Goal: Task Accomplishment & Management: Complete application form

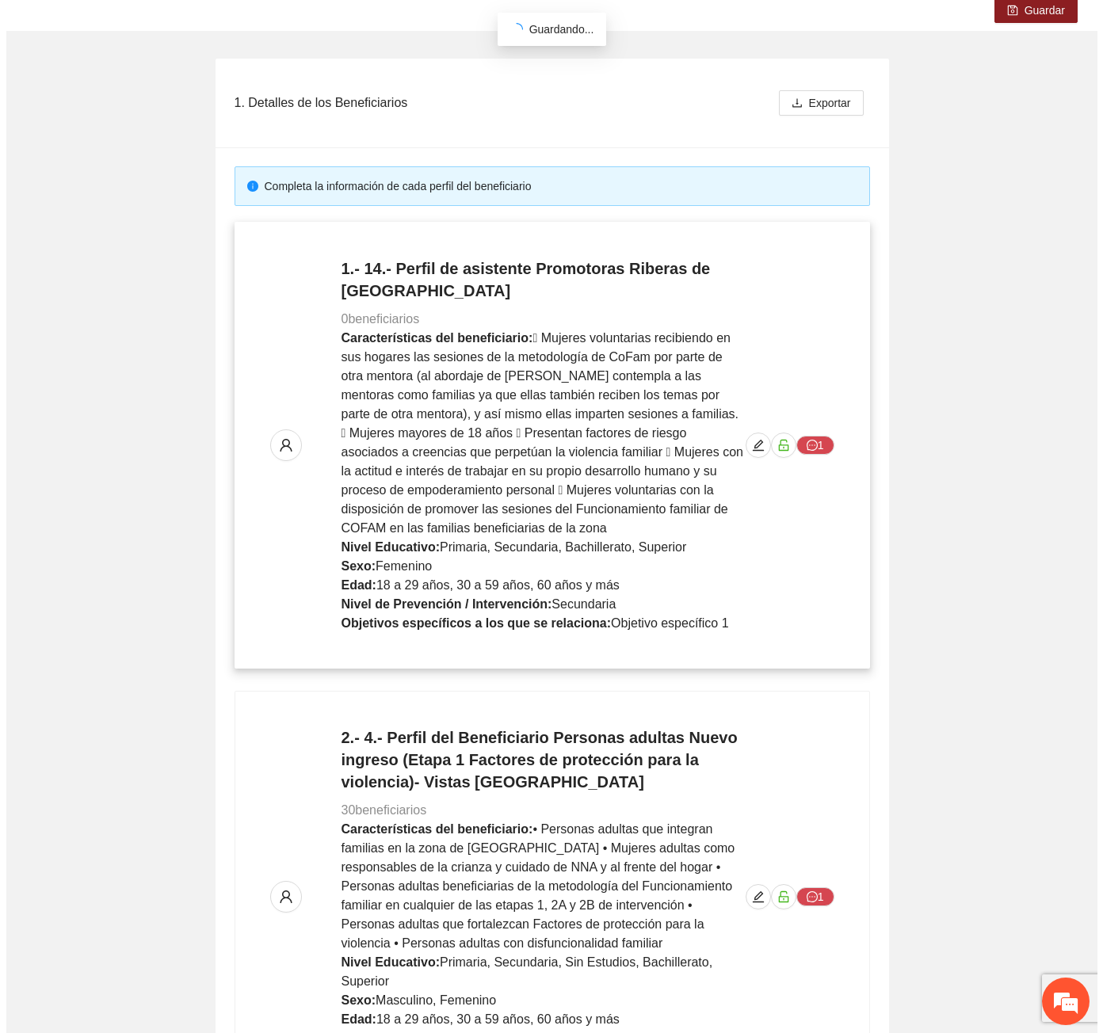
scroll to position [203, 0]
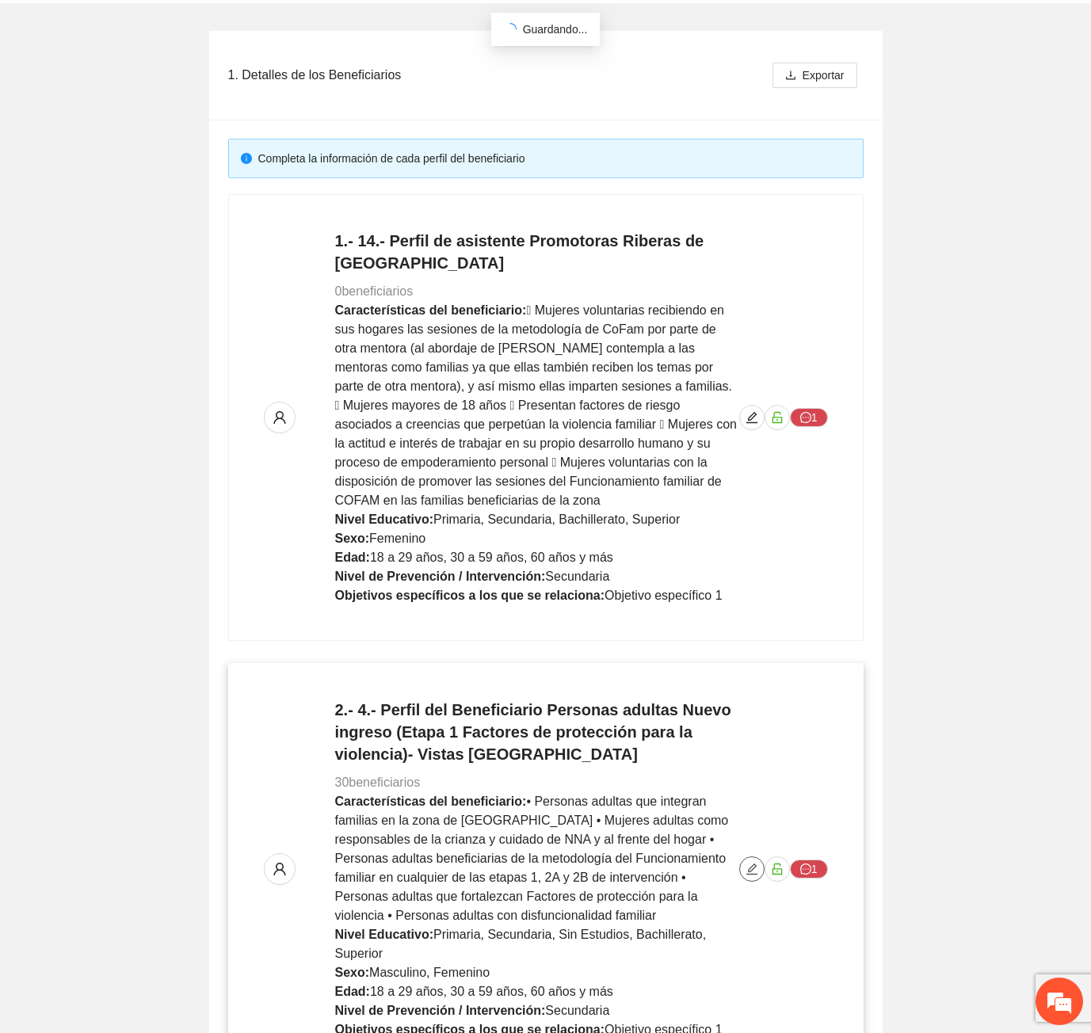
click at [752, 863] on icon "edit" at bounding box center [751, 869] width 13 height 13
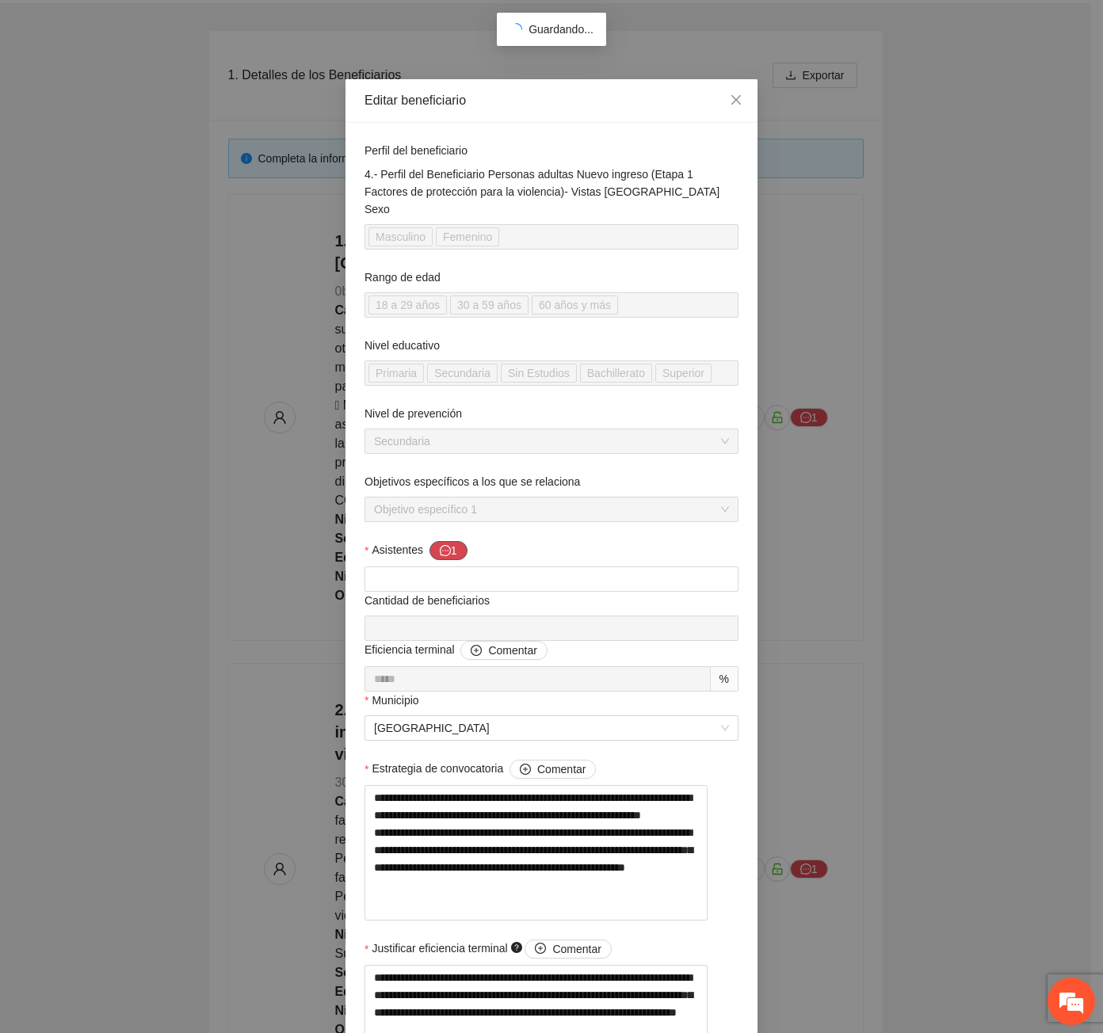
click at [452, 555] on button "1" at bounding box center [448, 550] width 38 height 19
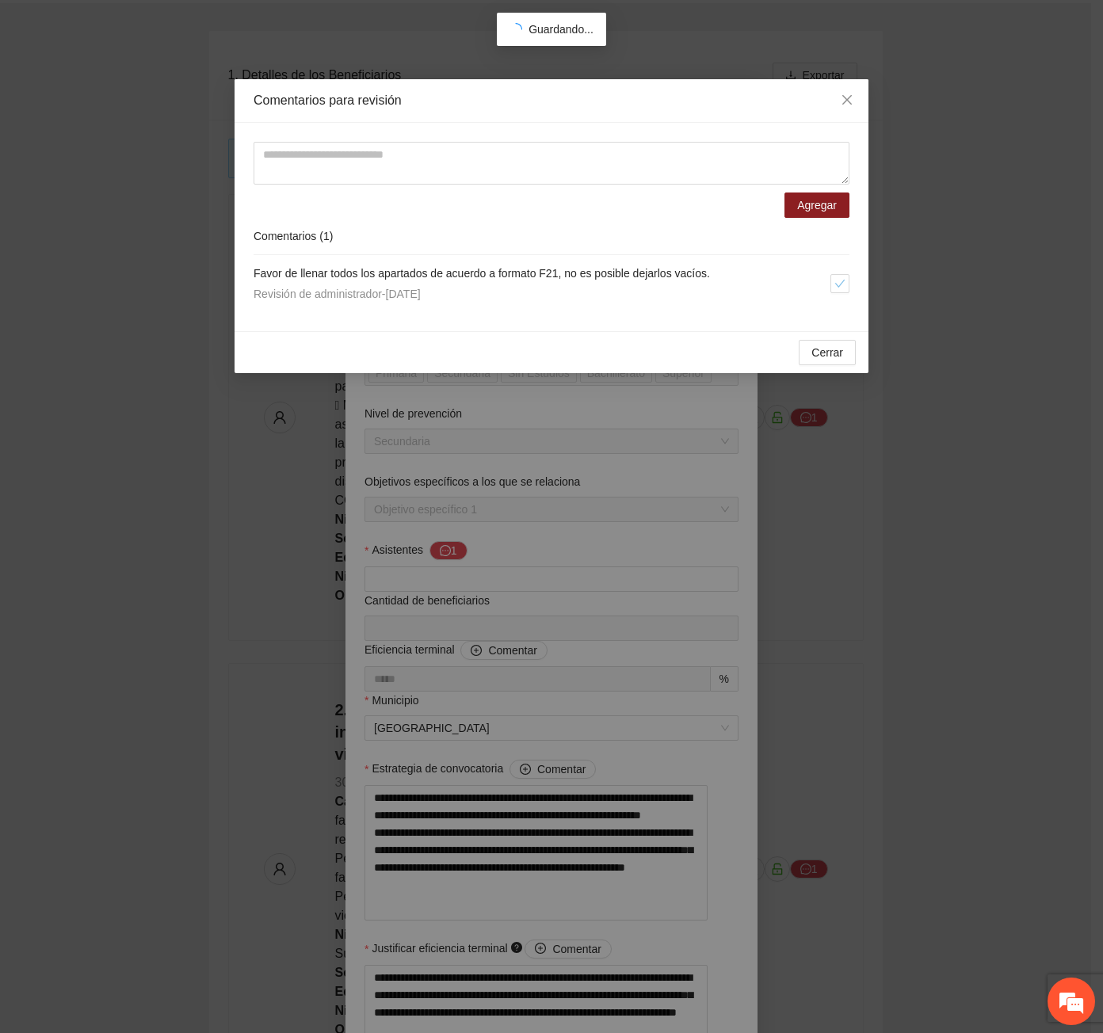
click at [531, 298] on div "Revisión de administrador - [DATE]" at bounding box center [541, 293] width 577 height 17
click at [837, 95] on span "Close" at bounding box center [846, 100] width 43 height 43
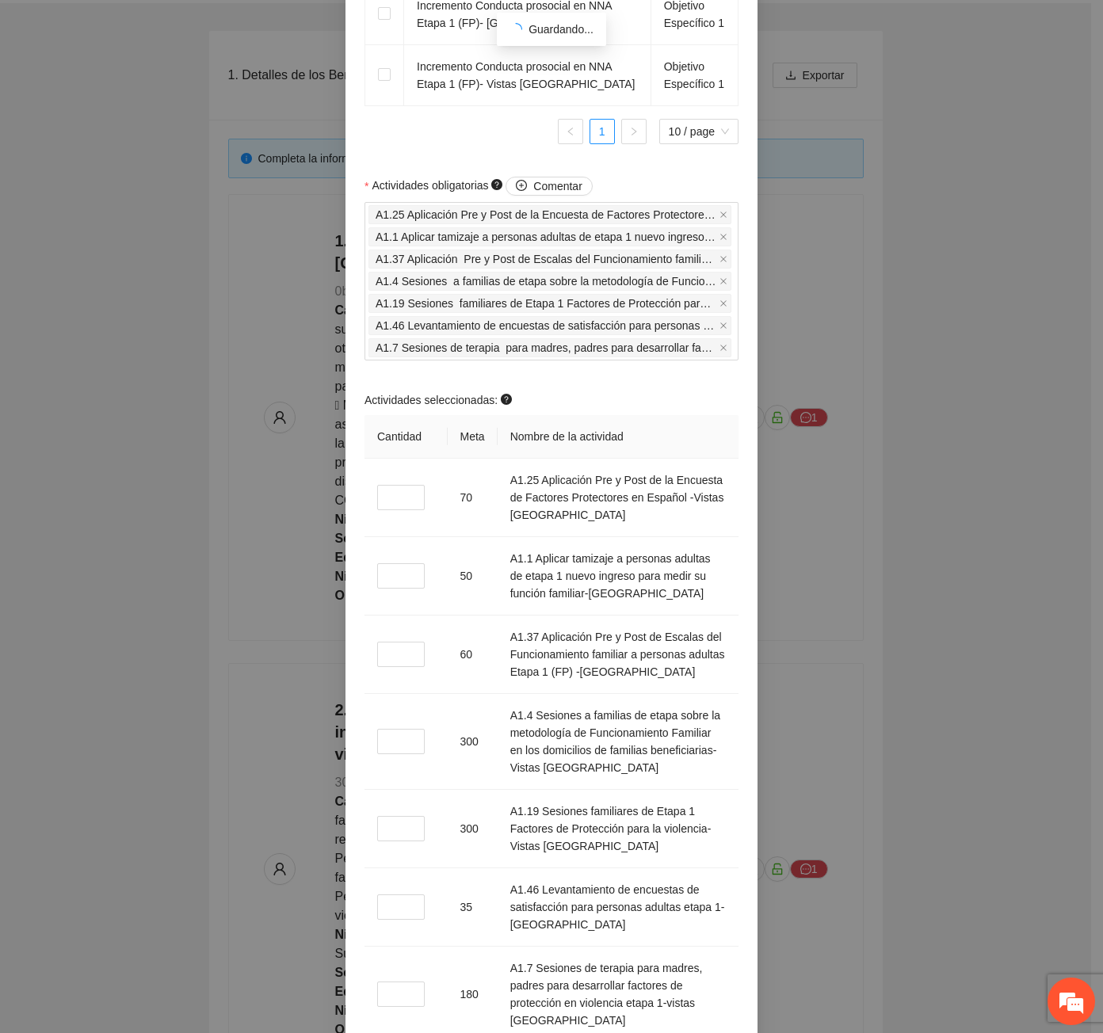
scroll to position [1584, 0]
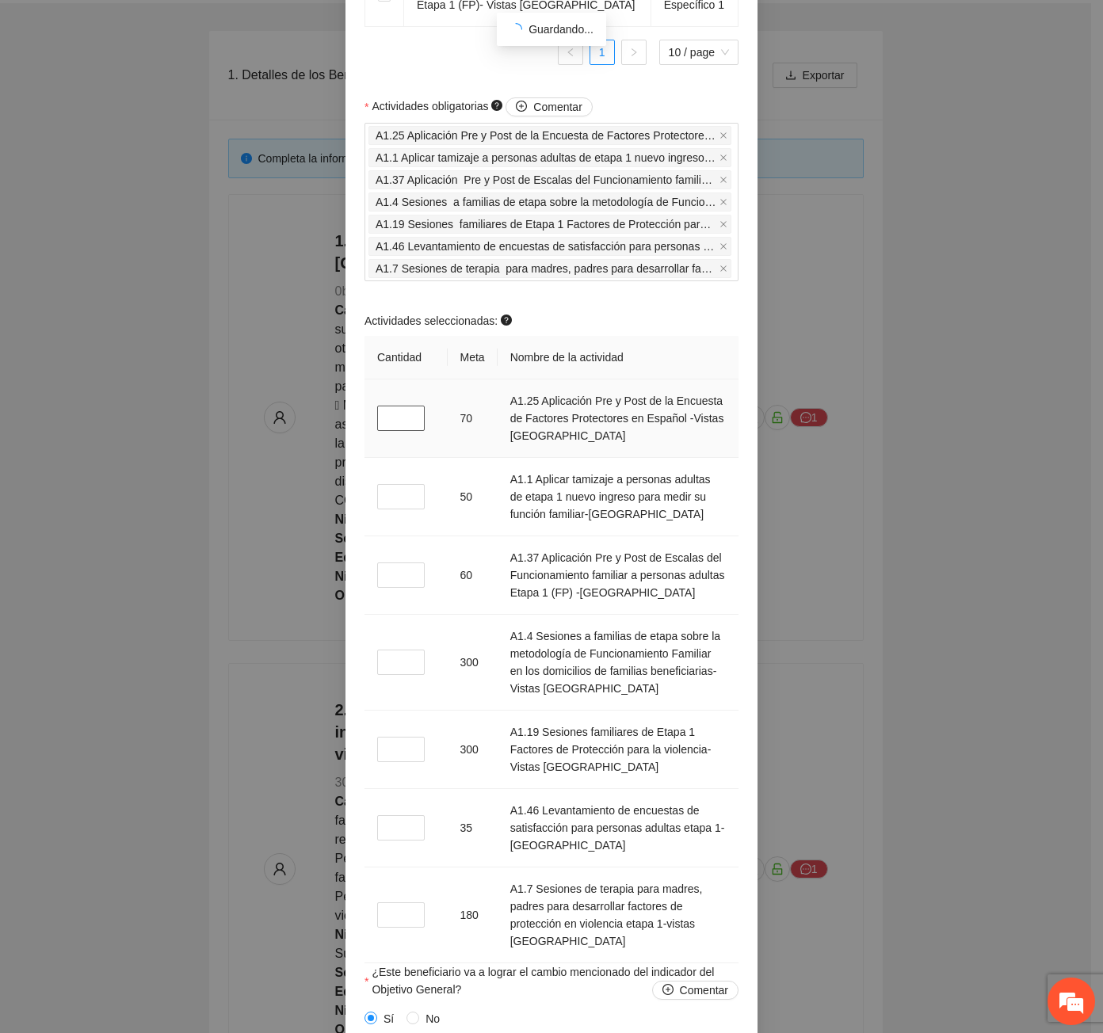
click at [386, 406] on input "*" at bounding box center [401, 418] width 48 height 25
type input "*"
click at [394, 484] on input "*" at bounding box center [401, 496] width 48 height 25
type input "*"
click at [397, 562] on input "*" at bounding box center [401, 574] width 48 height 25
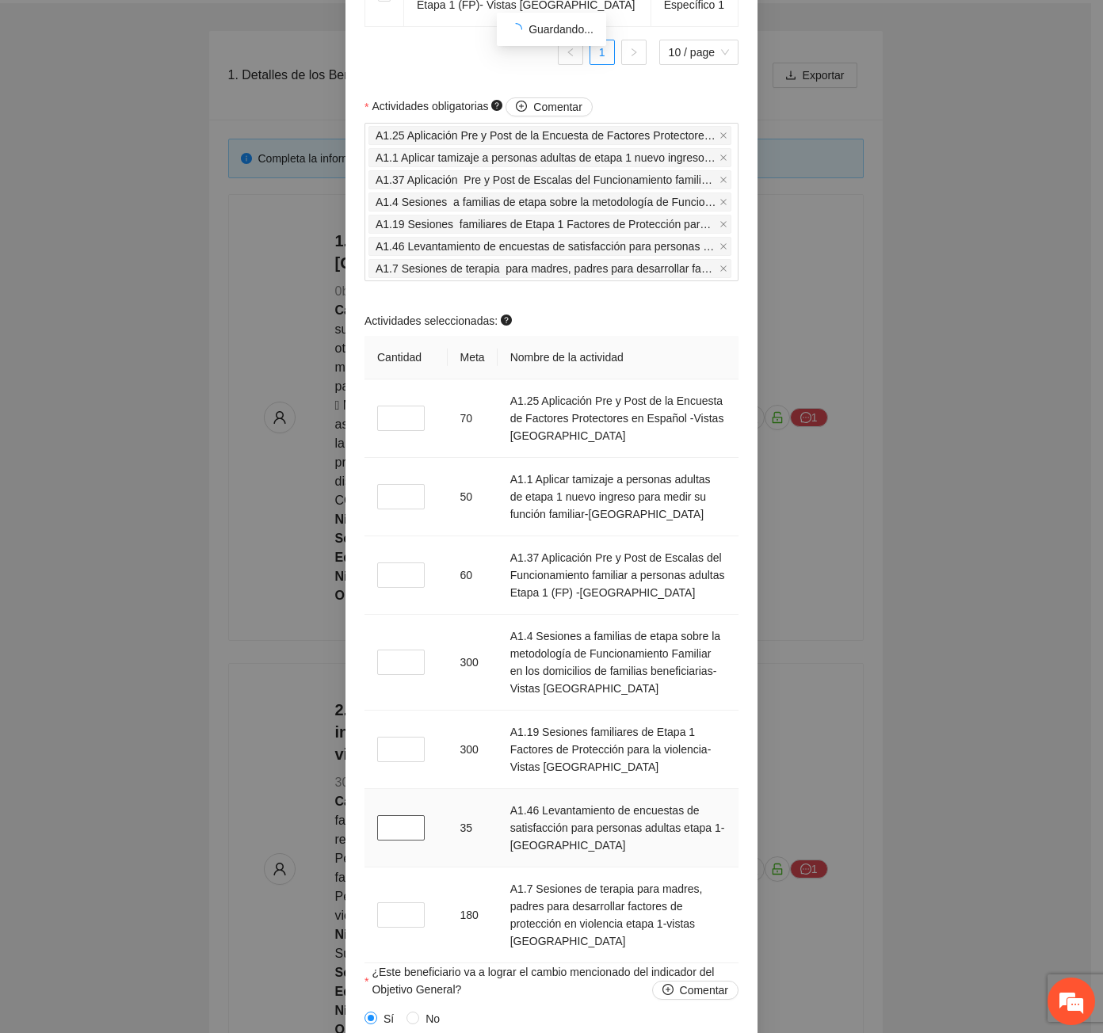
click at [385, 815] on input "*" at bounding box center [401, 827] width 48 height 25
type input "*"
click at [392, 737] on input "*" at bounding box center [401, 749] width 48 height 25
type input "*"
click at [396, 650] on input "*" at bounding box center [401, 662] width 48 height 25
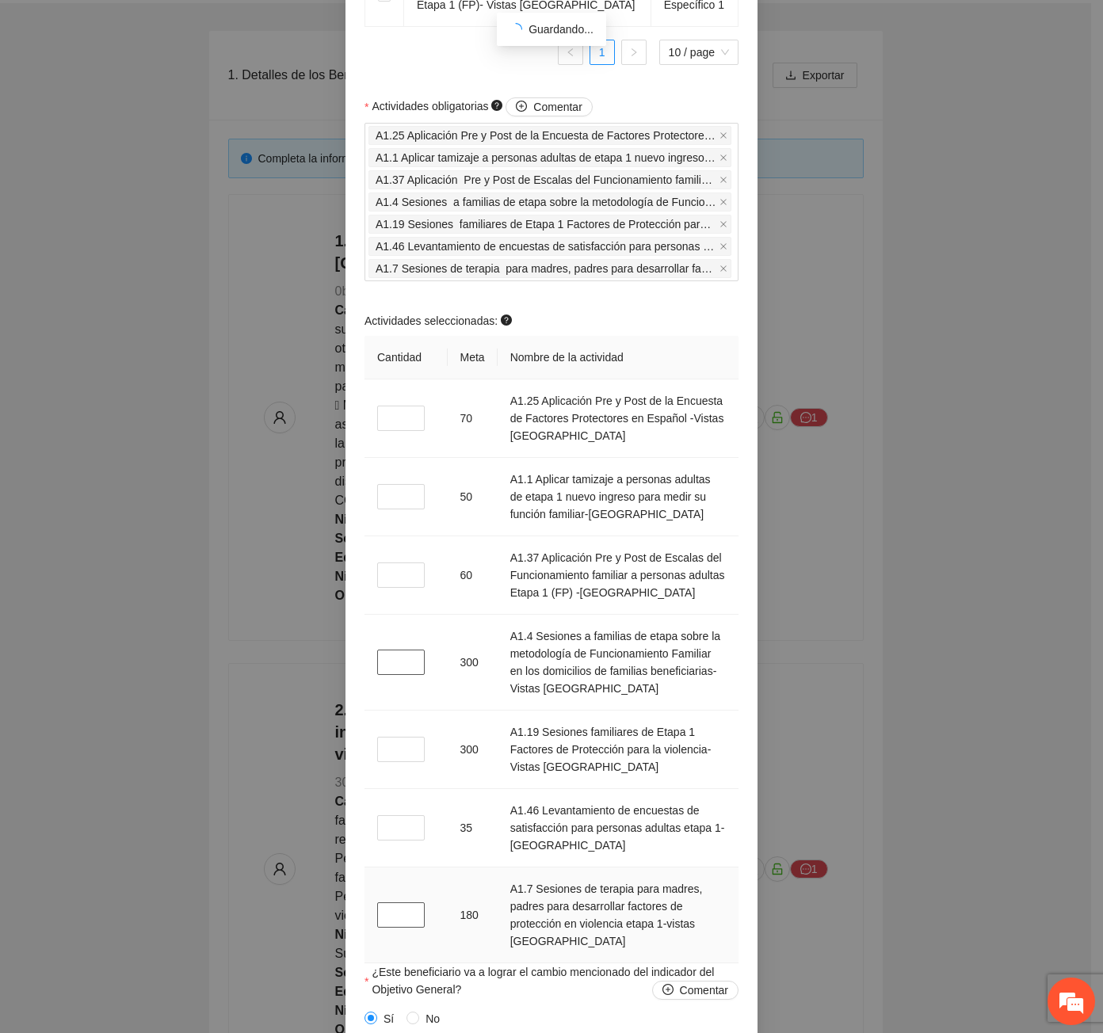
type input "*"
click at [394, 902] on input "*" at bounding box center [401, 914] width 48 height 25
type input "*"
click at [395, 562] on input "*" at bounding box center [401, 574] width 48 height 25
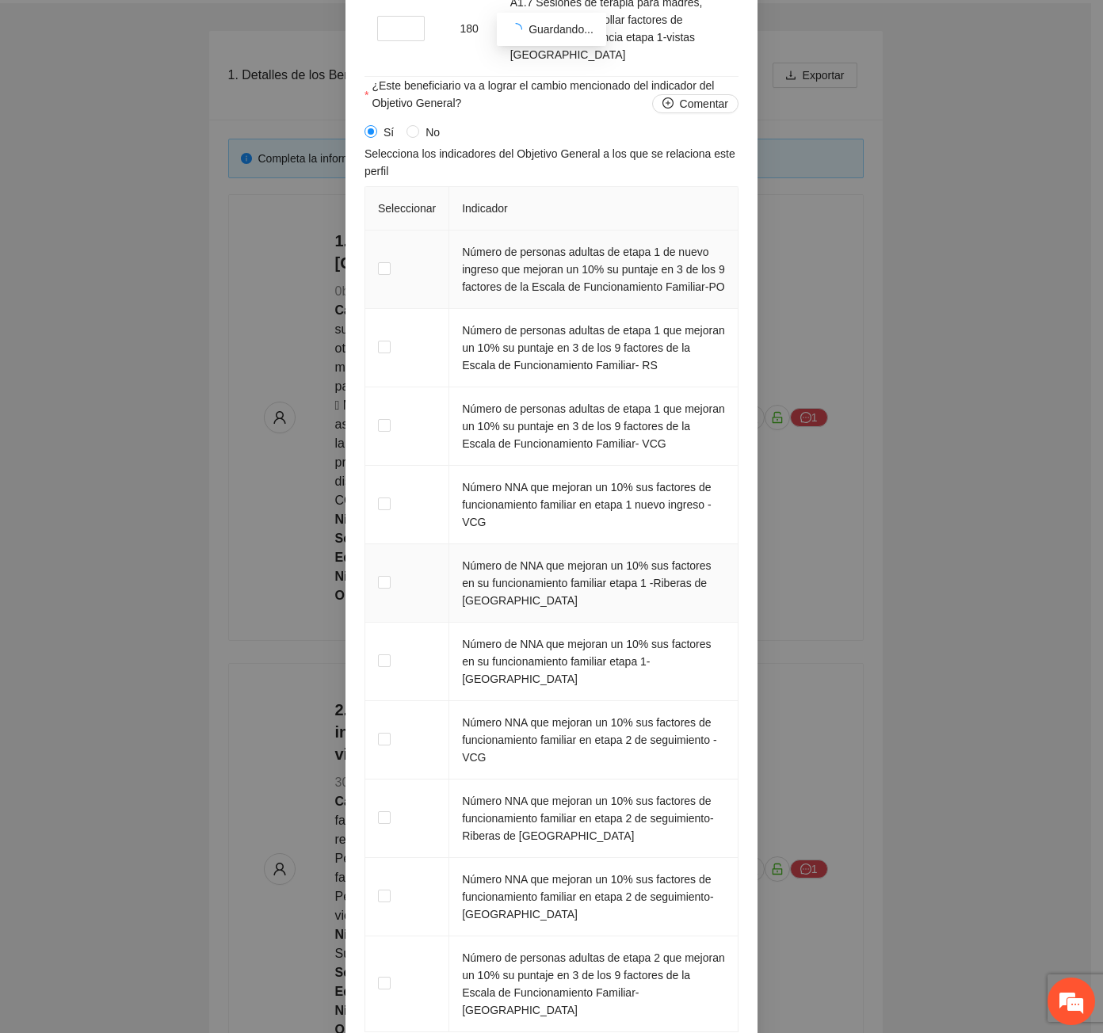
scroll to position [2551, 0]
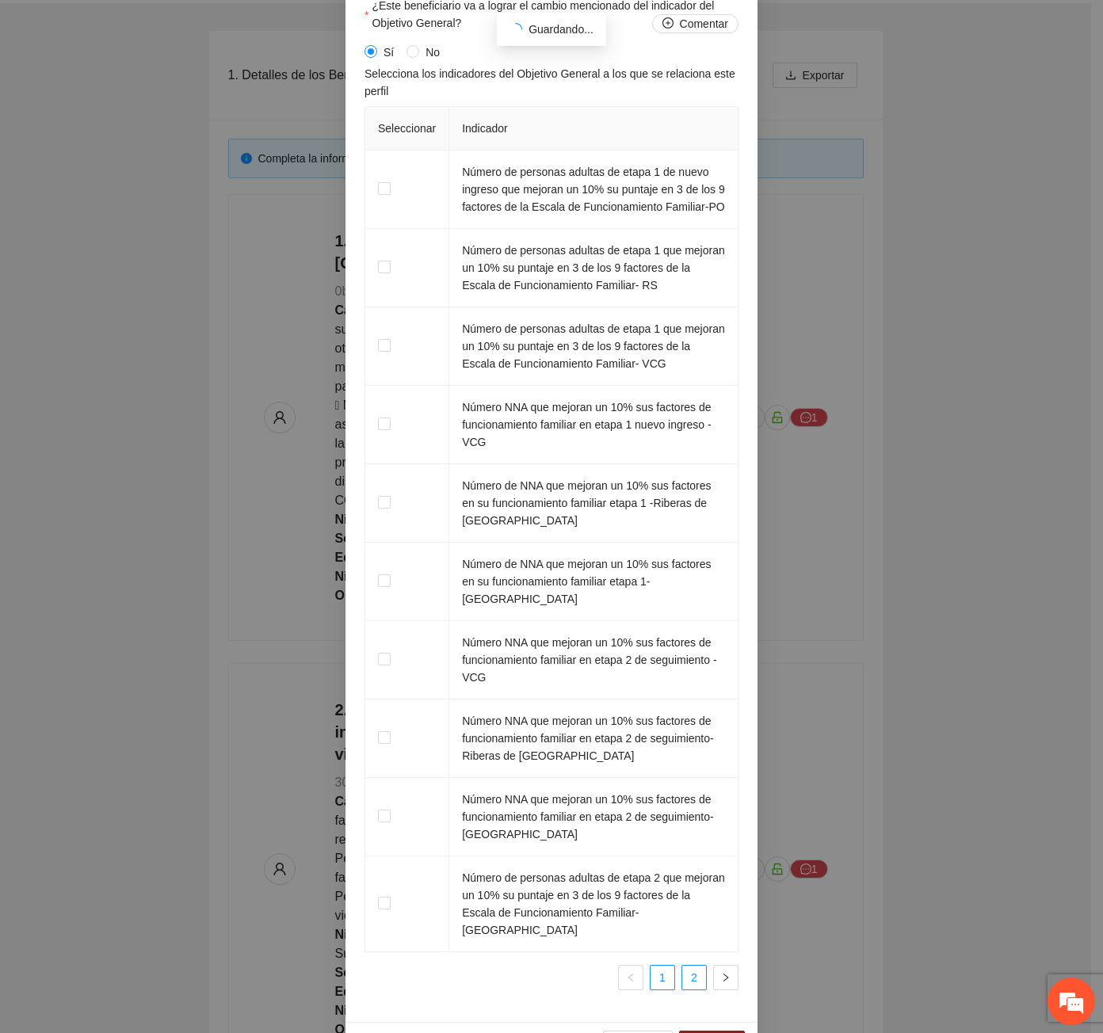
type input "*"
click at [690, 966] on link "2" at bounding box center [694, 978] width 24 height 24
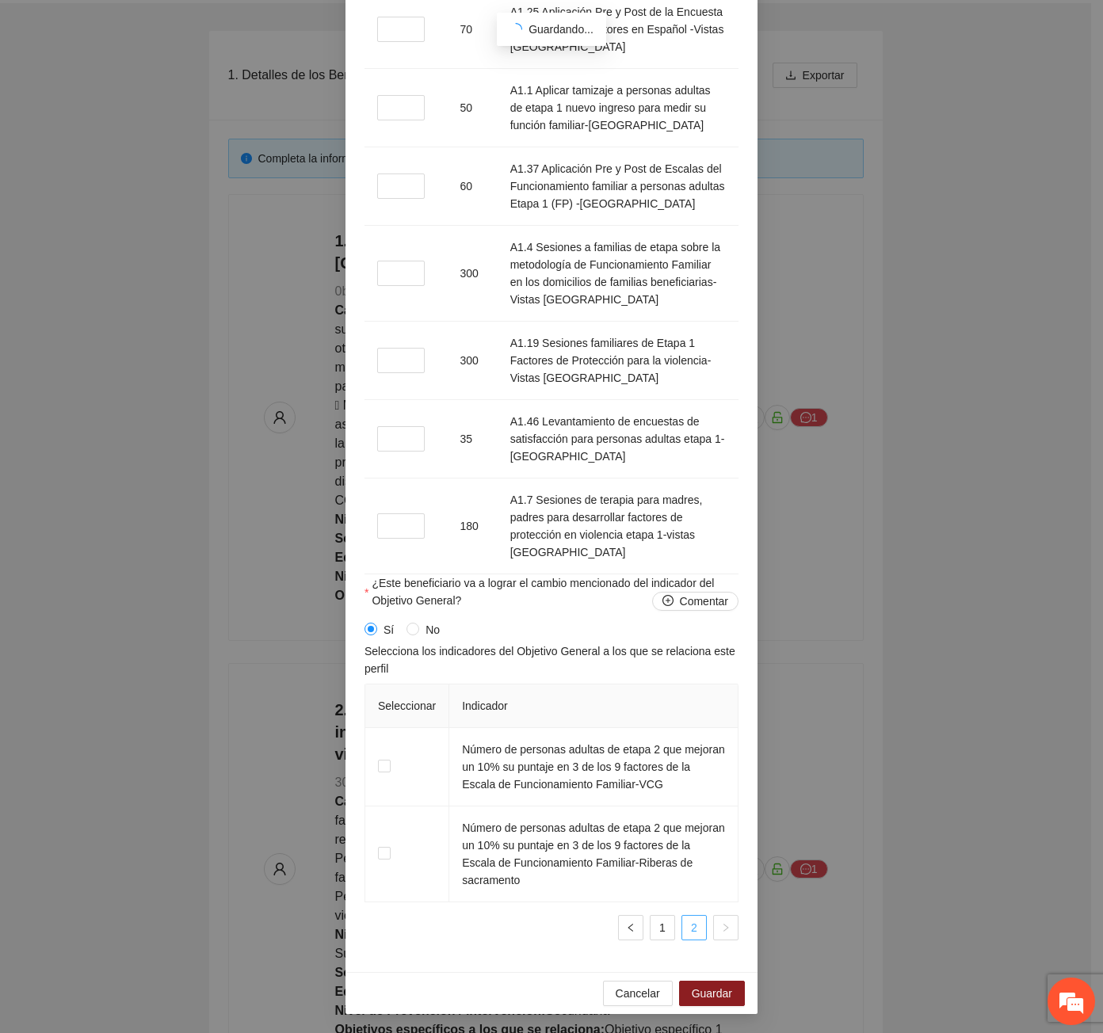
scroll to position [1941, 0]
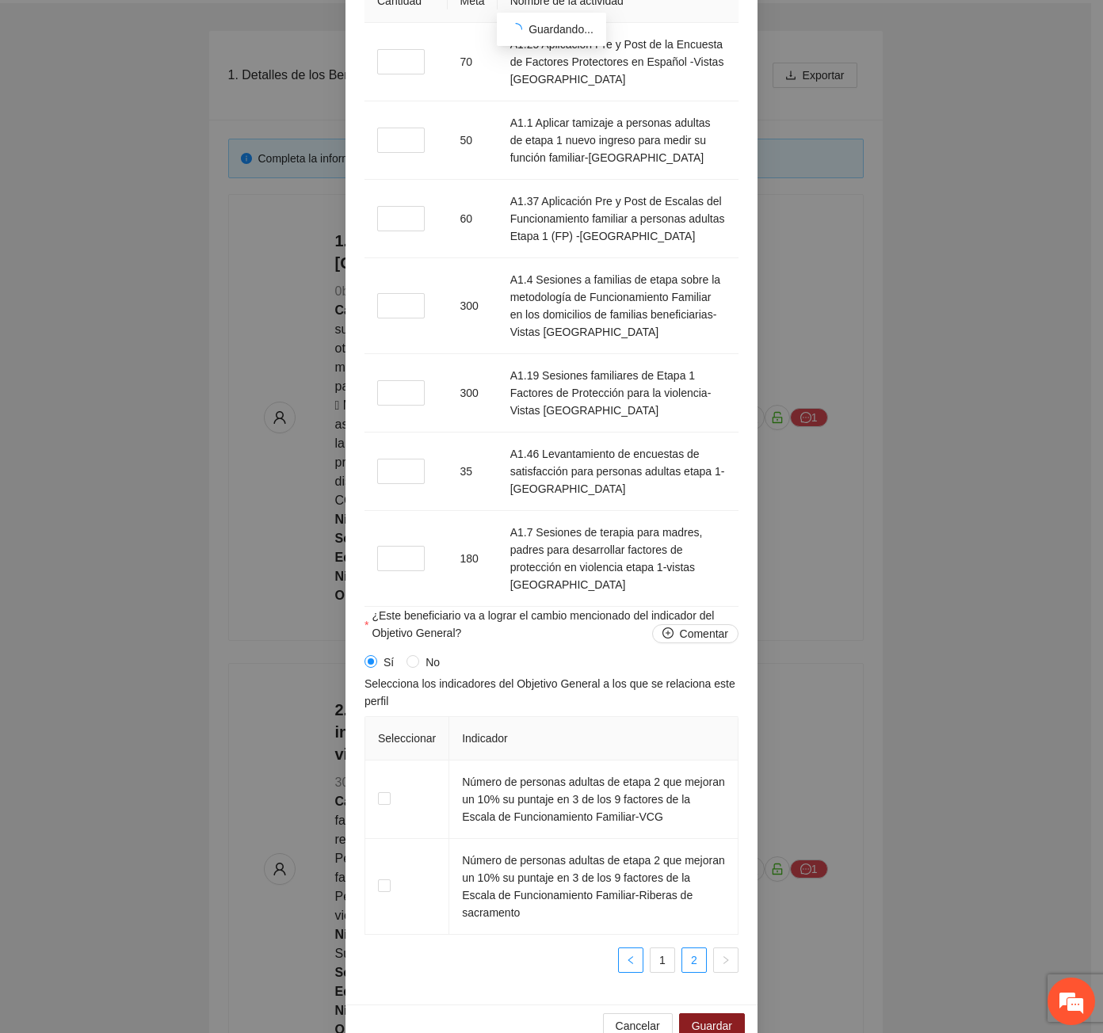
click at [624, 947] on button "button" at bounding box center [630, 959] width 25 height 25
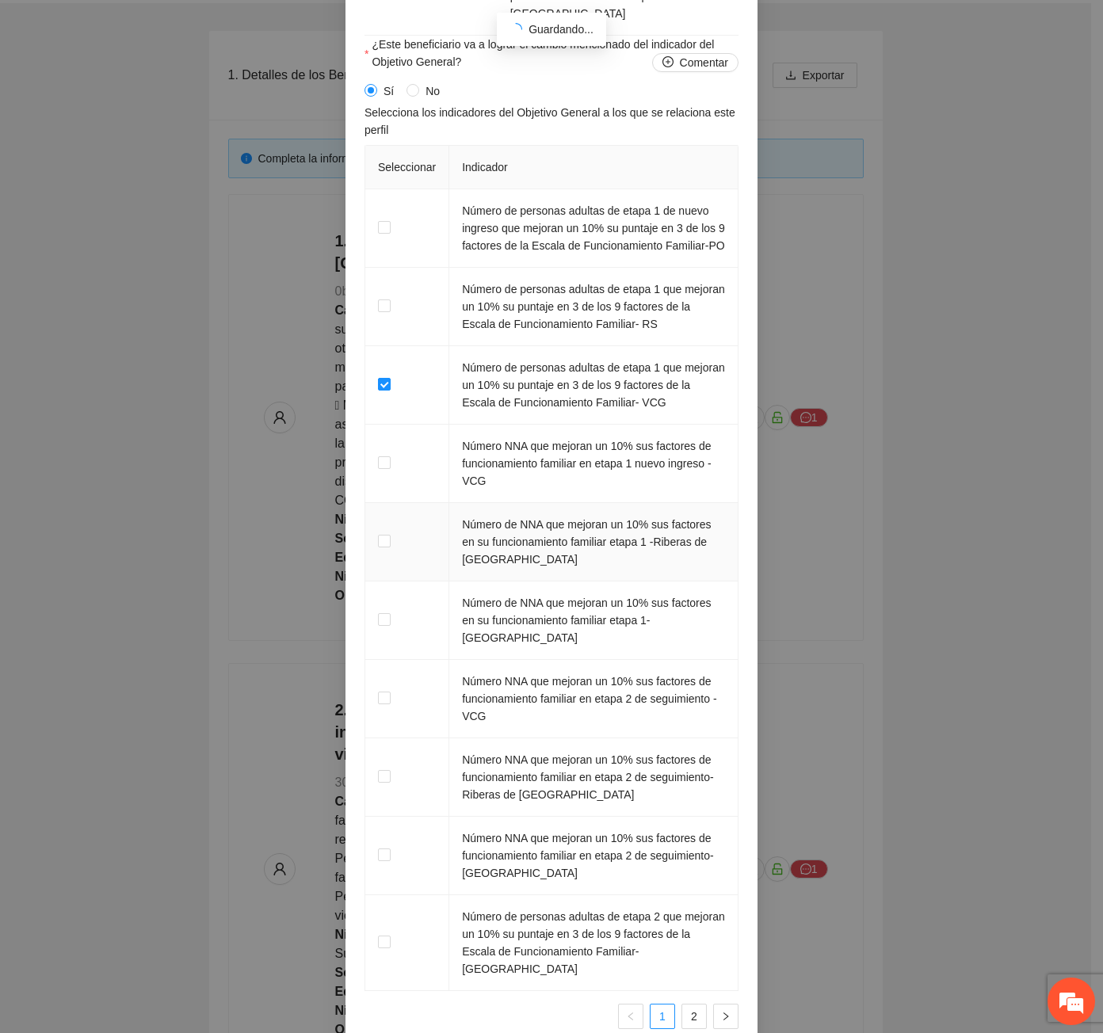
scroll to position [2551, 0]
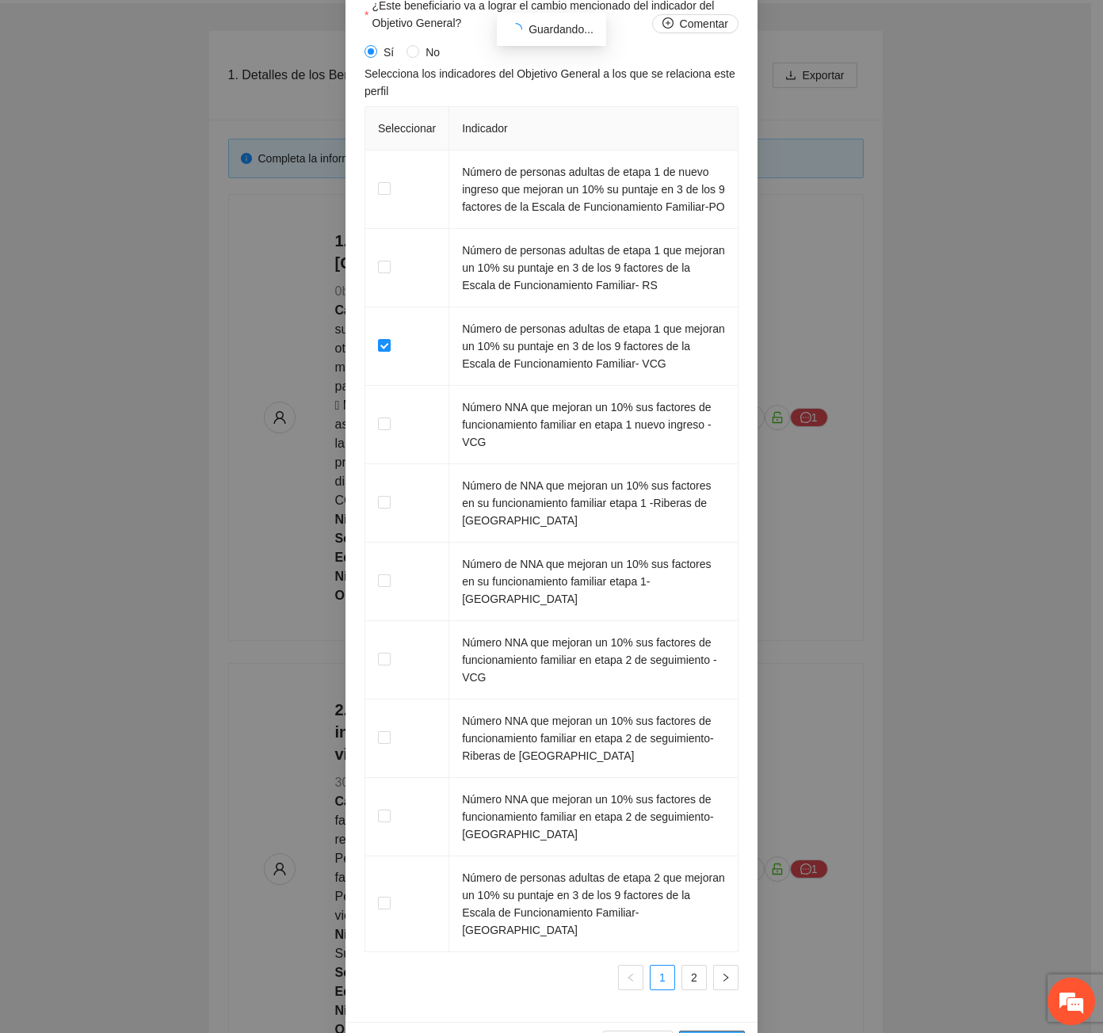
click at [703, 1032] on span "Guardar" at bounding box center [712, 1043] width 40 height 17
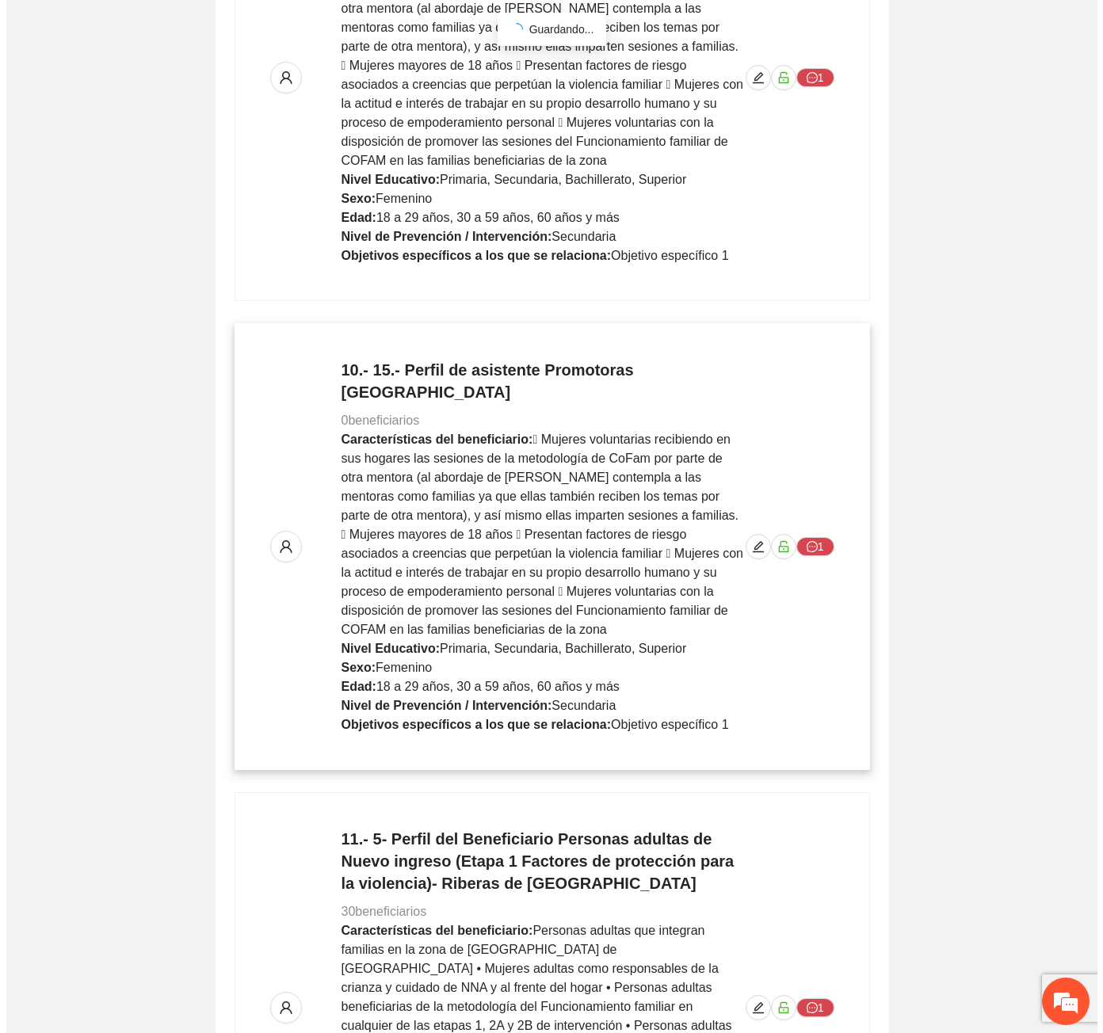
scroll to position [4167, 0]
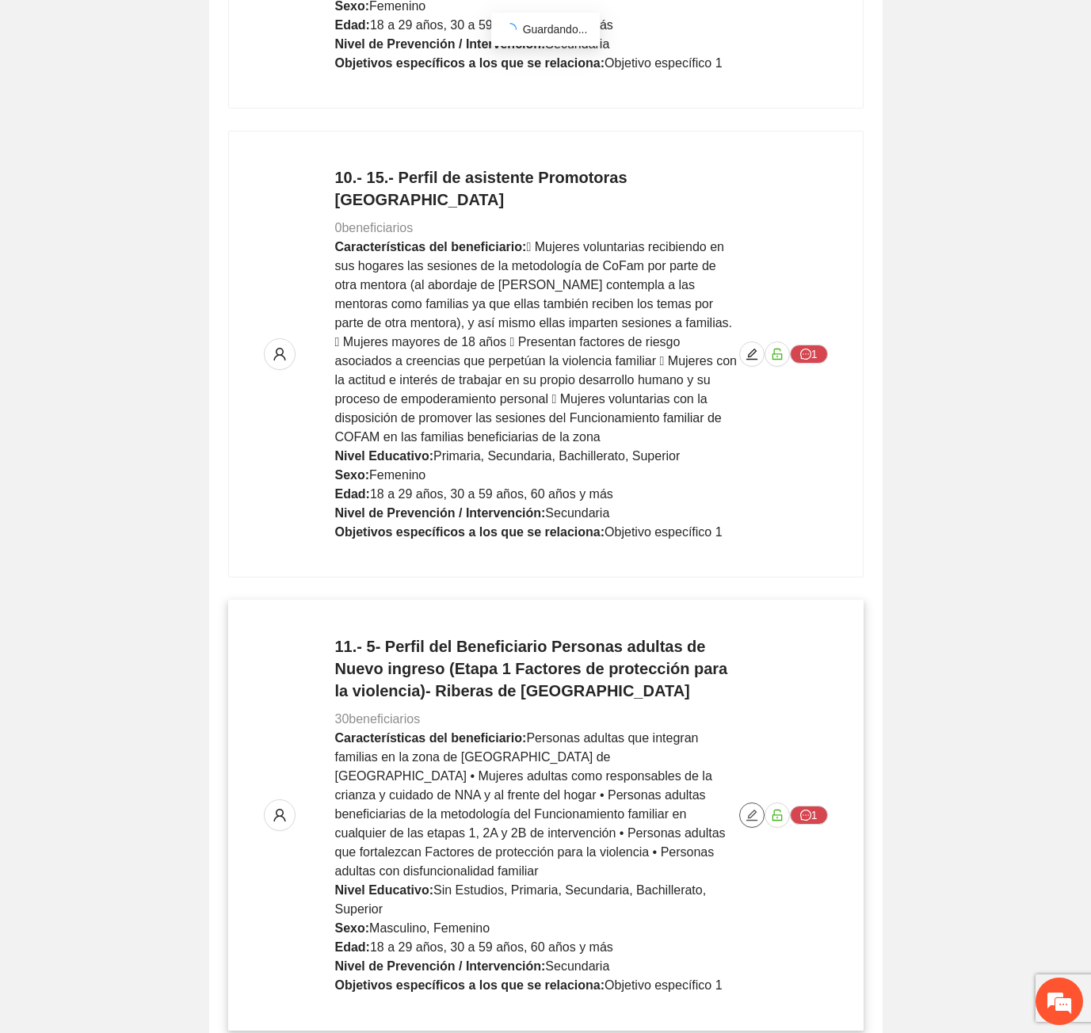
click at [745, 809] on icon "edit" at bounding box center [751, 815] width 13 height 13
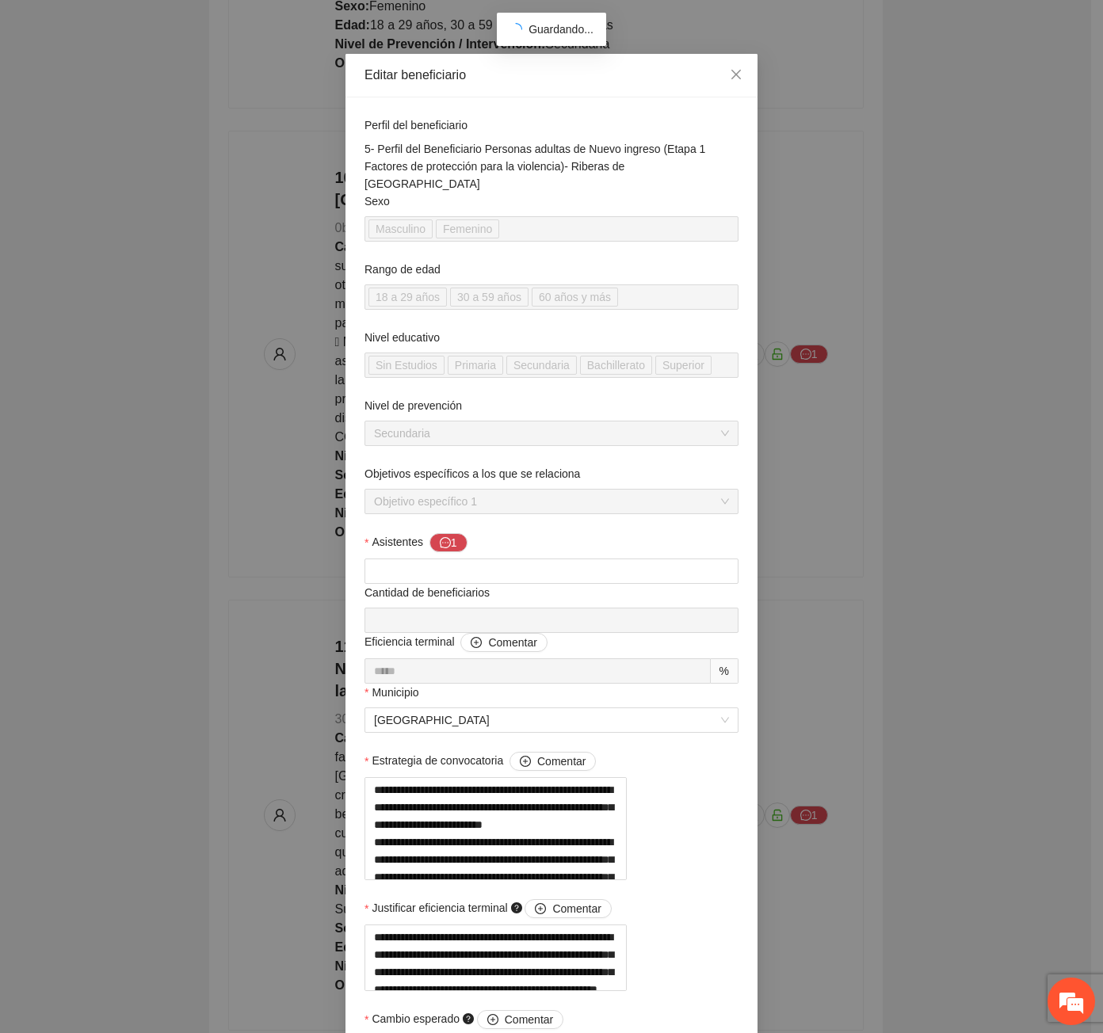
scroll to position [0, 0]
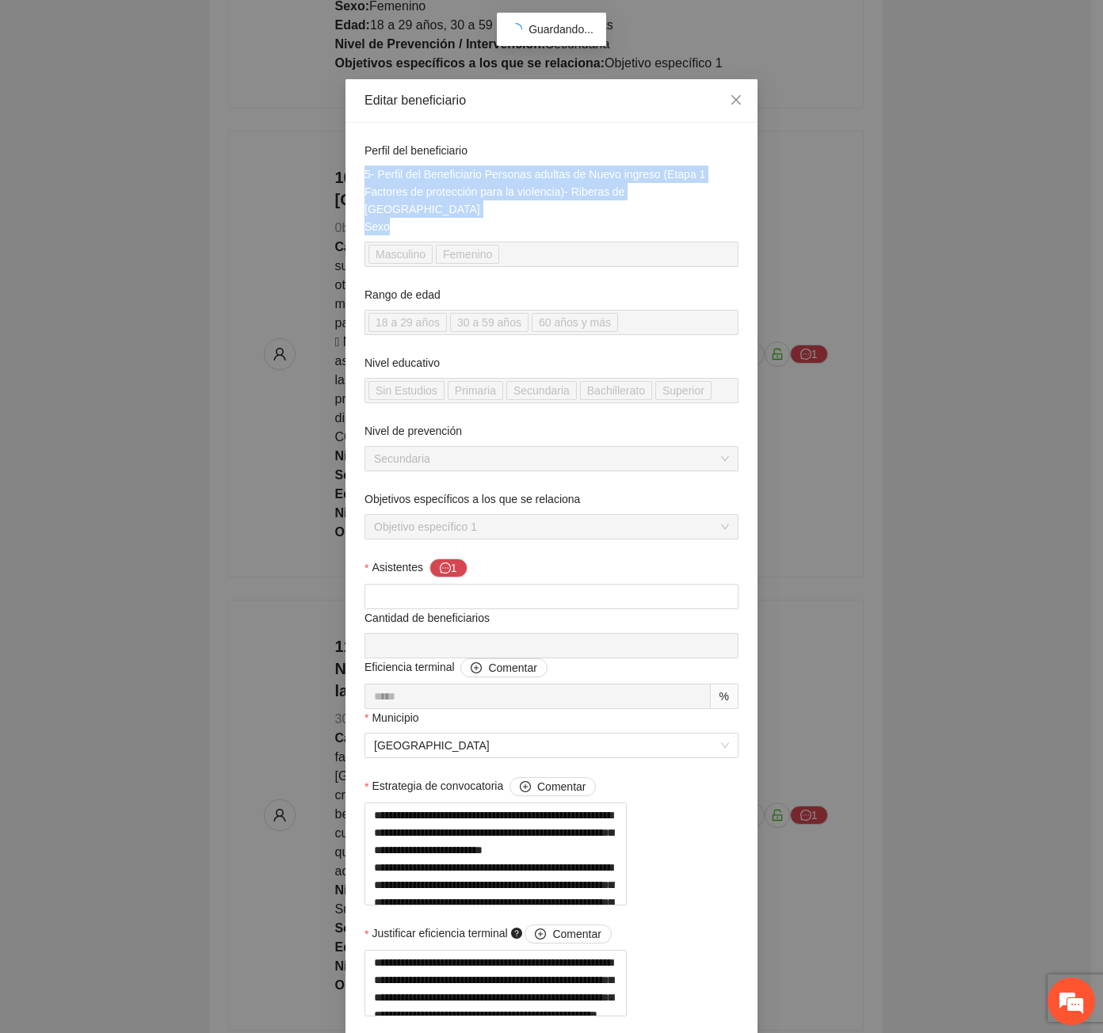
drag, startPoint x: 387, startPoint y: 210, endPoint x: 357, endPoint y: 177, distance: 44.9
copy div "5- Perfil del Beneficiario Personas adultas de Nuevo ingreso (Etapa 1 Factores …"
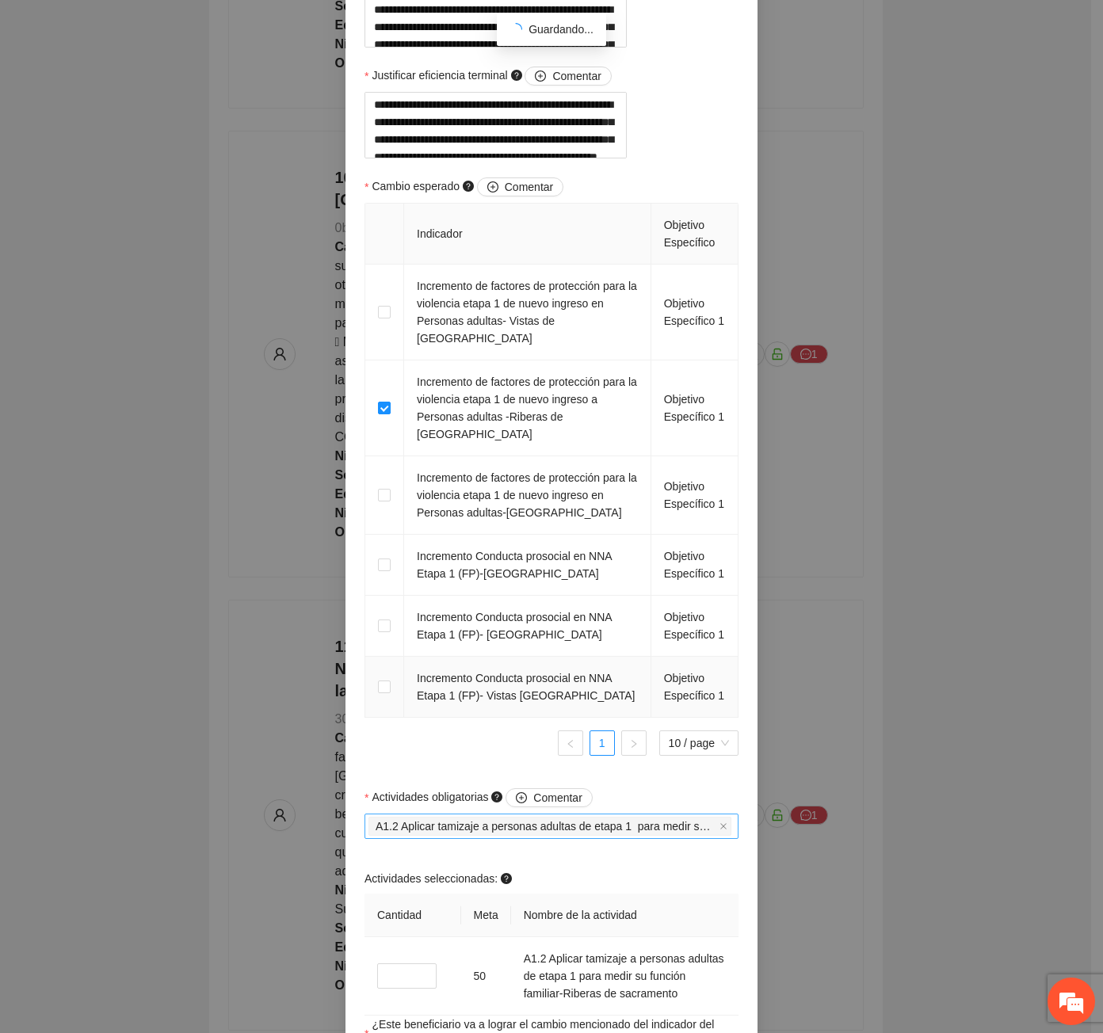
scroll to position [1030, 0]
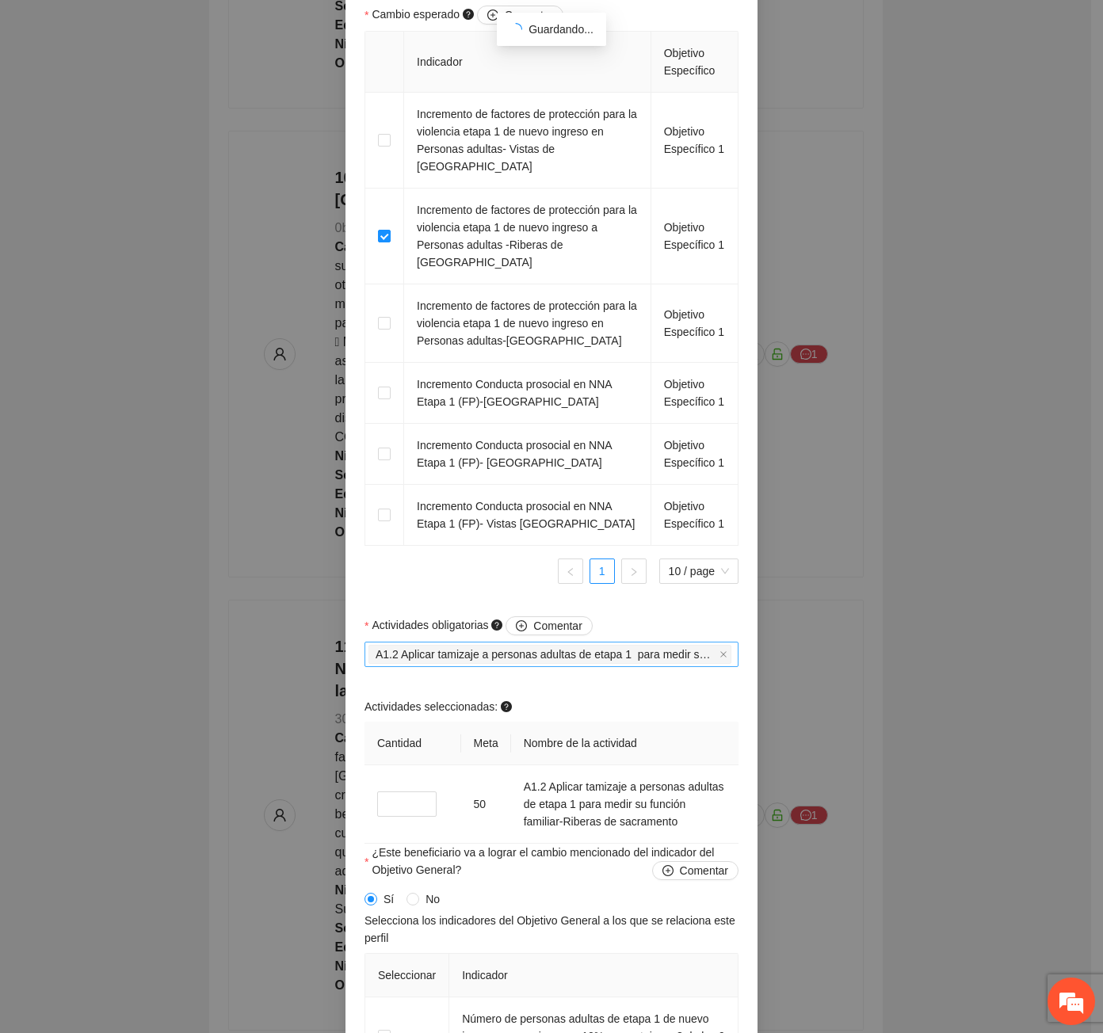
click at [734, 664] on input "Actividades obligatorias Comentar" at bounding box center [735, 654] width 3 height 19
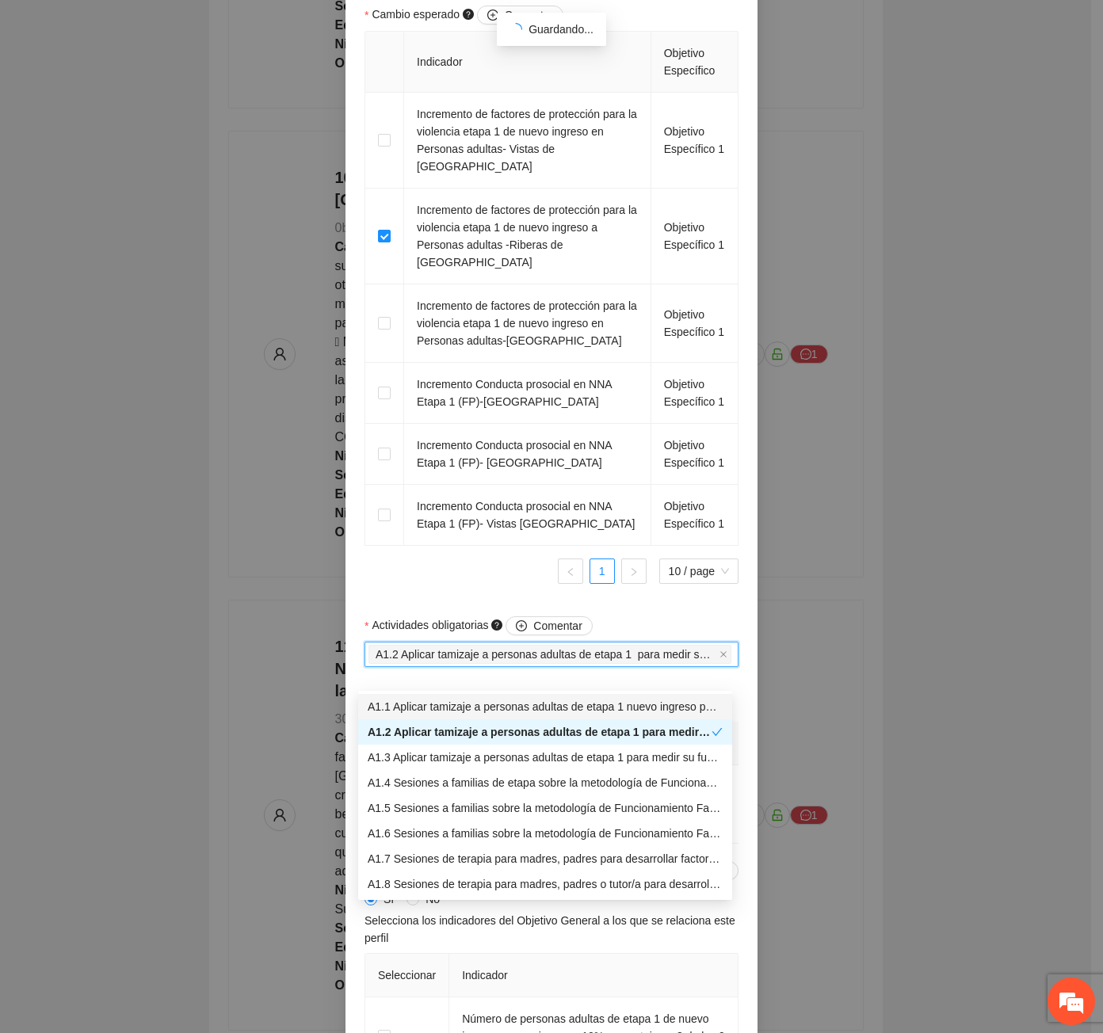
click at [734, 664] on input "Actividades obligatorias Comentar" at bounding box center [735, 654] width 3 height 19
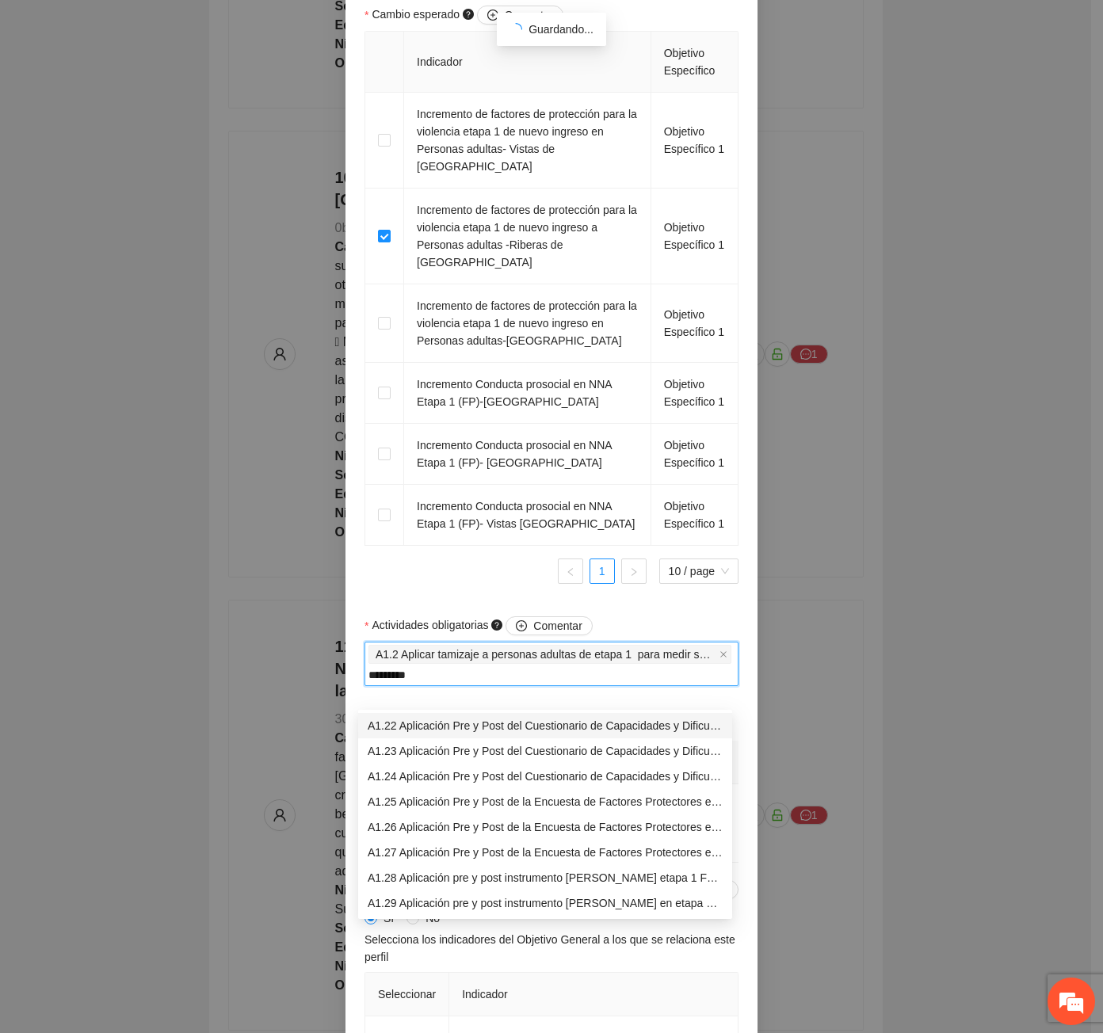
type input "**********"
click at [638, 818] on div "A1.26 Aplicación Pre y Post de la Encuesta de Factores Protectores en Español-R…" at bounding box center [545, 826] width 355 height 17
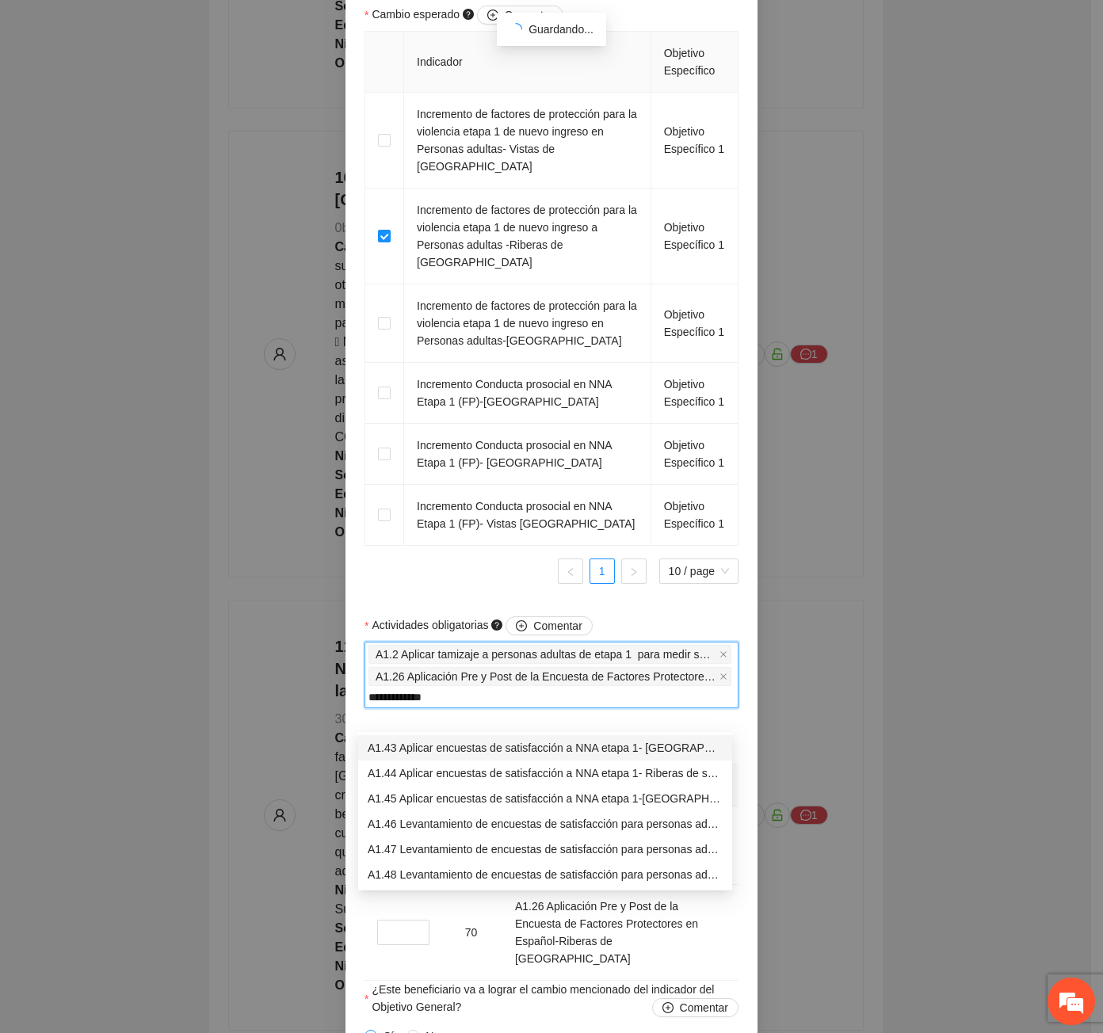
type input "**********"
click at [703, 847] on div "A1.47 Levantamiento de encuestas de satisfacción para personas adultas etapa 1-…" at bounding box center [545, 848] width 355 height 17
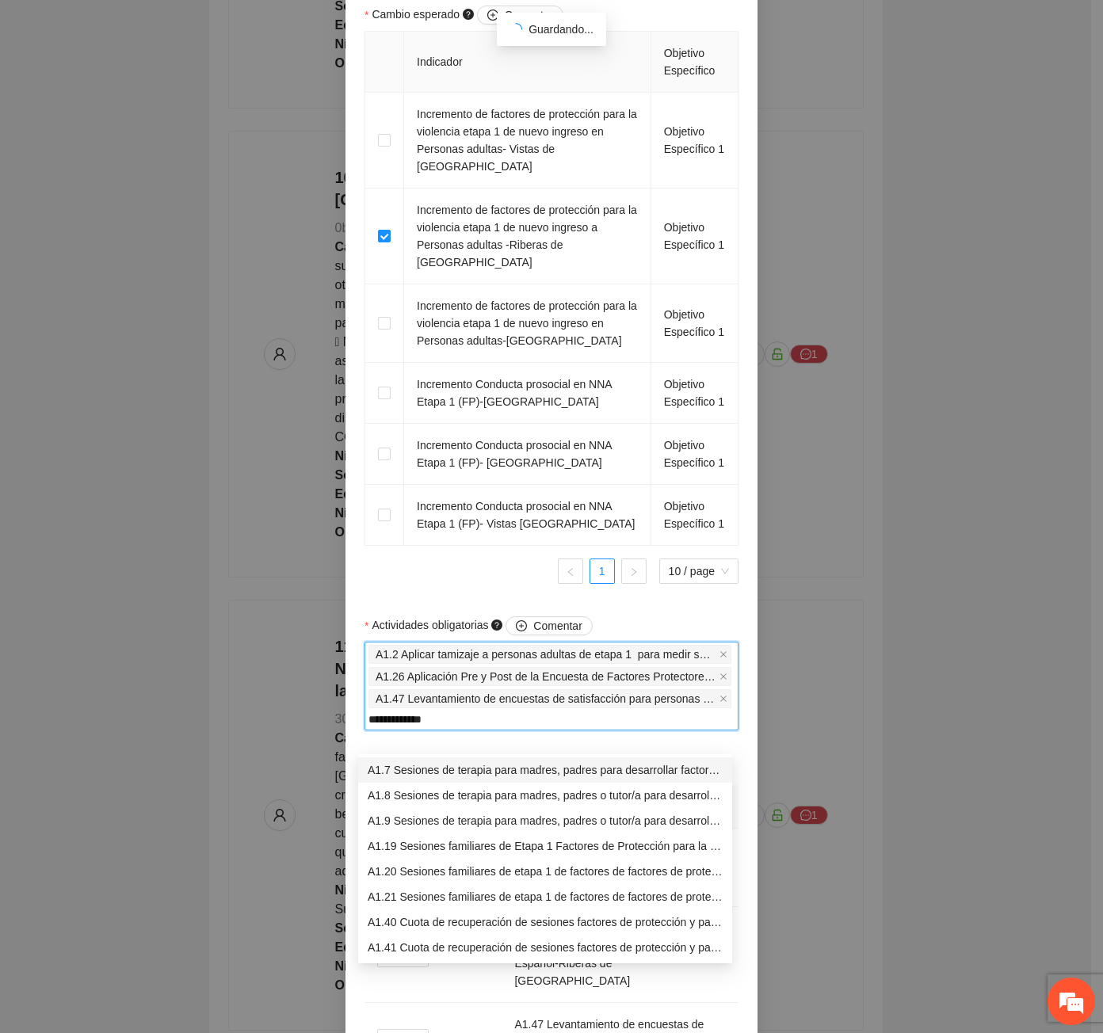
type input "**********"
click at [485, 875] on div "A1.20 Sesiones familiares de etapa 1 de factores de factores de protección para…" at bounding box center [545, 871] width 355 height 17
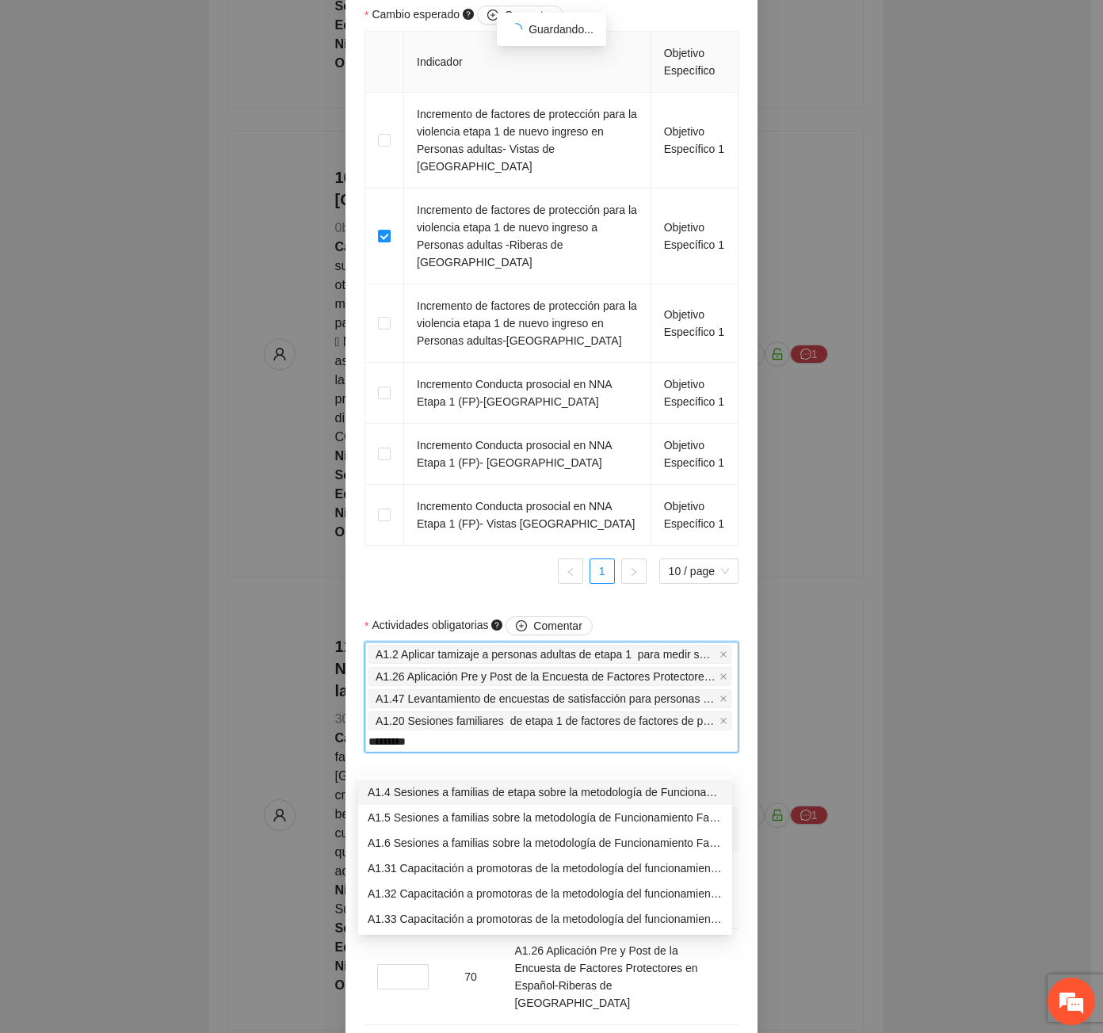
type input "**********"
click at [512, 827] on div "A1.5 Sesiones a familias sobre la metodología de Funcionamiento Familiar en los…" at bounding box center [545, 817] width 374 height 25
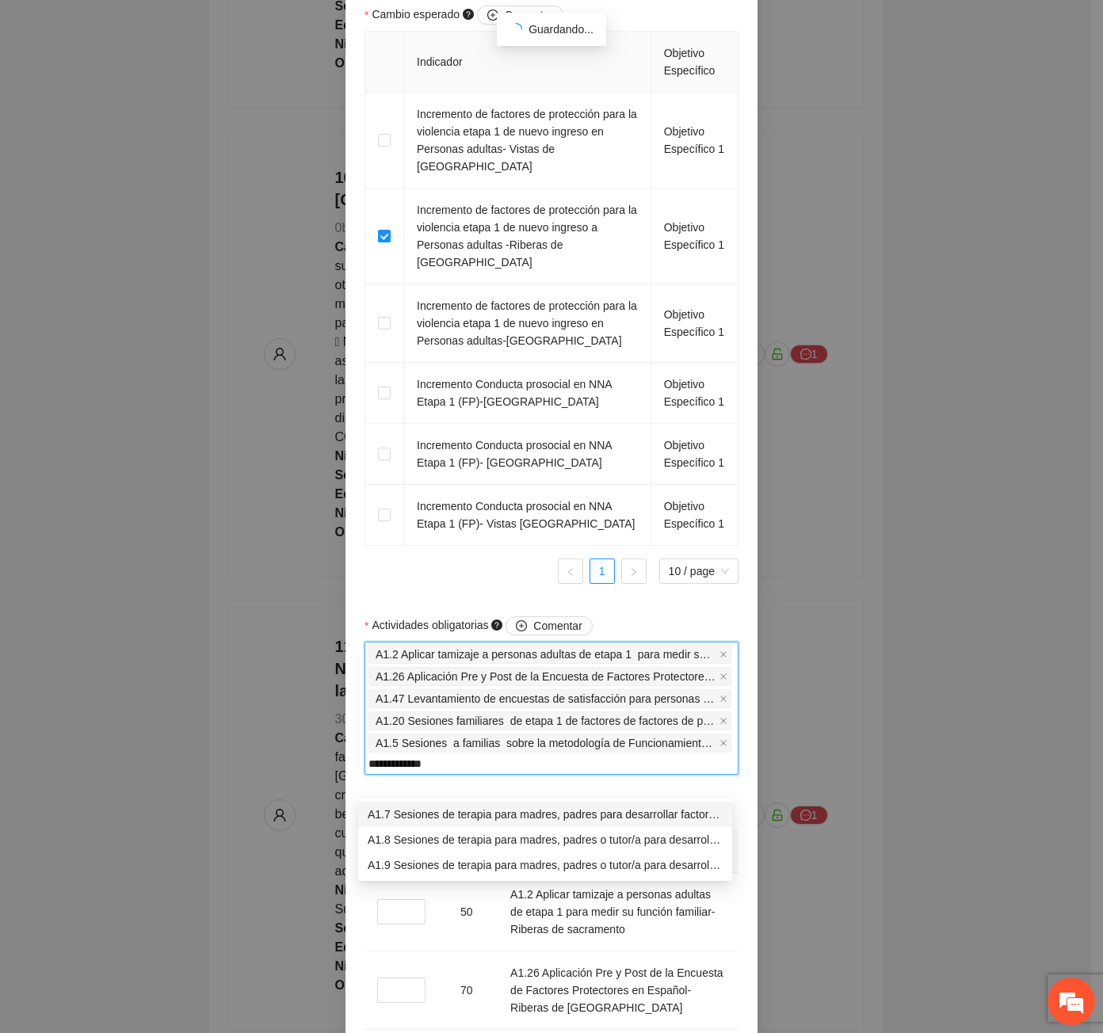
type input "**********"
click at [514, 832] on div "A1.8 Sesiones de terapia para madres, padres o tutor/a para desarrollar factore…" at bounding box center [545, 839] width 355 height 17
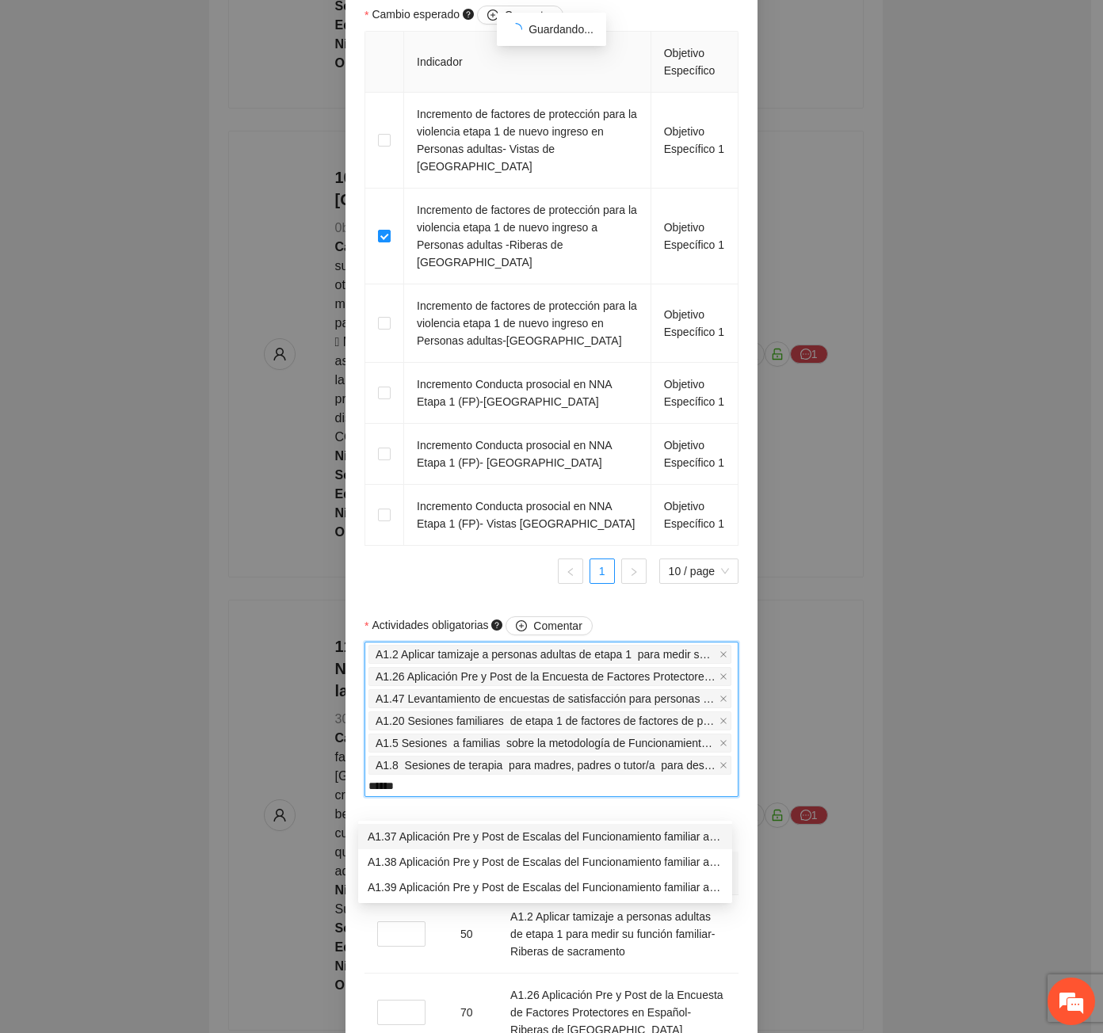
type input "*******"
click at [534, 863] on div "A1.38 Aplicación Pre y Post de Escalas del Funcionamiento familiar a personas a…" at bounding box center [545, 861] width 355 height 17
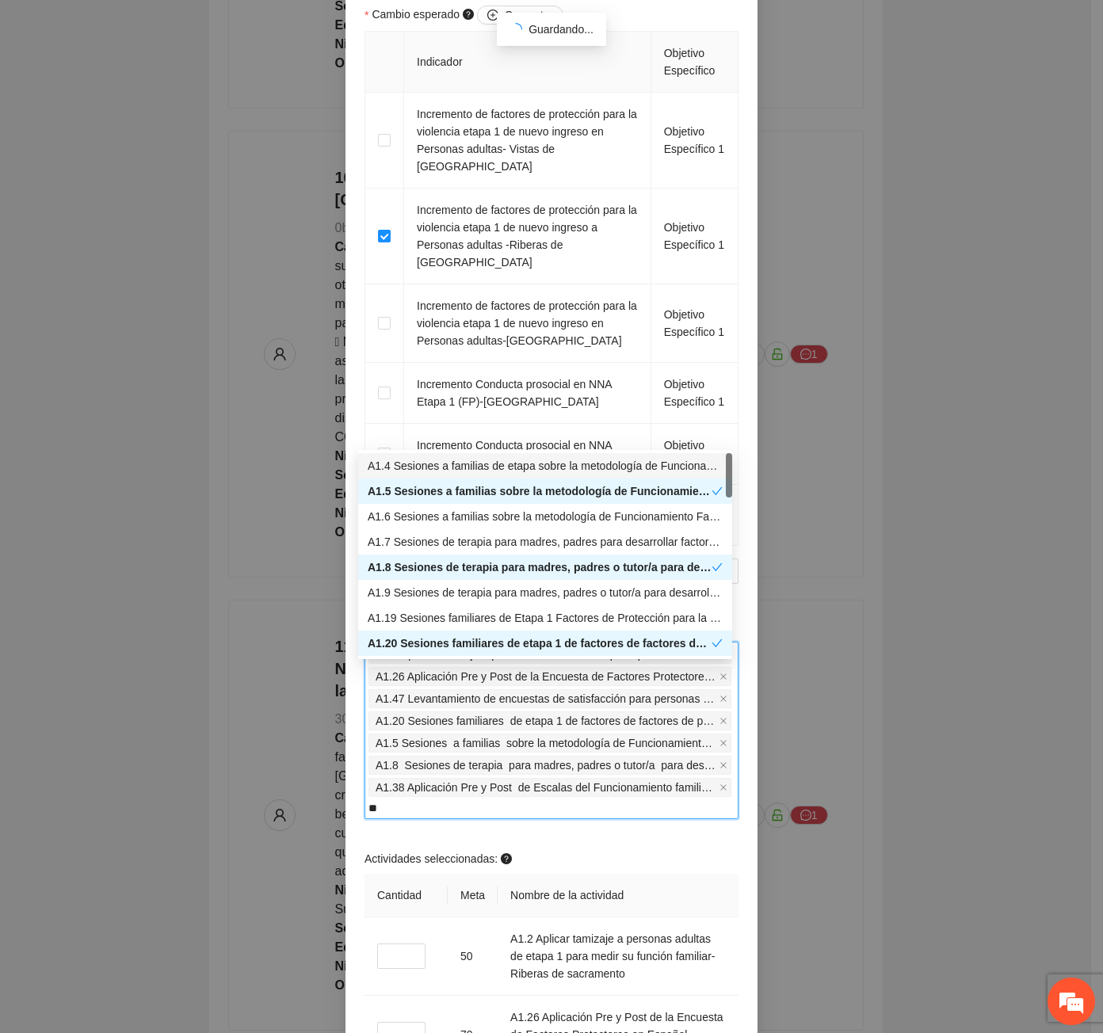
type input "*"
type input "********"
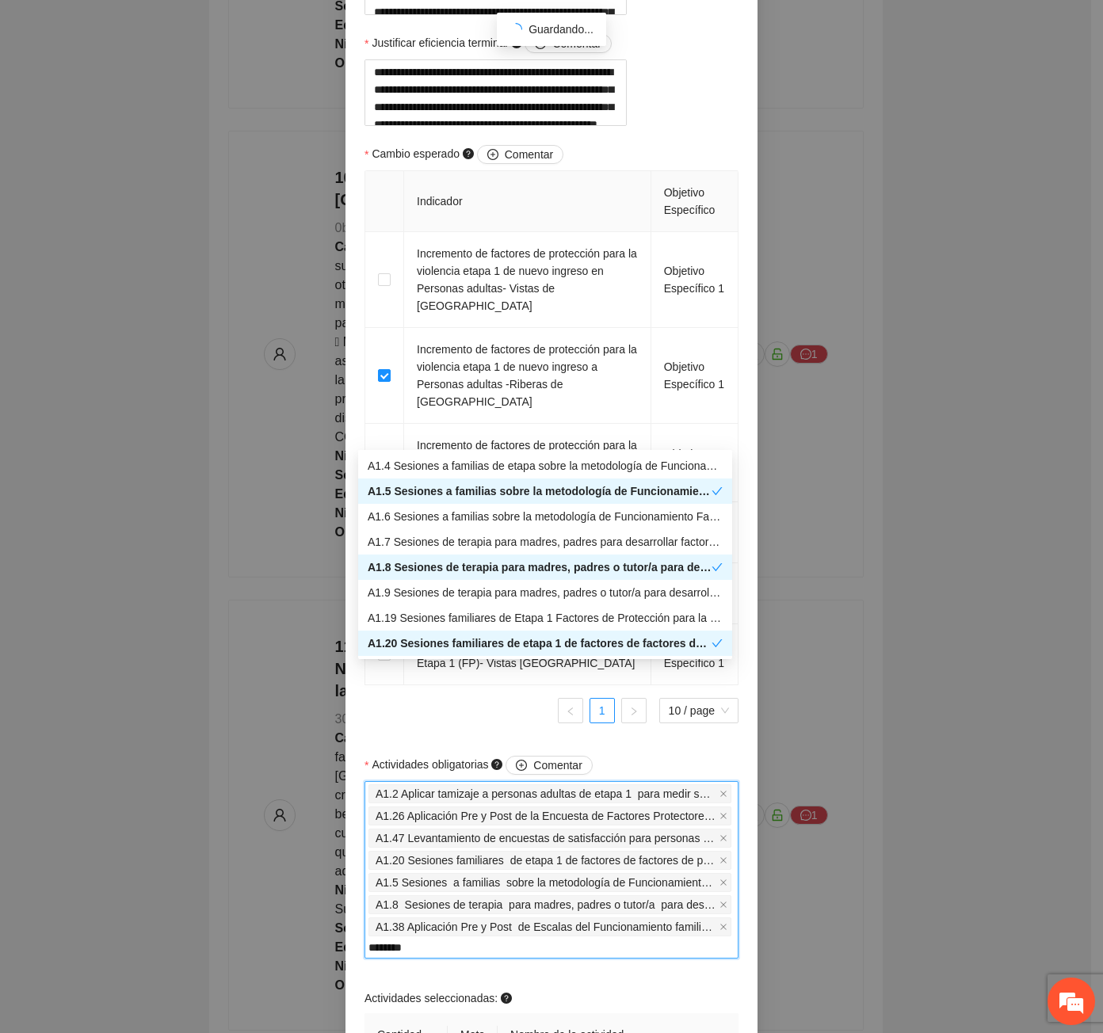
scroll to position [871, 0]
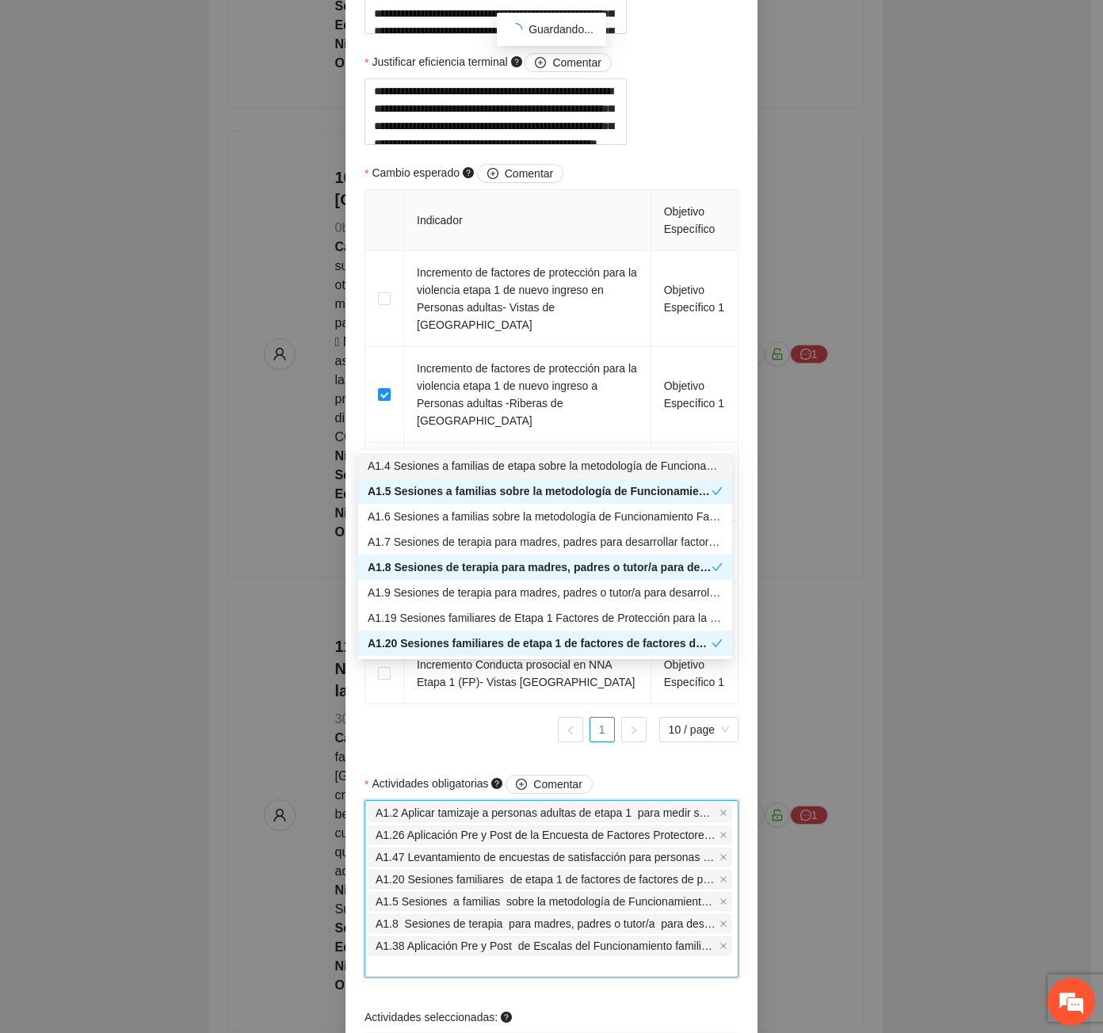
click at [427, 976] on div "A1.2 Aplicar tamizaje a personas adultas de etapa 1 para medir su función famil…" at bounding box center [551, 889] width 366 height 174
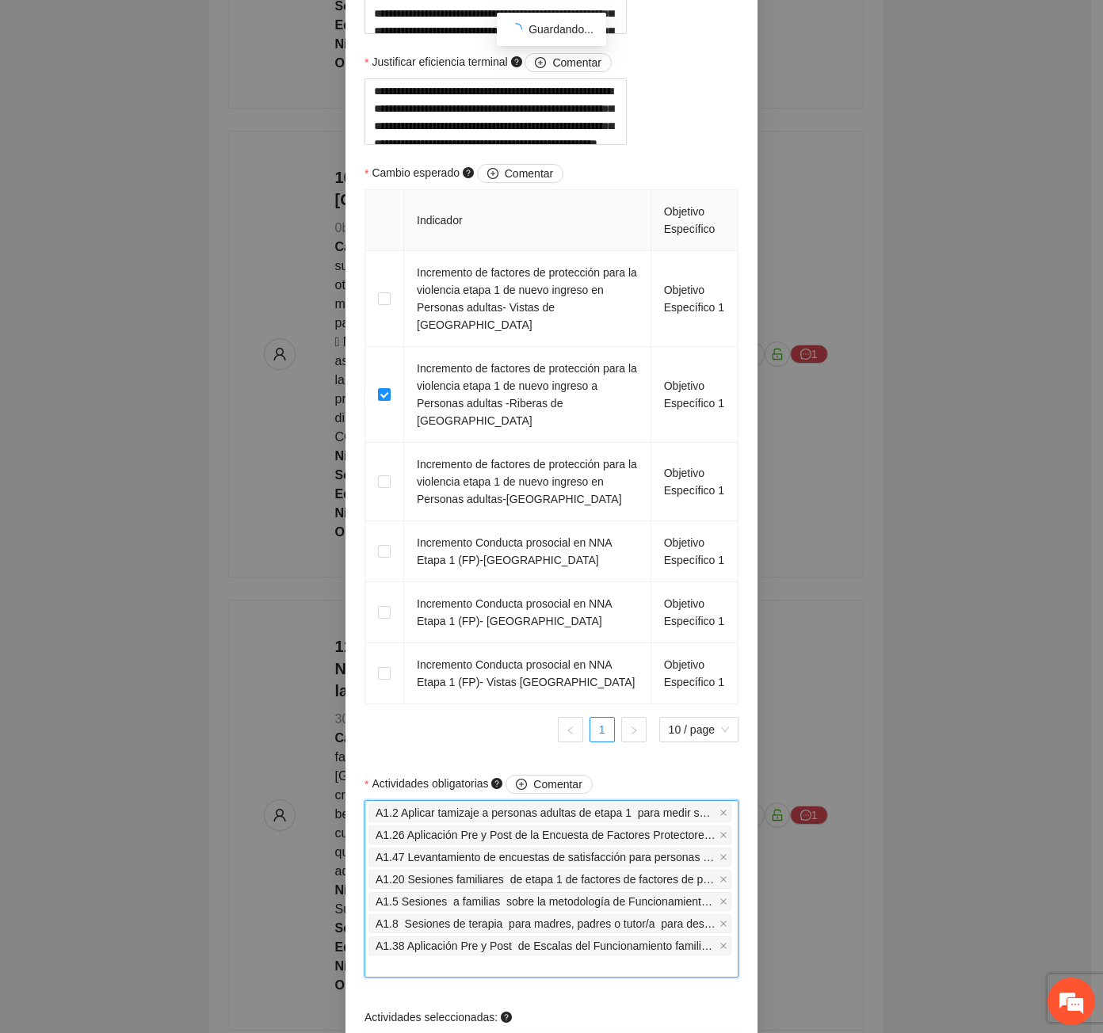
click at [427, 976] on div "A1.2 Aplicar tamizaje a personas adultas de etapa 1 para medir su función famil…" at bounding box center [551, 889] width 366 height 174
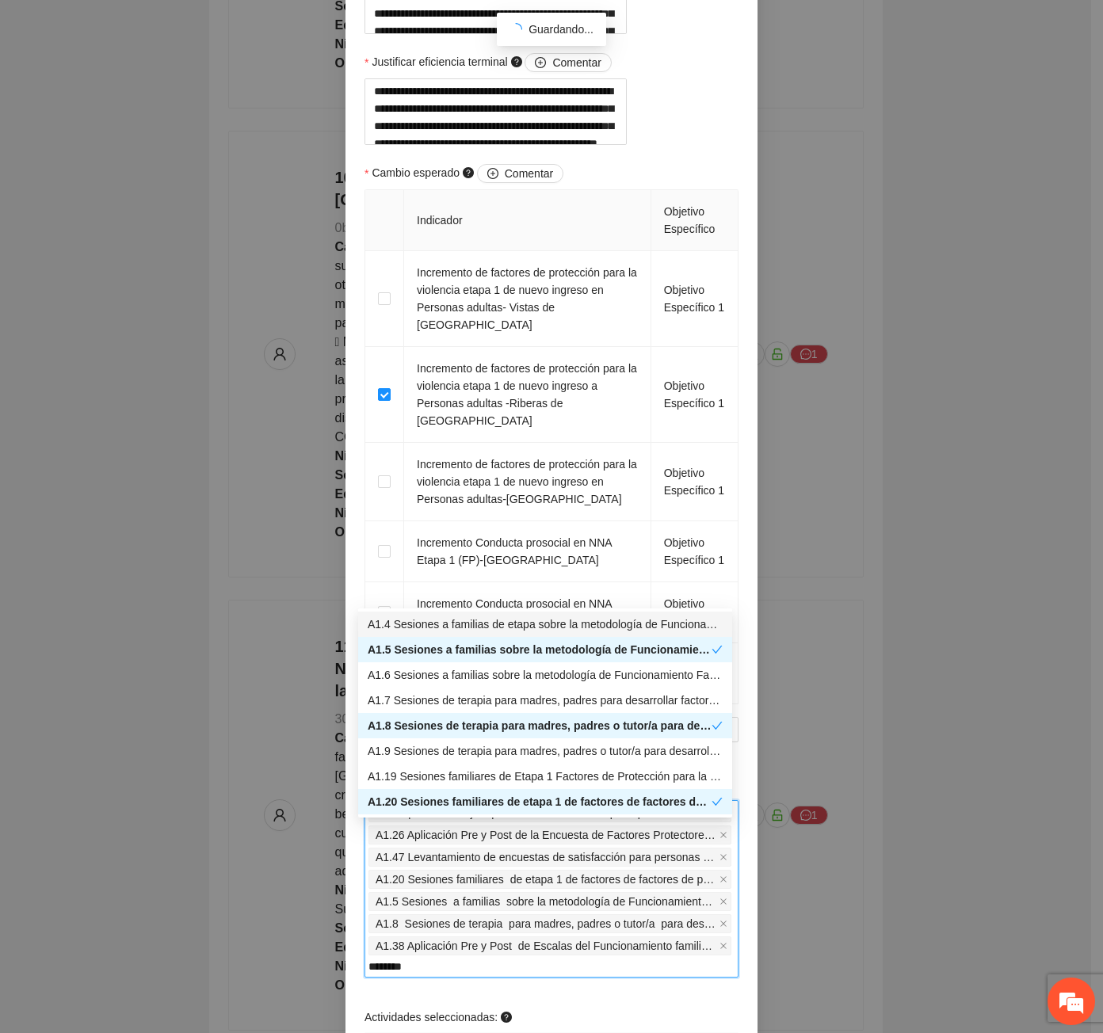
type input "********"
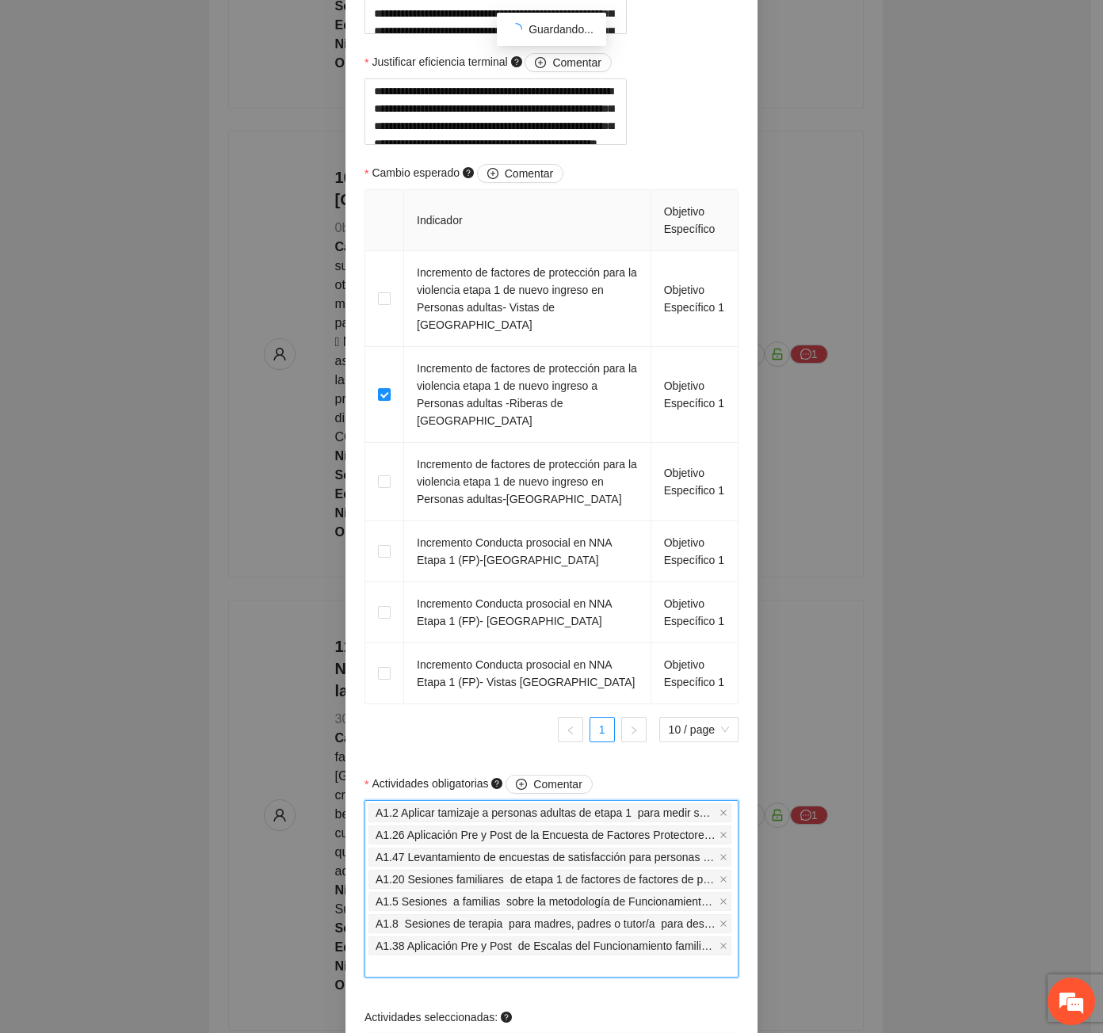
drag, startPoint x: 486, startPoint y: 992, endPoint x: 329, endPoint y: 991, distance: 157.6
click at [329, 991] on div "**********" at bounding box center [551, 516] width 1103 height 1033
click at [300, 975] on div "**********" at bounding box center [551, 516] width 1103 height 1033
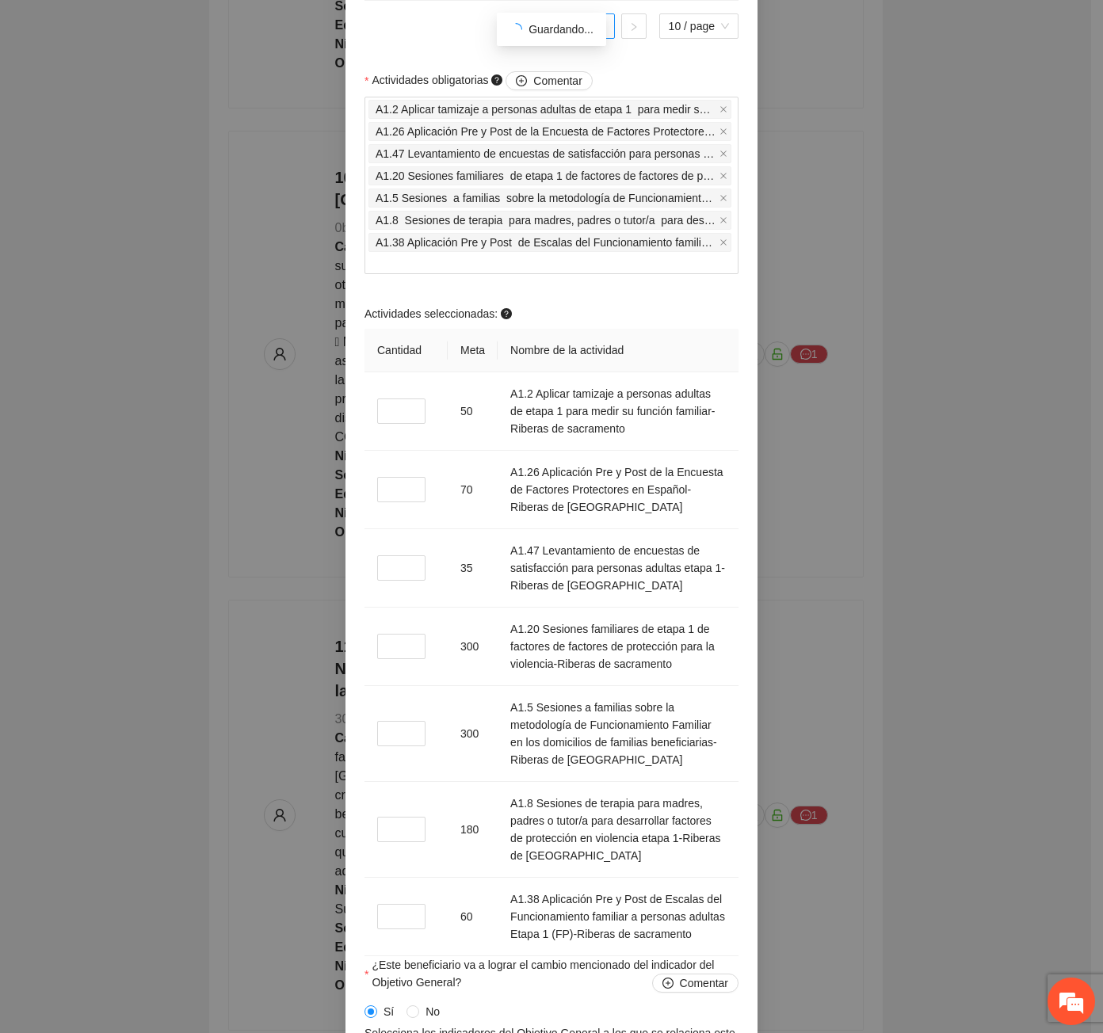
scroll to position [1664, 0]
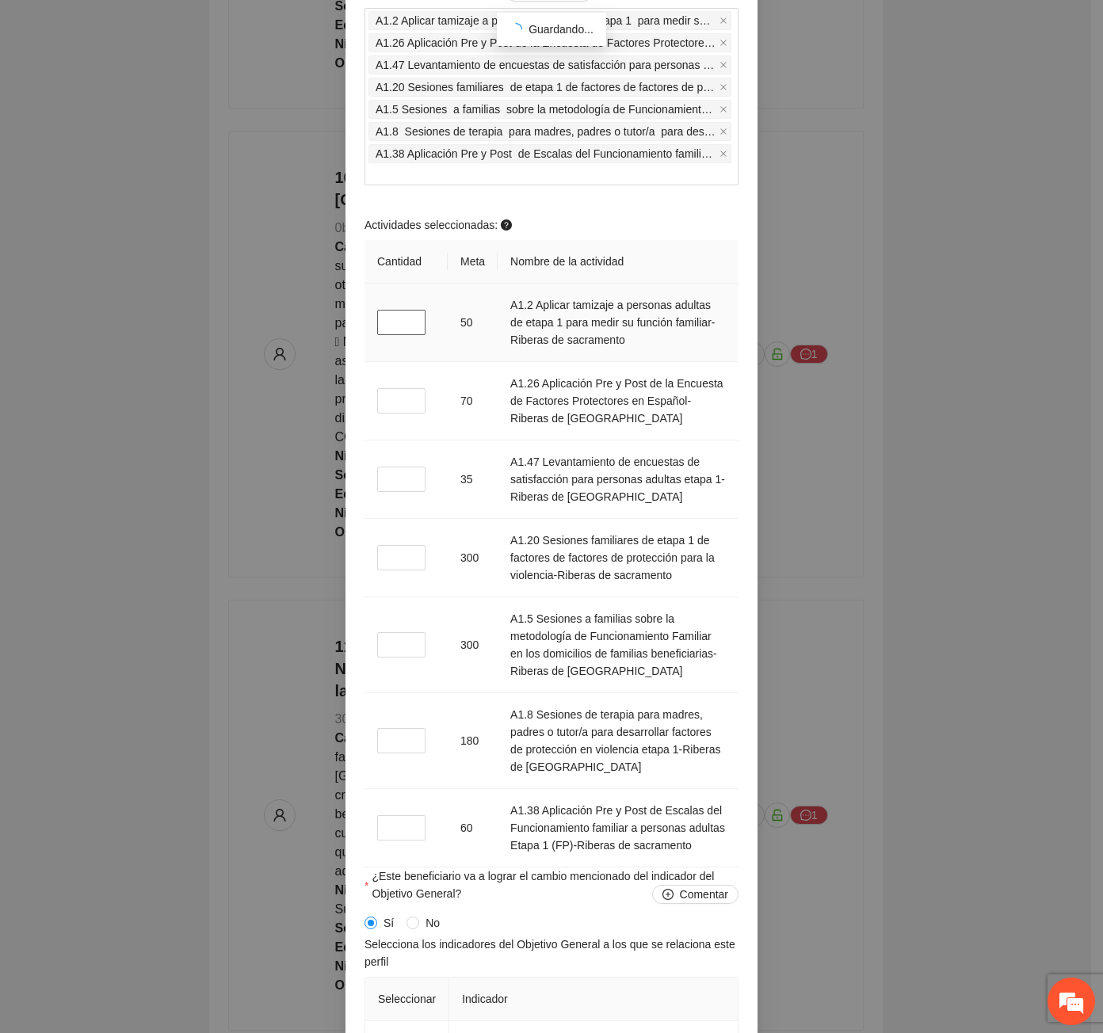
drag, startPoint x: 392, startPoint y: 347, endPoint x: 378, endPoint y: 343, distance: 14.8
click at [378, 335] on input "*" at bounding box center [401, 322] width 48 height 25
type input "*"
click at [387, 414] on input "*" at bounding box center [401, 400] width 48 height 25
type input "*"
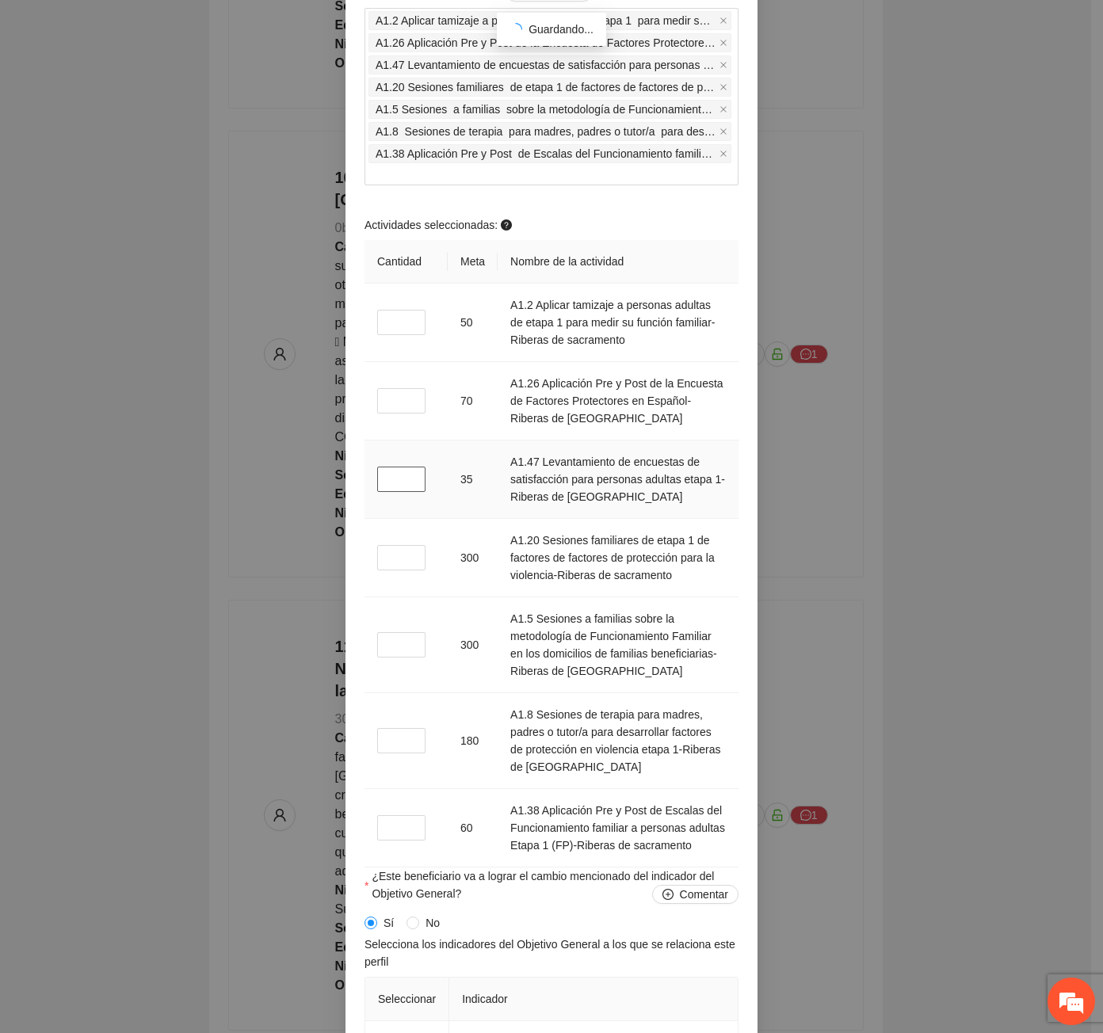
click at [384, 492] on input "*" at bounding box center [401, 479] width 48 height 25
type input "*"
click at [385, 570] on input "*" at bounding box center [401, 557] width 48 height 25
type input "*"
click at [394, 657] on input "*" at bounding box center [401, 644] width 48 height 25
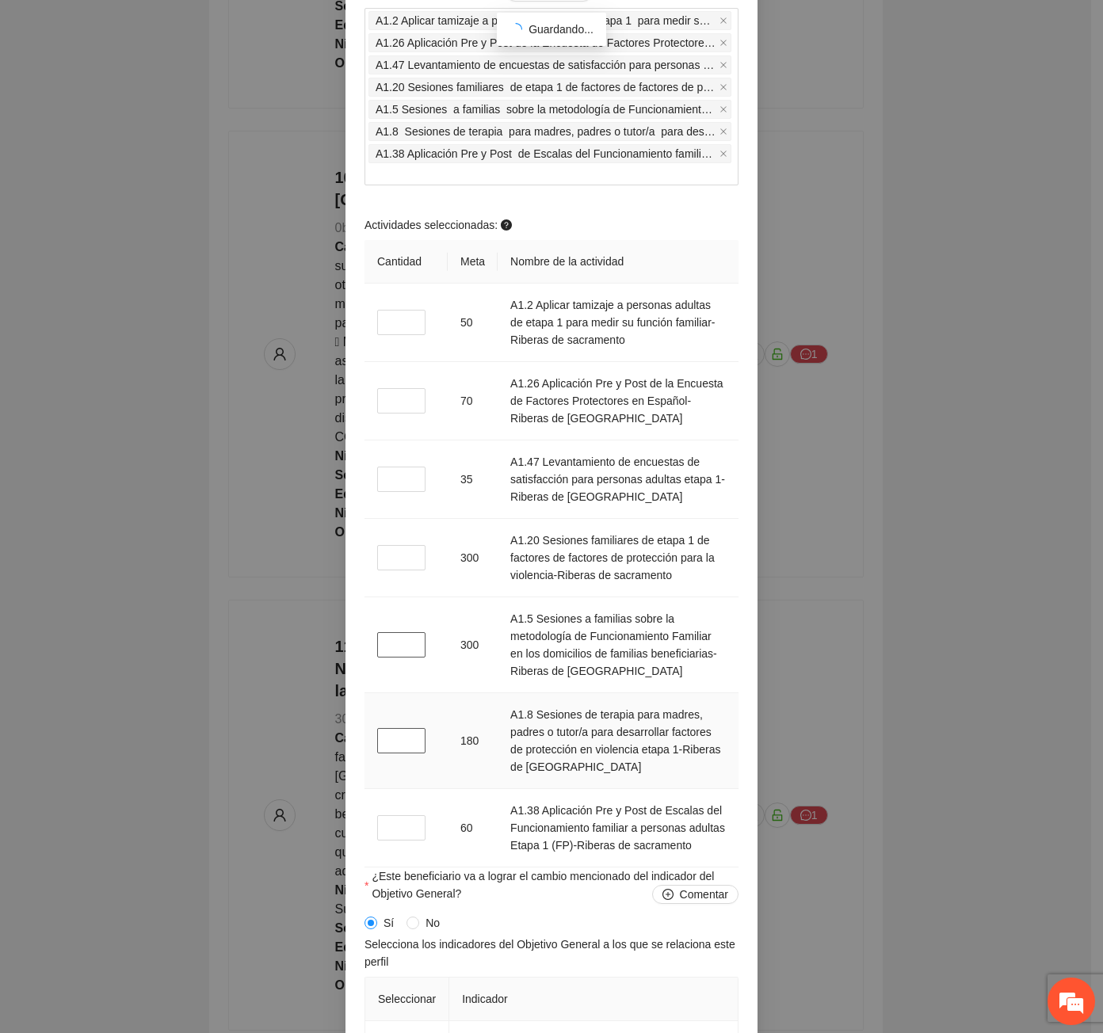
type input "*"
click at [387, 753] on input "*" at bounding box center [401, 740] width 48 height 25
type input "*"
click at [394, 840] on input "*" at bounding box center [401, 827] width 48 height 25
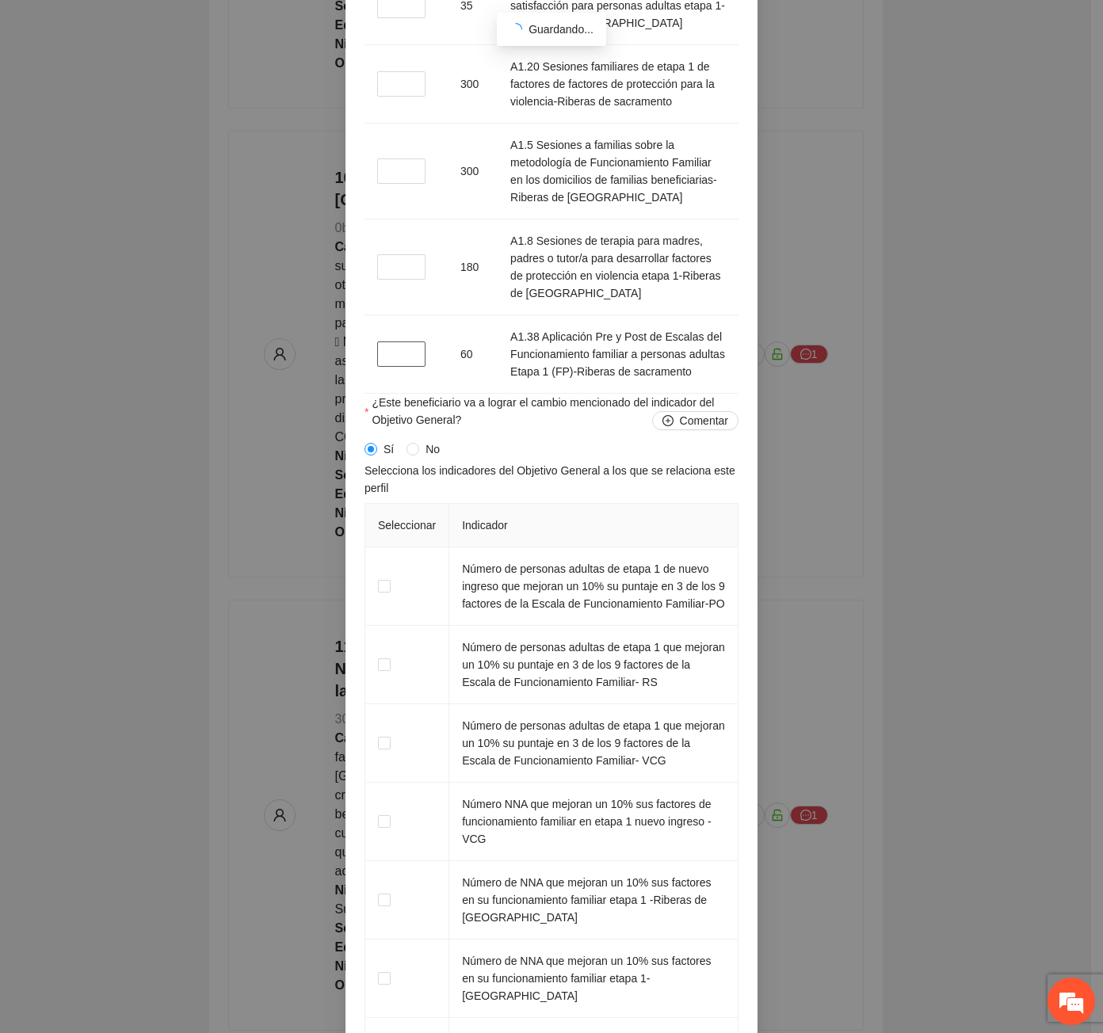
scroll to position [2297, 0]
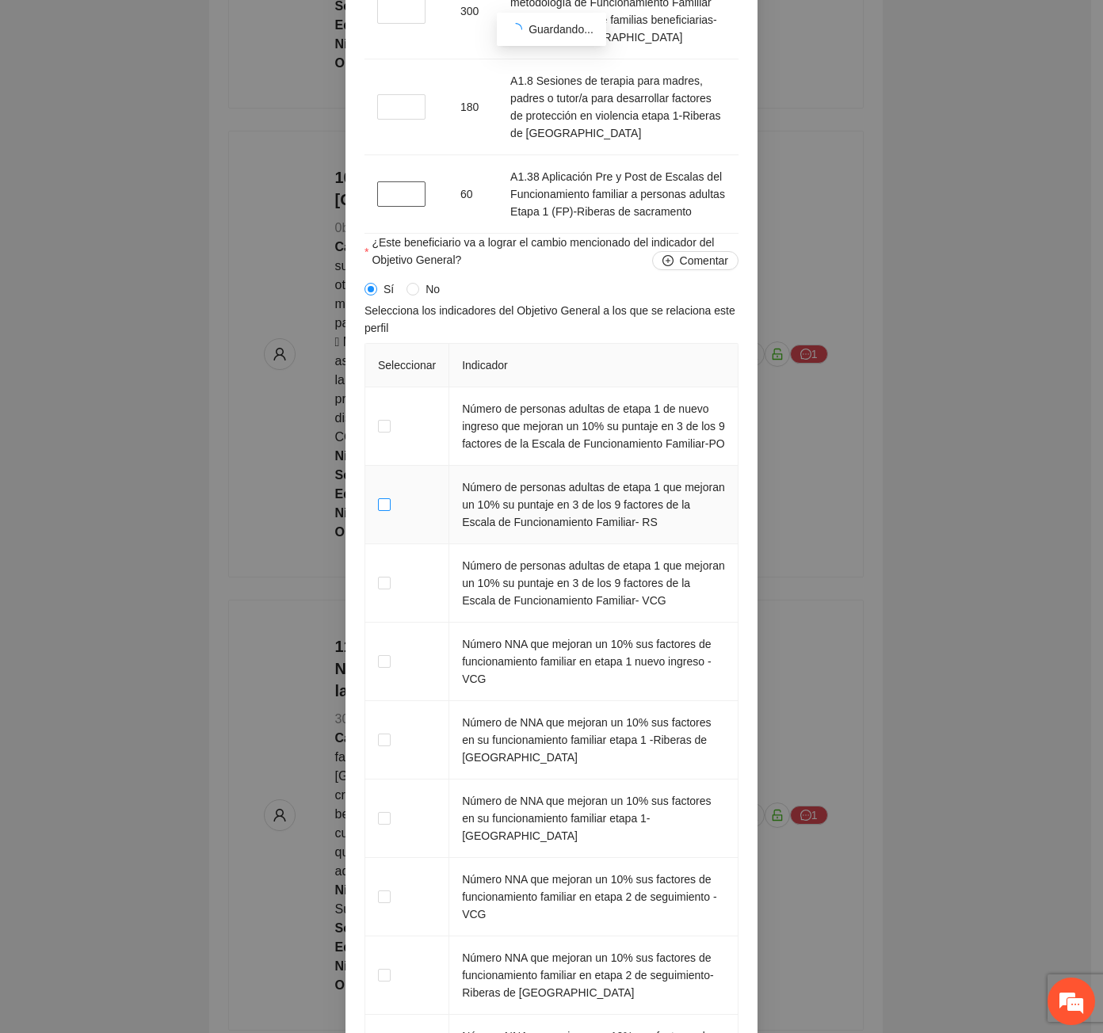
type input "*"
click at [378, 511] on span at bounding box center [384, 504] width 13 height 13
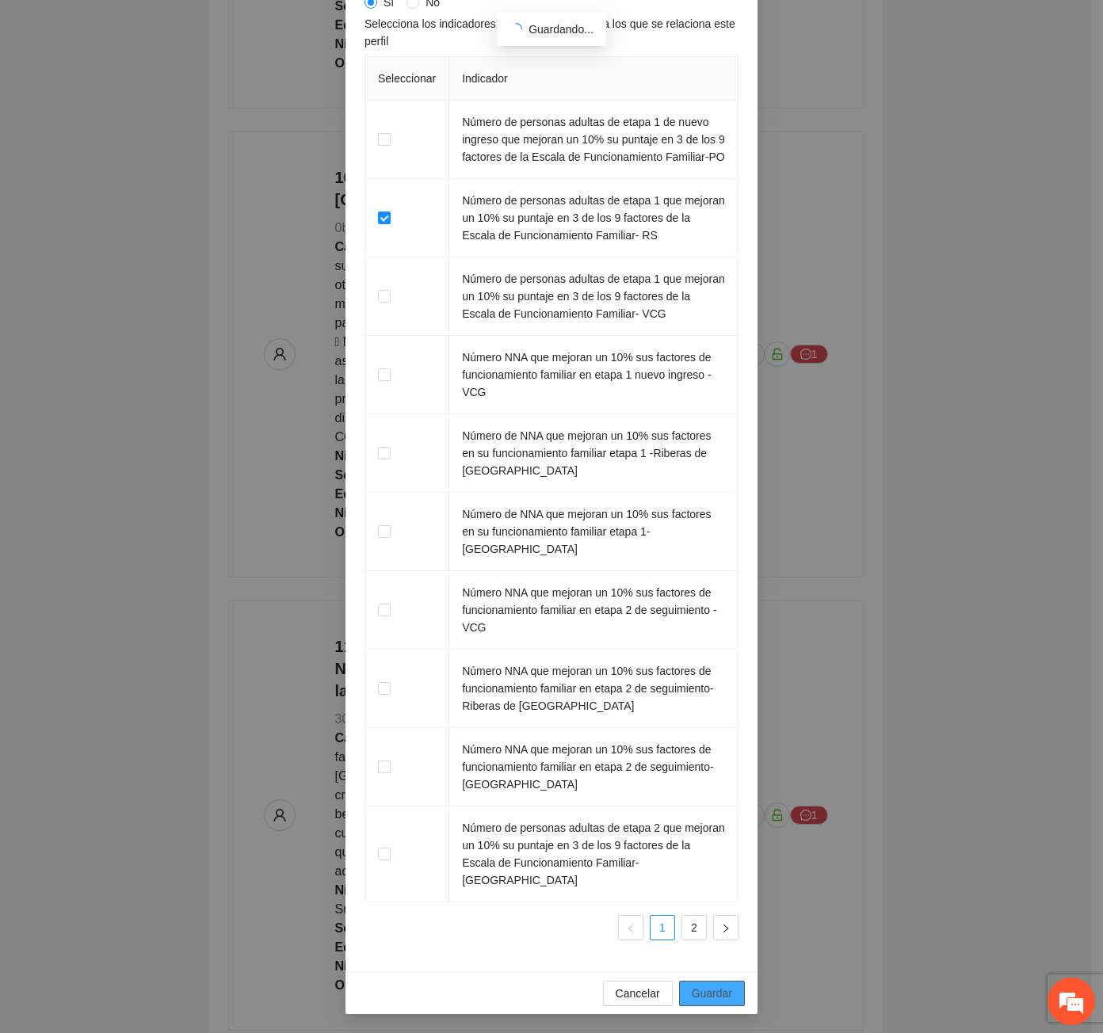
click at [696, 989] on span "Guardar" at bounding box center [712, 993] width 40 height 17
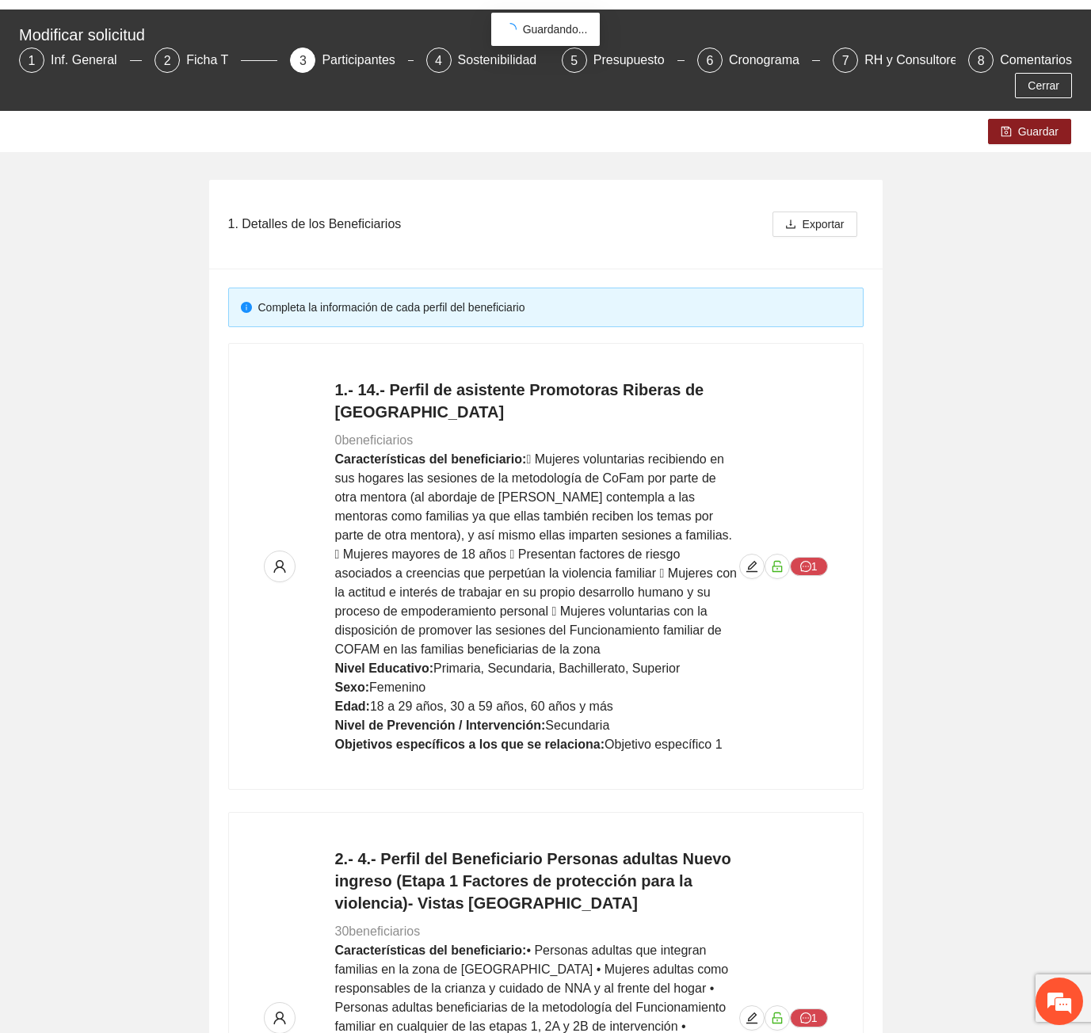
scroll to position [0, 0]
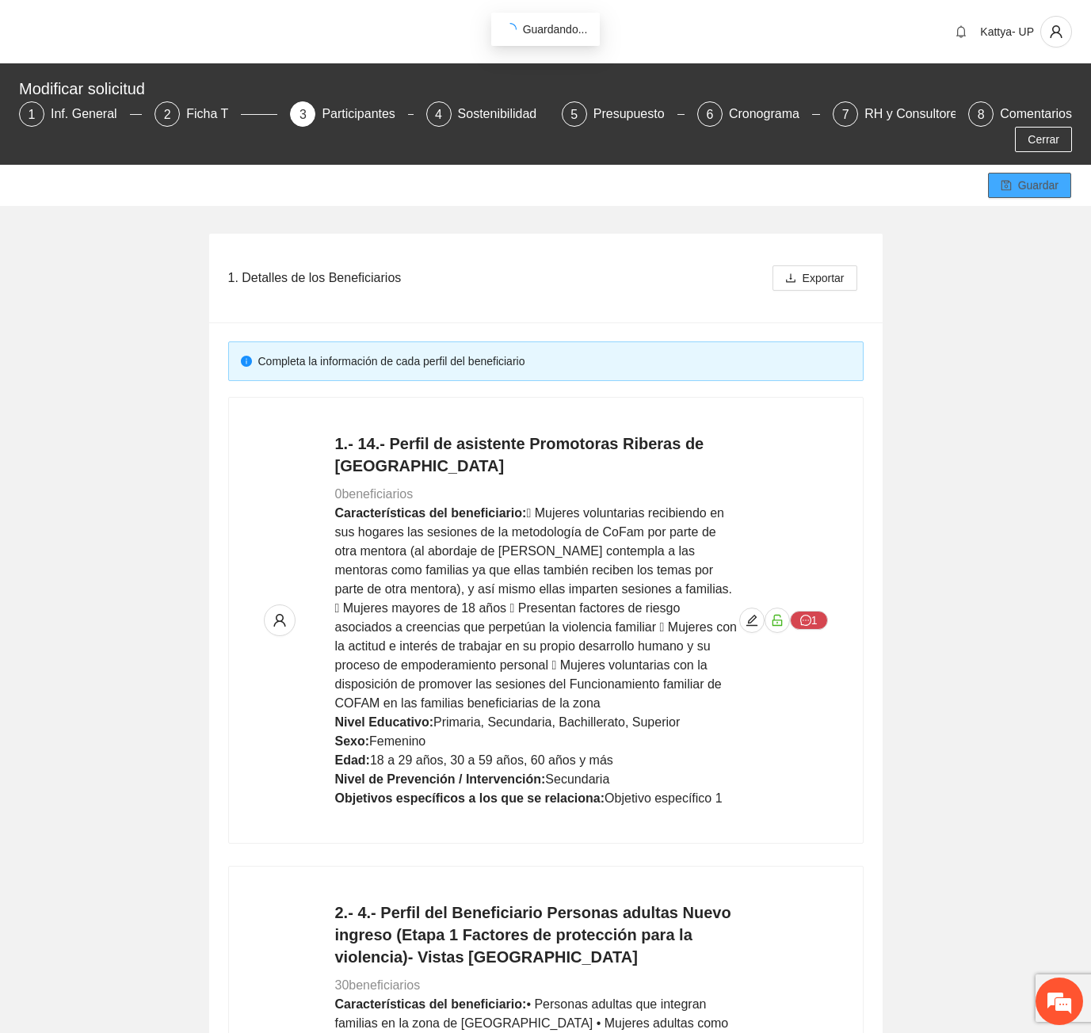
click at [1041, 177] on span "Guardar" at bounding box center [1038, 185] width 40 height 17
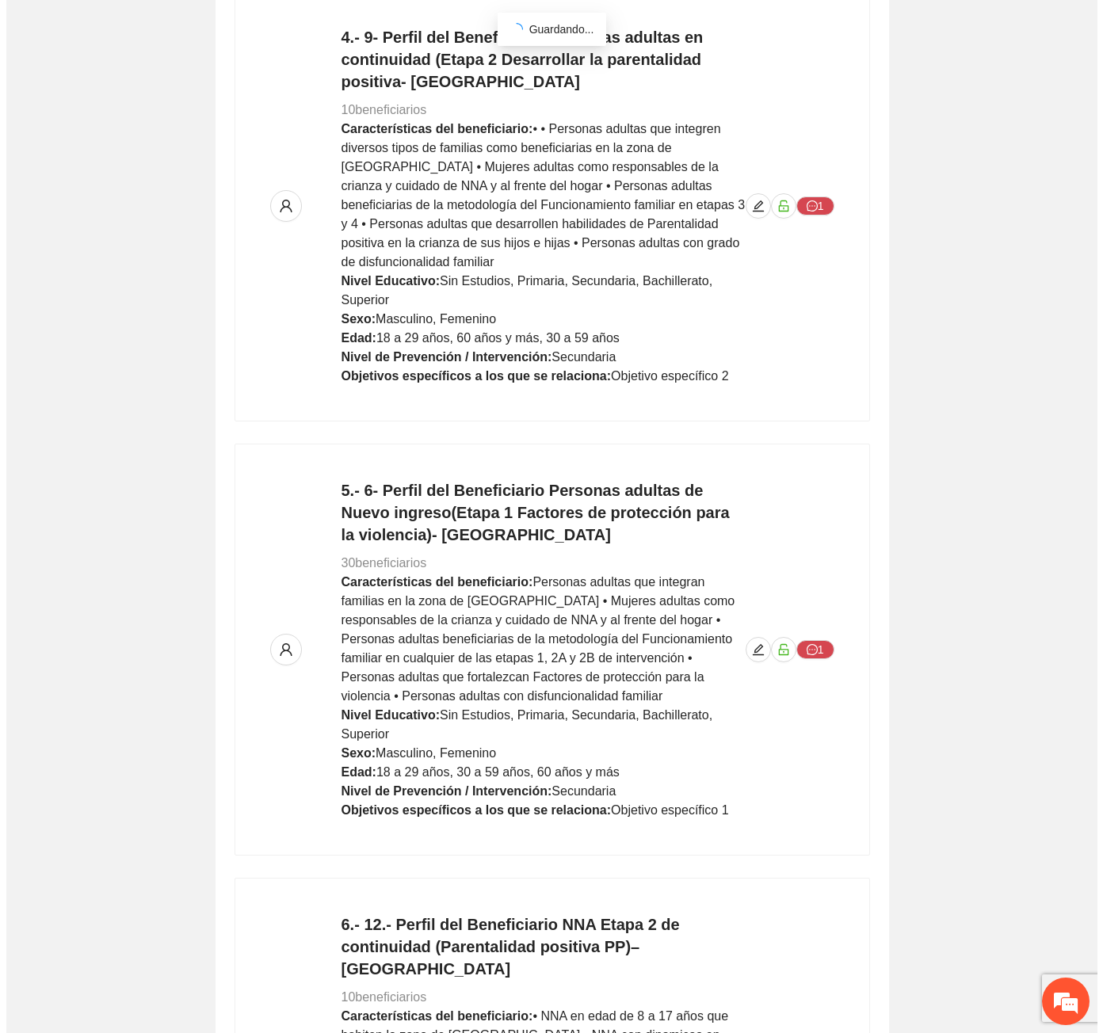
scroll to position [1790, 0]
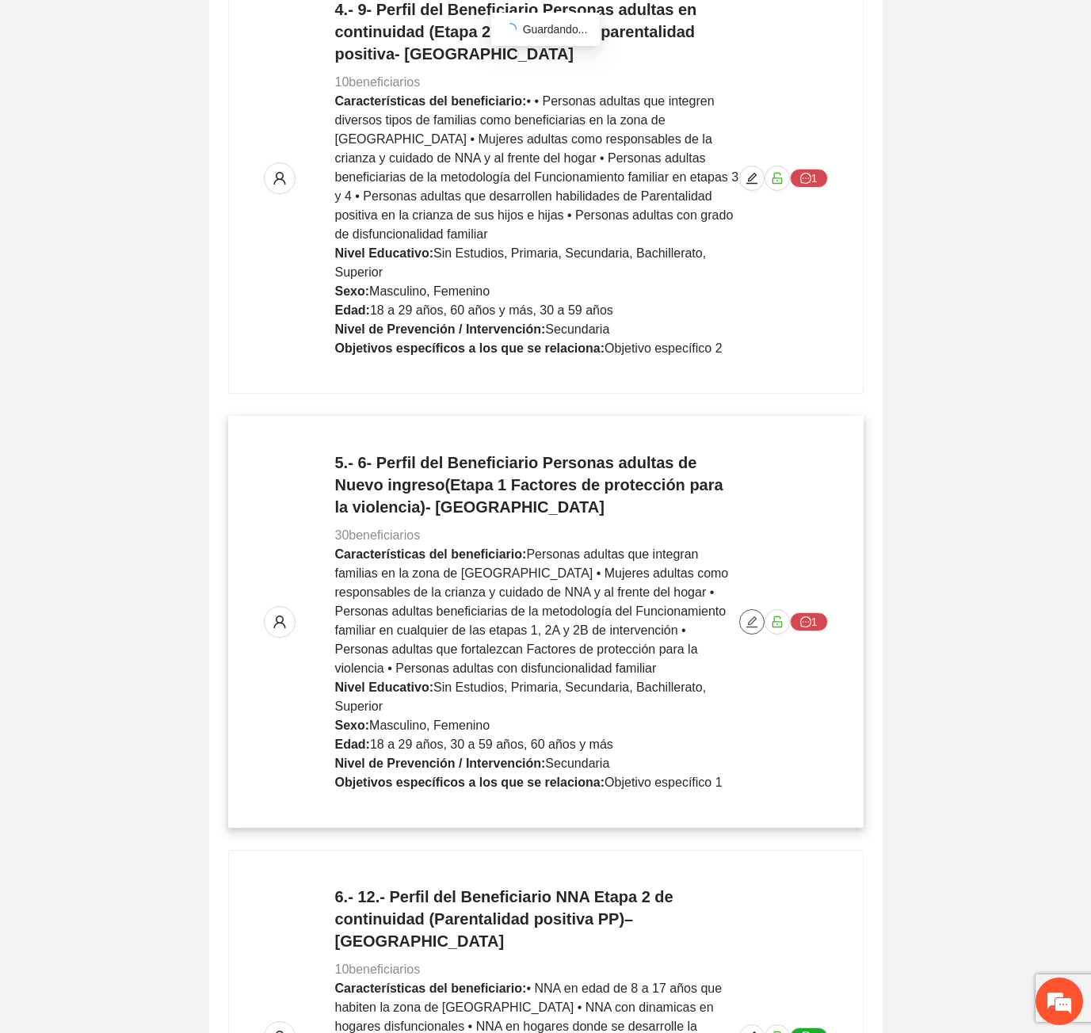
click at [746, 616] on icon "edit" at bounding box center [751, 622] width 13 height 13
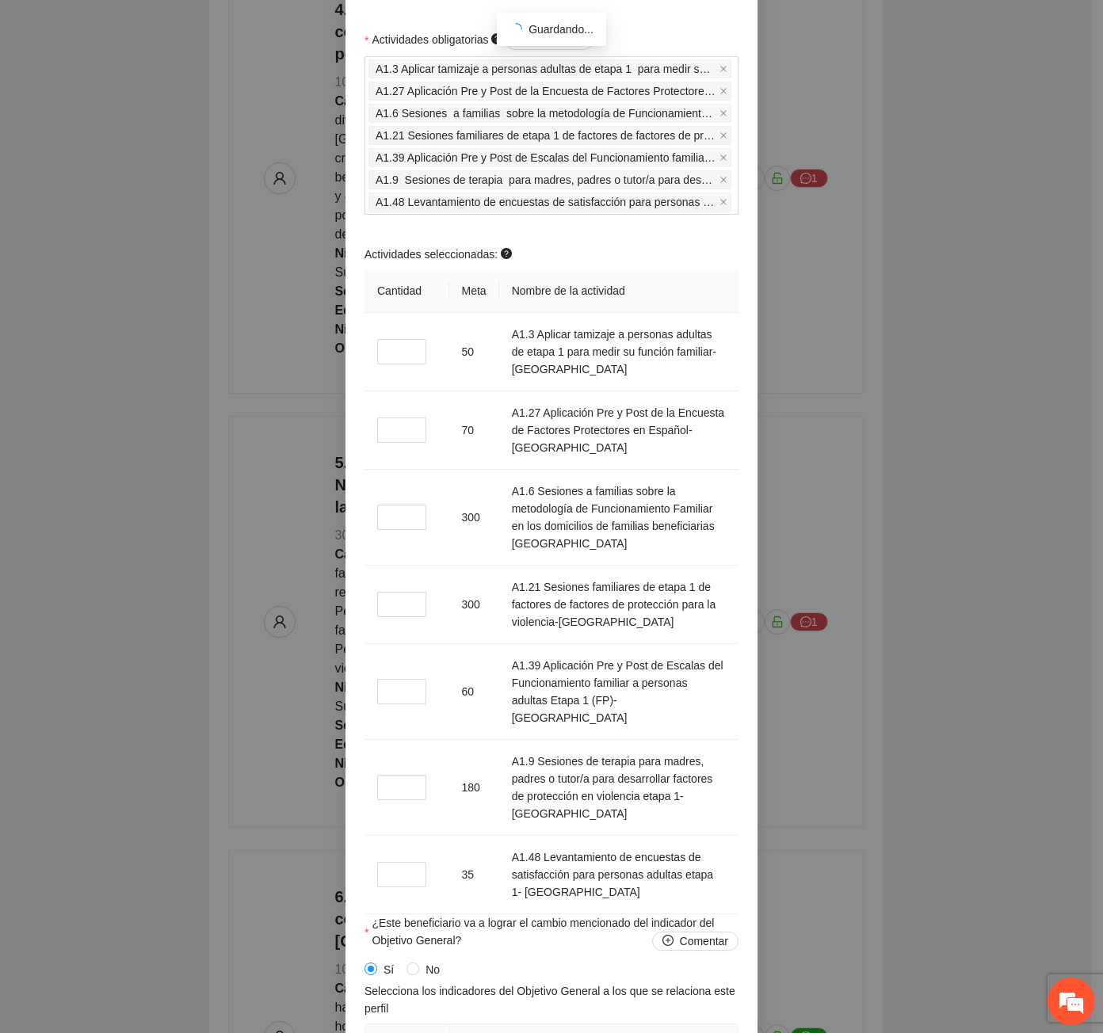
scroll to position [1664, 0]
click at [392, 338] on input "*" at bounding box center [401, 350] width 49 height 25
type input "*"
click at [385, 417] on input "*" at bounding box center [401, 429] width 49 height 25
type input "*"
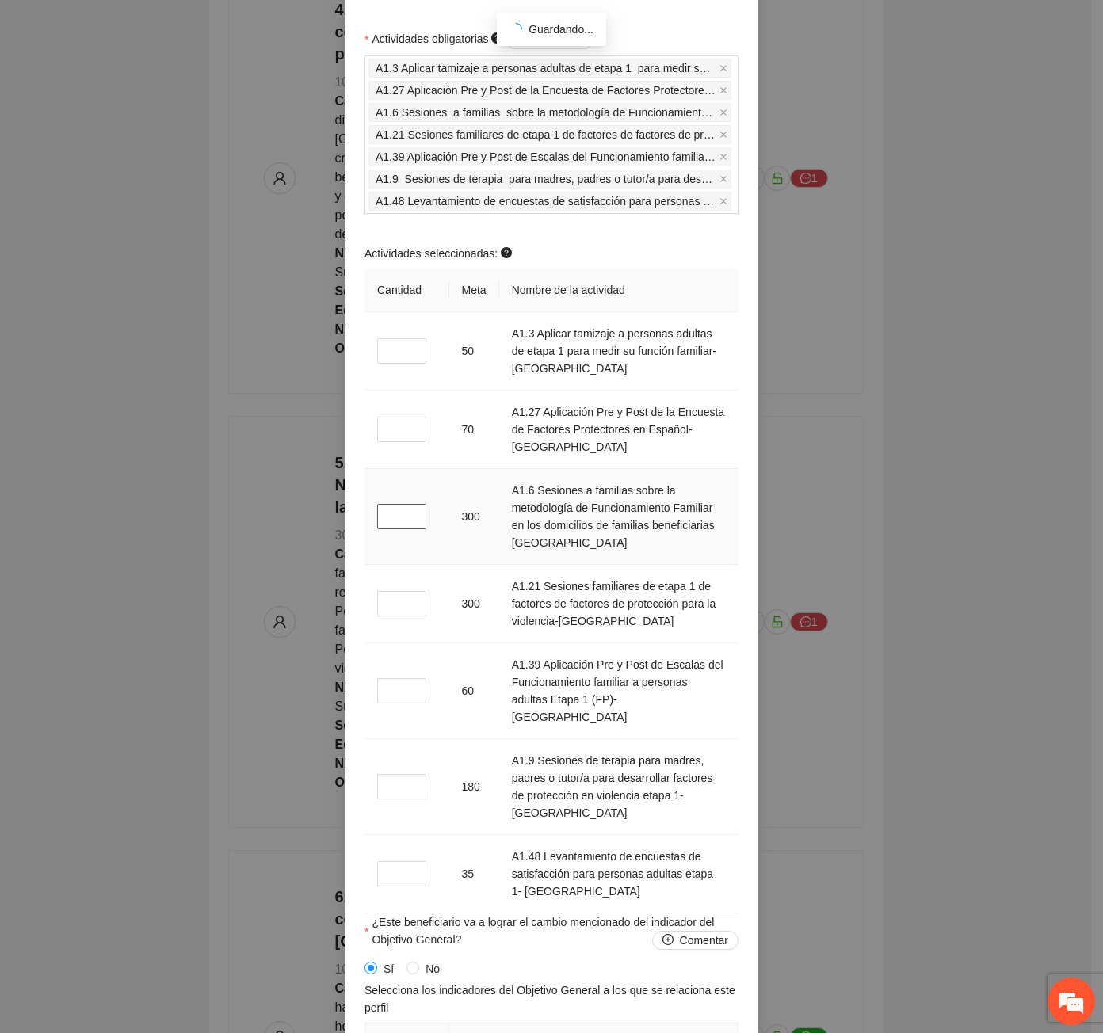
click at [391, 504] on input "*" at bounding box center [401, 516] width 49 height 25
type input "*"
click at [386, 595] on td "*" at bounding box center [406, 604] width 85 height 78
click at [386, 591] on input "*" at bounding box center [401, 603] width 49 height 25
type input "*"
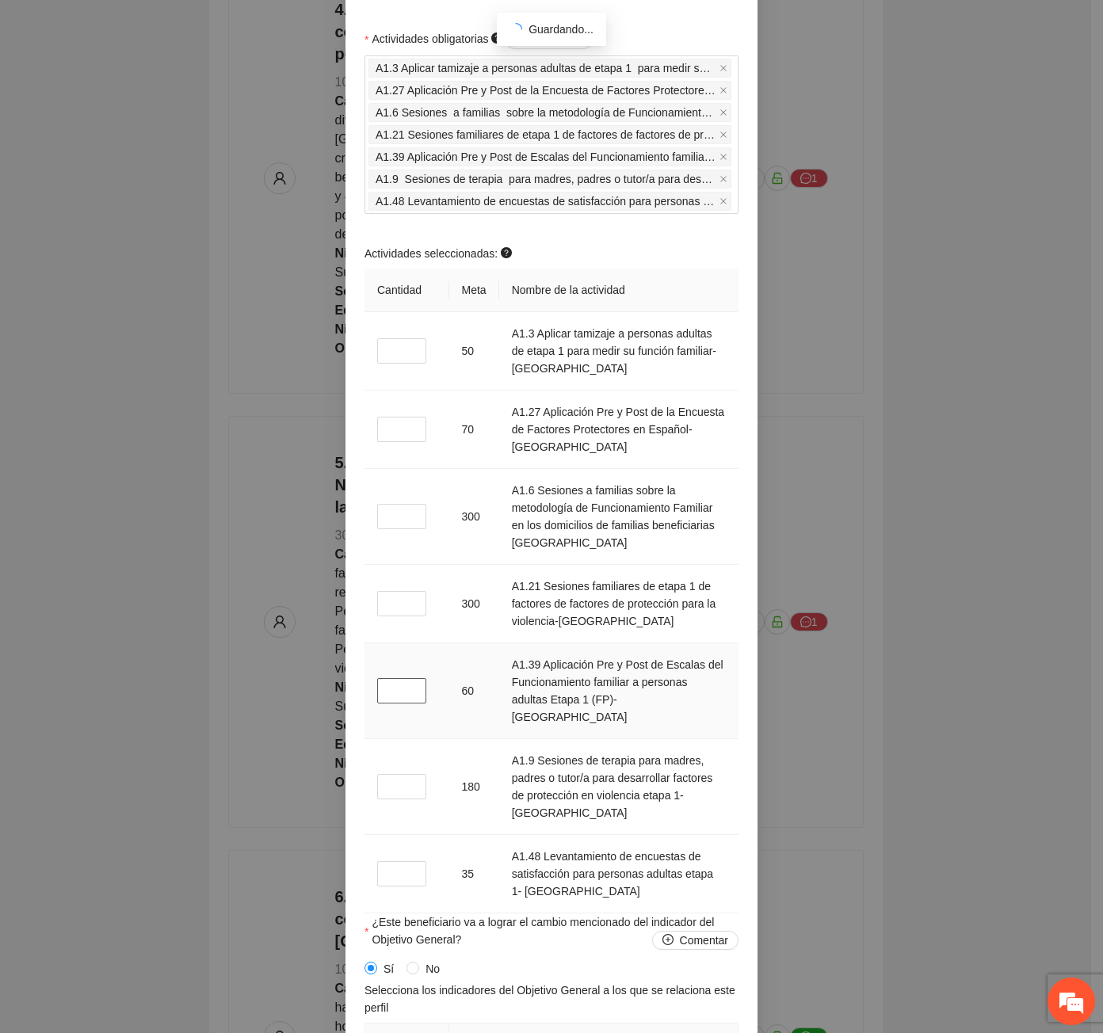
click at [390, 678] on input "*" at bounding box center [401, 690] width 49 height 25
type input "*"
click at [384, 774] on input "*" at bounding box center [401, 786] width 49 height 25
type input "*"
click at [379, 861] on input "*" at bounding box center [401, 873] width 49 height 25
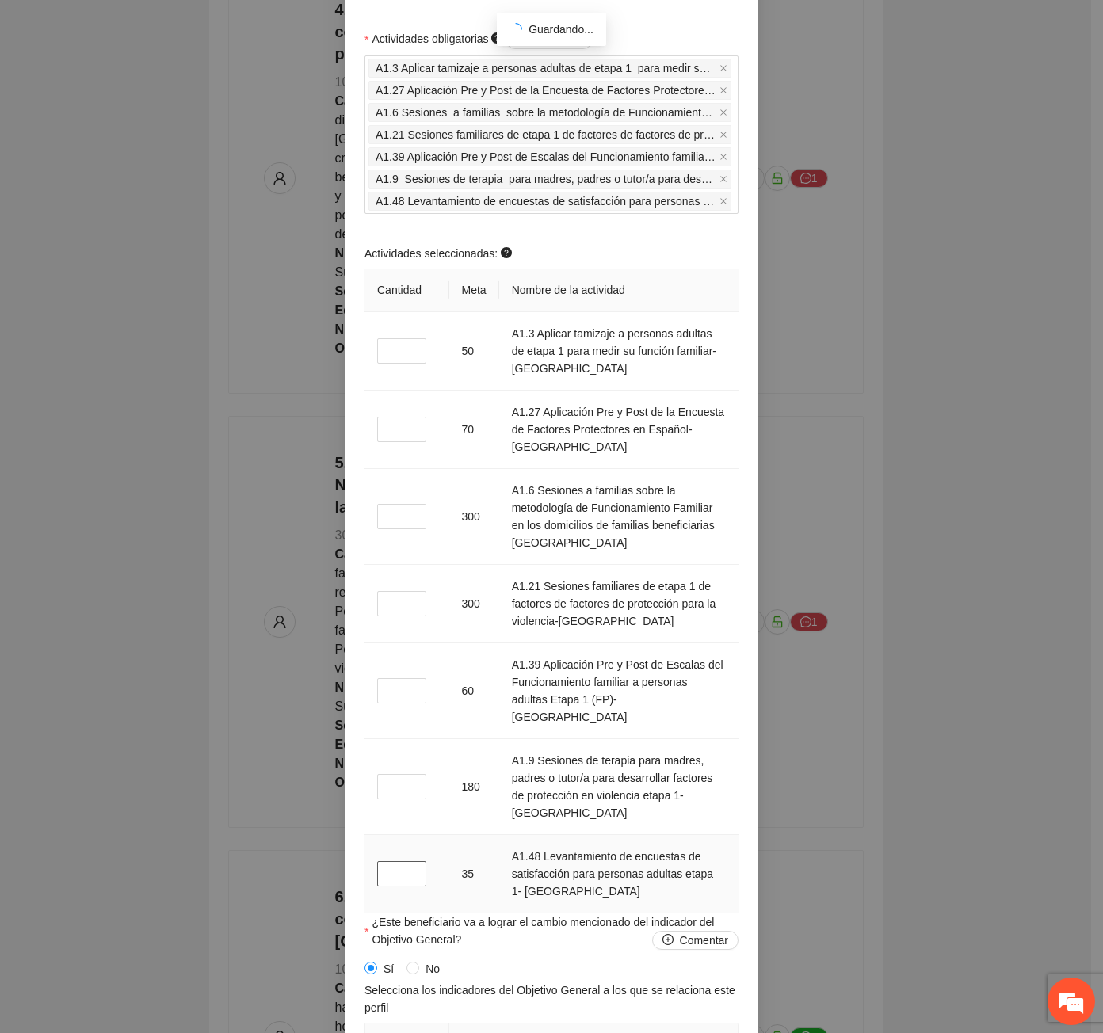
click at [396, 861] on input "**" at bounding box center [401, 873] width 49 height 25
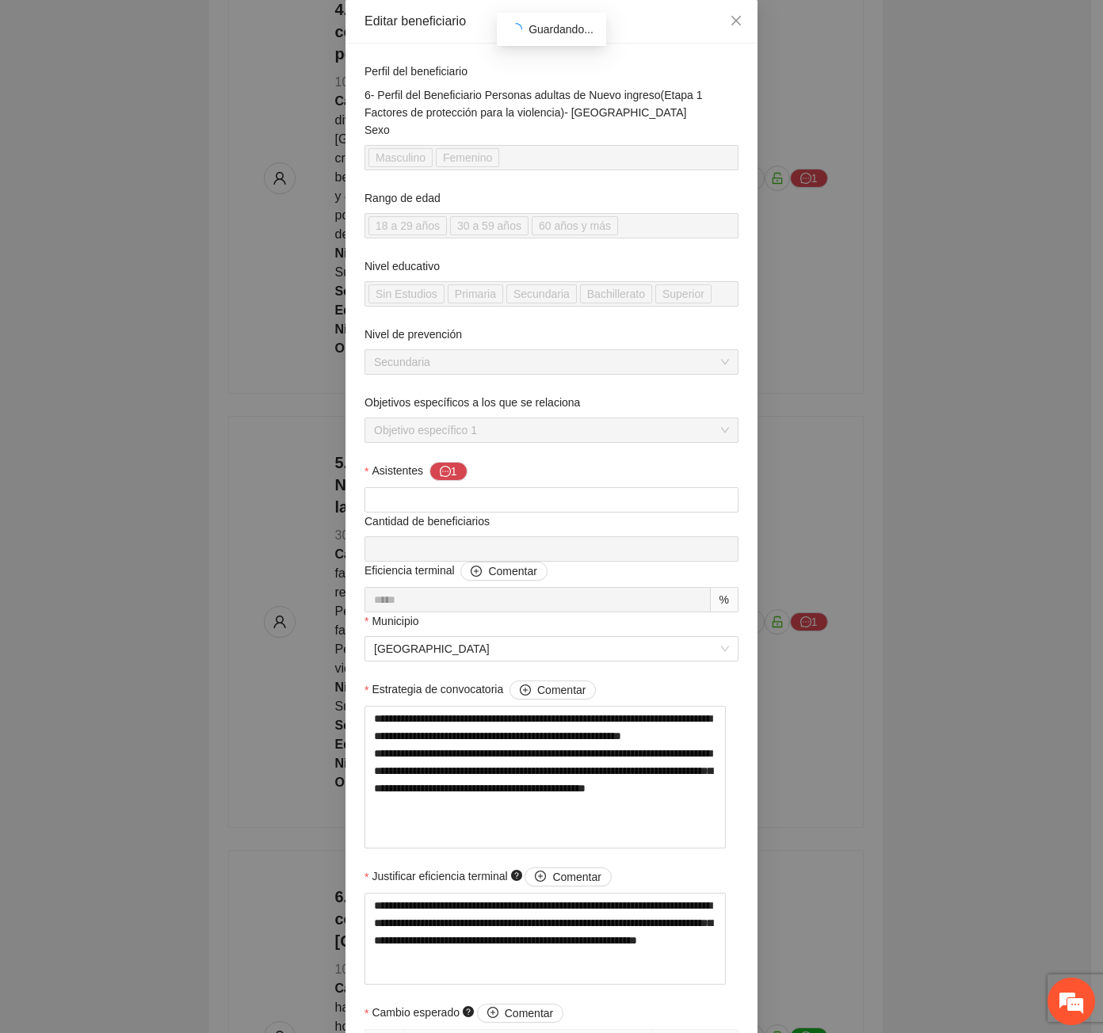
scroll to position [0, 0]
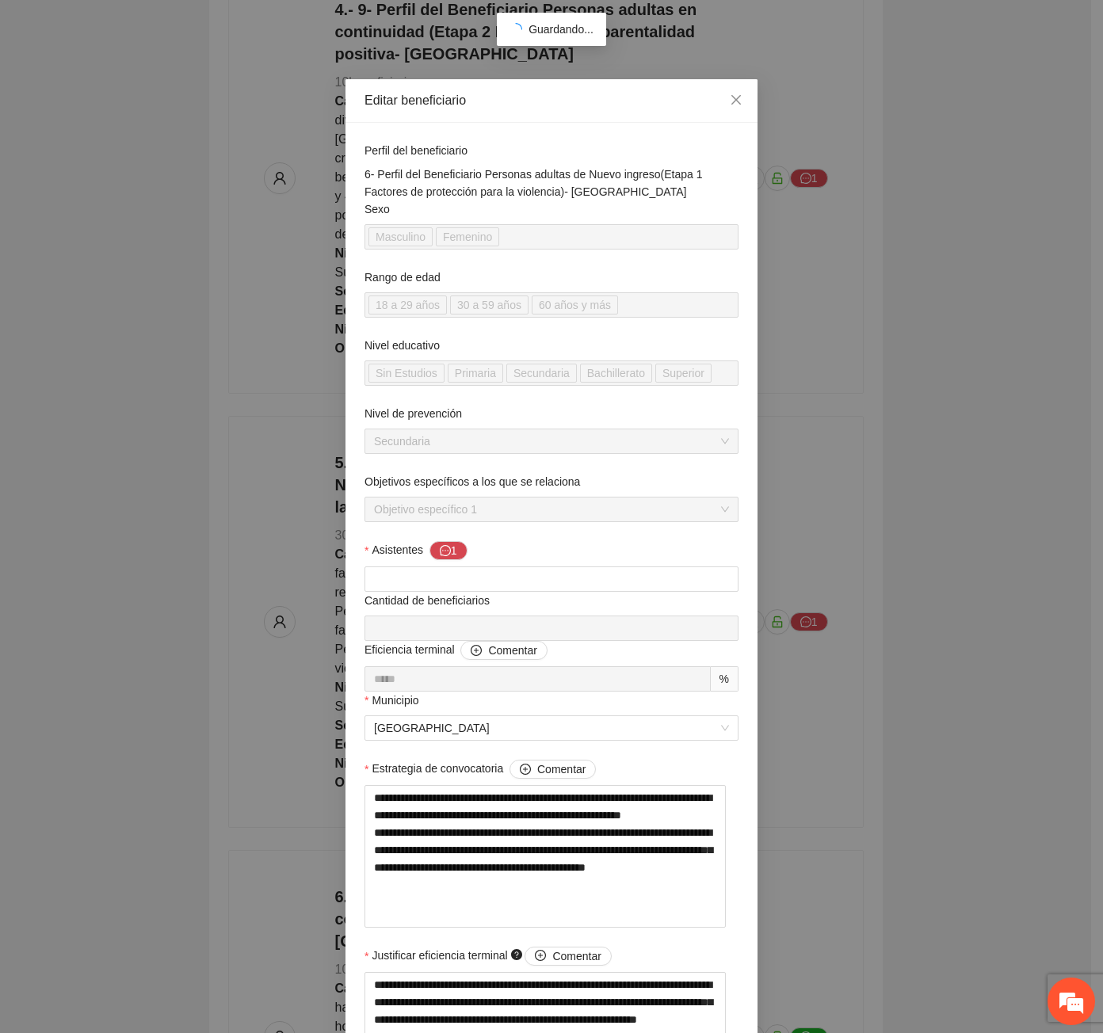
type input "*"
drag, startPoint x: 613, startPoint y: 192, endPoint x: 340, endPoint y: 167, distance: 274.4
copy div "6- Perfil del Beneficiario Personas adultas de Nuevo ingreso(Etapa 1 Factores d…"
click at [812, 757] on div "**********" at bounding box center [551, 516] width 1103 height 1033
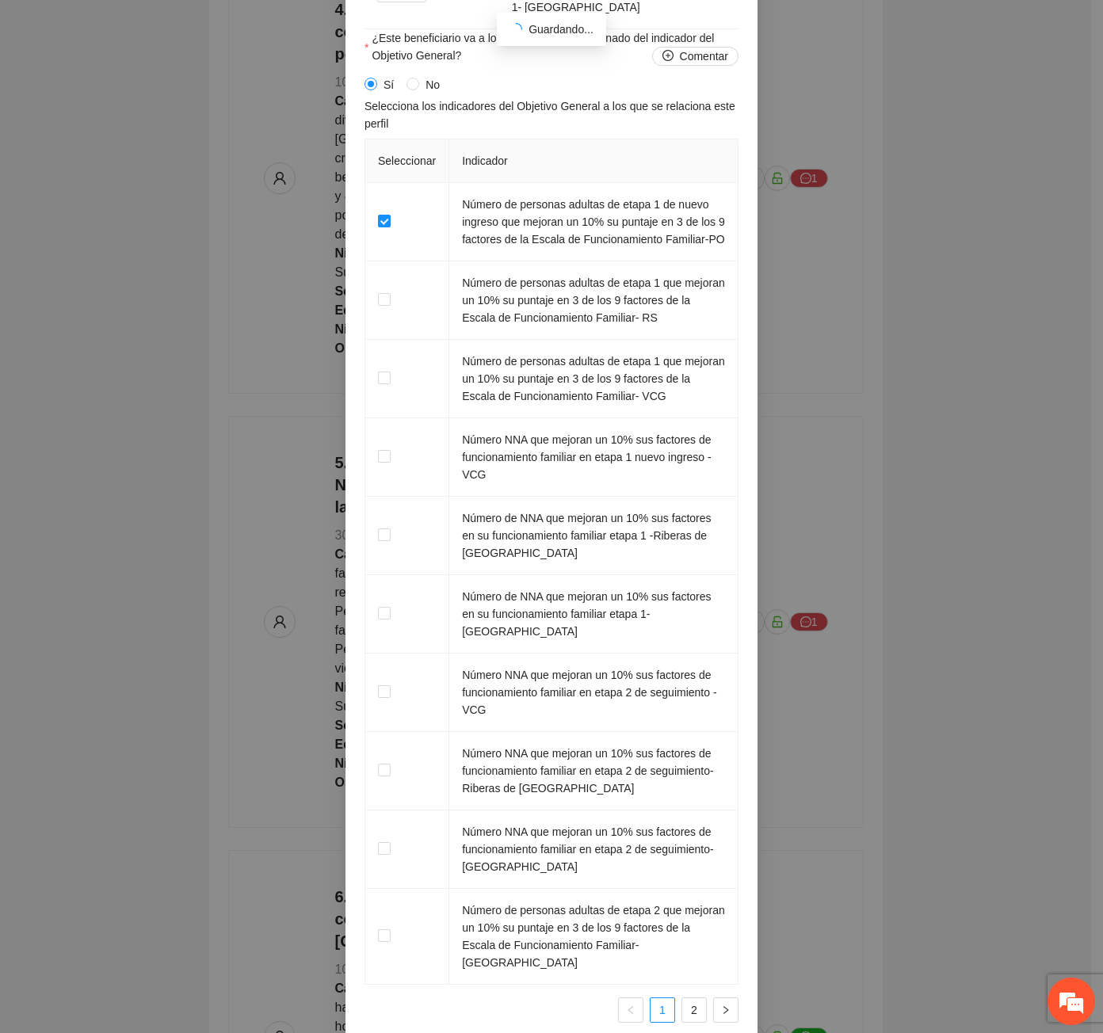
scroll to position [2551, 0]
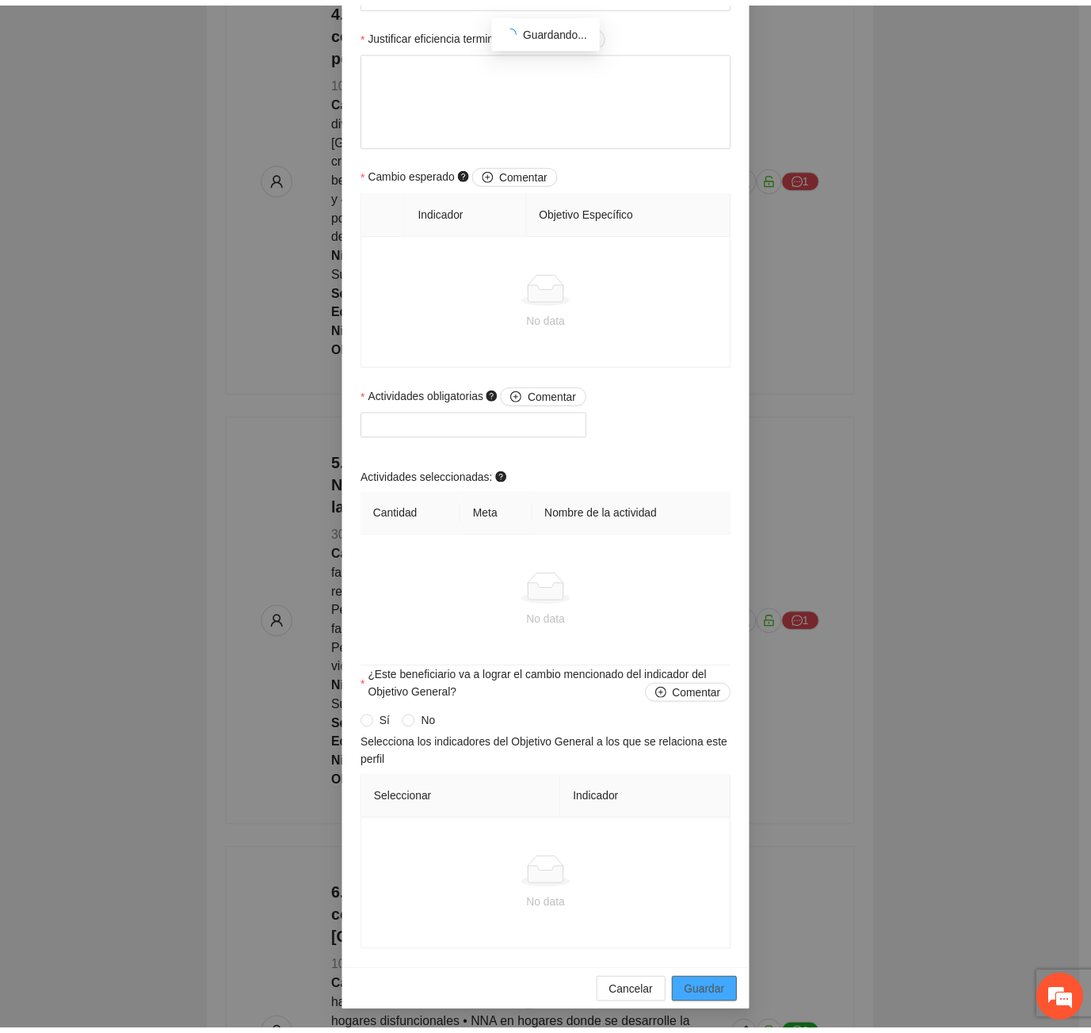
scroll to position [875, 0]
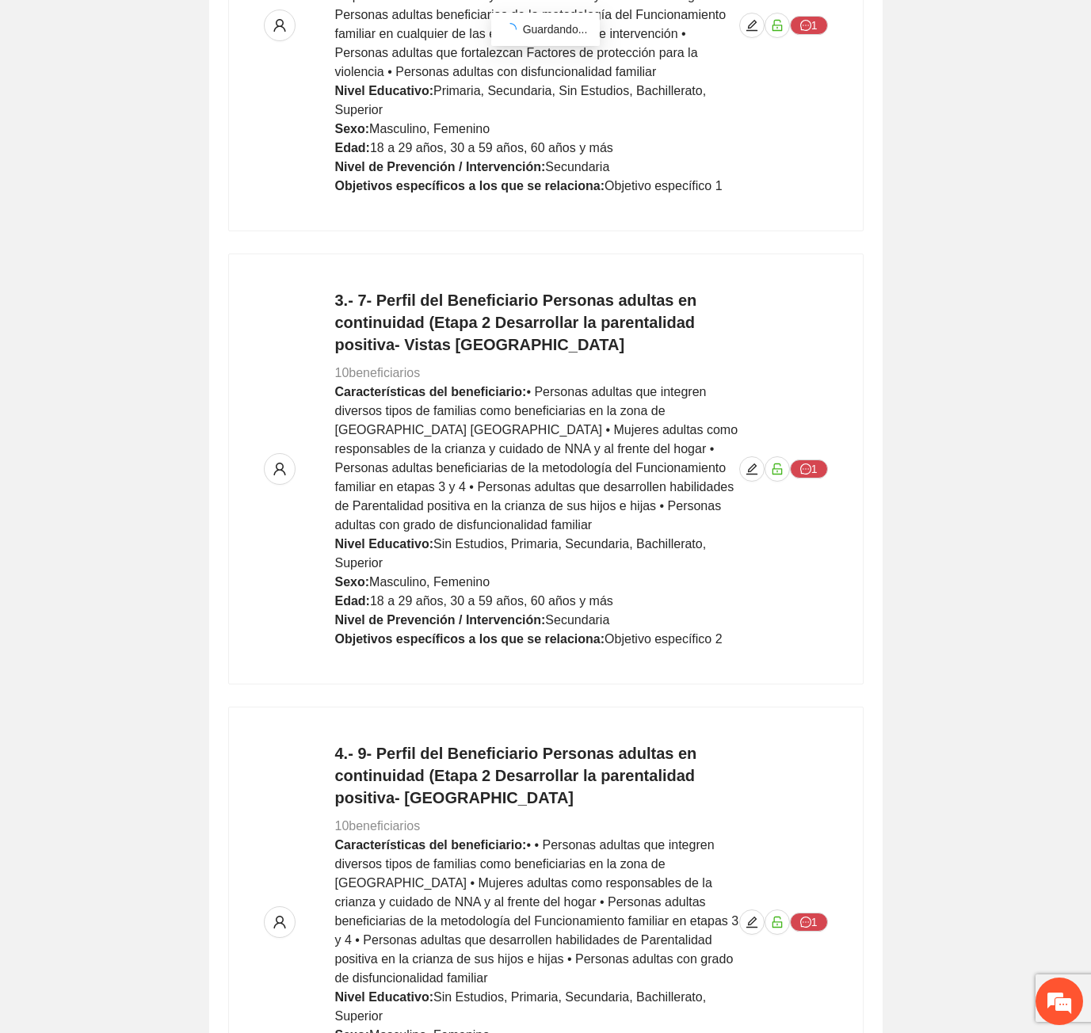
scroll to position [0, 0]
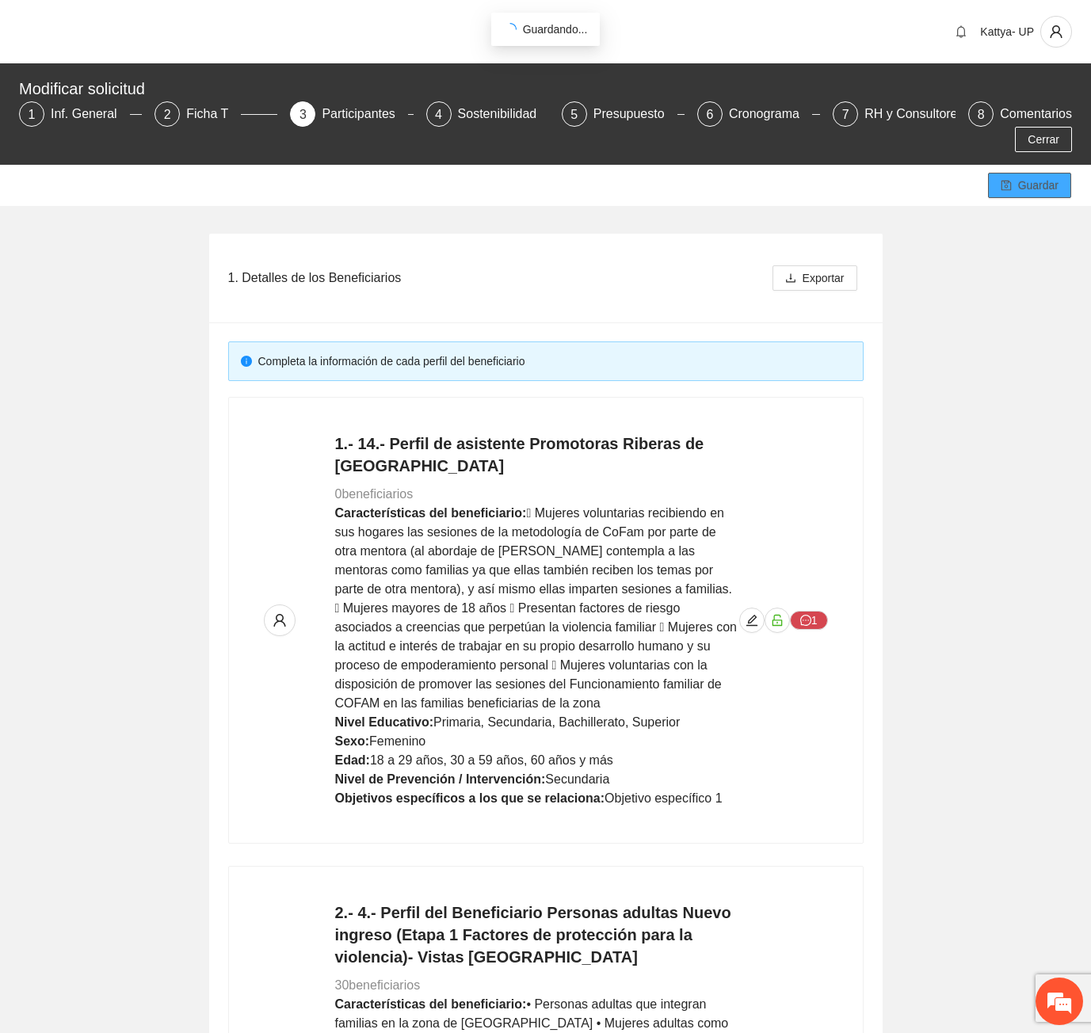
click at [1009, 180] on icon "save" at bounding box center [1006, 185] width 11 height 11
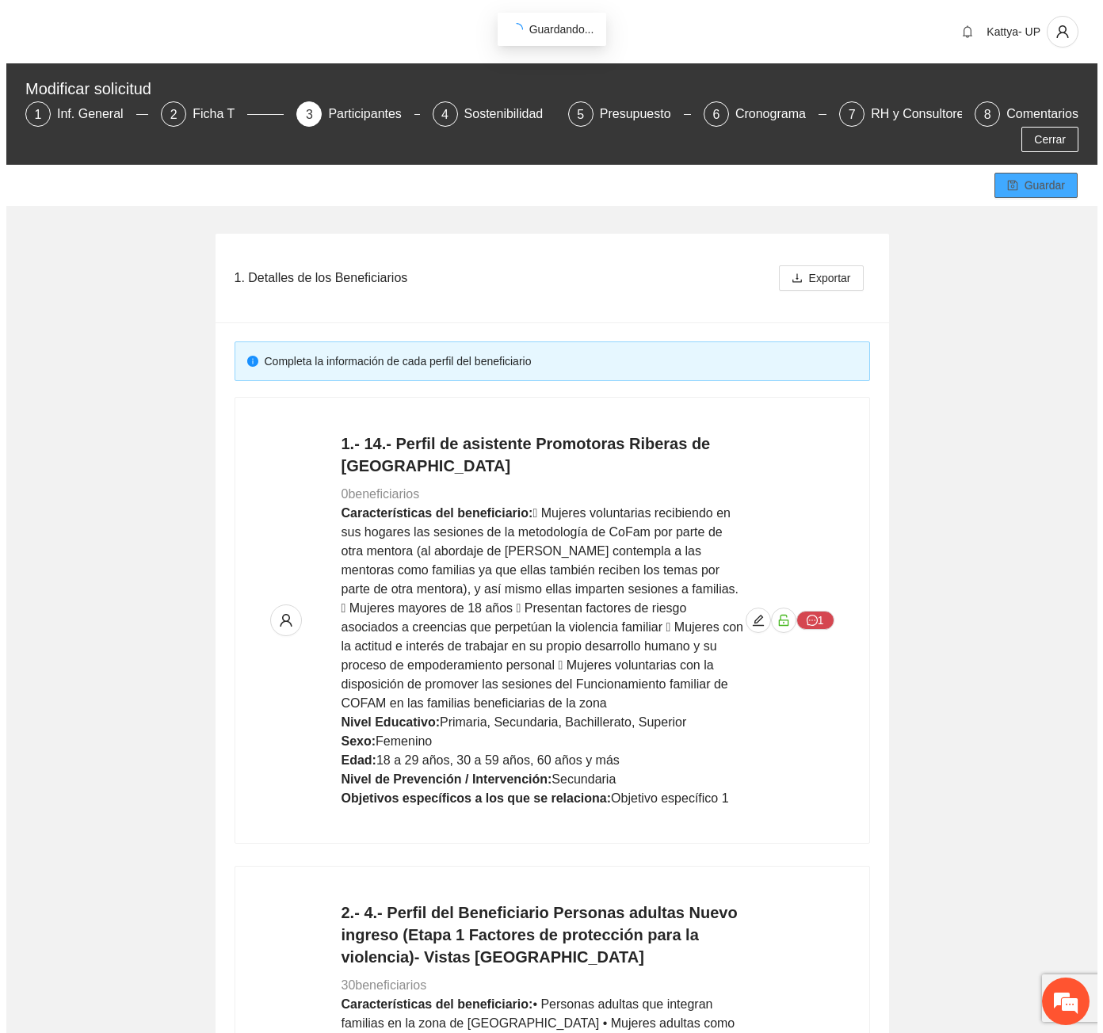
scroll to position [827, 0]
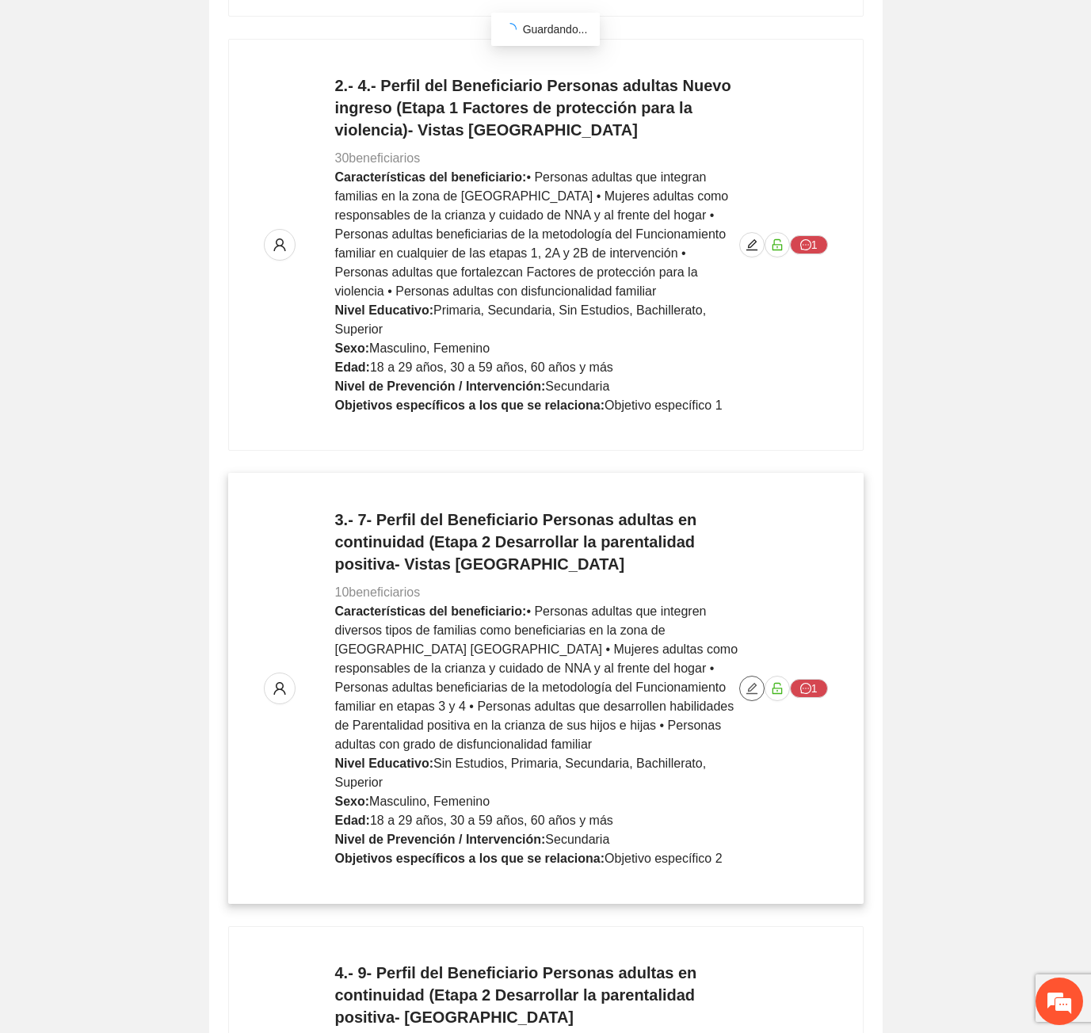
click at [753, 682] on icon "edit" at bounding box center [751, 688] width 13 height 13
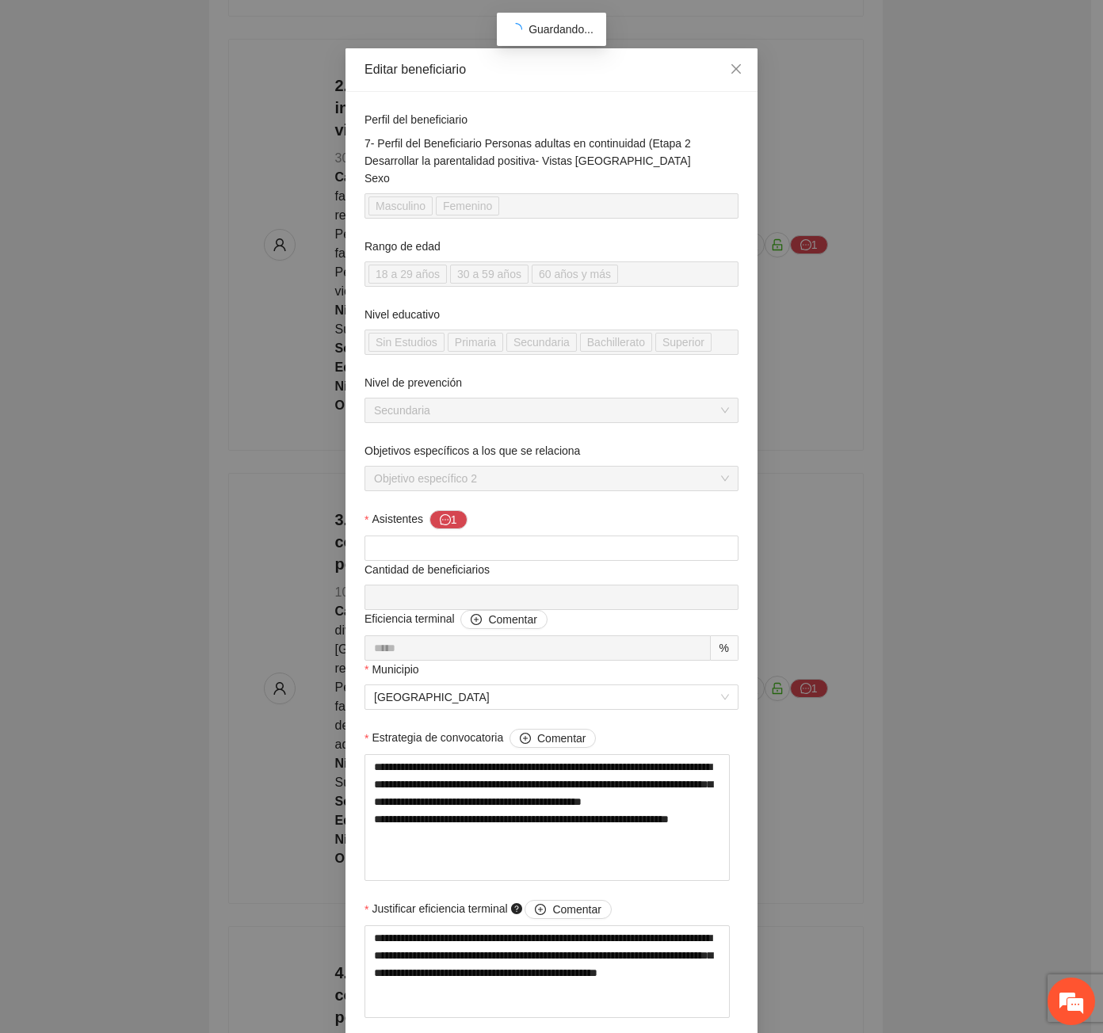
scroll to position [0, 0]
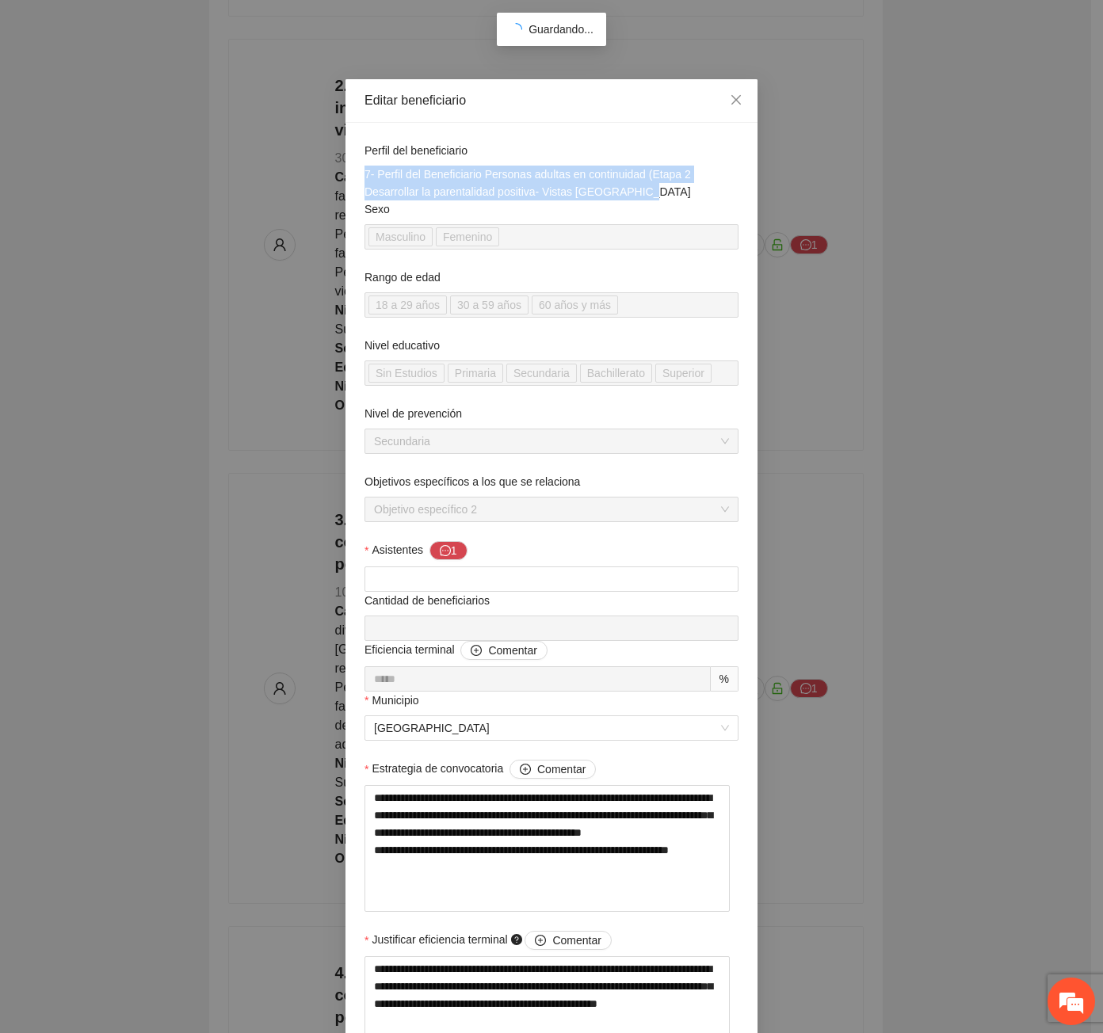
drag, startPoint x: 633, startPoint y: 192, endPoint x: 349, endPoint y: 177, distance: 284.0
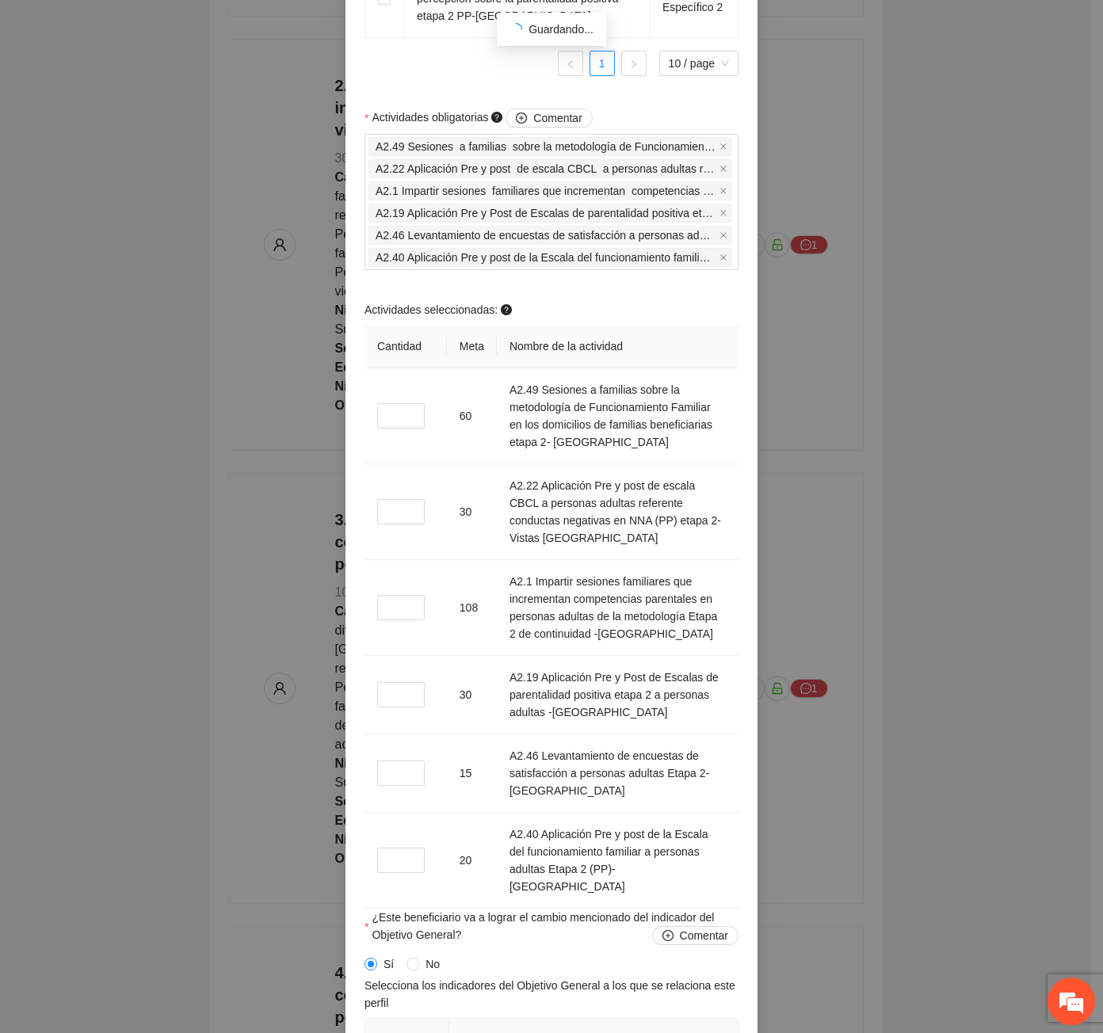
scroll to position [1426, 0]
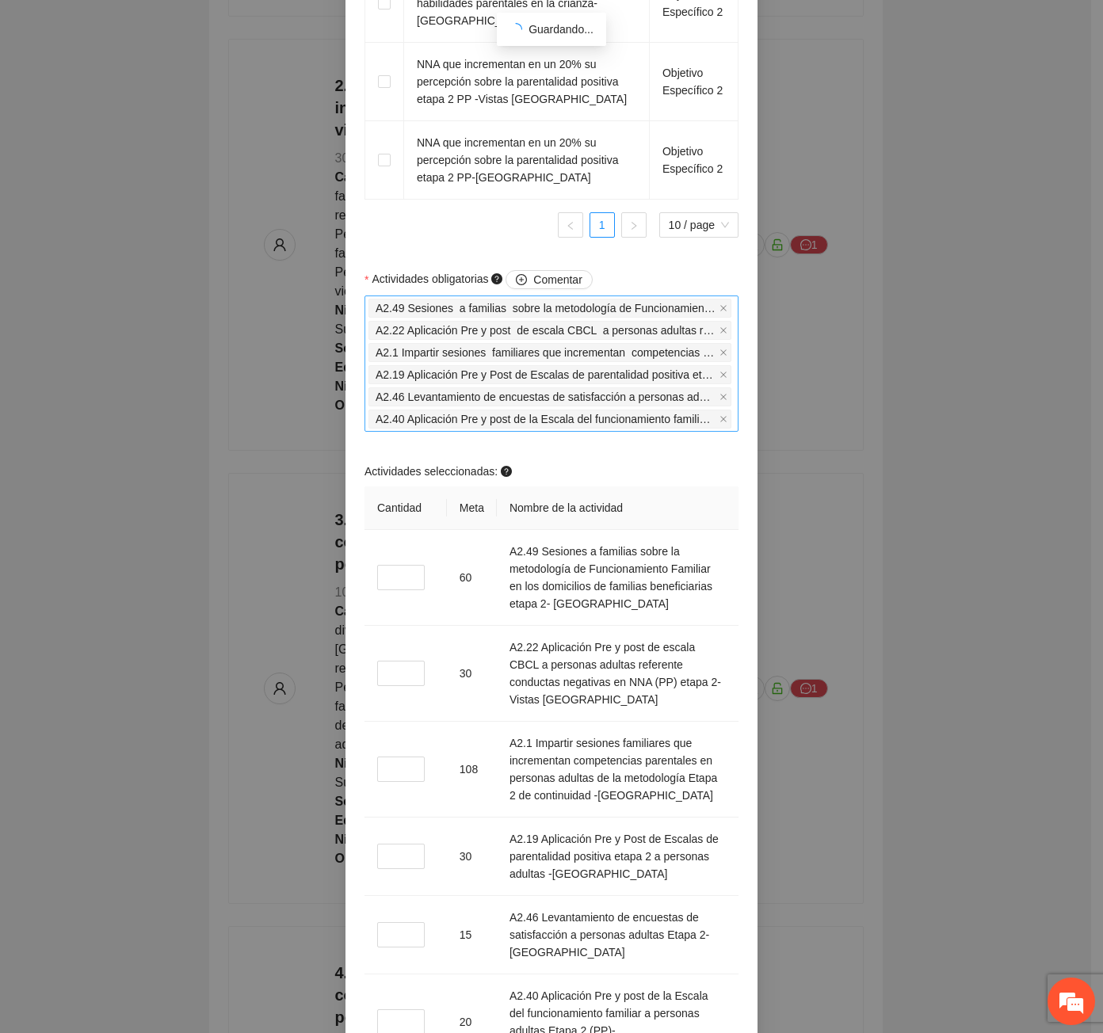
click at [729, 381] on div "A2.49 Sesiones a familias sobre la metodología de Funcionamiento Familiar en lo…" at bounding box center [551, 363] width 374 height 136
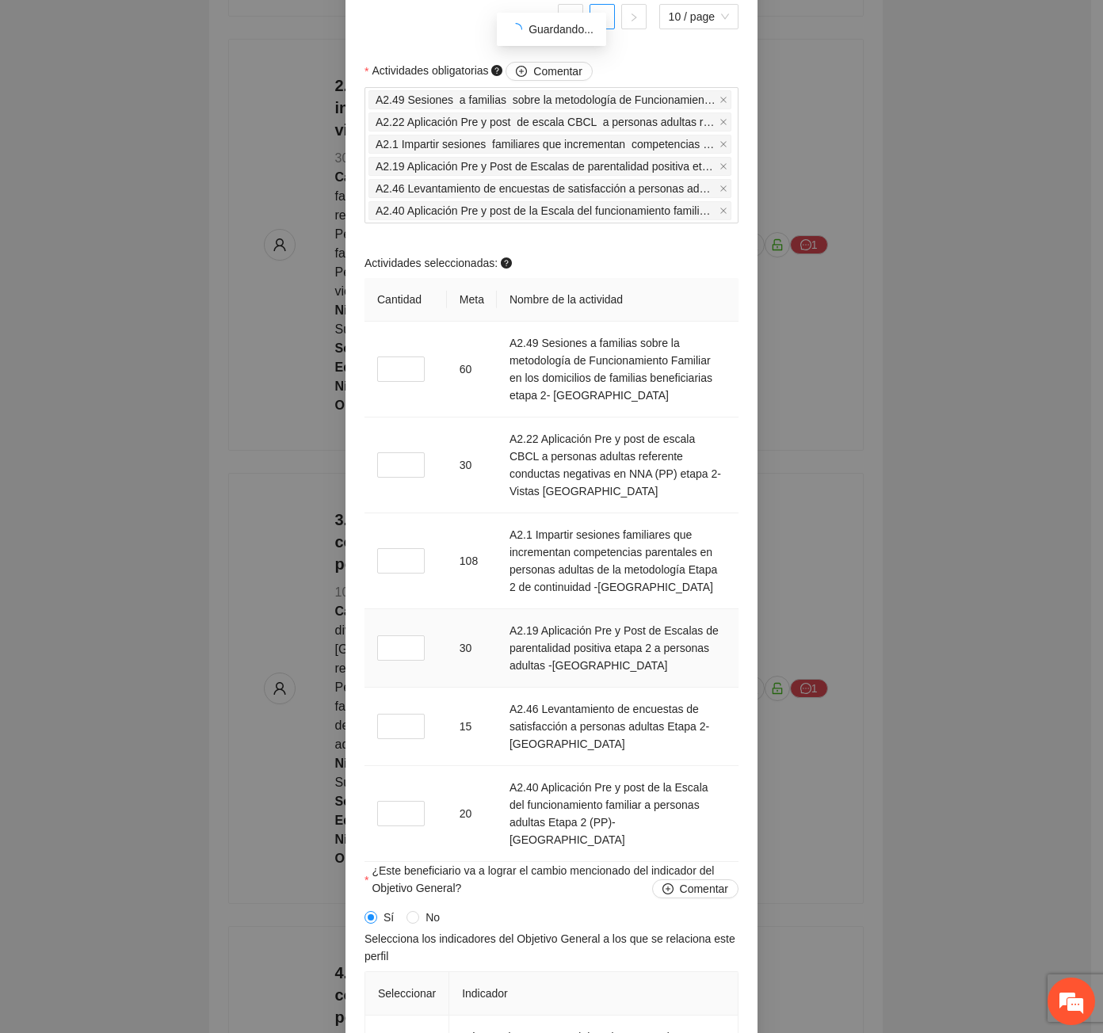
scroll to position [1664, 0]
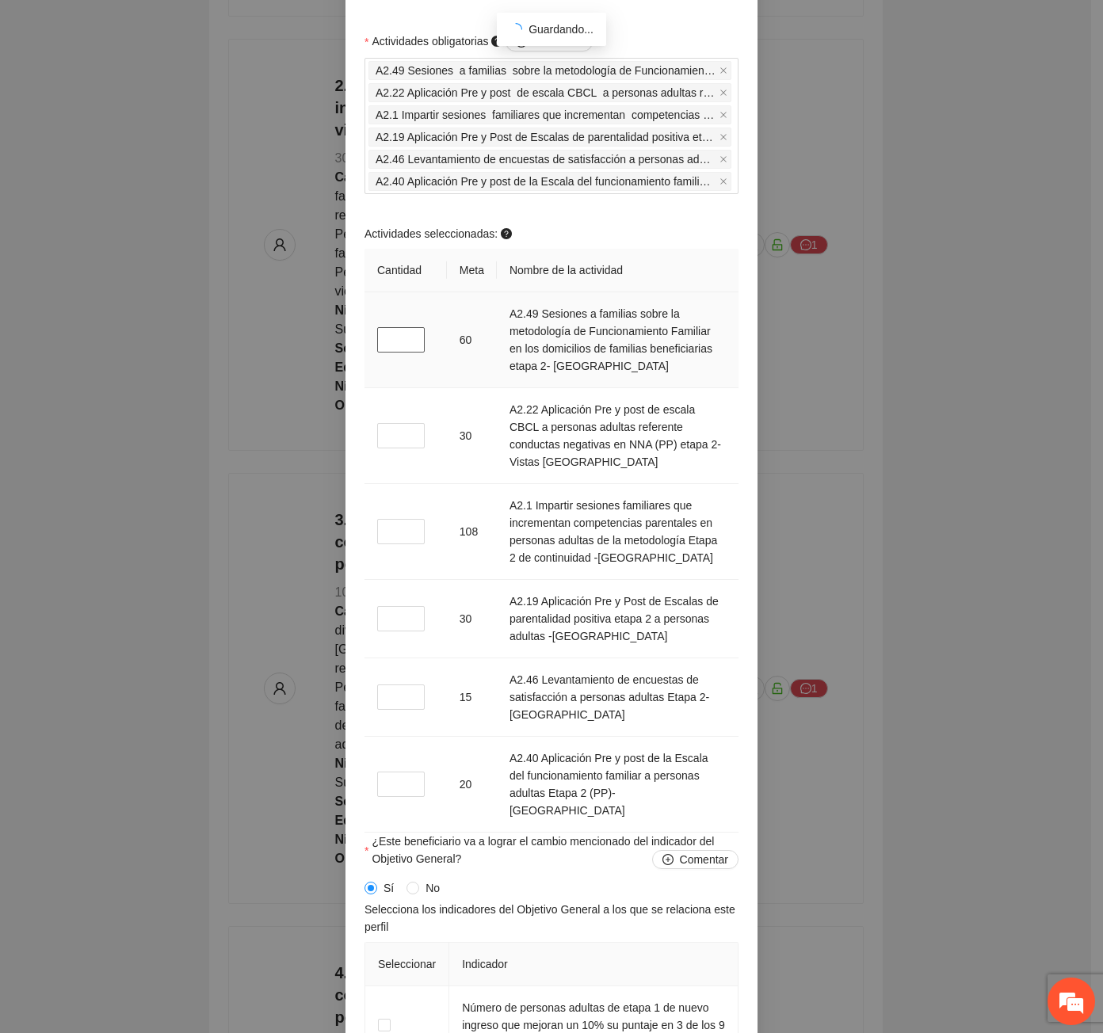
drag, startPoint x: 393, startPoint y: 346, endPoint x: 370, endPoint y: 346, distance: 23.0
click at [370, 346] on td "*" at bounding box center [405, 340] width 82 height 96
type input "*"
drag, startPoint x: 390, startPoint y: 442, endPoint x: 358, endPoint y: 439, distance: 31.8
click at [364, 439] on td "*" at bounding box center [405, 436] width 82 height 96
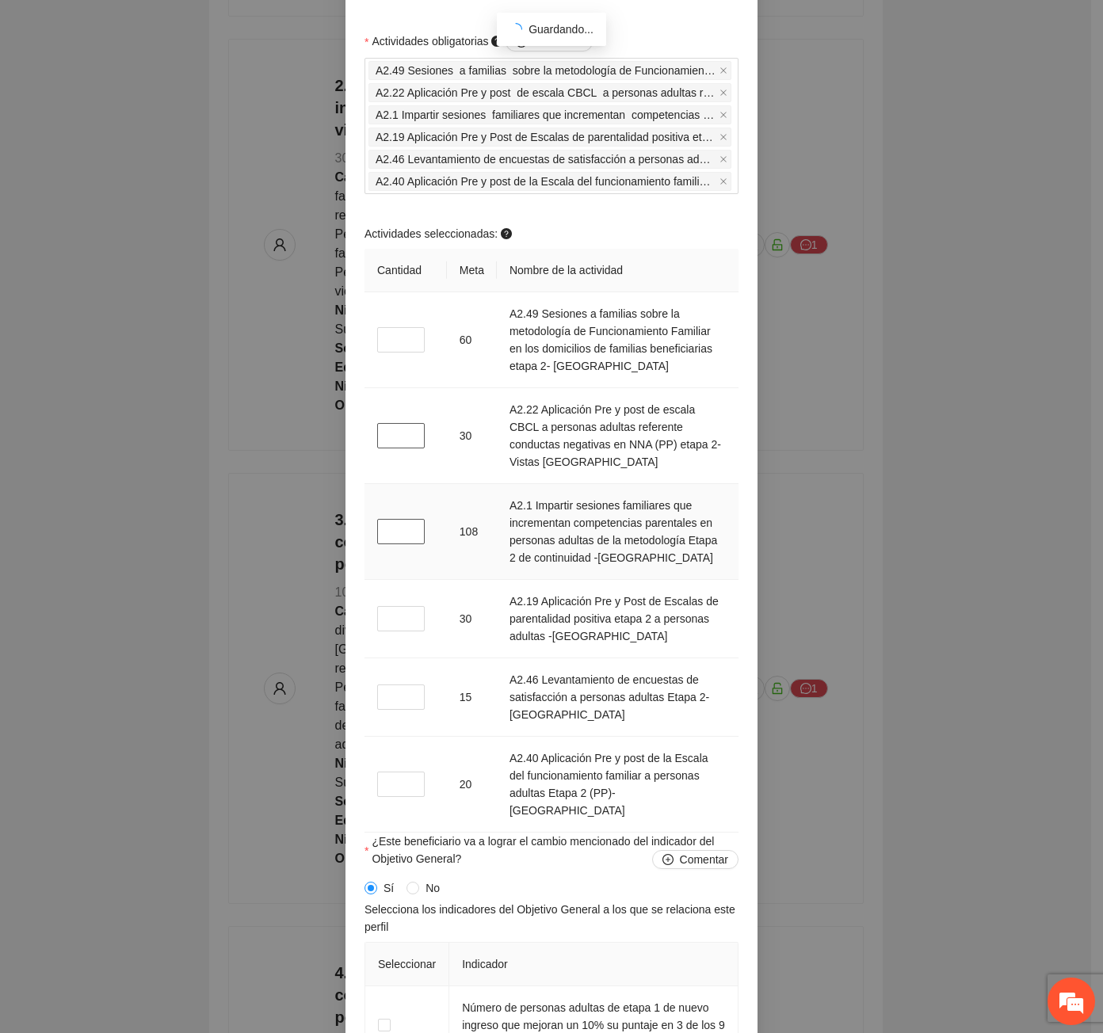
type input "*"
drag, startPoint x: 387, startPoint y: 536, endPoint x: 353, endPoint y: 541, distance: 35.3
click at [353, 541] on div "**********" at bounding box center [551, 158] width 412 height 3398
type input "*"
click at [382, 626] on input "*" at bounding box center [401, 618] width 48 height 25
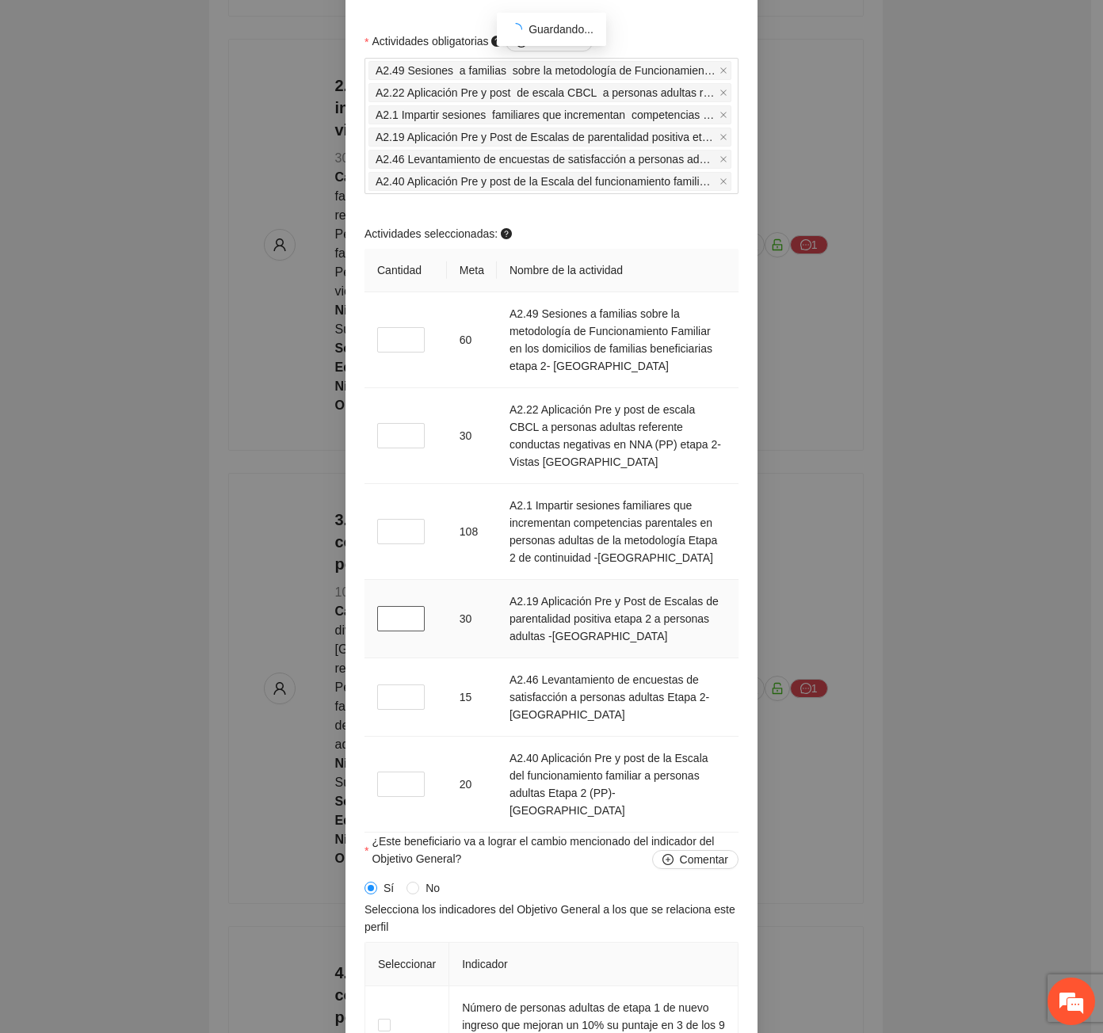
click at [391, 622] on input "**" at bounding box center [401, 618] width 48 height 25
type input "*"
click at [402, 703] on input "*" at bounding box center [401, 696] width 48 height 25
type input "*"
click at [389, 788] on input "*" at bounding box center [401, 784] width 48 height 25
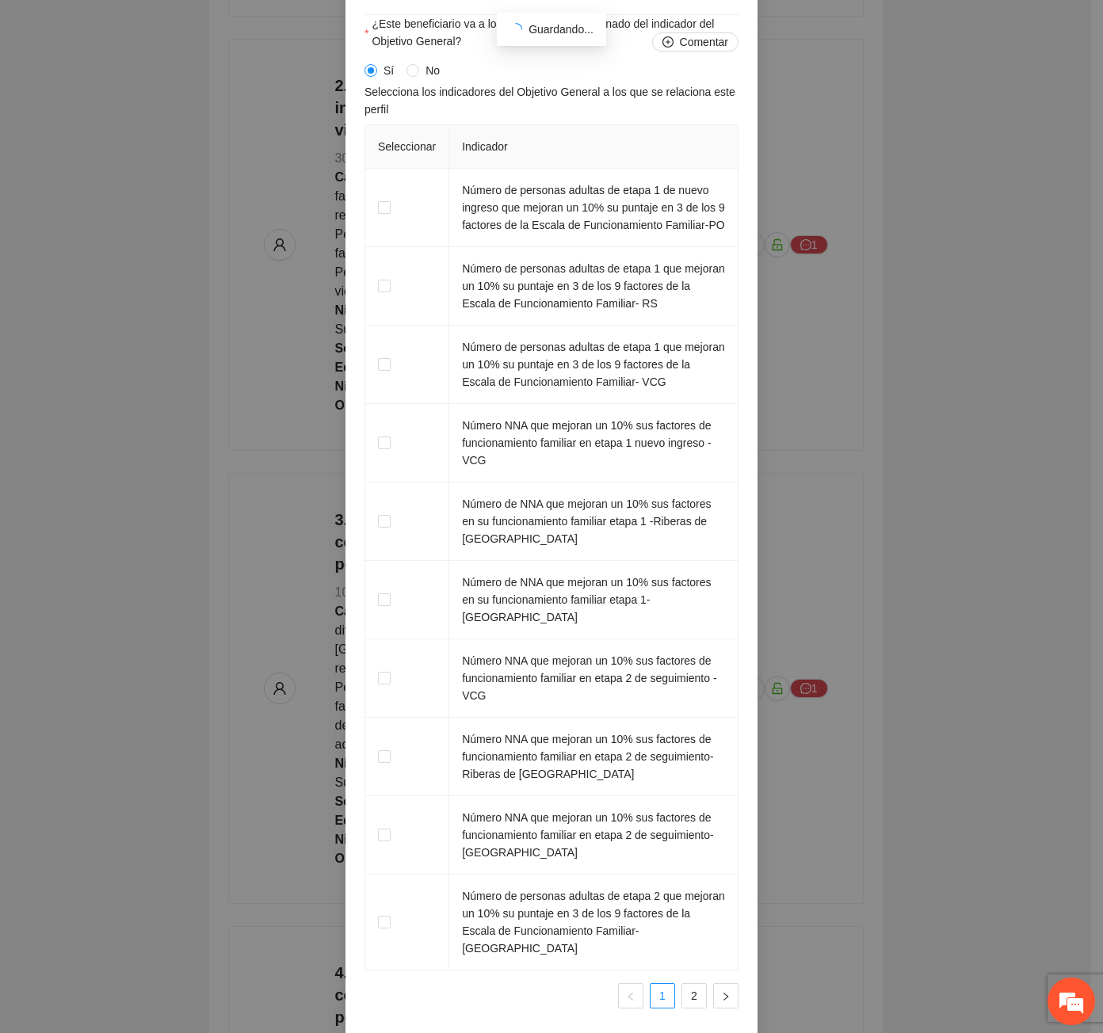
scroll to position [2502, 0]
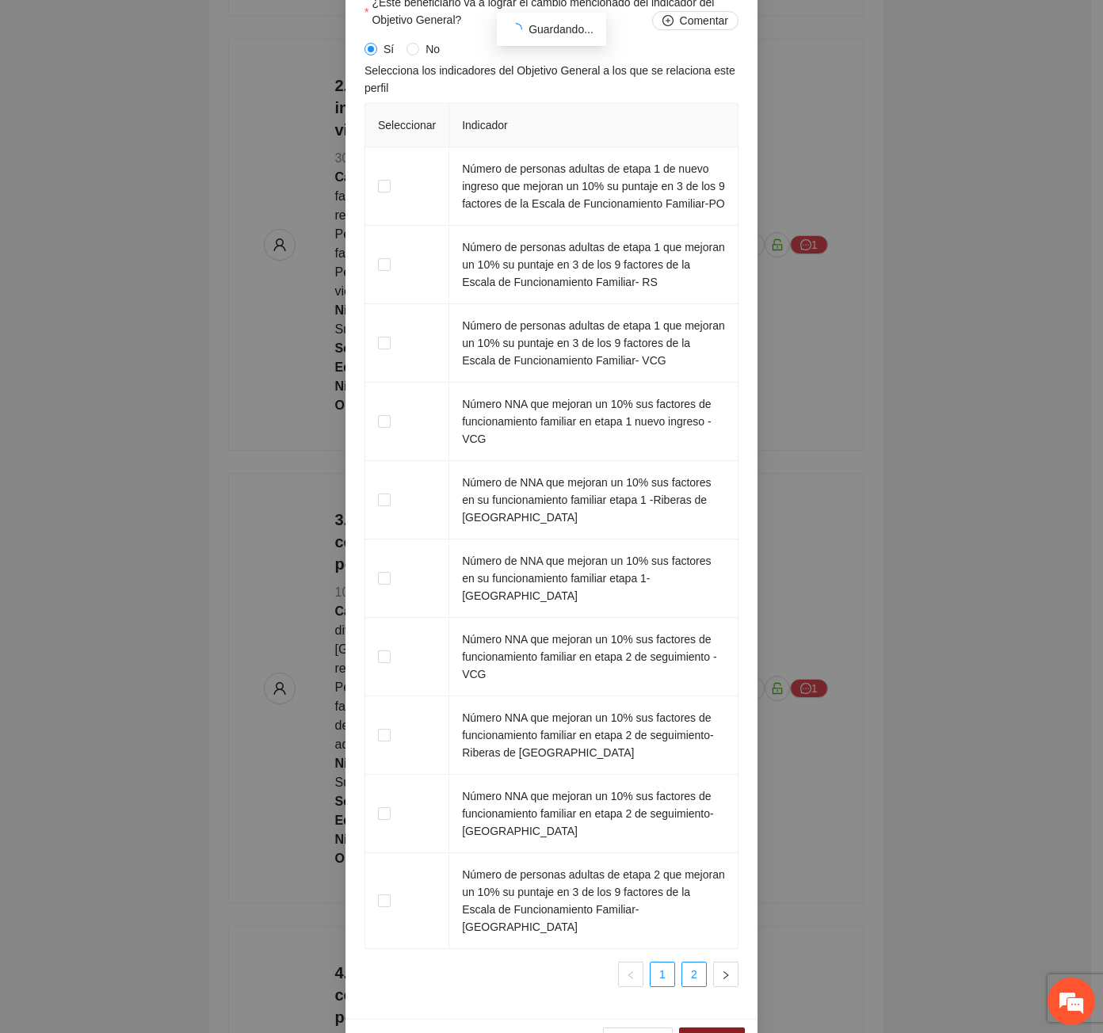
type input "*"
click at [693, 962] on link "2" at bounding box center [694, 974] width 24 height 24
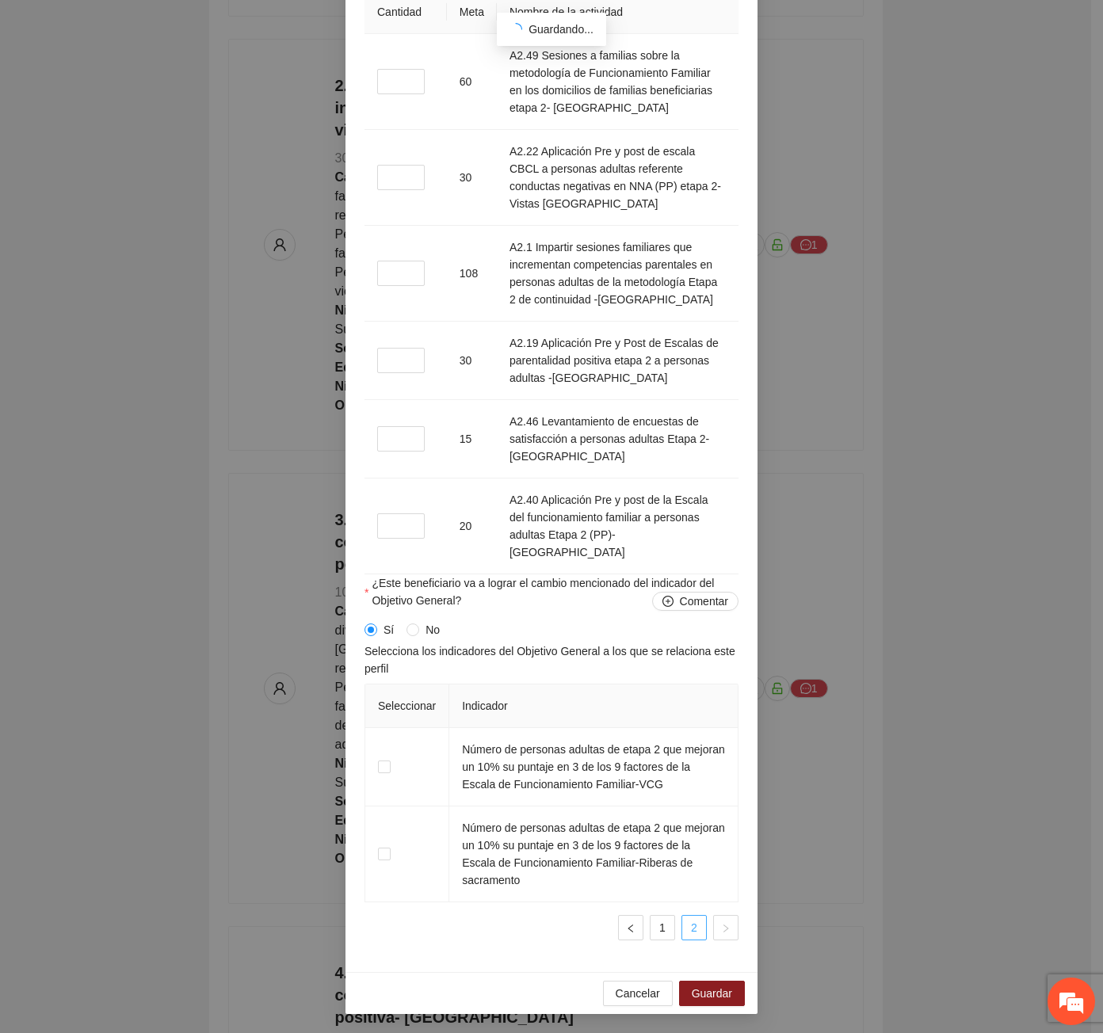
scroll to position [1892, 0]
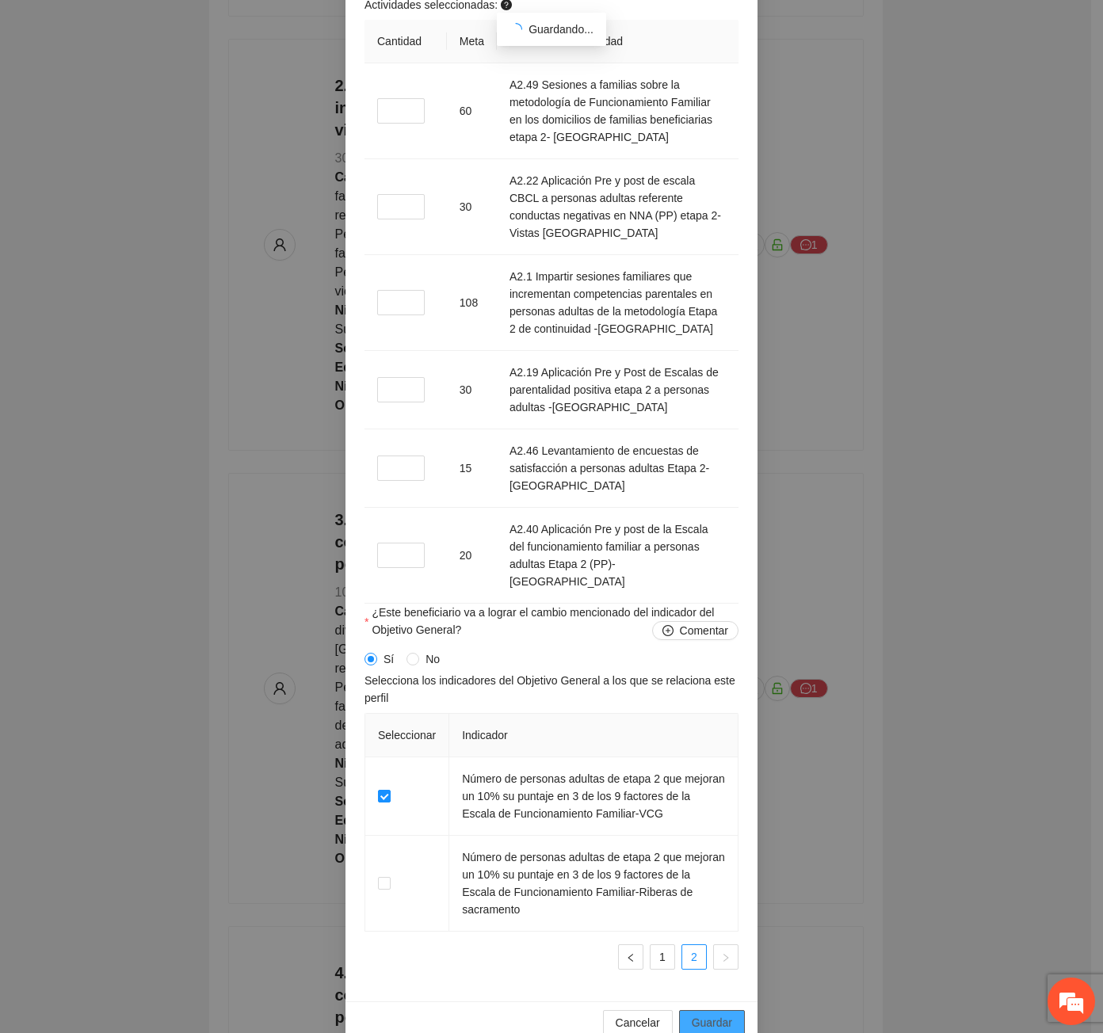
click at [725, 1014] on span "Guardar" at bounding box center [712, 1022] width 40 height 17
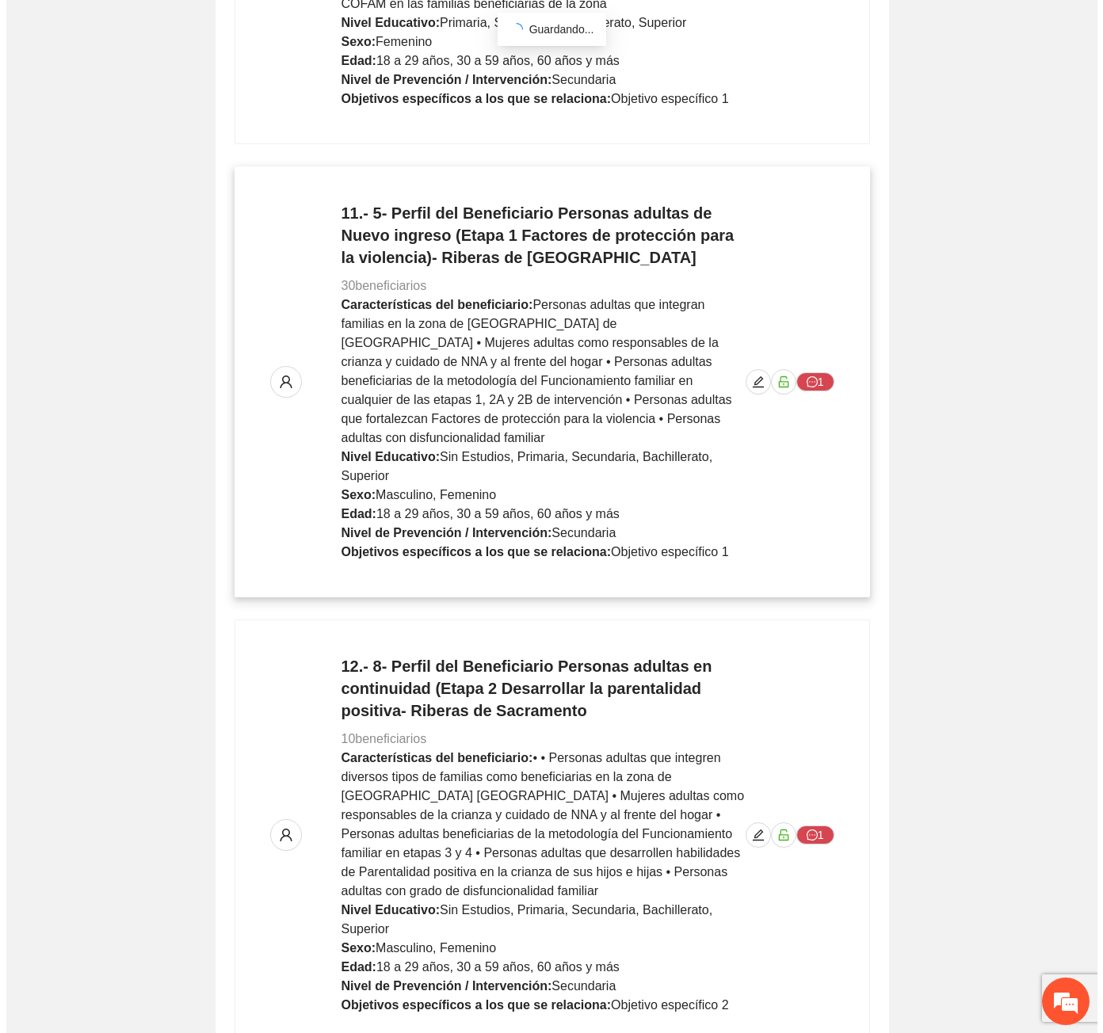
scroll to position [4629, 0]
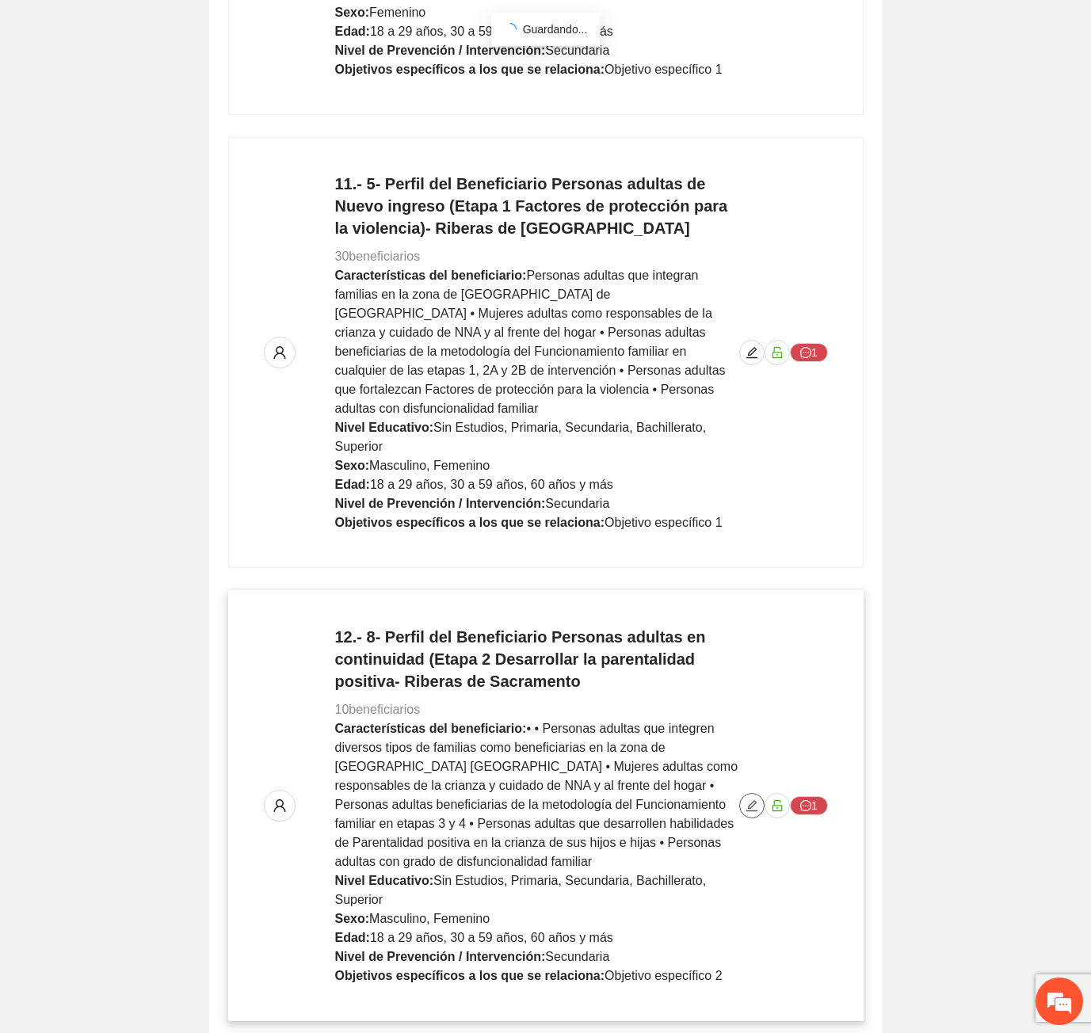
click at [745, 799] on icon "edit" at bounding box center [751, 805] width 13 height 13
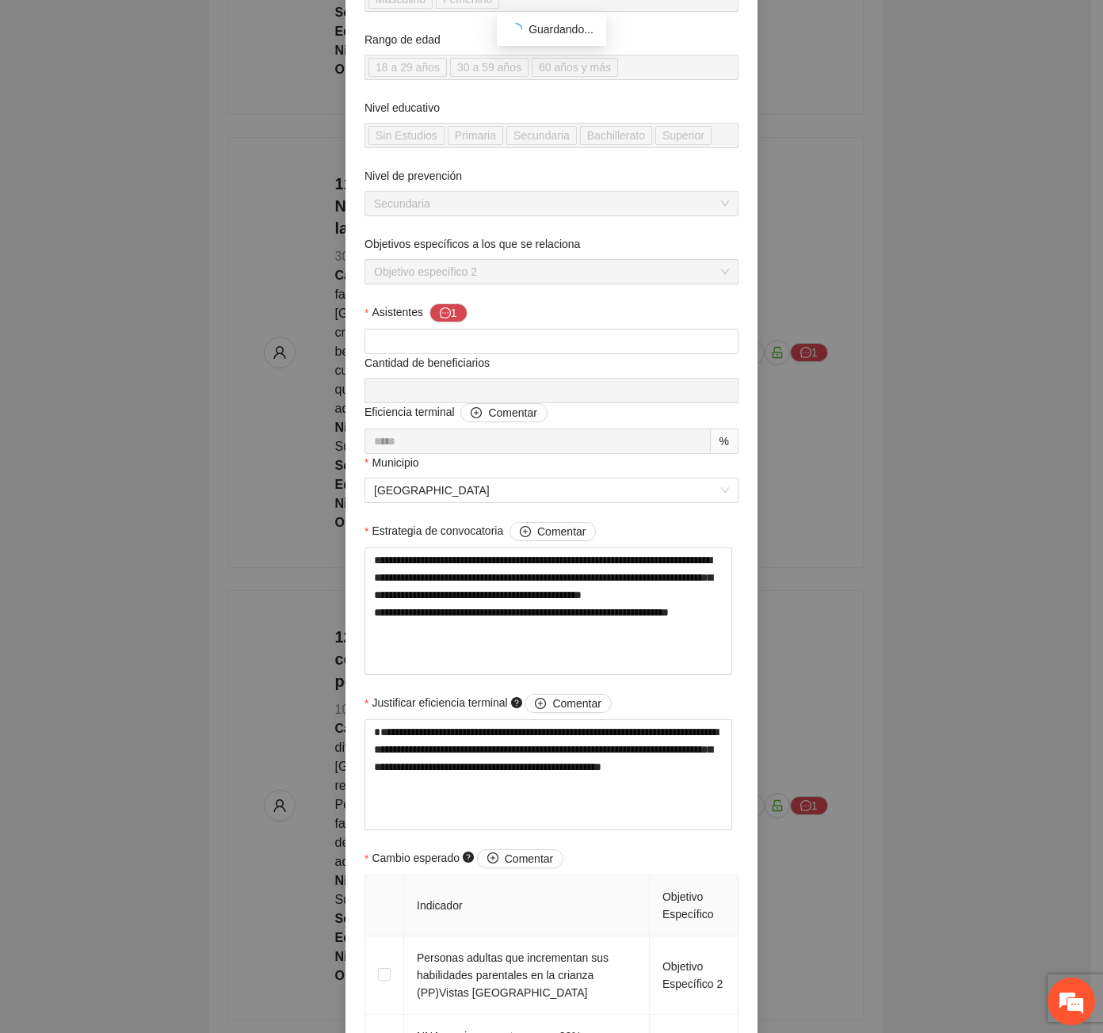
scroll to position [0, 0]
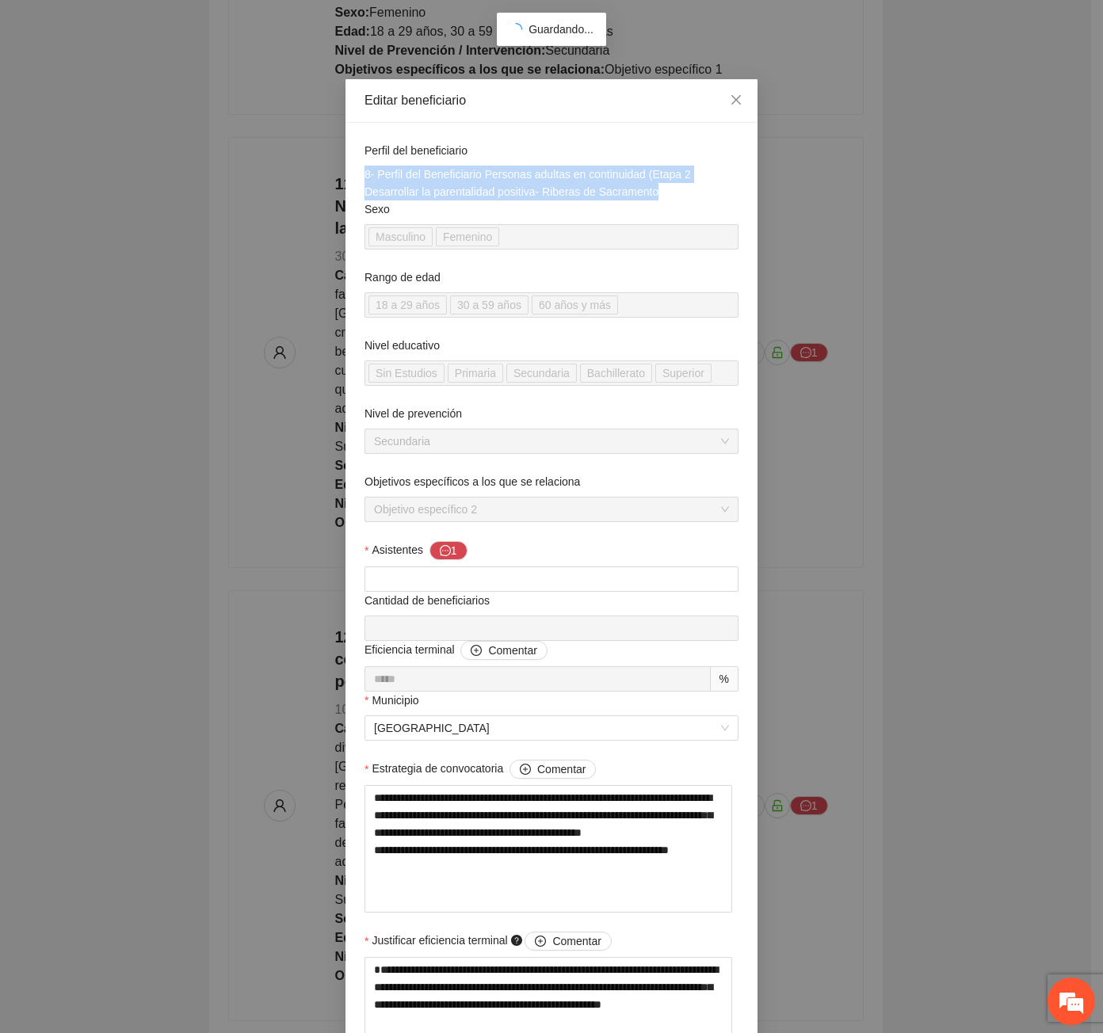
drag, startPoint x: 653, startPoint y: 193, endPoint x: 322, endPoint y: 179, distance: 331.4
click at [322, 179] on div "**********" at bounding box center [551, 516] width 1103 height 1033
copy div "8- Perfil del Beneficiario Personas adultas en continuidad (Etapa 2 Desarrollar…"
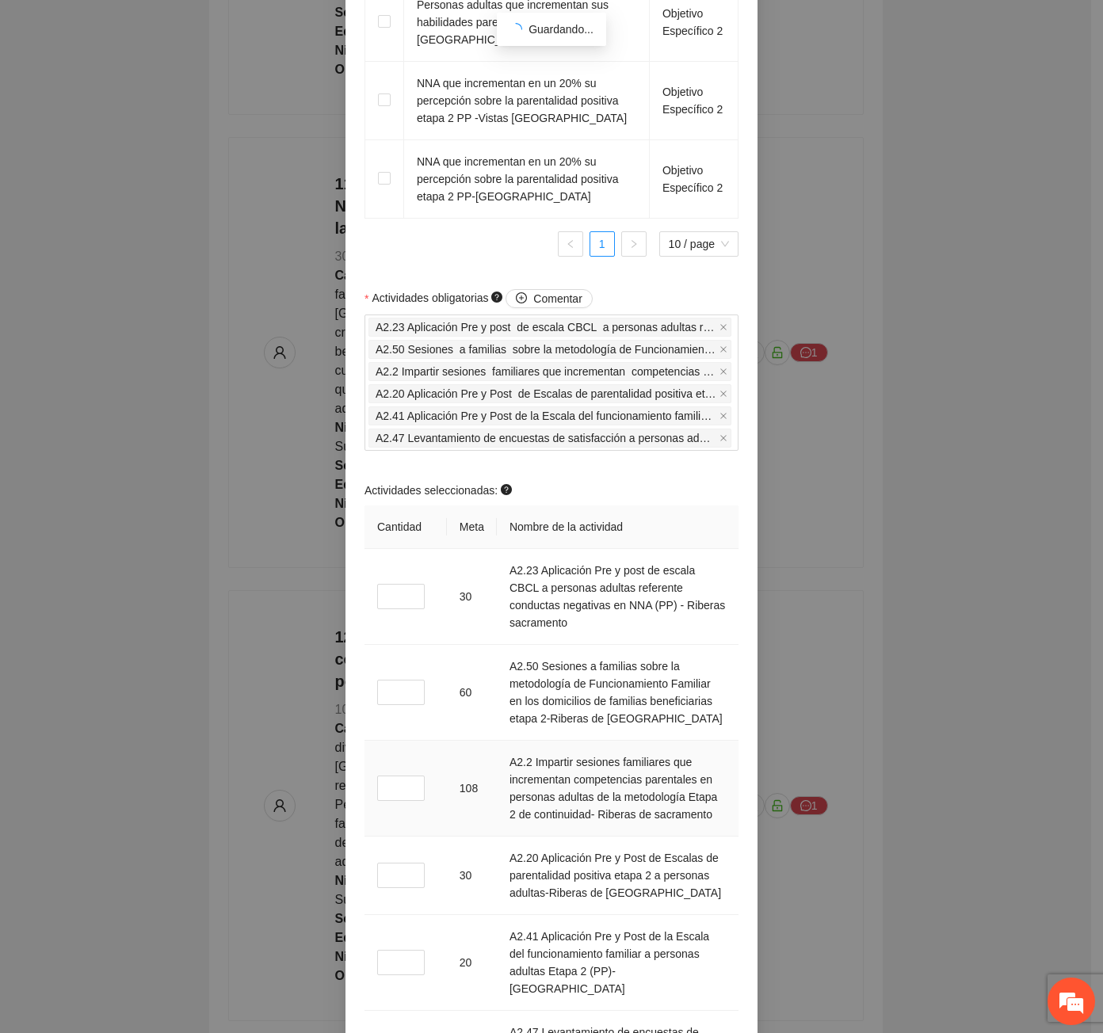
scroll to position [1664, 0]
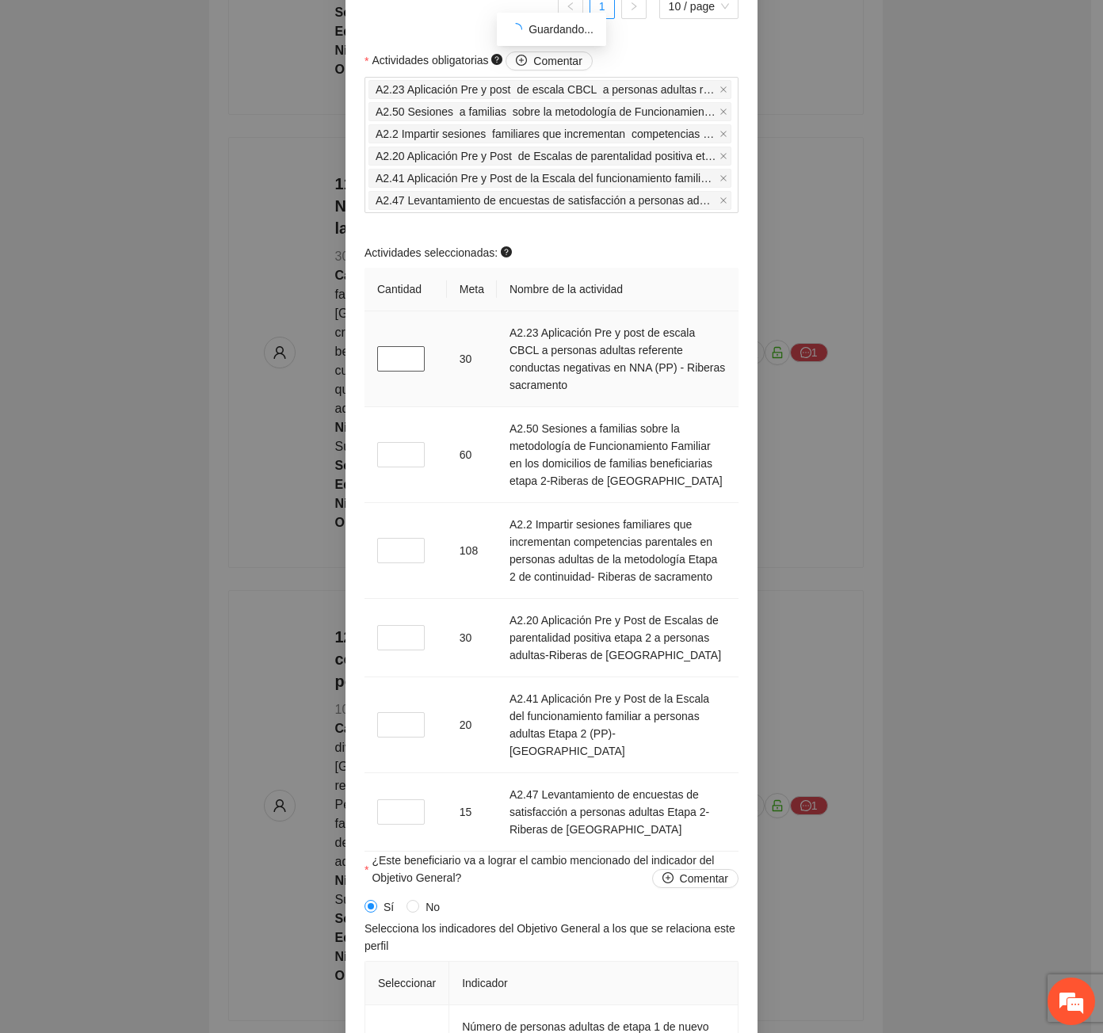
drag, startPoint x: 383, startPoint y: 354, endPoint x: 368, endPoint y: 355, distance: 15.1
click at [368, 355] on td "*" at bounding box center [405, 359] width 82 height 96
drag, startPoint x: 391, startPoint y: 366, endPoint x: 375, endPoint y: 366, distance: 15.8
click at [377, 366] on input "*" at bounding box center [401, 358] width 48 height 25
type input "*"
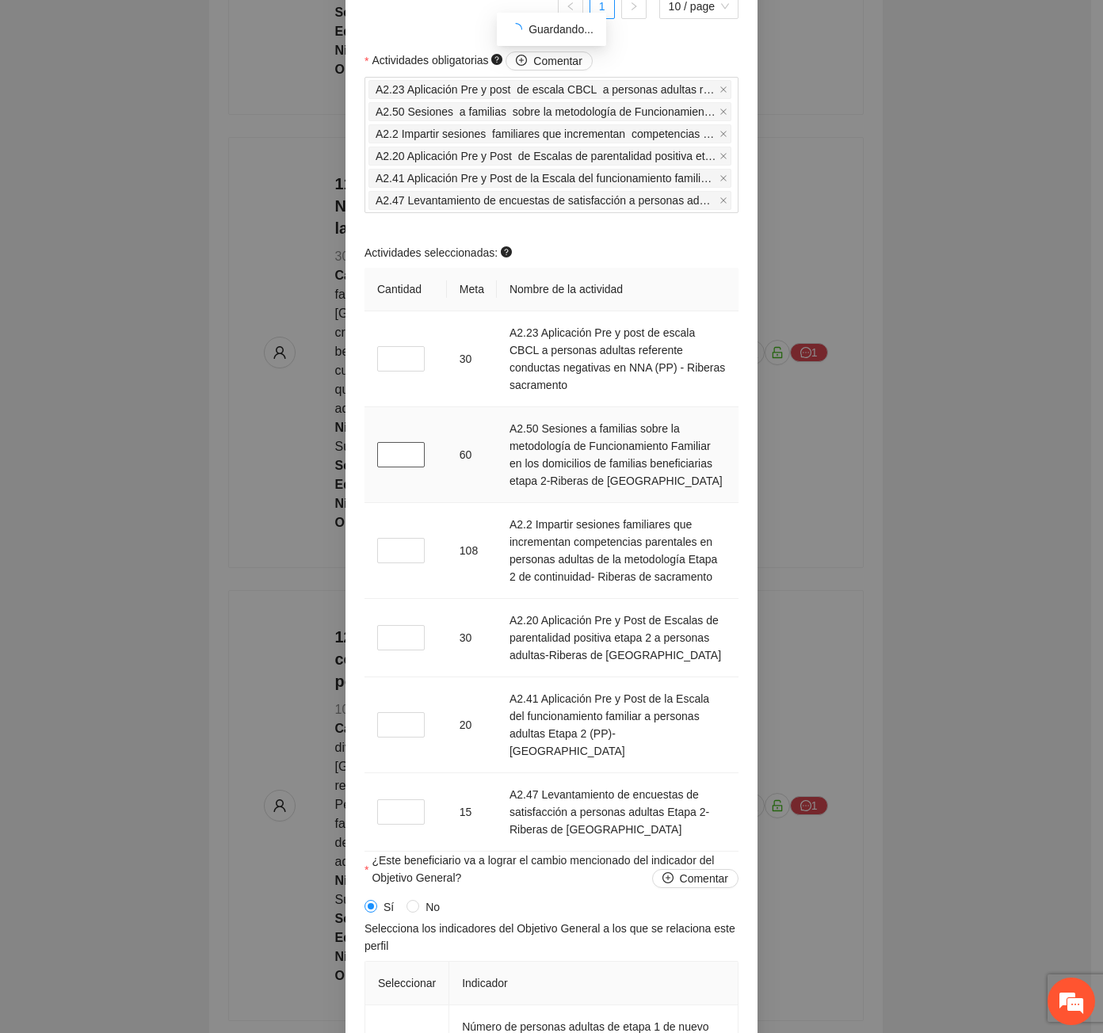
click at [391, 465] on input "*" at bounding box center [401, 454] width 48 height 25
type input "*"
click at [383, 635] on input "*" at bounding box center [401, 637] width 48 height 25
type input "*"
click at [391, 562] on input "*" at bounding box center [401, 550] width 48 height 25
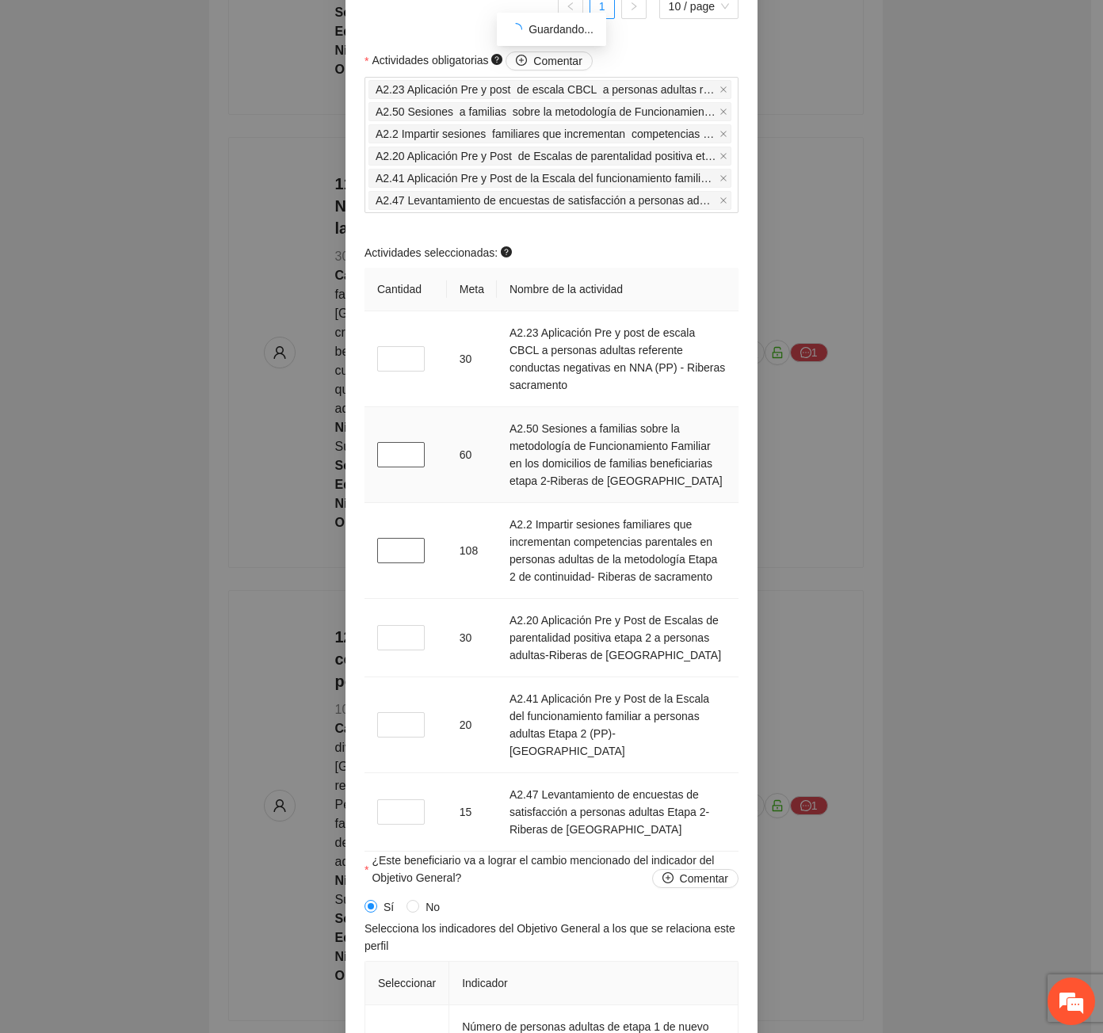
type input "*"
drag, startPoint x: 386, startPoint y: 459, endPoint x: 373, endPoint y: 463, distance: 13.1
click at [377, 463] on input "*" at bounding box center [401, 454] width 48 height 25
type input "*"
click at [388, 730] on input "*" at bounding box center [401, 724] width 48 height 25
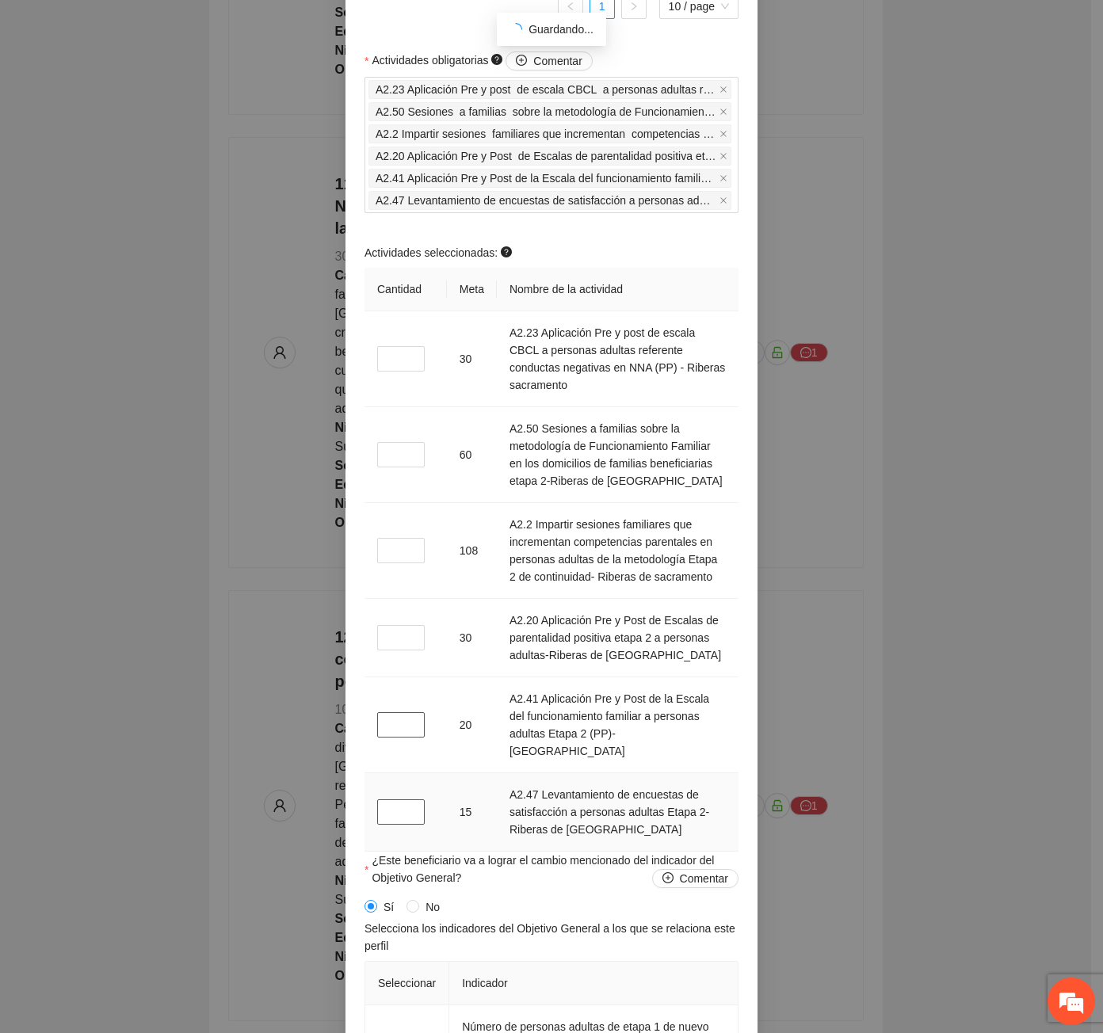
type input "*"
click at [390, 820] on input "*" at bounding box center [401, 811] width 48 height 25
type input "*"
drag, startPoint x: 584, startPoint y: 543, endPoint x: 617, endPoint y: 561, distance: 37.9
click at [617, 561] on td "A2.2 Impartir sesiones familiares que incrementan competencias parentales en pe…" at bounding box center [618, 551] width 242 height 96
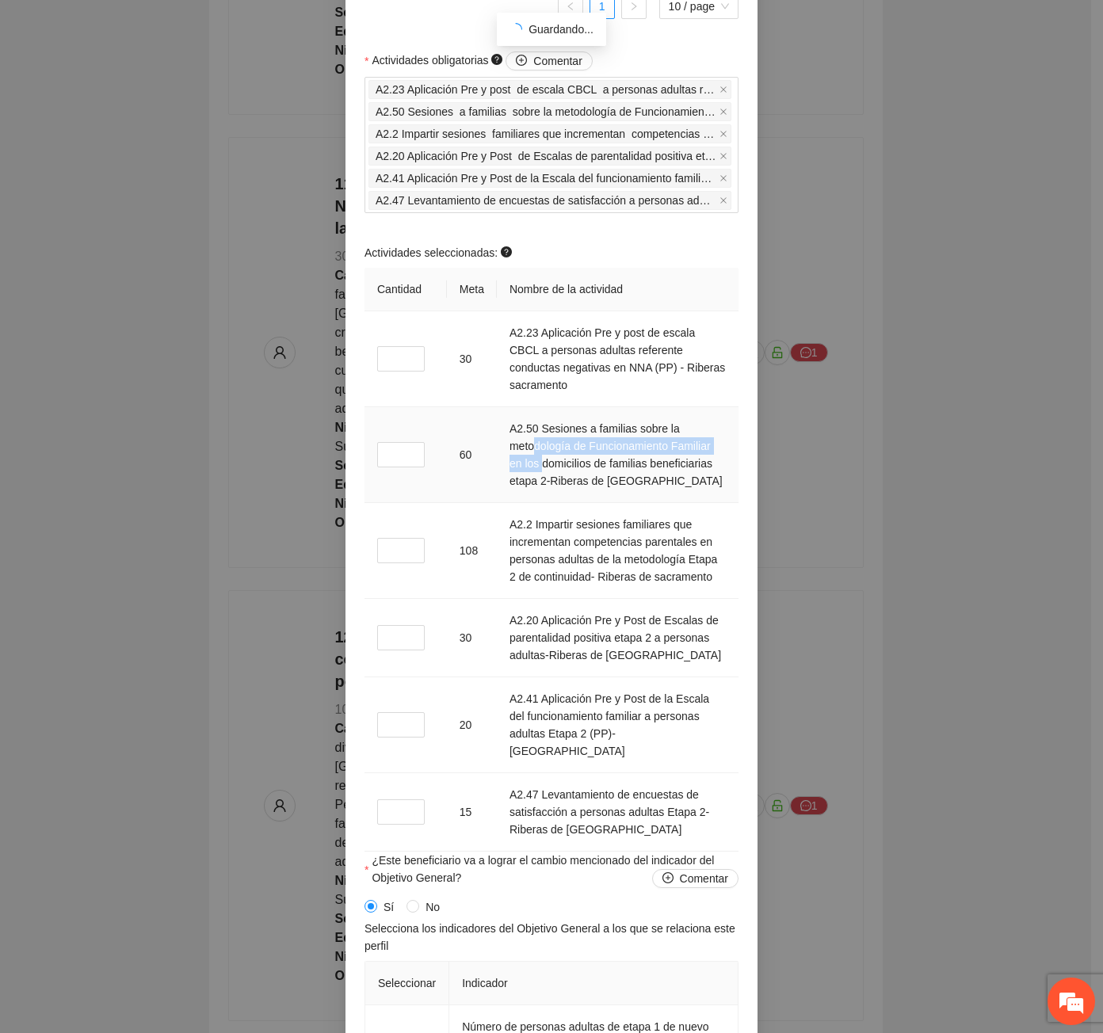
drag, startPoint x: 536, startPoint y: 442, endPoint x: 542, endPoint y: 467, distance: 25.9
click at [542, 467] on td "A2.50 Sesiones a familias sobre la metodología de Funcionamiento Familiar en lo…" at bounding box center [618, 455] width 242 height 96
drag, startPoint x: 573, startPoint y: 804, endPoint x: 578, endPoint y: 814, distance: 11.7
click at [578, 814] on td "A2.47 Levantamiento de encuestas de satisfacción a personas adultas Etapa 2- Ri…" at bounding box center [618, 812] width 242 height 78
drag, startPoint x: 617, startPoint y: 720, endPoint x: 655, endPoint y: 733, distance: 40.1
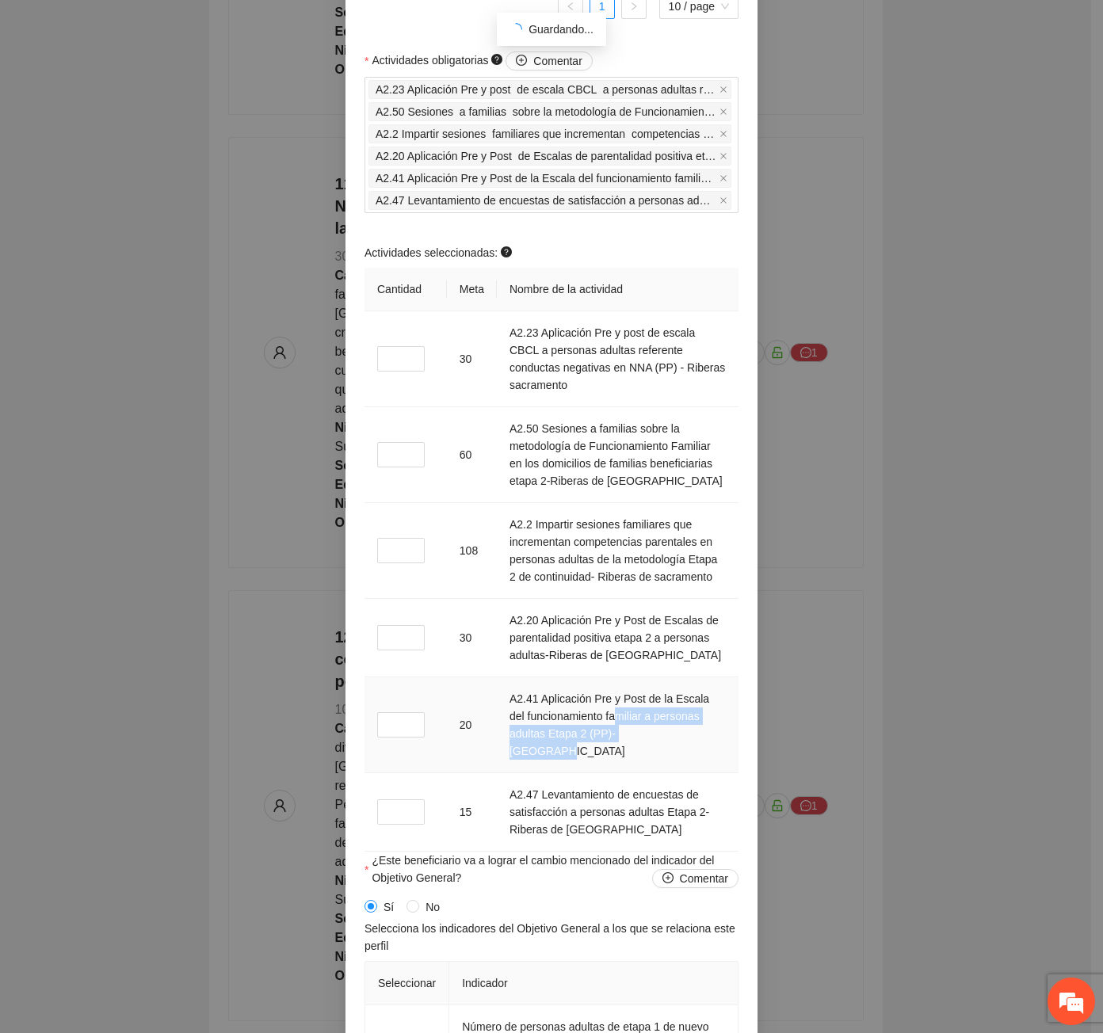
click at [655, 733] on td "A2.41 Aplicación Pre y Post de la Escala del funcionamiento familiar a personas…" at bounding box center [618, 725] width 242 height 96
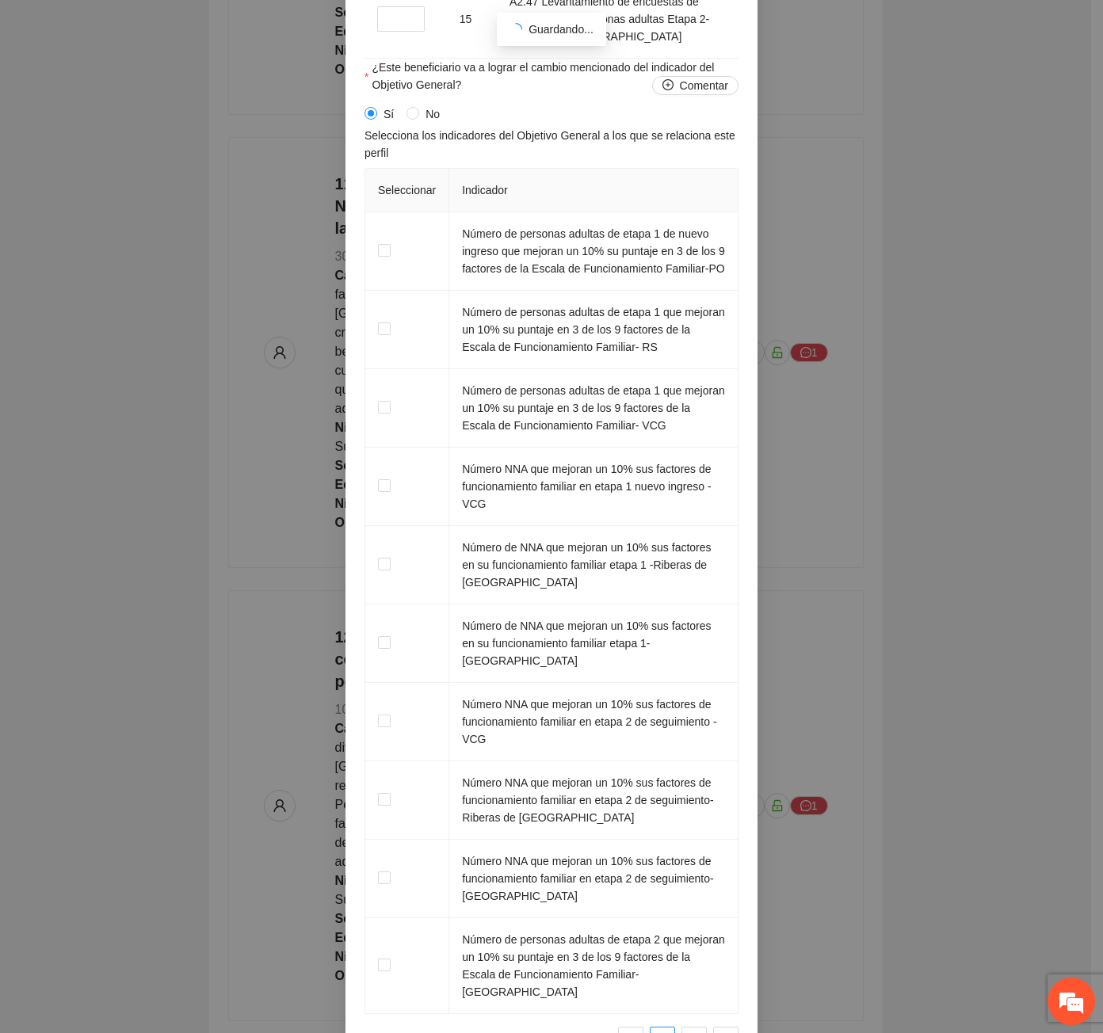
scroll to position [2537, 0]
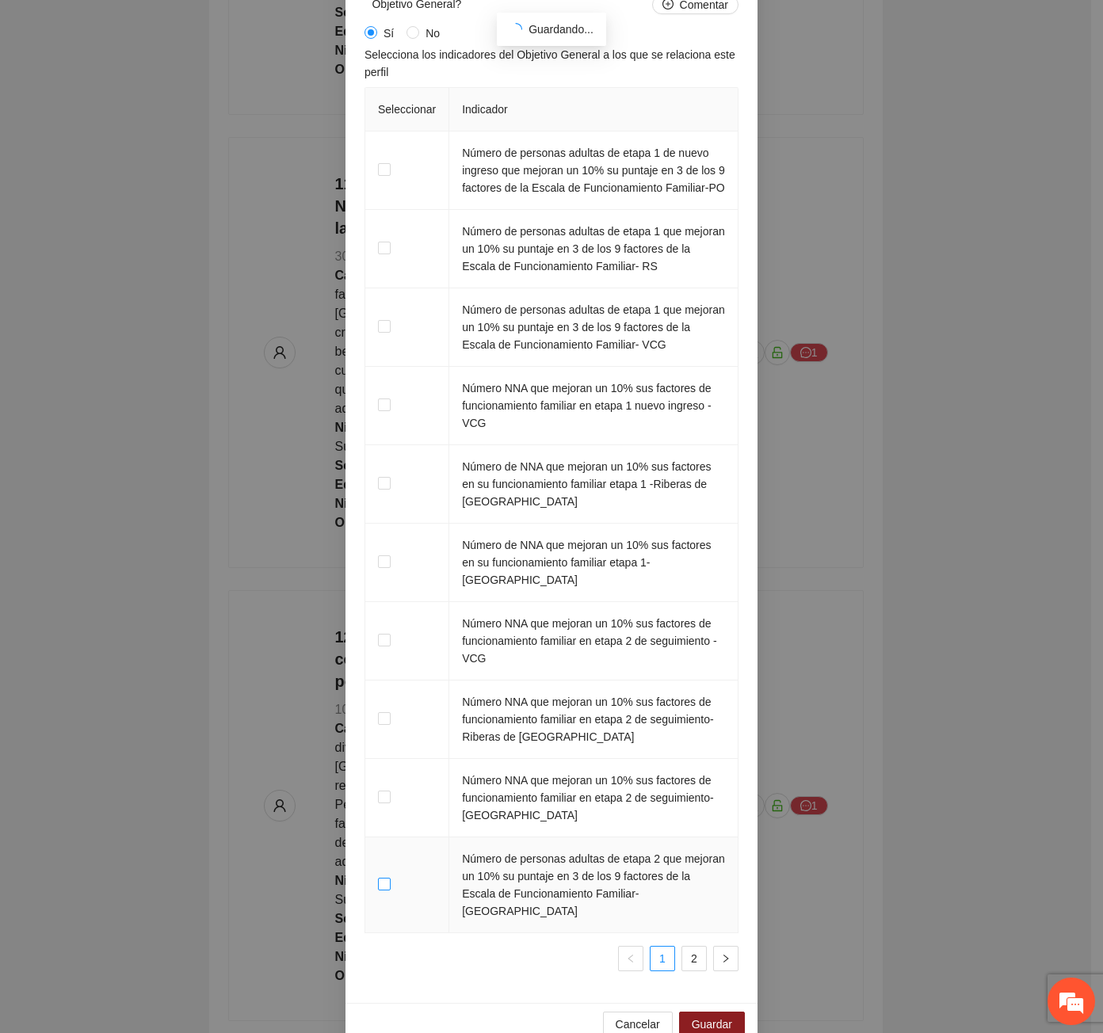
click at [380, 876] on label at bounding box center [384, 884] width 13 height 17
click at [707, 1016] on span "Guardar" at bounding box center [712, 1024] width 40 height 17
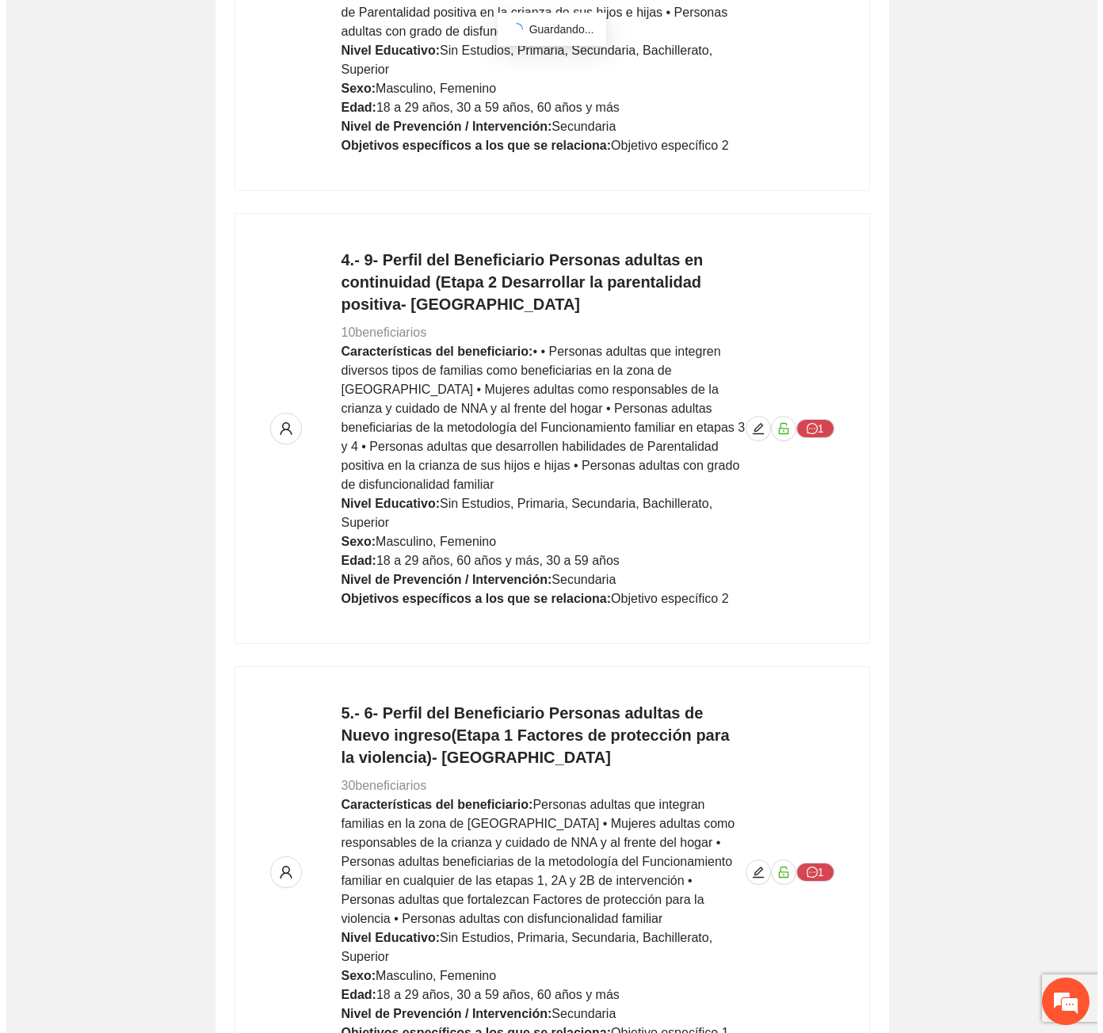
scroll to position [1223, 0]
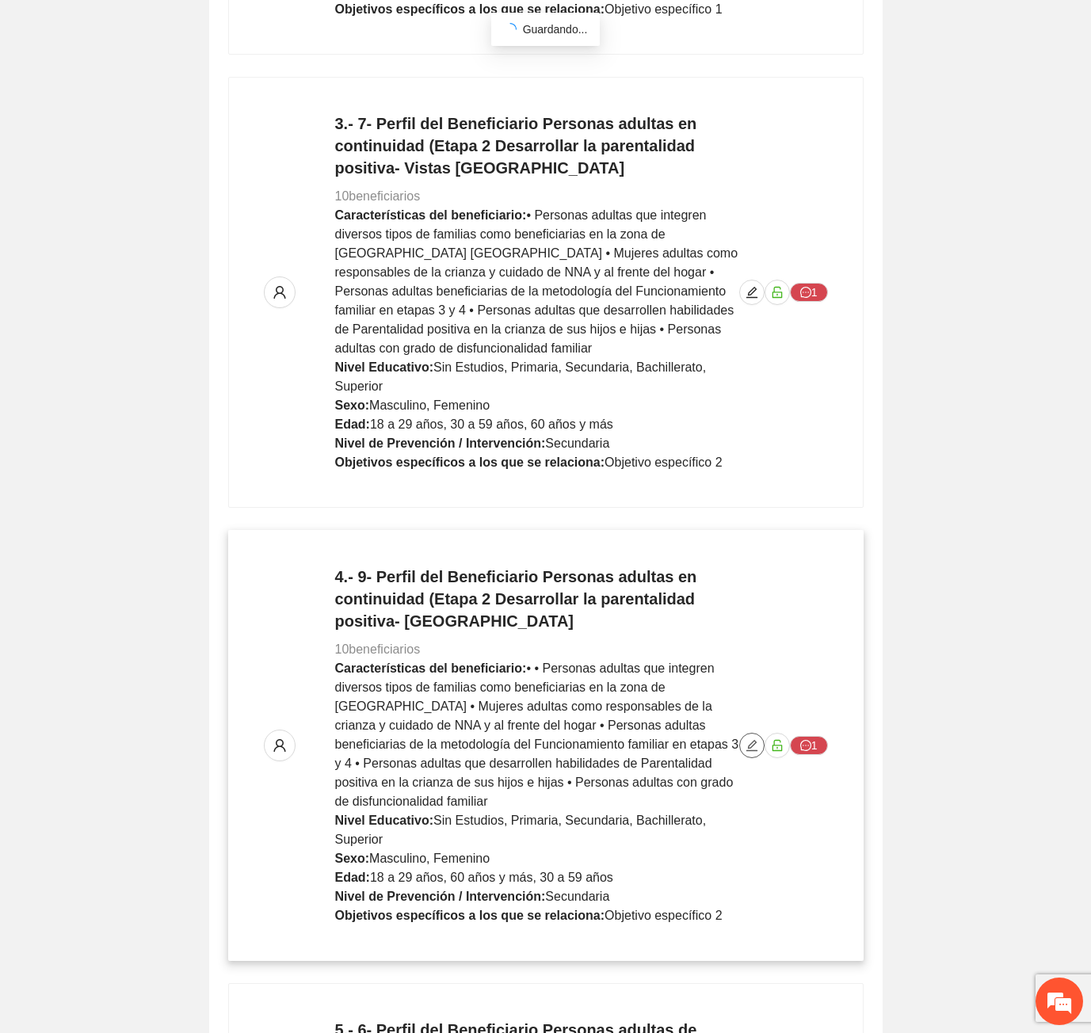
click at [745, 739] on icon "edit" at bounding box center [751, 745] width 13 height 13
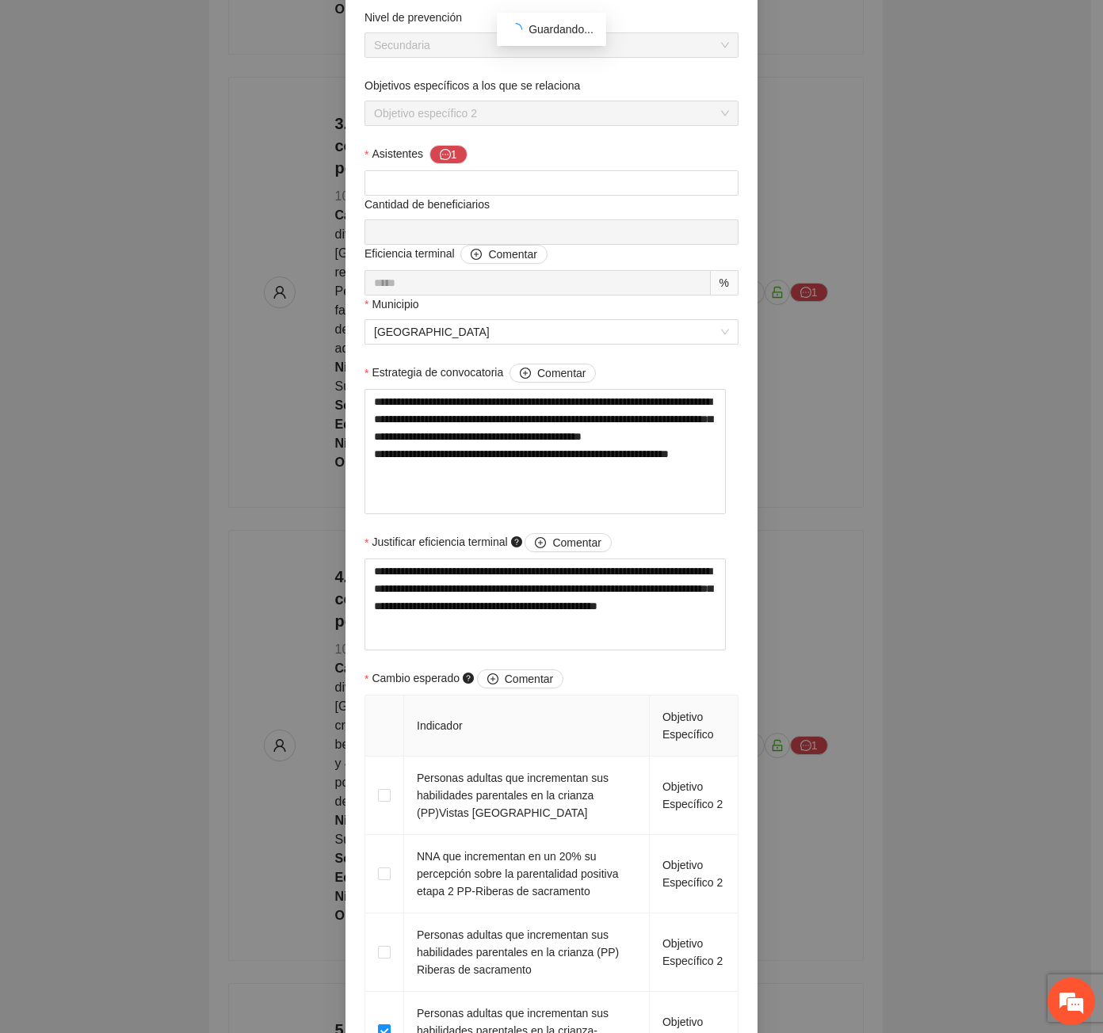
scroll to position [0, 0]
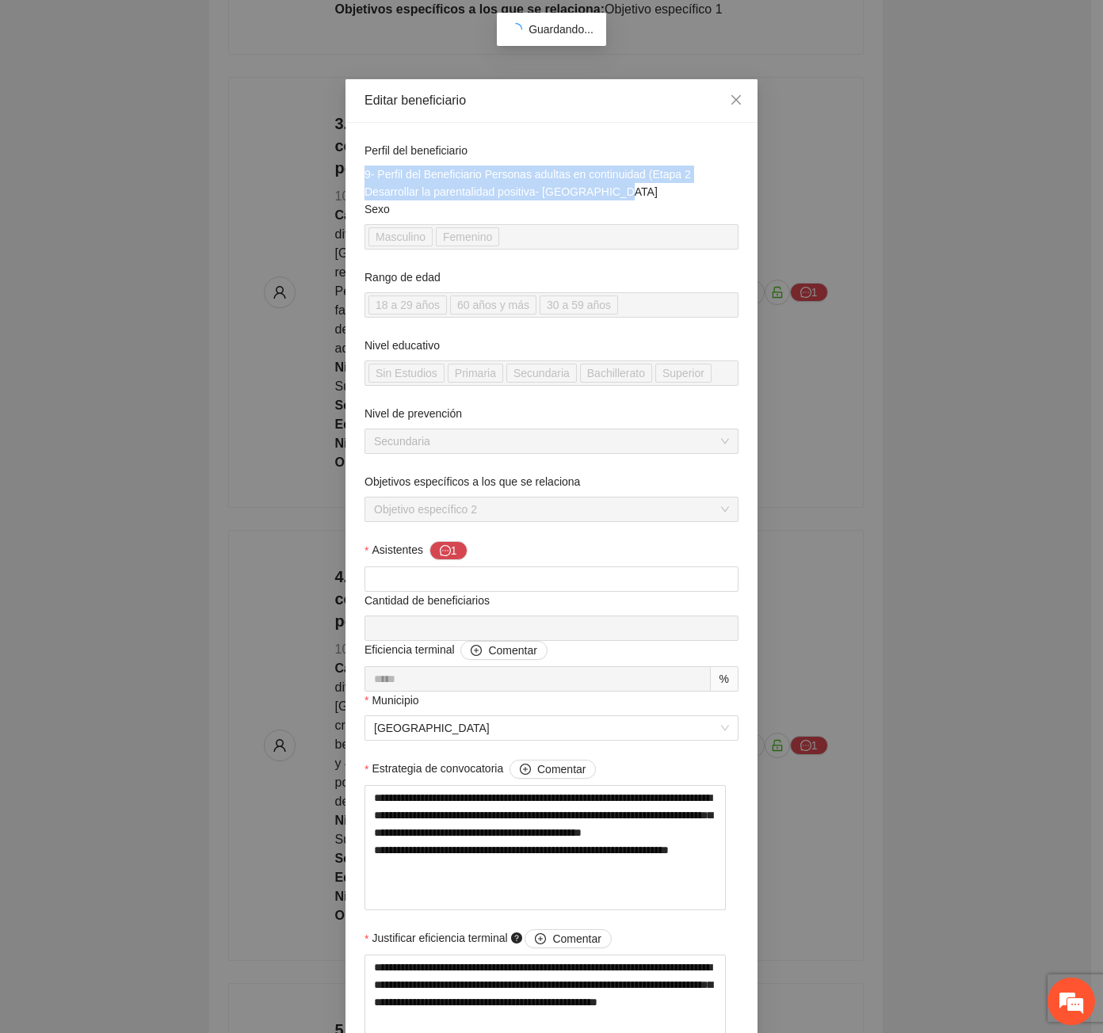
drag, startPoint x: 576, startPoint y: 189, endPoint x: 352, endPoint y: 176, distance: 224.5
copy div "9- Perfil del Beneficiario Personas adultas en continuidad (Etapa 2 Desarrollar…"
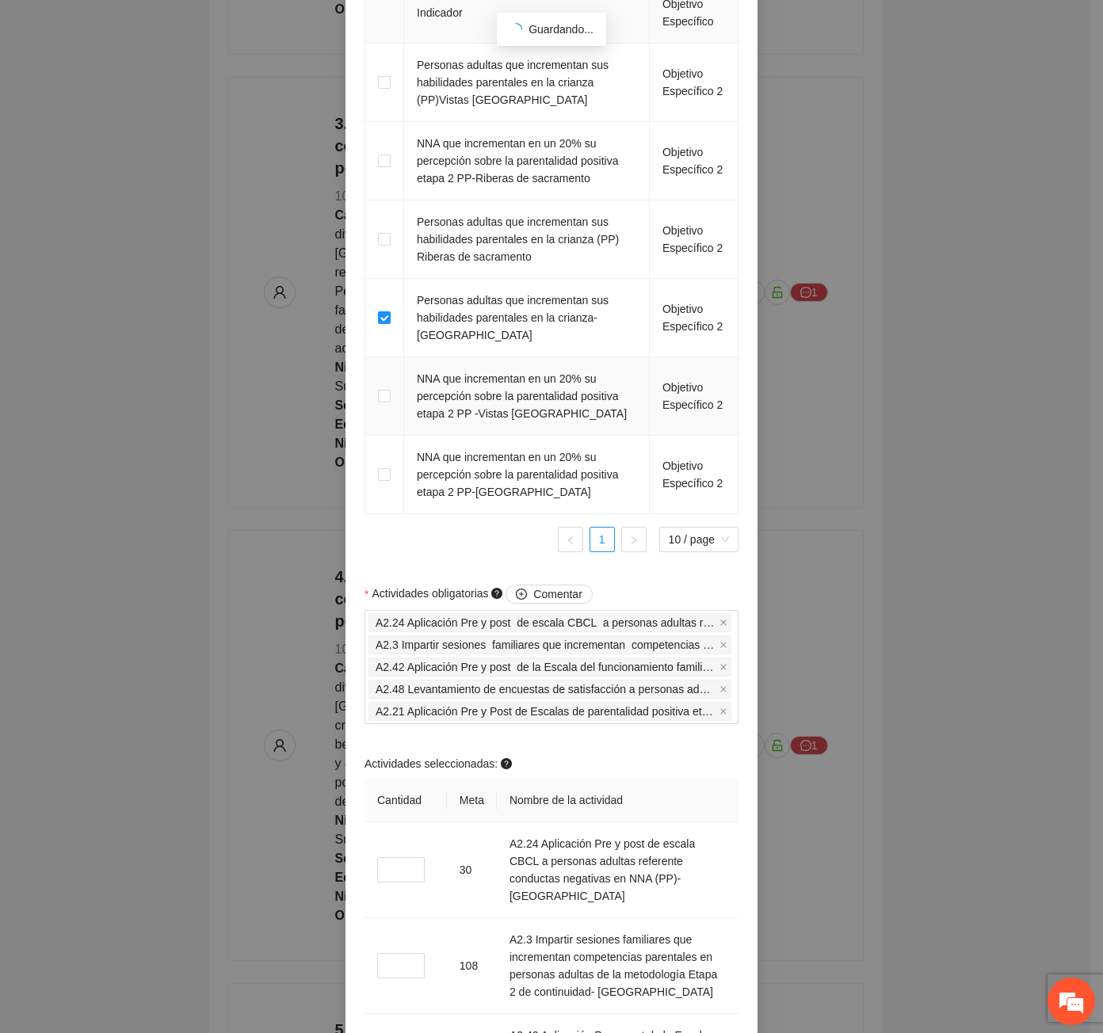
scroll to position [1347, 0]
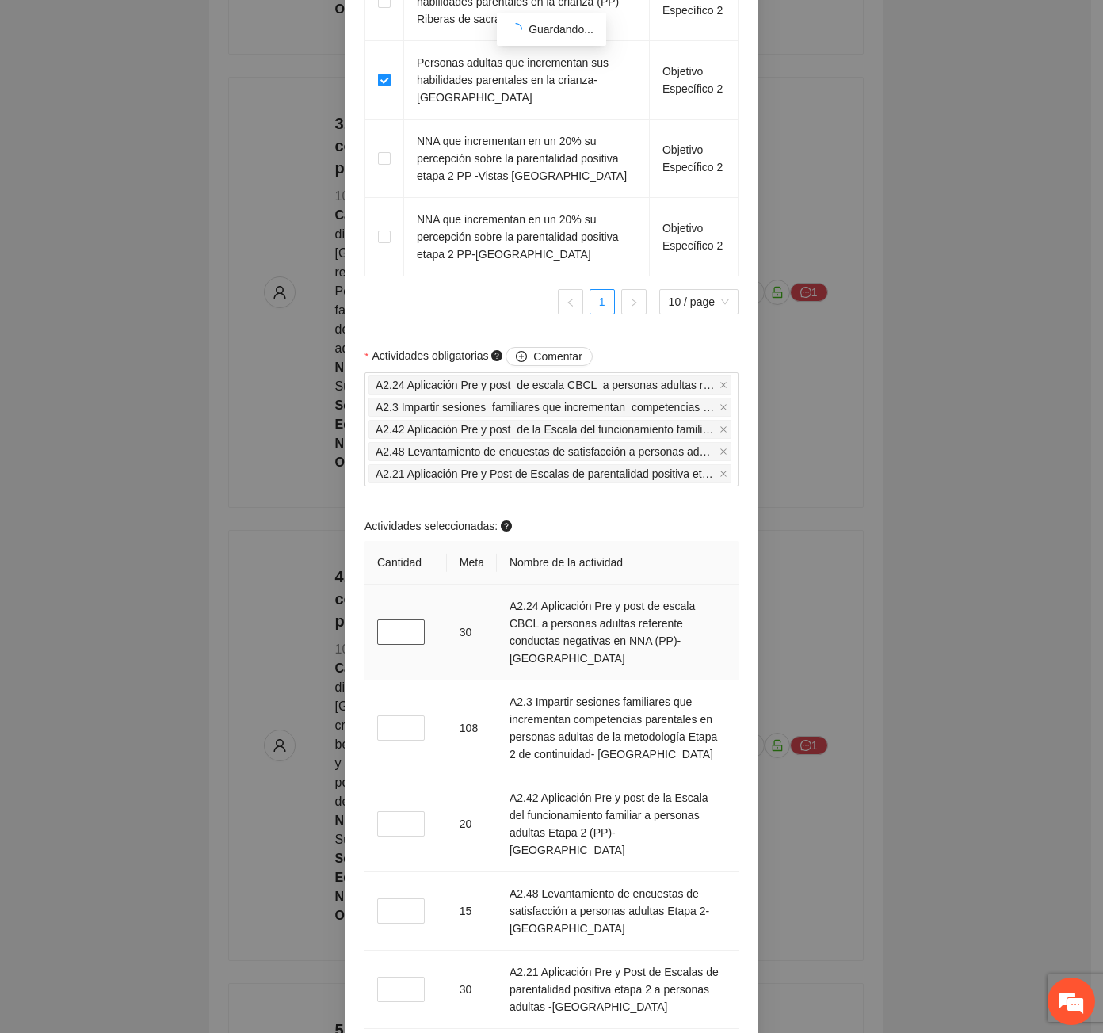
click at [377, 635] on input "*" at bounding box center [401, 631] width 48 height 25
click at [386, 640] on input "*" at bounding box center [401, 631] width 48 height 25
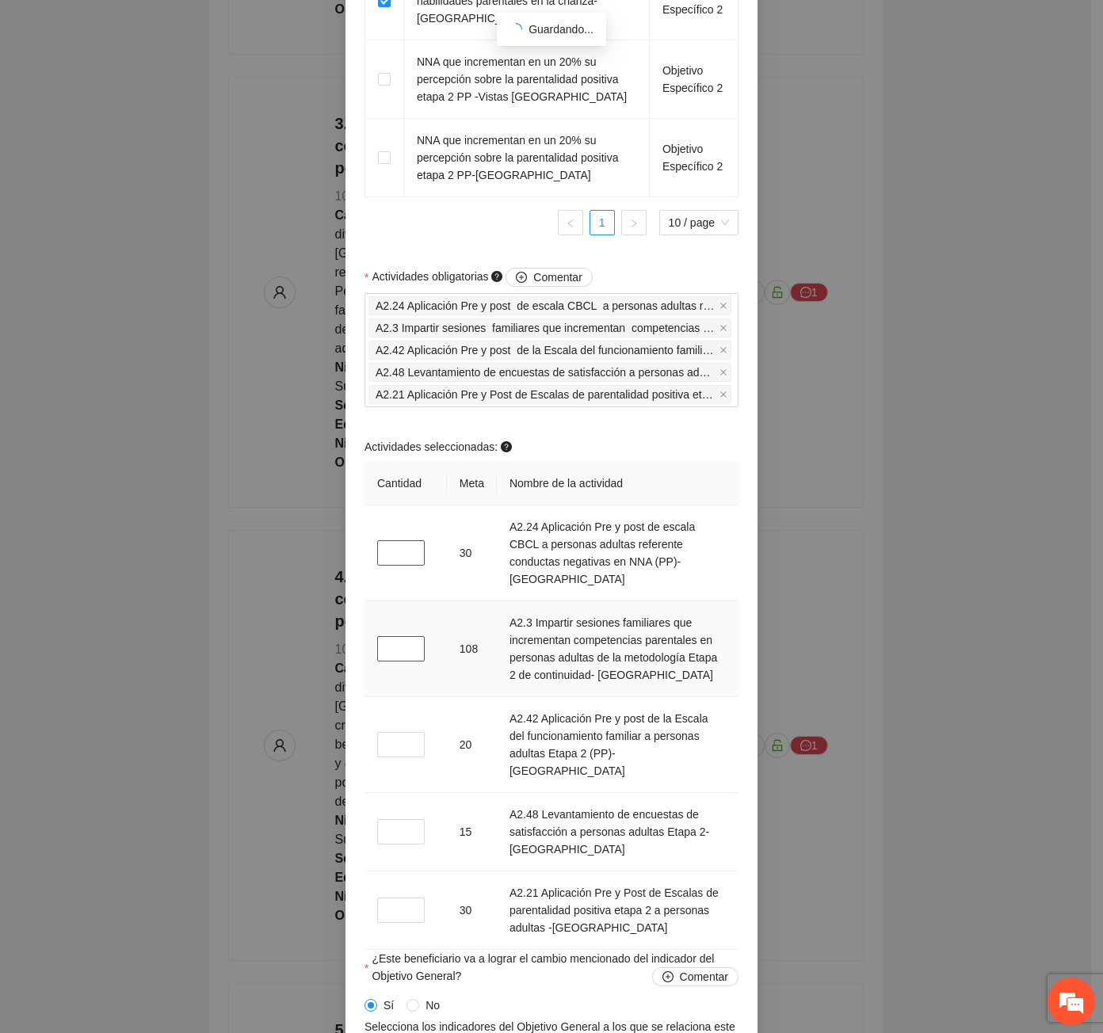
type input "*"
click at [398, 651] on input "*" at bounding box center [401, 648] width 48 height 25
type input "*"
click at [420, 745] on input "*" at bounding box center [401, 744] width 48 height 25
click at [727, 406] on div "A2.21 Aplicación Pre y Post de Escalas de parentalidad positiva etapa 2 a perso…" at bounding box center [551, 394] width 366 height 22
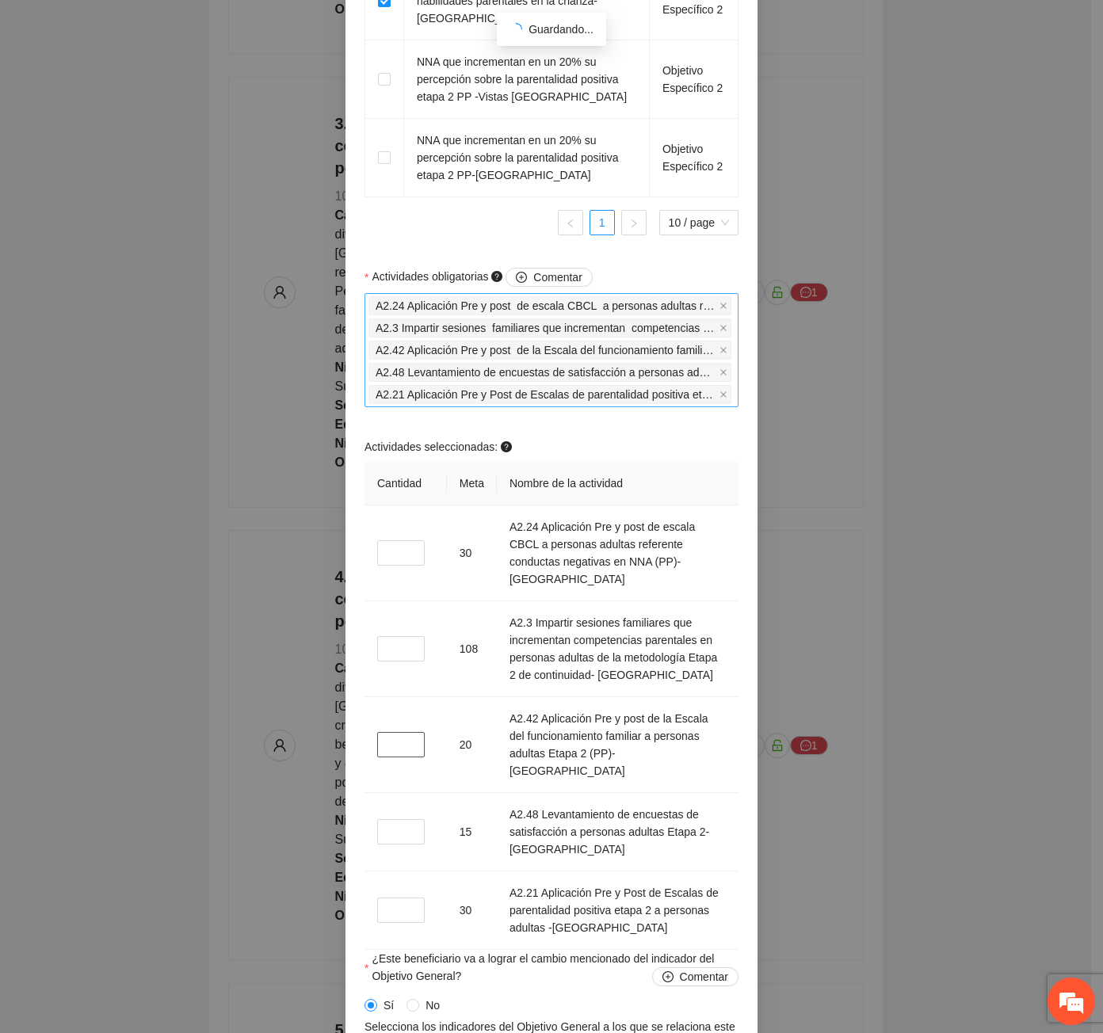
type input "*"
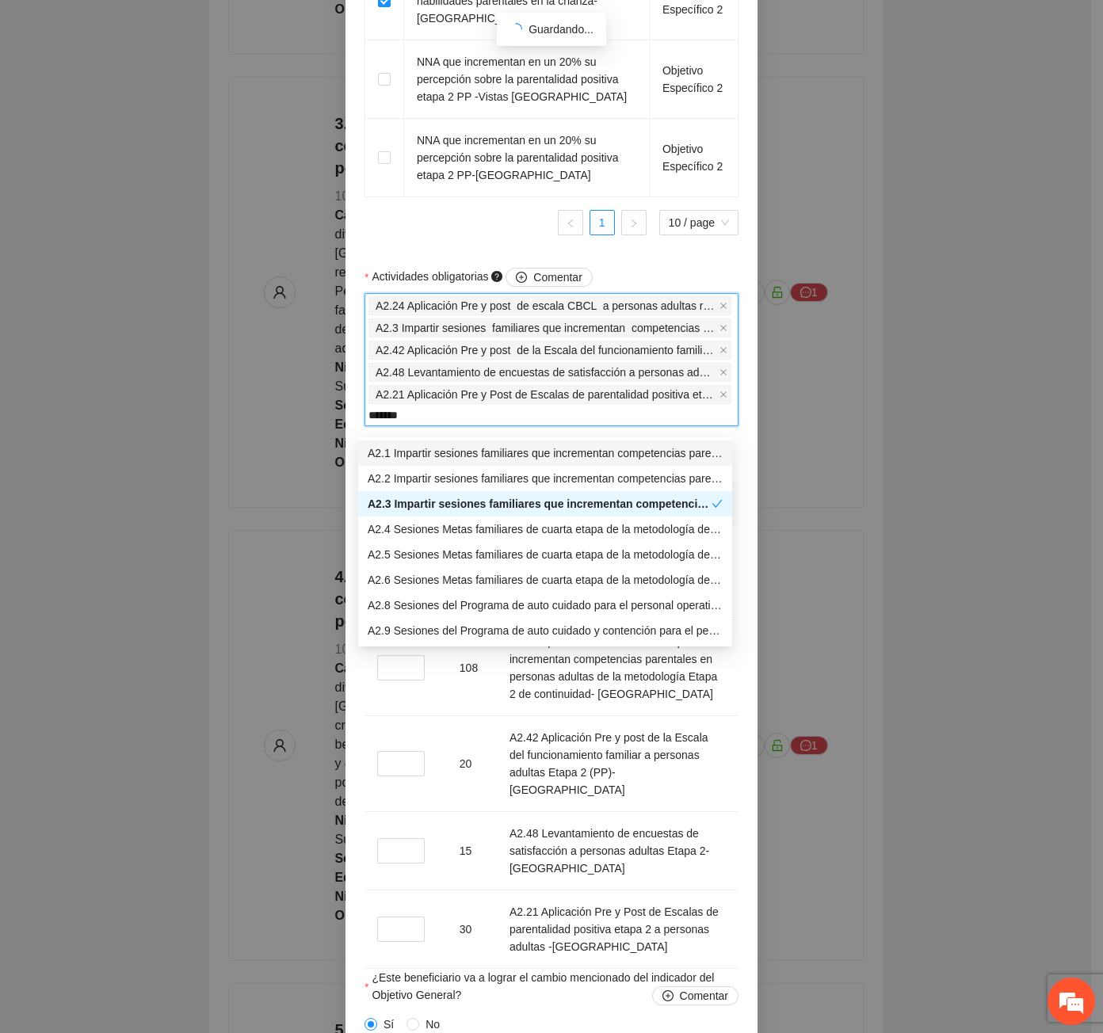
type input "********"
click at [650, 584] on div "A2.6 Sesiones Metas familiares de cuarta etapa de la metodología del funcionami…" at bounding box center [545, 579] width 355 height 17
type input "*"
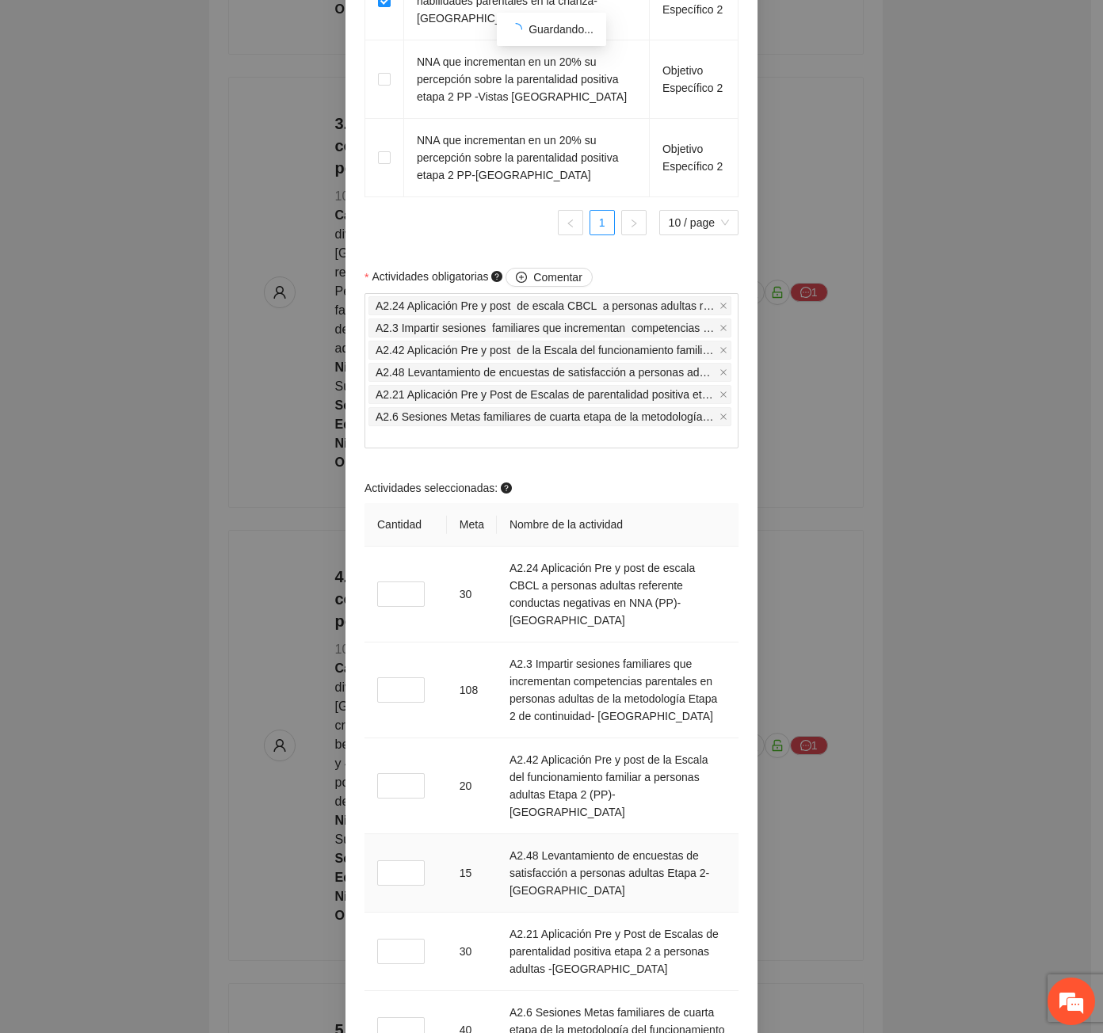
click at [517, 834] on td "A2.48 Levantamiento de encuestas de satisfacción a personas adultas Etapa 2- Pu…" at bounding box center [618, 873] width 242 height 78
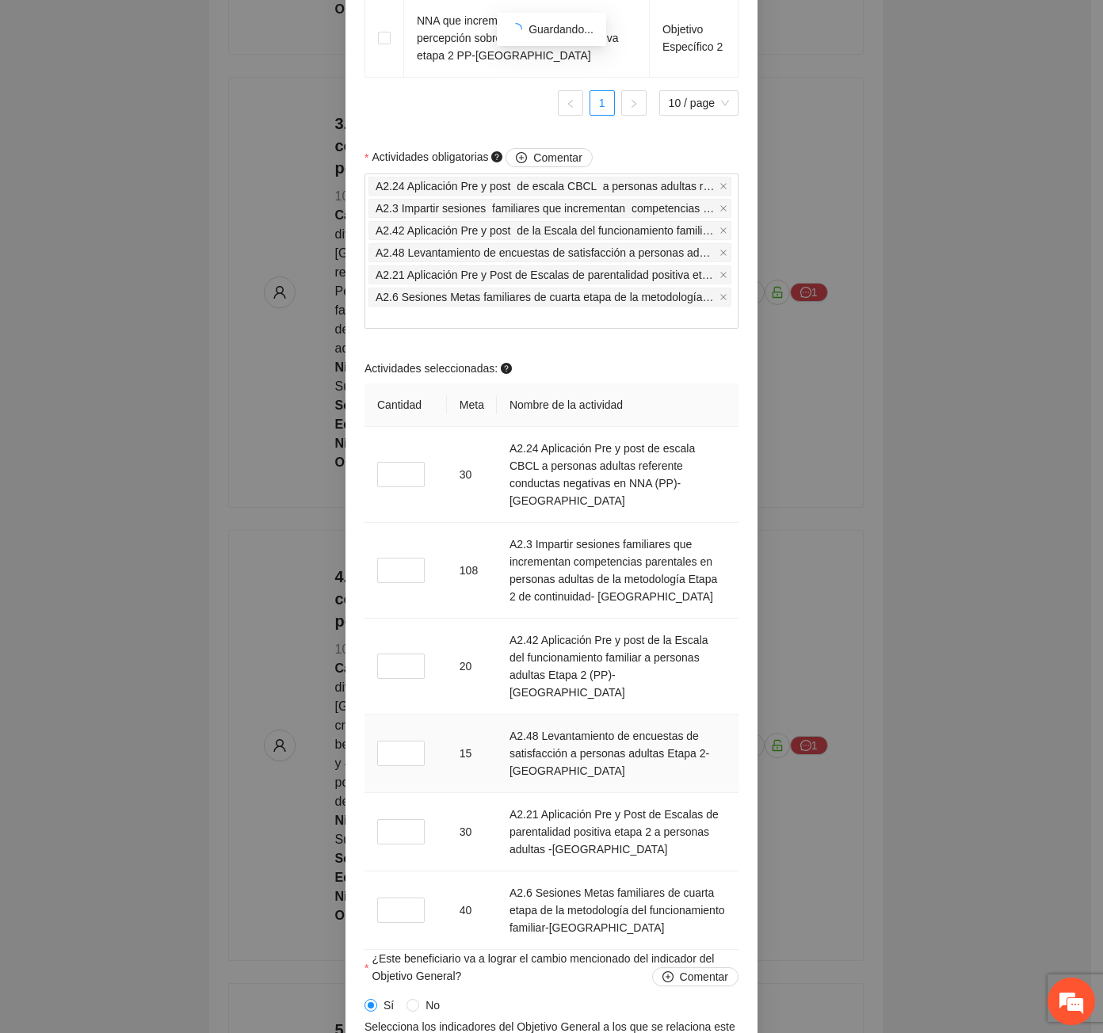
scroll to position [1584, 0]
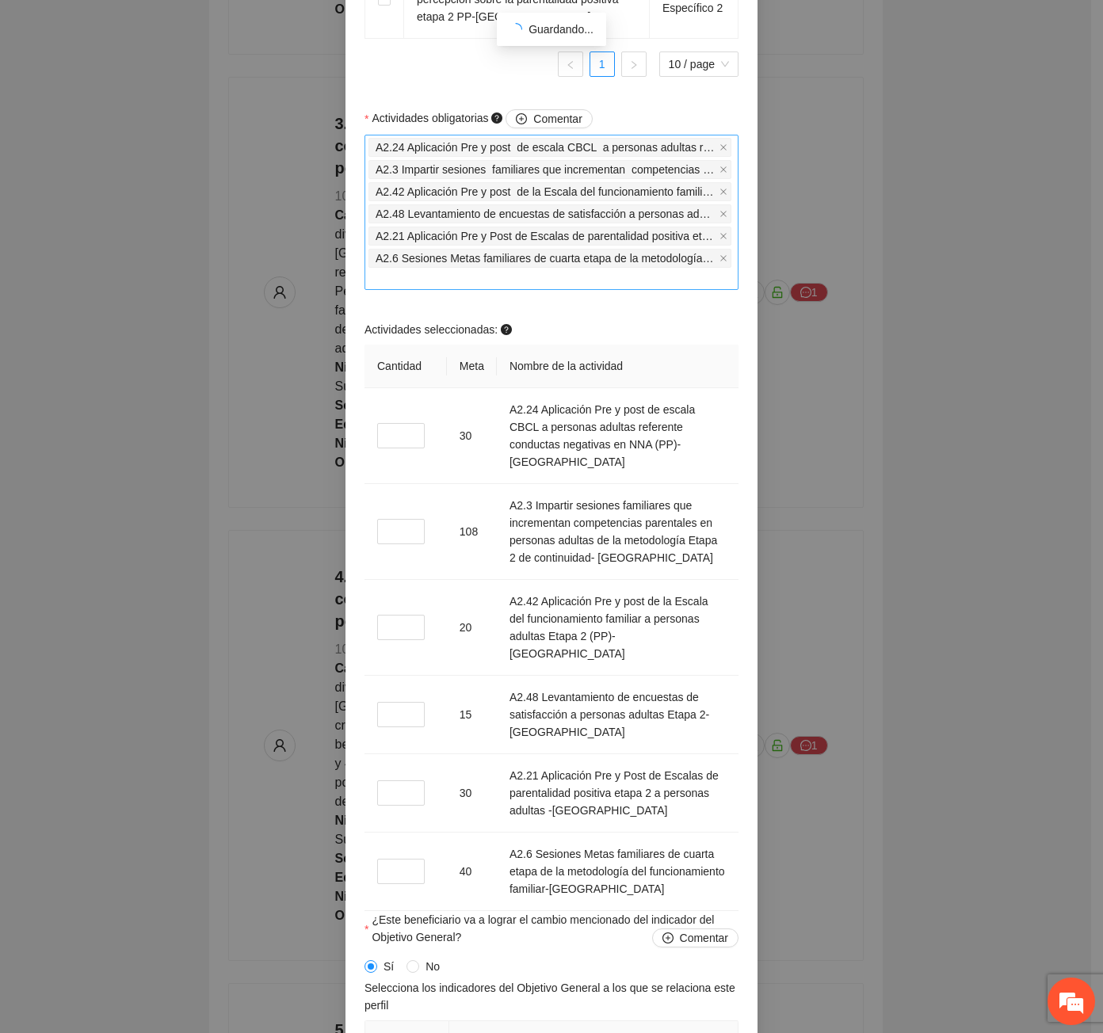
click at [566, 288] on div "A2.24 Aplicación Pre y post de escala CBCL a personas adultas referente conduct…" at bounding box center [551, 212] width 366 height 152
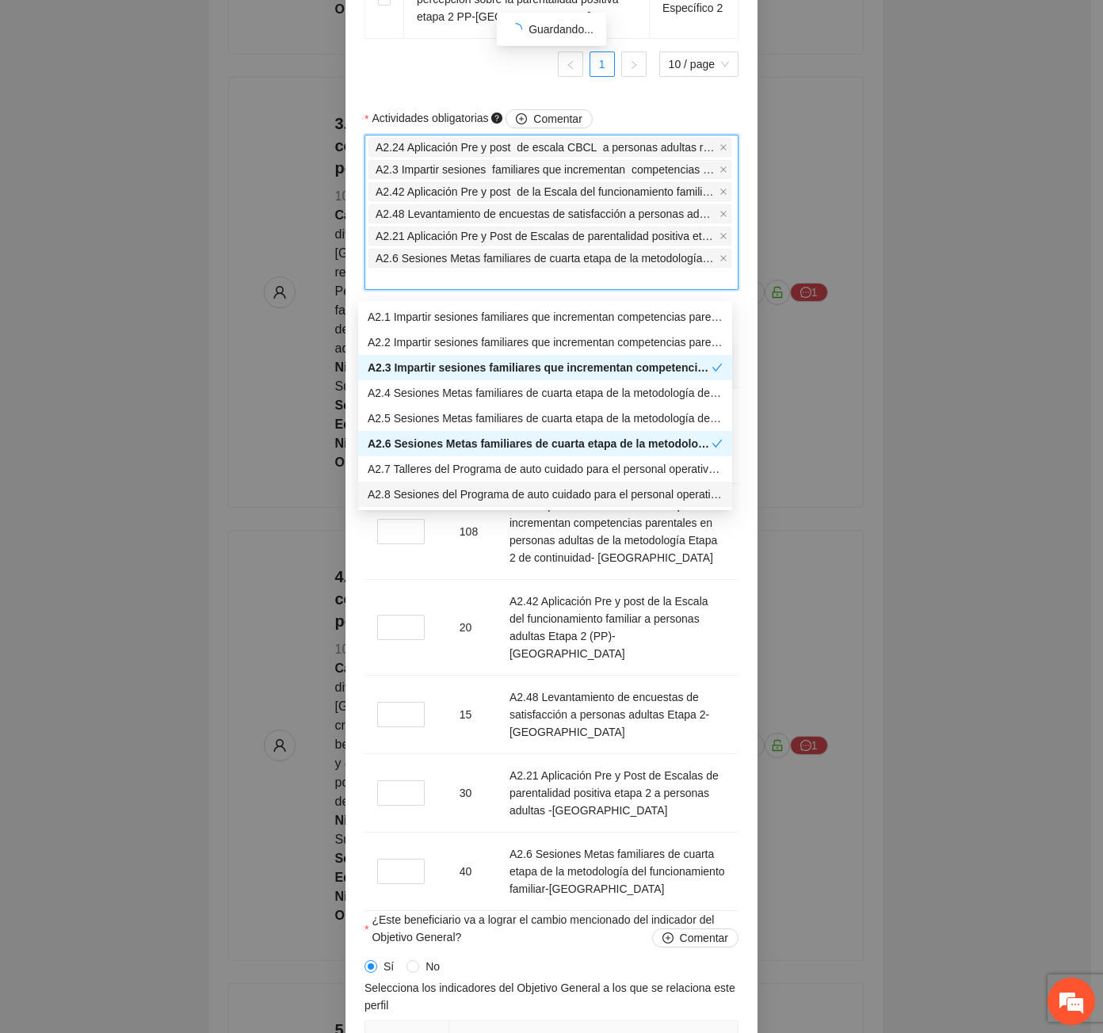
click at [566, 288] on div "A2.24 Aplicación Pre y post de escala CBCL a personas adultas referente conduct…" at bounding box center [551, 212] width 366 height 152
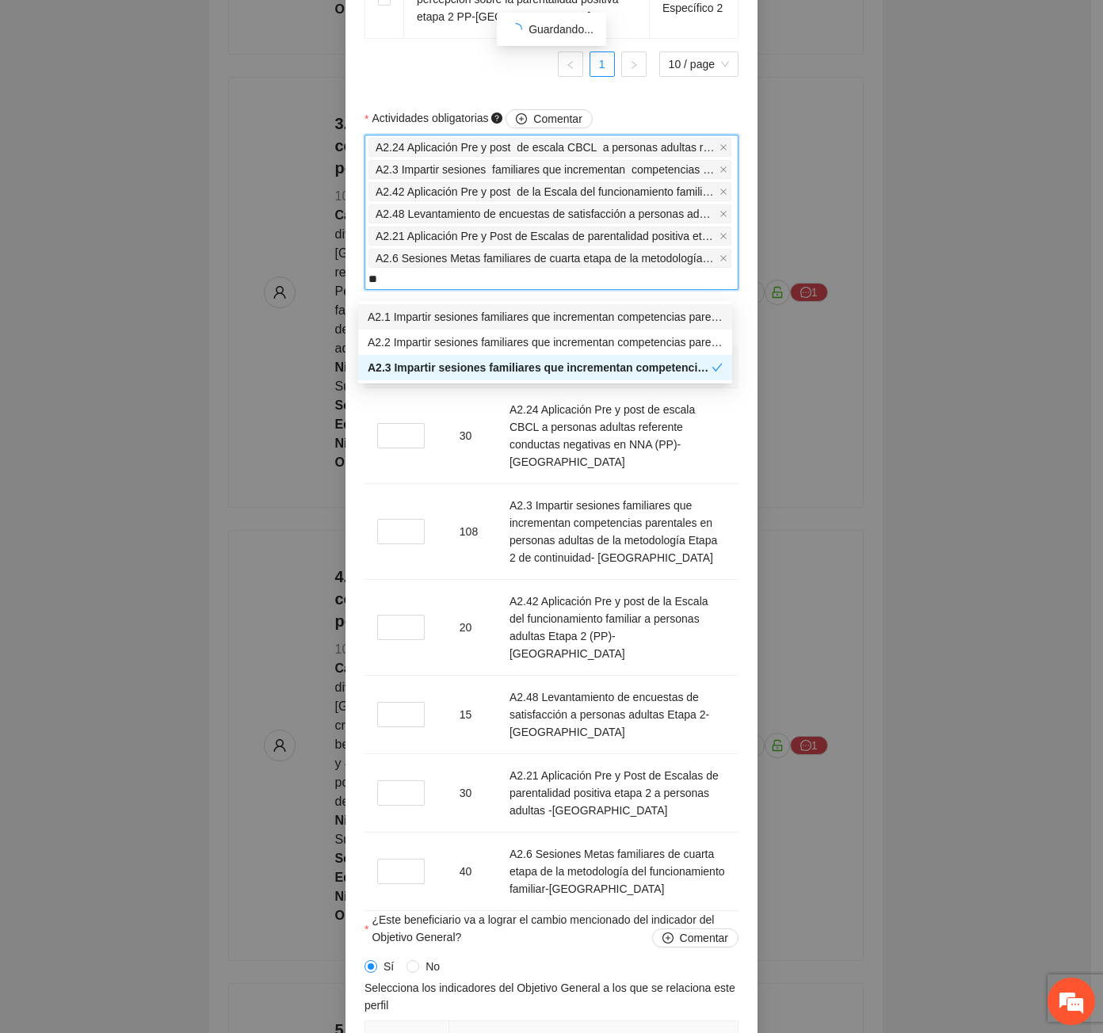
type input "*"
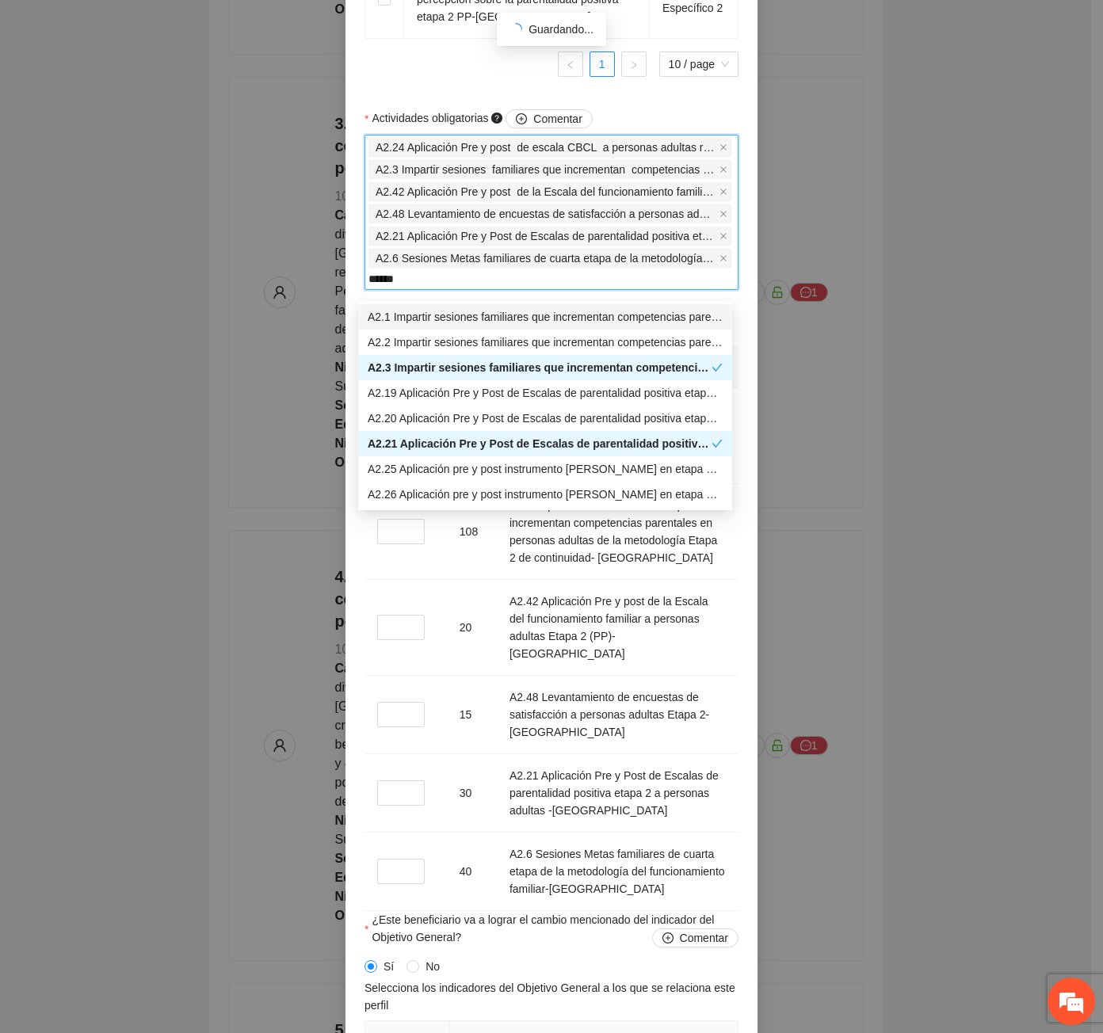
type input "*******"
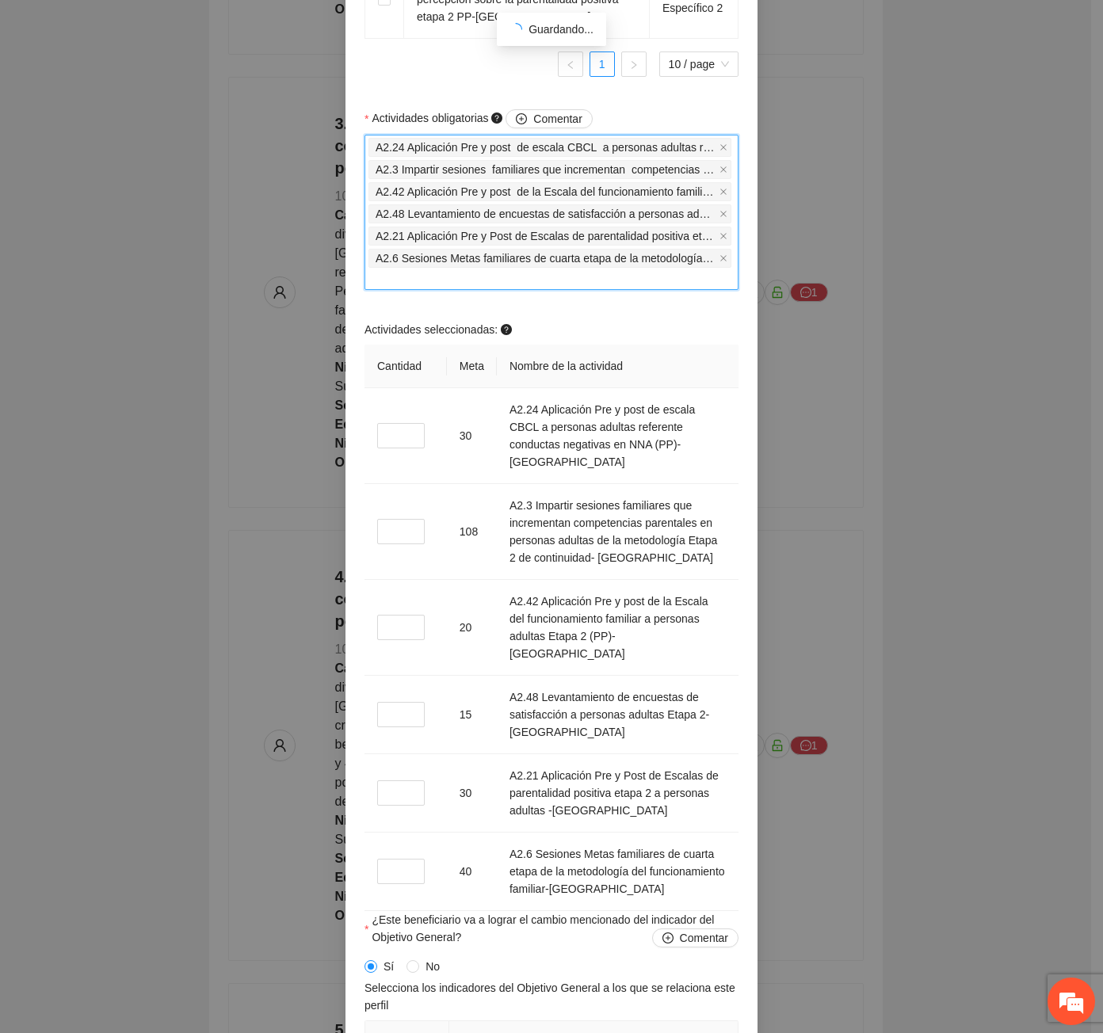
drag, startPoint x: 417, startPoint y: 285, endPoint x: 341, endPoint y: 294, distance: 76.5
click at [345, 294] on div "**********" at bounding box center [551, 237] width 412 height 3398
click at [516, 528] on td "A2.3 Impartir sesiones familiares que incrementan competencias parentales en pe…" at bounding box center [618, 532] width 242 height 96
click at [388, 448] on input "*" at bounding box center [401, 435] width 48 height 25
type input "*"
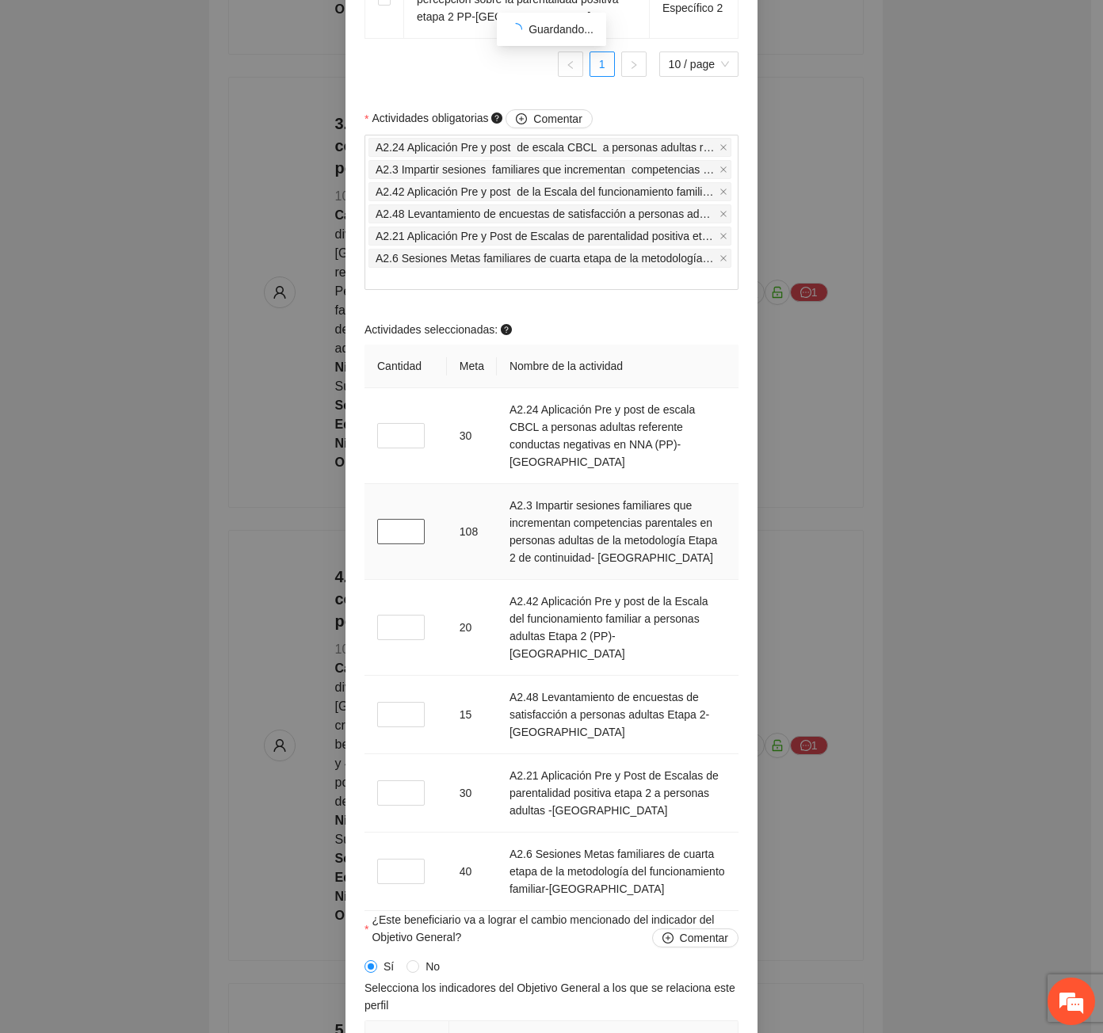
click at [395, 543] on input "*" at bounding box center [401, 531] width 48 height 25
type input "*"
click at [385, 622] on input "*" at bounding box center [401, 627] width 48 height 25
type input "*"
click at [398, 705] on input "*" at bounding box center [401, 714] width 48 height 25
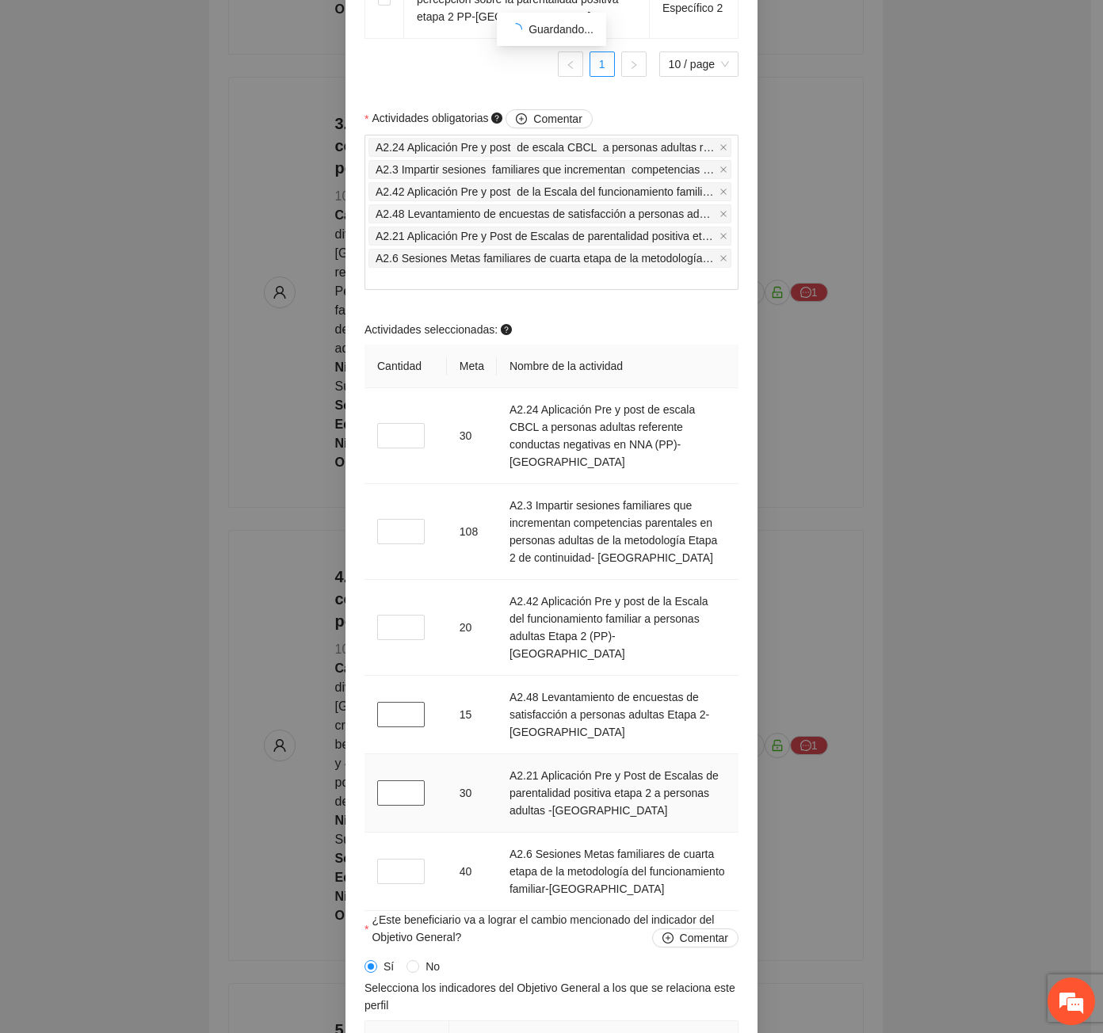
type input "*"
click at [396, 784] on input "*" at bounding box center [401, 792] width 48 height 25
type input "*"
click at [392, 871] on input "*" at bounding box center [401, 871] width 48 height 25
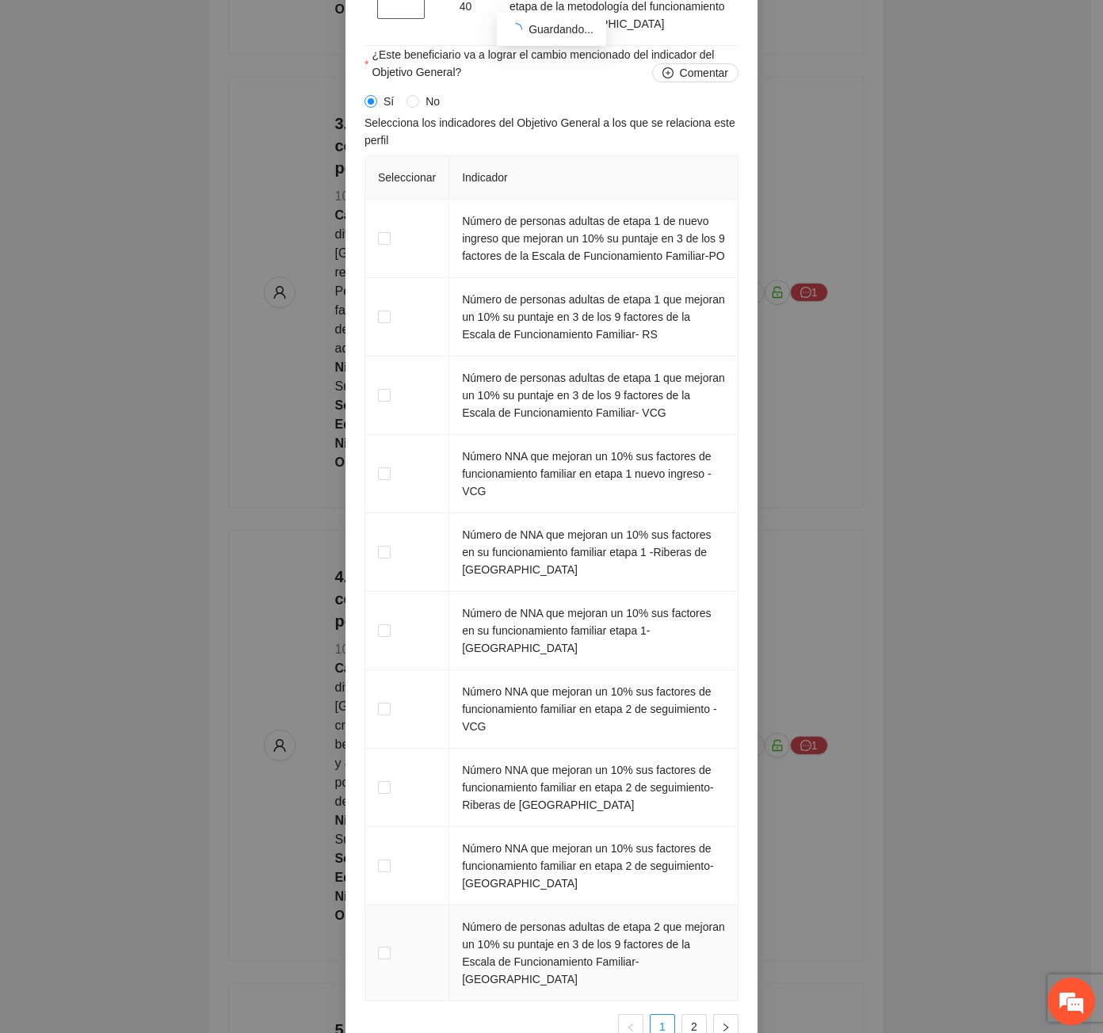
scroll to position [2456, 0]
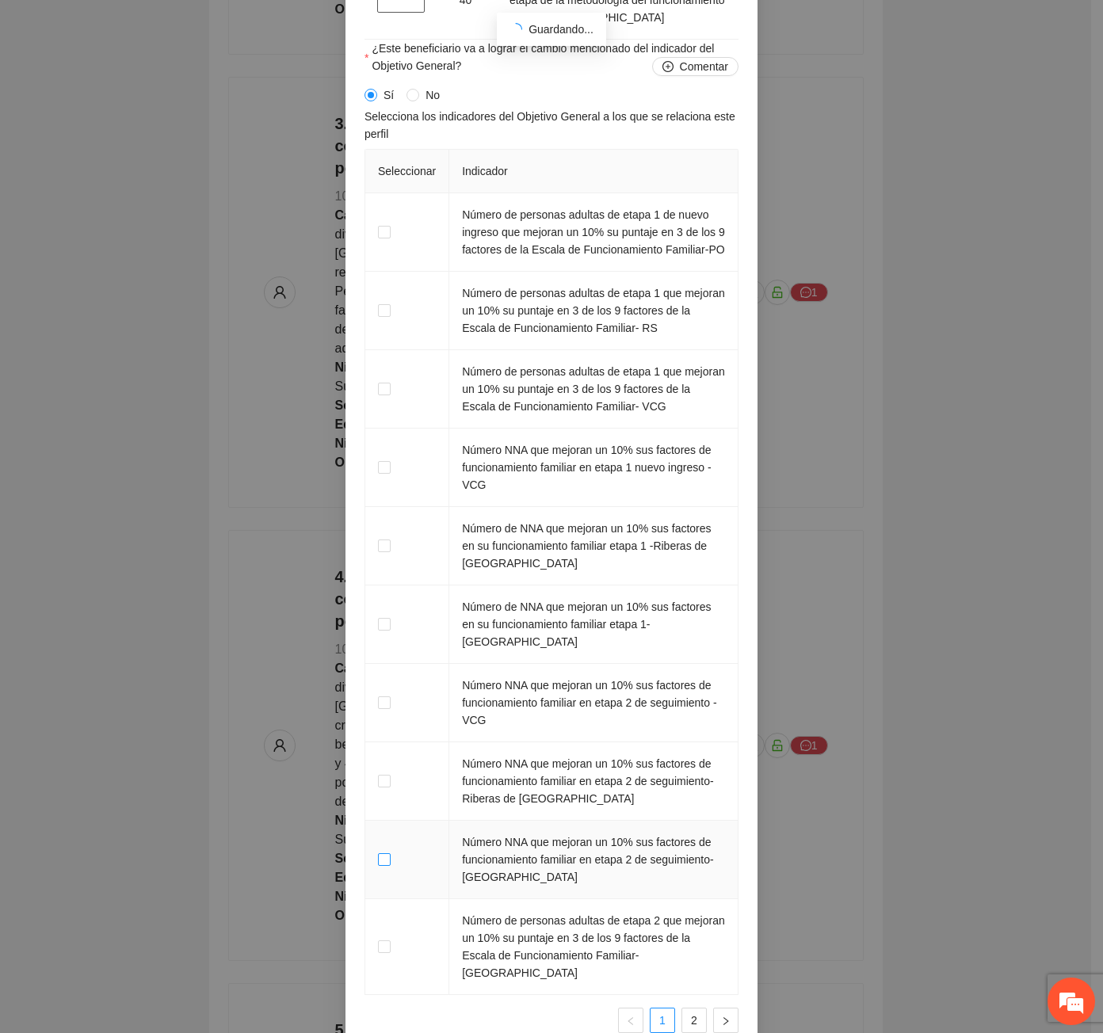
type input "*"
click at [378, 853] on span at bounding box center [384, 859] width 13 height 13
drag, startPoint x: 588, startPoint y: 837, endPoint x: 704, endPoint y: 852, distance: 117.4
click at [707, 852] on td "Número NNA que mejoran un 10% sus factores de funcionamiento familiar en etapa …" at bounding box center [593, 860] width 289 height 78
click at [620, 846] on td "Número NNA que mejoran un 10% sus factores de funcionamiento familiar en etapa …" at bounding box center [593, 860] width 289 height 78
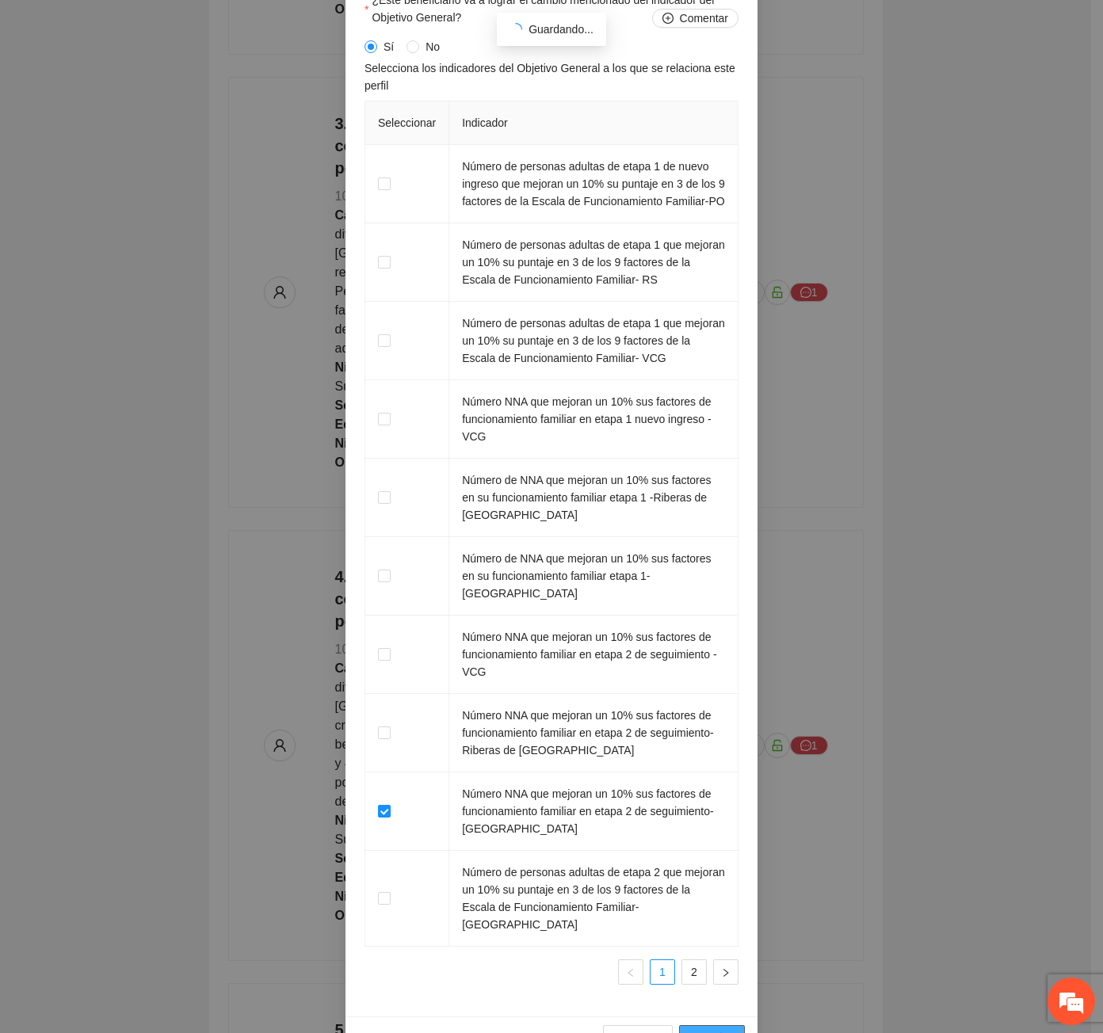
click at [727, 1025] on button "Guardar" at bounding box center [712, 1037] width 66 height 25
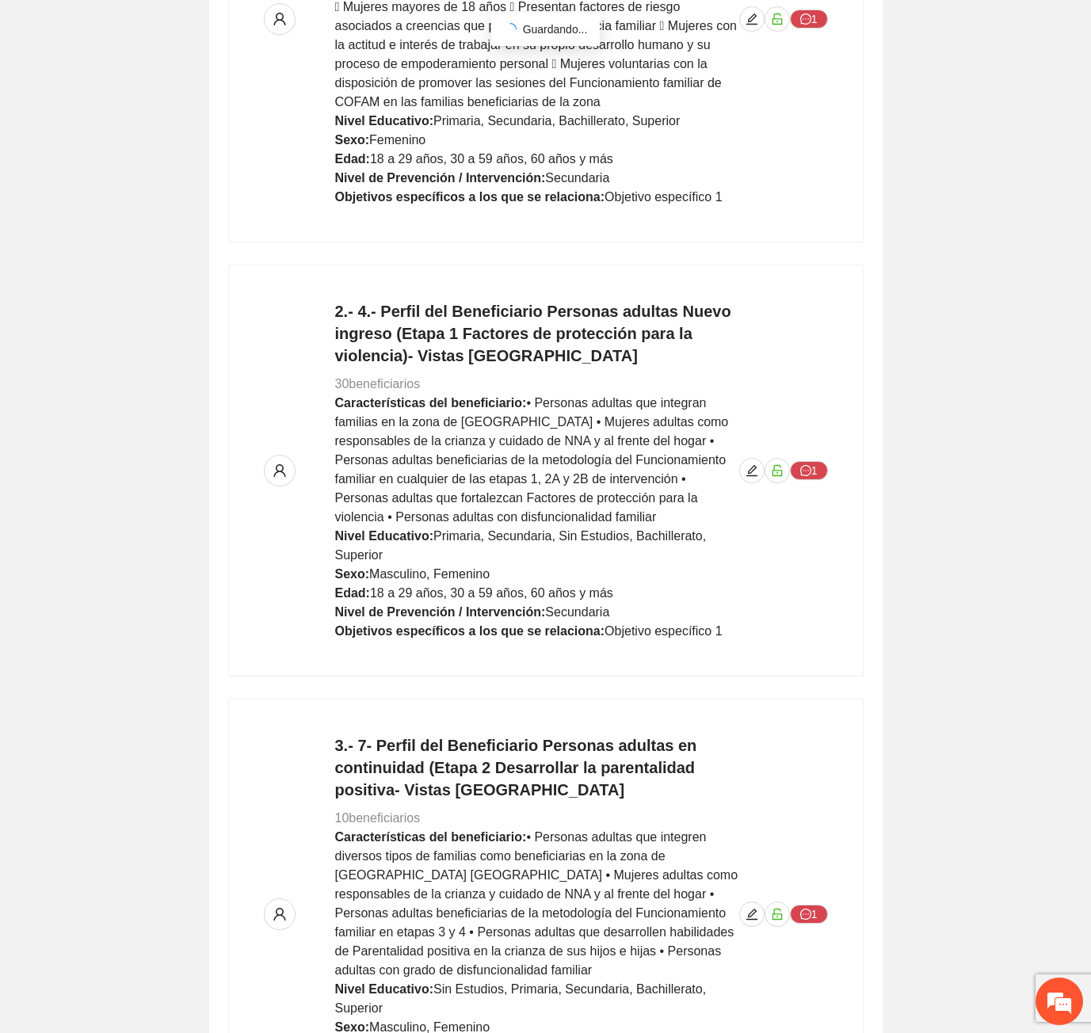
scroll to position [0, 0]
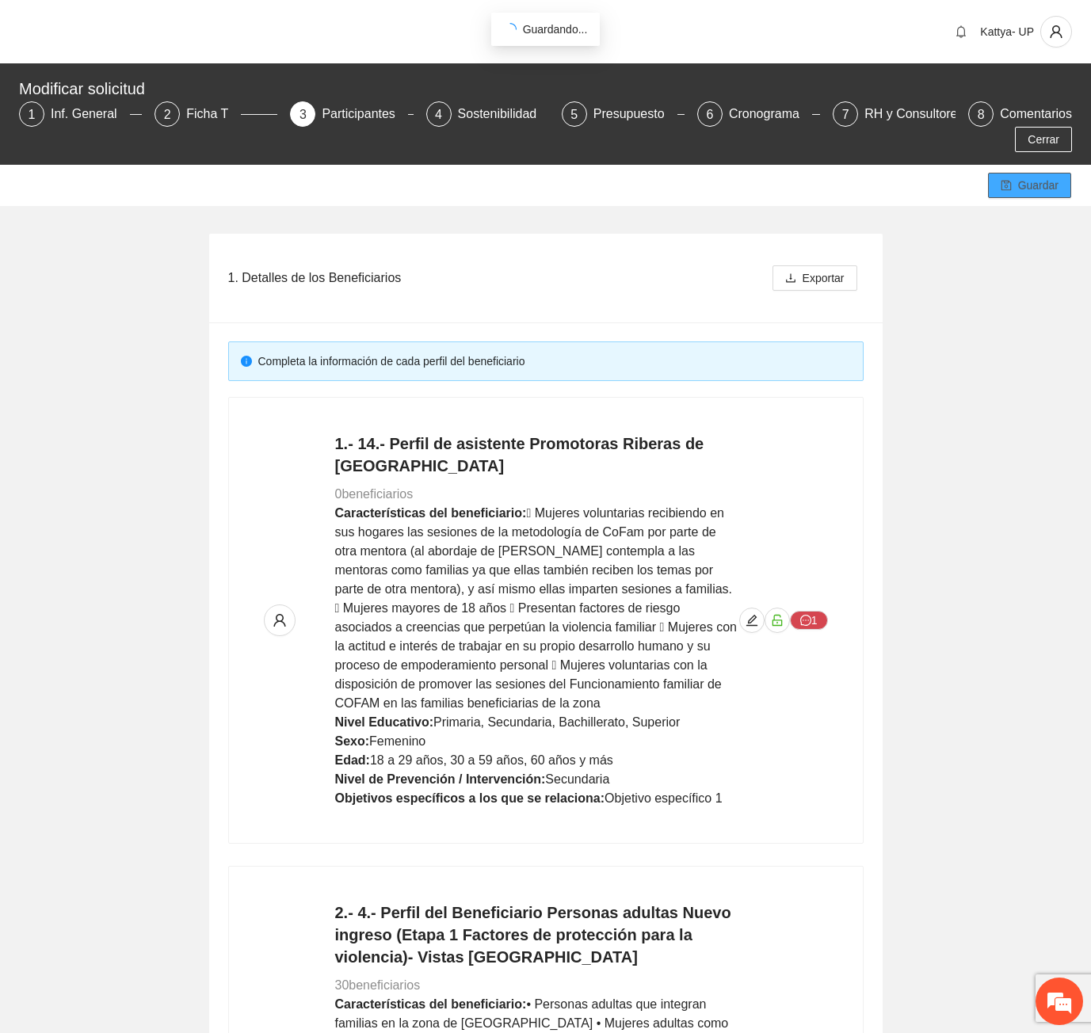
click at [1001, 173] on button "Guardar" at bounding box center [1029, 185] width 83 height 25
click at [1011, 180] on icon "save" at bounding box center [1006, 185] width 11 height 11
click at [1001, 180] on icon "save" at bounding box center [1006, 185] width 11 height 11
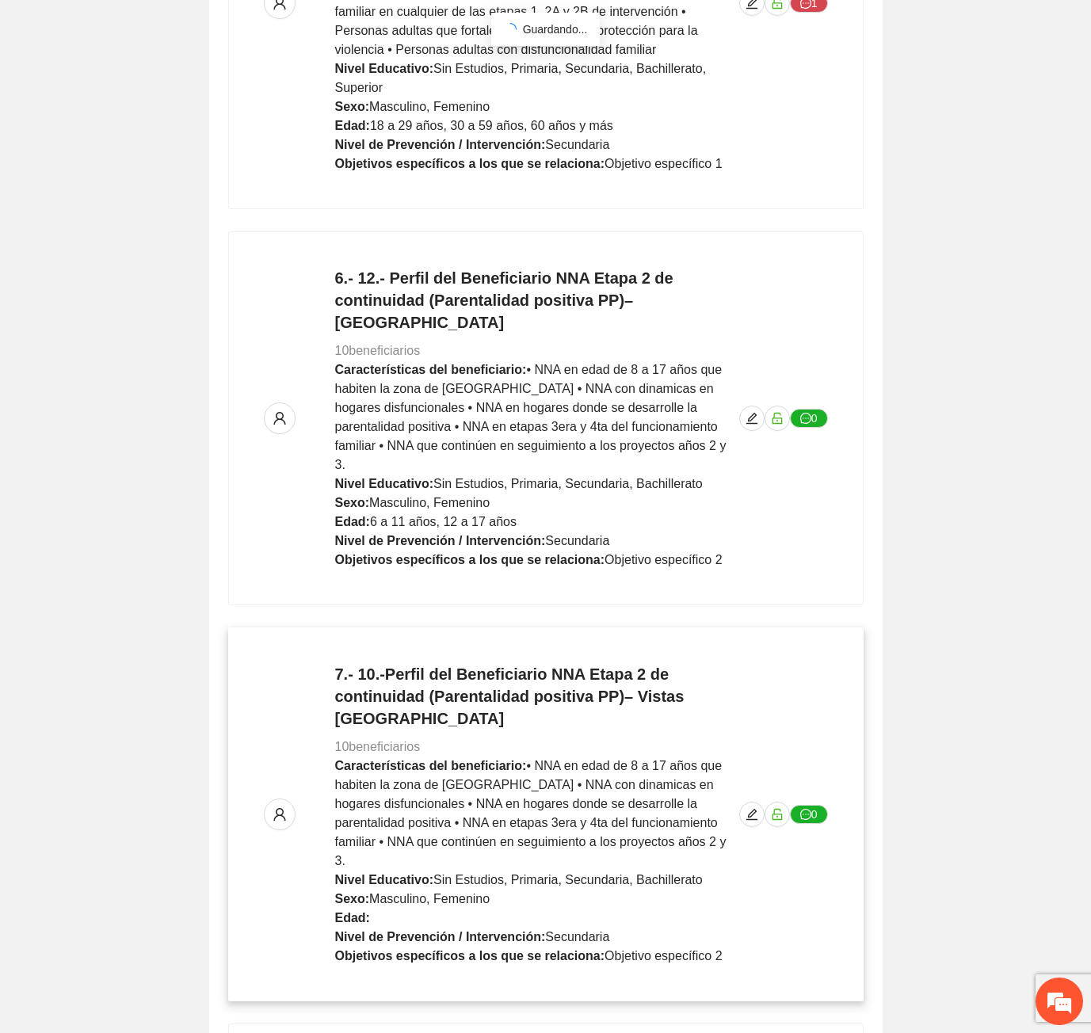
scroll to position [2462, 0]
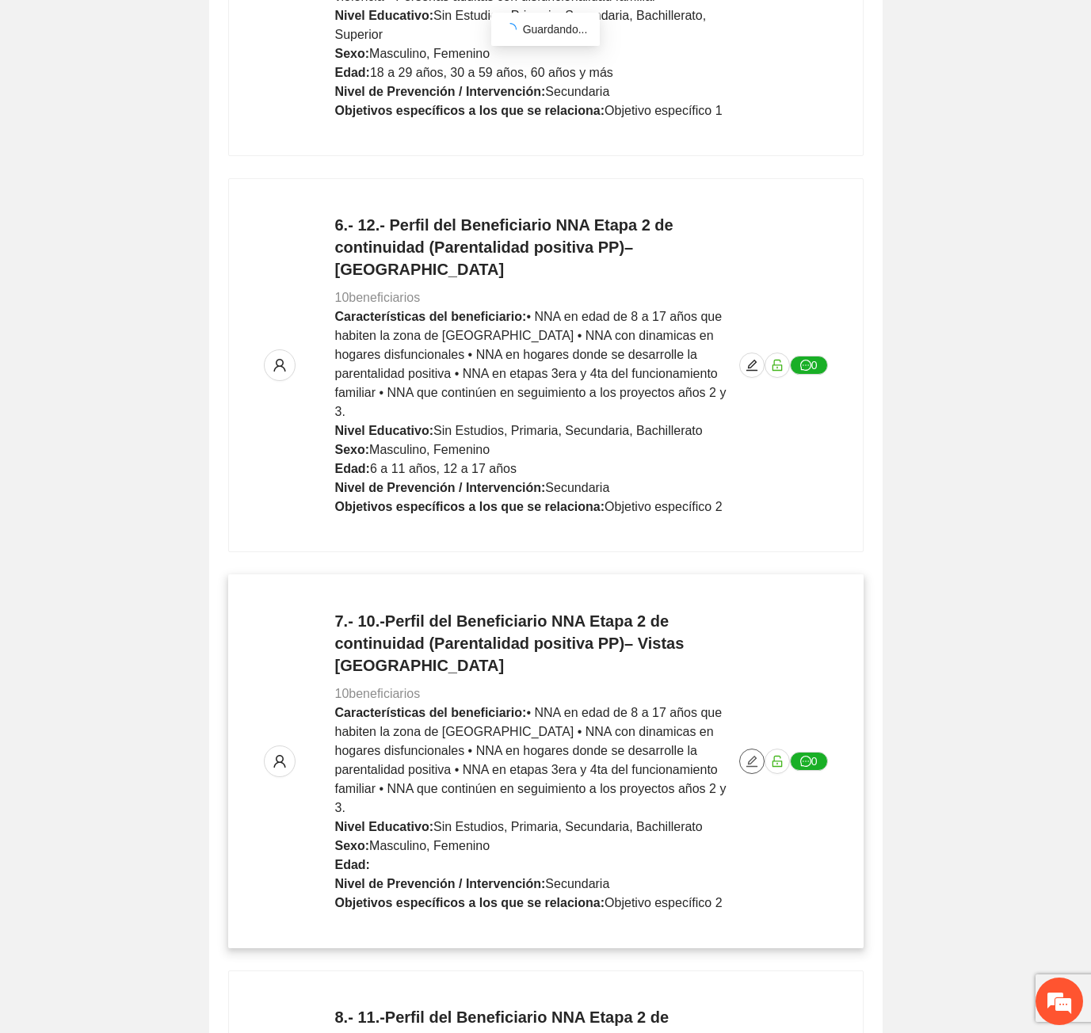
click at [749, 755] on icon "edit" at bounding box center [751, 761] width 13 height 13
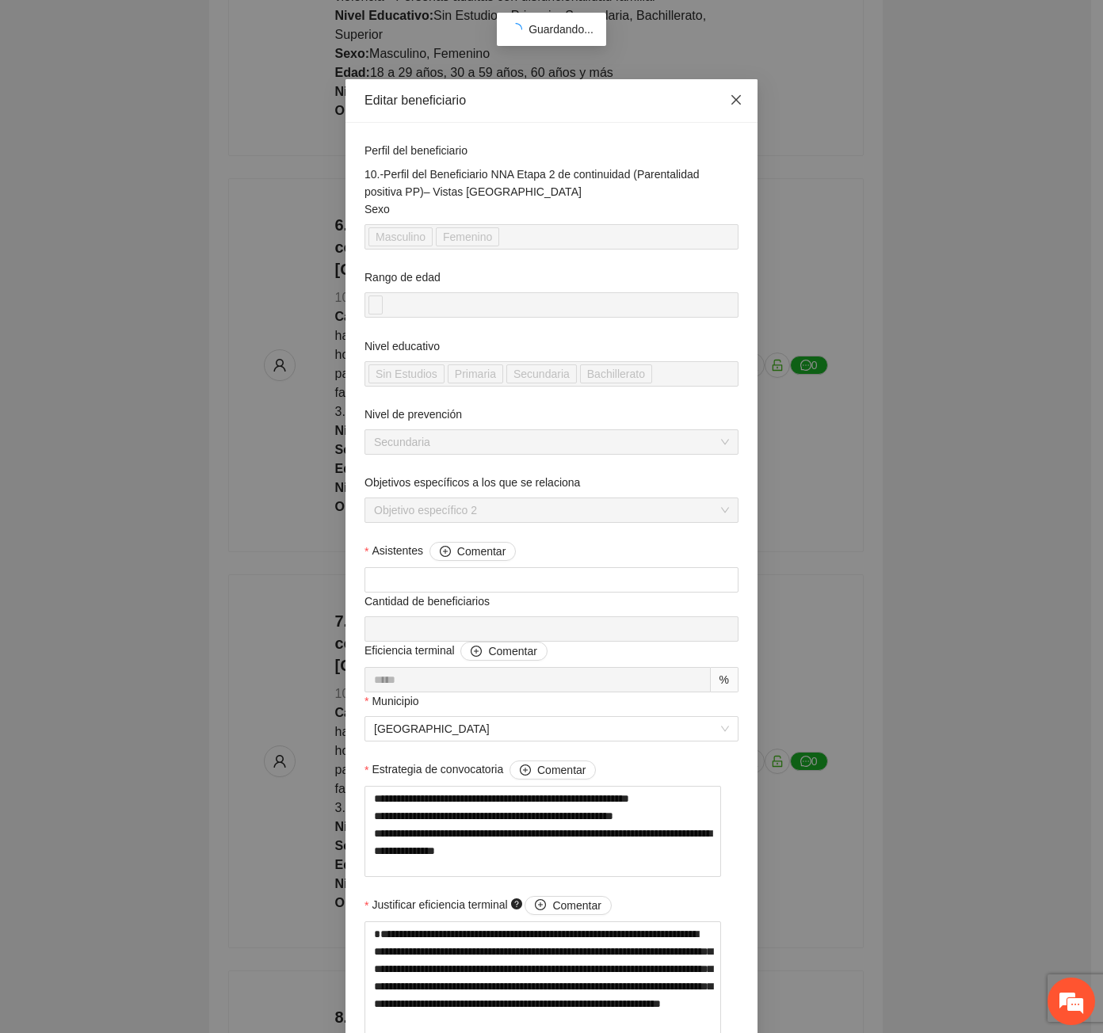
click at [731, 104] on icon "close" at bounding box center [736, 99] width 13 height 13
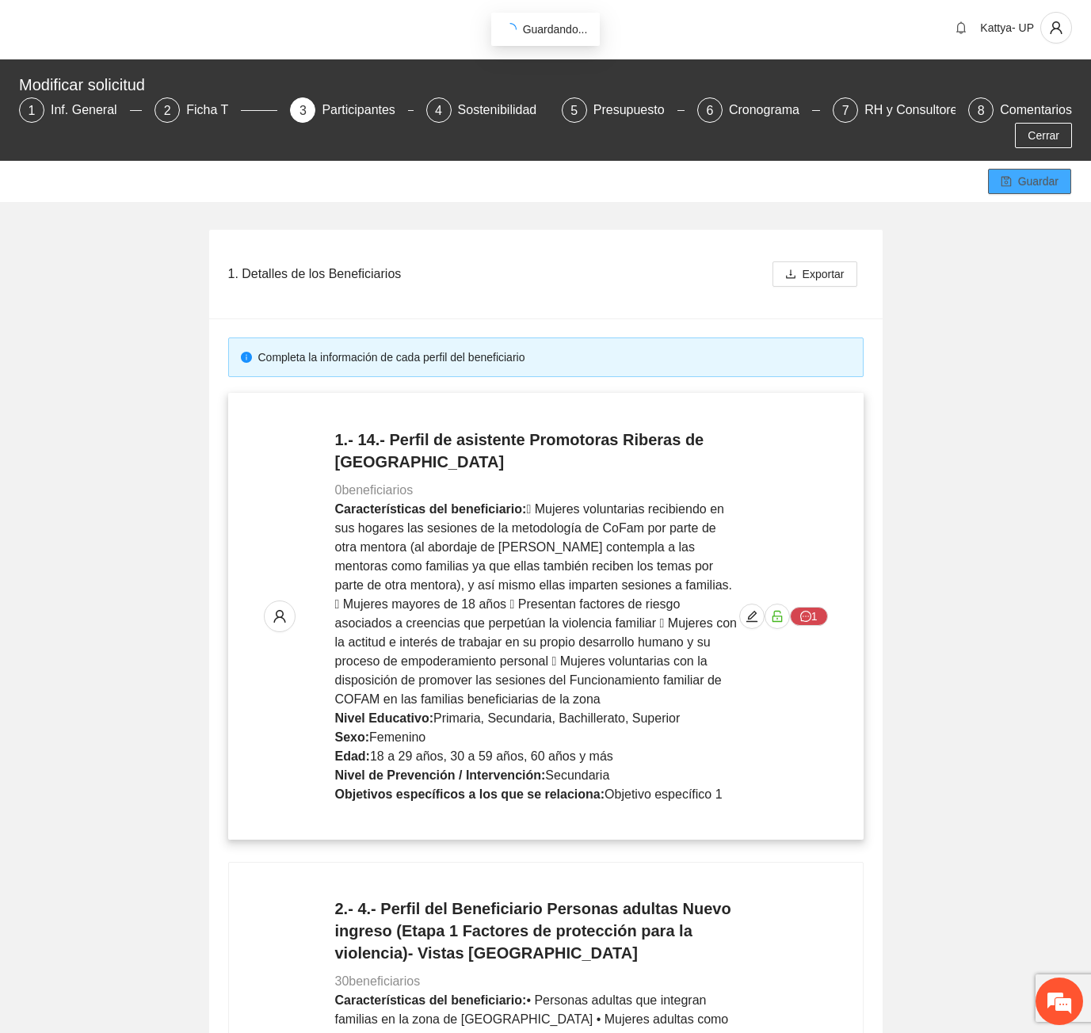
scroll to position [0, 0]
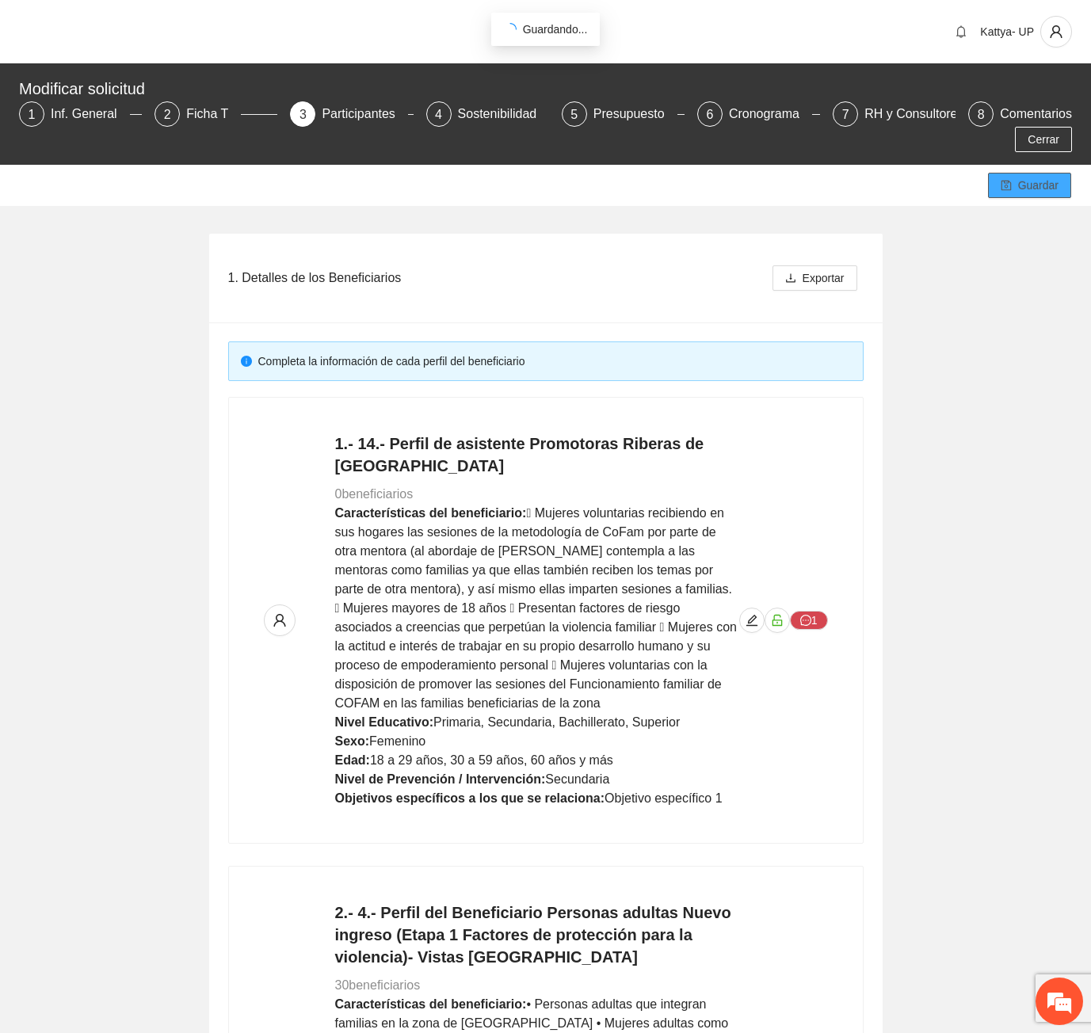
click at [1016, 173] on button "Guardar" at bounding box center [1029, 185] width 83 height 25
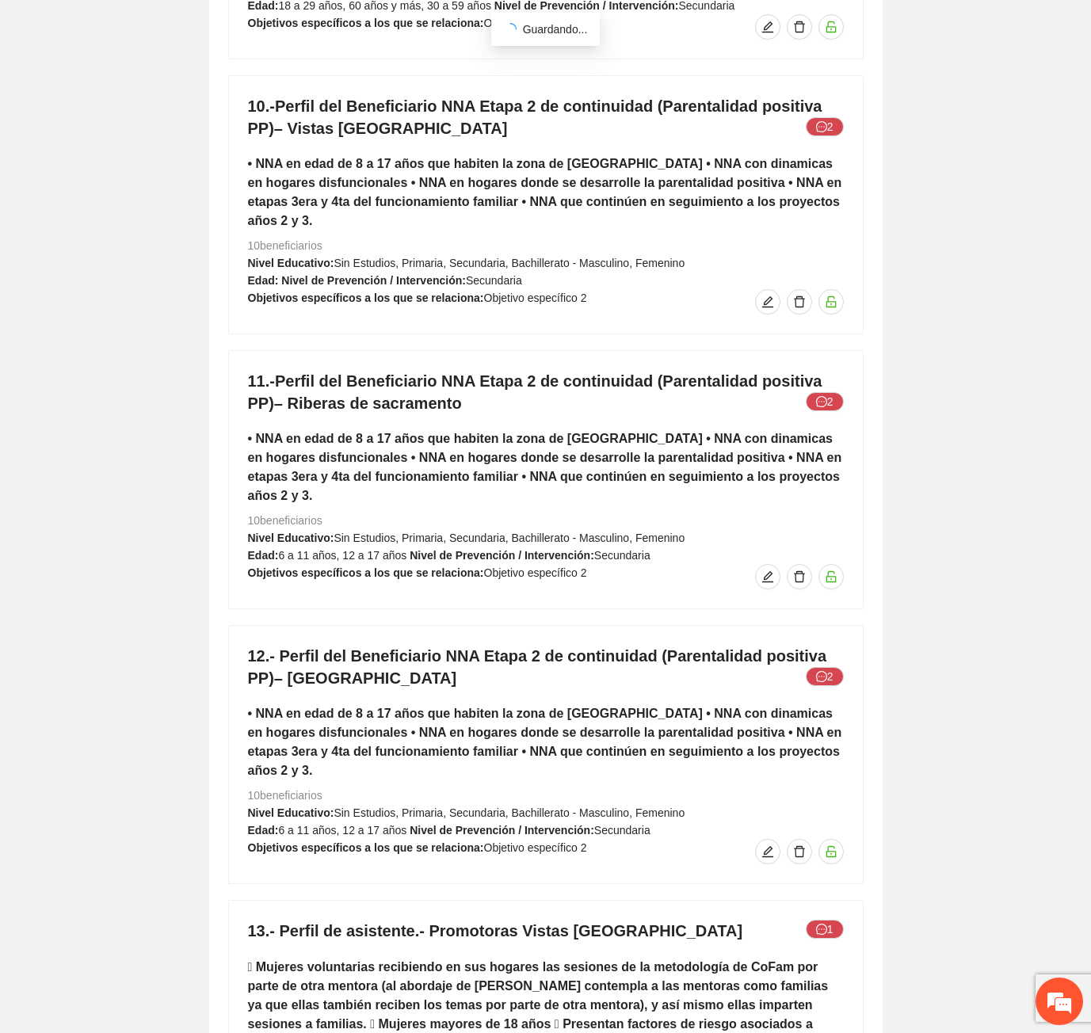
scroll to position [9643, 0]
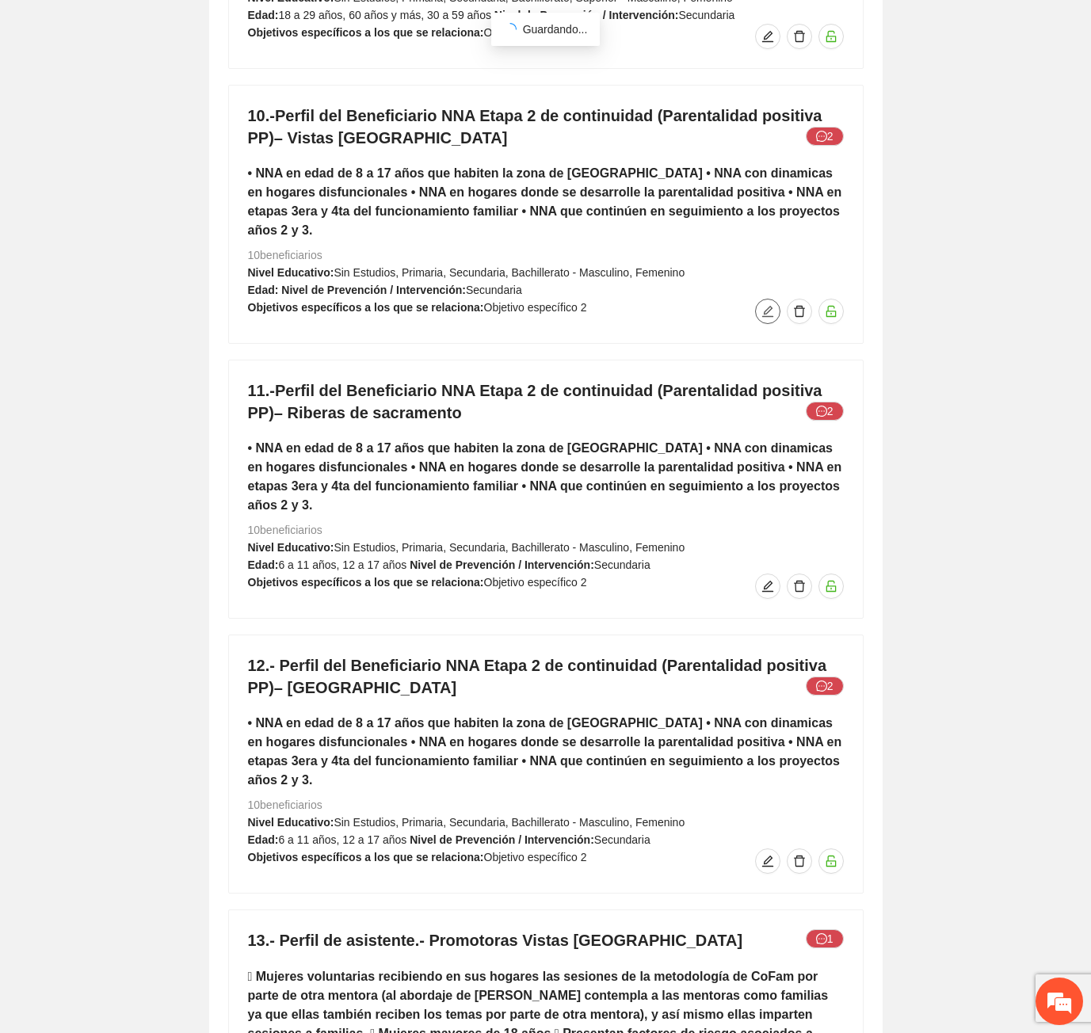
click at [768, 306] on icon "edit" at bounding box center [766, 311] width 11 height 11
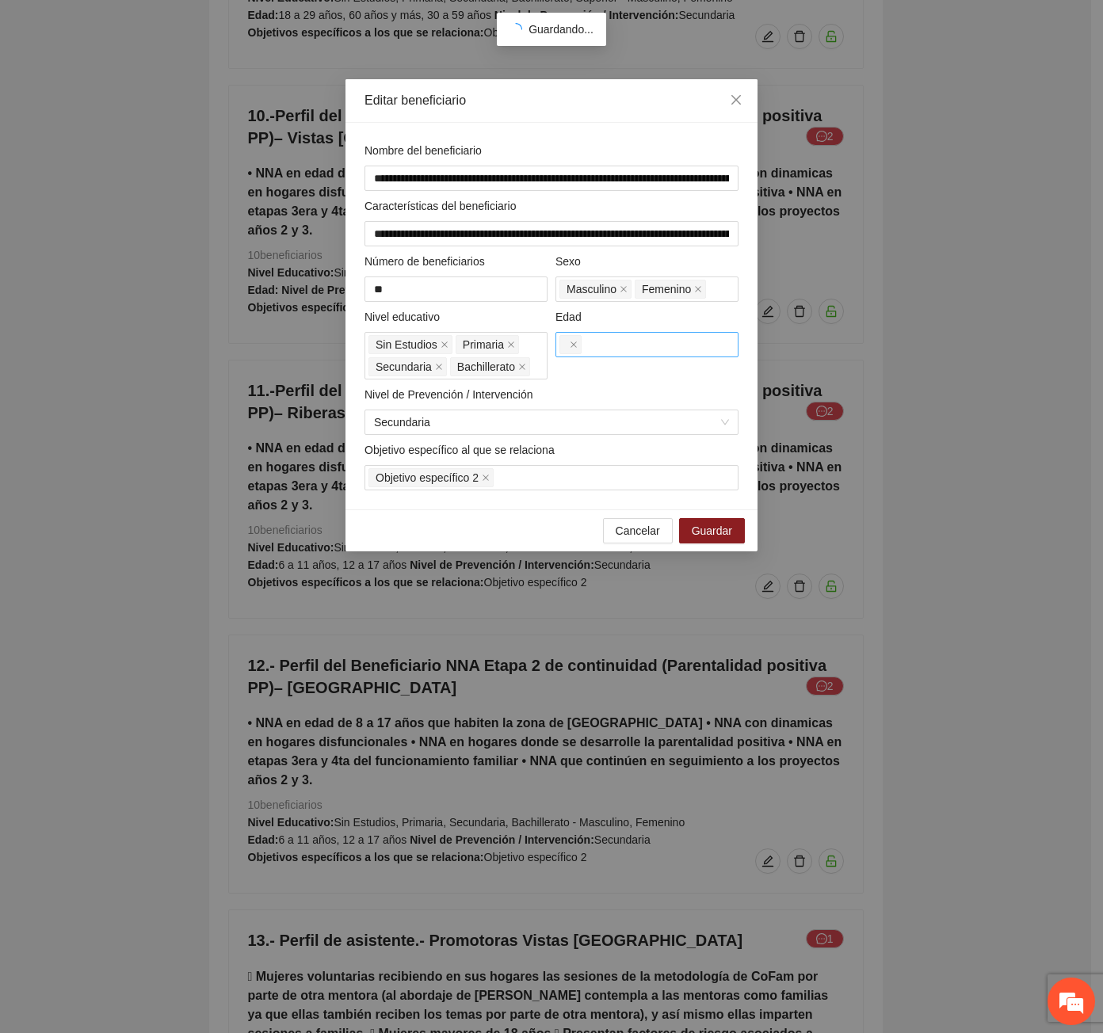
click at [673, 353] on div at bounding box center [646, 345] width 175 height 22
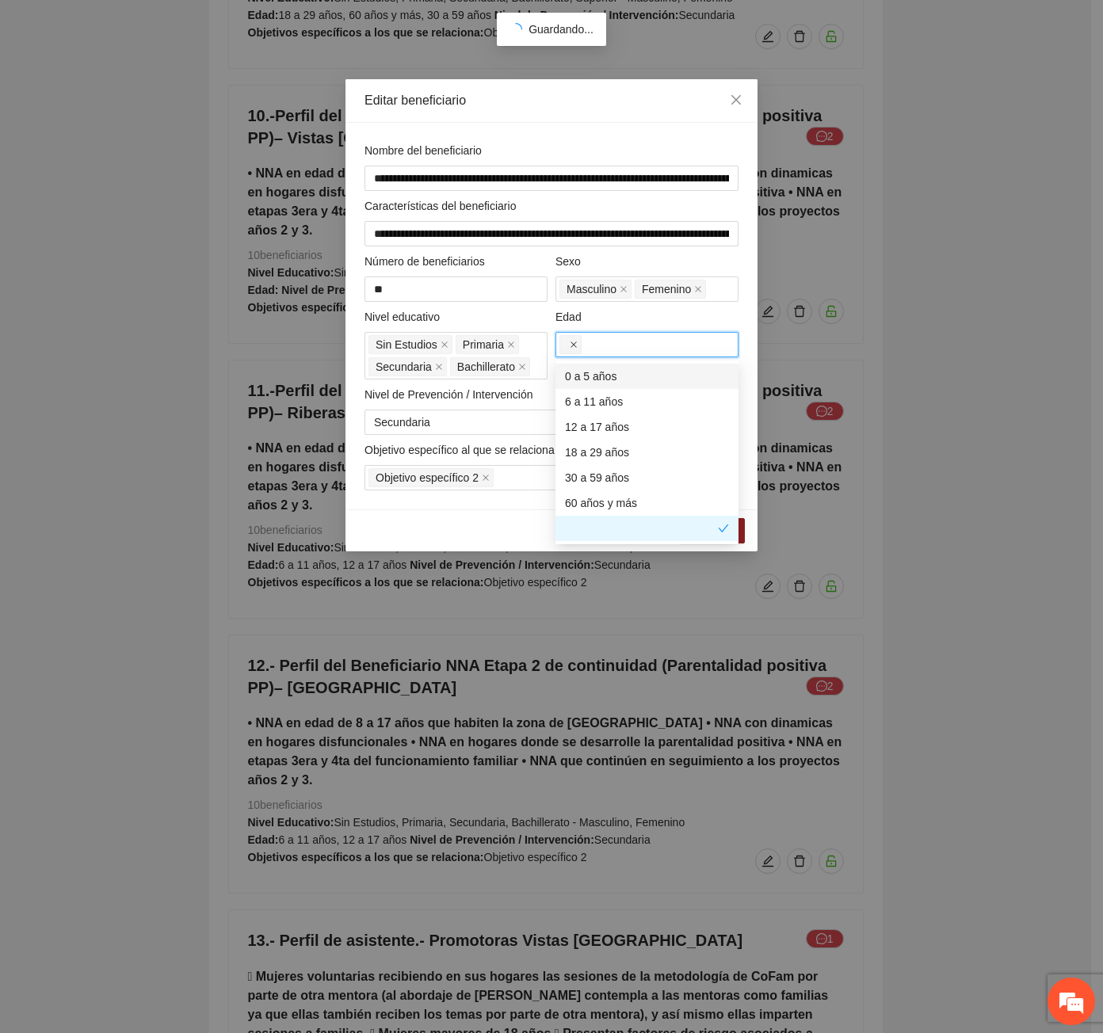
click at [575, 341] on icon "close" at bounding box center [574, 345] width 8 height 8
click at [589, 345] on div at bounding box center [646, 344] width 175 height 19
click at [589, 346] on div at bounding box center [646, 344] width 175 height 19
click at [584, 395] on div "6 a 11 años" at bounding box center [647, 401] width 164 height 17
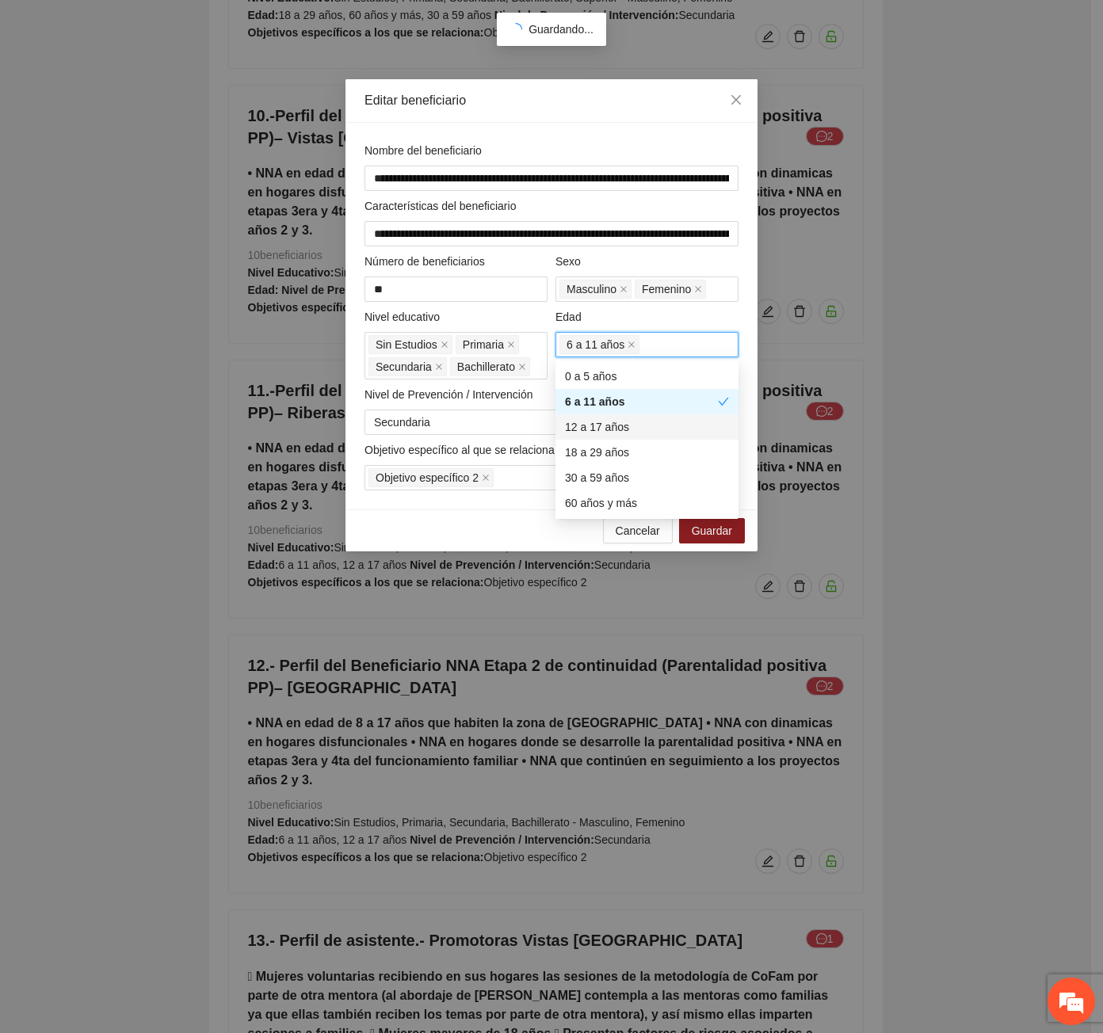
click at [589, 419] on div "12 a 17 años" at bounding box center [647, 426] width 164 height 17
click at [728, 536] on span "Guardar" at bounding box center [712, 530] width 40 height 17
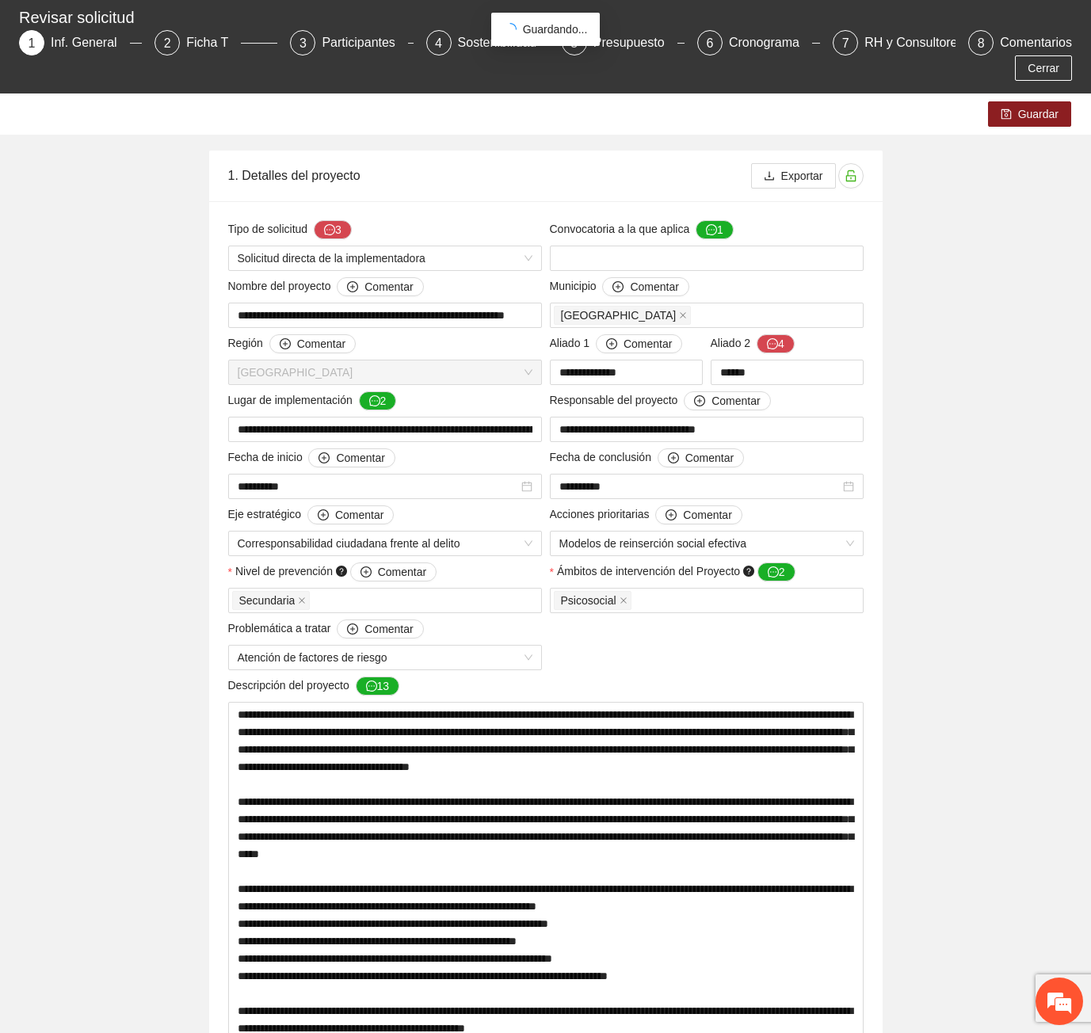
scroll to position [0, 0]
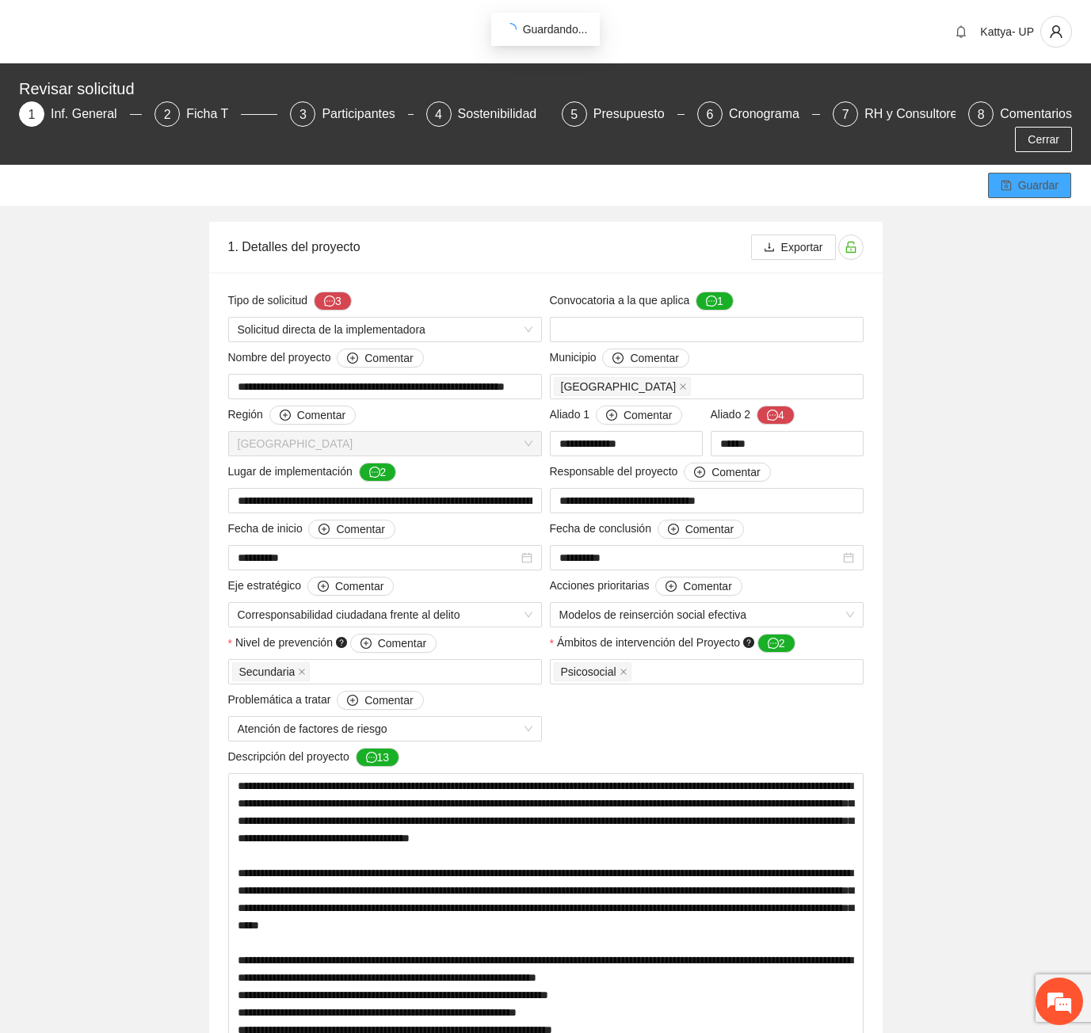
click at [1011, 173] on button "Guardar" at bounding box center [1029, 185] width 83 height 25
click at [1004, 180] on icon "save" at bounding box center [1006, 185] width 11 height 11
click at [1001, 173] on button "Guardar" at bounding box center [1029, 185] width 83 height 25
click at [593, 112] on div "Presupuesto" at bounding box center [635, 113] width 84 height 25
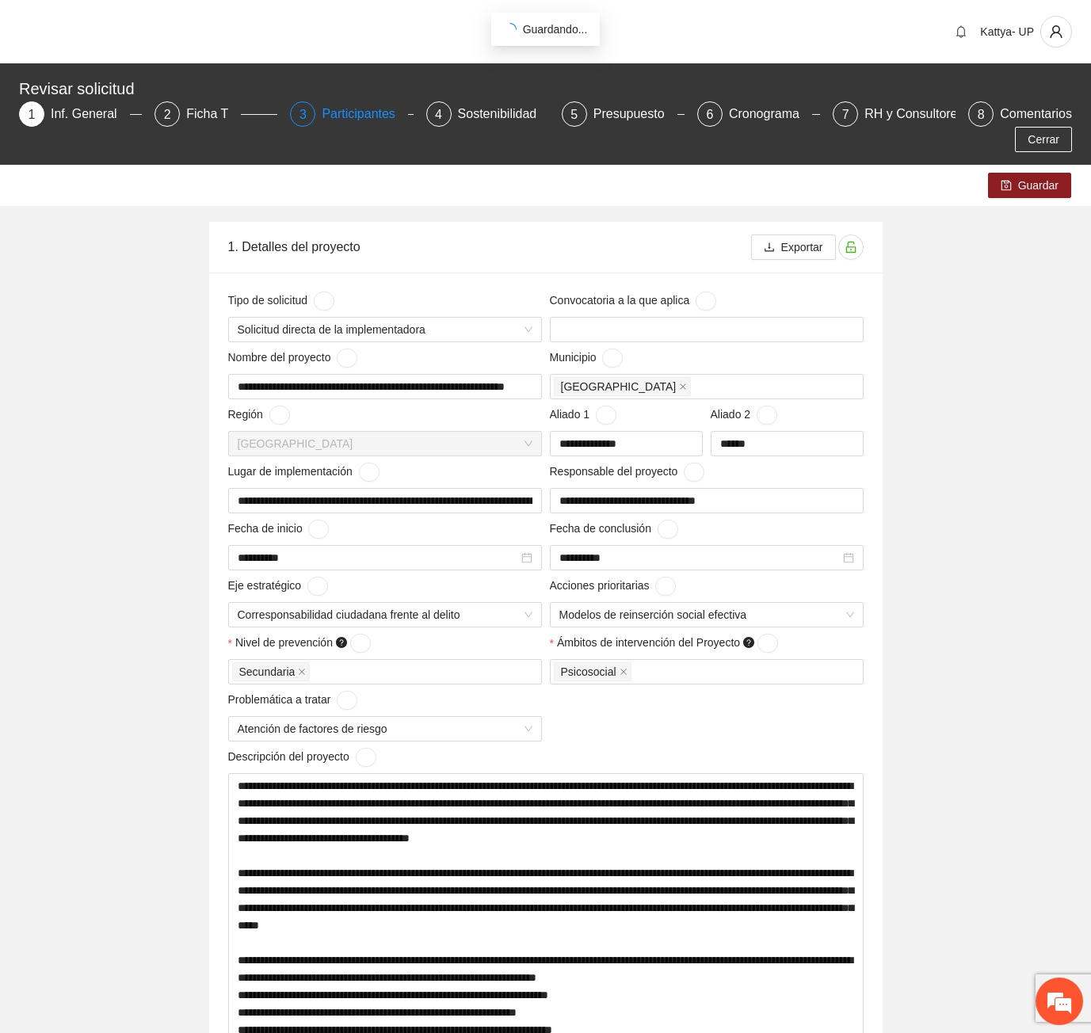
click at [304, 118] on div "3 Participantes" at bounding box center [351, 113] width 123 height 25
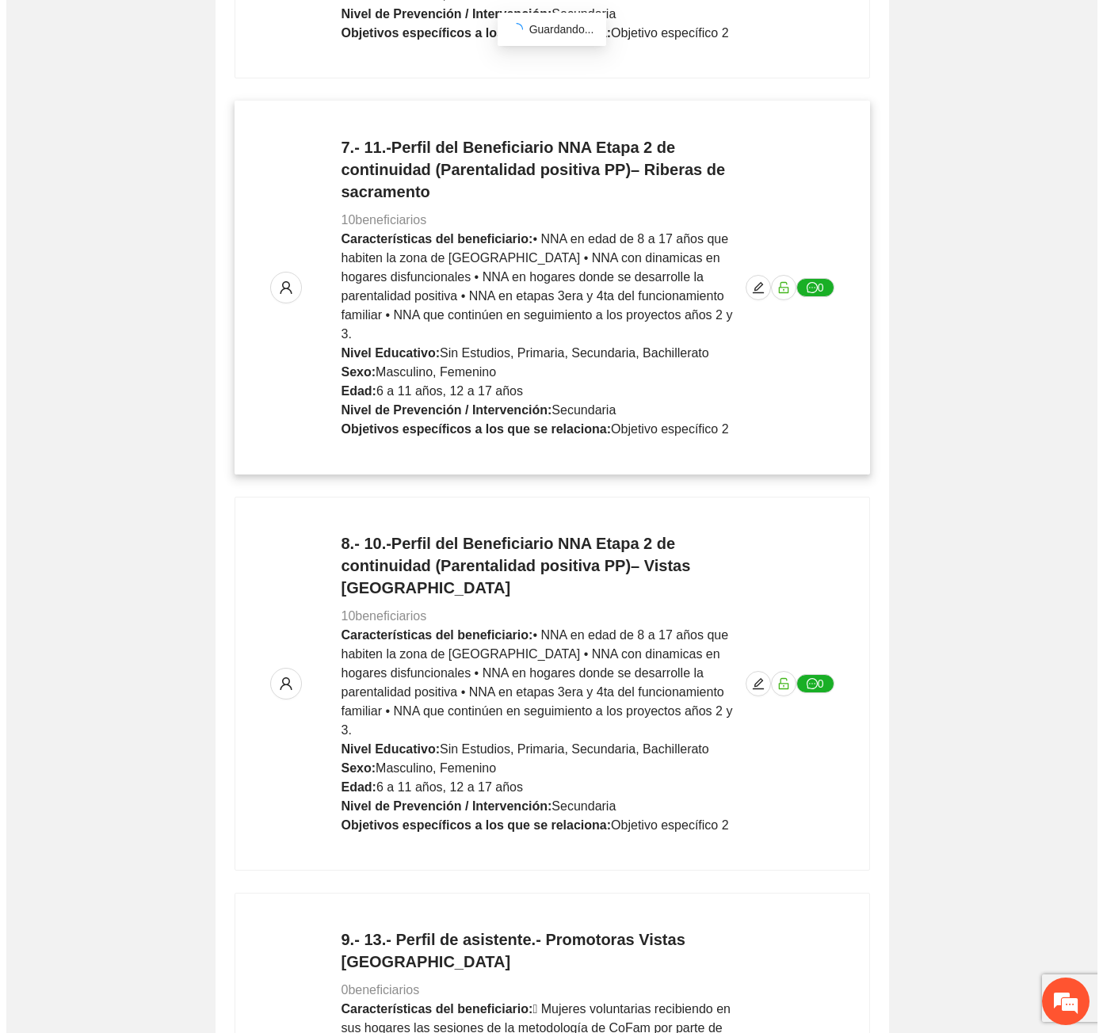
scroll to position [2937, 0]
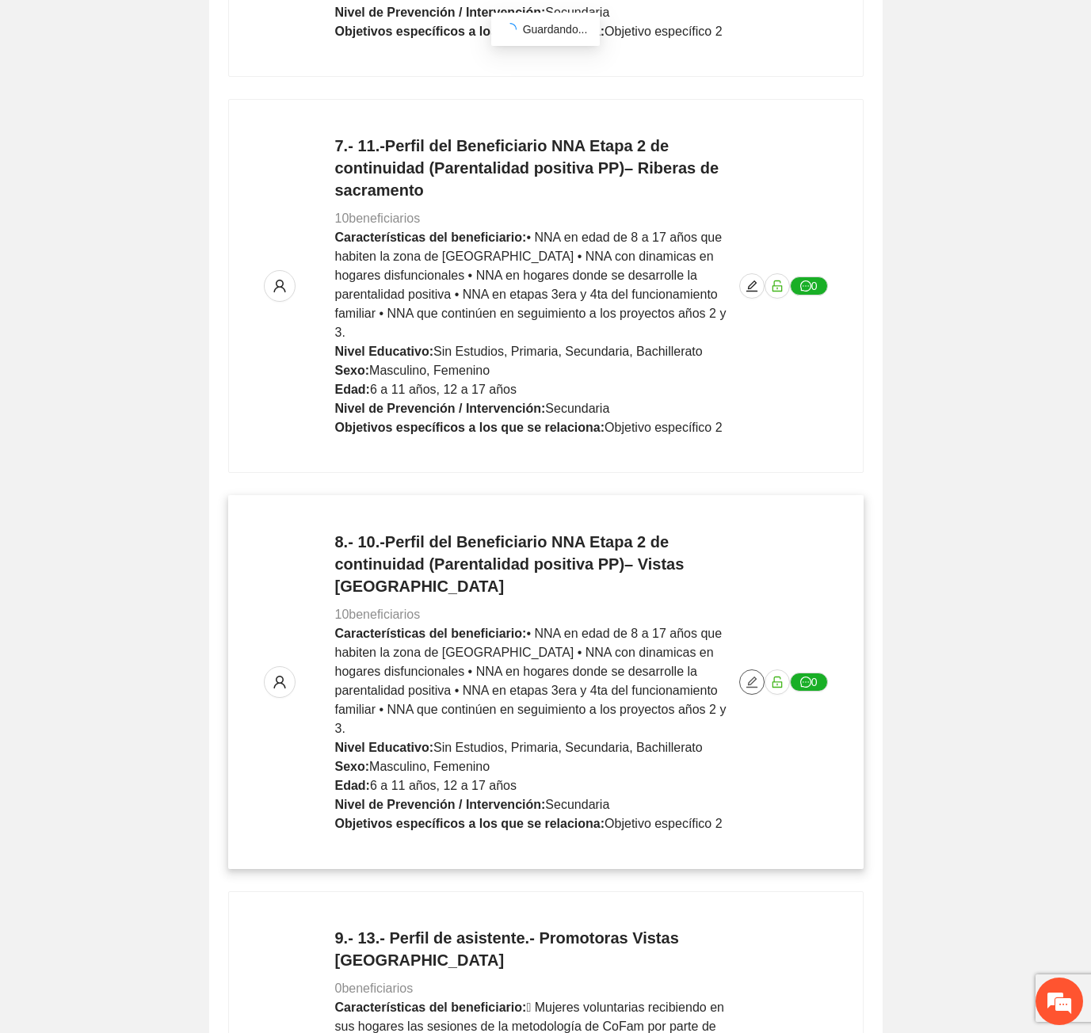
click at [753, 676] on icon "edit" at bounding box center [751, 682] width 13 height 13
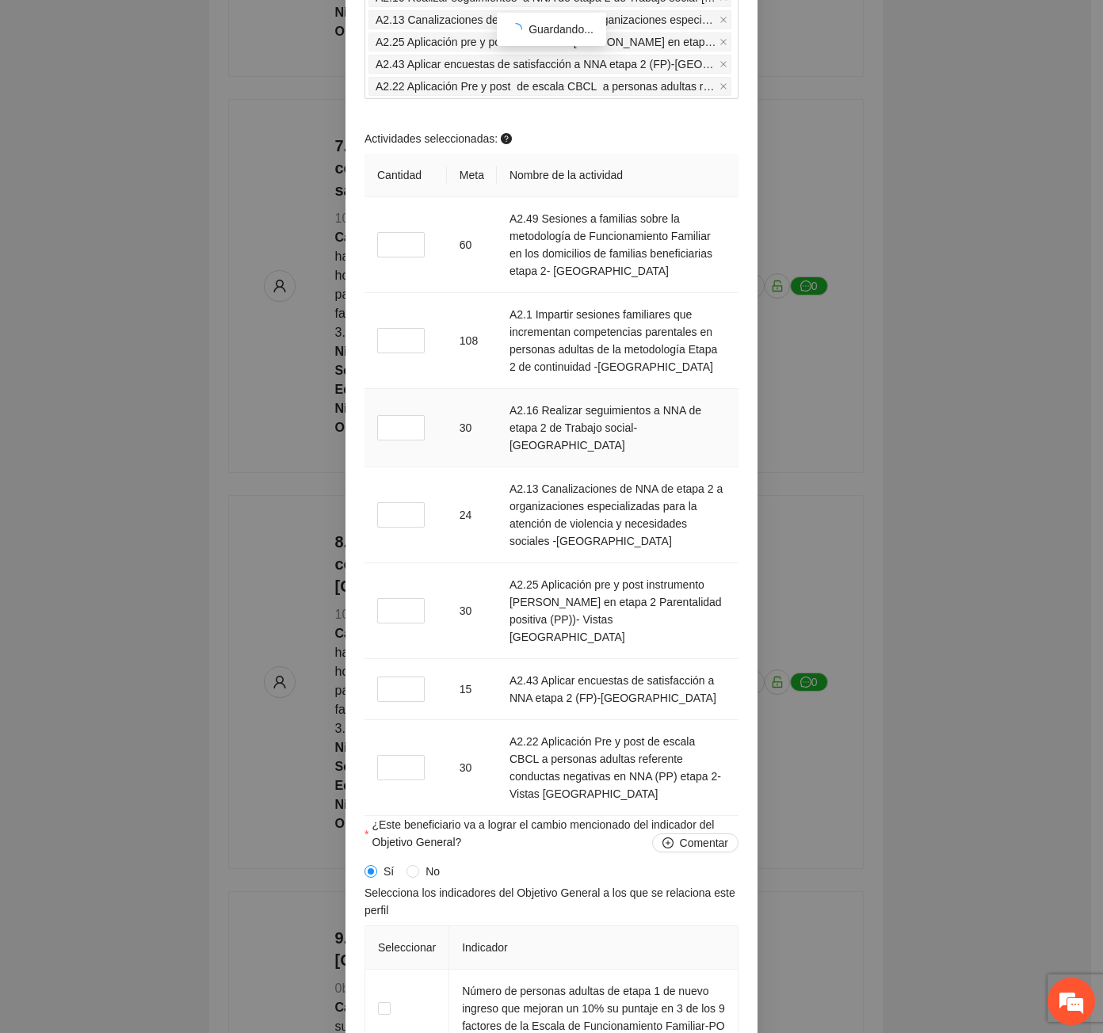
scroll to position [1743, 0]
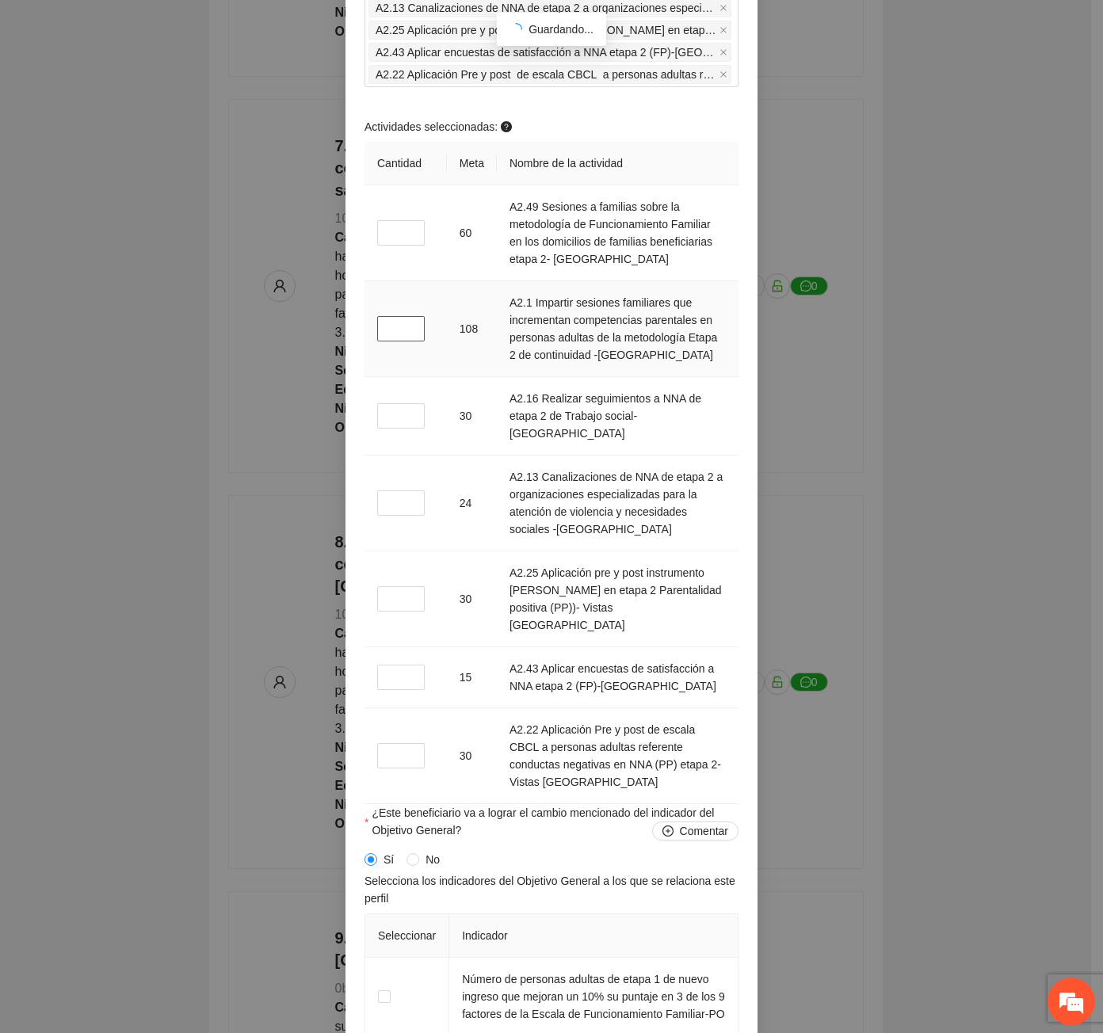
click at [394, 341] on input "*" at bounding box center [401, 328] width 48 height 25
type input "*"
click at [382, 516] on input "*" at bounding box center [401, 502] width 48 height 25
click at [391, 516] on input "*" at bounding box center [401, 502] width 48 height 25
type input "*"
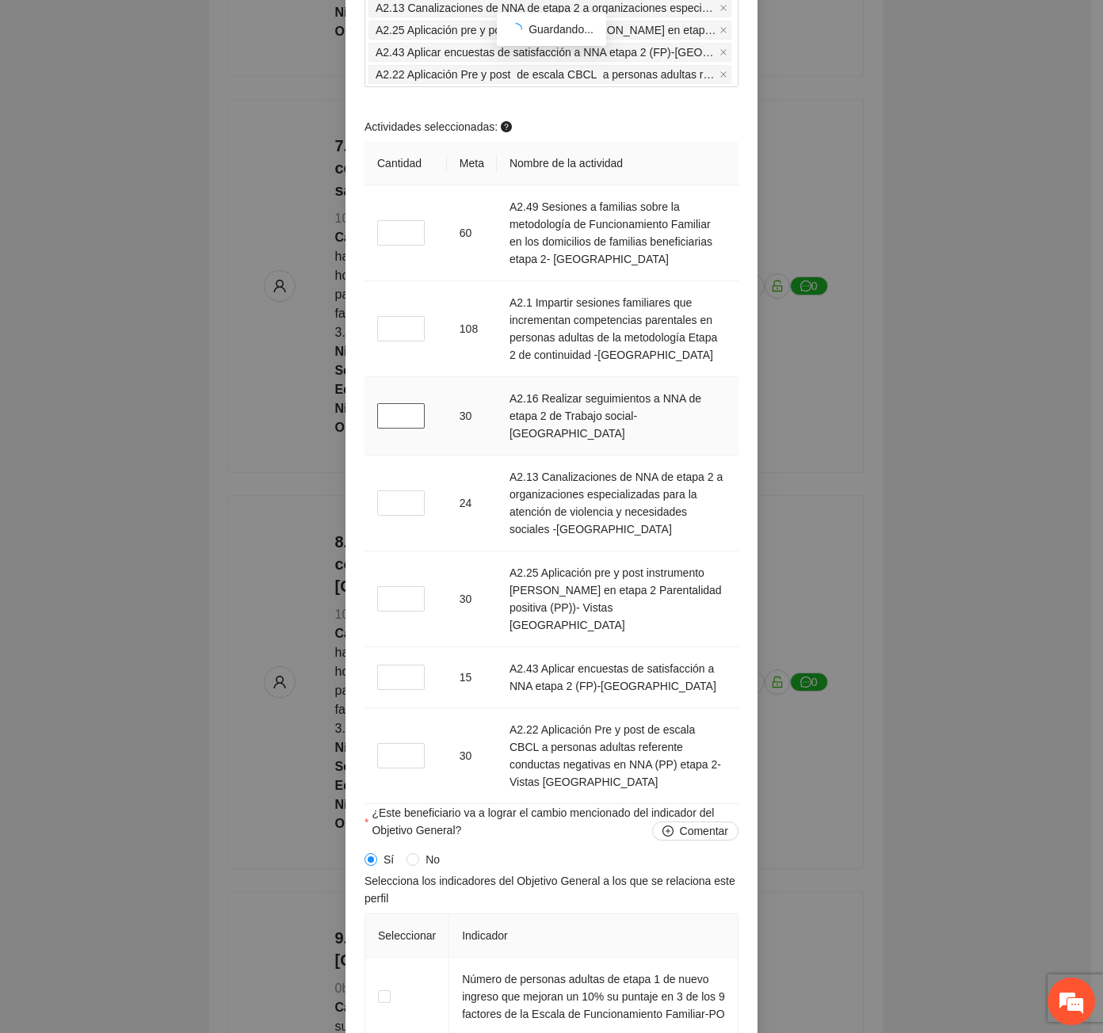
drag, startPoint x: 401, startPoint y: 495, endPoint x: 389, endPoint y: 478, distance: 20.4
click at [400, 455] on td "*" at bounding box center [405, 416] width 82 height 78
click at [389, 429] on input "*" at bounding box center [401, 415] width 48 height 25
type input "*"
click at [394, 612] on input "*" at bounding box center [401, 598] width 48 height 25
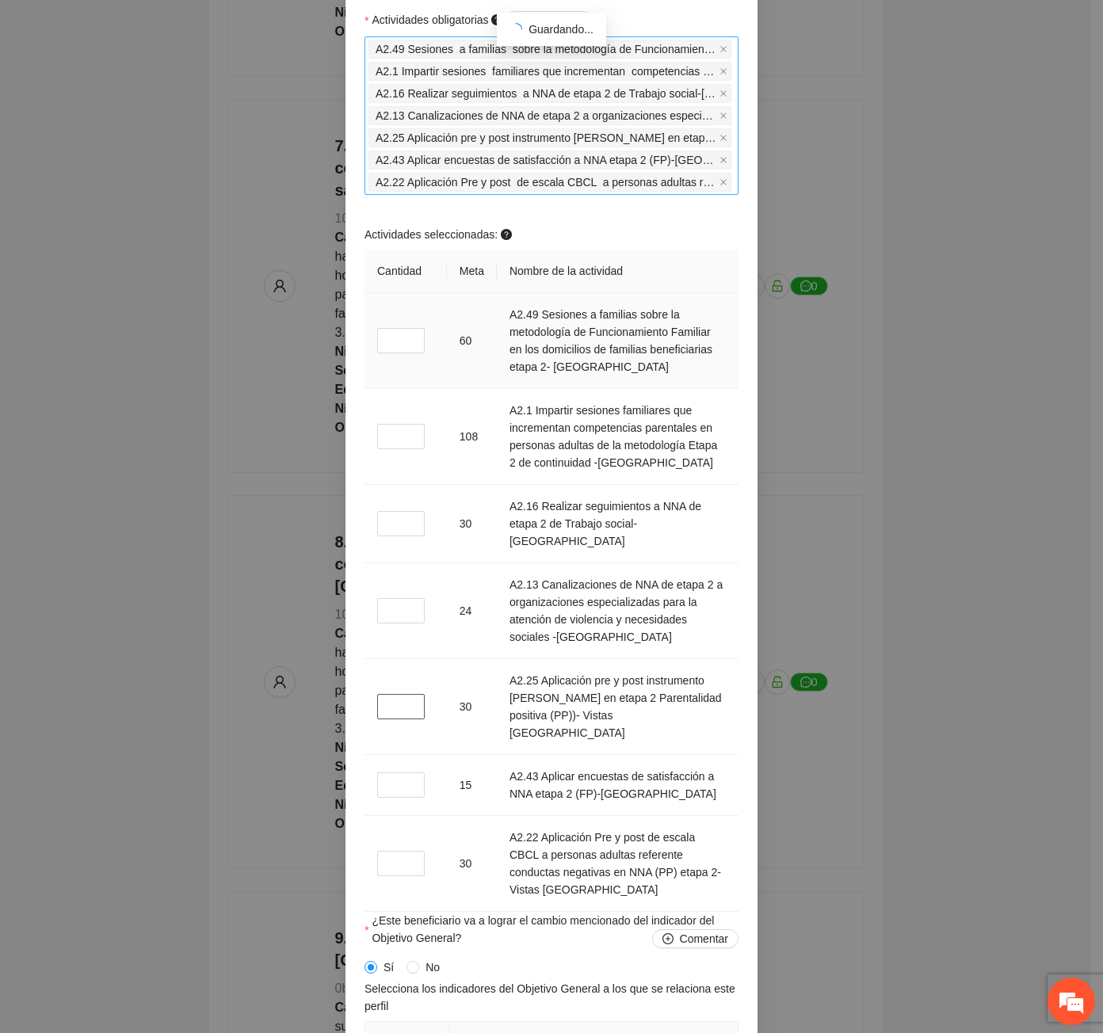
scroll to position [1505, 0]
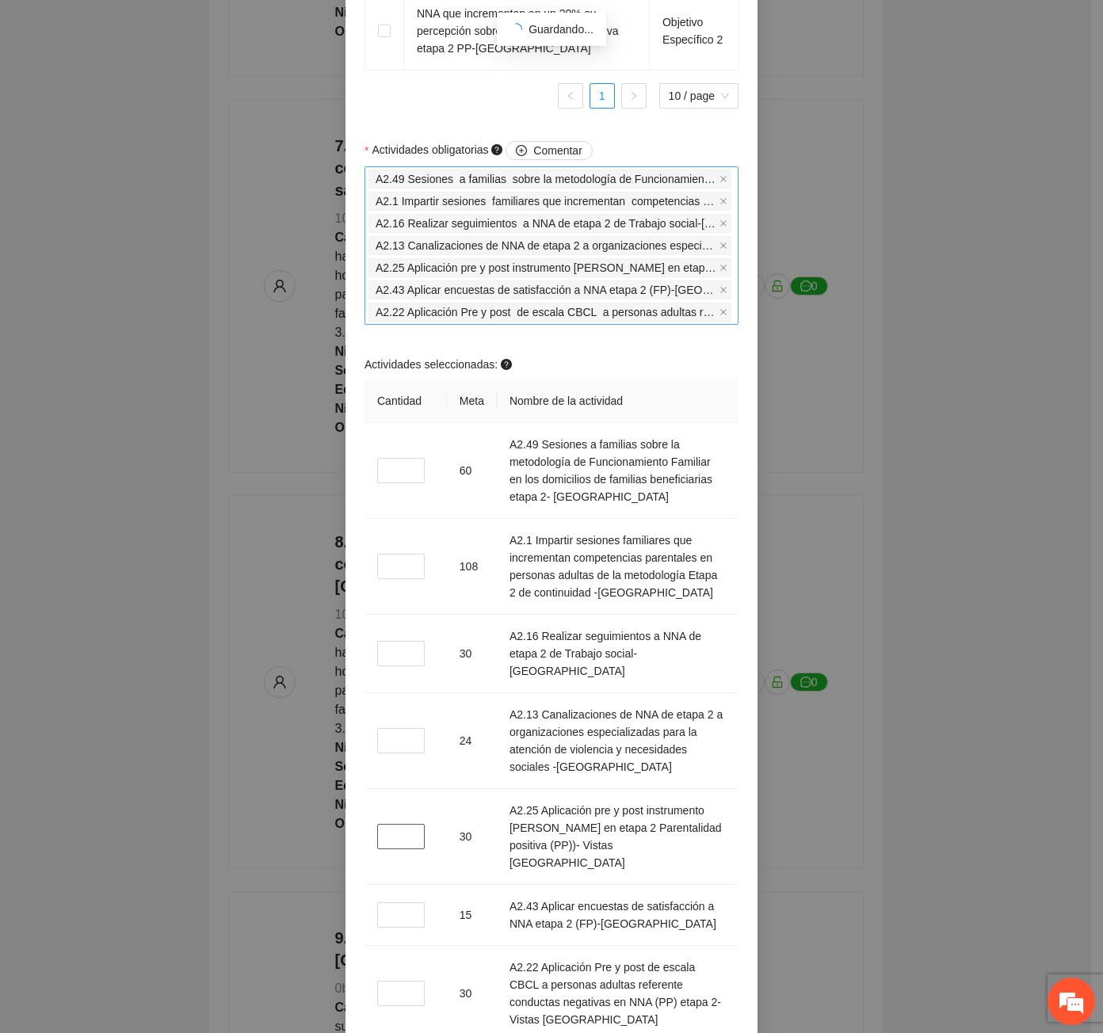
click at [727, 323] on div "A2.22 Aplicación Pre y post de escala CBCL a personas adultas referente conduct…" at bounding box center [551, 312] width 366 height 22
type input "*"
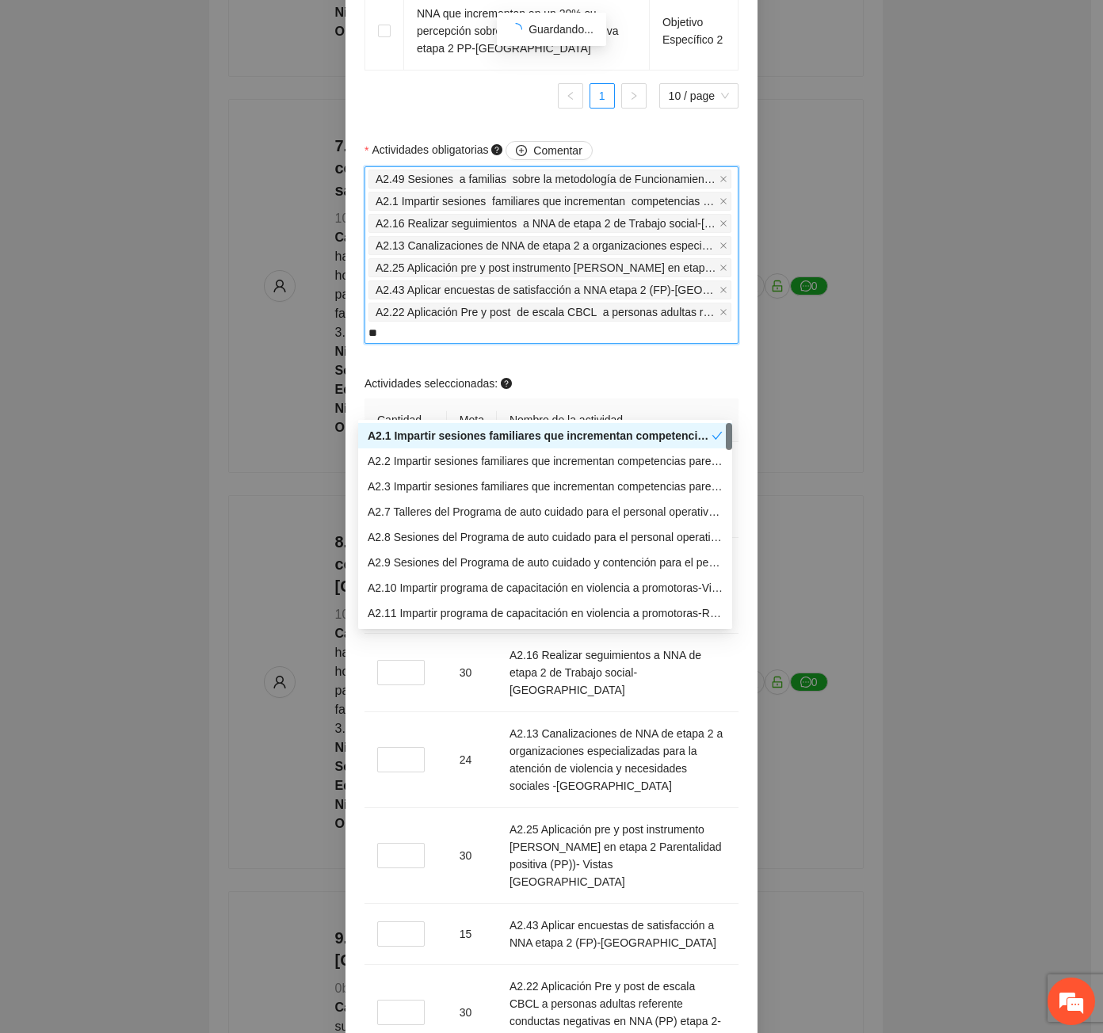
type input "*"
click at [780, 494] on div "**********" at bounding box center [551, 516] width 1103 height 1033
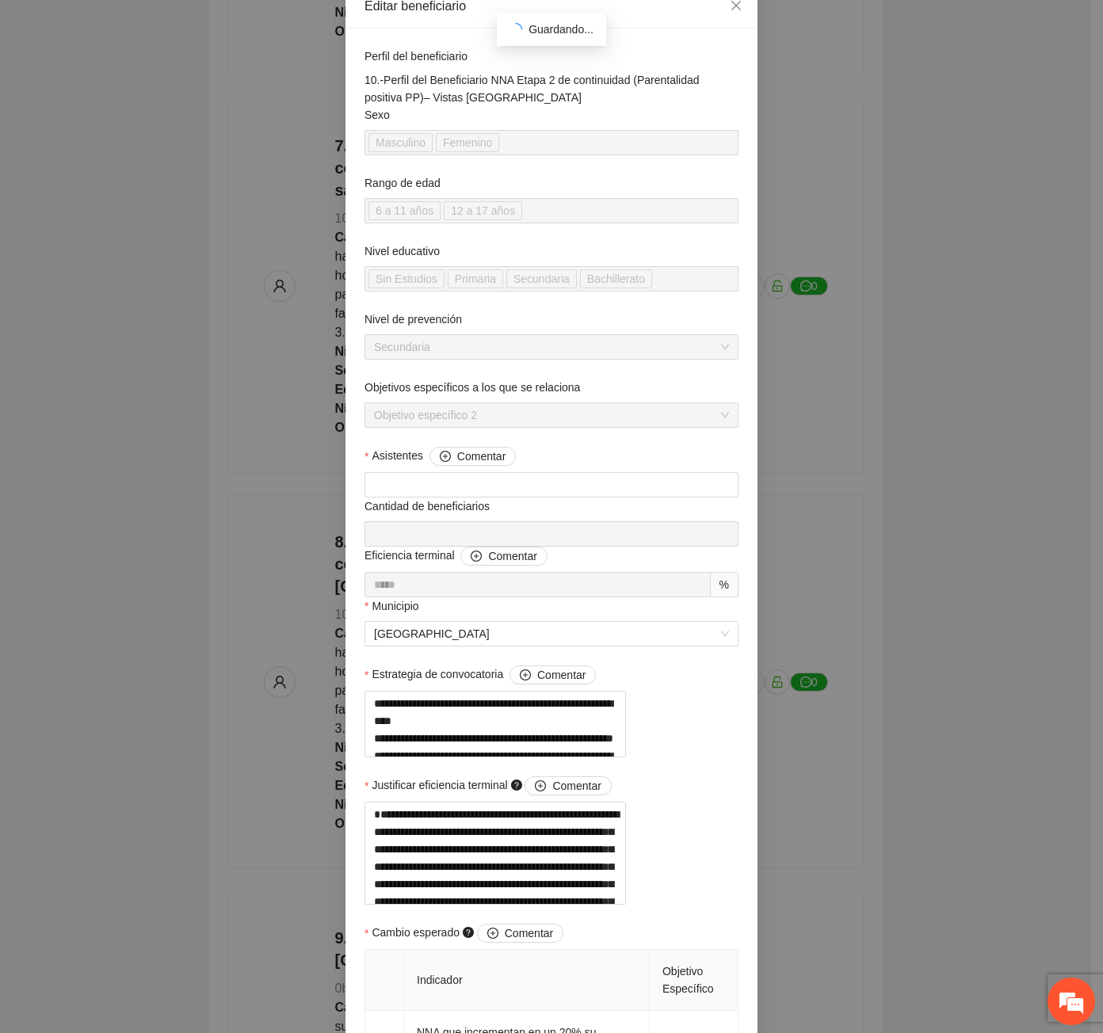
scroll to position [0, 0]
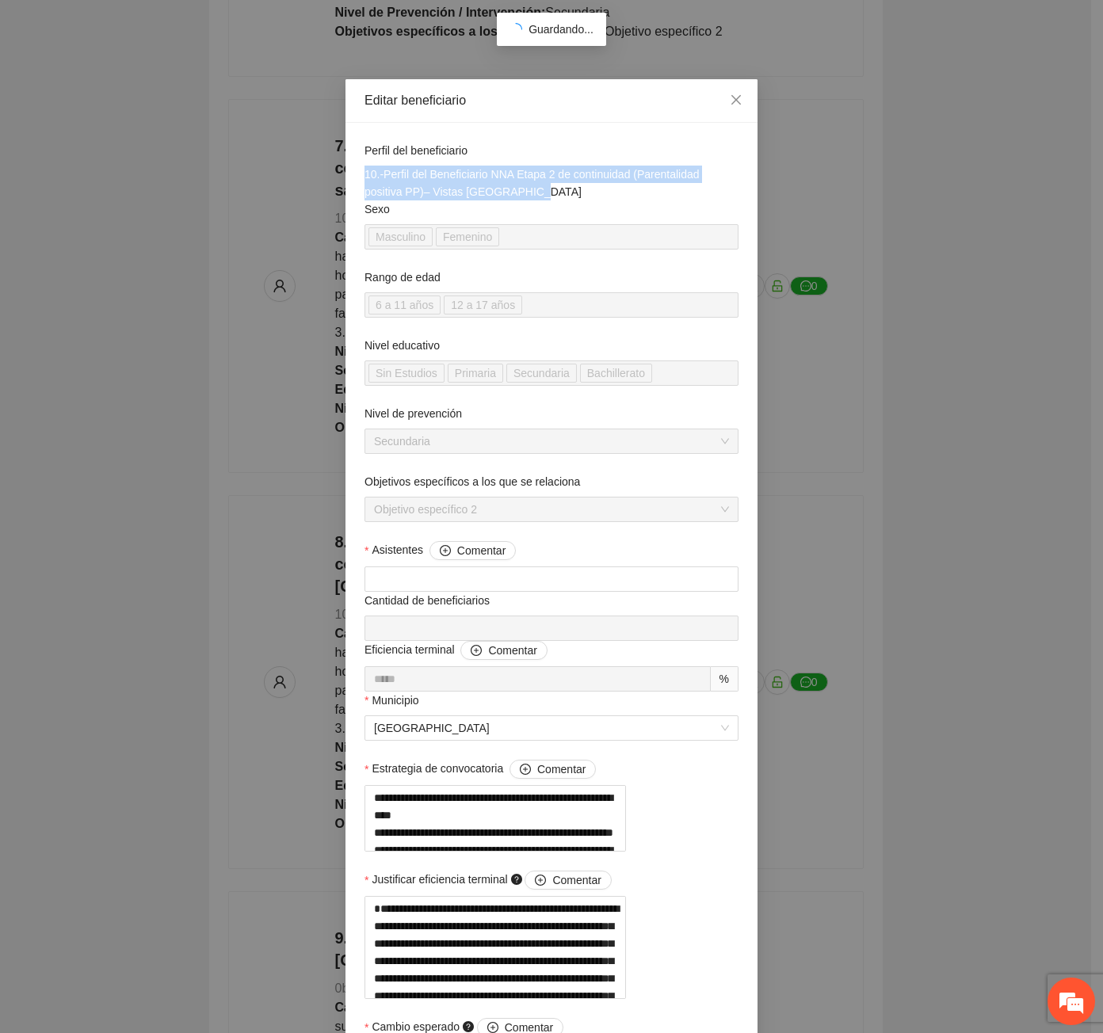
drag, startPoint x: 486, startPoint y: 194, endPoint x: 347, endPoint y: 177, distance: 140.4
copy div "10.-Perfil del Beneficiario NNA Etapa 2 de continuidad (Parentalidad positiva P…"
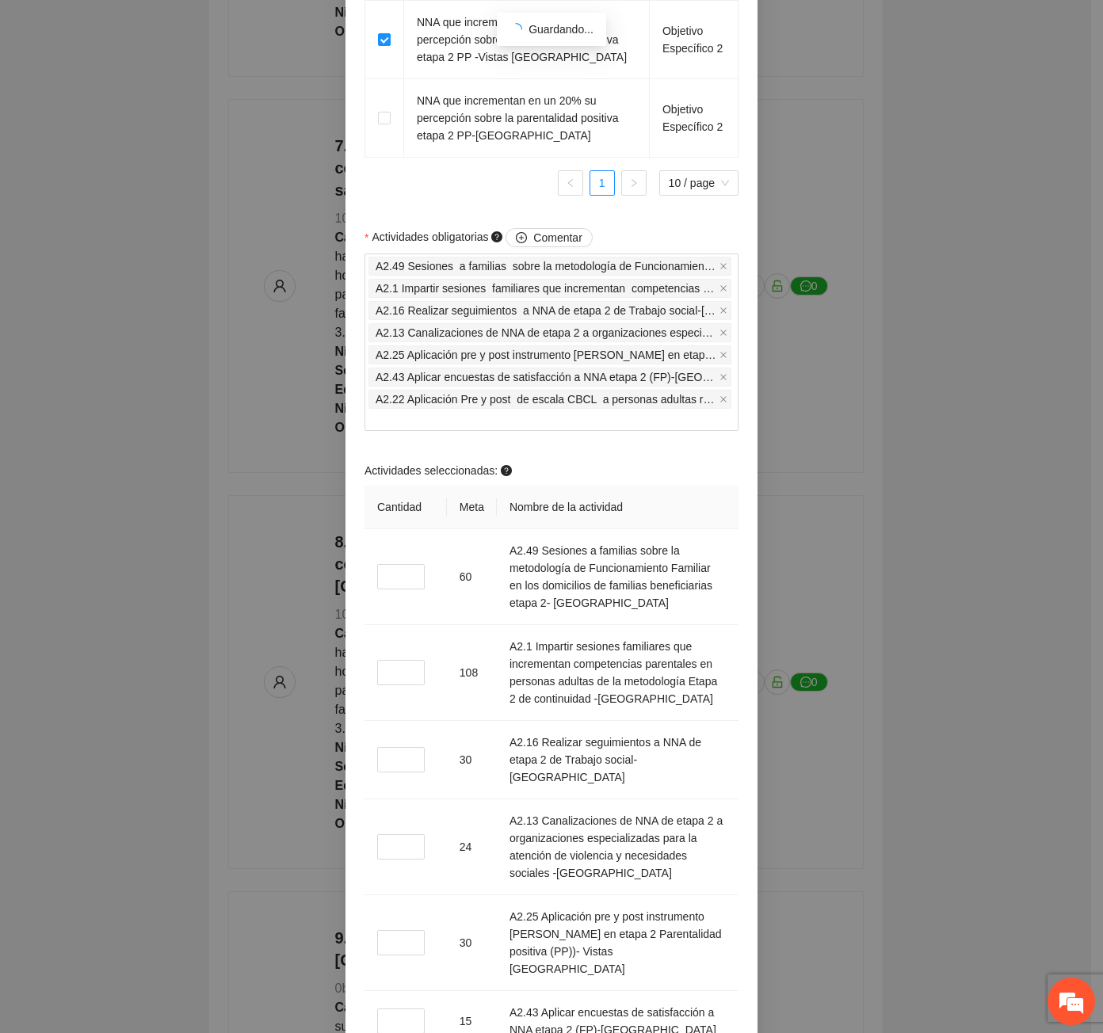
scroll to position [1426, 0]
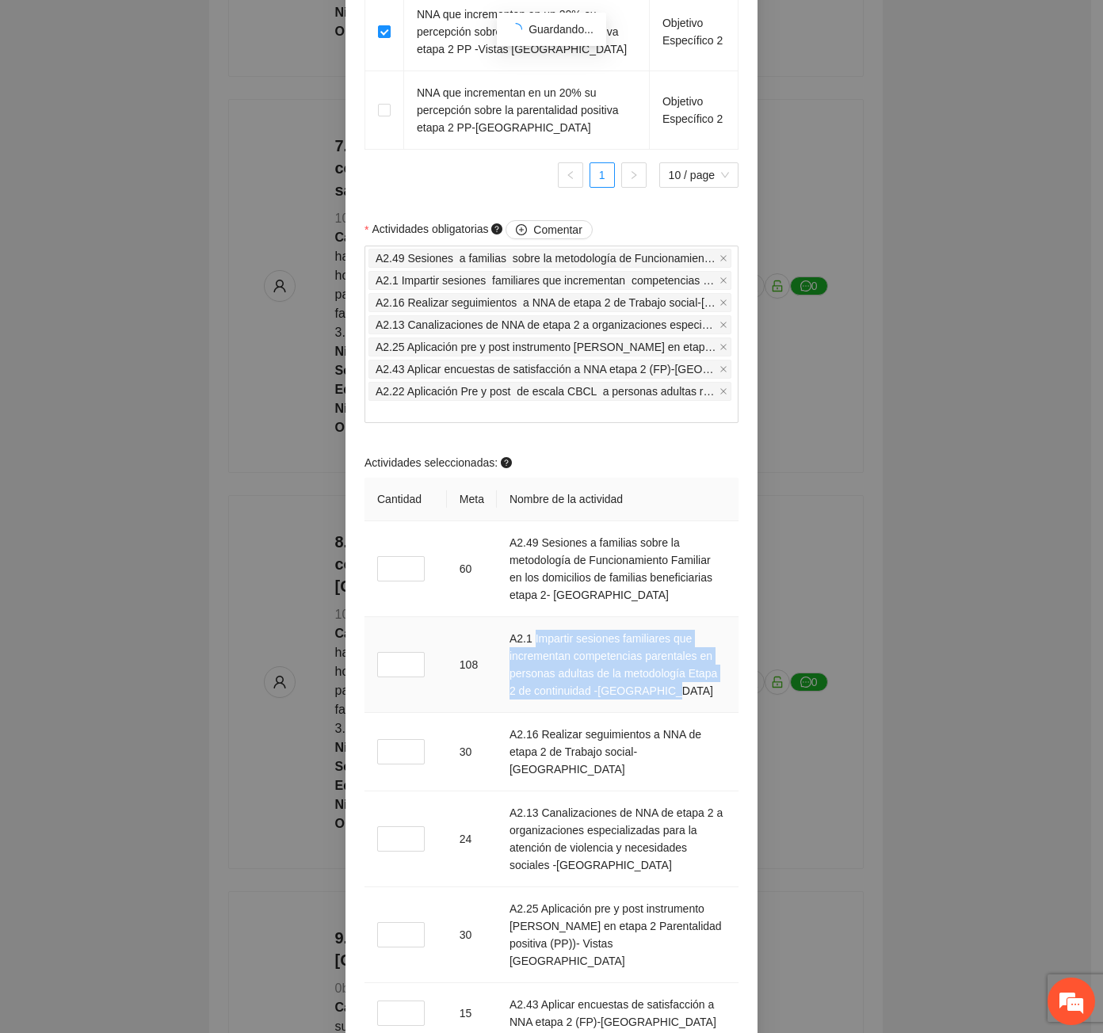
drag, startPoint x: 536, startPoint y: 711, endPoint x: 703, endPoint y: 766, distance: 176.9
click at [704, 713] on td "A2.1 Impartir sesiones familiares que incrementan competencias parentales en pe…" at bounding box center [618, 665] width 242 height 96
copy td "Impartir sesiones familiares que incrementan competencias parentales en persona…"
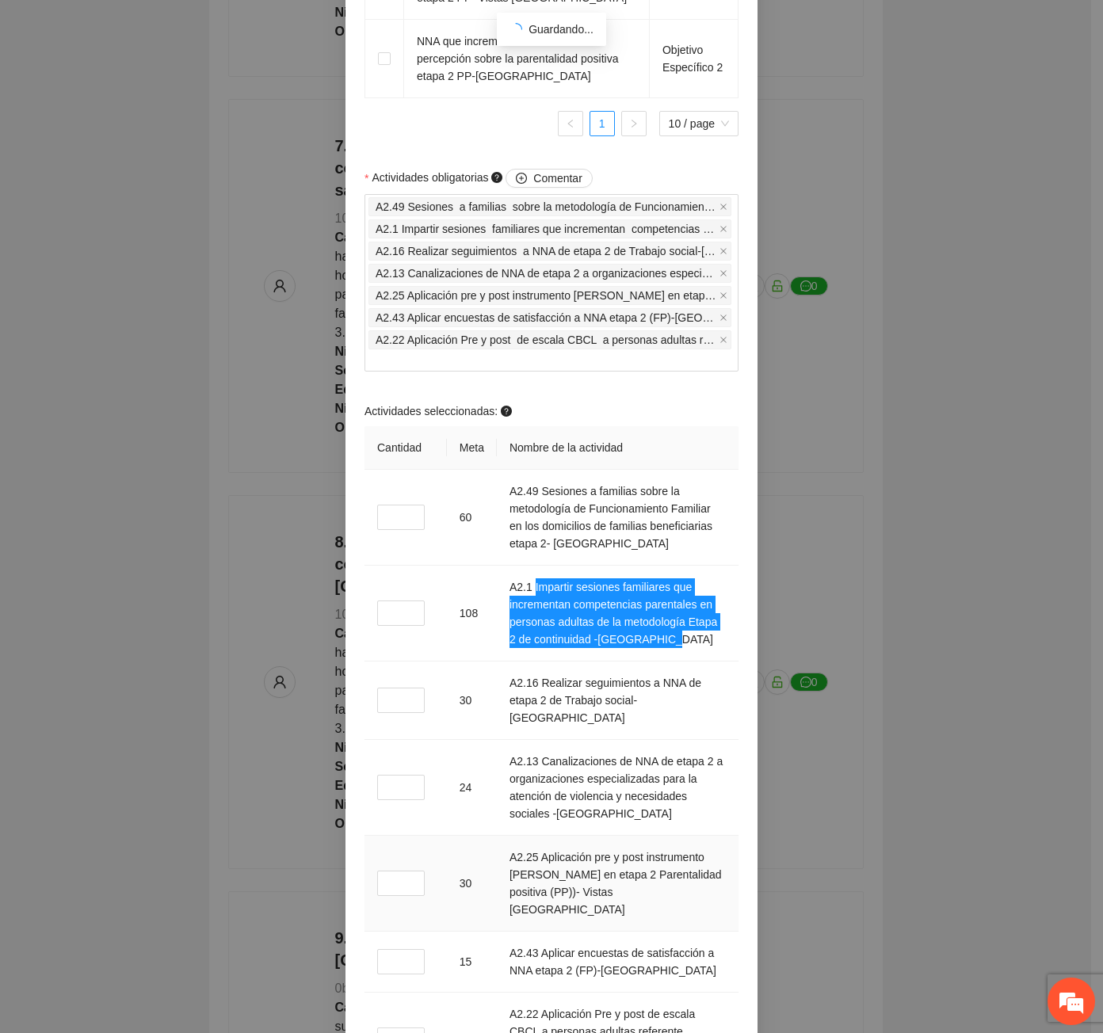
scroll to position [1505, 0]
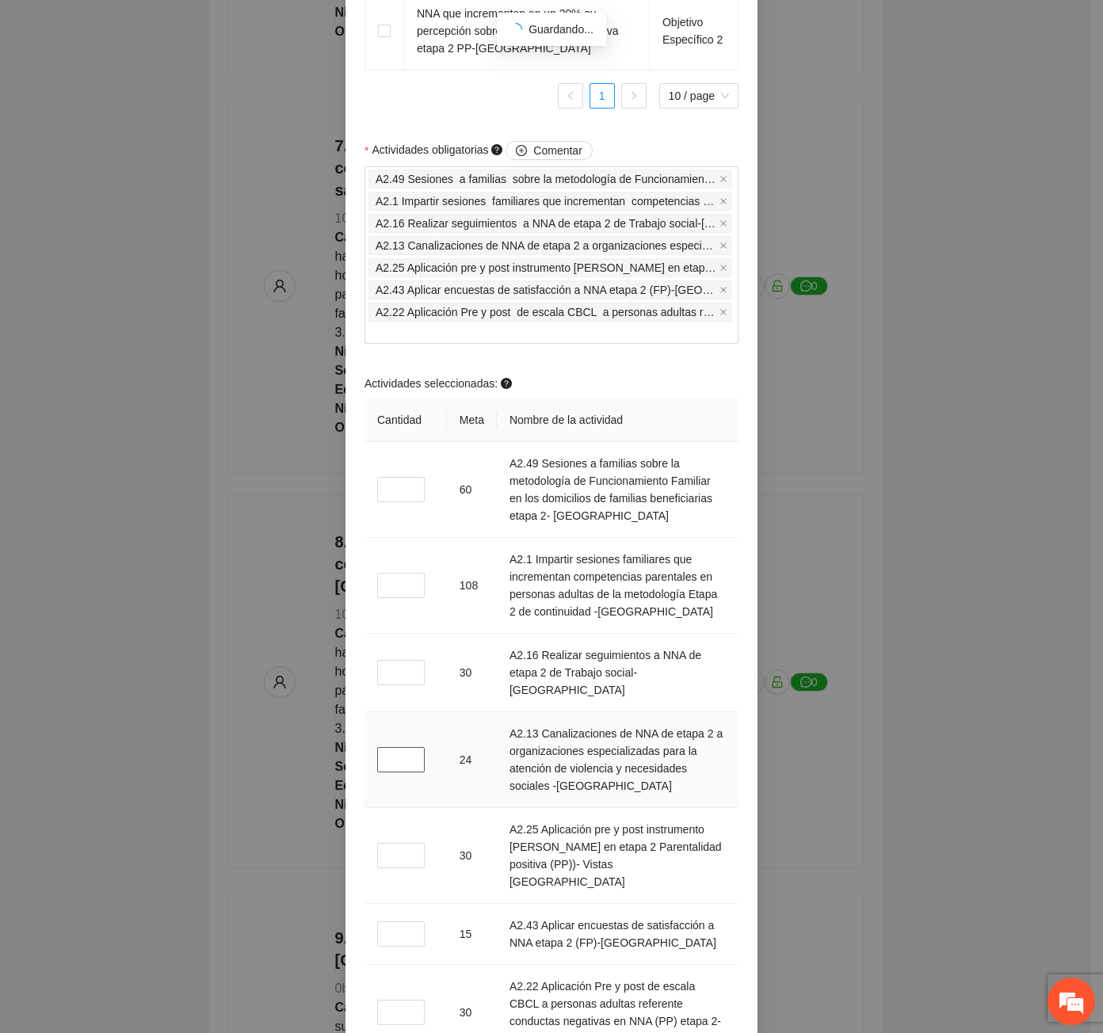
click at [402, 772] on input "*" at bounding box center [401, 759] width 48 height 25
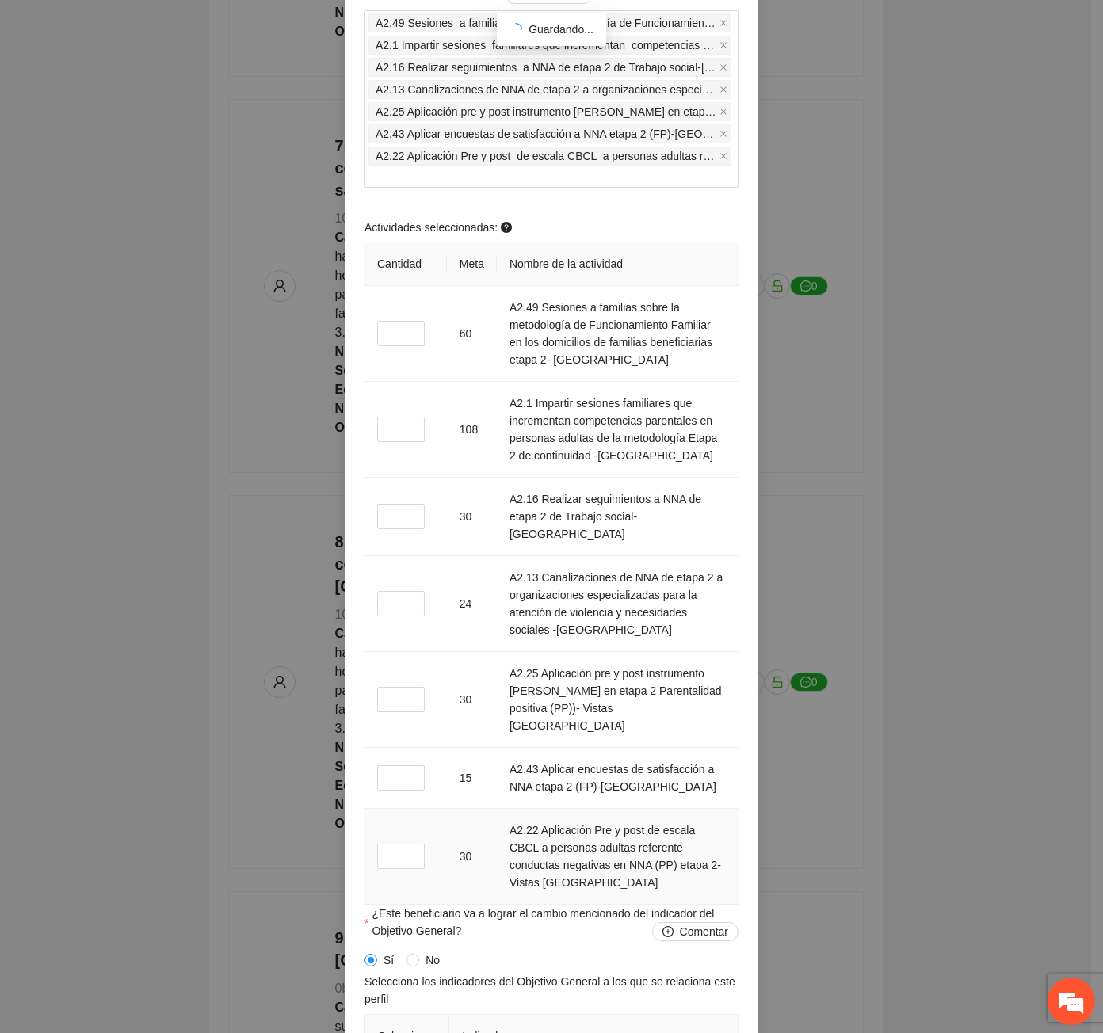
scroll to position [1664, 0]
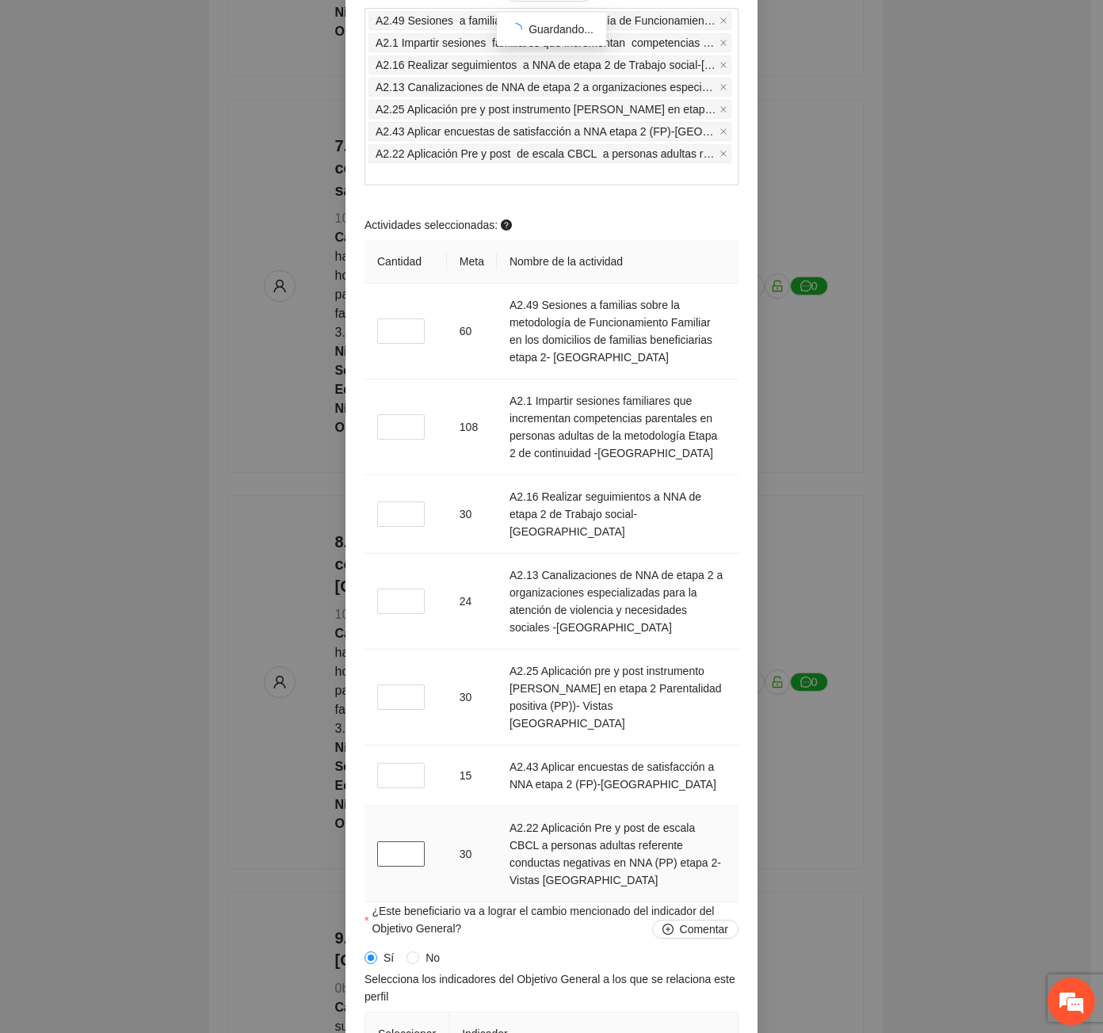
click at [389, 867] on input "*" at bounding box center [401, 853] width 48 height 25
type input "*"
click at [391, 788] on input "*" at bounding box center [401, 775] width 48 height 25
type input "*"
click at [391, 344] on input "*" at bounding box center [401, 330] width 48 height 25
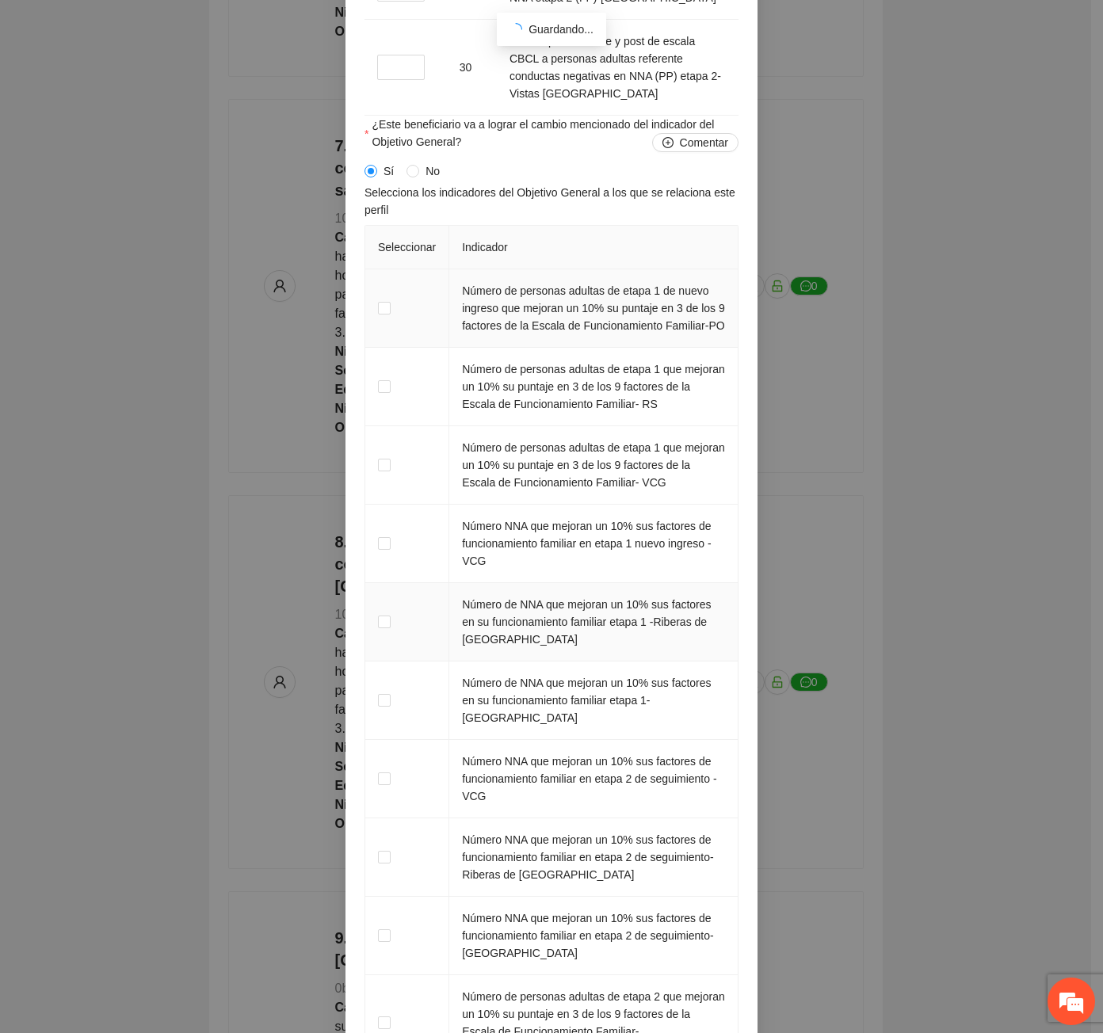
scroll to position [2456, 0]
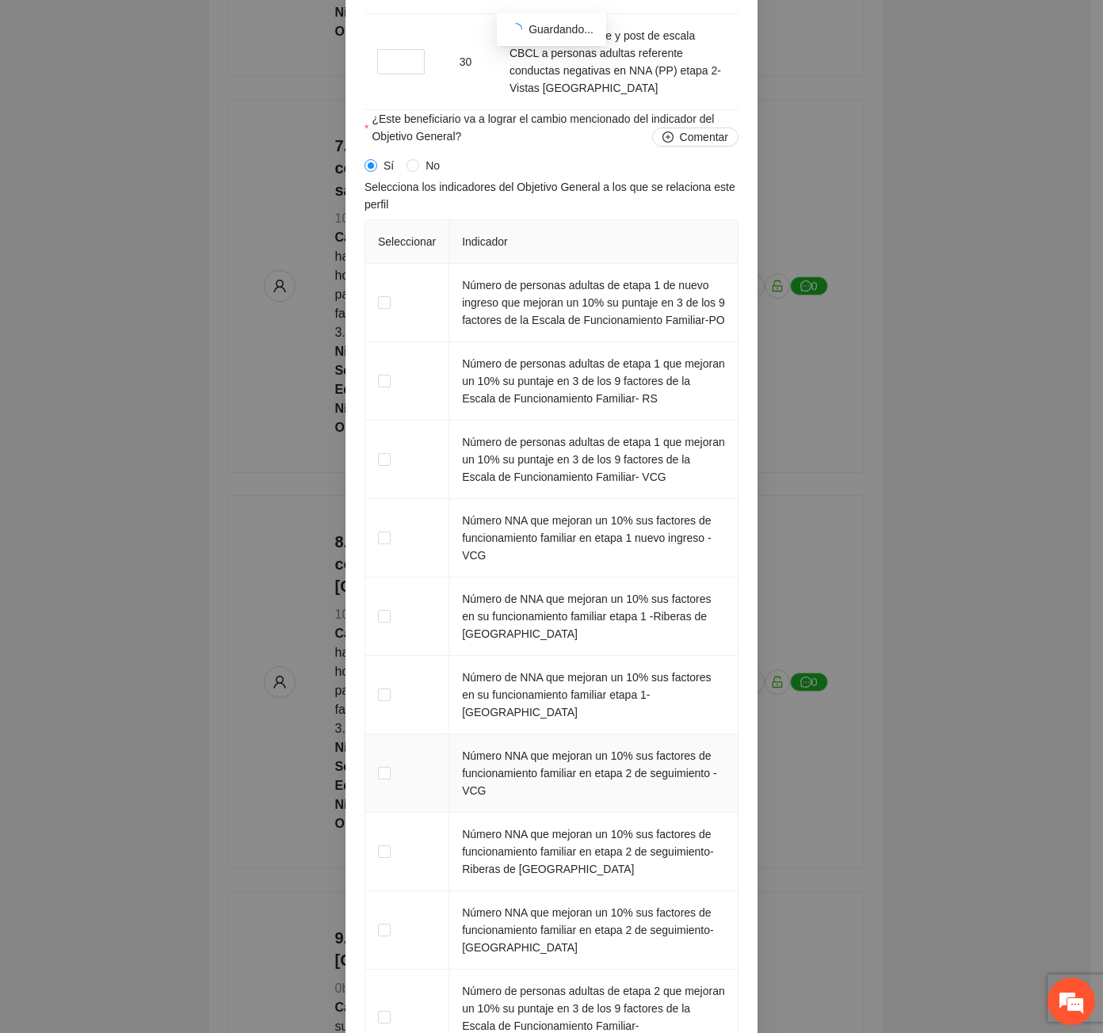
type input "*"
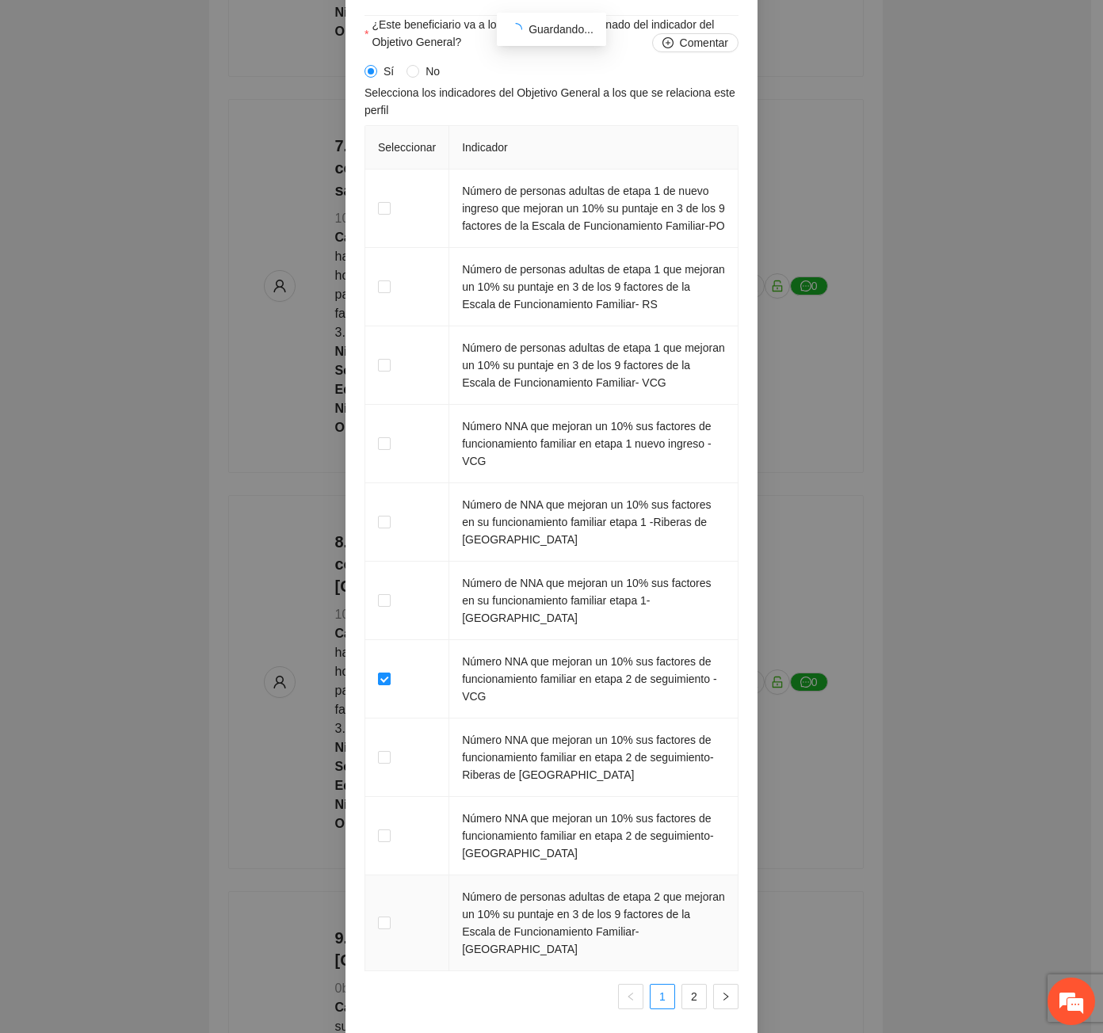
scroll to position [2622, 0]
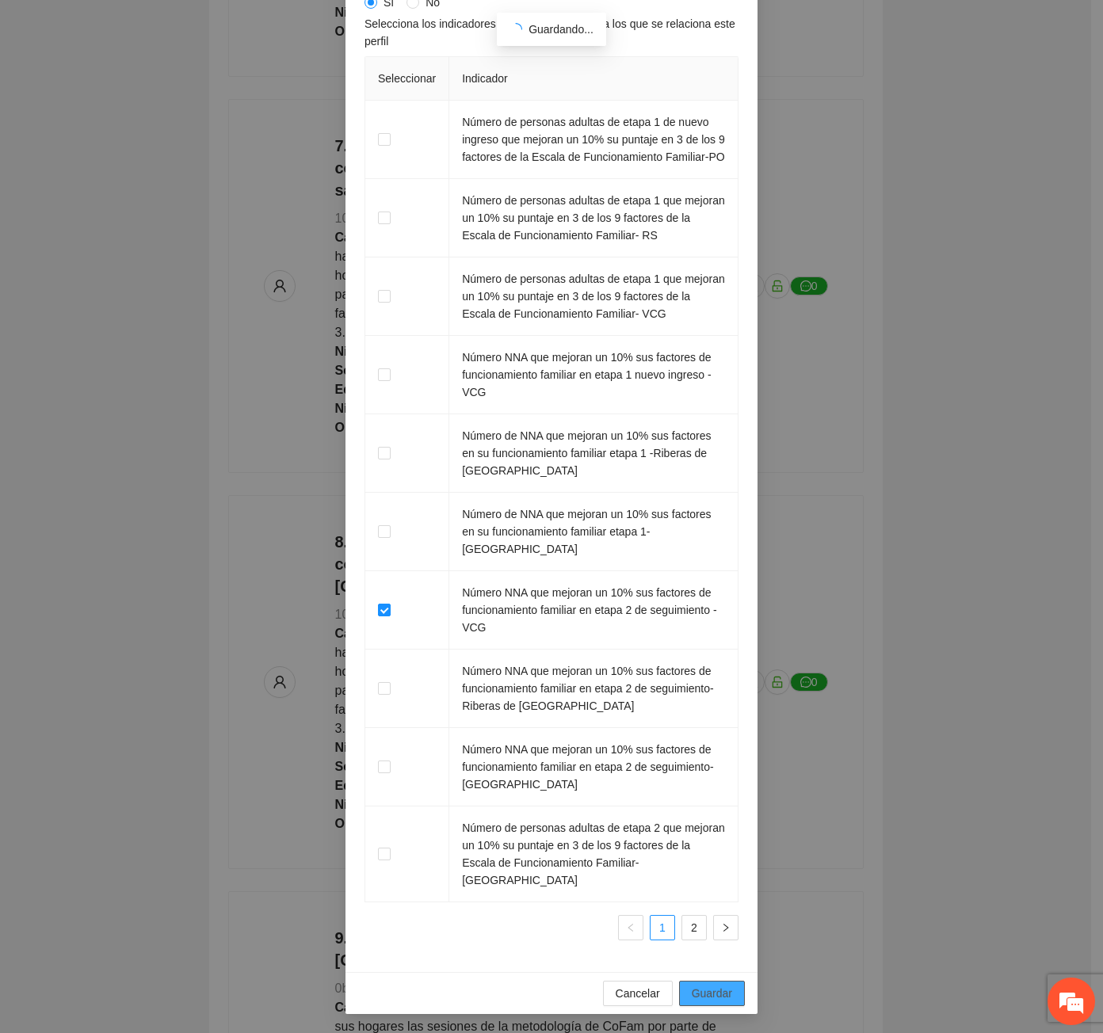
click at [711, 984] on button "Guardar" at bounding box center [712, 993] width 66 height 25
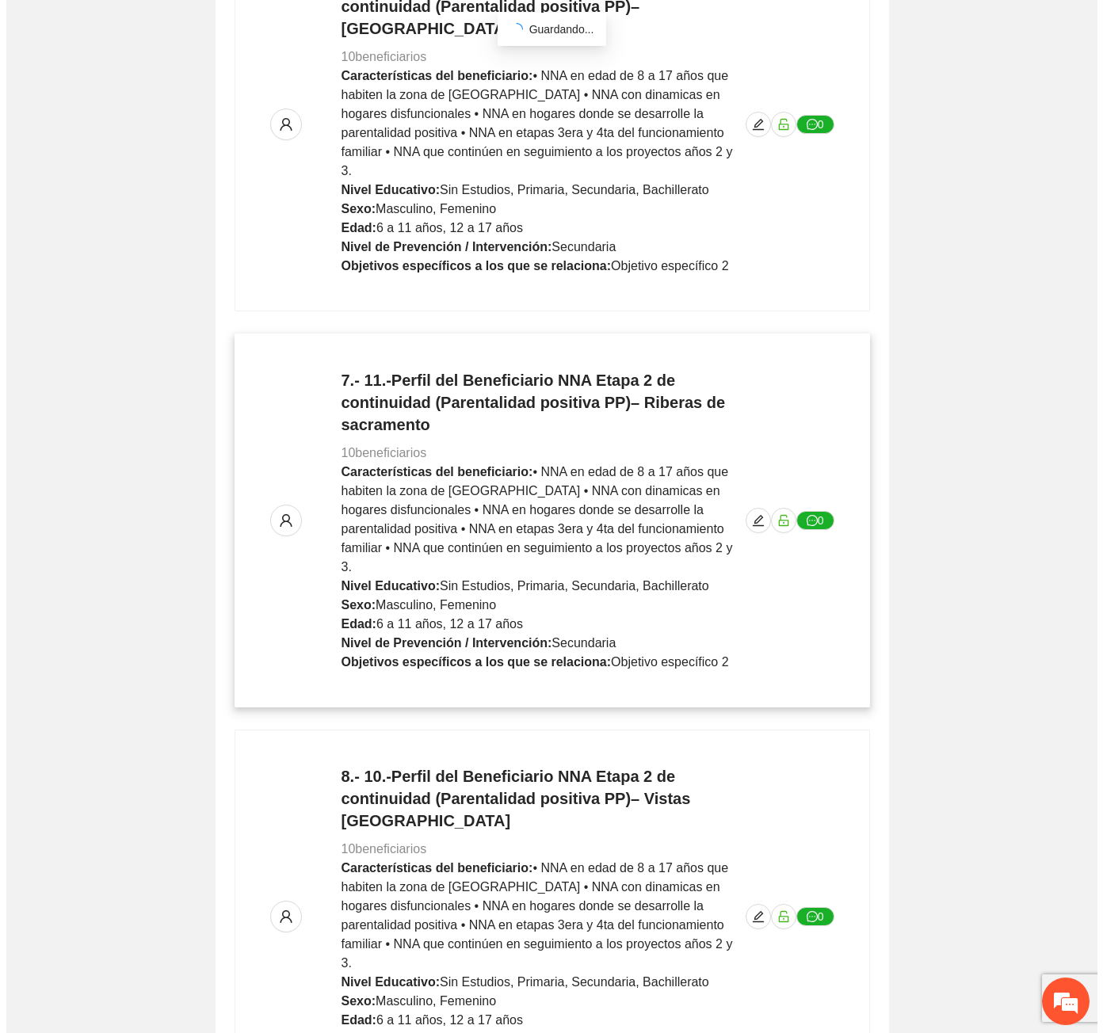
scroll to position [2700, 0]
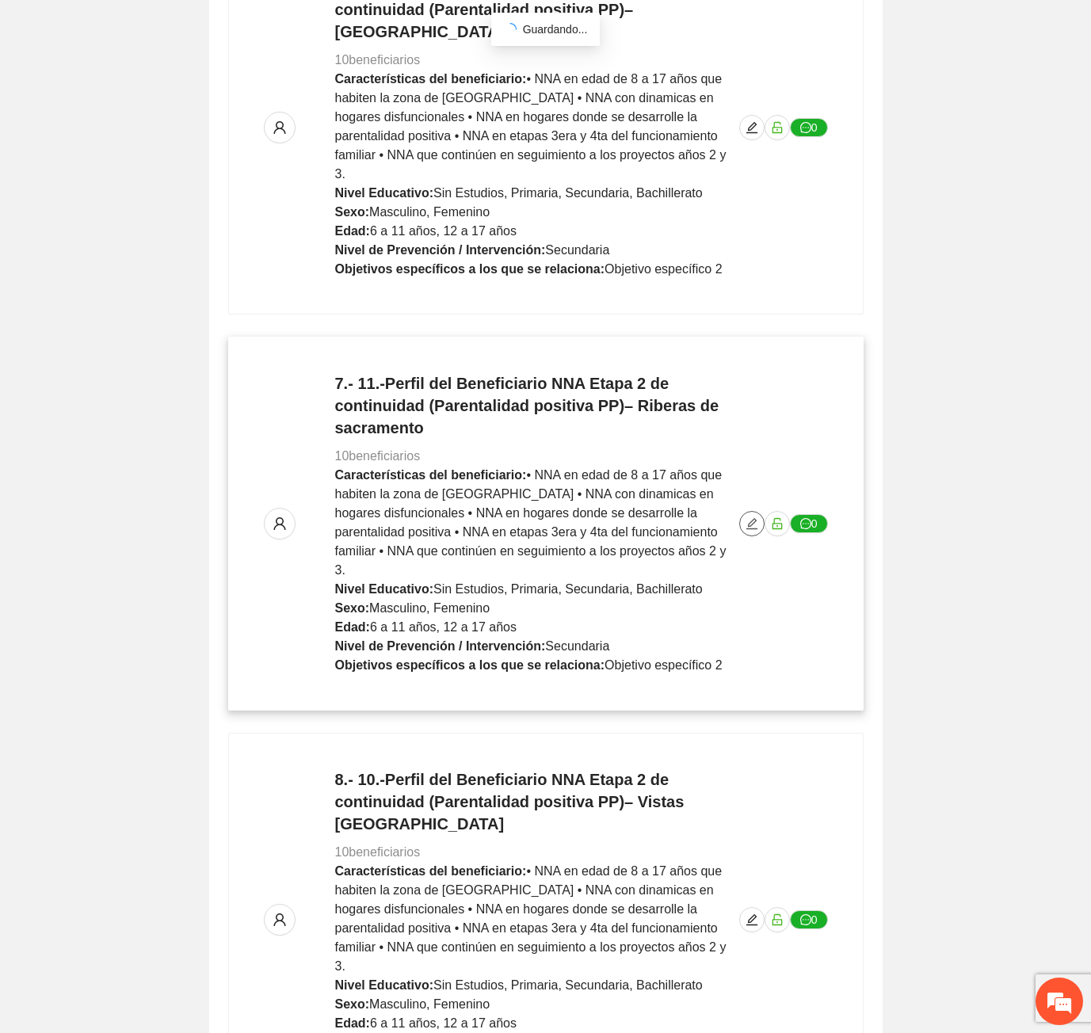
click at [748, 517] on icon "edit" at bounding box center [751, 523] width 13 height 13
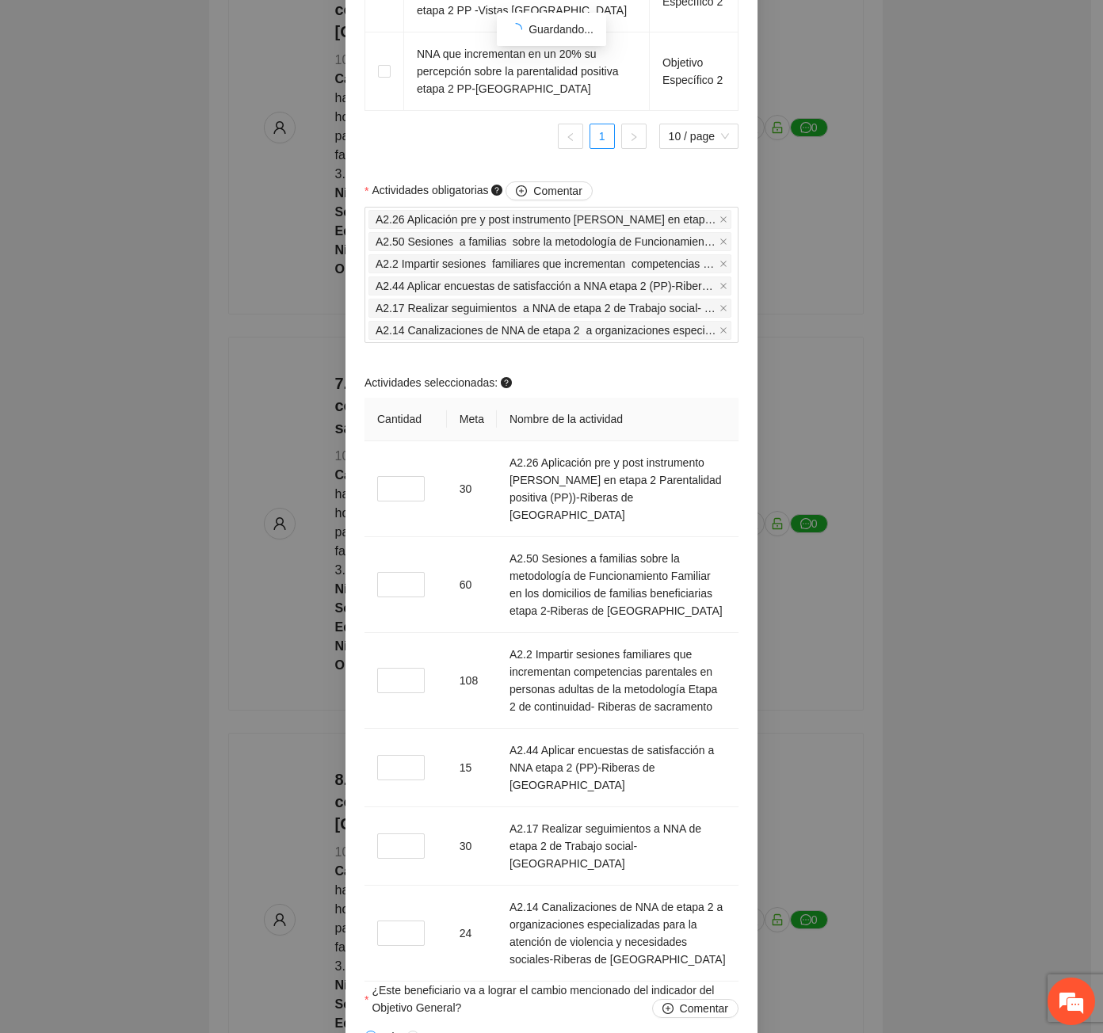
scroll to position [1584, 0]
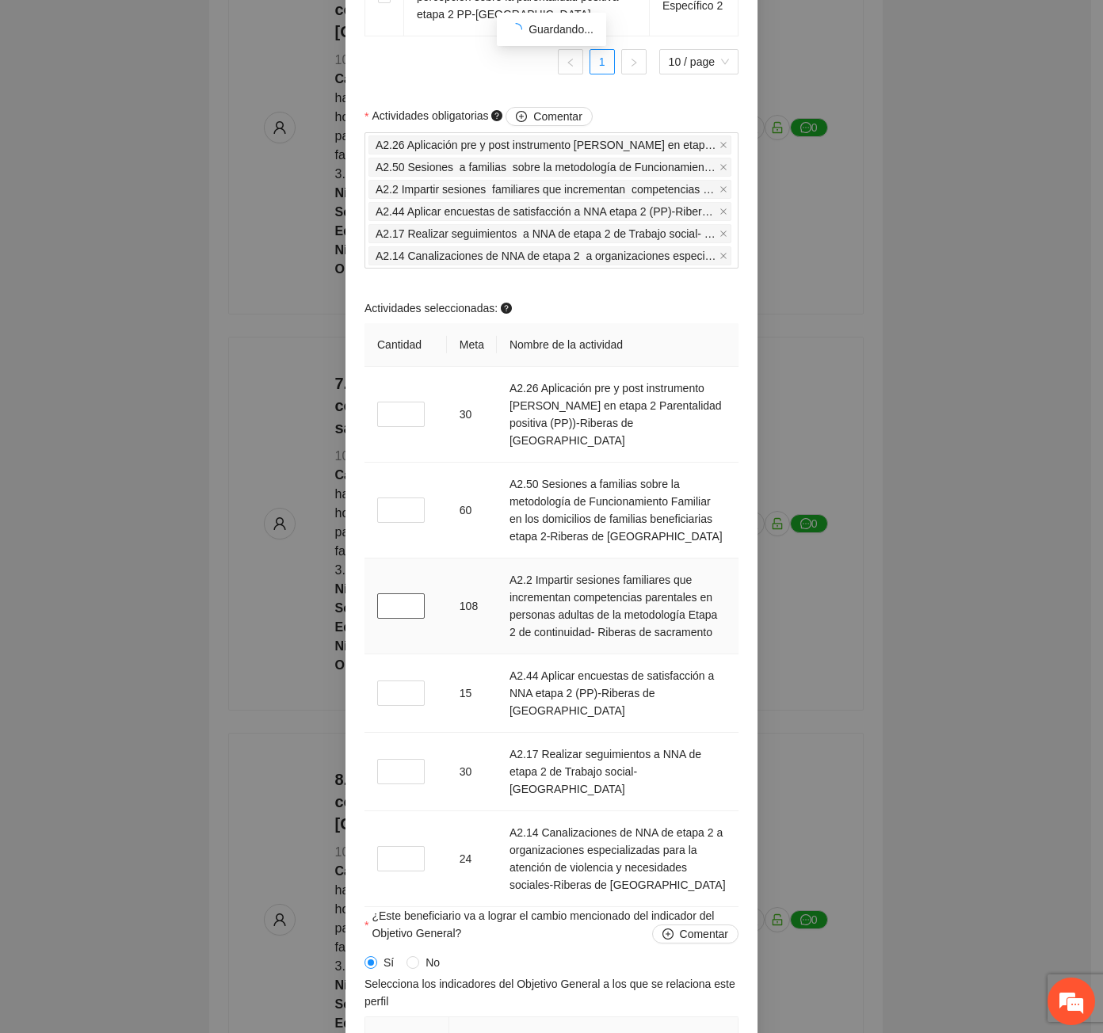
drag, startPoint x: 388, startPoint y: 602, endPoint x: 375, endPoint y: 602, distance: 12.7
click at [377, 602] on input "*" at bounding box center [401, 605] width 48 height 25
type input "*"
click at [391, 846] on input "*" at bounding box center [401, 858] width 48 height 25
type input "*"
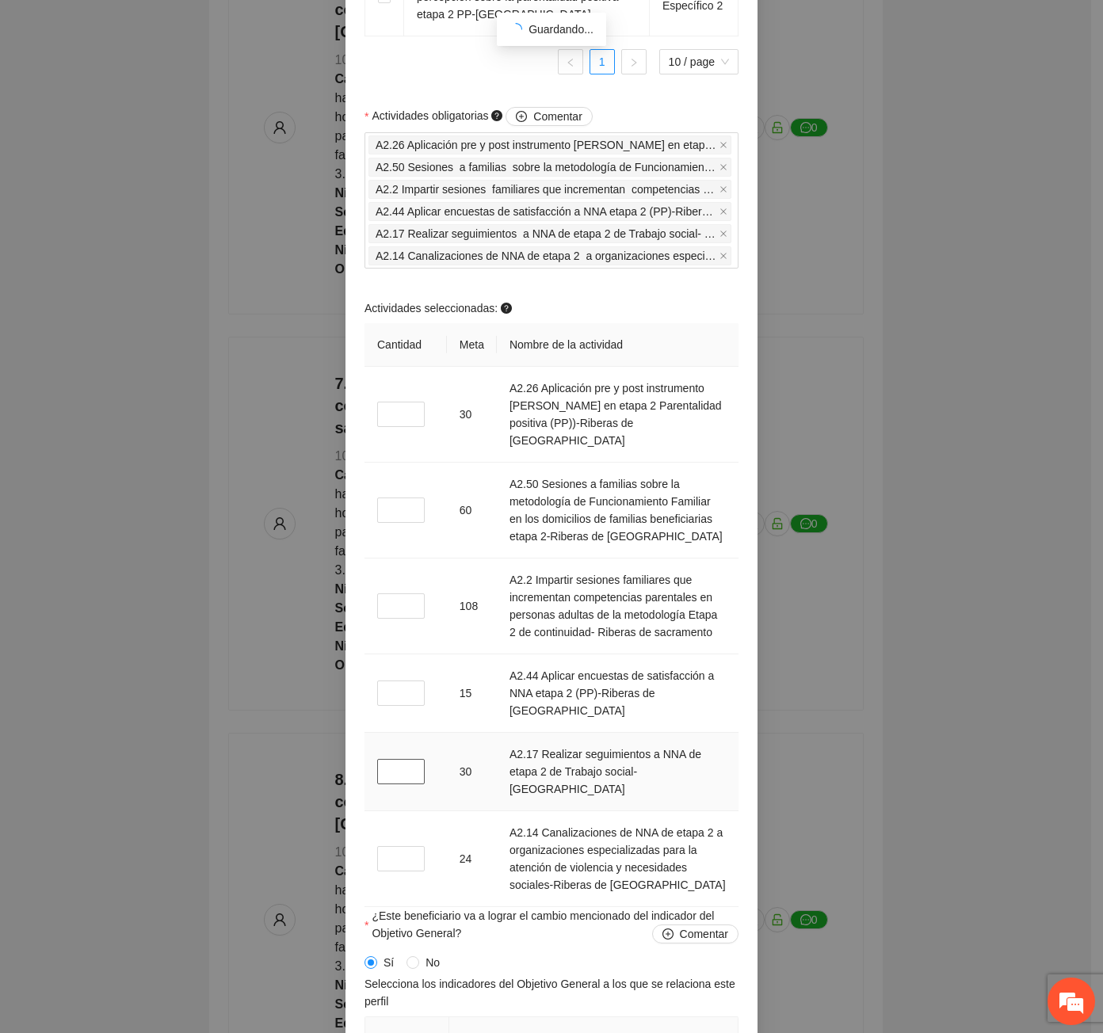
click at [400, 759] on input "*" at bounding box center [401, 771] width 48 height 25
type input "*"
click at [393, 410] on input "*" at bounding box center [401, 414] width 48 height 25
type input "*"
click at [391, 680] on input "*" at bounding box center [401, 692] width 48 height 25
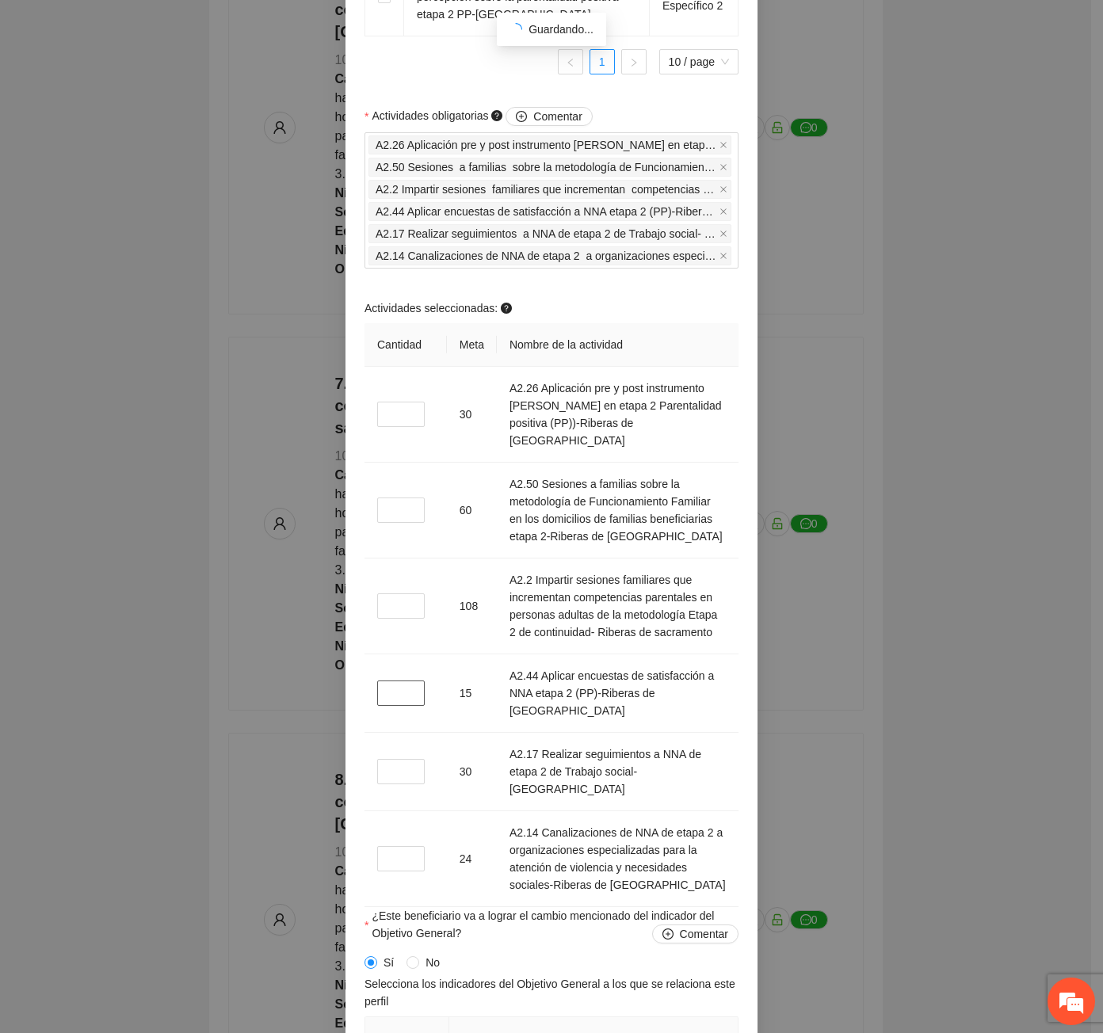
type input "*"
click at [388, 501] on input "*" at bounding box center [401, 509] width 48 height 25
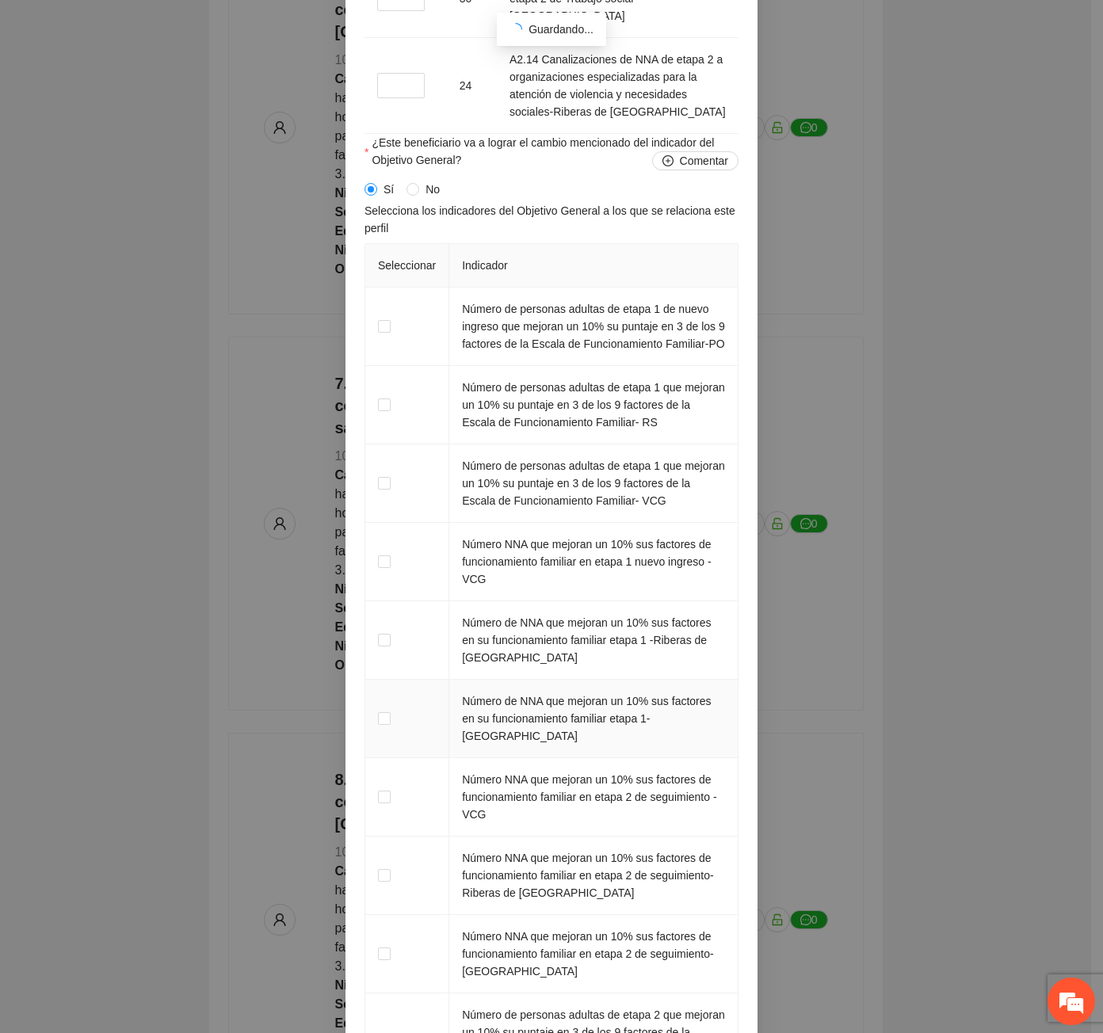
scroll to position [2376, 0]
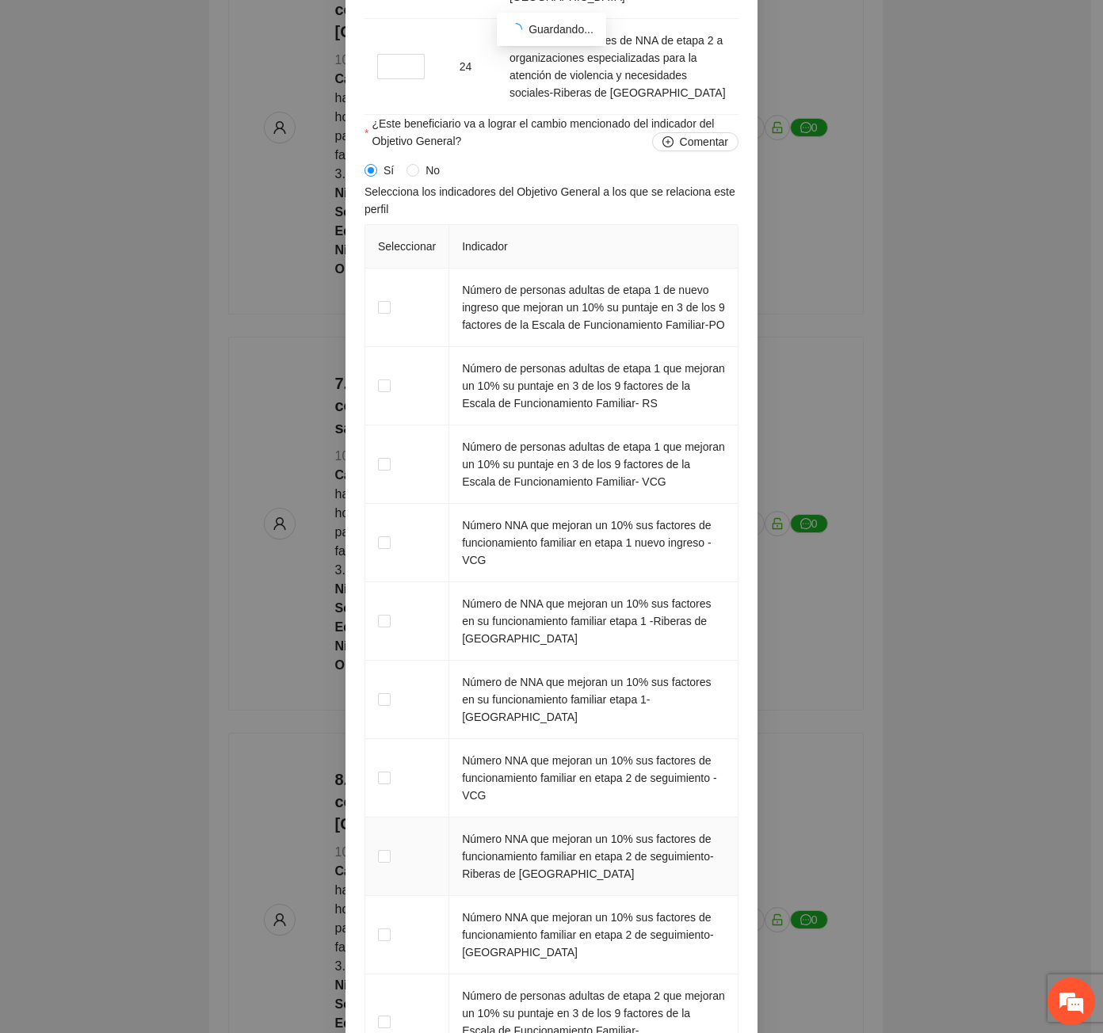
type input "*"
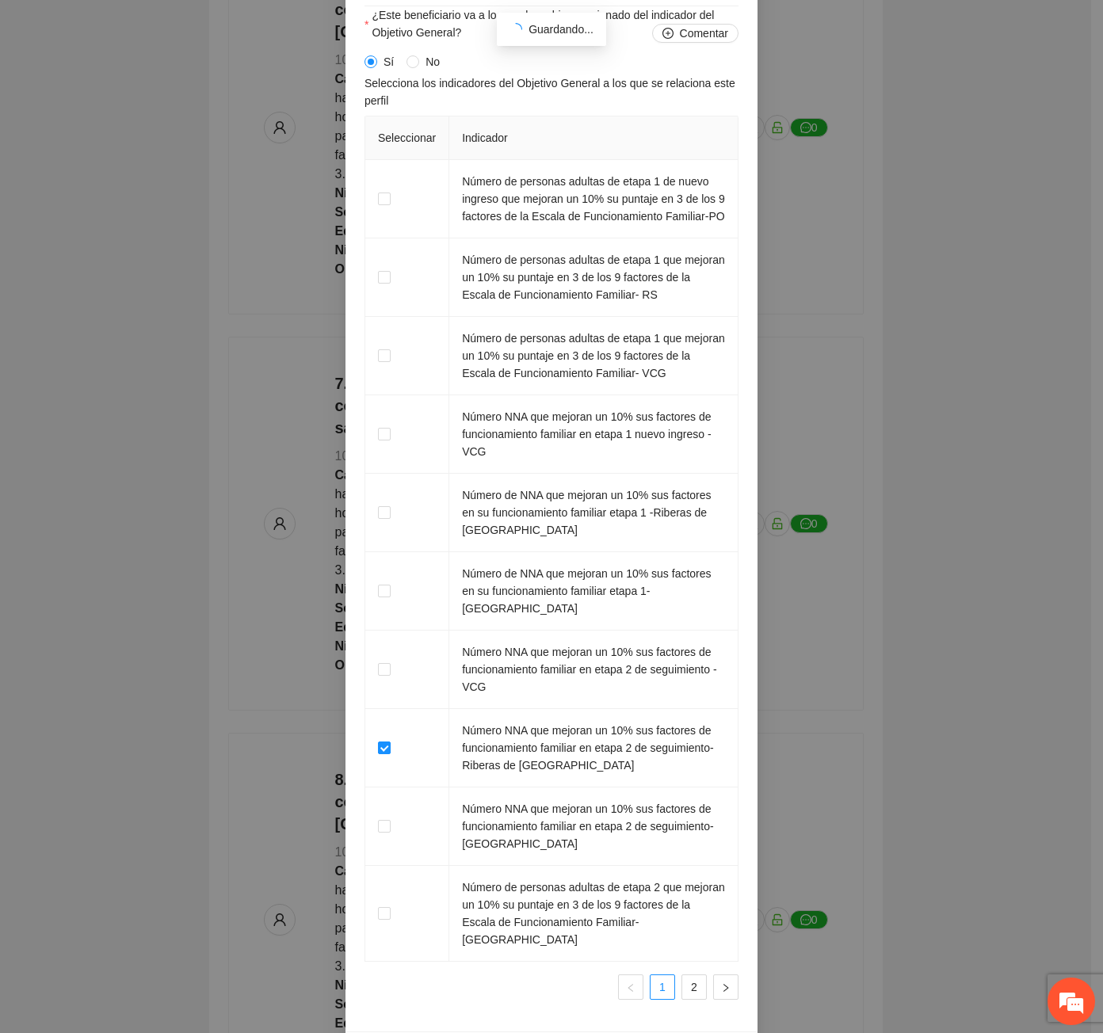
click at [728, 1032] on button "Guardar" at bounding box center [712, 1052] width 66 height 25
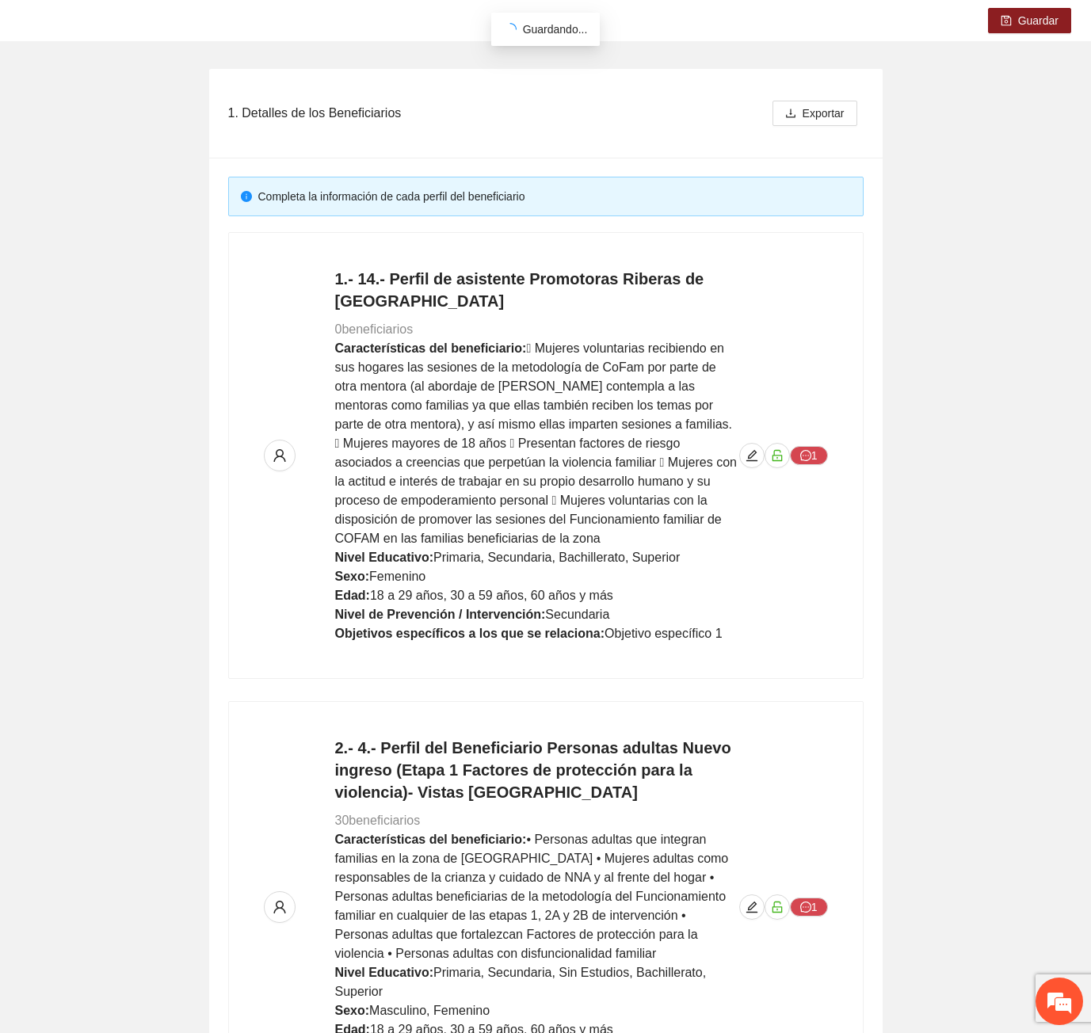
scroll to position [0, 0]
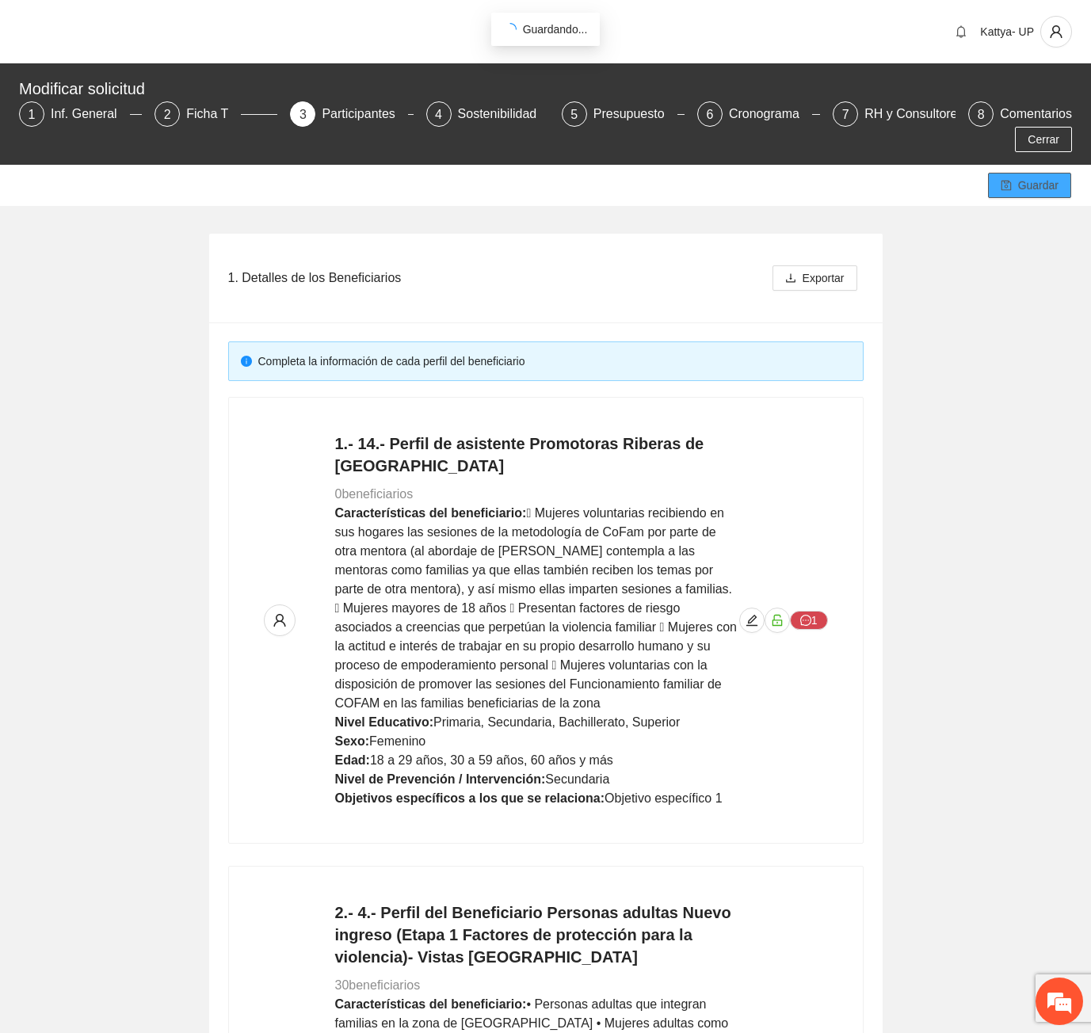
click at [1022, 177] on span "Guardar" at bounding box center [1038, 185] width 40 height 17
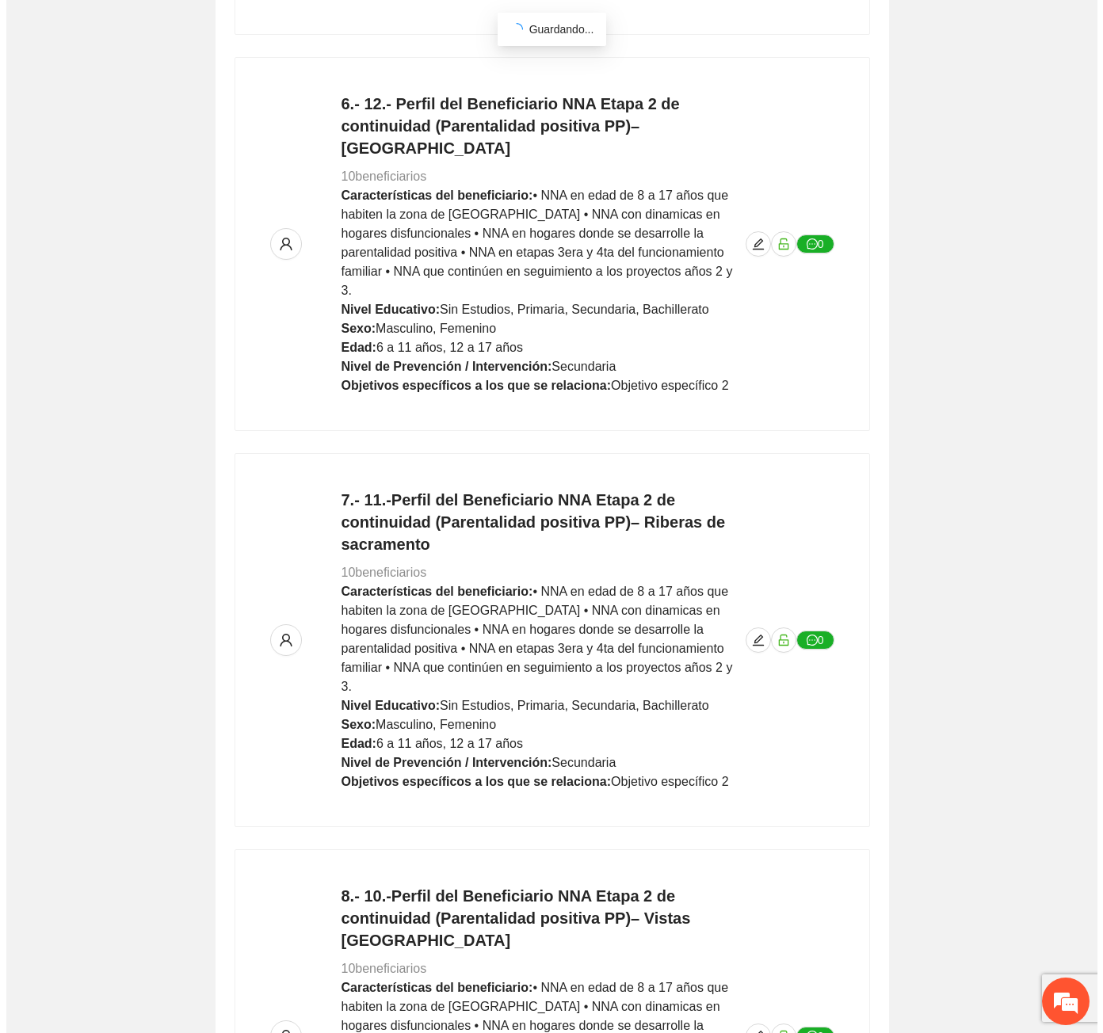
scroll to position [2383, 0]
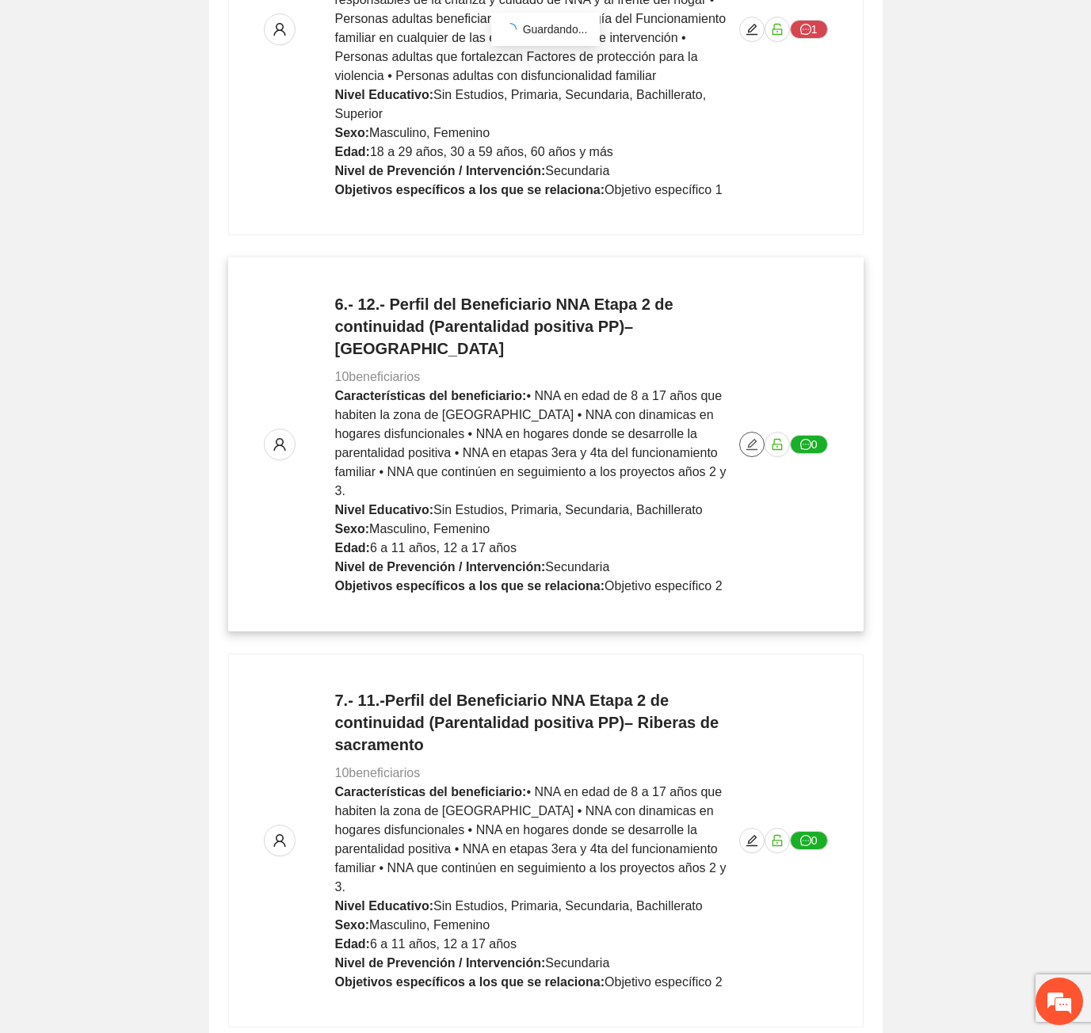
click at [753, 439] on icon "edit" at bounding box center [751, 444] width 11 height 11
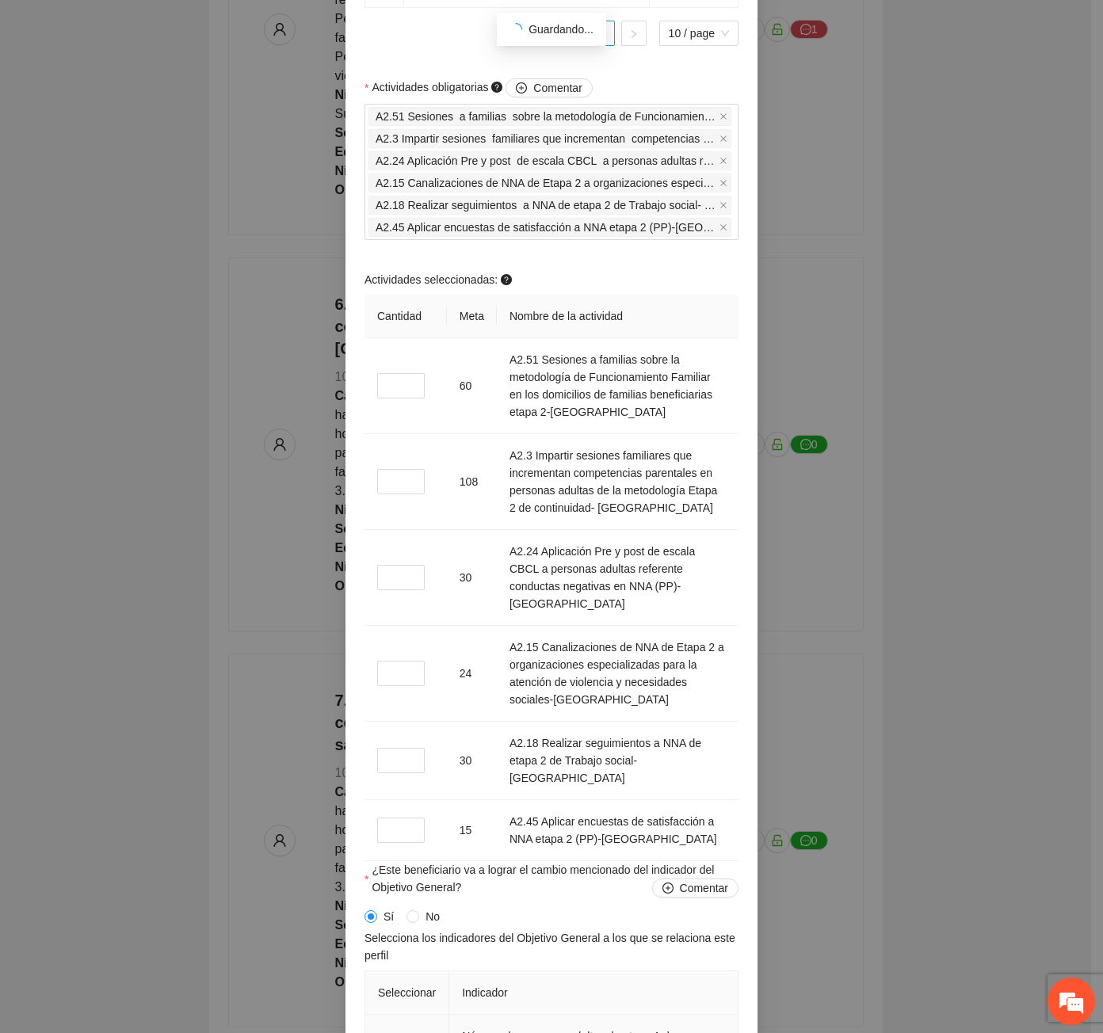
scroll to position [1584, 0]
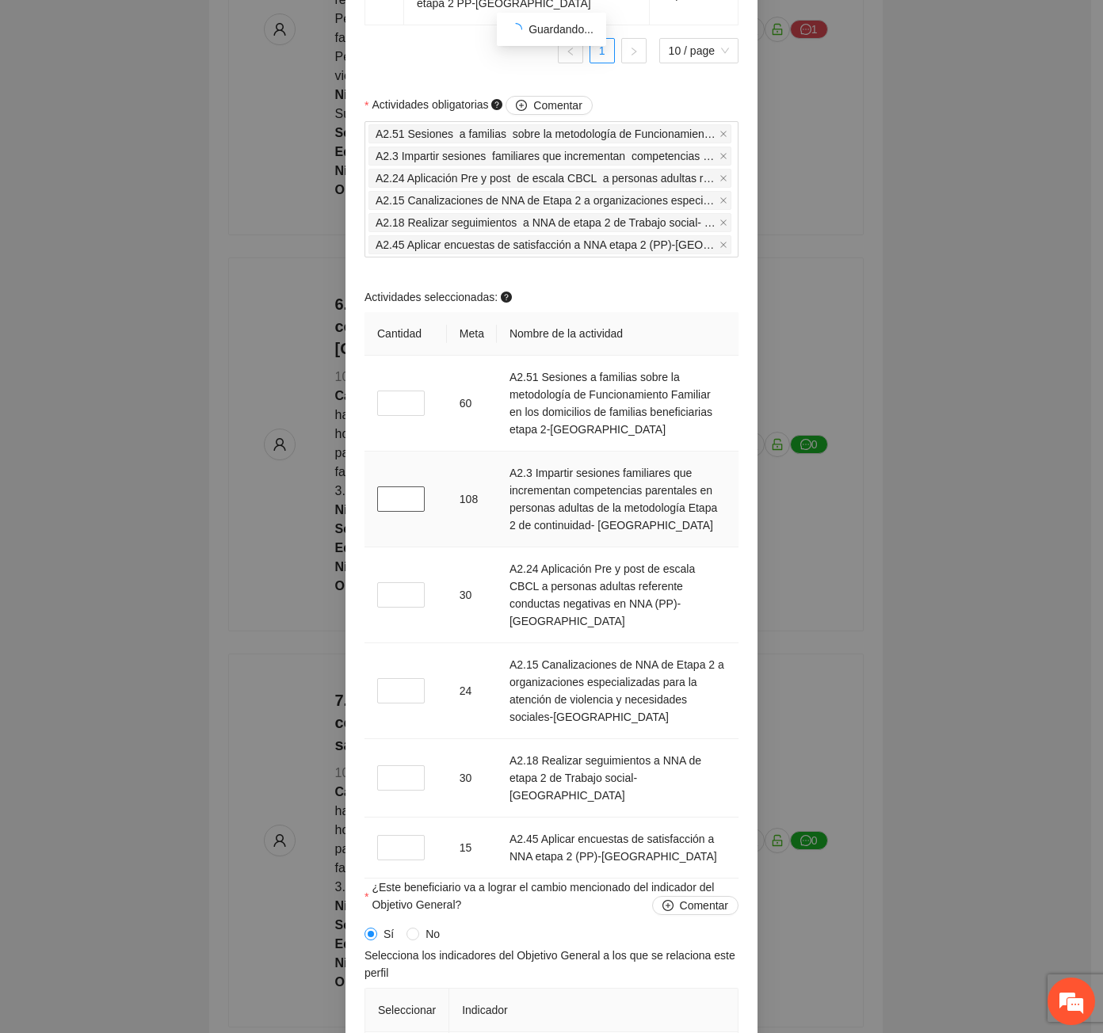
click at [389, 508] on input "*" at bounding box center [401, 498] width 48 height 25
type input "*"
click at [395, 692] on input "*" at bounding box center [401, 690] width 48 height 25
type input "*"
click at [386, 772] on input "*" at bounding box center [401, 777] width 48 height 25
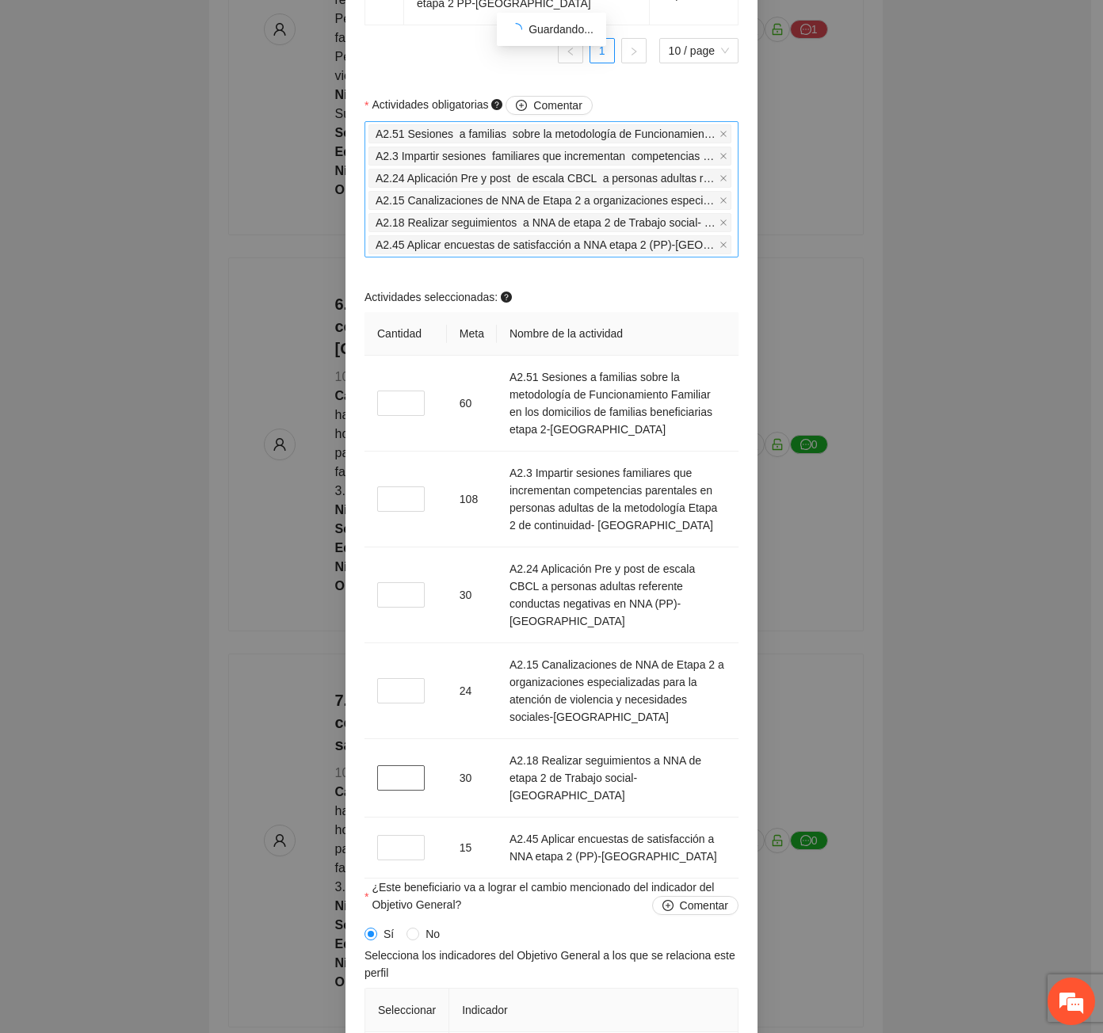
type input "*"
click at [734, 248] on input "Actividades obligatorias Comentar" at bounding box center [735, 244] width 3 height 19
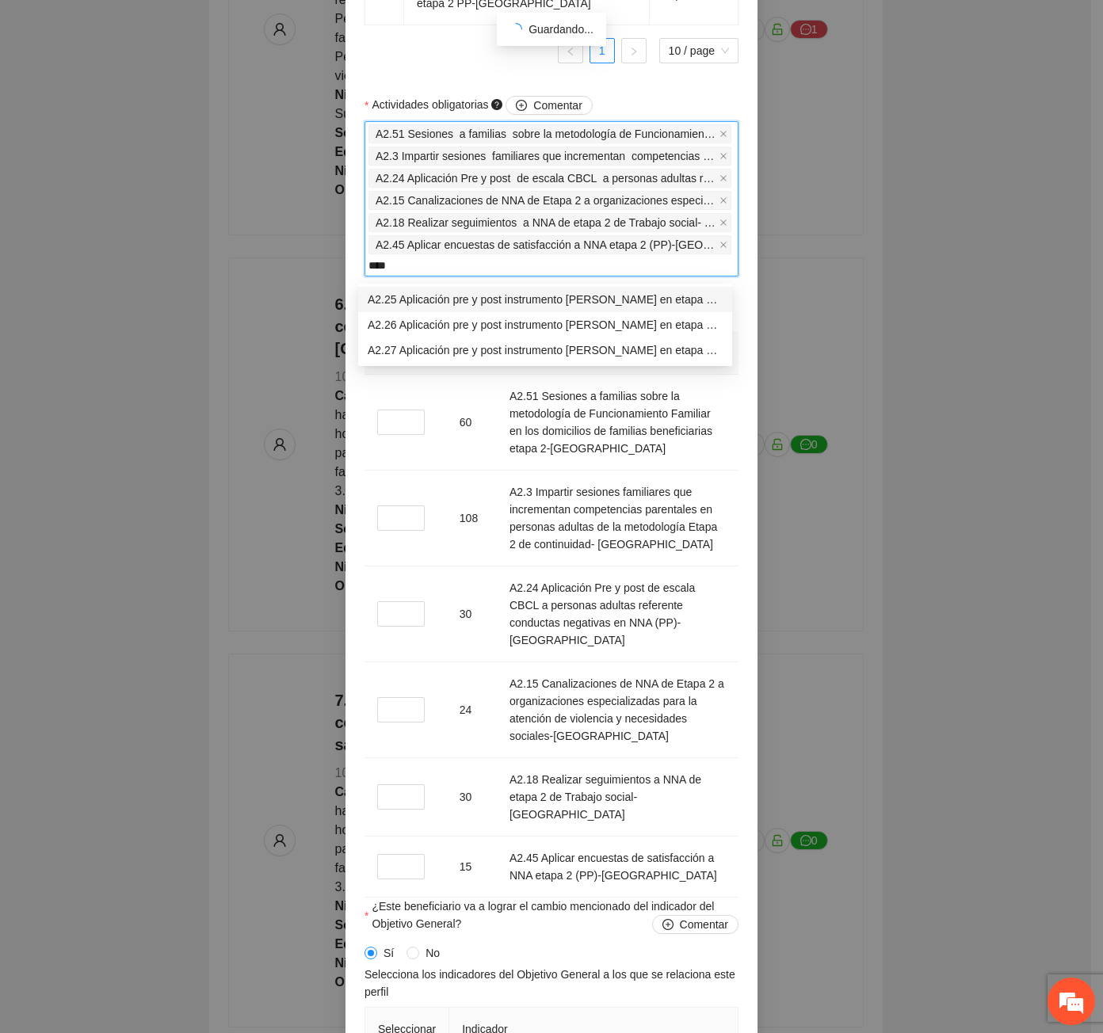
type input "*****"
click at [679, 349] on div "A2.27 Aplicación pre y post instrumento APGAR en etapa 2 Parentalidad positiva …" at bounding box center [545, 349] width 355 height 17
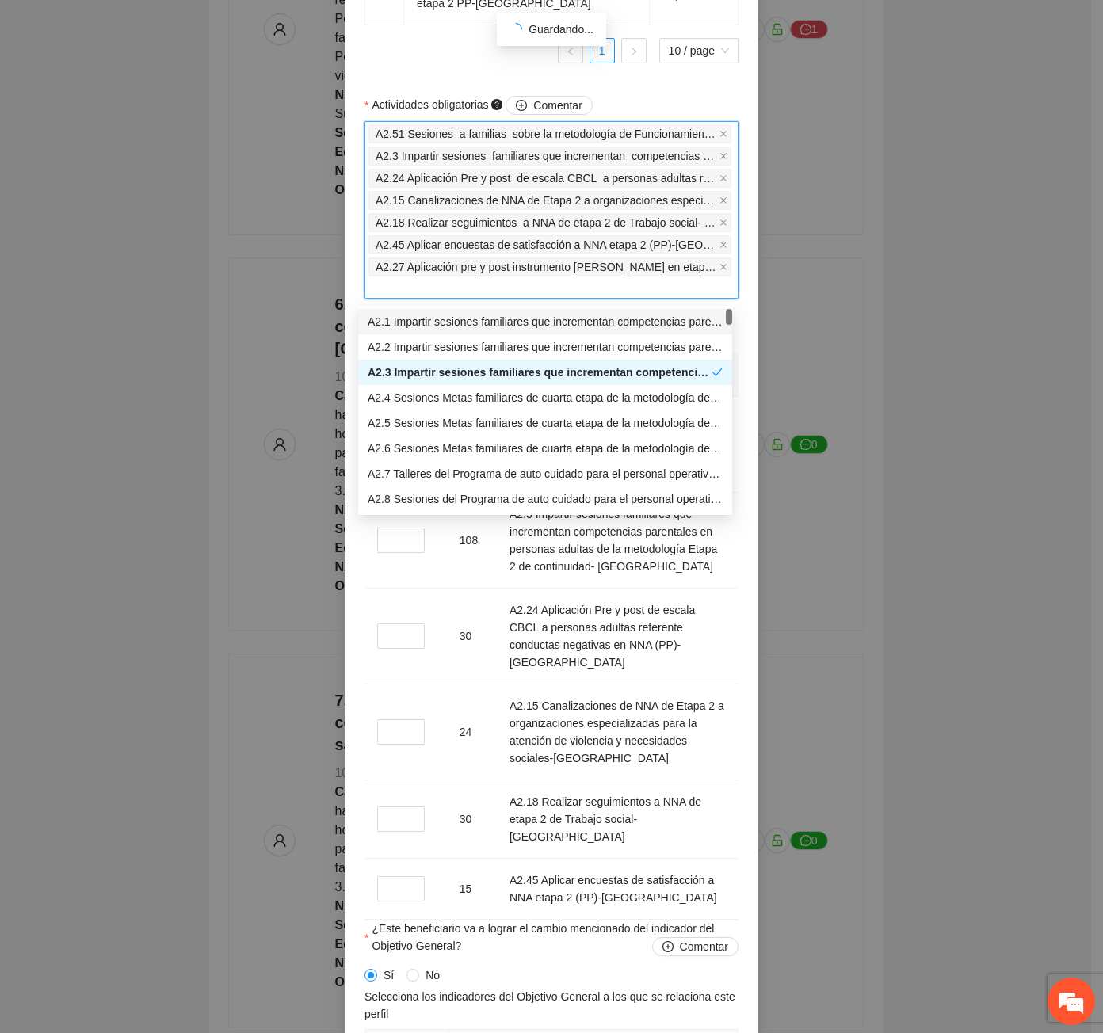
type input "*"
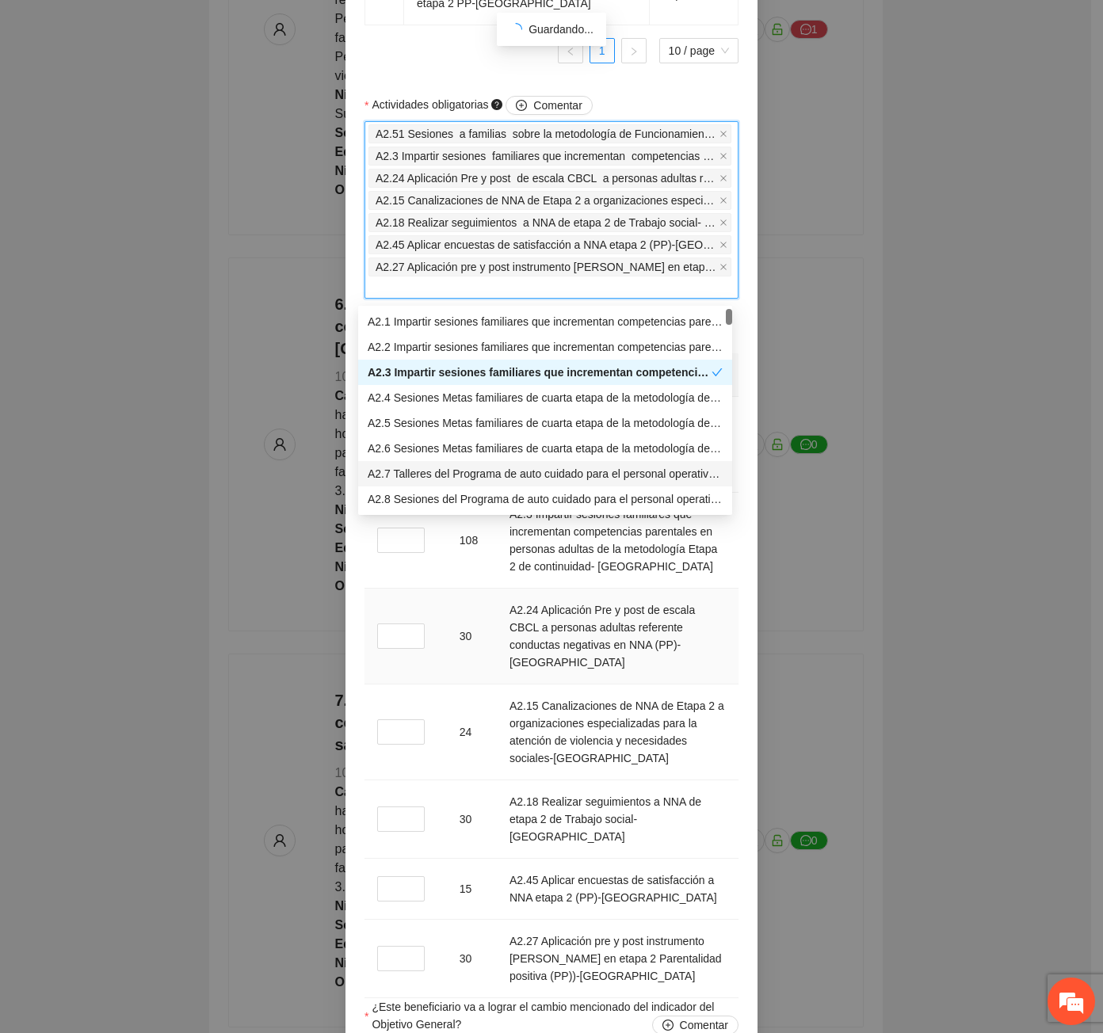
click at [619, 604] on td "A2.24 Aplicación Pre y post de escala CBCL a personas adultas referente conduct…" at bounding box center [618, 637] width 242 height 96
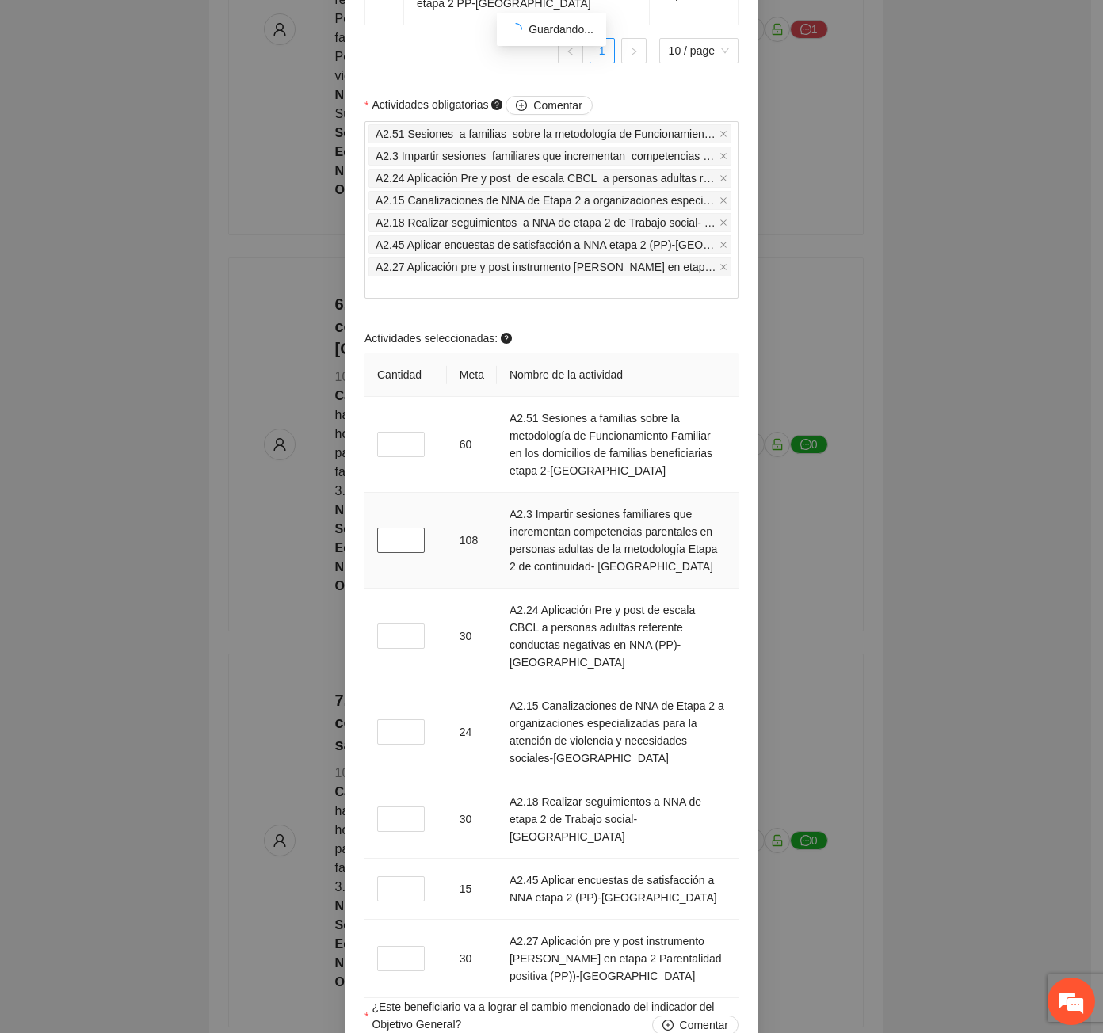
click at [394, 547] on input "*" at bounding box center [401, 540] width 48 height 25
type input "*"
click at [383, 734] on input "*" at bounding box center [401, 731] width 48 height 25
click at [391, 735] on input "*" at bounding box center [401, 731] width 48 height 25
type input "*"
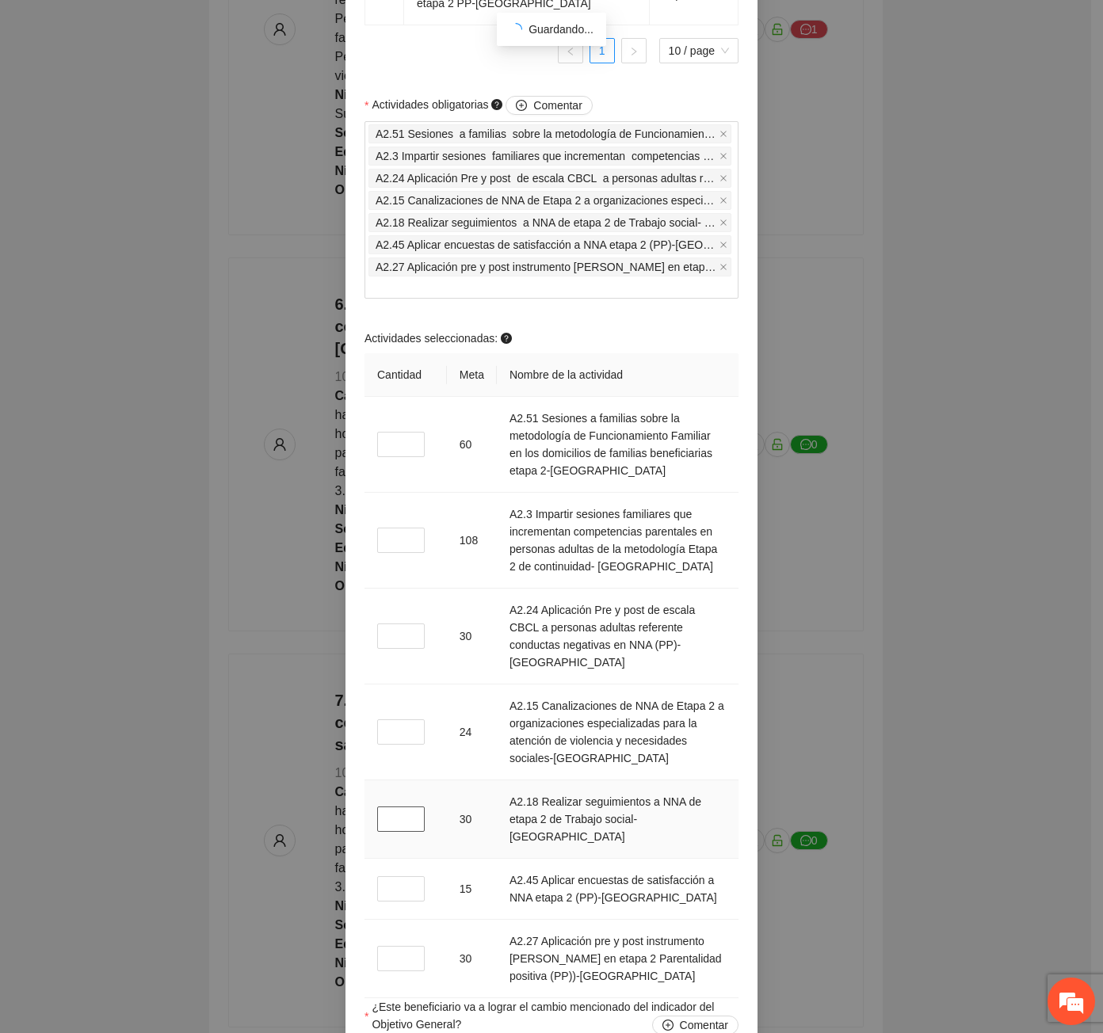
click at [395, 816] on input "*" at bounding box center [401, 818] width 48 height 25
type input "*"
click at [398, 948] on input "*" at bounding box center [401, 958] width 48 height 25
type input "*"
click at [385, 859] on td "*" at bounding box center [405, 889] width 82 height 61
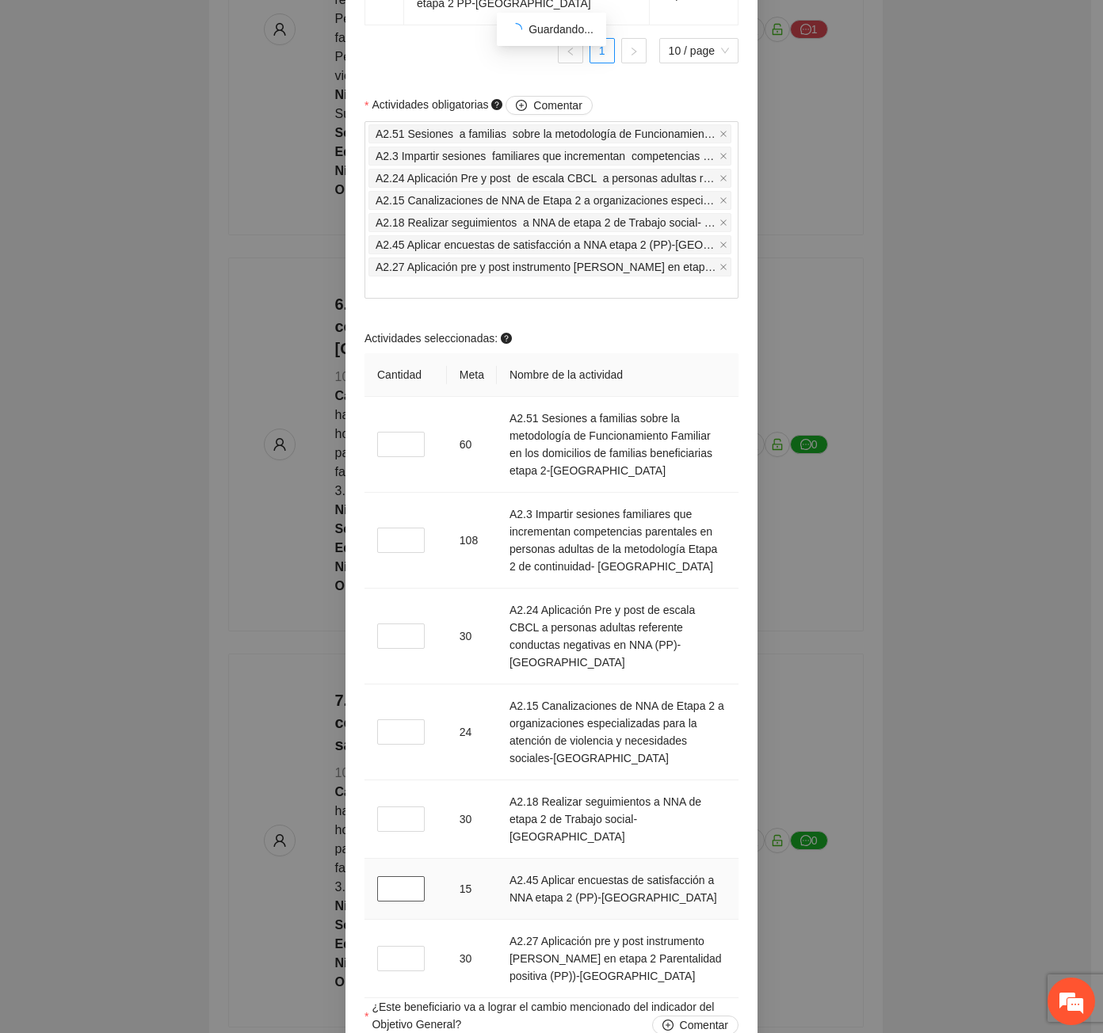
click at [394, 885] on input "*" at bounding box center [401, 888] width 48 height 25
type input "*"
click at [398, 455] on input "*" at bounding box center [401, 444] width 48 height 25
type input "*"
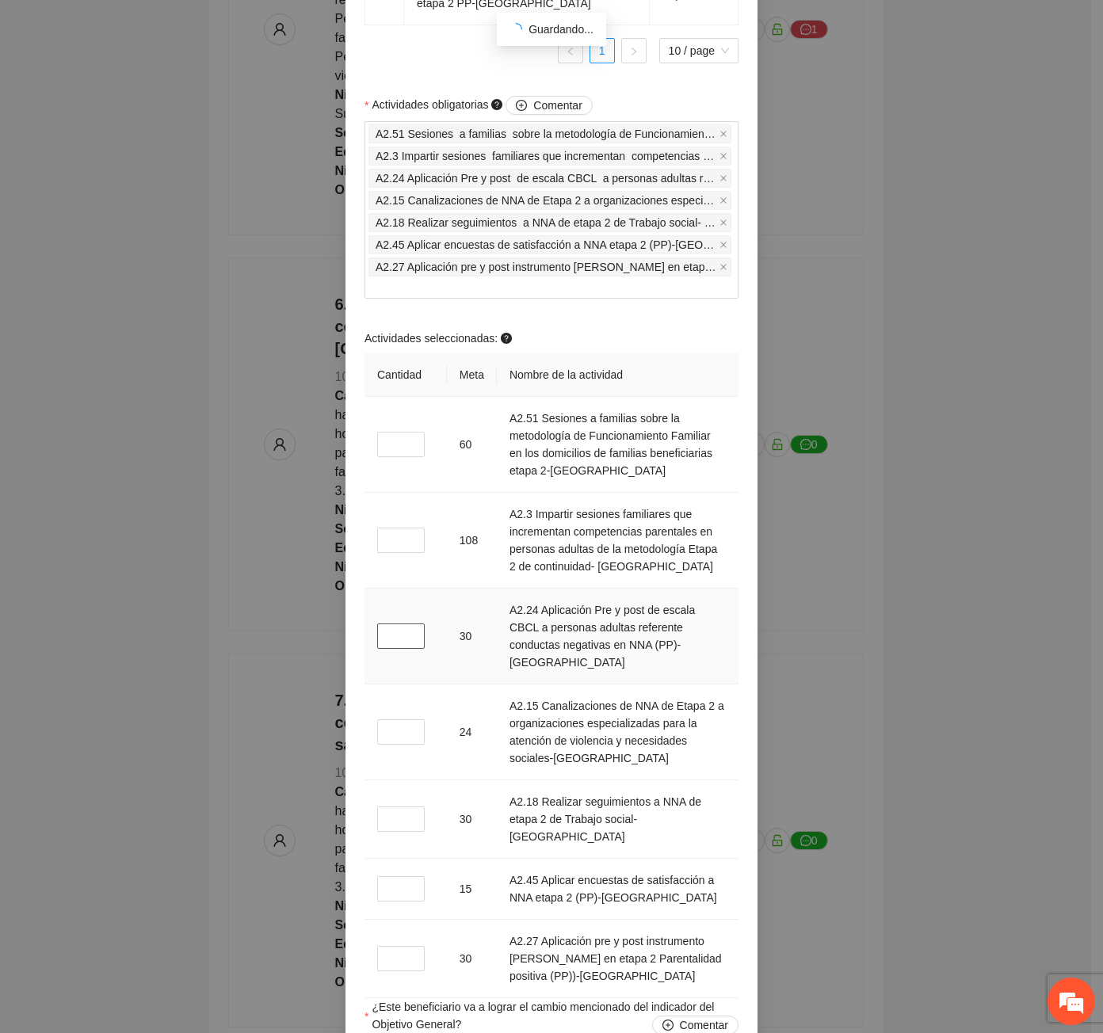
click at [391, 649] on input "*" at bounding box center [401, 635] width 48 height 25
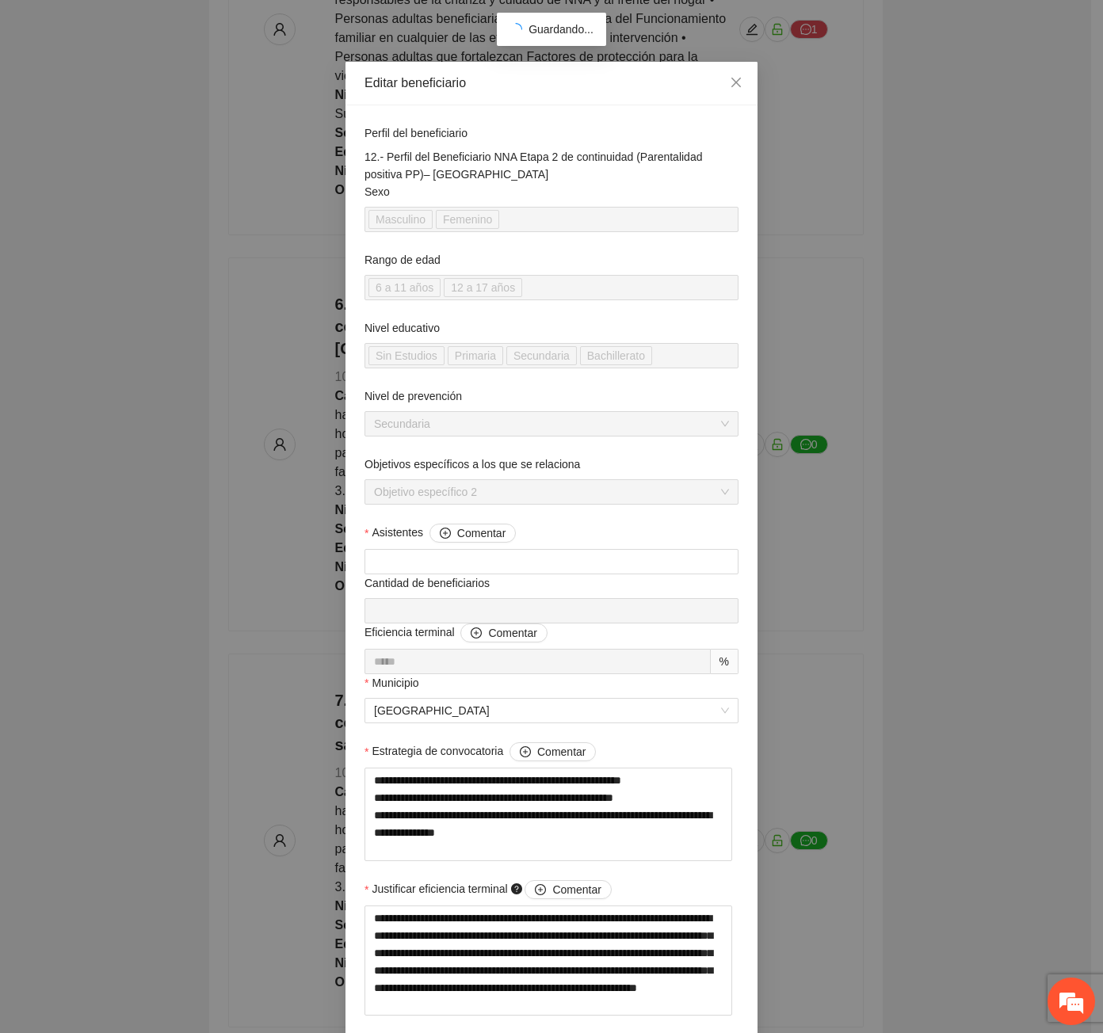
scroll to position [0, 0]
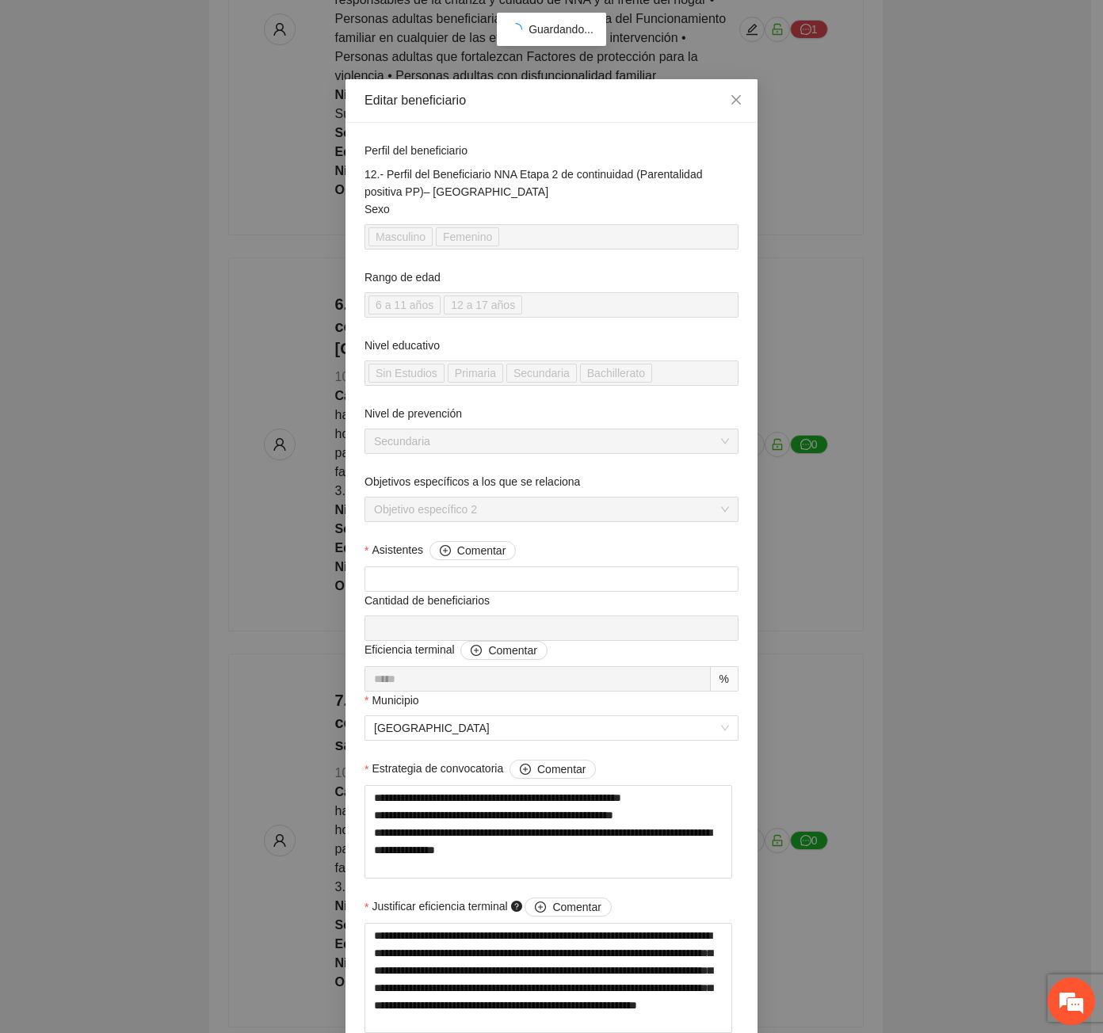
type input "*"
drag, startPoint x: 494, startPoint y: 195, endPoint x: 361, endPoint y: 173, distance: 134.8
click at [364, 173] on div "12.- Perfil del Beneficiario NNA Etapa 2 de continuidad (Parentalidad positiva …" at bounding box center [551, 183] width 374 height 35
copy div "12.- Perfil del Beneficiario NNA Etapa 2 de continuidad (Parentalidad positiva …"
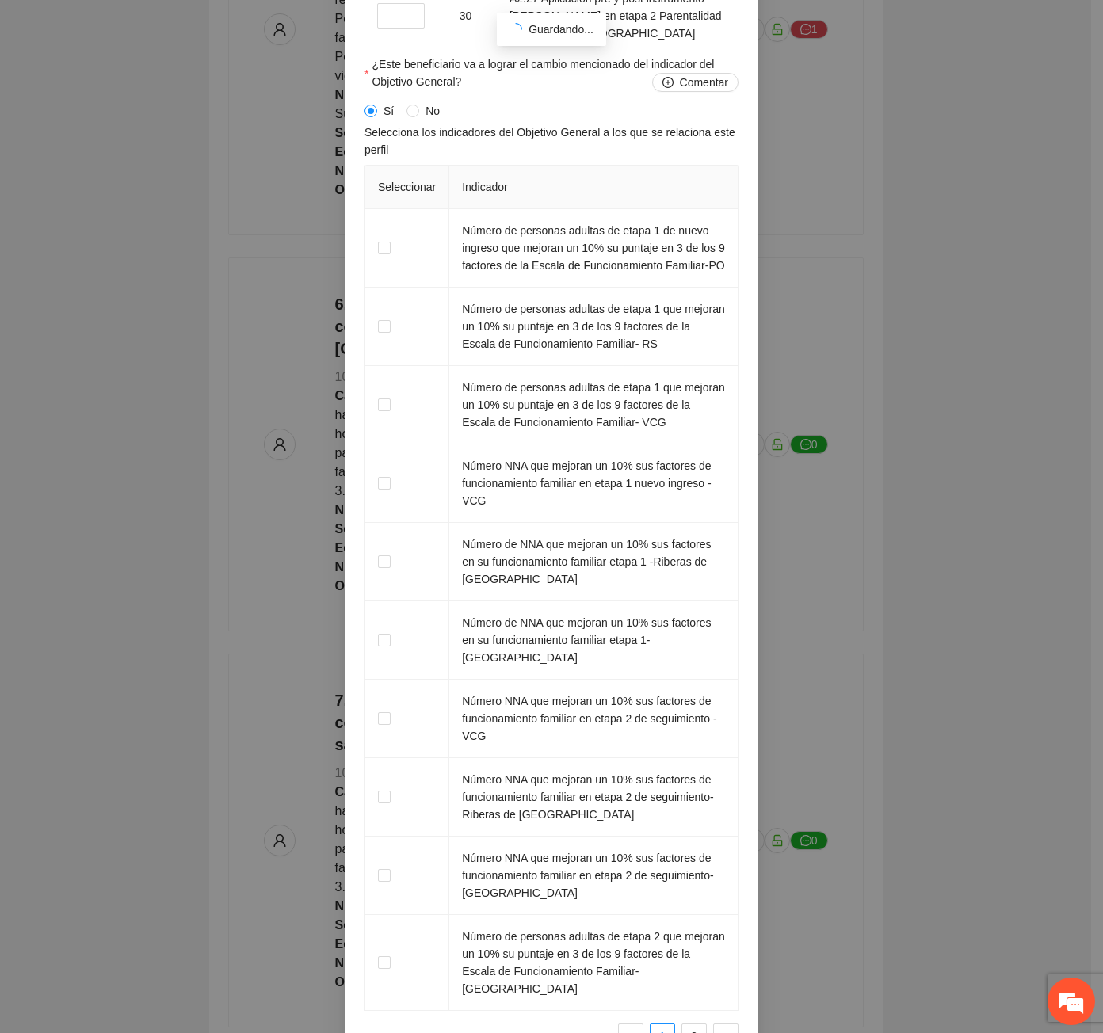
scroll to position [2587, 0]
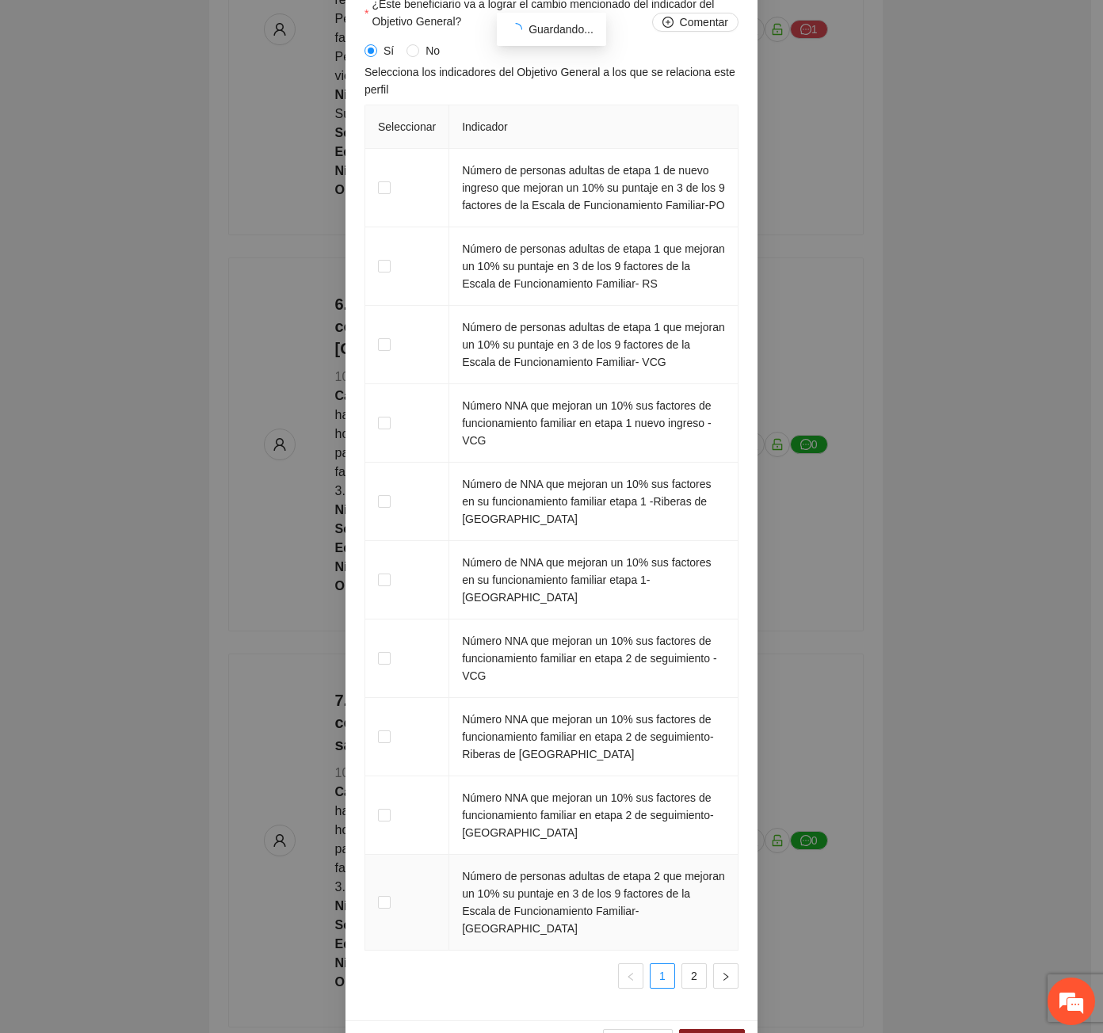
click at [418, 885] on td at bounding box center [407, 903] width 84 height 96
click at [726, 1032] on span "Guardar" at bounding box center [712, 1041] width 40 height 17
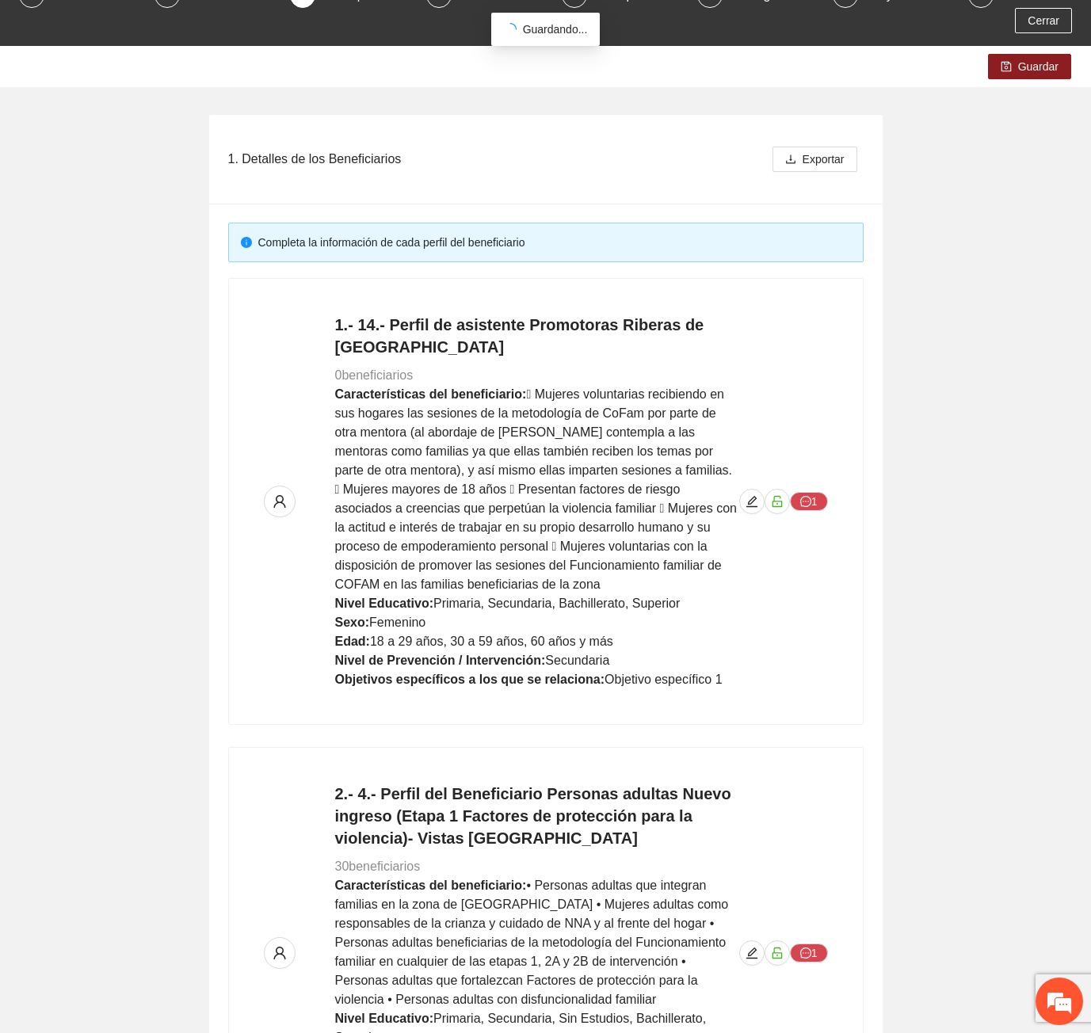
scroll to position [0, 0]
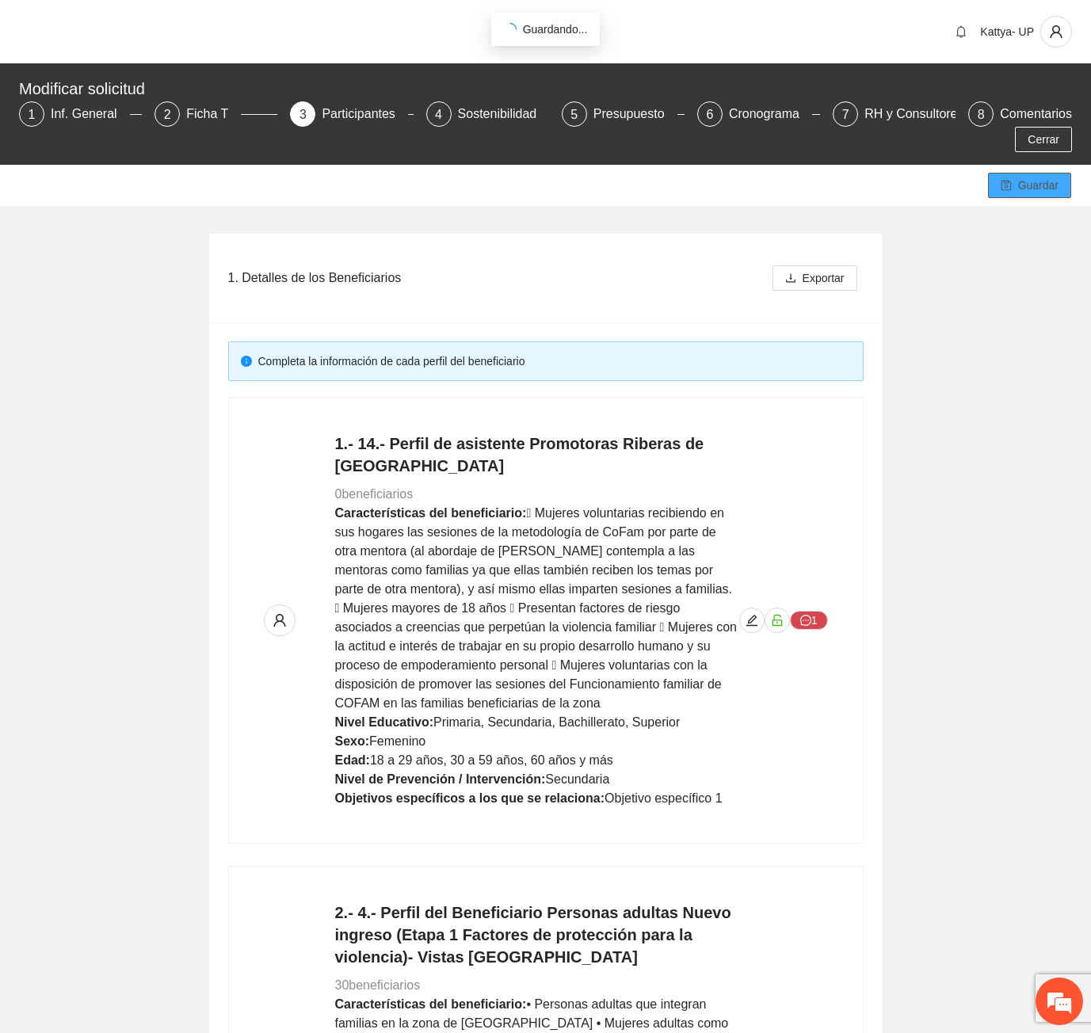
click at [1027, 177] on span "Guardar" at bounding box center [1038, 185] width 40 height 17
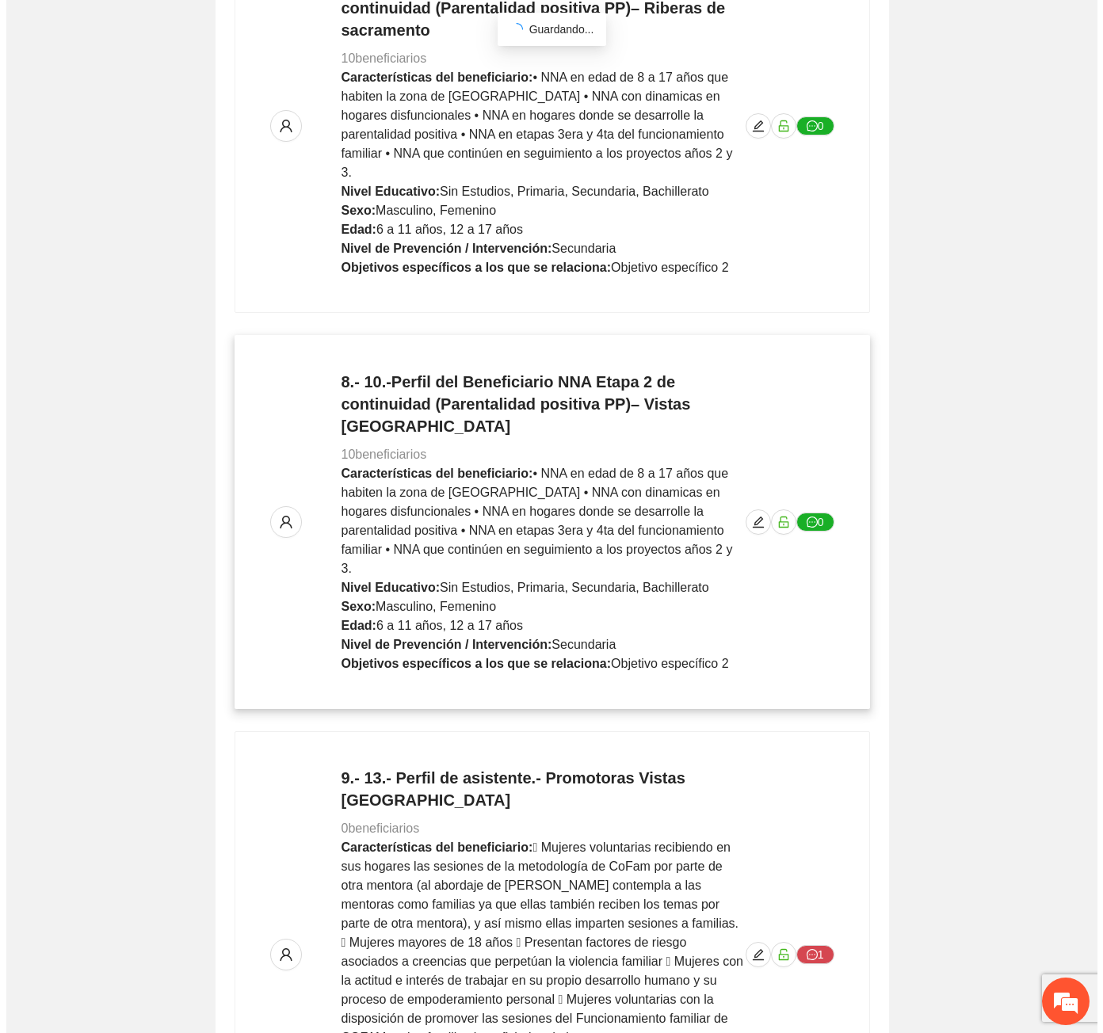
scroll to position [3248, 0]
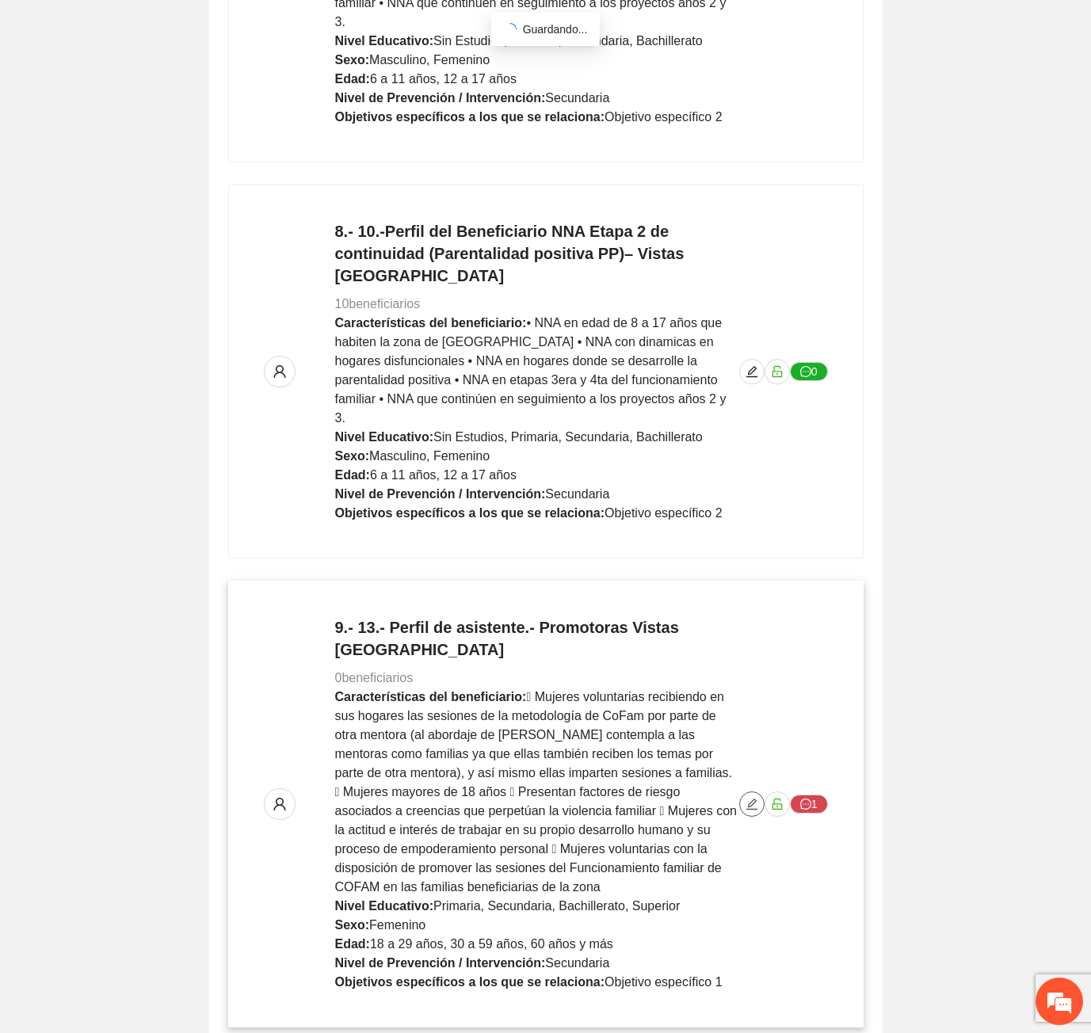
click at [749, 791] on button "button" at bounding box center [751, 803] width 25 height 25
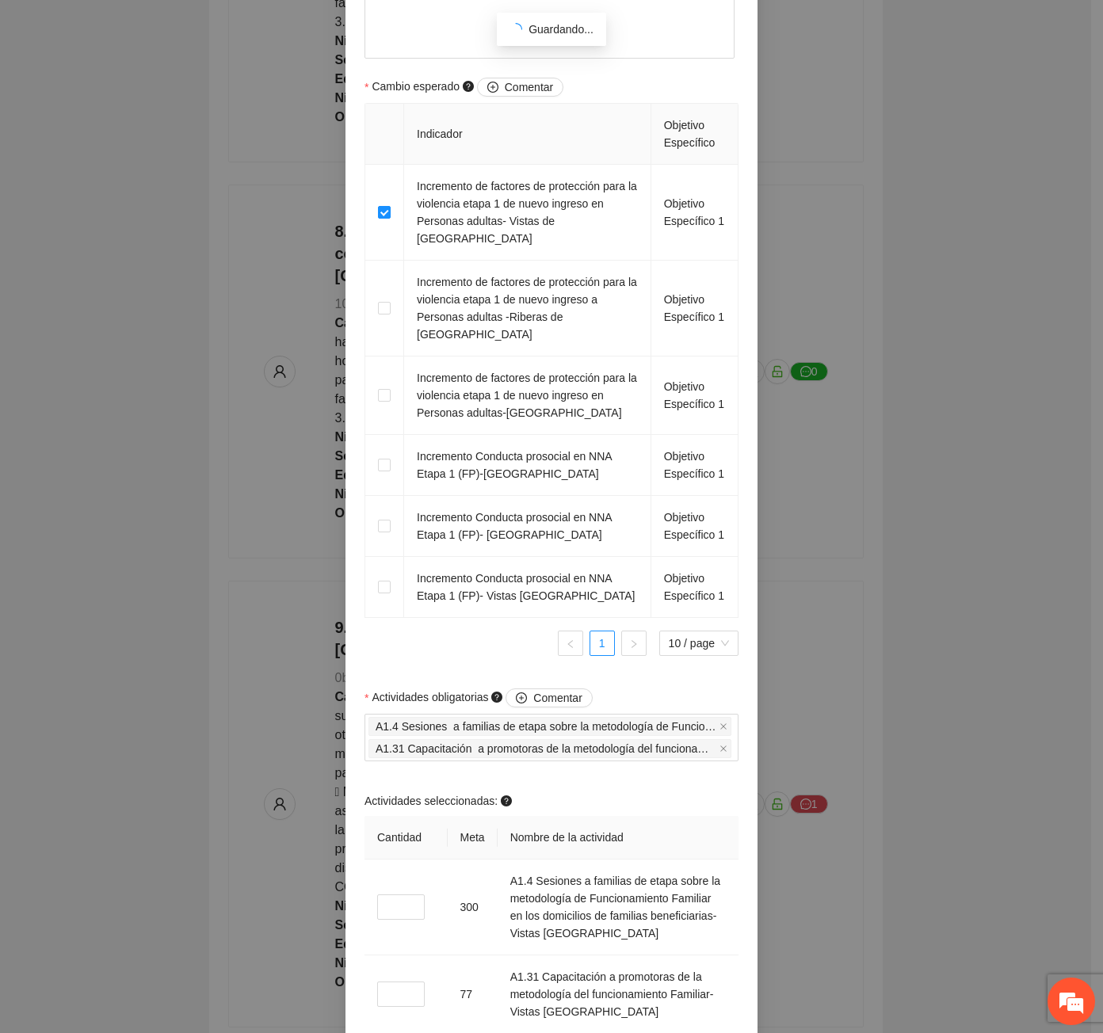
scroll to position [1066, 0]
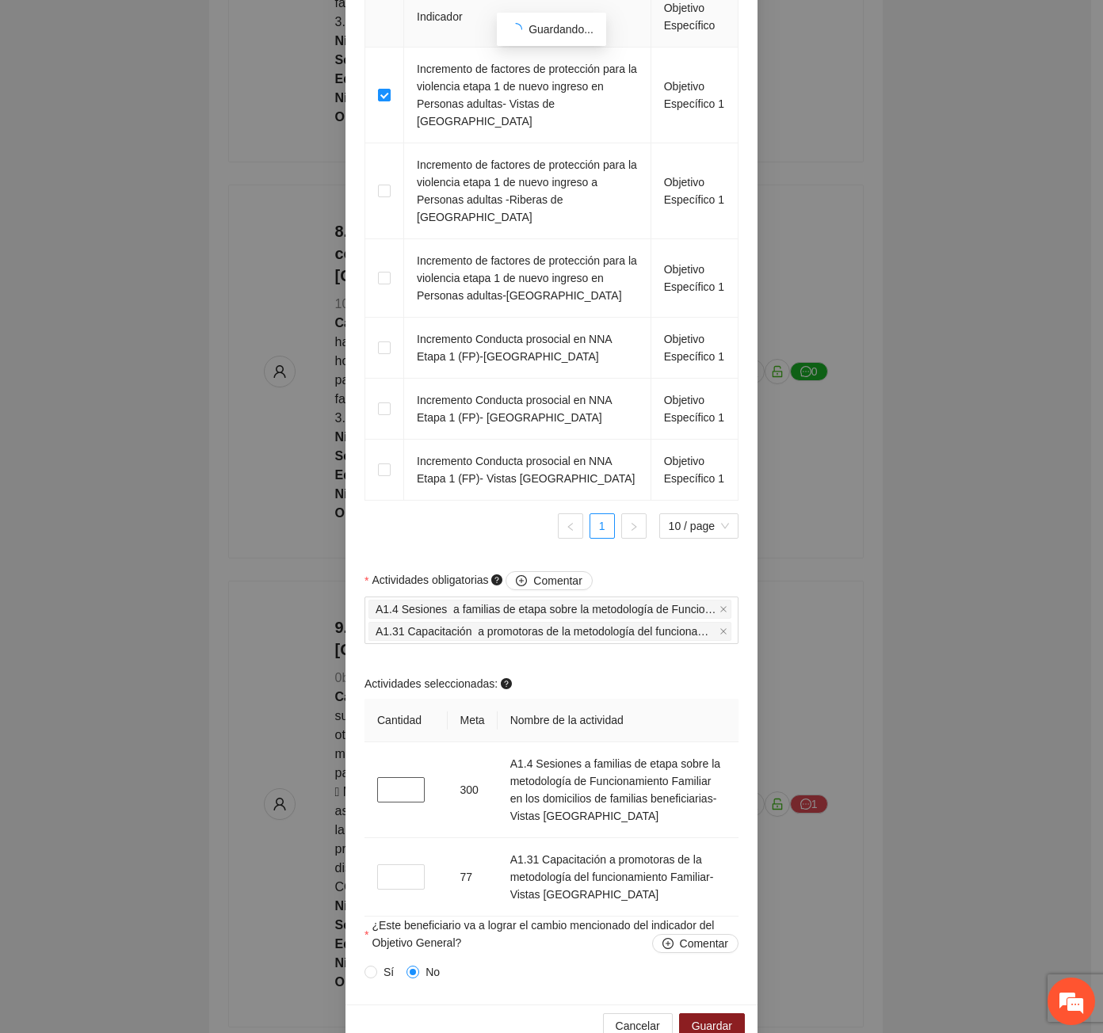
drag, startPoint x: 396, startPoint y: 762, endPoint x: 345, endPoint y: 763, distance: 50.7
click at [345, 763] on div "**********" at bounding box center [551, 31] width 412 height 1948
type input "***"
drag, startPoint x: 387, startPoint y: 843, endPoint x: 368, endPoint y: 844, distance: 19.0
click at [368, 843] on td "*" at bounding box center [405, 877] width 83 height 78
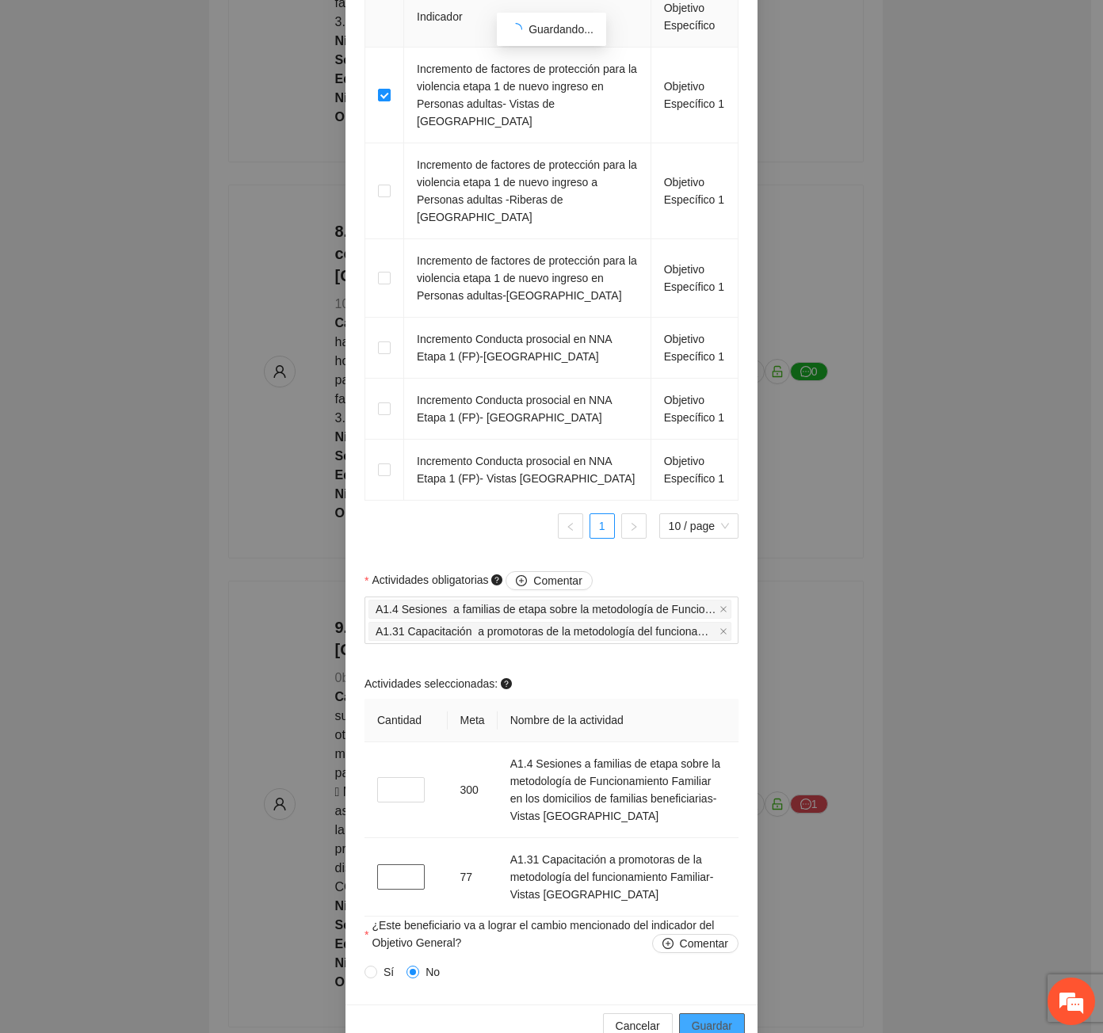
type input "**"
click at [705, 1017] on span "Guardar" at bounding box center [712, 1025] width 40 height 17
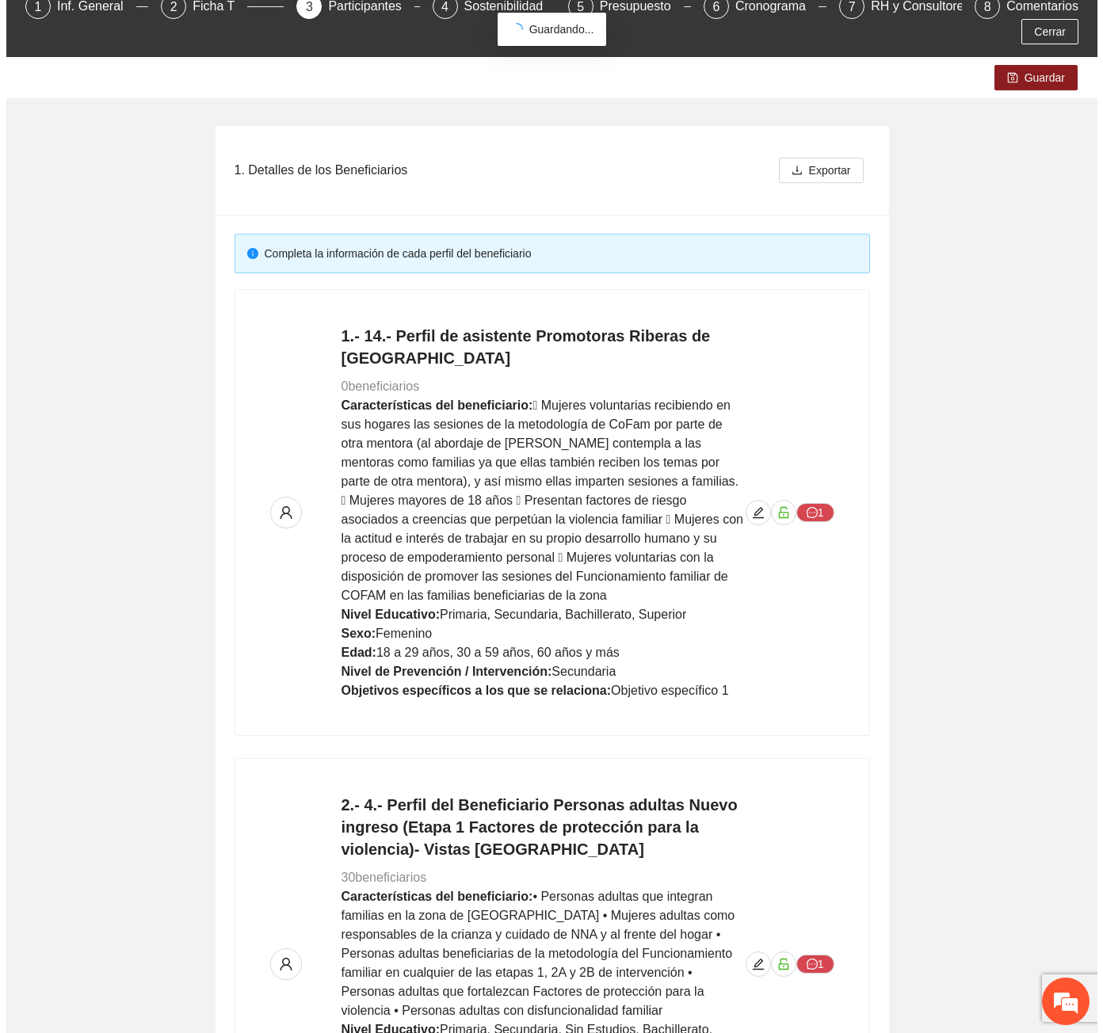
scroll to position [0, 0]
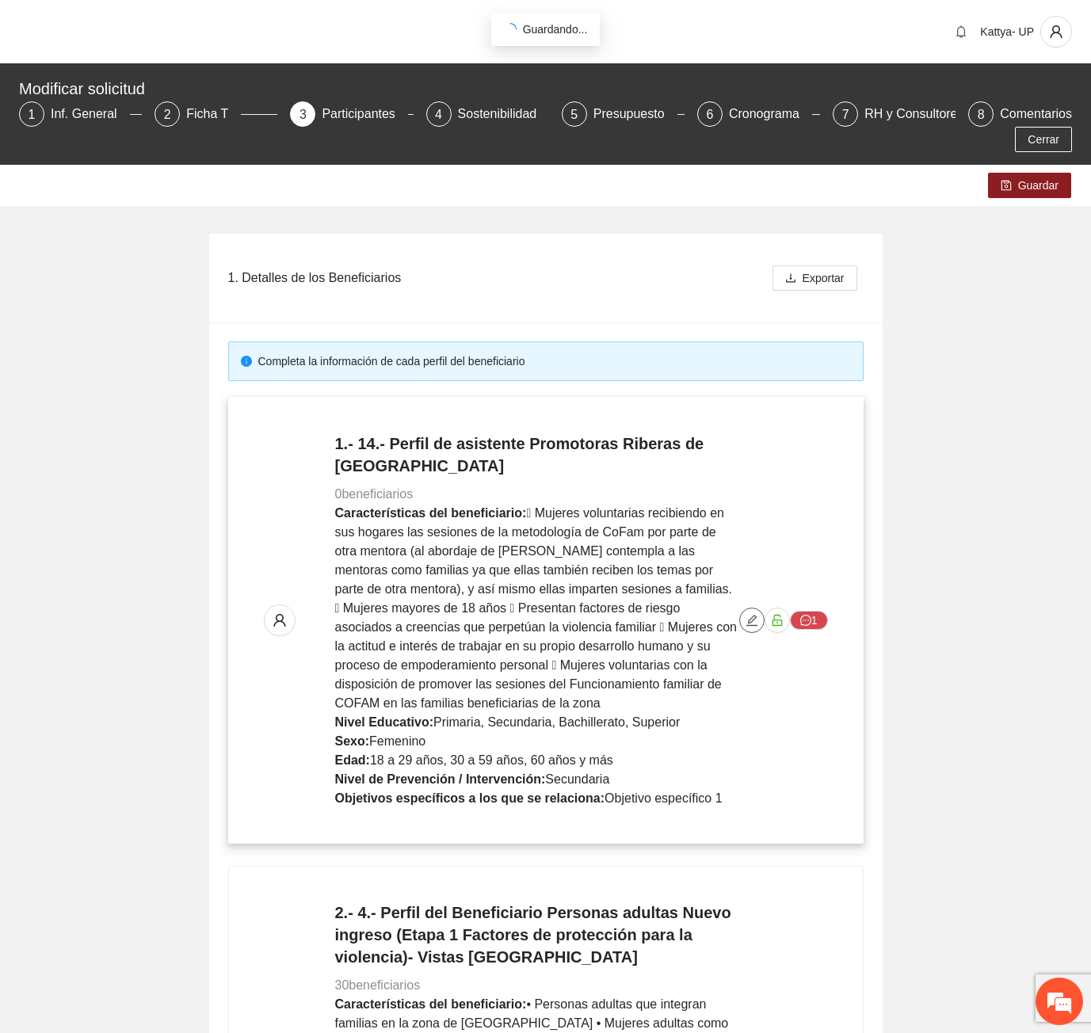
click at [749, 614] on icon "edit" at bounding box center [751, 620] width 13 height 13
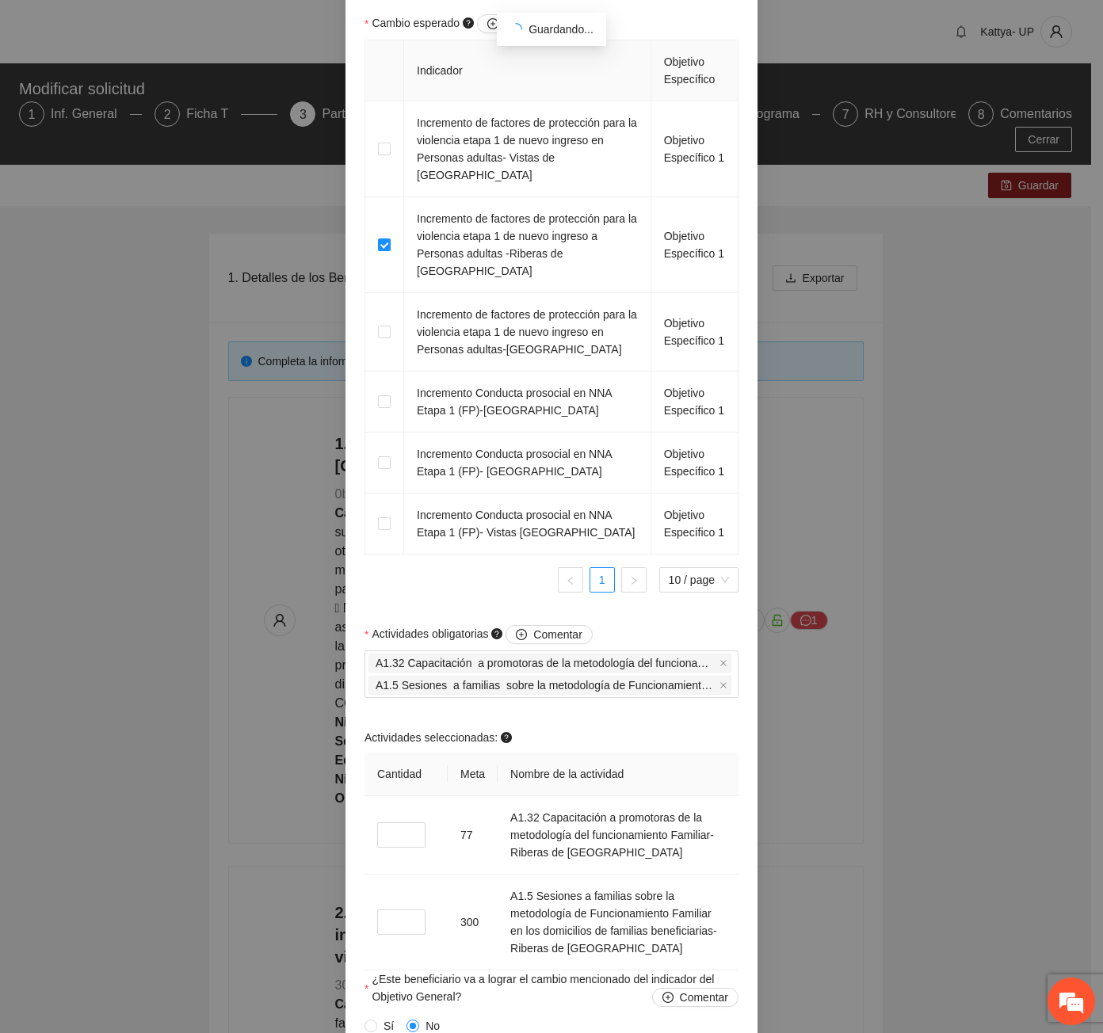
scroll to position [1101, 0]
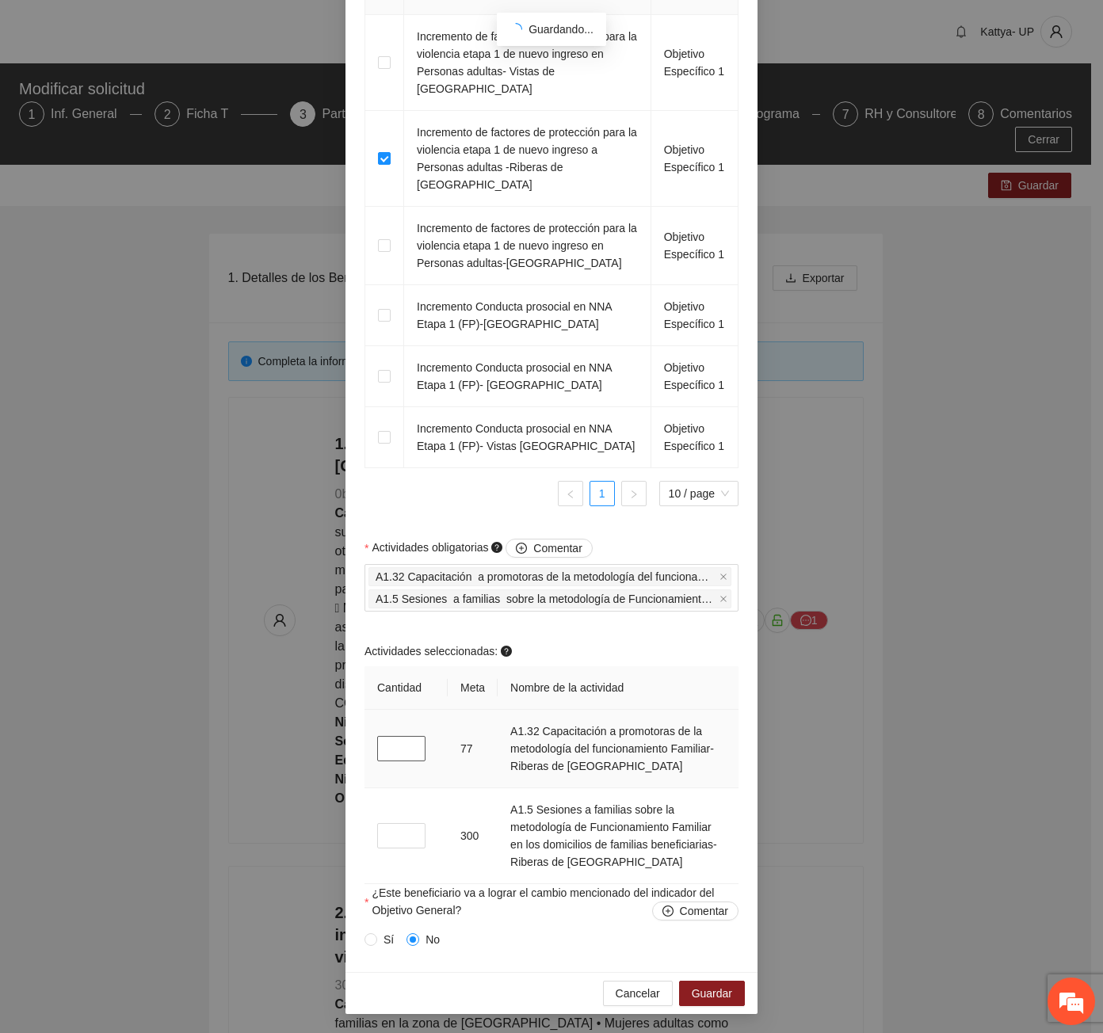
drag, startPoint x: 375, startPoint y: 747, endPoint x: 396, endPoint y: 761, distance: 25.1
click at [396, 761] on td "*" at bounding box center [405, 749] width 83 height 78
type input "**"
click at [383, 840] on input "*" at bounding box center [401, 835] width 48 height 25
click at [386, 841] on input "*" at bounding box center [401, 835] width 48 height 25
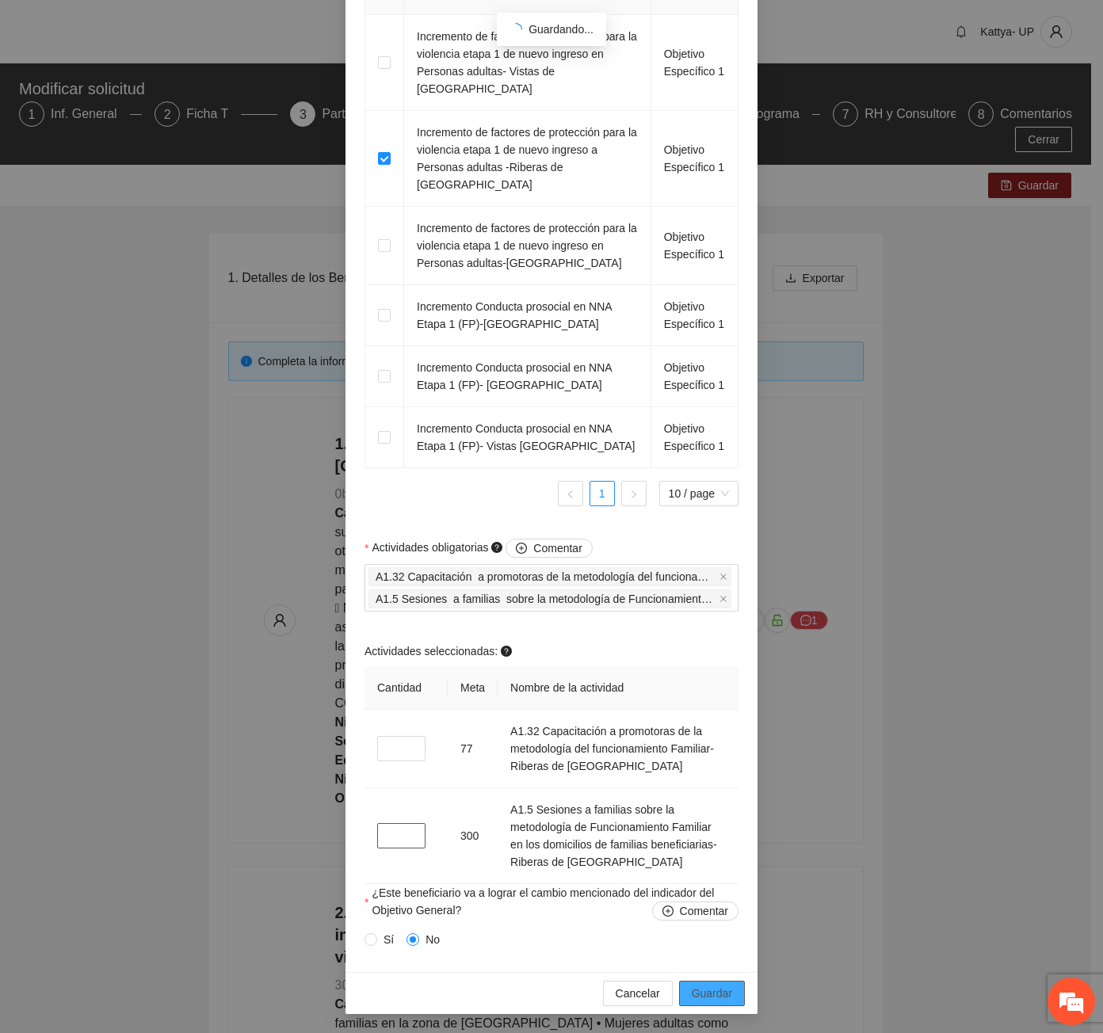
type input "***"
click at [702, 991] on span "Guardar" at bounding box center [712, 993] width 40 height 17
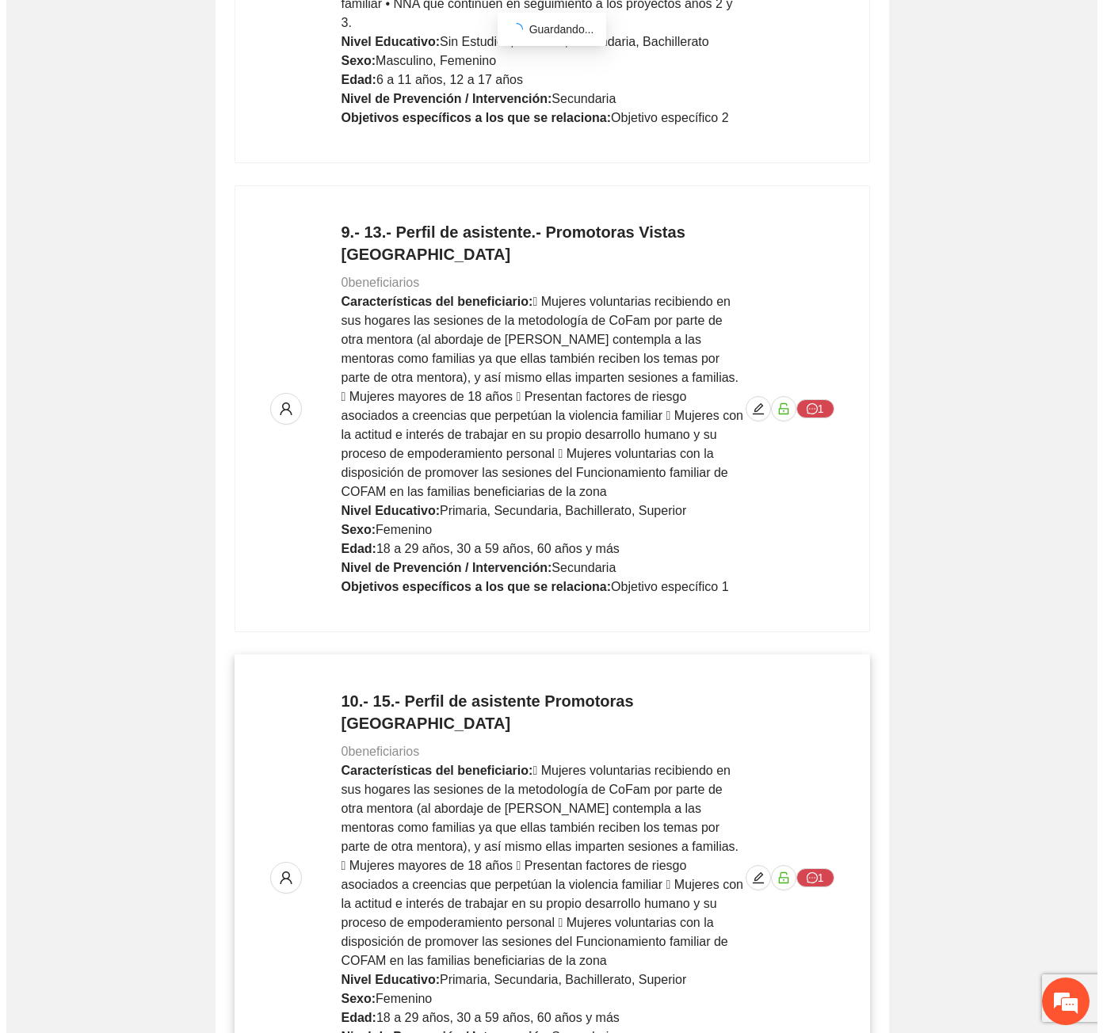
scroll to position [3723, 0]
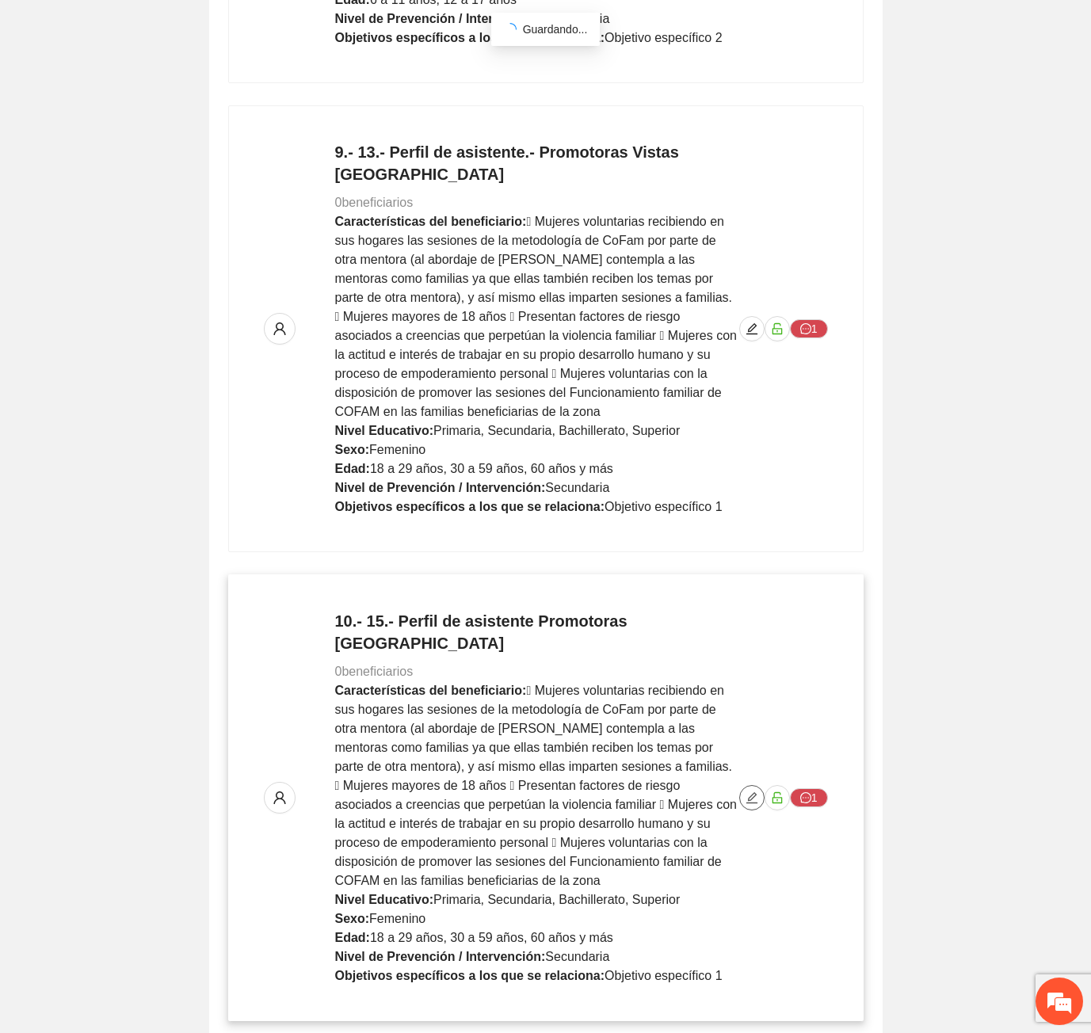
click at [753, 791] on icon "edit" at bounding box center [751, 797] width 13 height 13
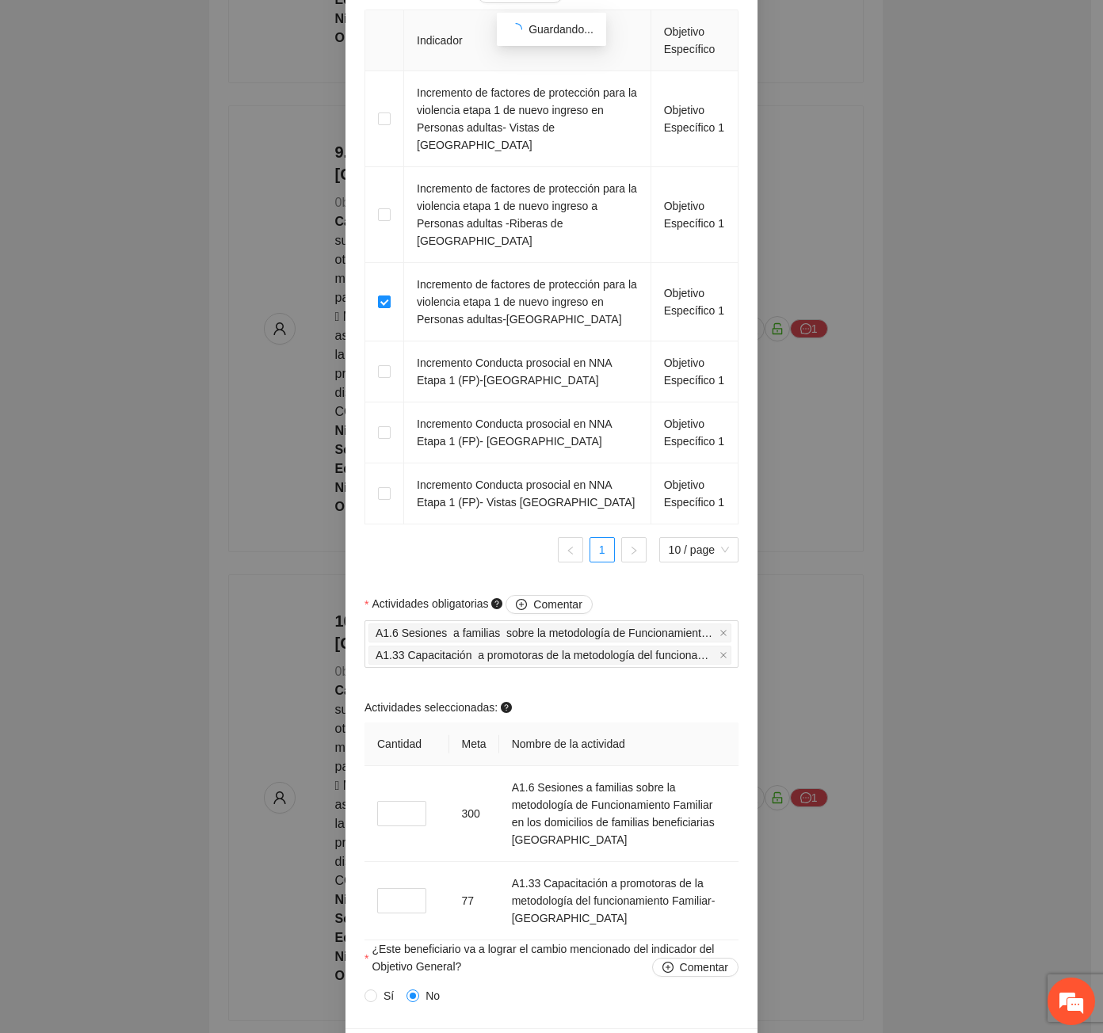
scroll to position [1101, 0]
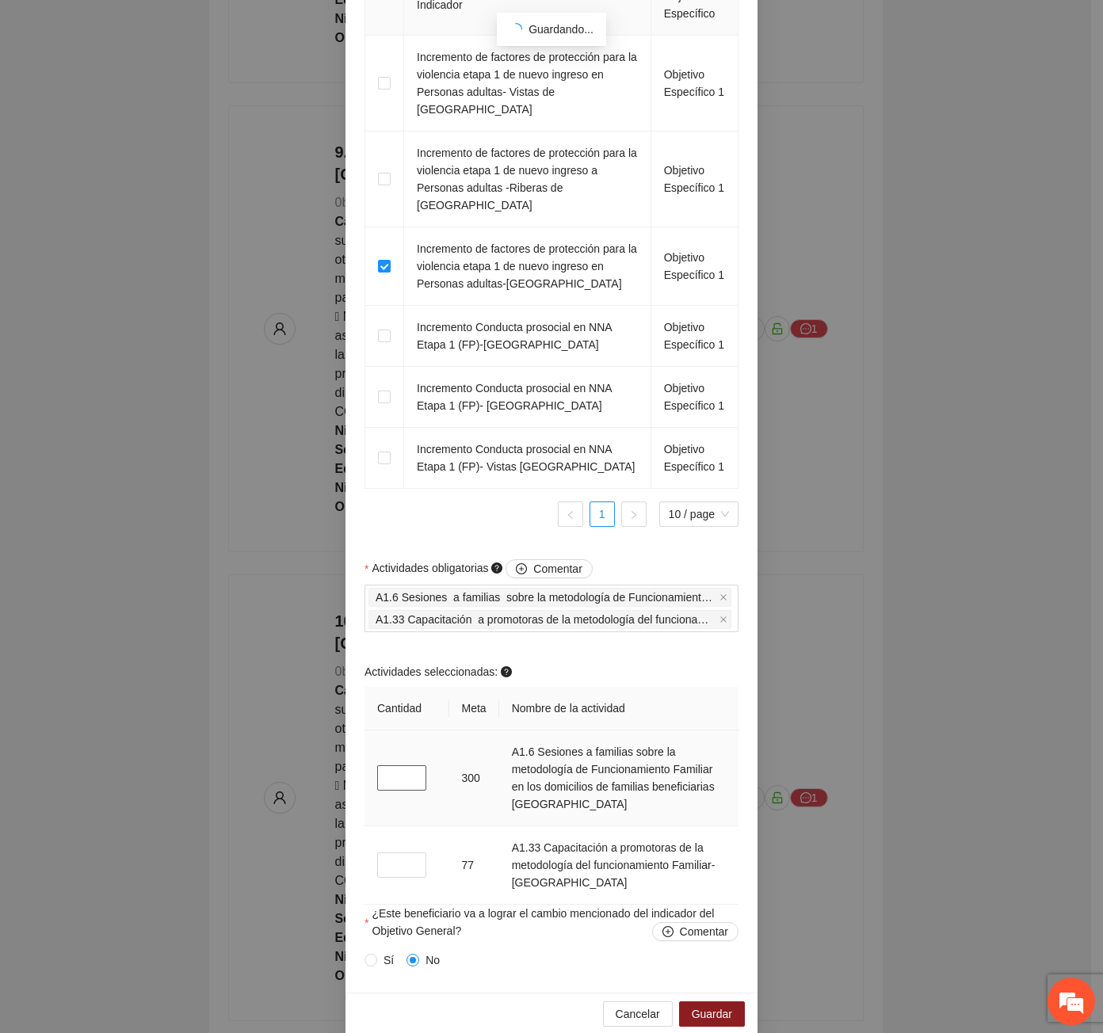
drag, startPoint x: 394, startPoint y: 760, endPoint x: 373, endPoint y: 764, distance: 21.6
click at [377, 765] on input "*" at bounding box center [401, 777] width 49 height 25
type input "***"
drag, startPoint x: 386, startPoint y: 849, endPoint x: 371, endPoint y: 848, distance: 15.1
click at [377, 852] on input "*" at bounding box center [401, 864] width 49 height 25
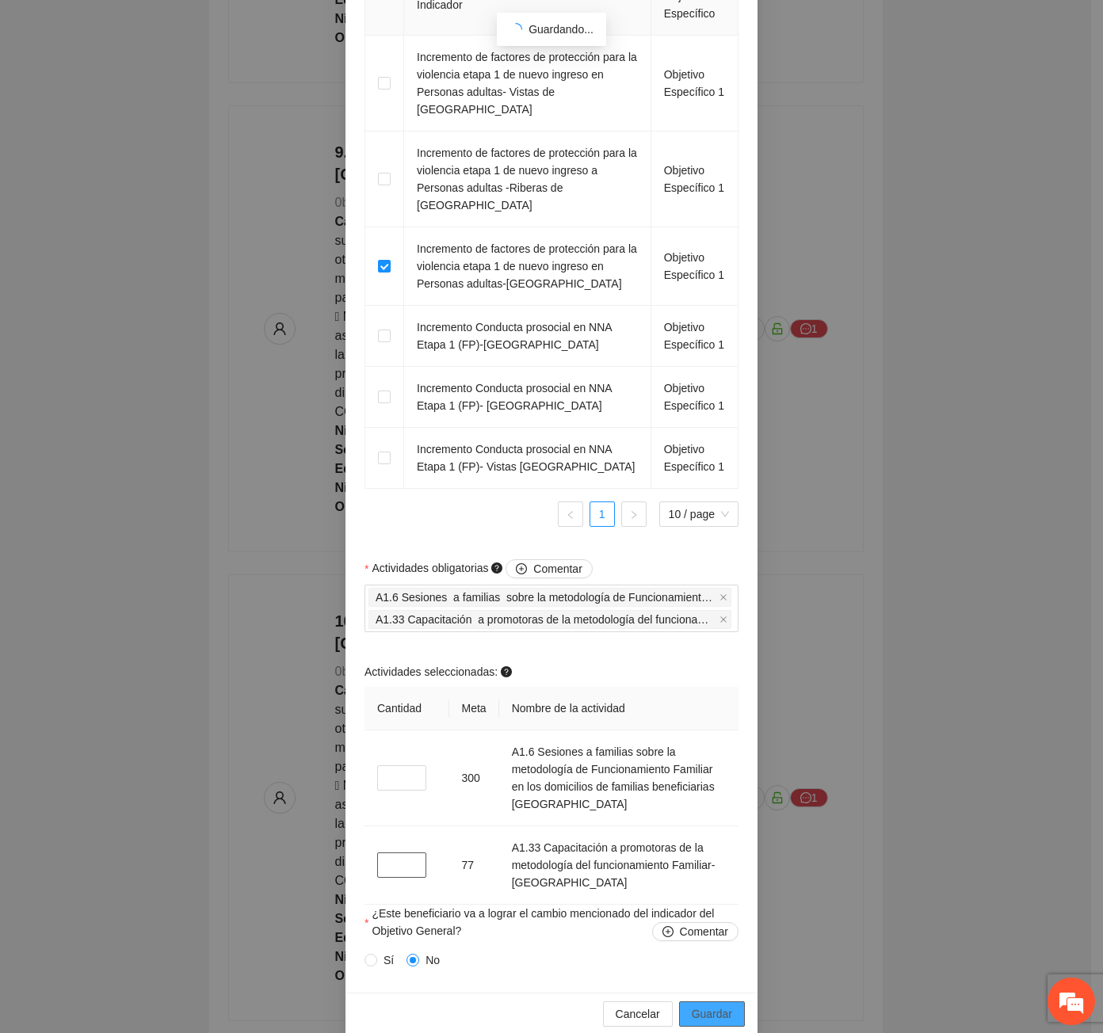
type input "**"
click at [708, 1005] on span "Guardar" at bounding box center [712, 1013] width 40 height 17
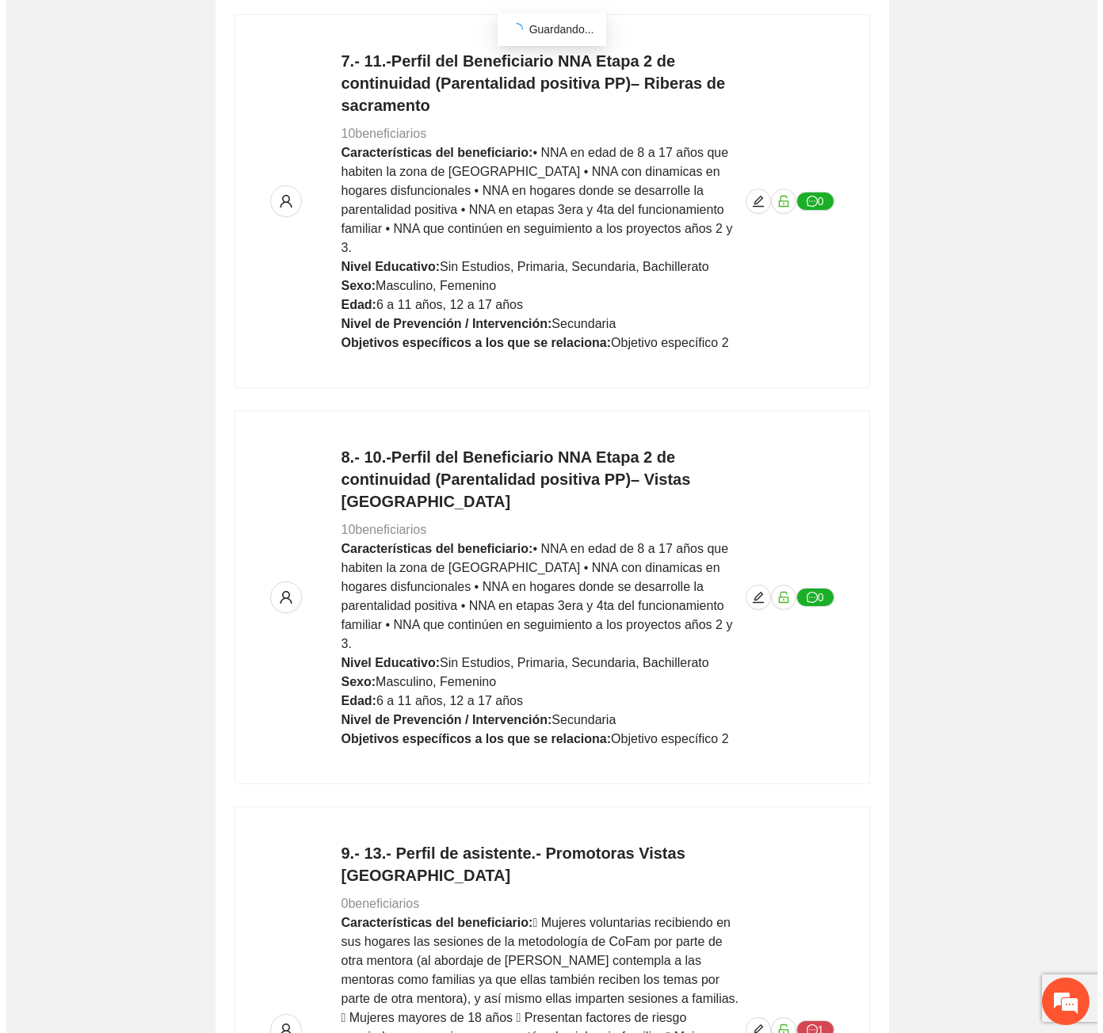
scroll to position [3097, 0]
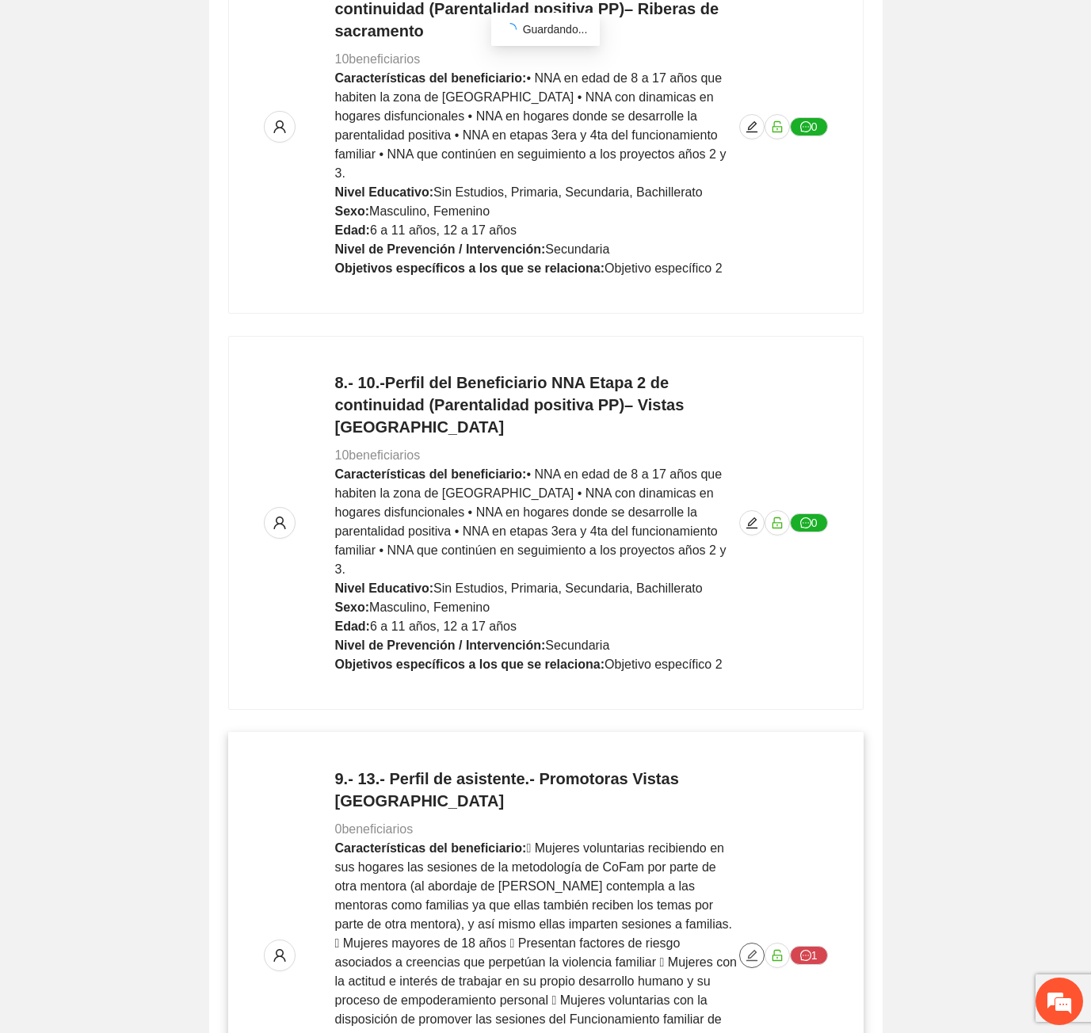
click at [747, 949] on icon "edit" at bounding box center [751, 955] width 13 height 13
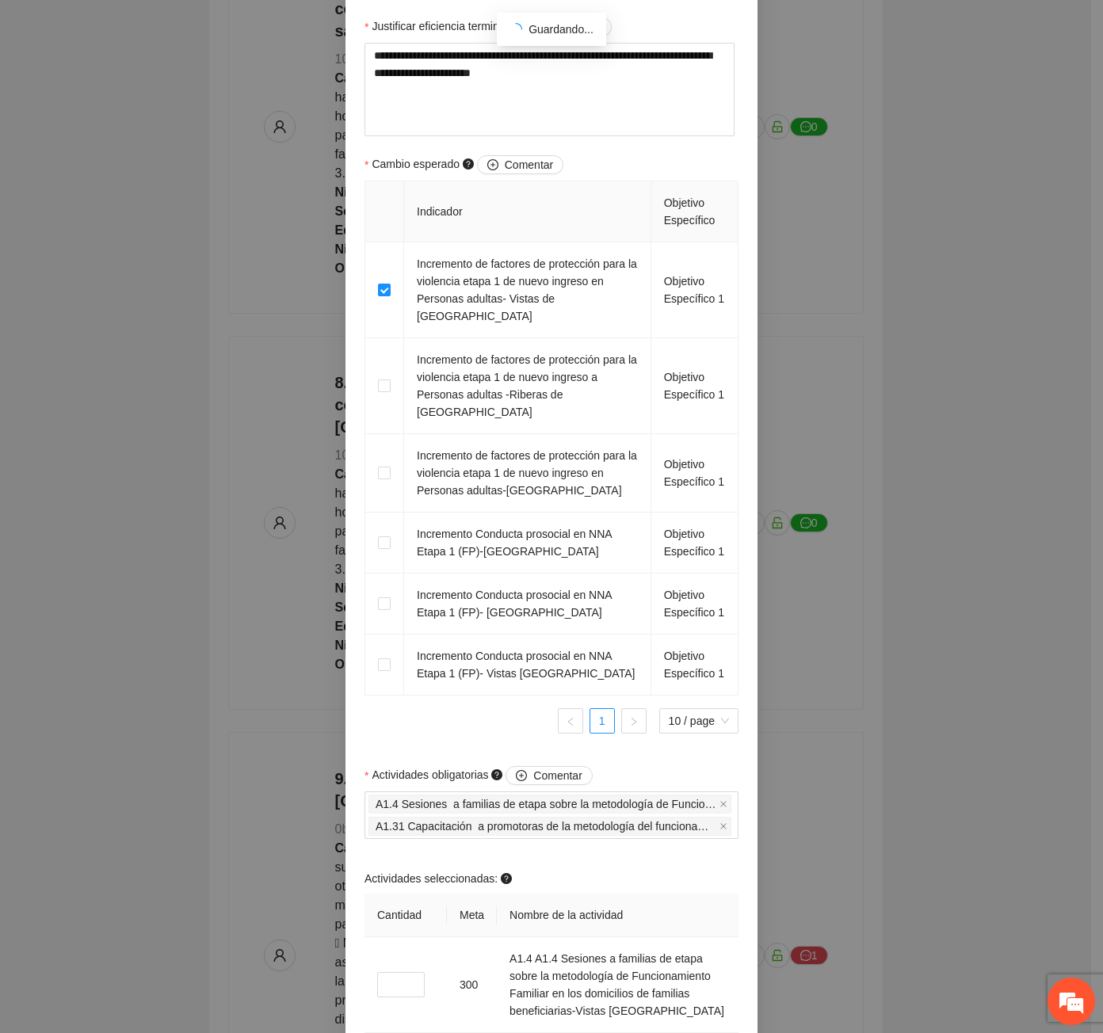
scroll to position [1066, 0]
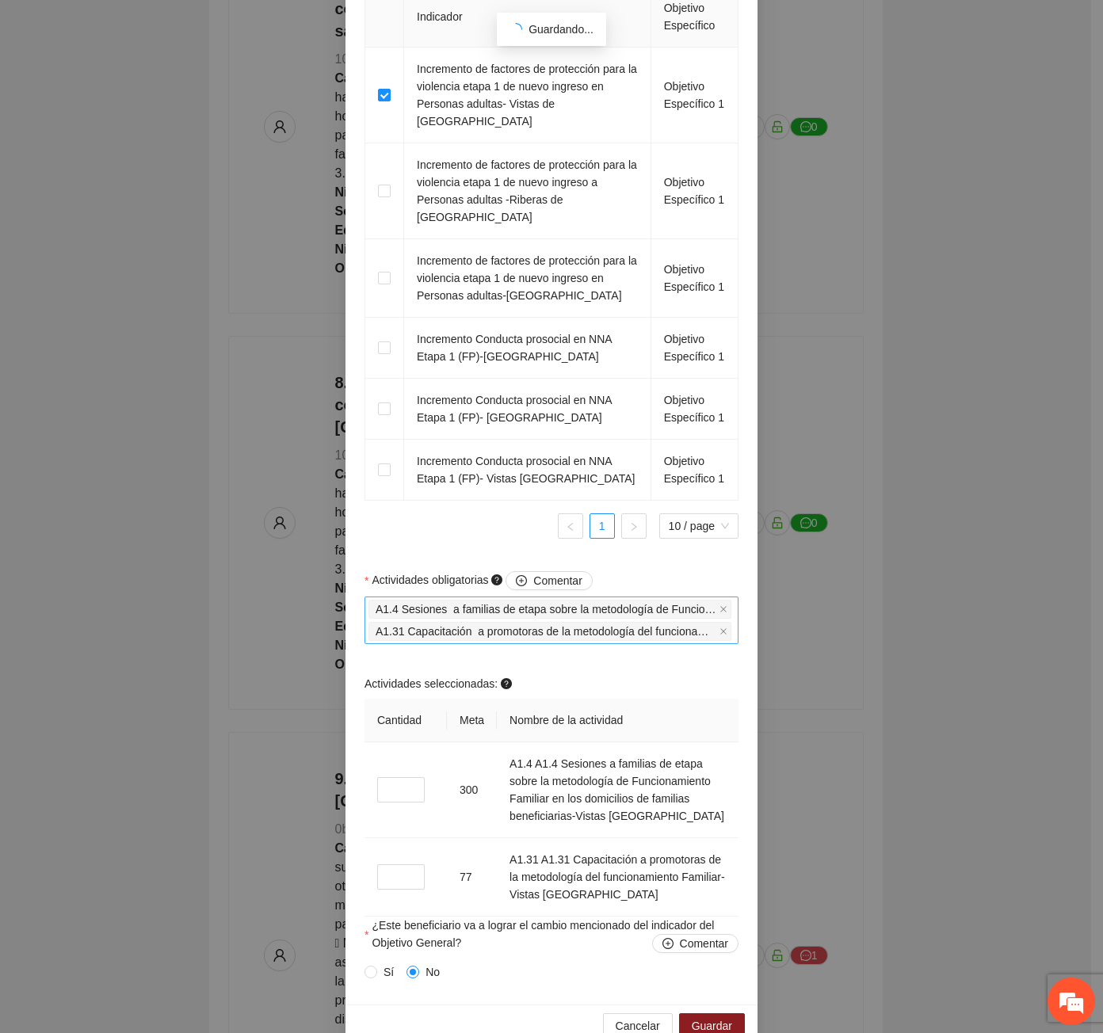
click at [734, 622] on input "Actividades obligatorias Comentar" at bounding box center [735, 631] width 3 height 19
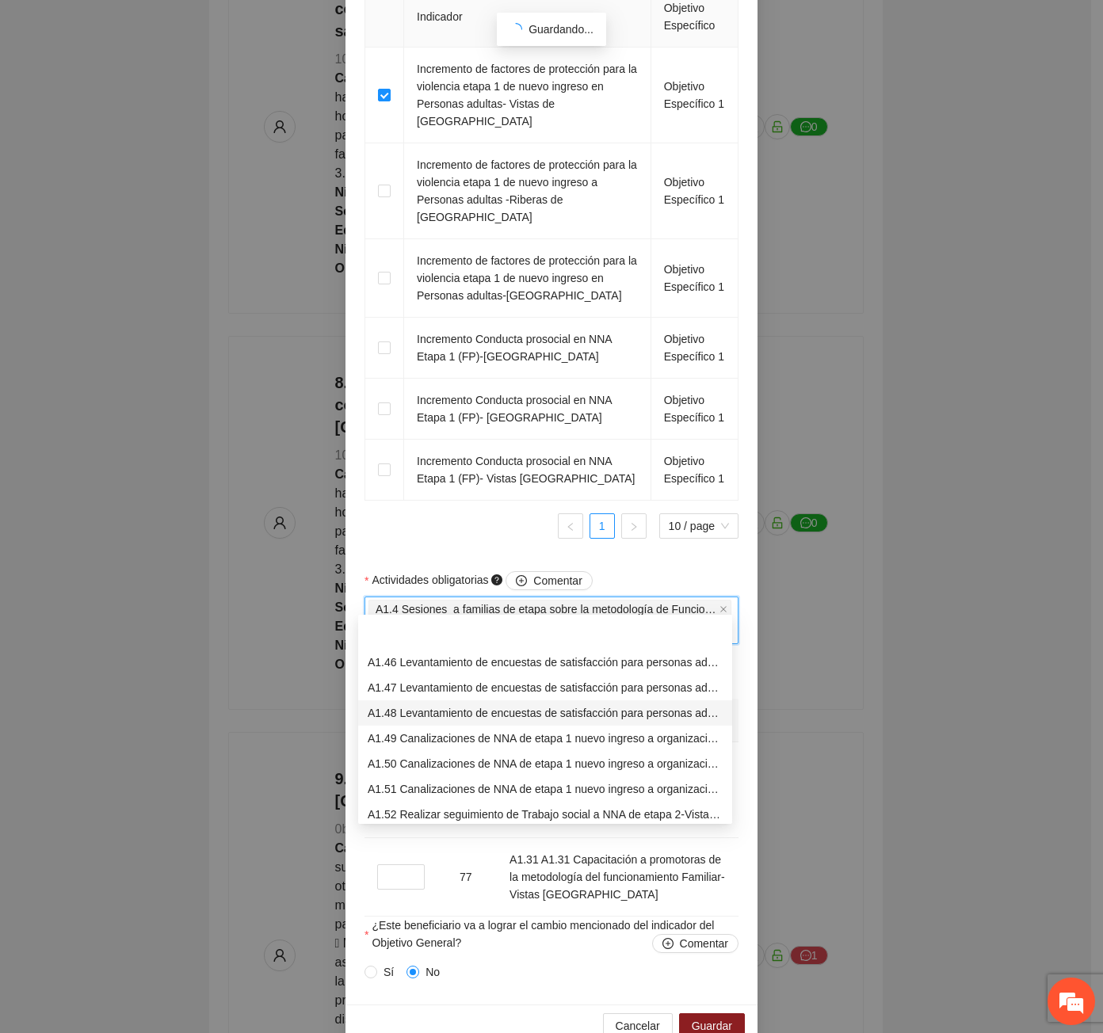
scroll to position [1166, 0]
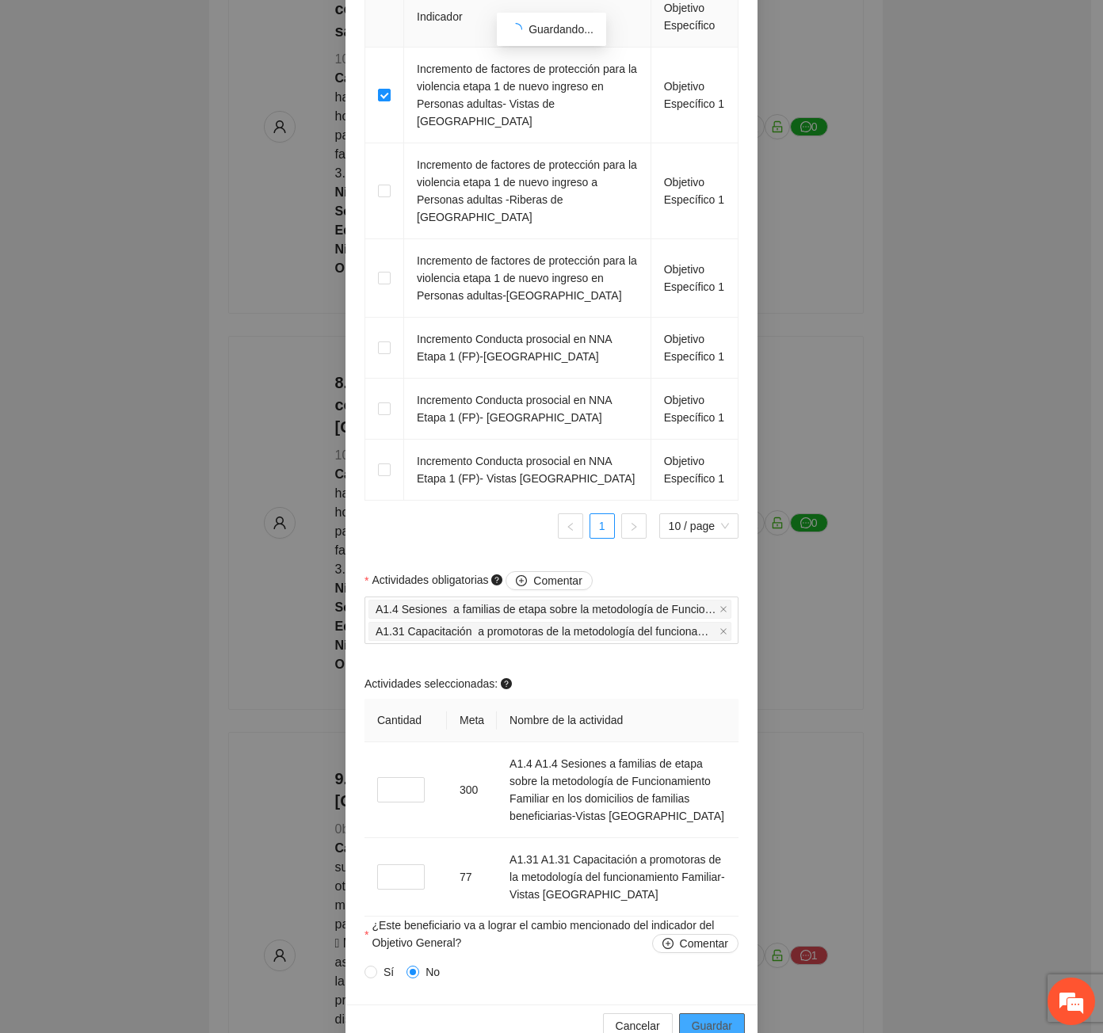
click at [711, 1017] on span "Guardar" at bounding box center [712, 1025] width 40 height 17
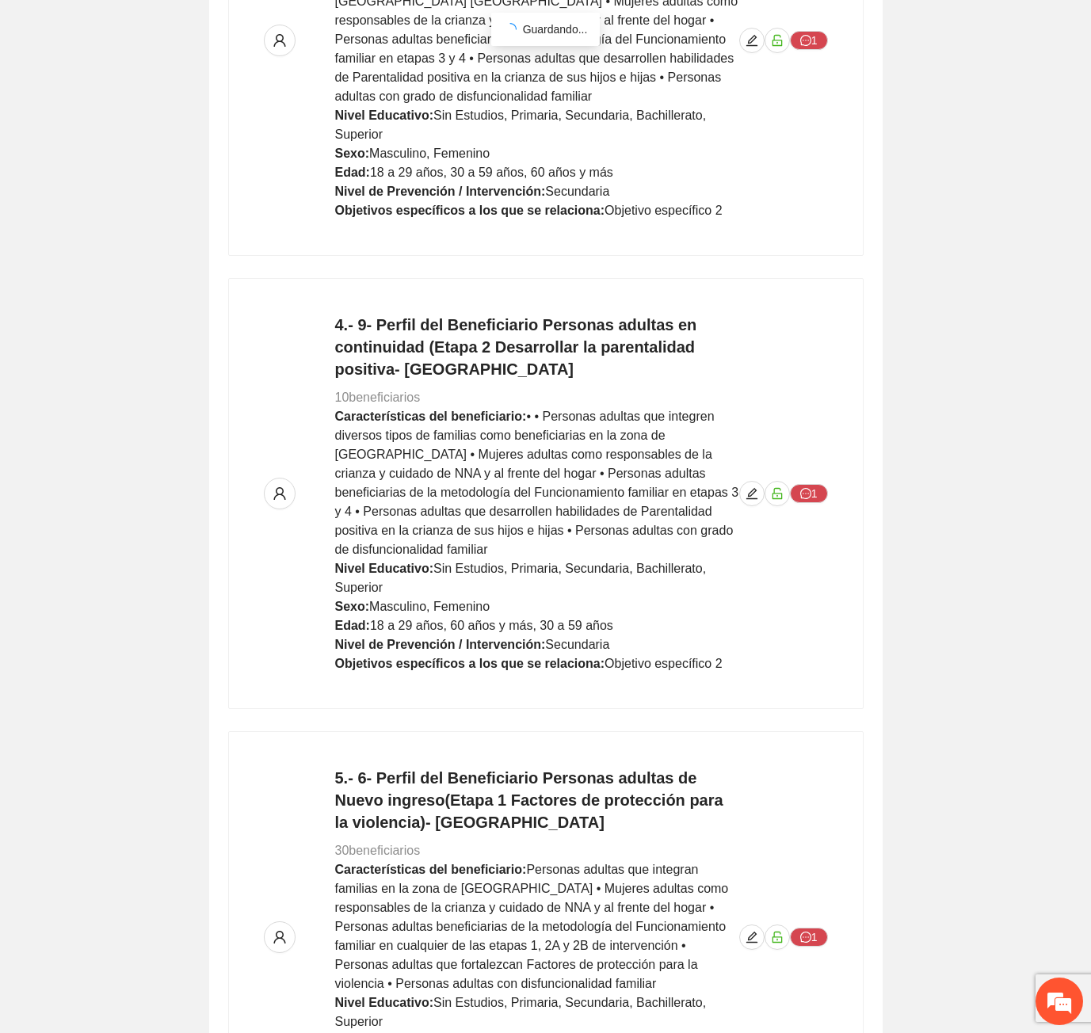
scroll to position [0, 0]
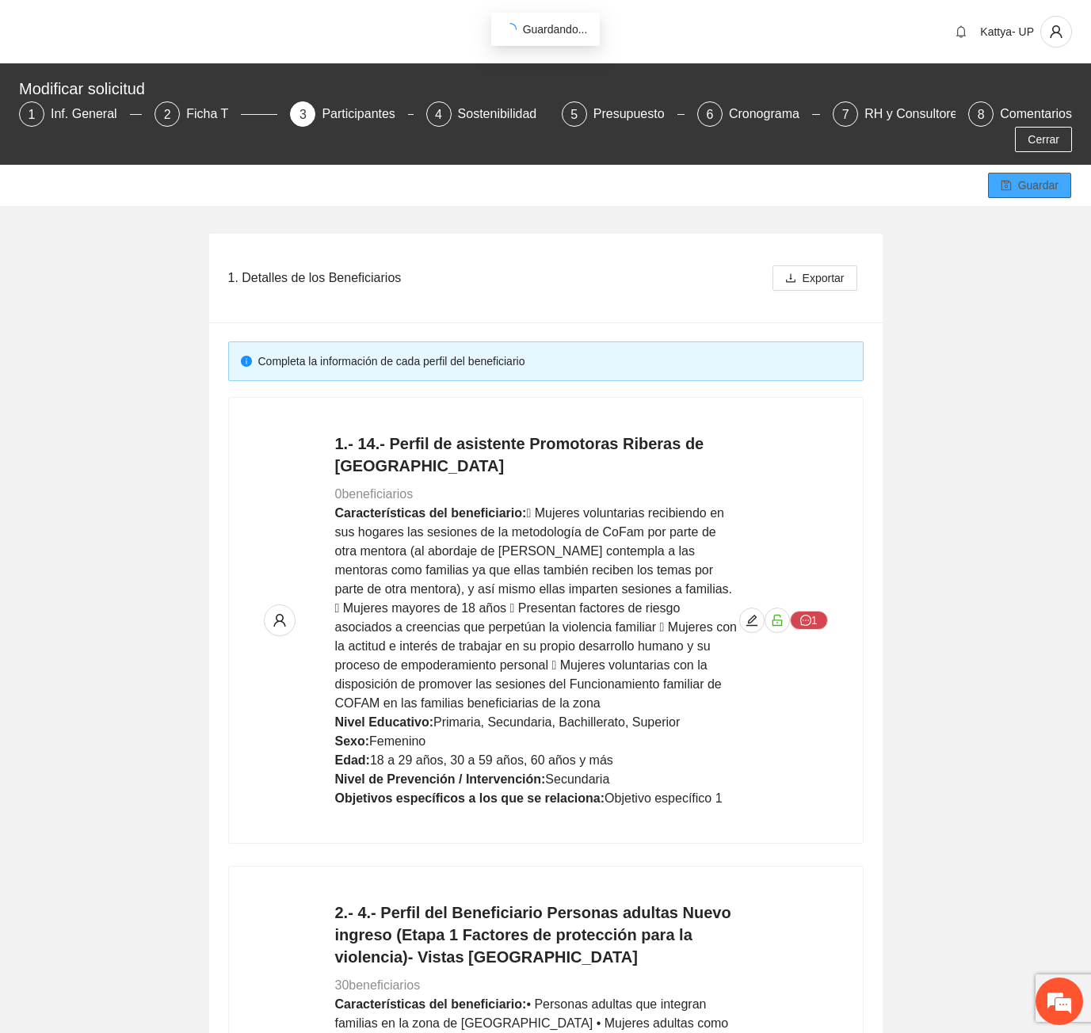
click at [1054, 177] on span "Guardar" at bounding box center [1038, 185] width 40 height 17
drag, startPoint x: 102, startPoint y: 651, endPoint x: 5, endPoint y: 401, distance: 268.6
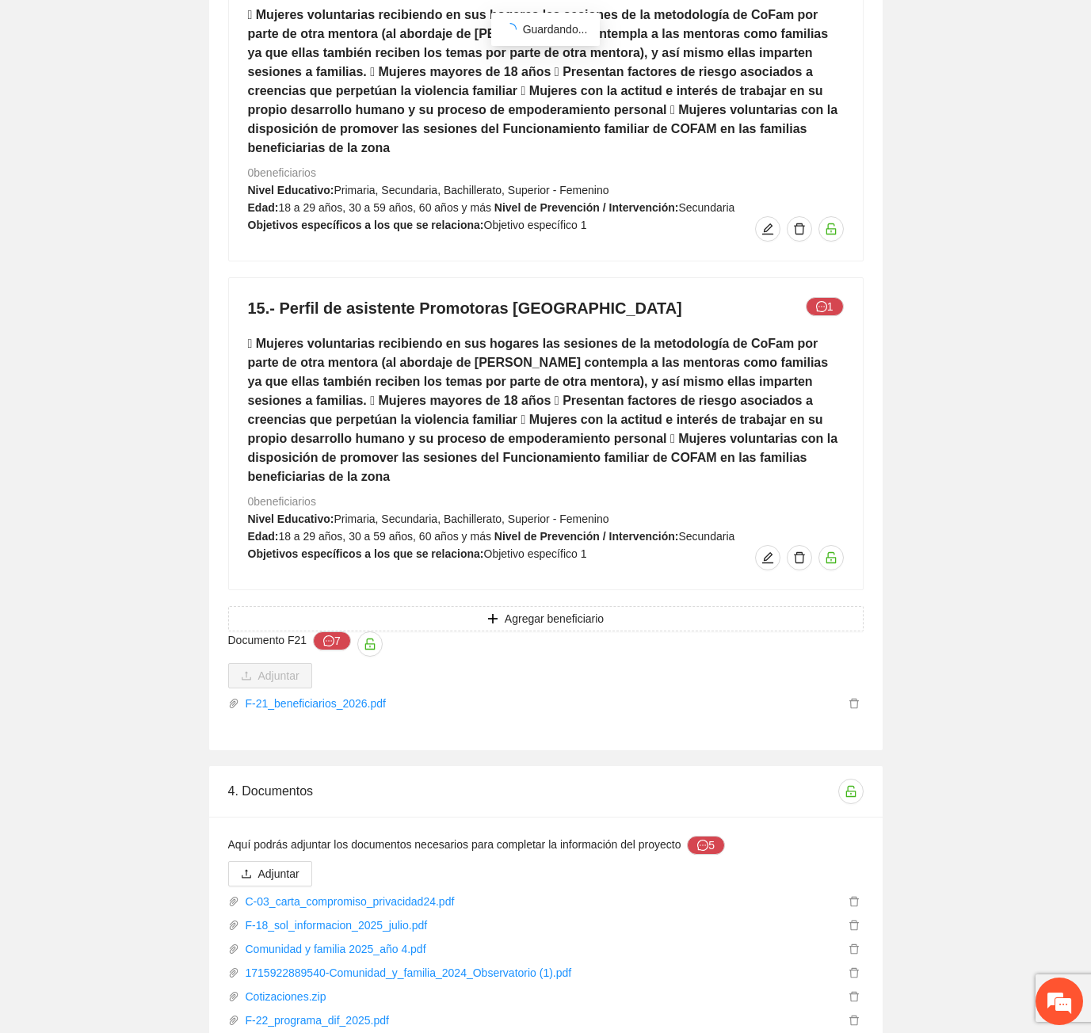
scroll to position [10747, 0]
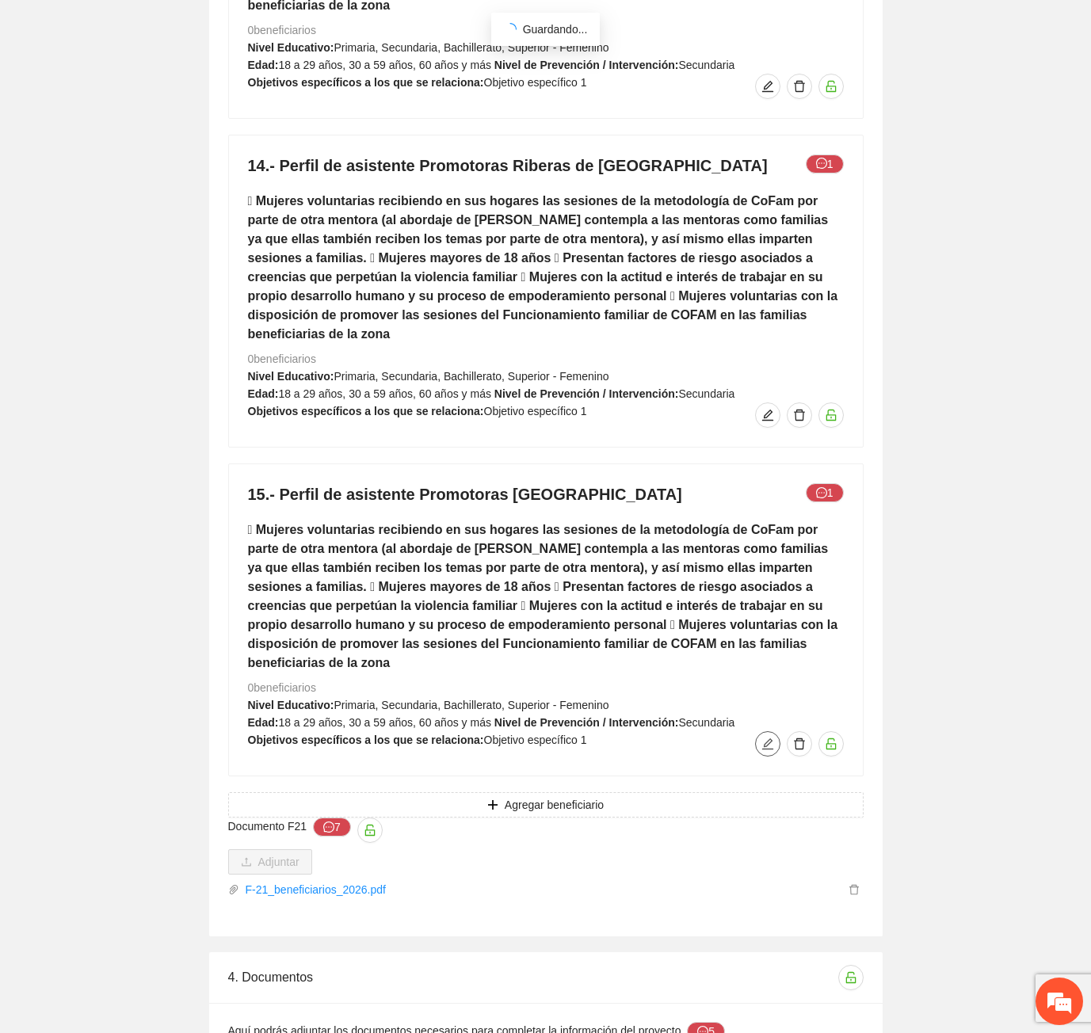
click at [761, 738] on icon "edit" at bounding box center [767, 744] width 13 height 13
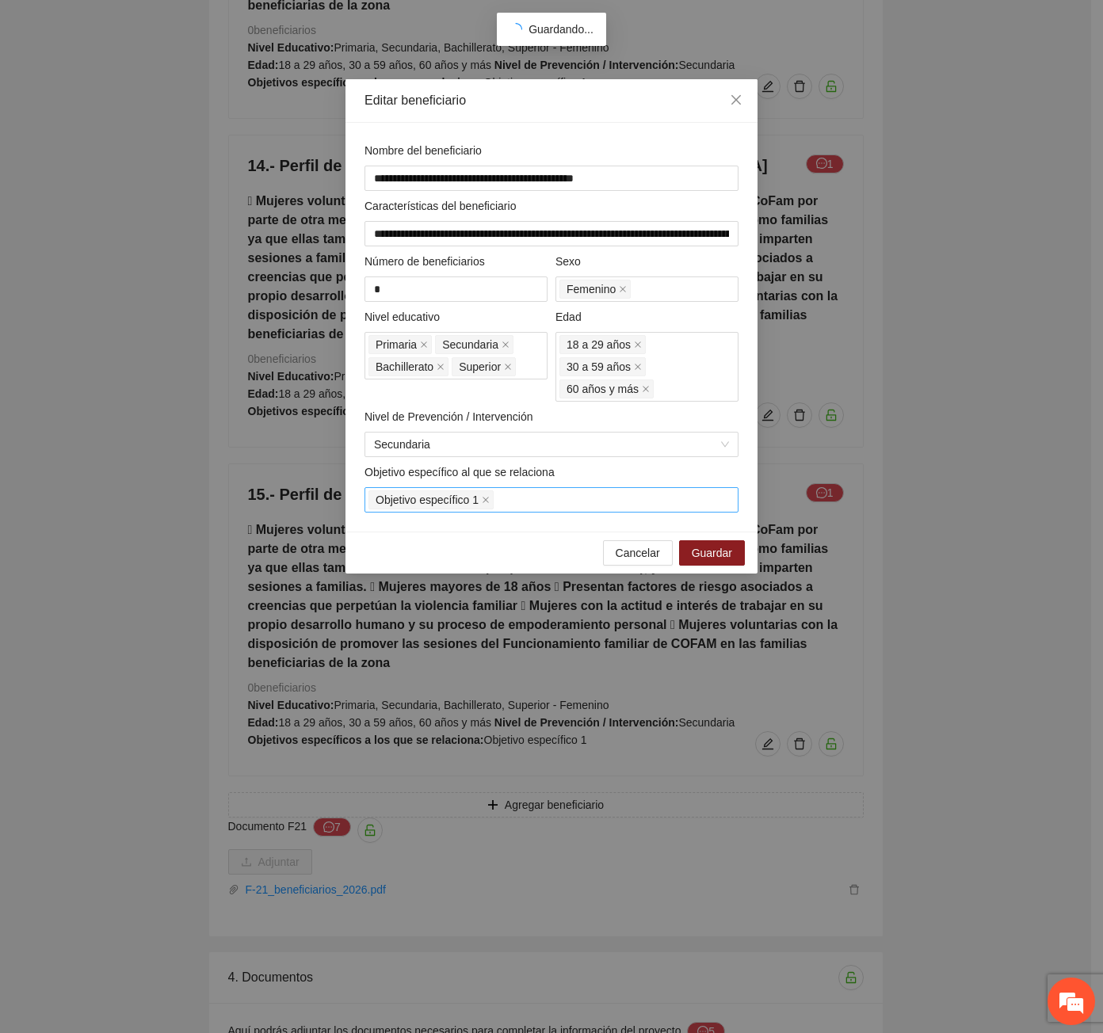
click at [525, 489] on div "Objetivo específico 1" at bounding box center [551, 500] width 366 height 22
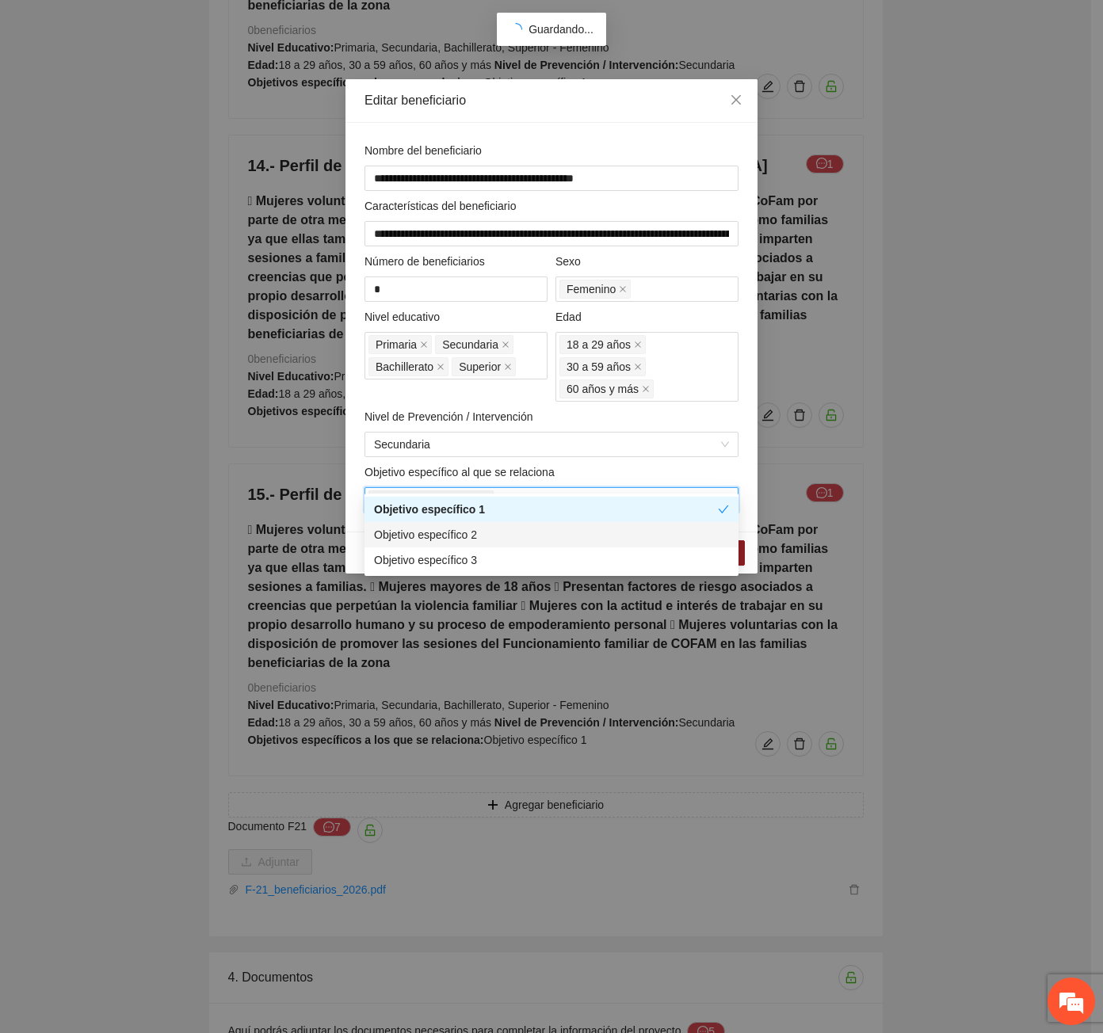
click at [502, 532] on div "Objetivo específico 2" at bounding box center [551, 534] width 355 height 17
click at [753, 490] on div "**********" at bounding box center [551, 327] width 412 height 409
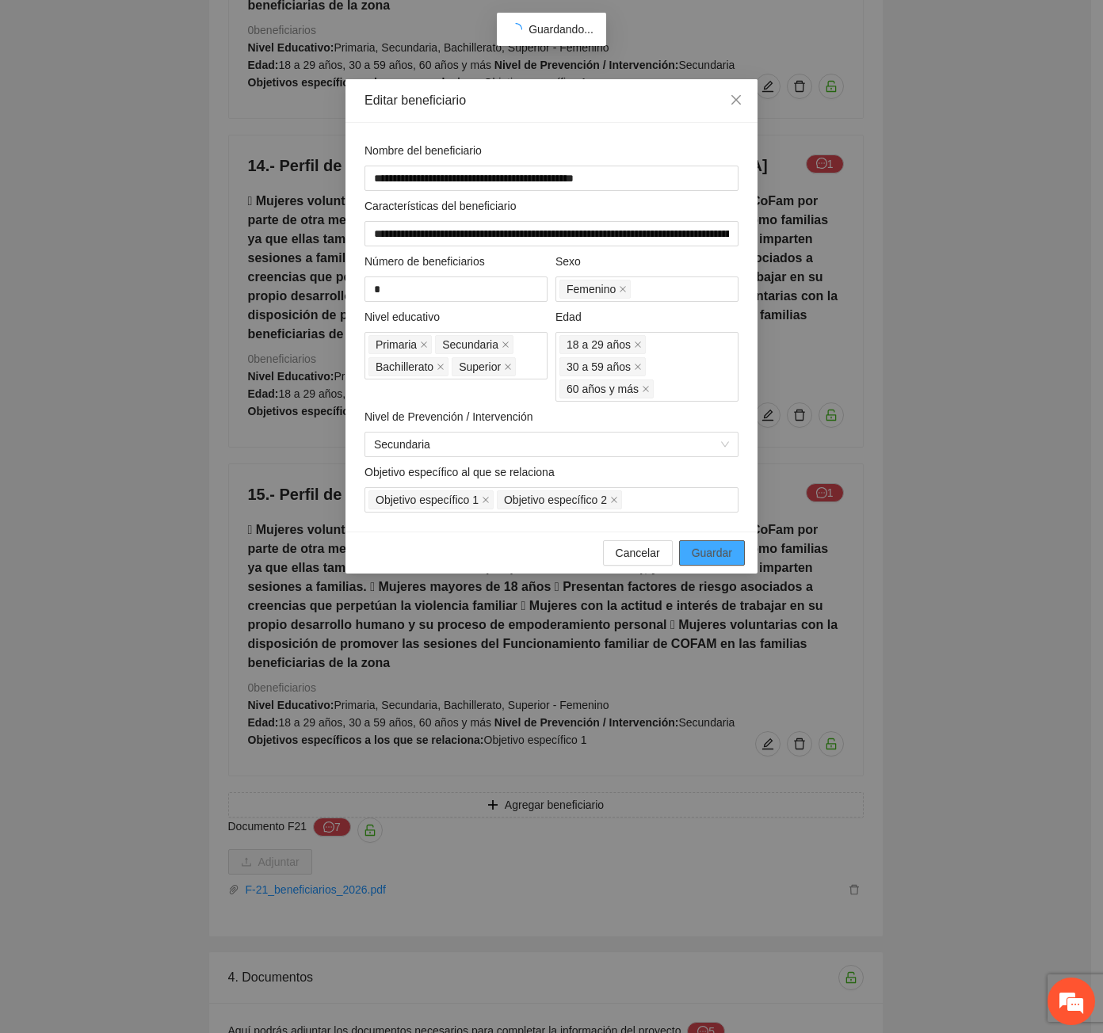
click at [733, 540] on button "Guardar" at bounding box center [712, 552] width 66 height 25
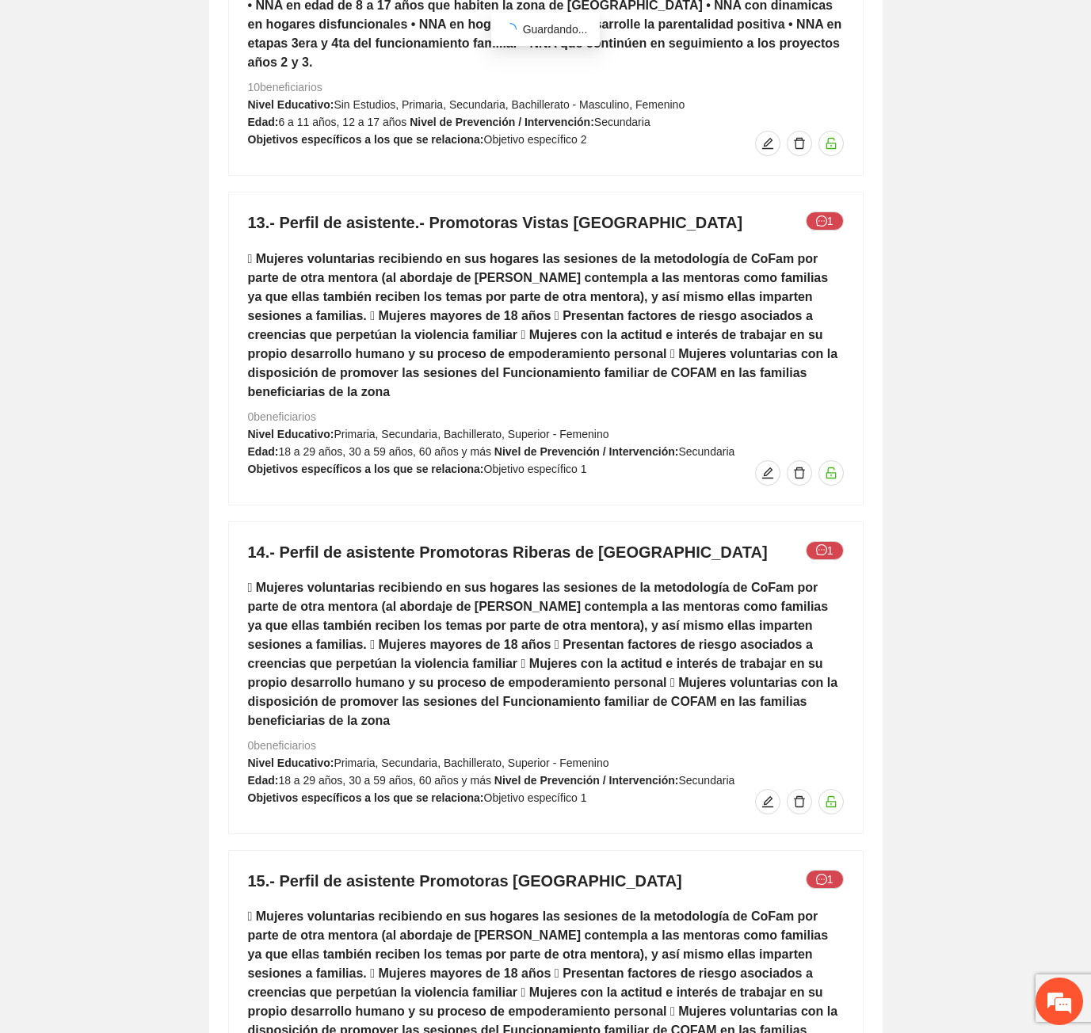
scroll to position [10351, 0]
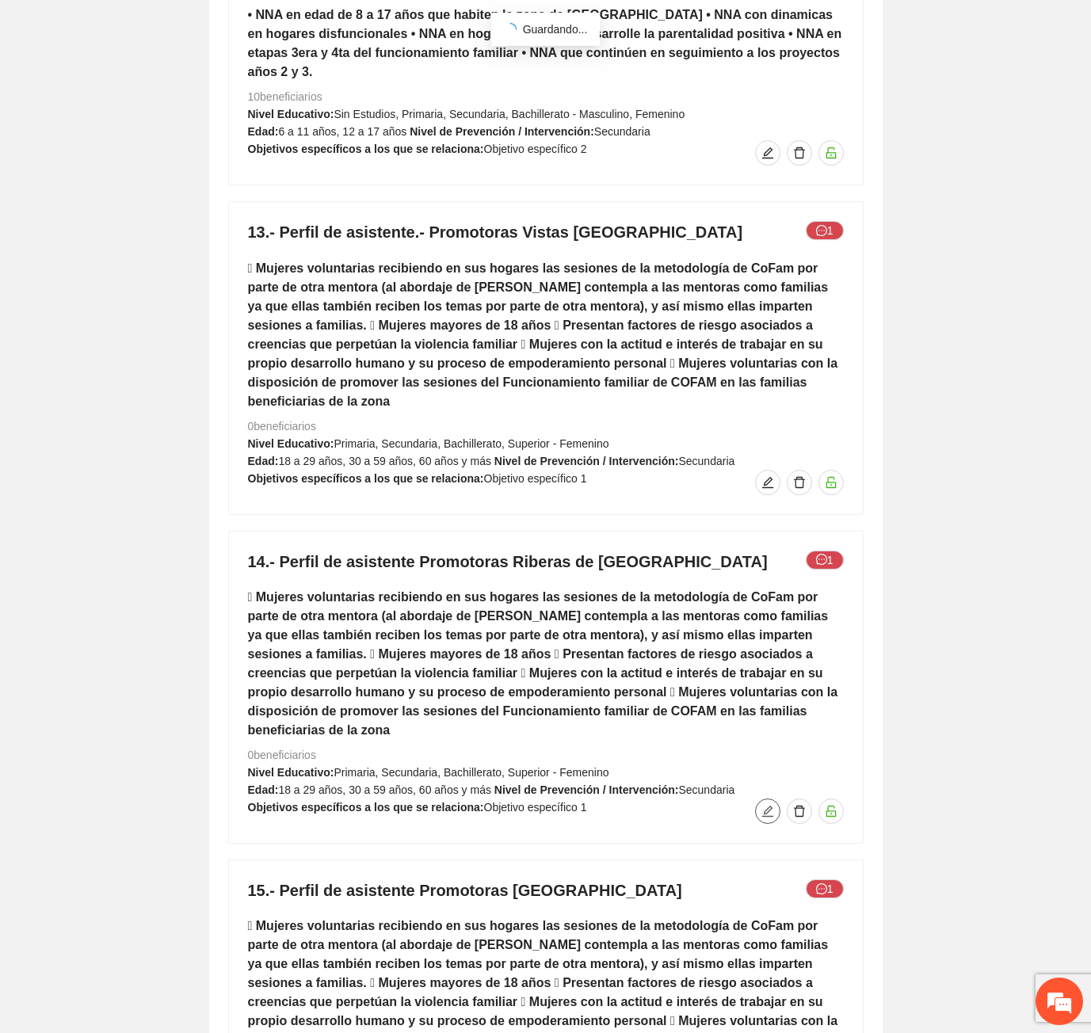
click at [768, 806] on icon "edit" at bounding box center [766, 811] width 11 height 11
type input "**********"
type input "*"
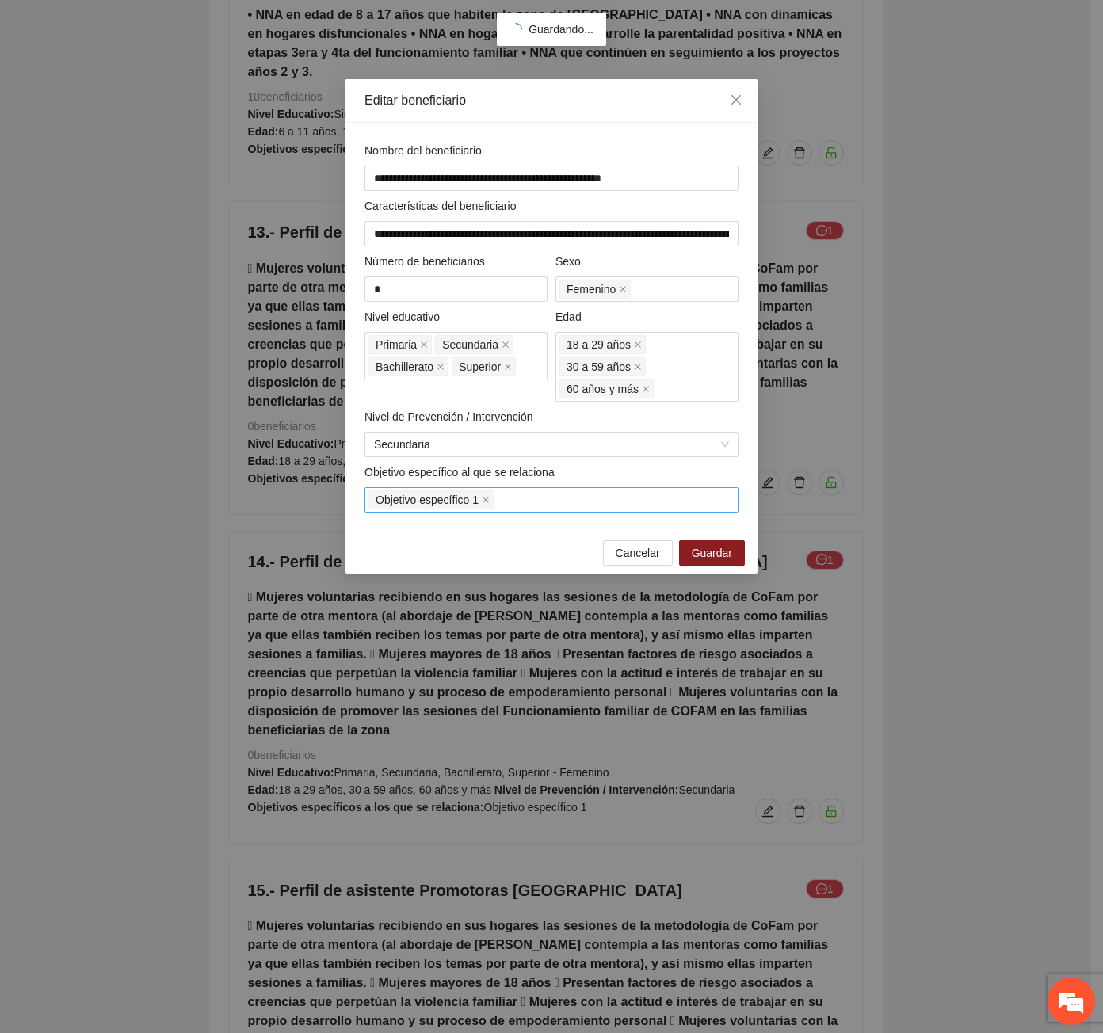
click at [620, 489] on div "Objetivo específico 1" at bounding box center [551, 500] width 366 height 22
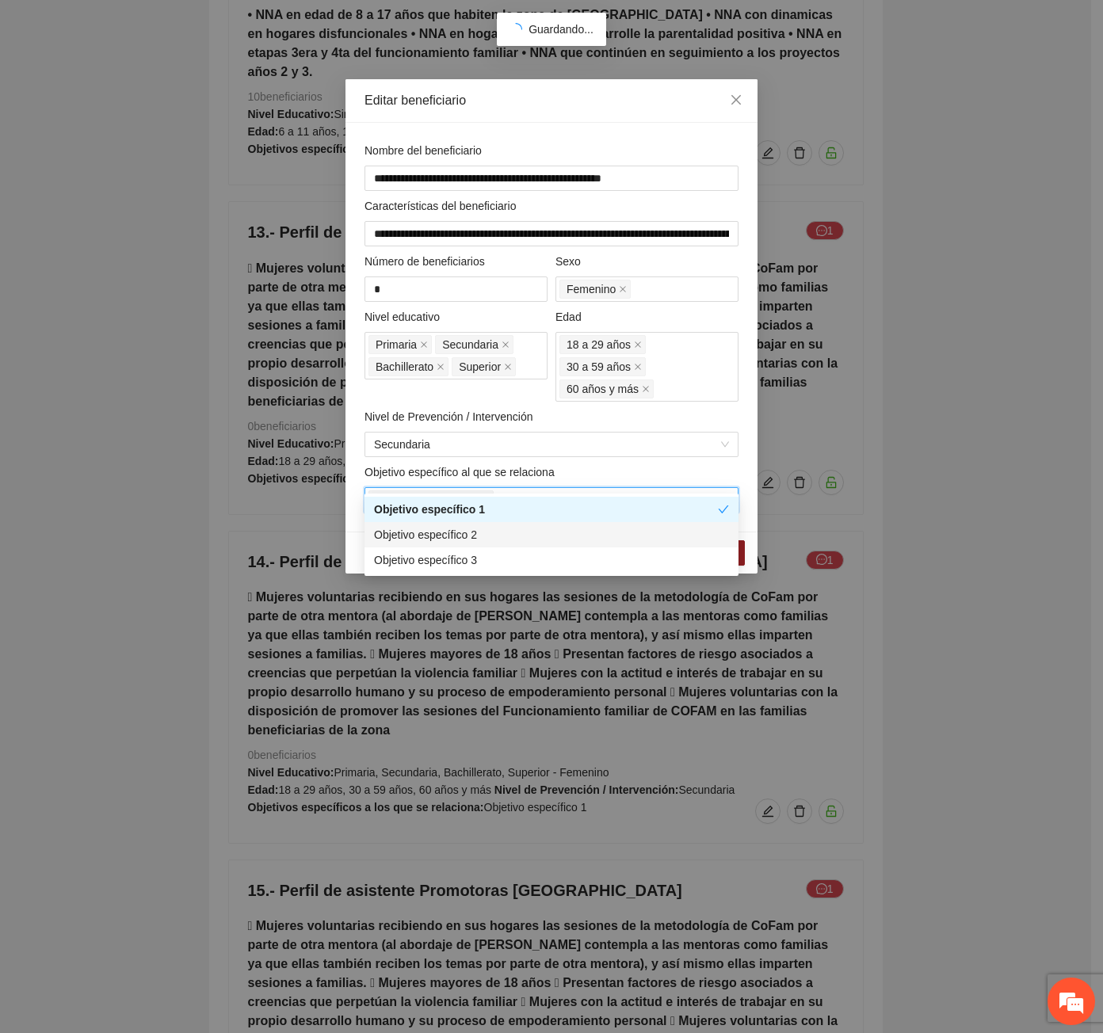
click at [527, 527] on div "Objetivo específico 2" at bounding box center [551, 534] width 355 height 17
click at [741, 532] on div "Cancelar Guardar" at bounding box center [551, 553] width 412 height 42
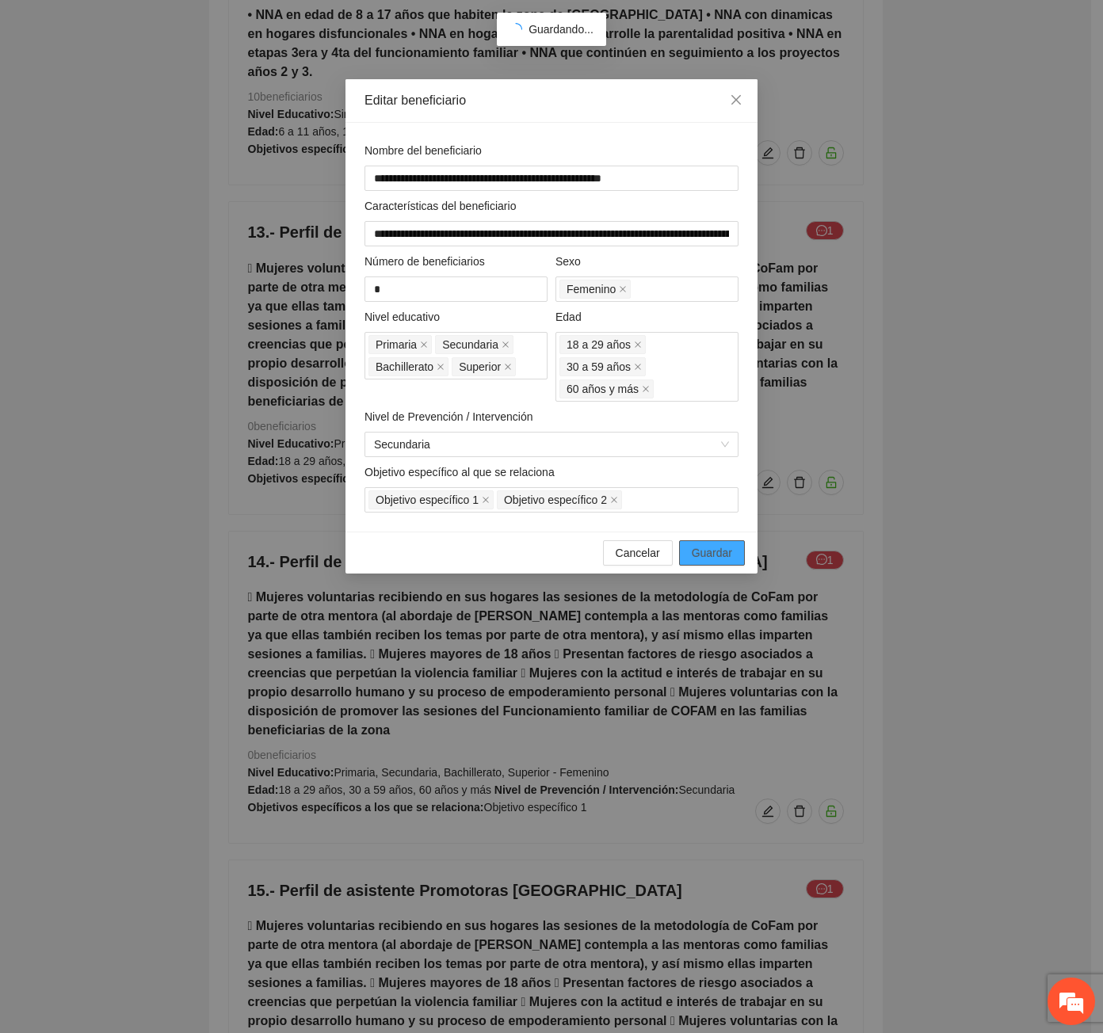
click at [740, 540] on button "Guardar" at bounding box center [712, 552] width 66 height 25
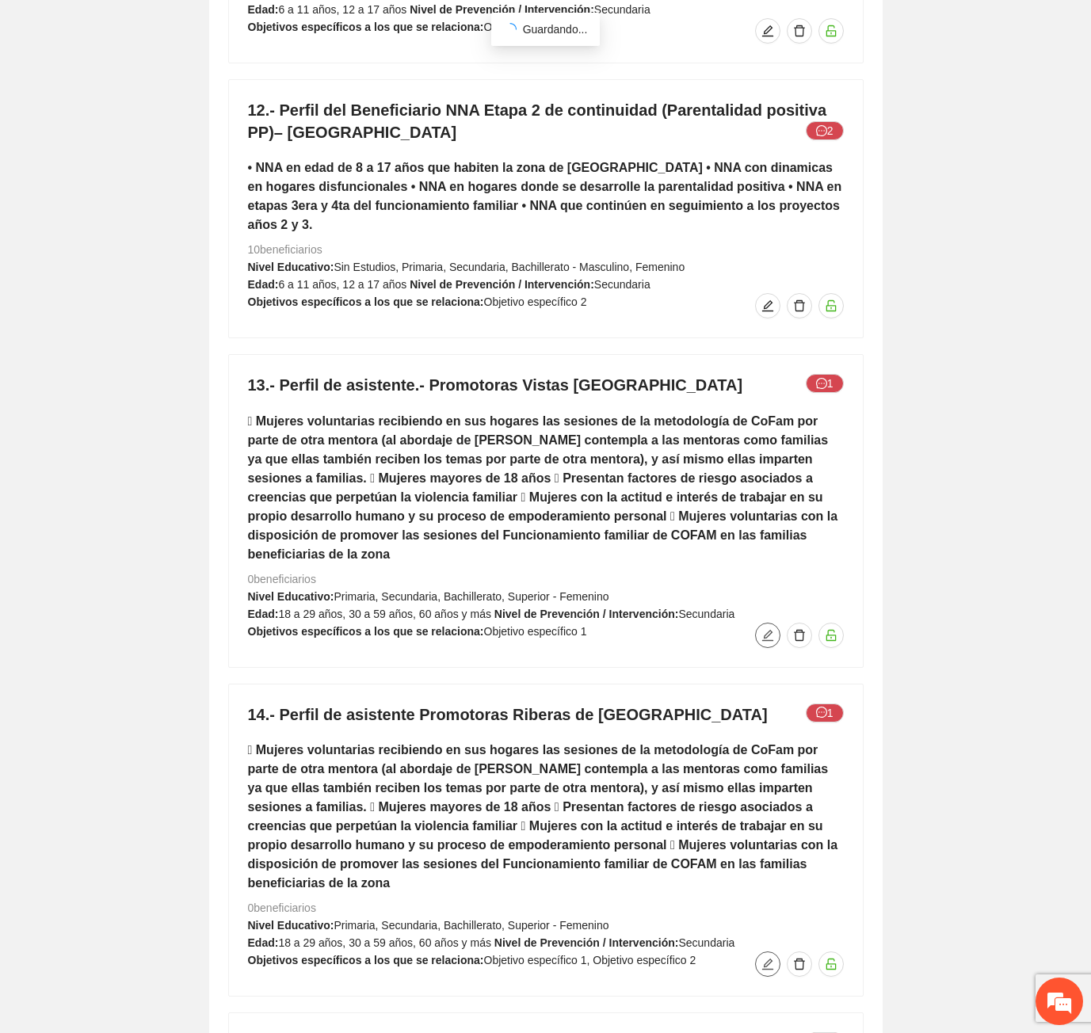
scroll to position [10193, 0]
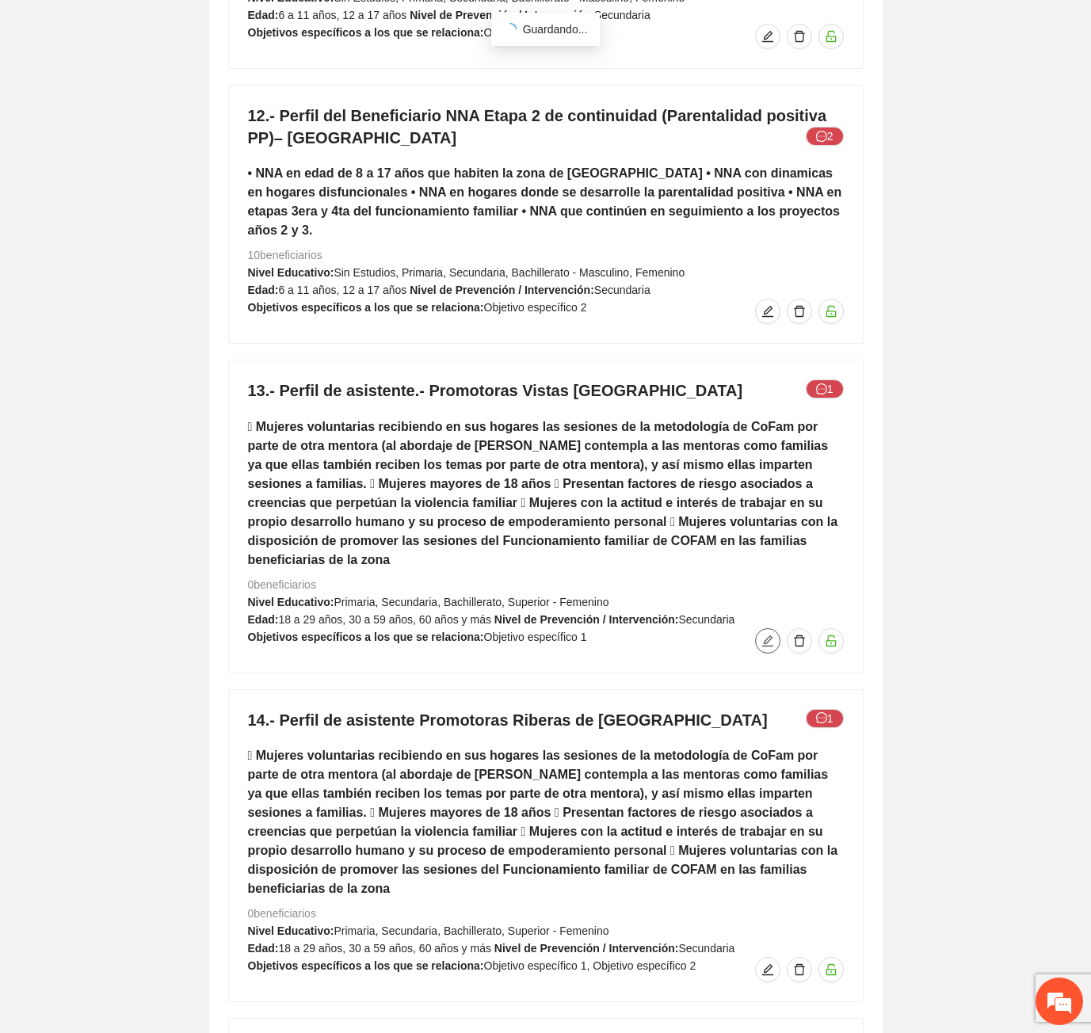
click at [758, 635] on span "edit" at bounding box center [768, 641] width 24 height 13
type input "**********"
type input "*"
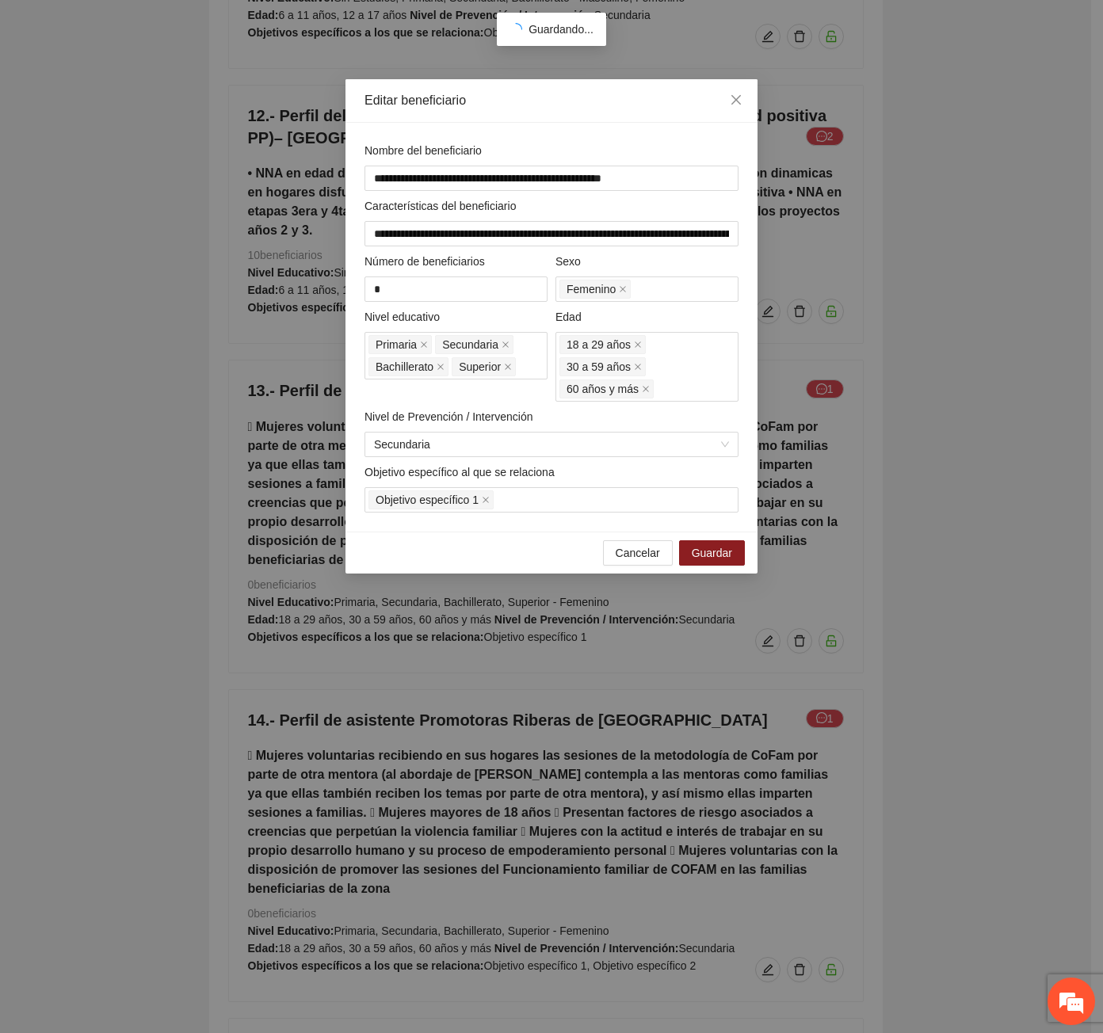
click at [607, 464] on div "Objetivo específico al que se relaciona" at bounding box center [551, 475] width 374 height 24
click at [604, 489] on div "Objetivo específico 1" at bounding box center [551, 500] width 366 height 22
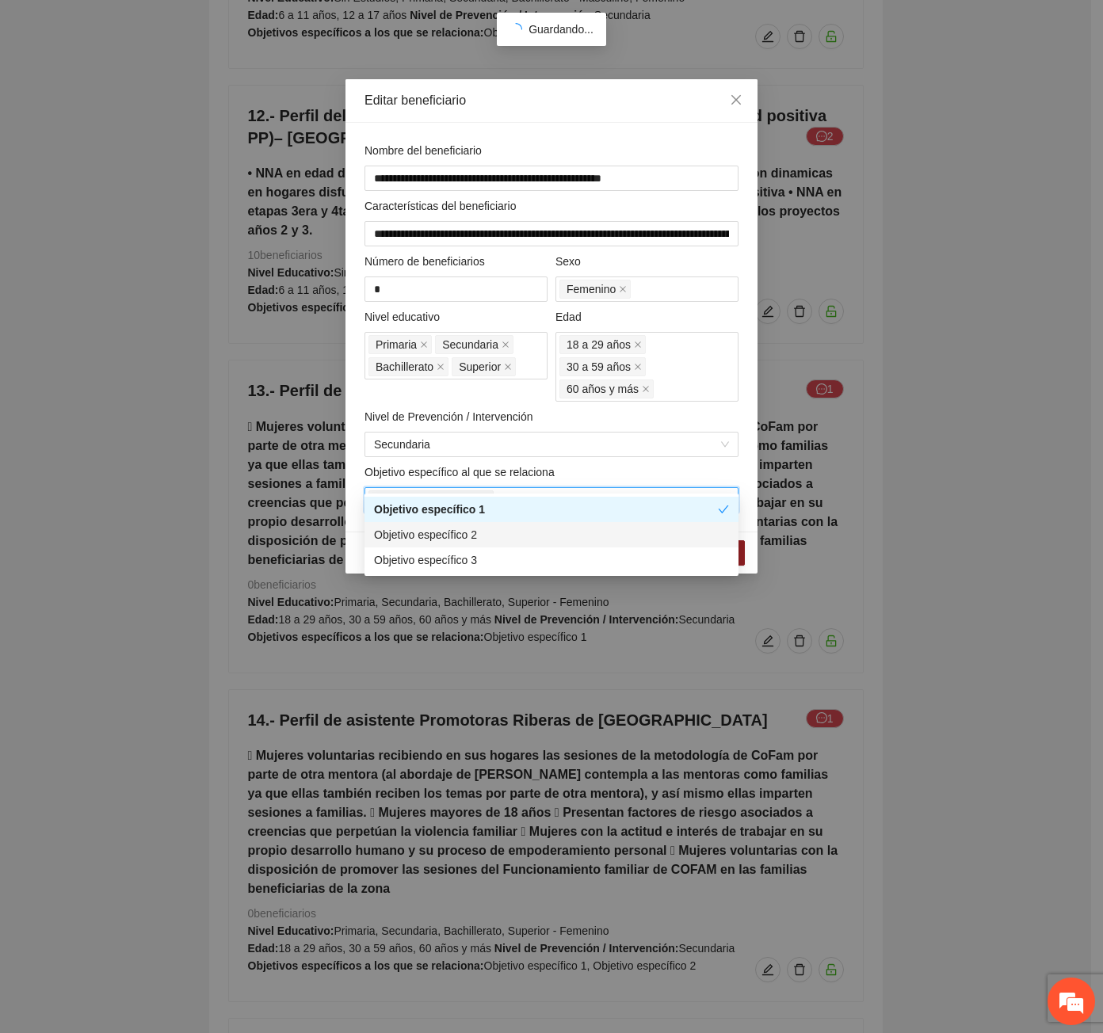
click at [509, 530] on div "Objetivo específico 2" at bounding box center [551, 534] width 355 height 17
click at [742, 496] on div "**********" at bounding box center [551, 327] width 412 height 409
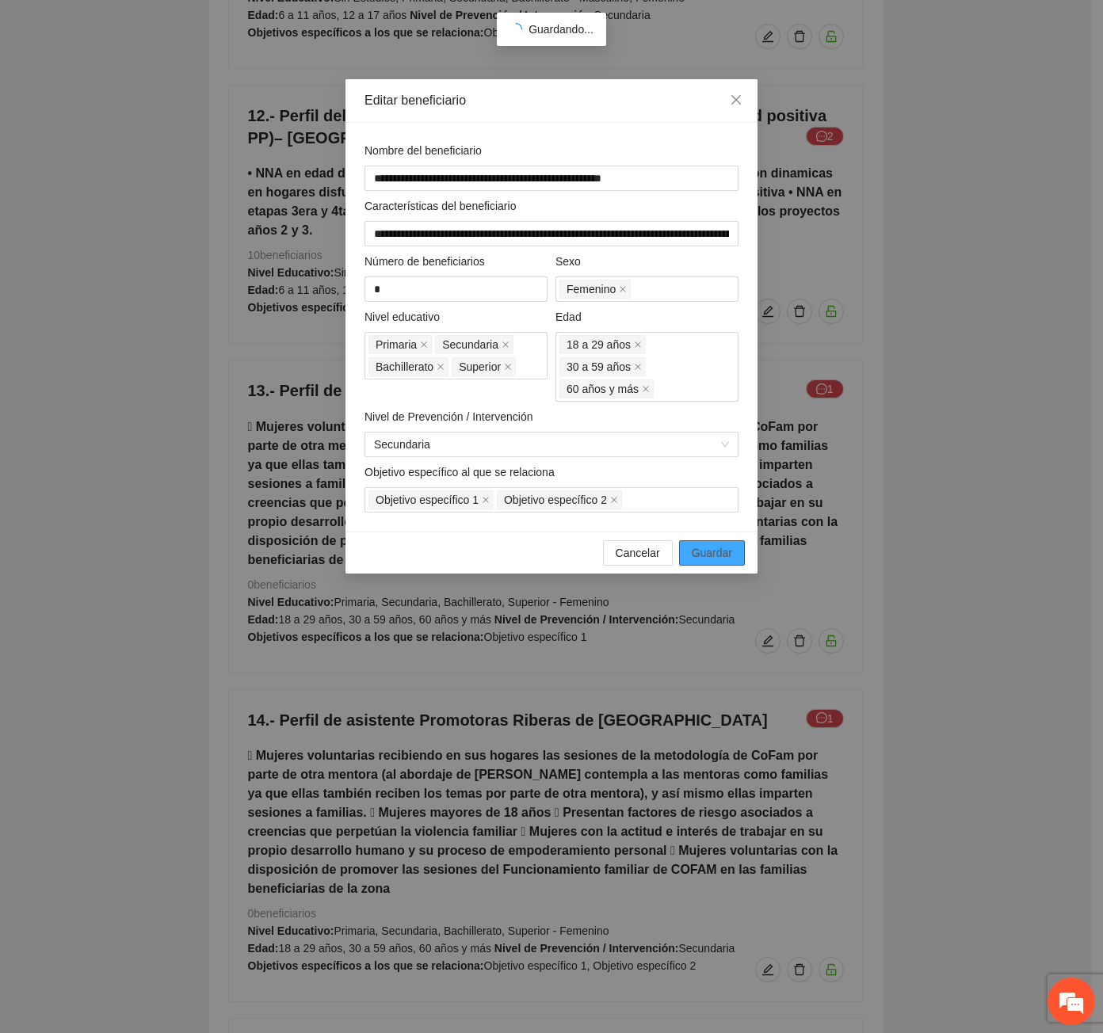
click at [733, 540] on button "Guardar" at bounding box center [712, 552] width 66 height 25
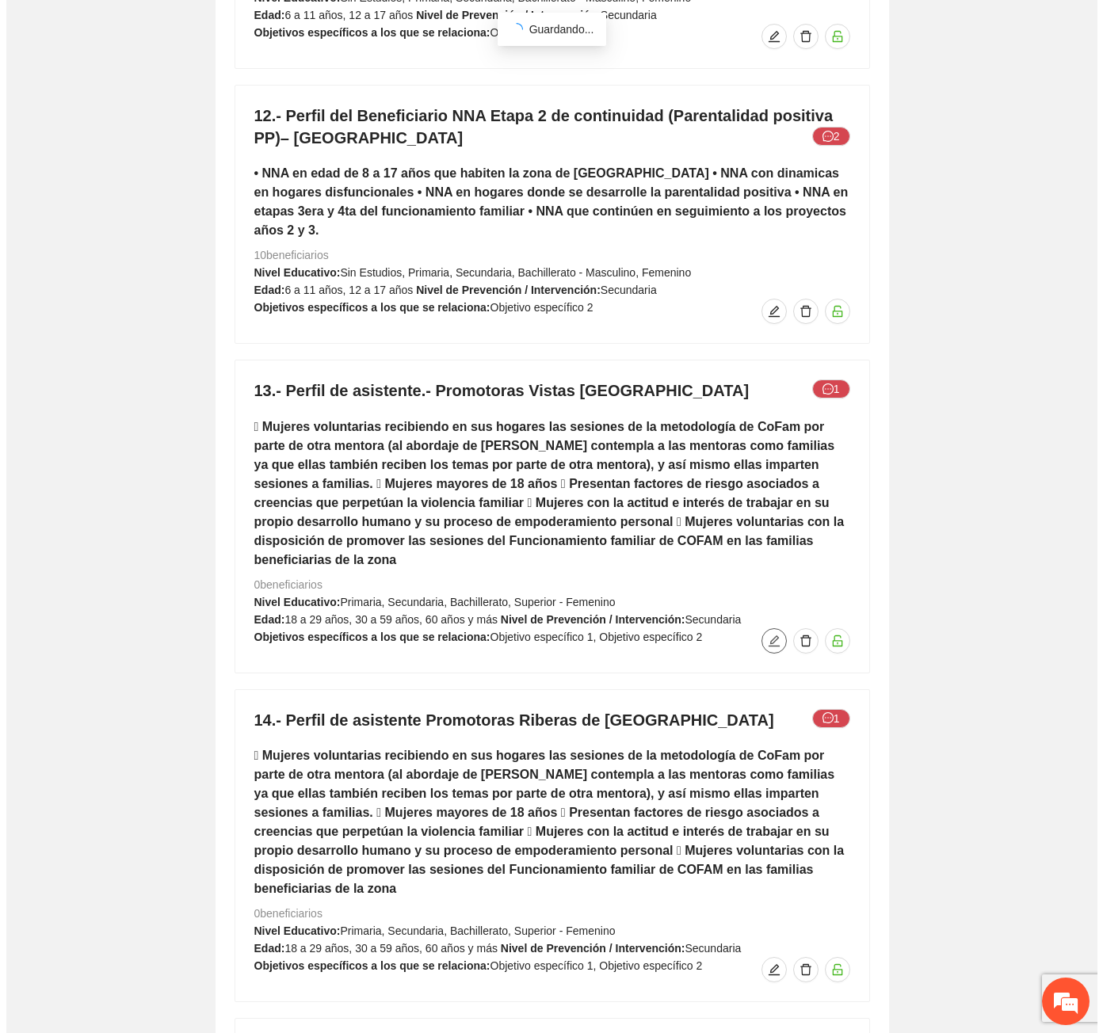
scroll to position [0, 0]
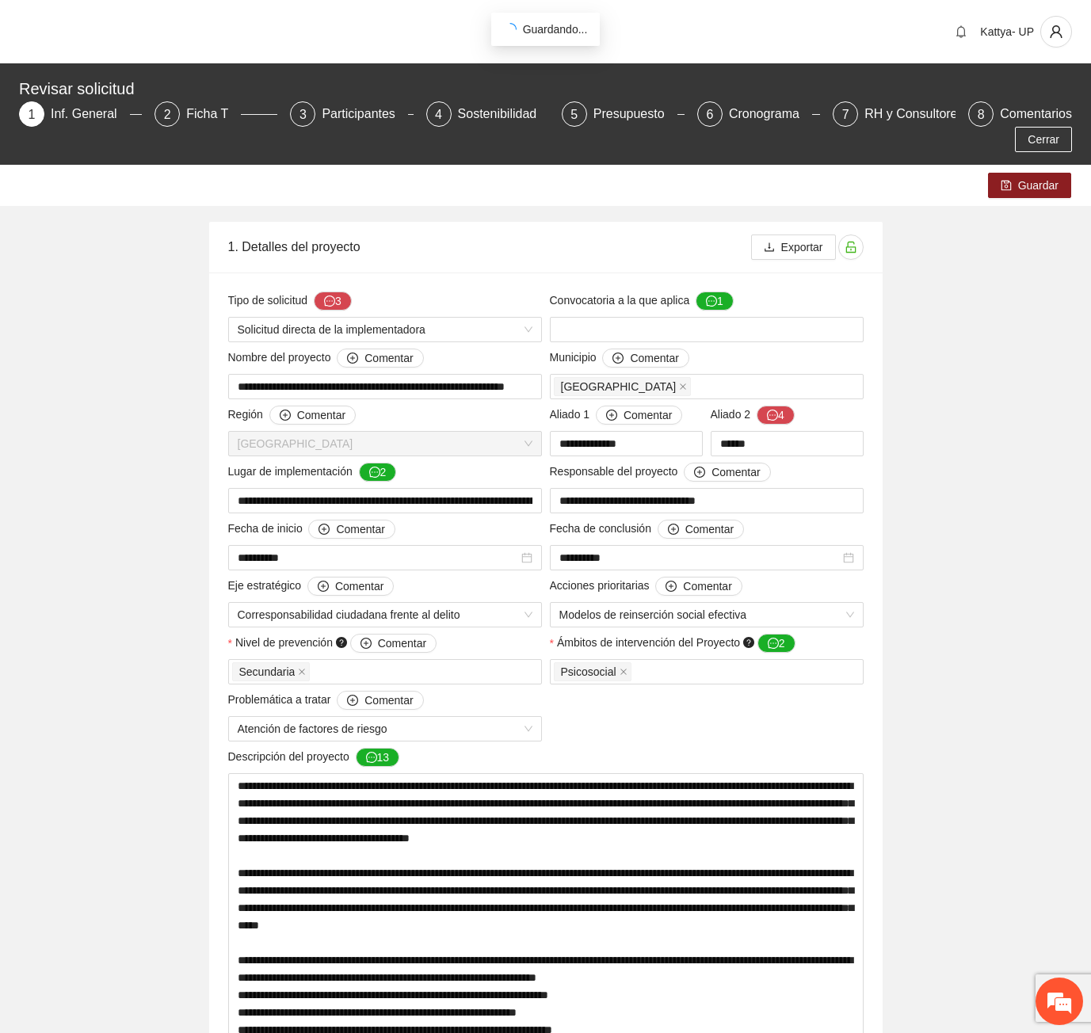
click at [1042, 179] on div "Guardar" at bounding box center [545, 185] width 1091 height 41
click at [1039, 173] on div "Guardar" at bounding box center [545, 185] width 1091 height 41
click at [1036, 177] on span "Guardar" at bounding box center [1038, 185] width 40 height 17
click at [189, 116] on div "Ficha T" at bounding box center [213, 113] width 55 height 25
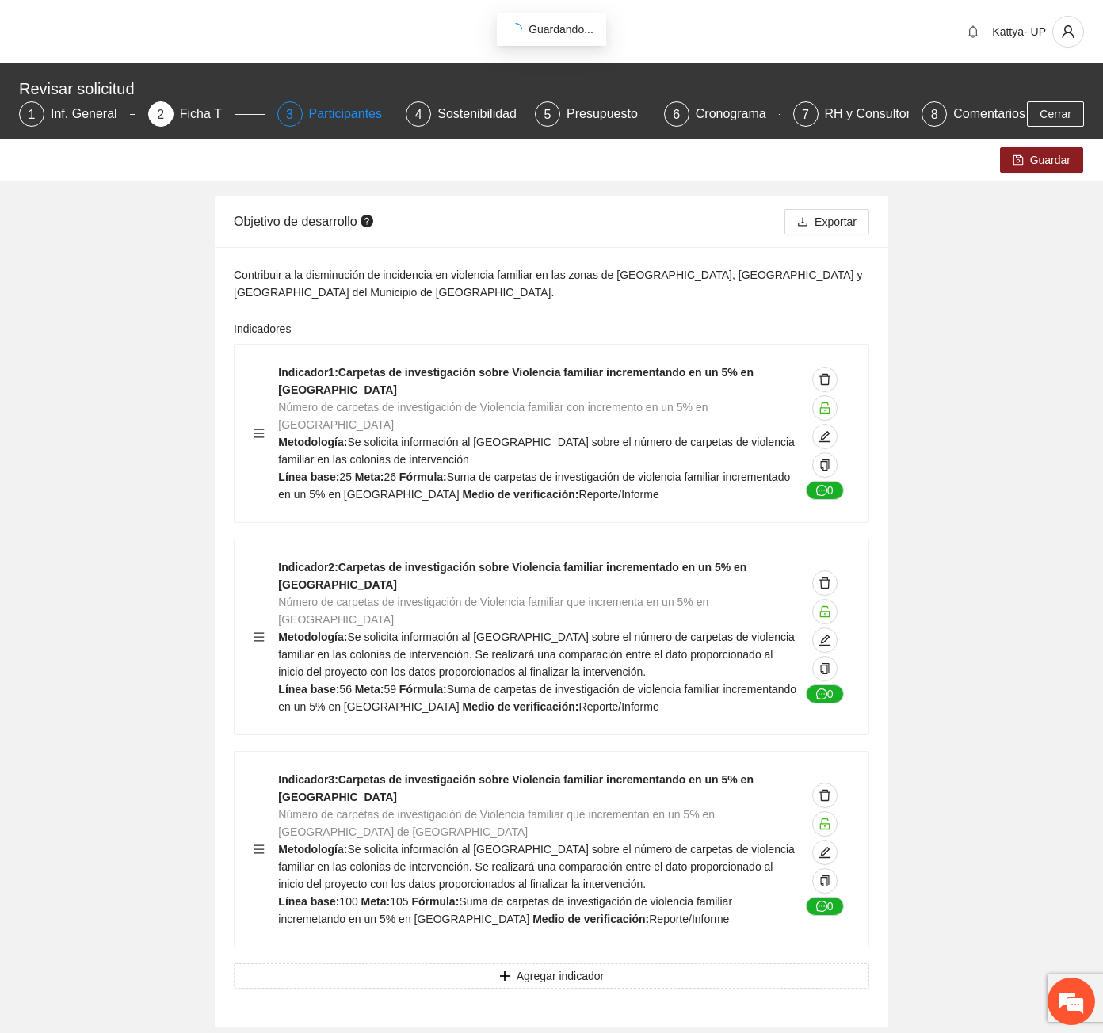
click at [317, 116] on div "Participantes" at bounding box center [352, 113] width 86 height 25
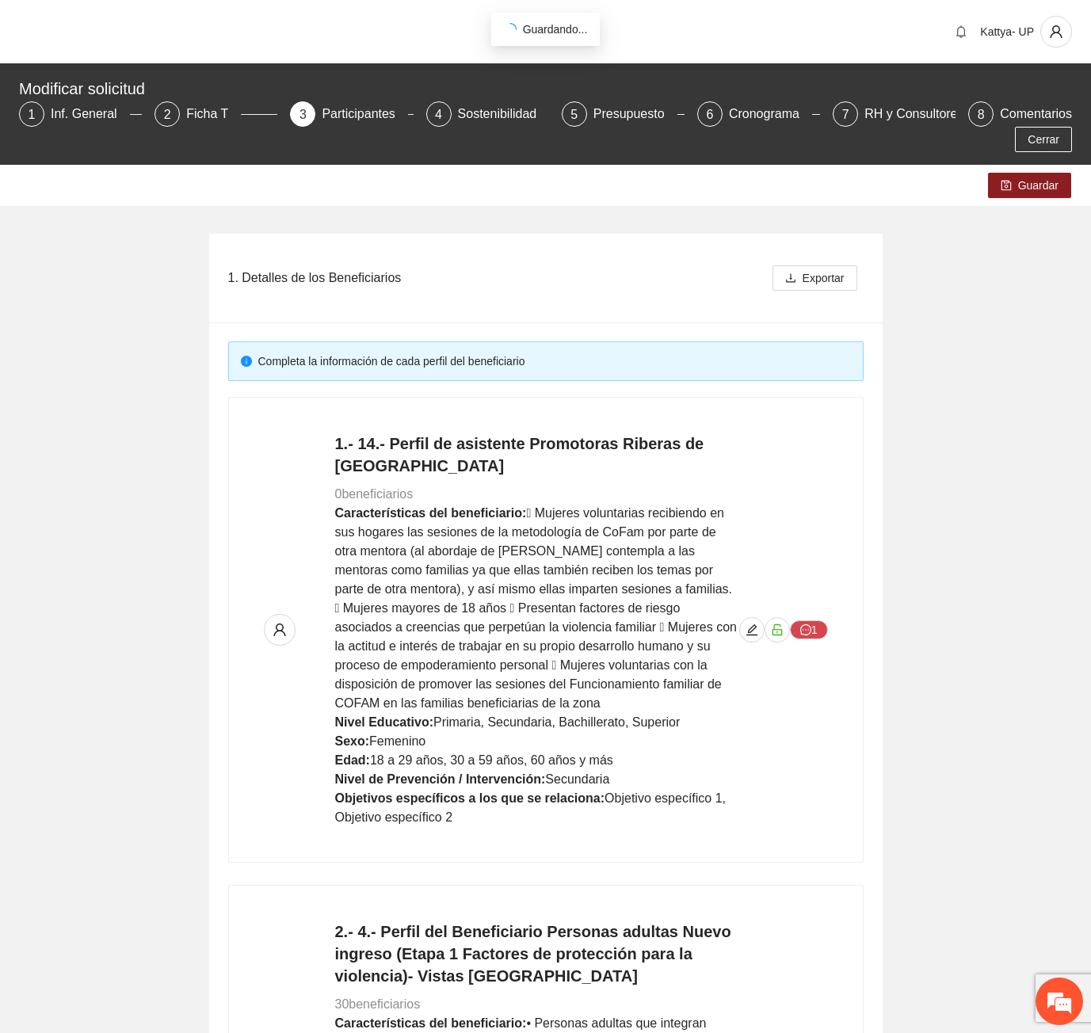
click at [755, 623] on icon "edit" at bounding box center [751, 629] width 13 height 13
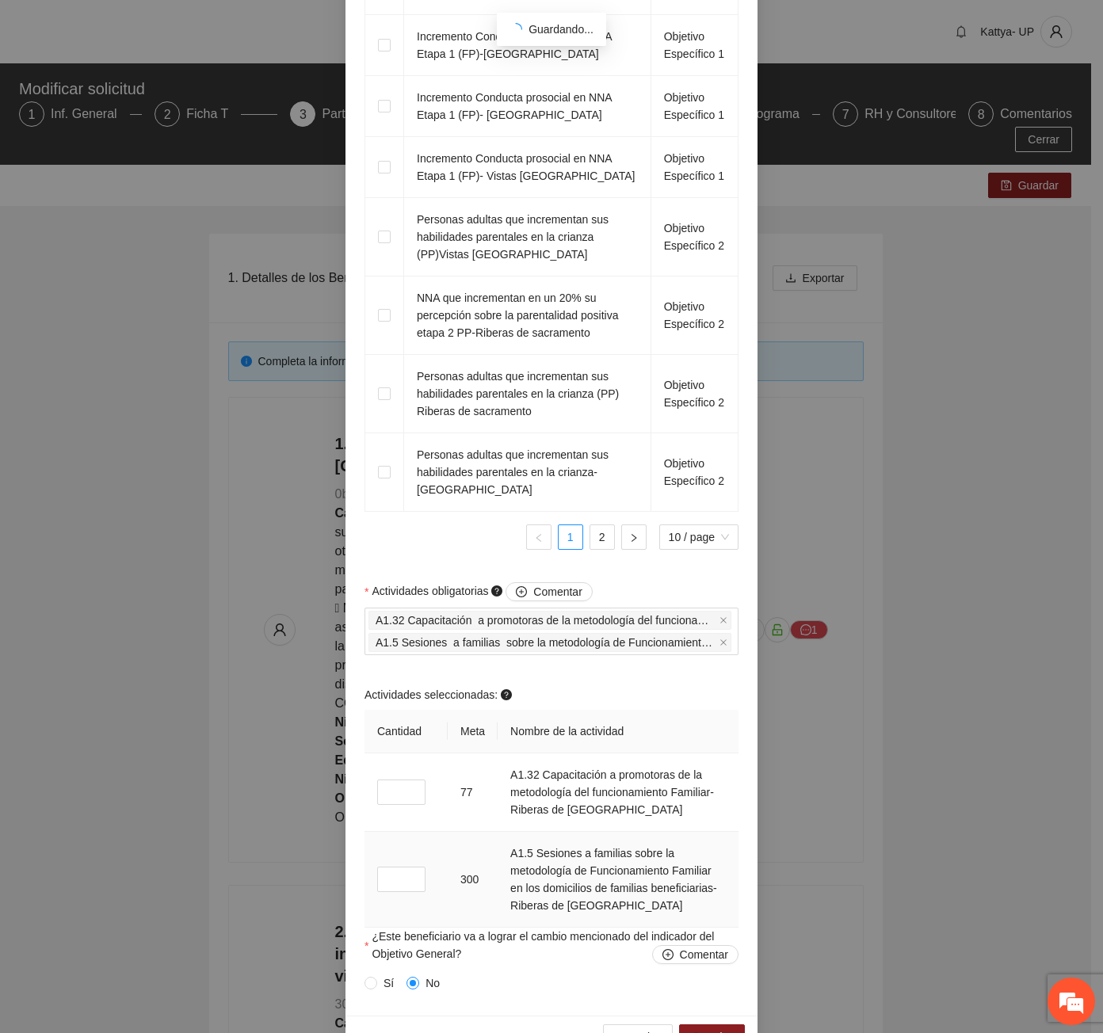
scroll to position [1415, 0]
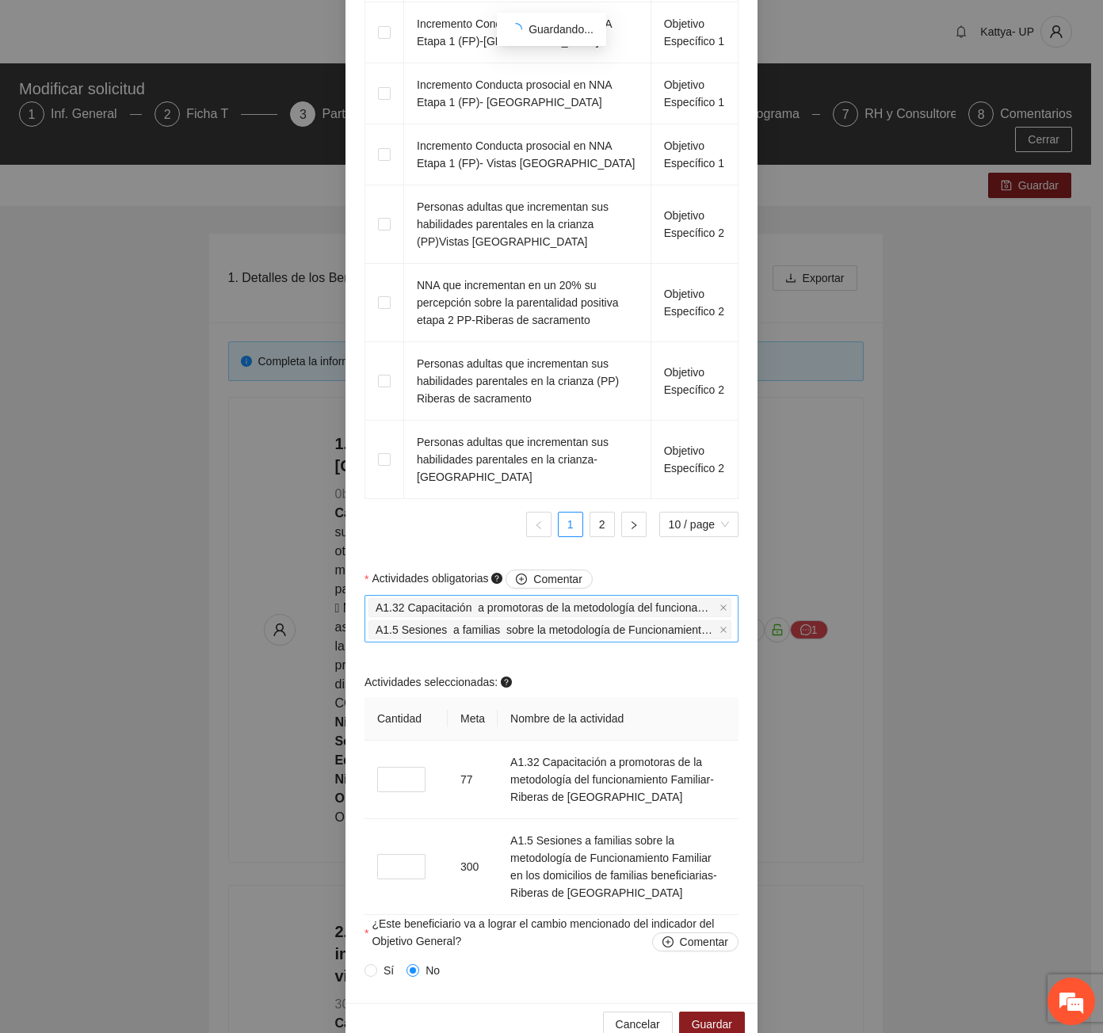
click at [734, 620] on input "Actividades obligatorias Comentar" at bounding box center [735, 629] width 3 height 19
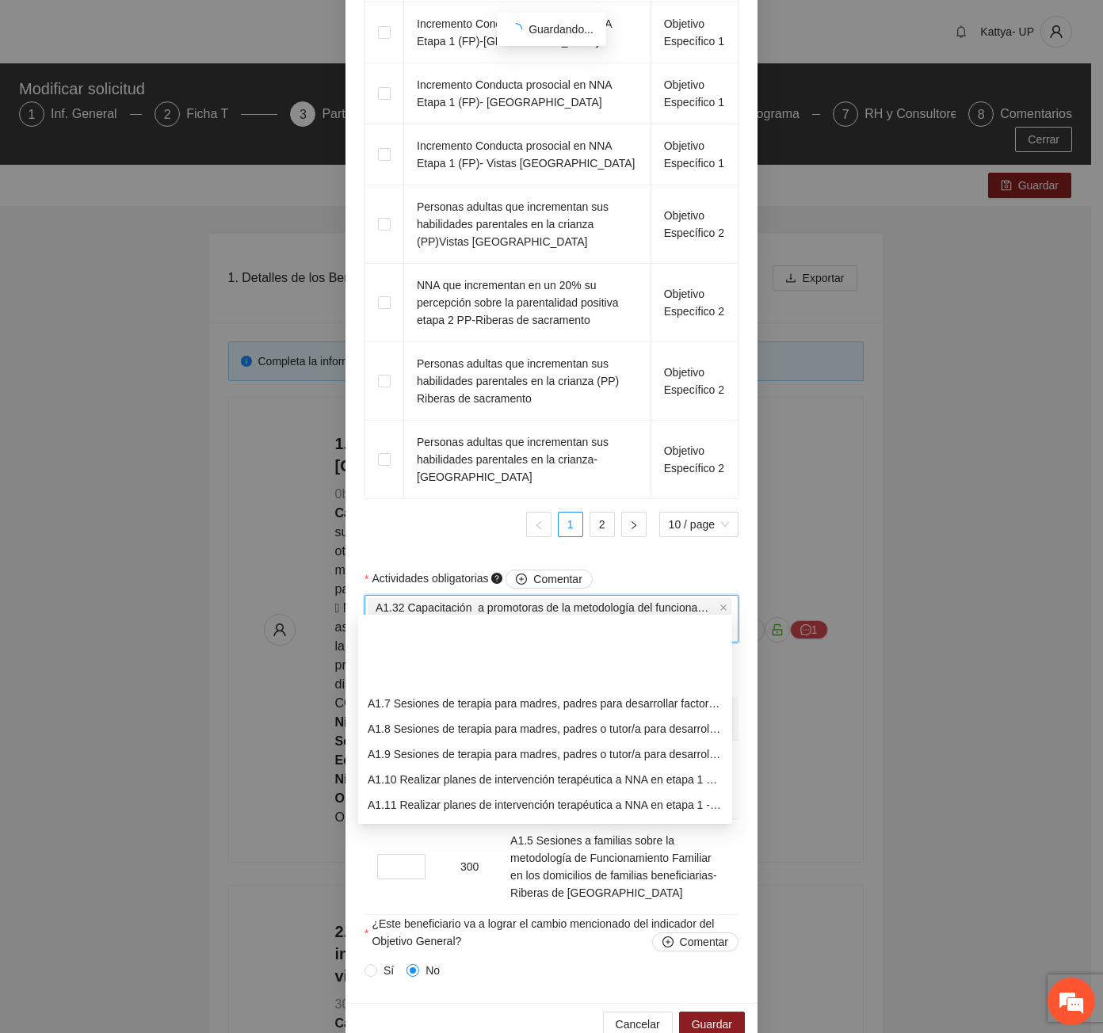
scroll to position [158, 0]
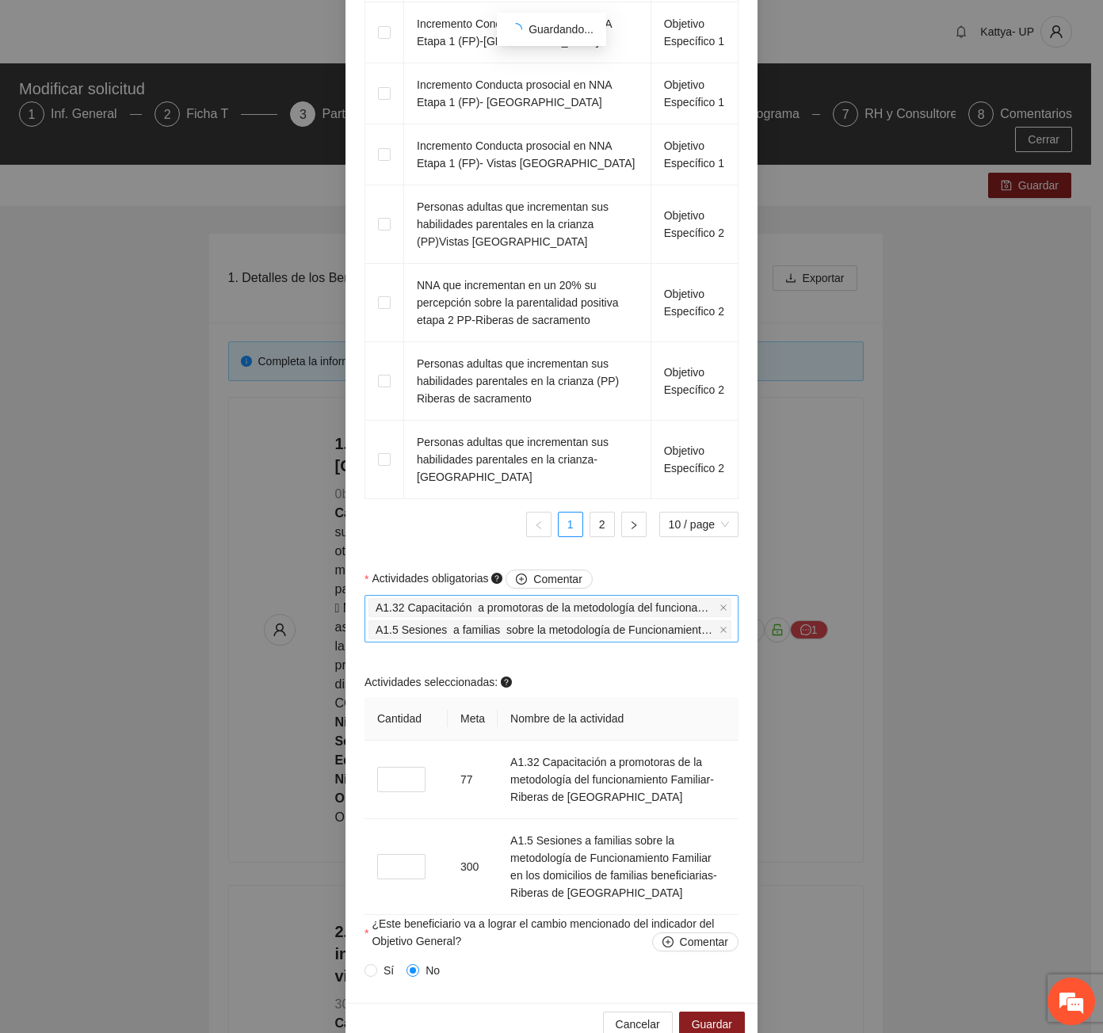
click at [734, 620] on input "Actividades obligatorias Comentar" at bounding box center [735, 629] width 3 height 19
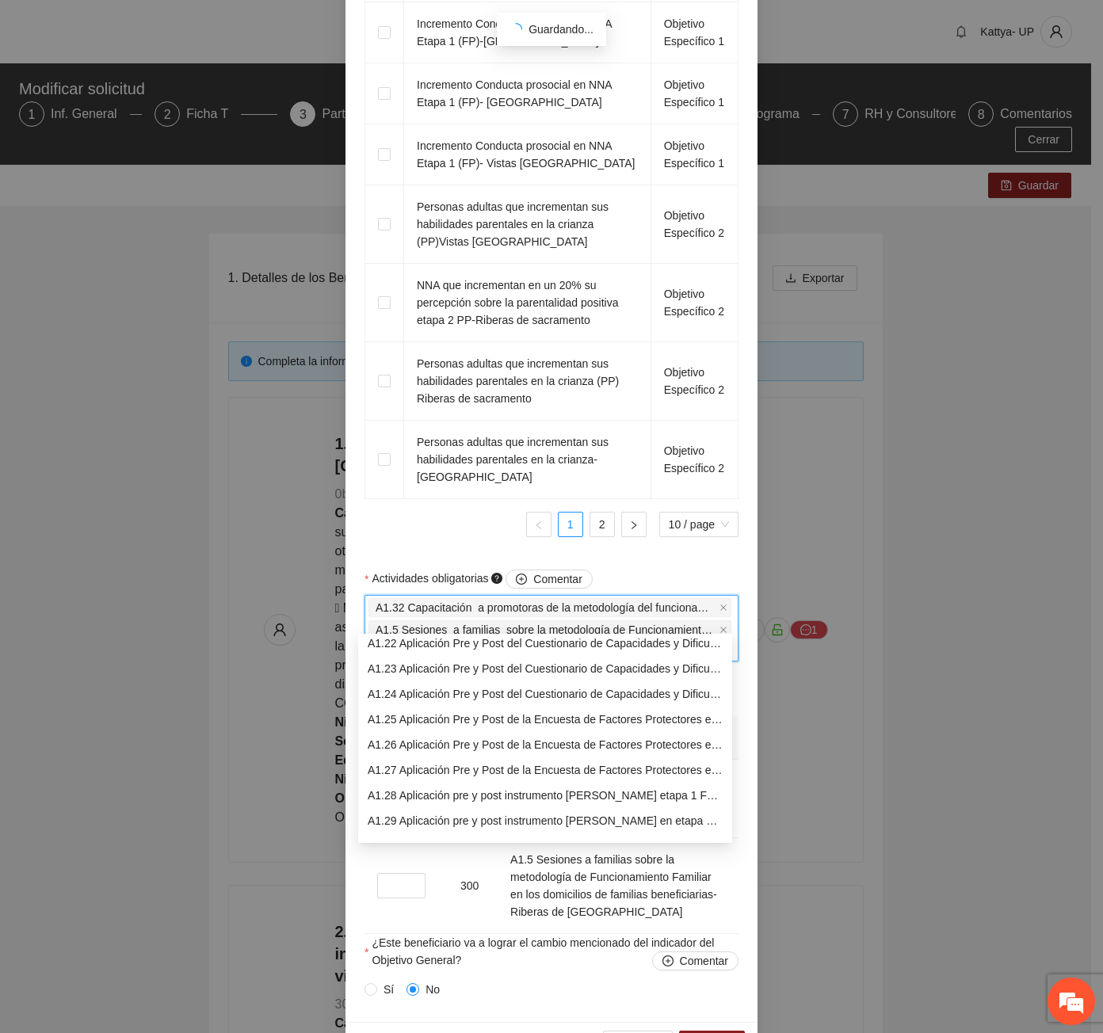
scroll to position [25, 0]
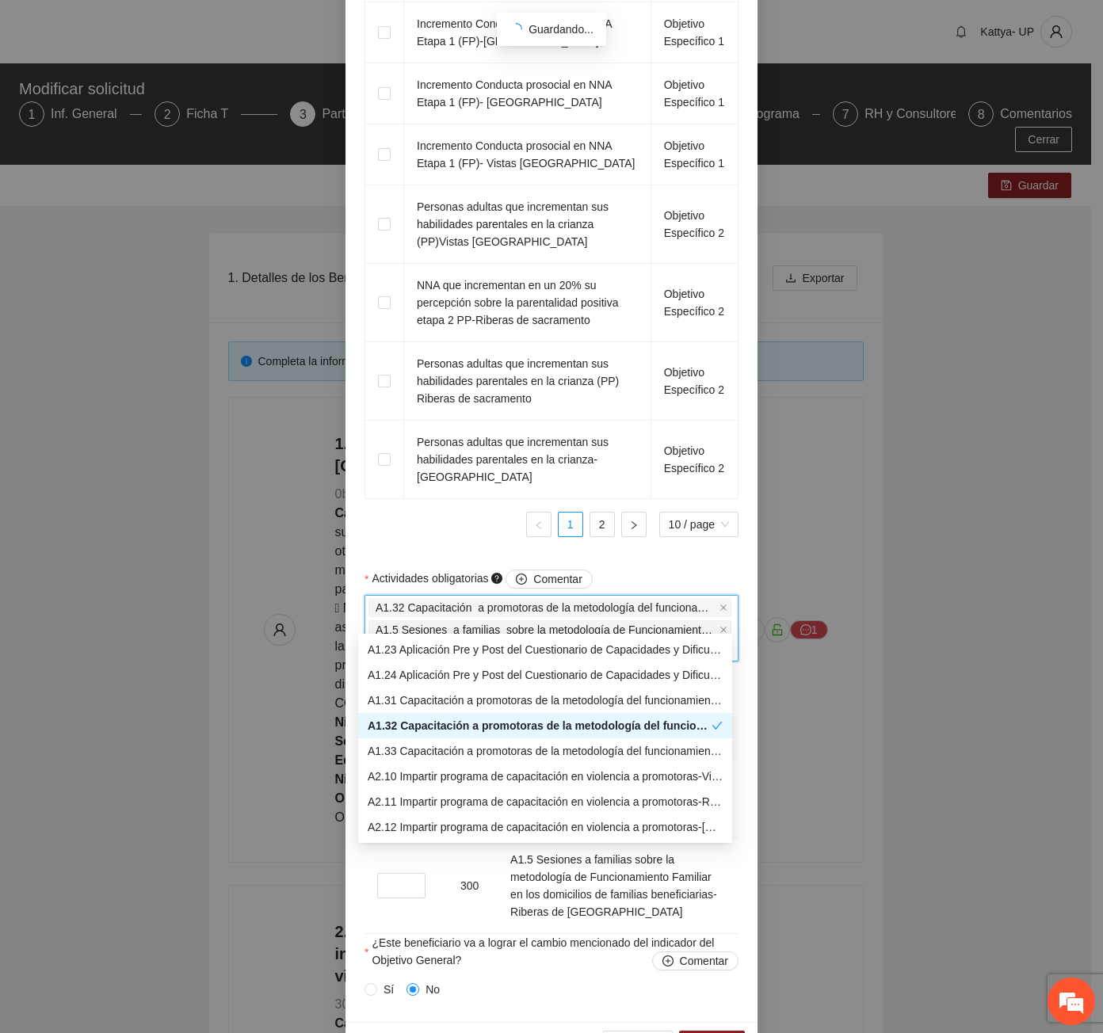
type input "*****"
click at [475, 806] on div "A2.11 Impartir programa de capacitación en violencia a promotoras-Riberas de sa…" at bounding box center [545, 801] width 355 height 17
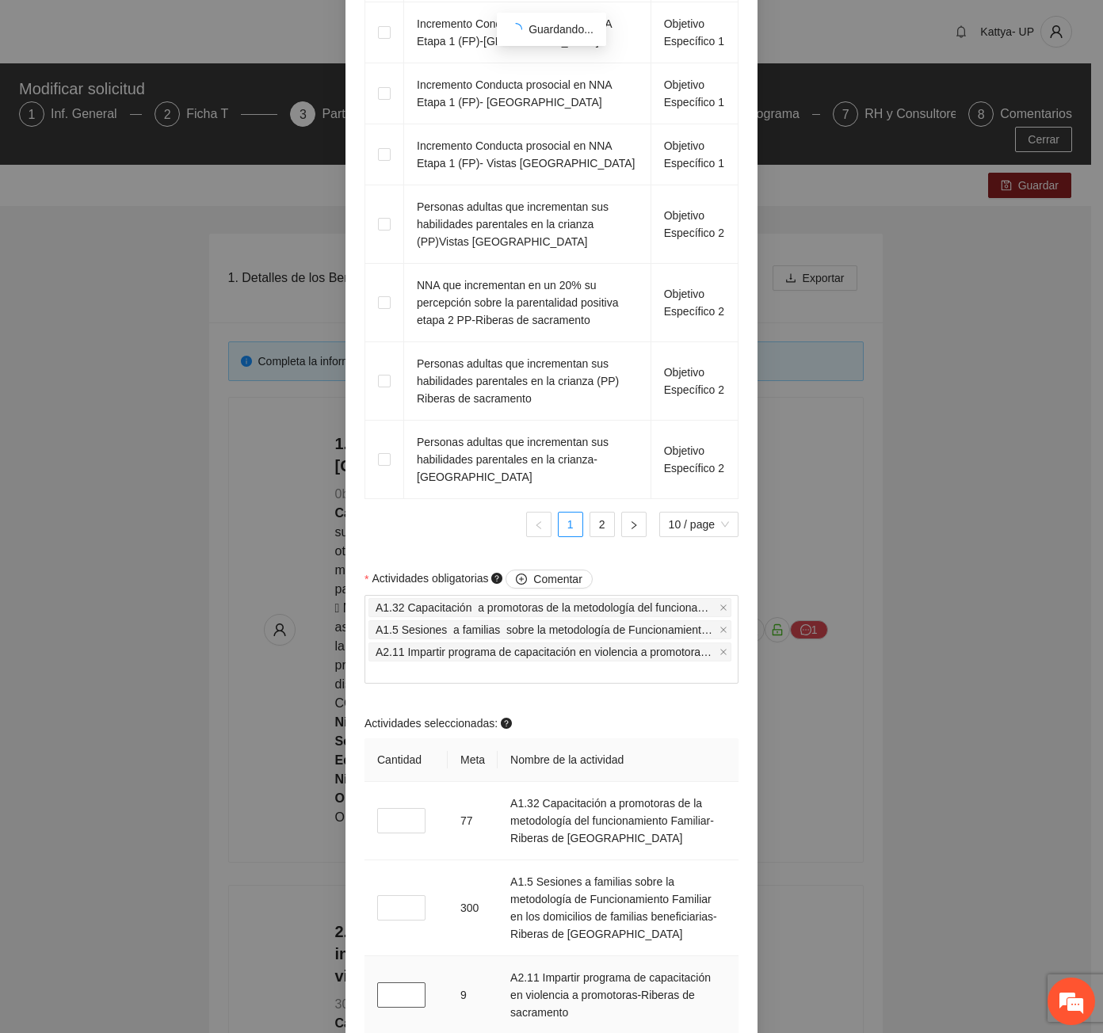
click at [398, 982] on input "*" at bounding box center [401, 994] width 48 height 25
drag, startPoint x: 394, startPoint y: 974, endPoint x: 373, endPoint y: 972, distance: 20.7
click at [377, 982] on input "*" at bounding box center [401, 994] width 48 height 25
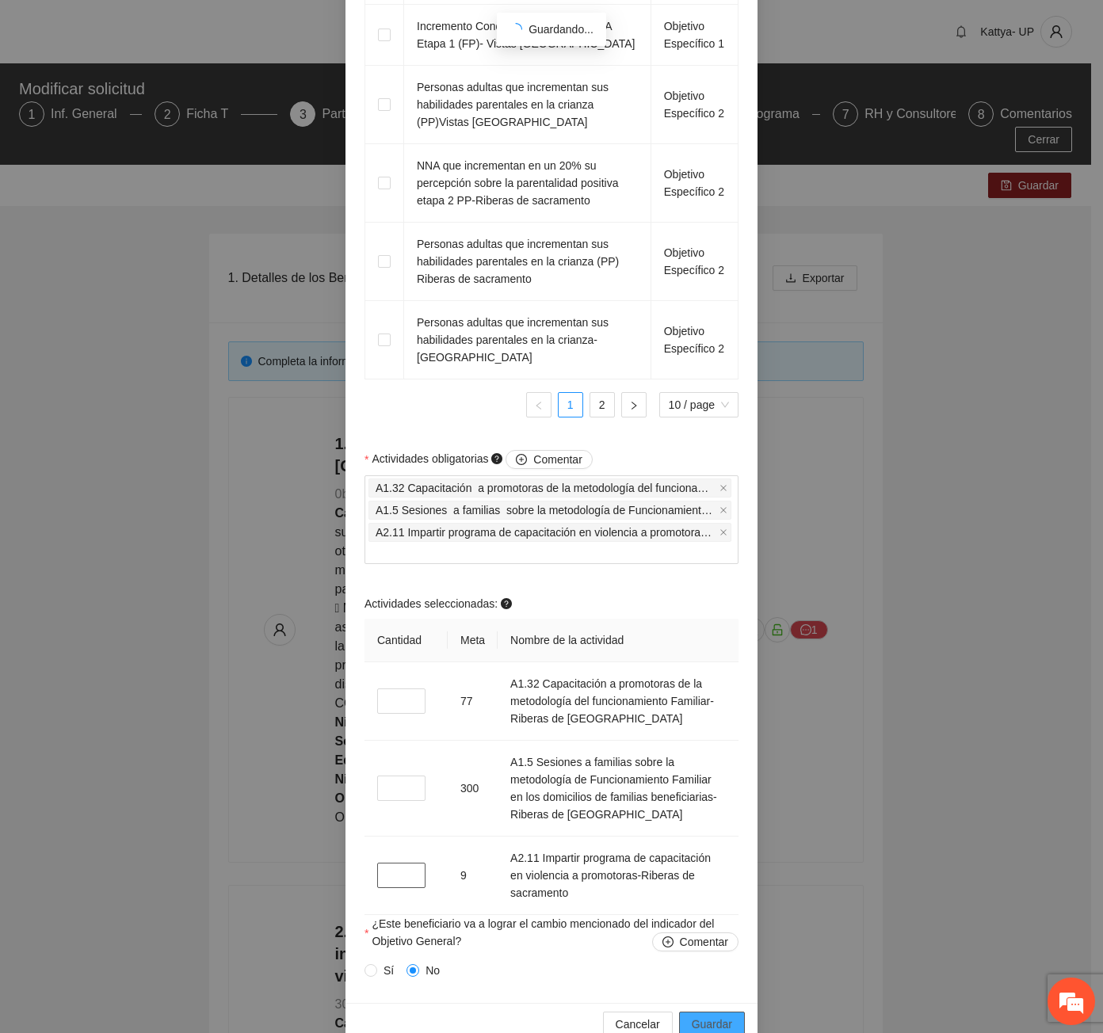
type input "*"
click at [704, 1016] on span "Guardar" at bounding box center [712, 1024] width 40 height 17
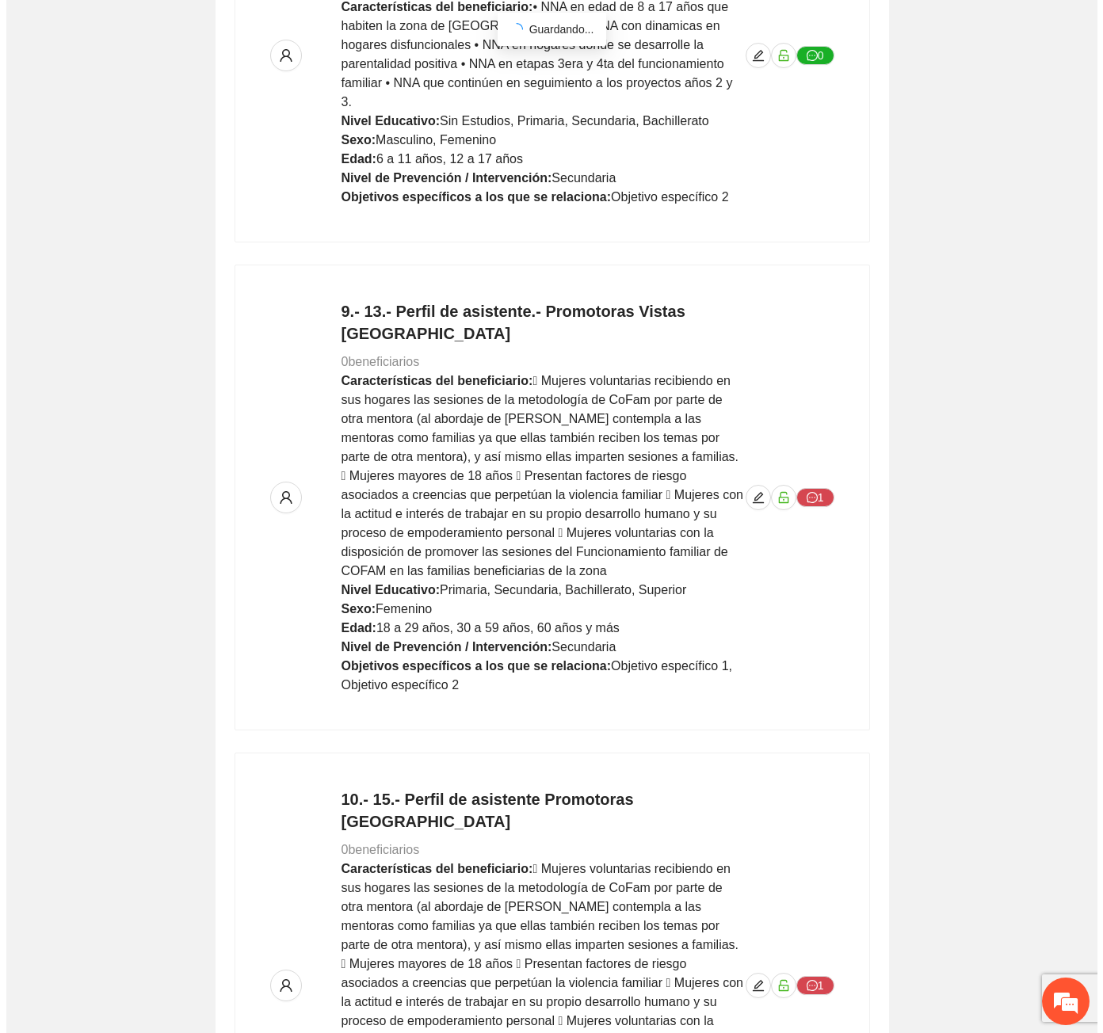
scroll to position [3577, 0]
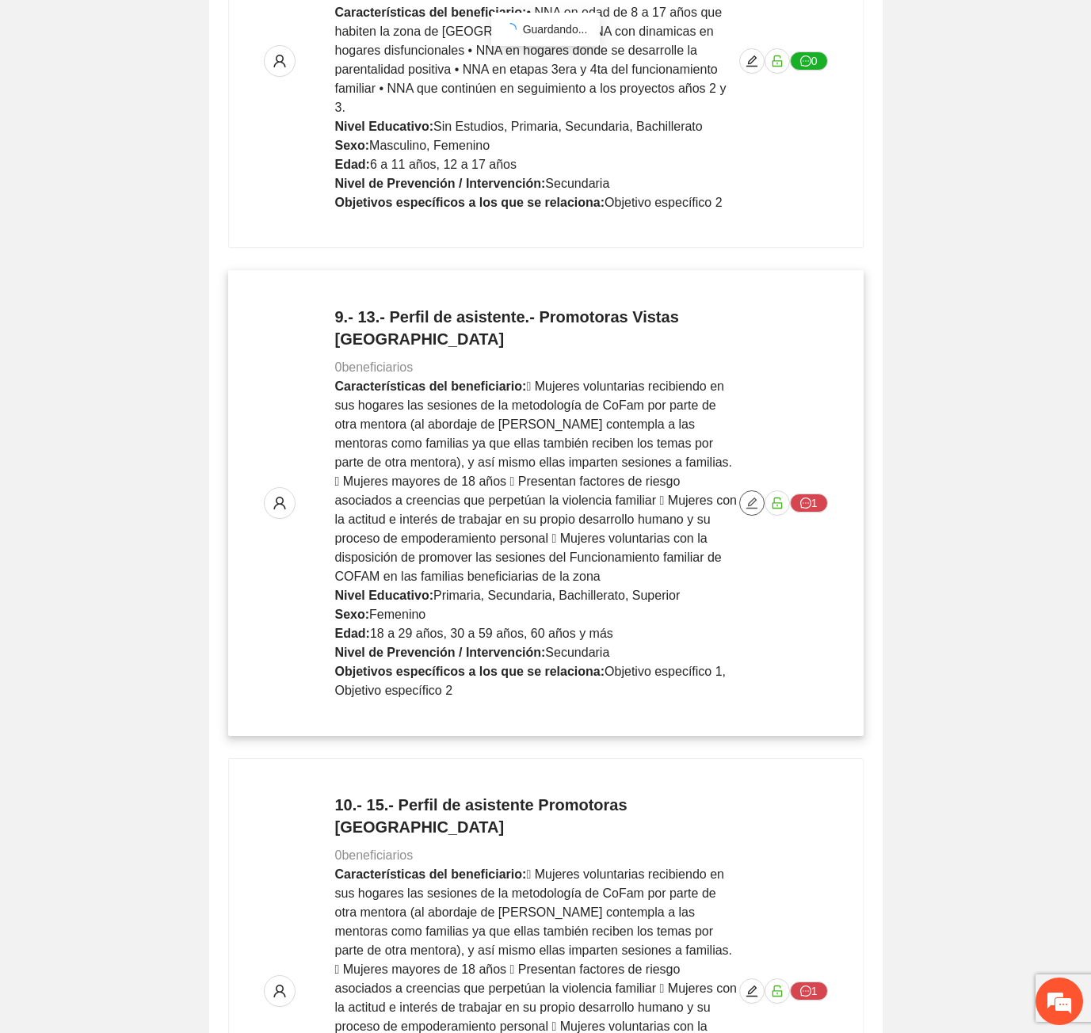
click at [755, 490] on button "button" at bounding box center [751, 502] width 25 height 25
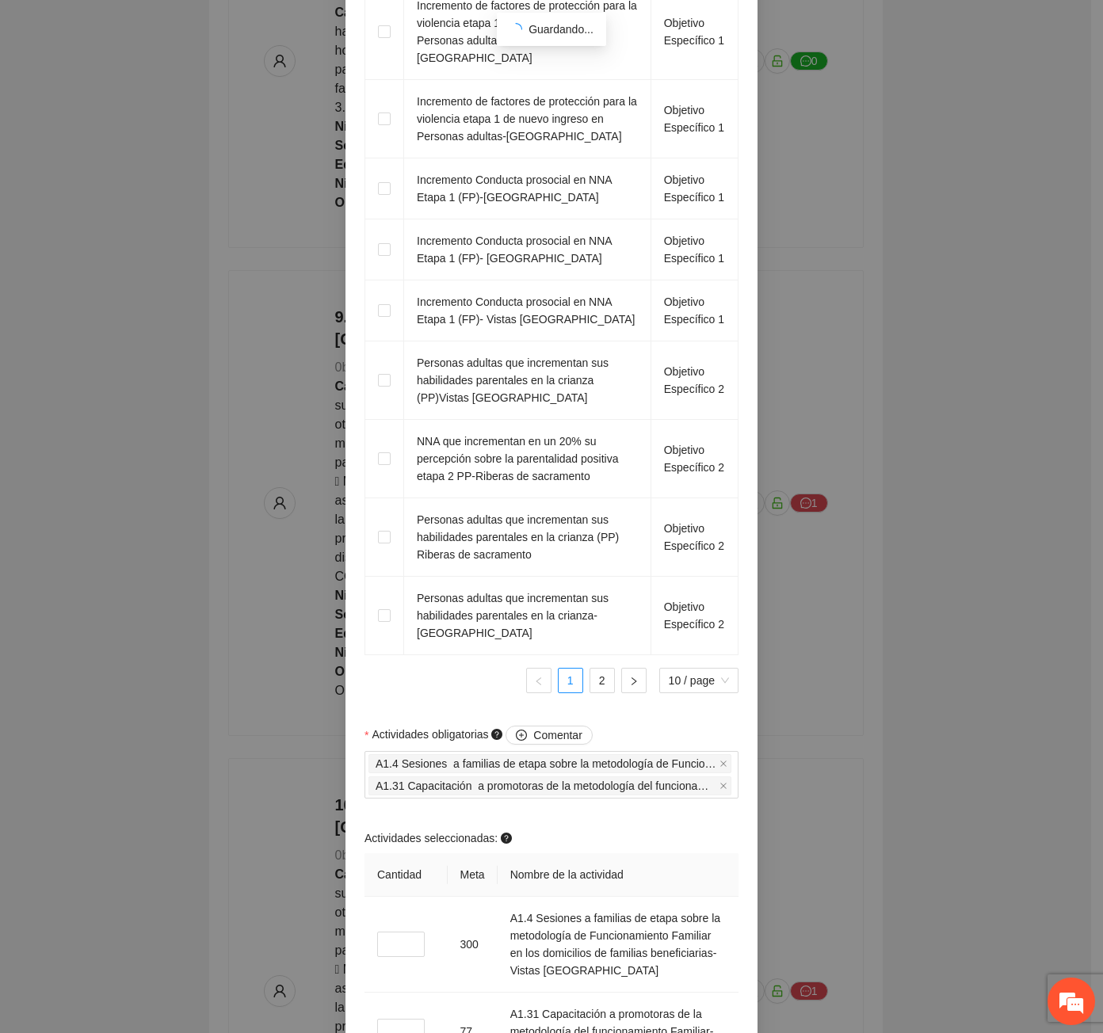
scroll to position [1380, 0]
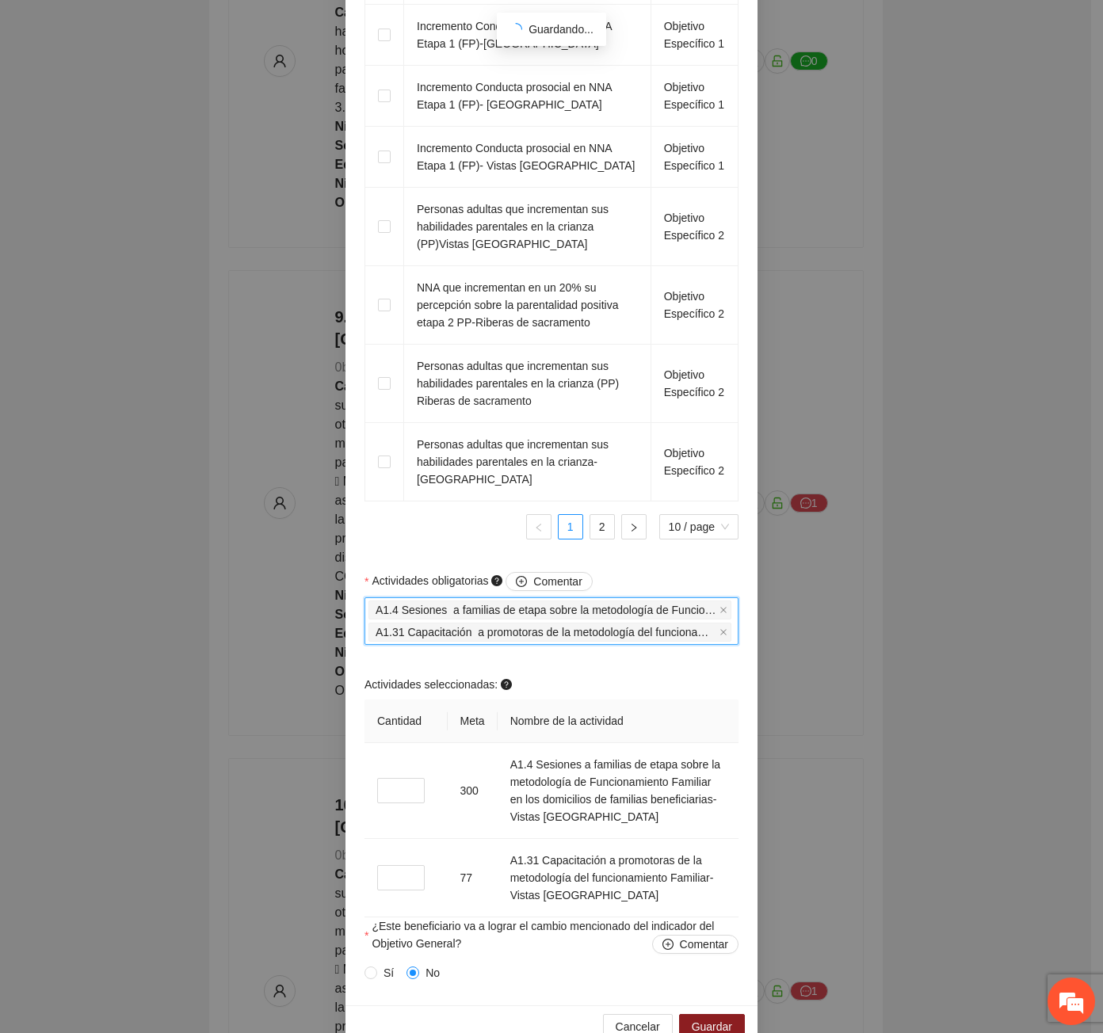
click at [734, 623] on input "Actividades obligatorias Comentar" at bounding box center [735, 632] width 3 height 19
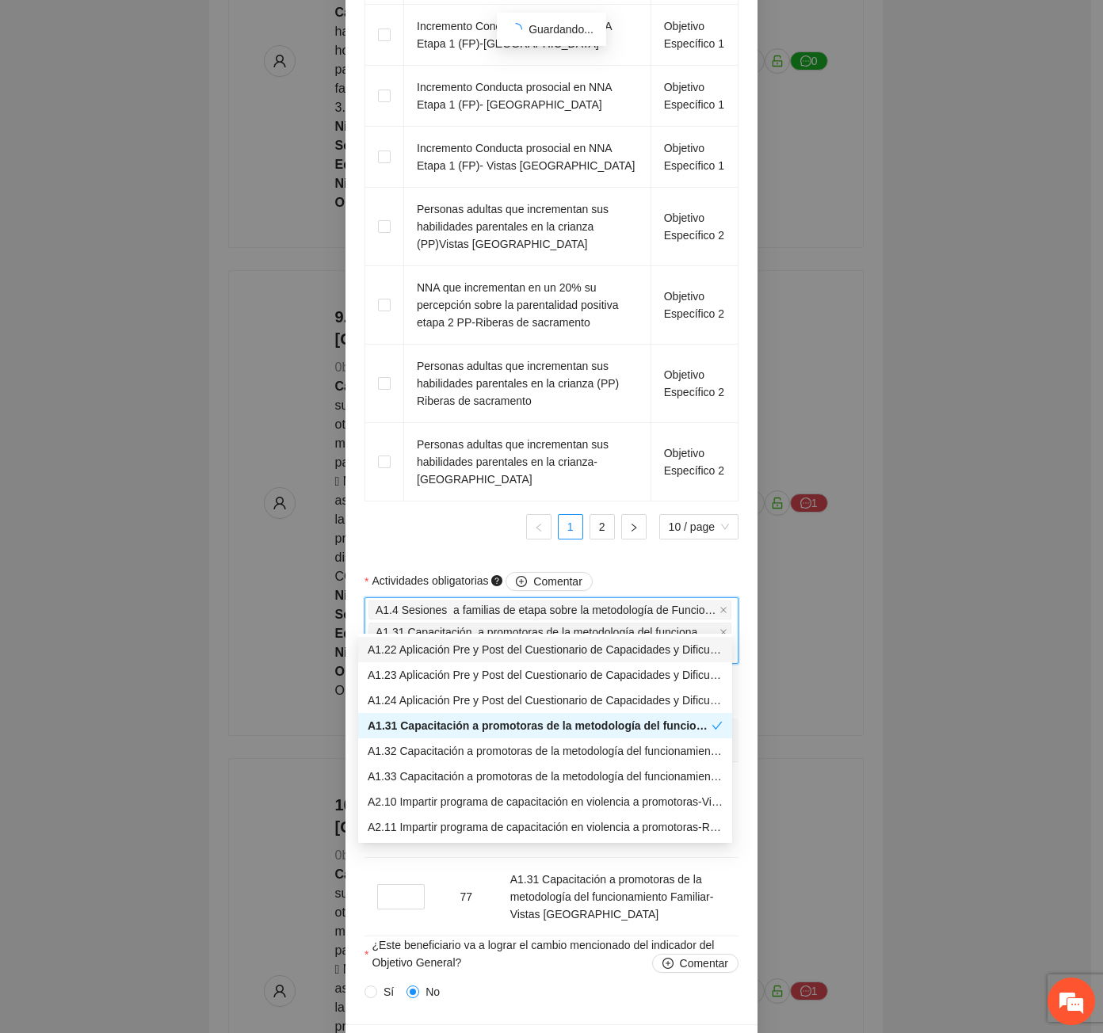
type input "******"
click at [663, 798] on div "A2.10 Impartir programa de capacitación en violencia a promotoras-Vistas cerro …" at bounding box center [545, 801] width 355 height 17
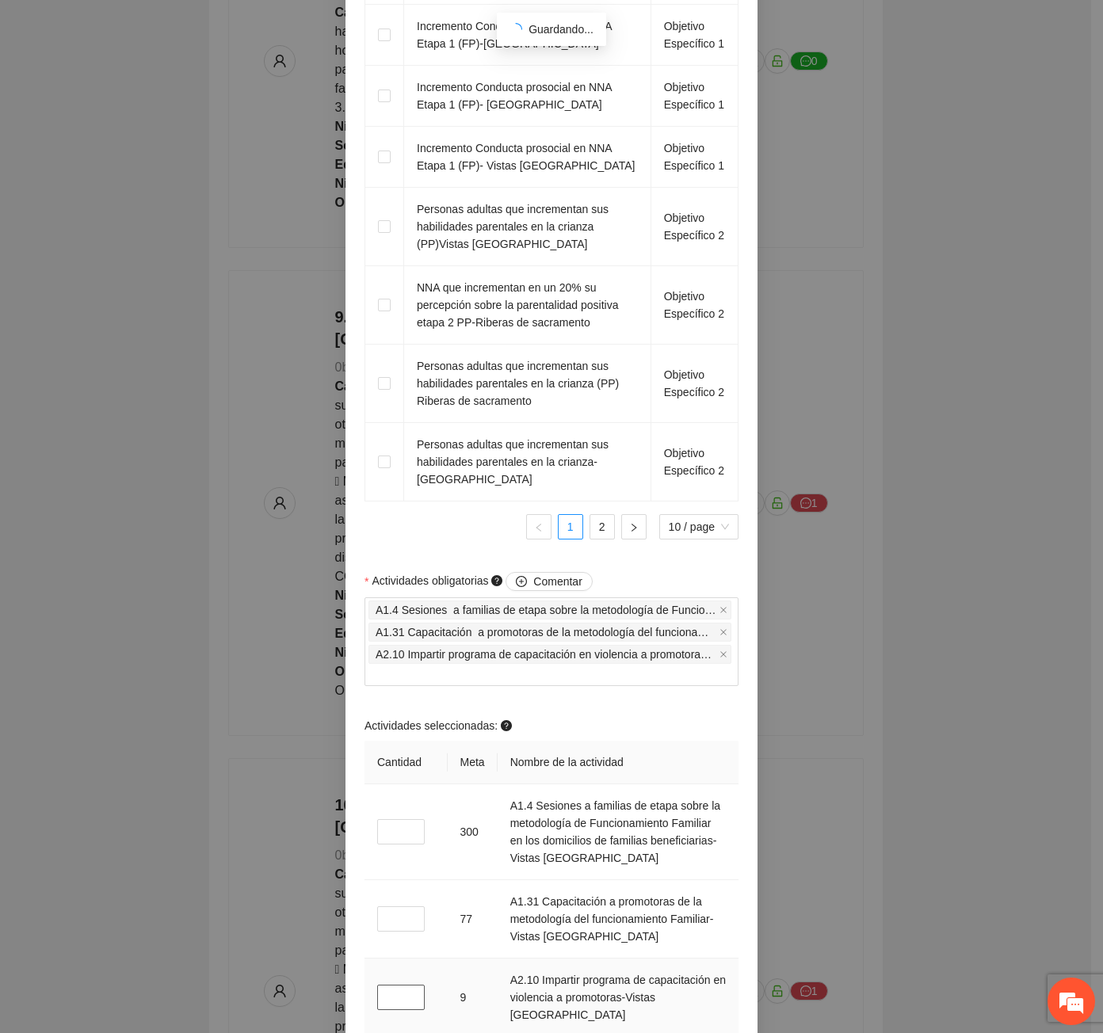
drag, startPoint x: 387, startPoint y: 977, endPoint x: 390, endPoint y: 953, distance: 24.0
click at [390, 959] on td "*" at bounding box center [405, 998] width 83 height 78
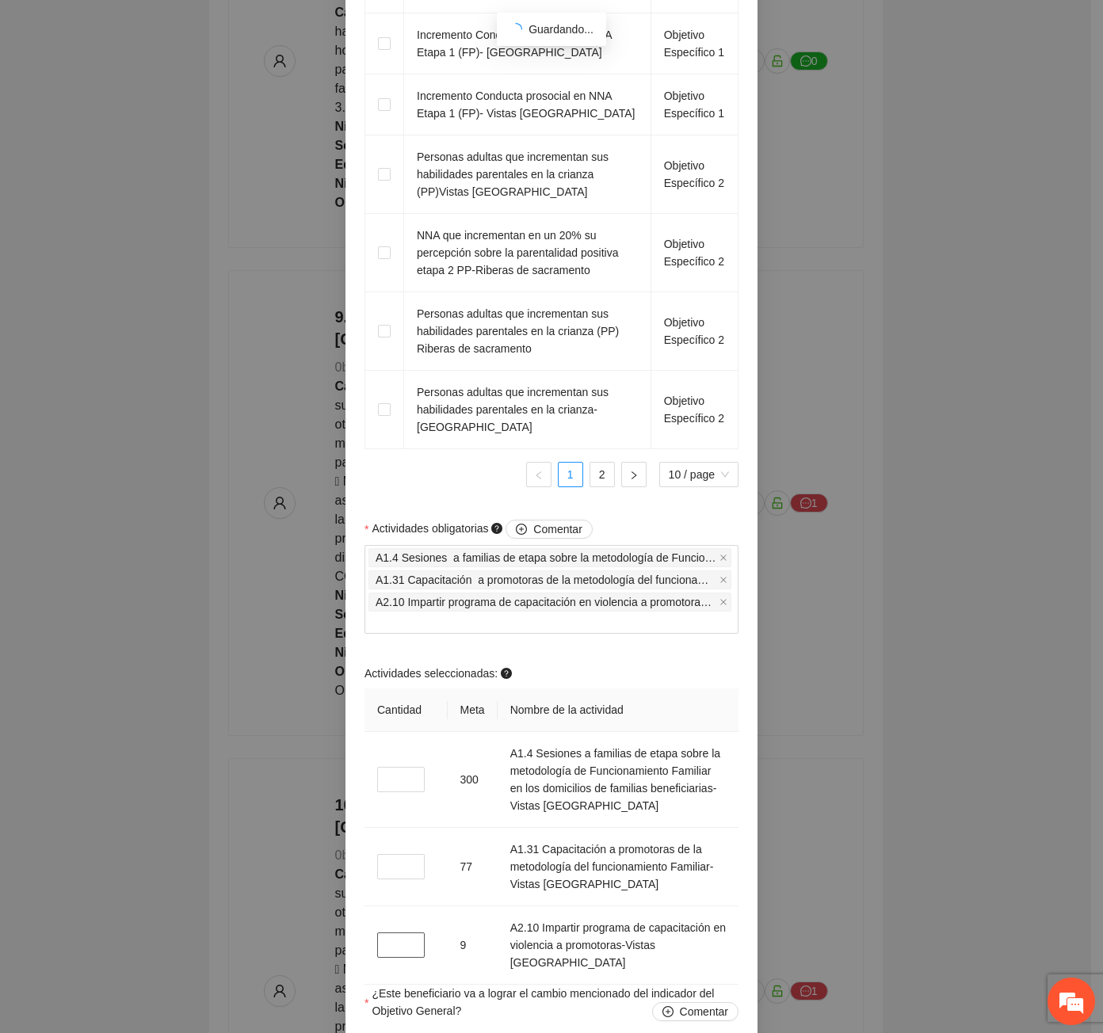
scroll to position [1500, 0]
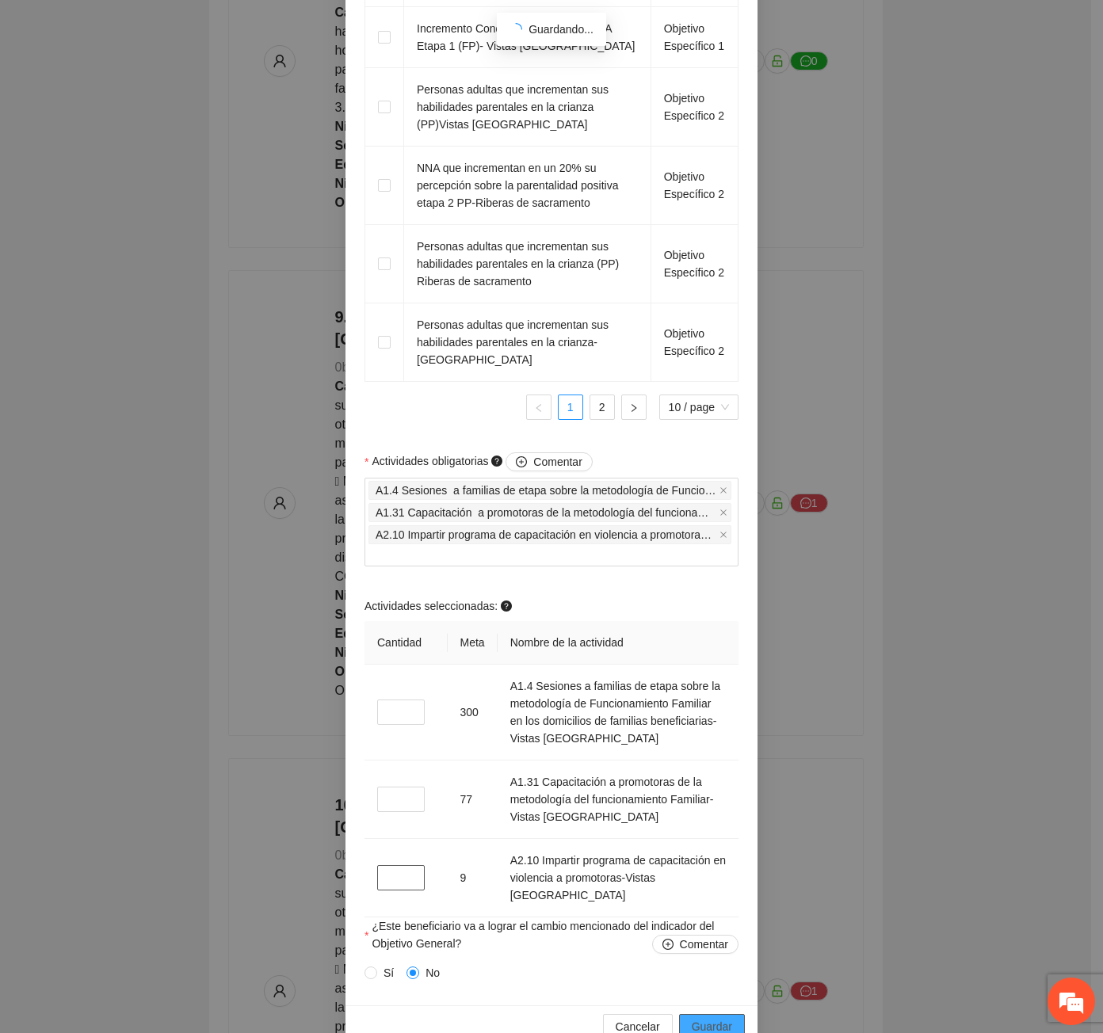
type input "*"
click at [732, 1014] on button "Guardar" at bounding box center [712, 1026] width 66 height 25
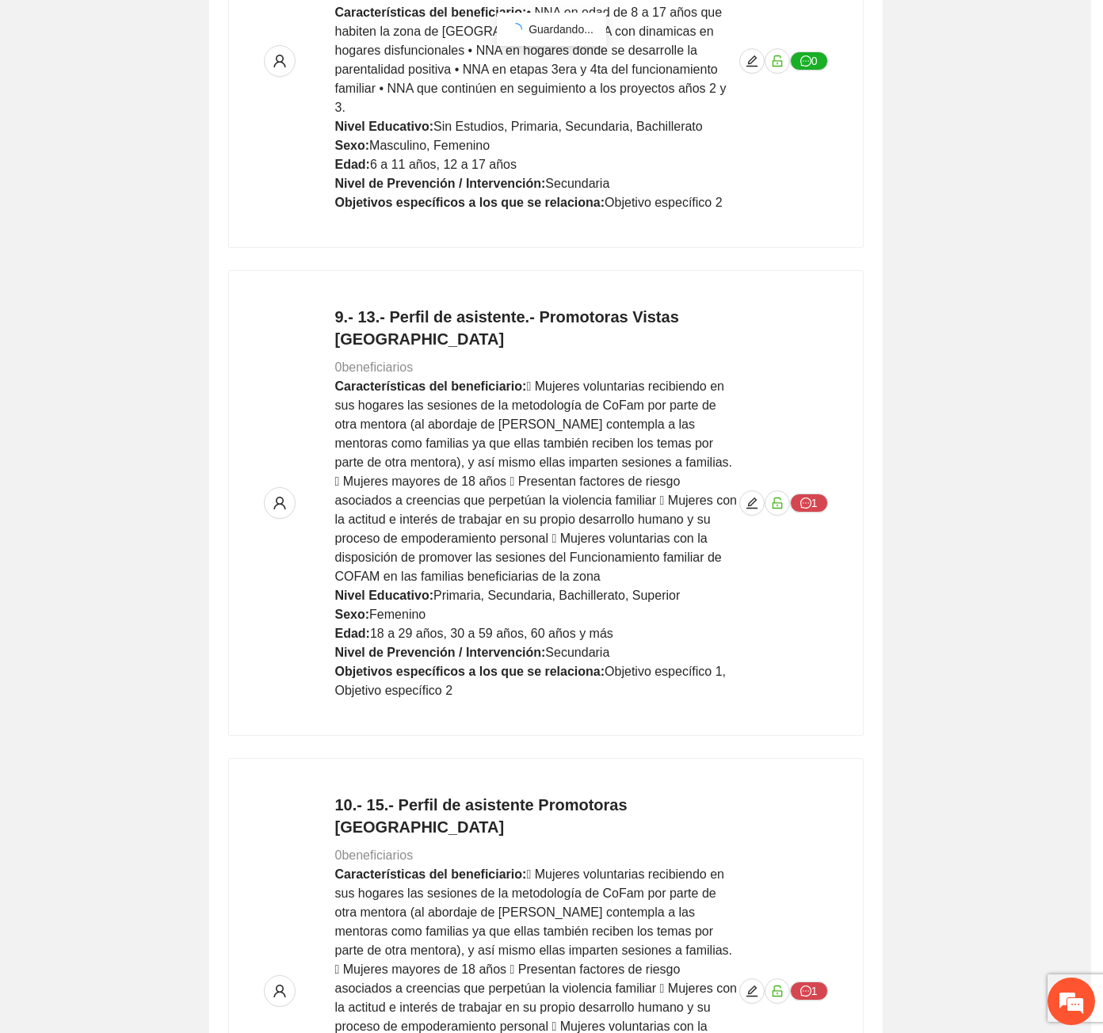
scroll to position [611, 0]
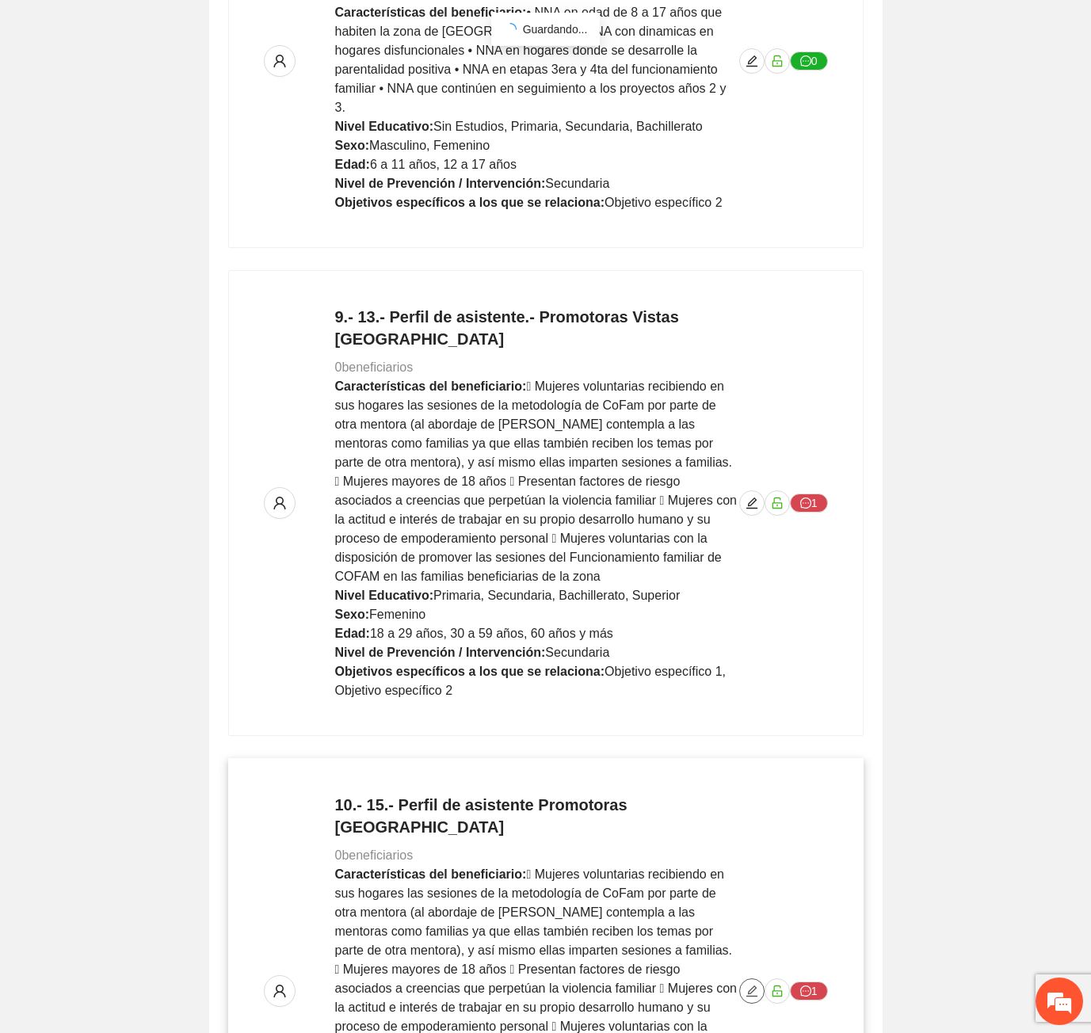
click at [755, 985] on icon "edit" at bounding box center [751, 991] width 13 height 13
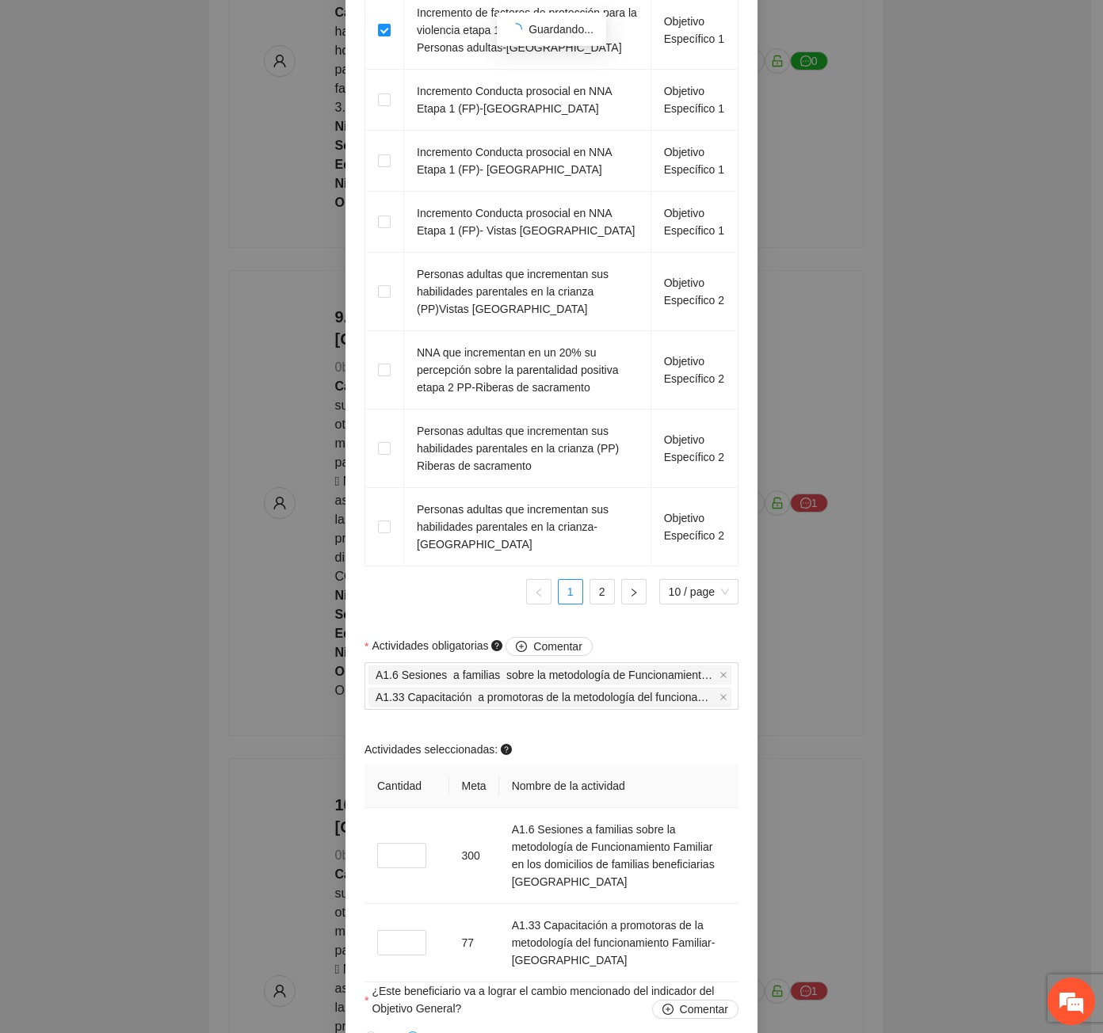
scroll to position [1415, 0]
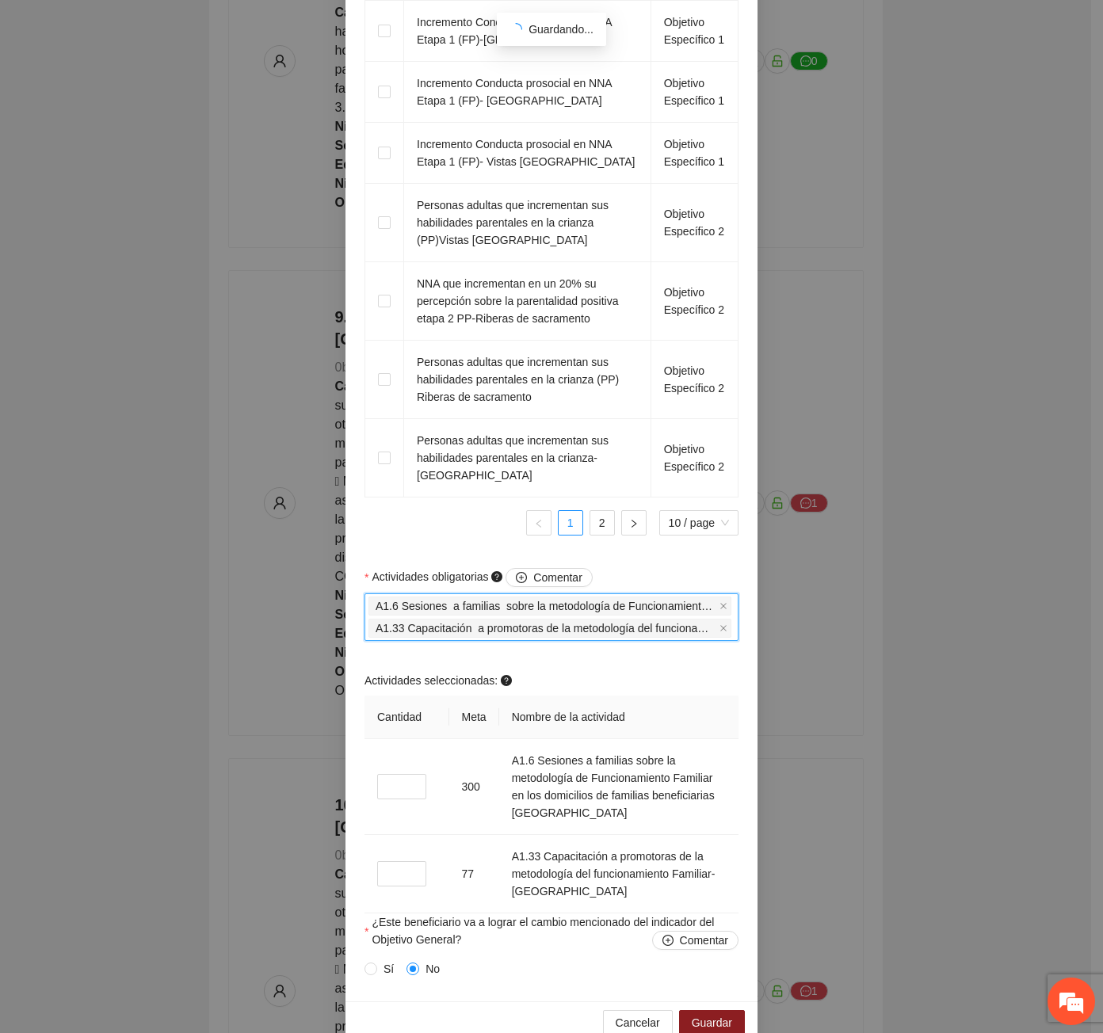
click at [734, 619] on input "Actividades obligatorias Comentar" at bounding box center [735, 628] width 3 height 19
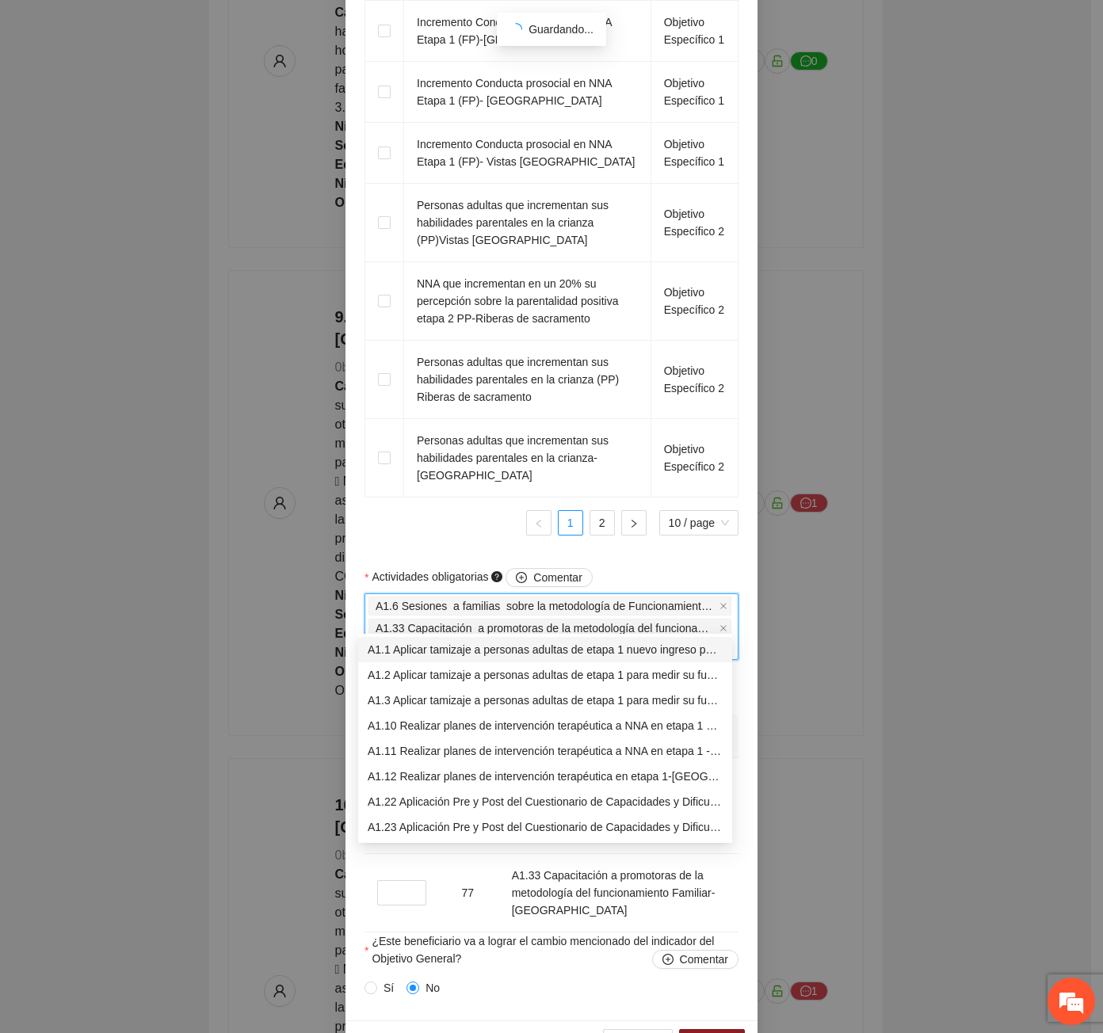
type input "****"
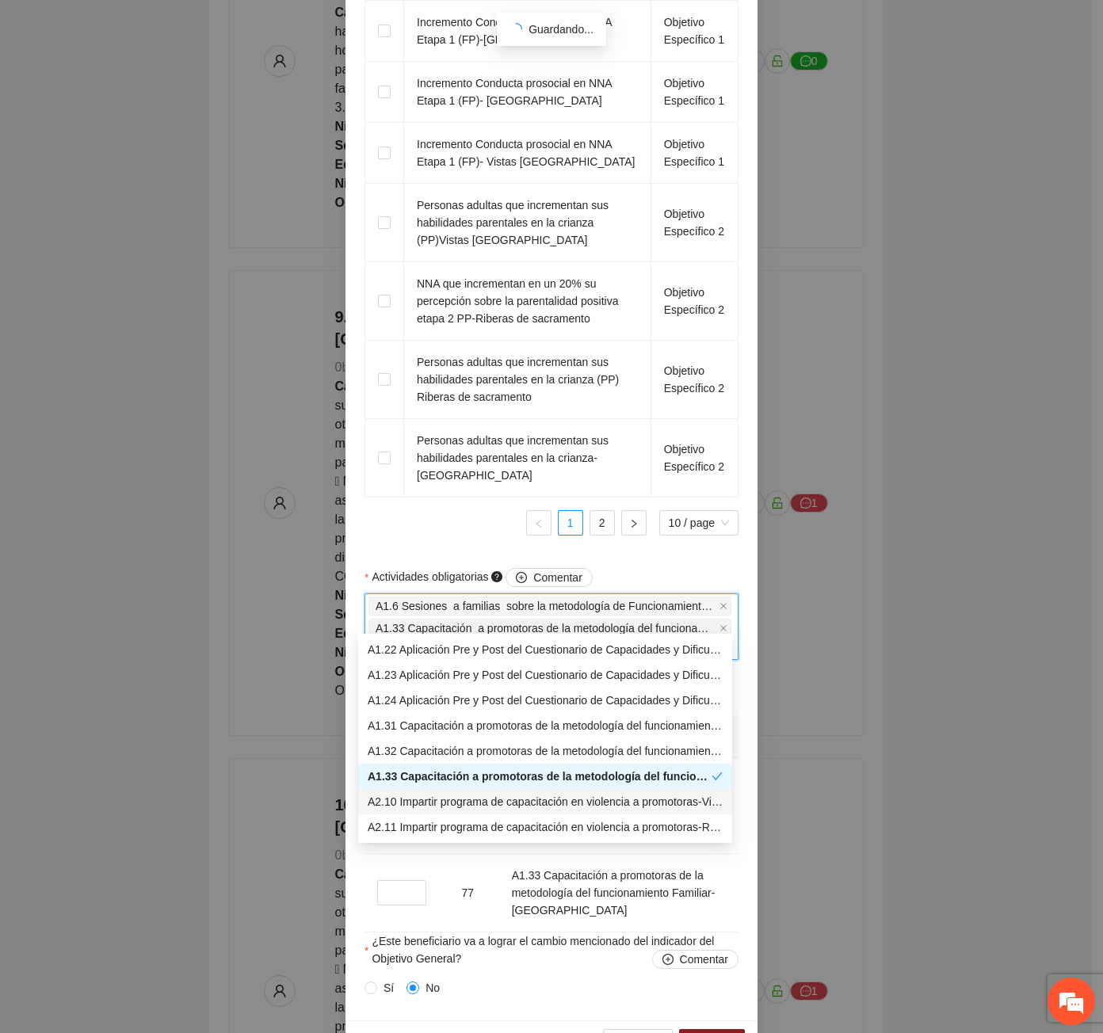
scroll to position [25, 0]
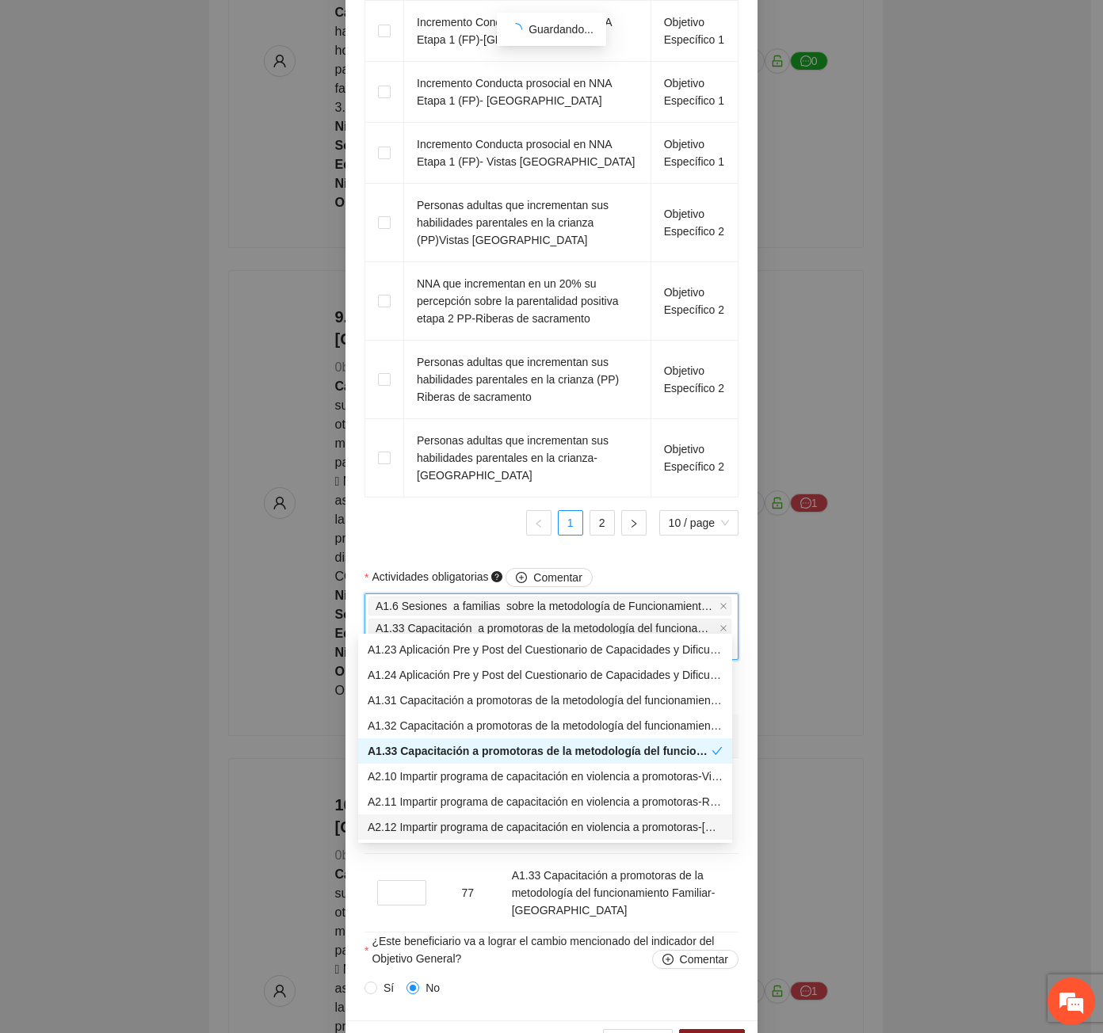
click at [636, 829] on div "A2.12 Impartir programa de capacitación en violencia a promotoras-Punta oriente" at bounding box center [545, 826] width 355 height 17
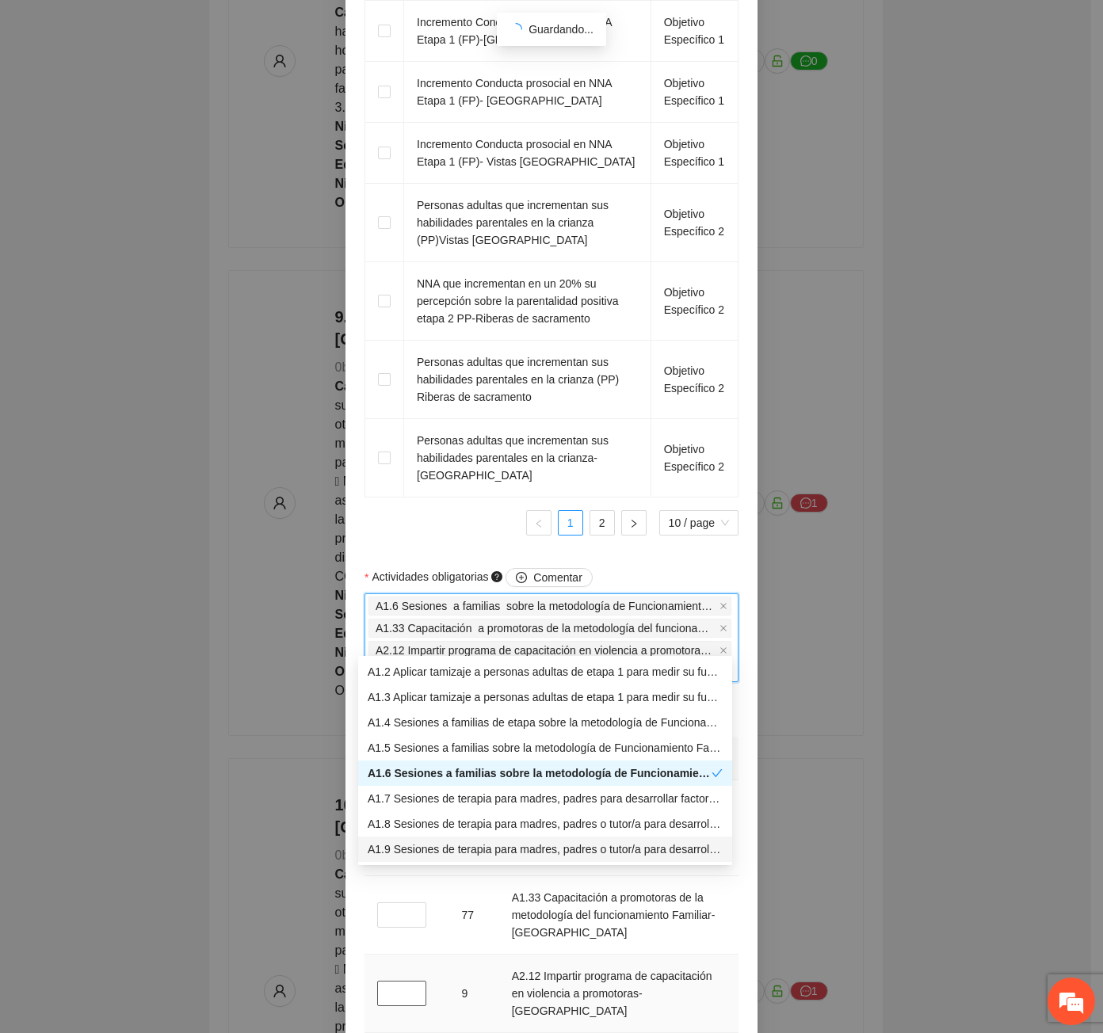
click at [386, 981] on input "*" at bounding box center [401, 993] width 49 height 25
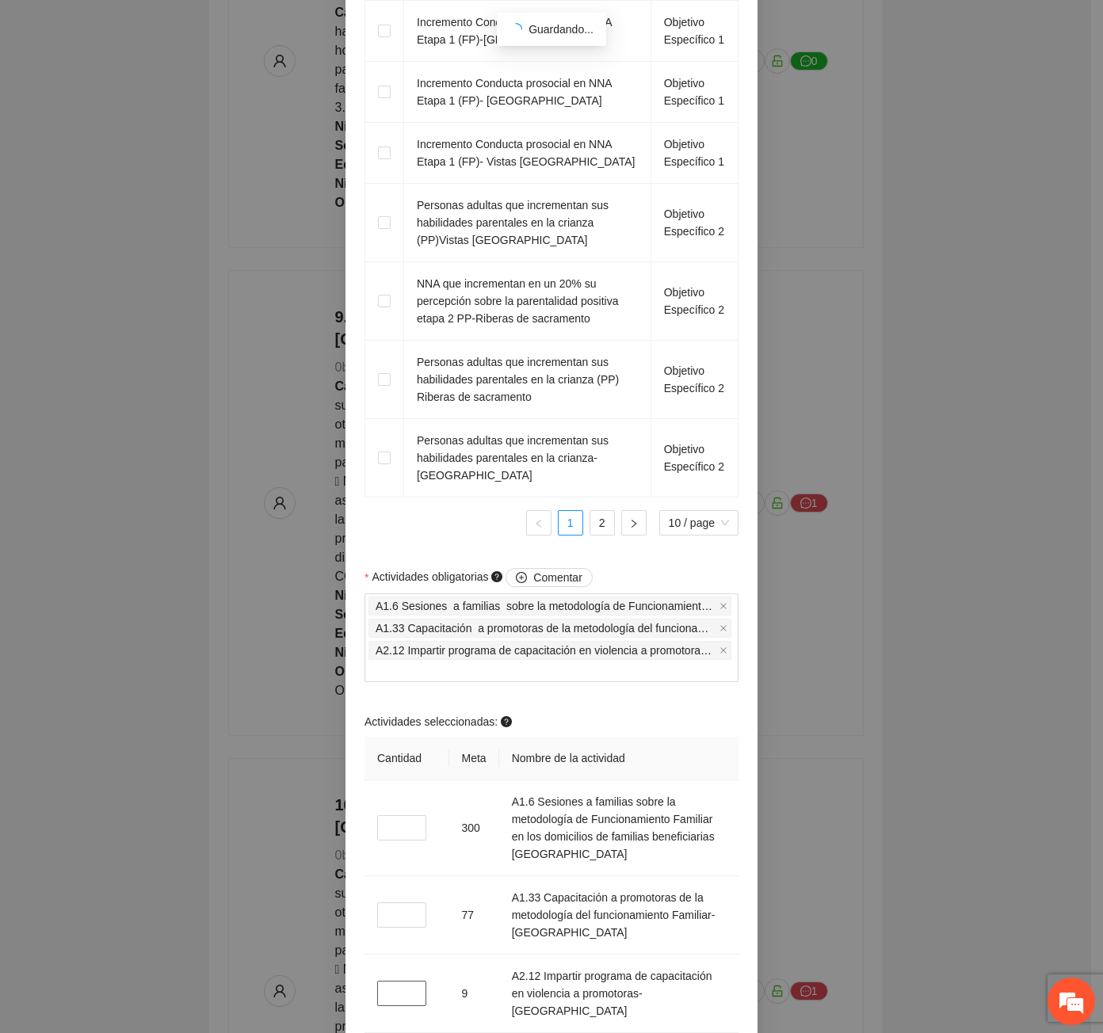
scroll to position [1517, 0]
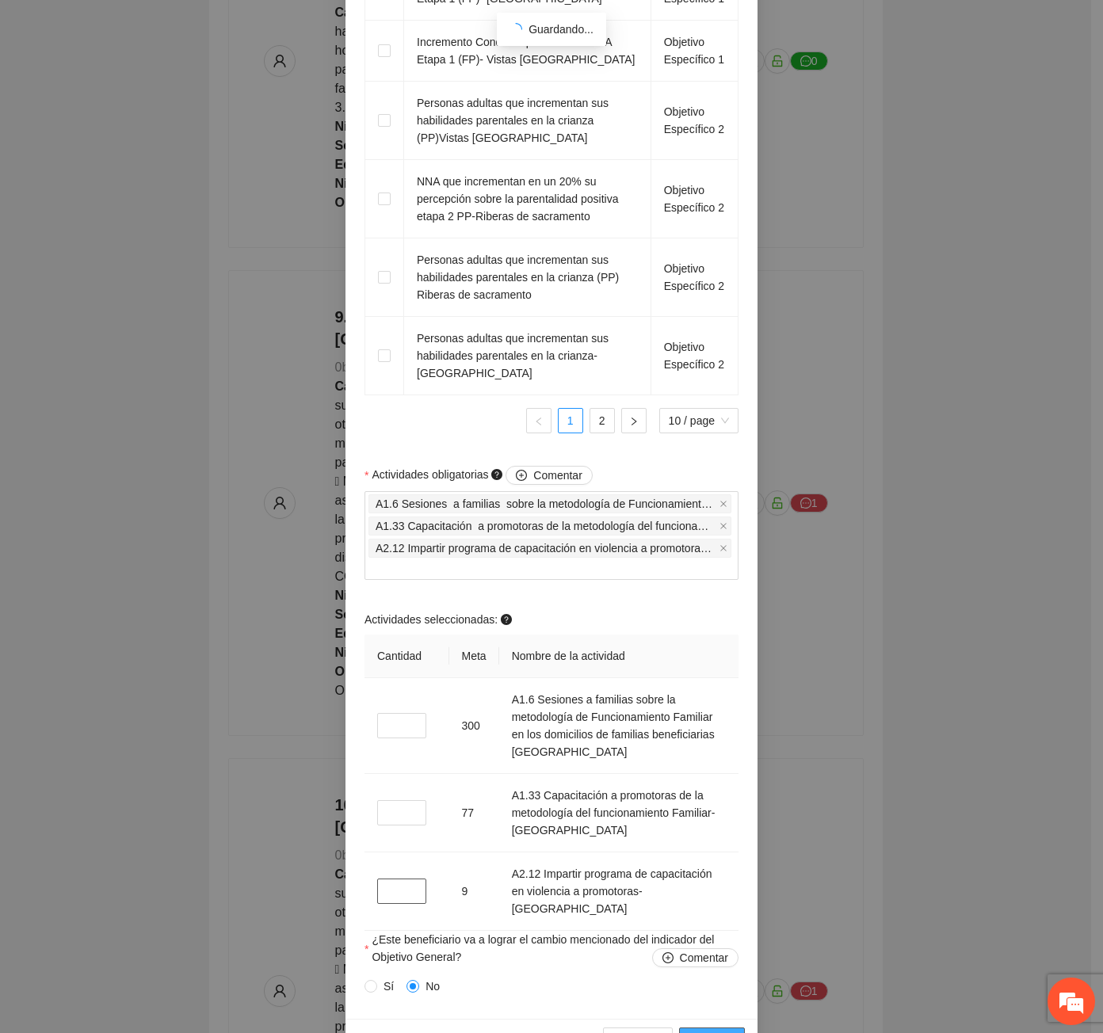
type input "*"
click at [713, 1027] on button "Guardar" at bounding box center [712, 1039] width 66 height 25
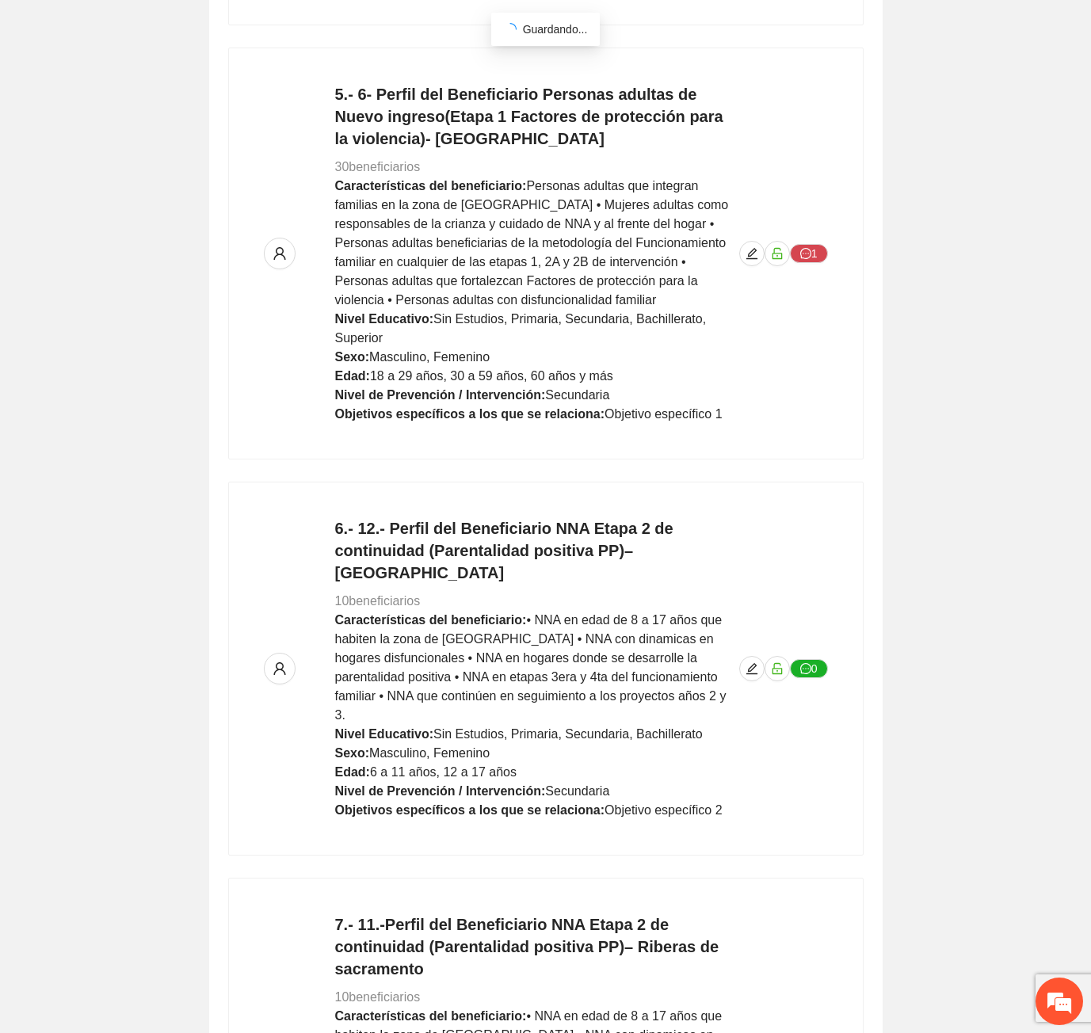
scroll to position [0, 0]
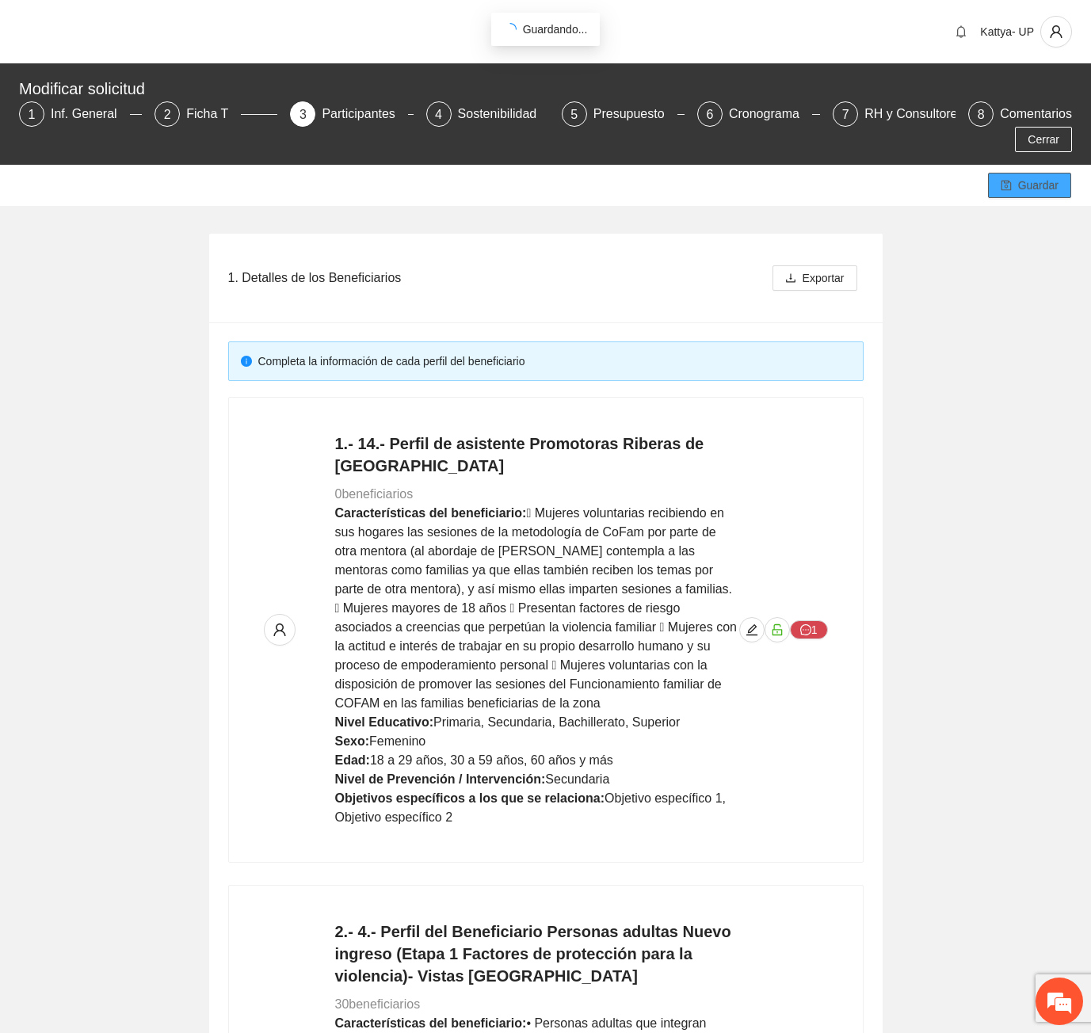
click at [1031, 177] on span "Guardar" at bounding box center [1038, 185] width 40 height 17
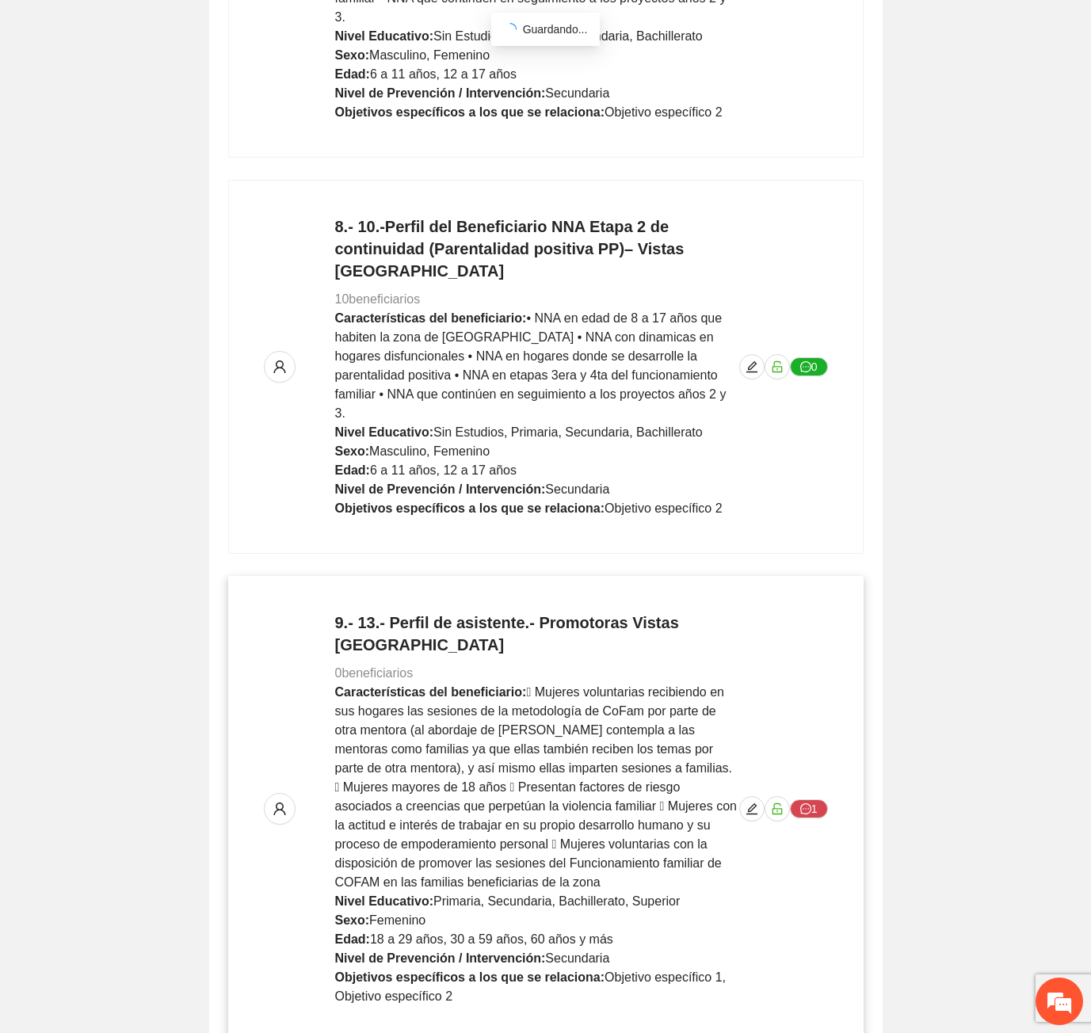
scroll to position [3327, 0]
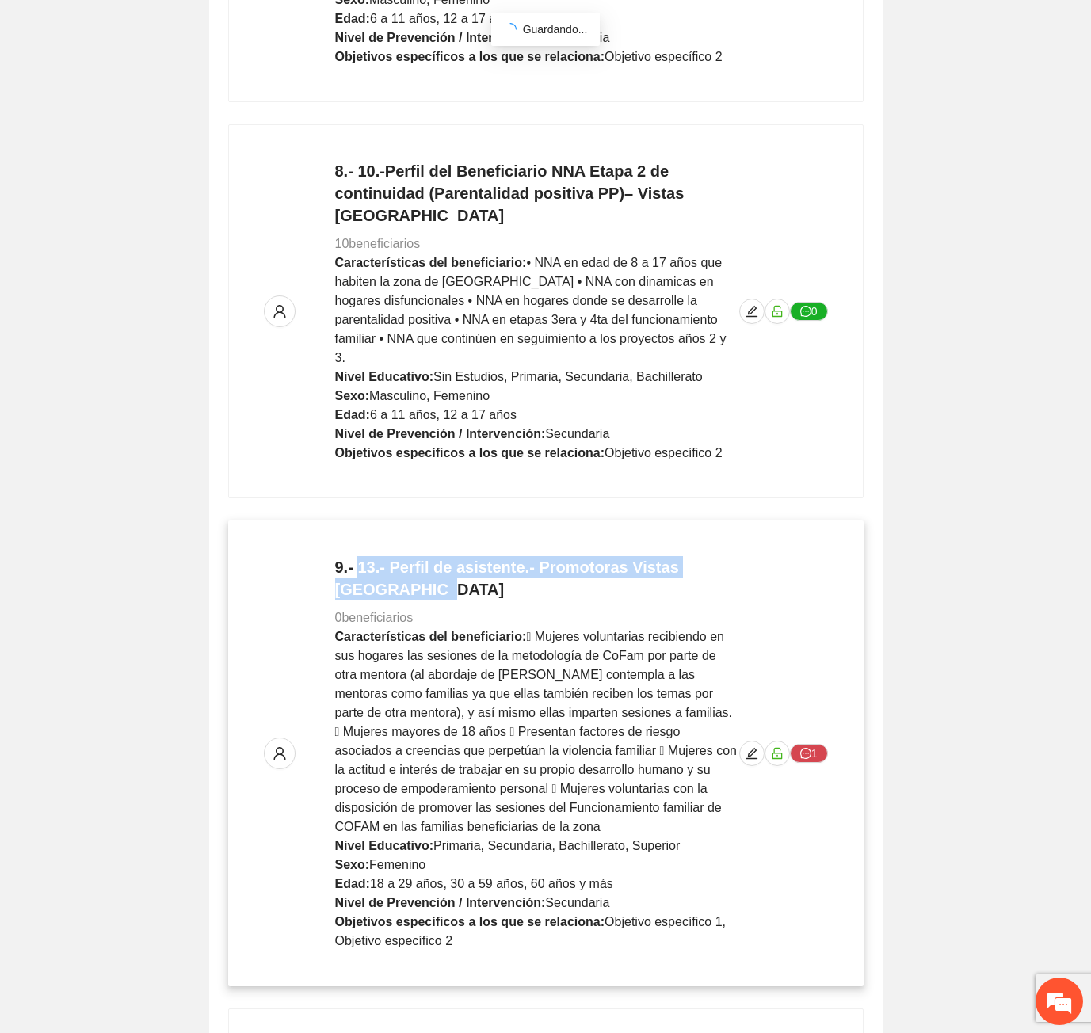
drag, startPoint x: 399, startPoint y: 488, endPoint x: 357, endPoint y: 462, distance: 49.5
click at [357, 556] on h4 "9.- 13.- Perfil de asistente.- Promotoras Vistas cerro grande" at bounding box center [537, 578] width 404 height 44
copy h4 "13.- Perfil de asistente.- Promotoras Vistas cerro grande"
click at [498, 630] on span " Mujeres voluntarias recibiendo en sus hogares las sesiones de la metodología …" at bounding box center [536, 732] width 402 height 204
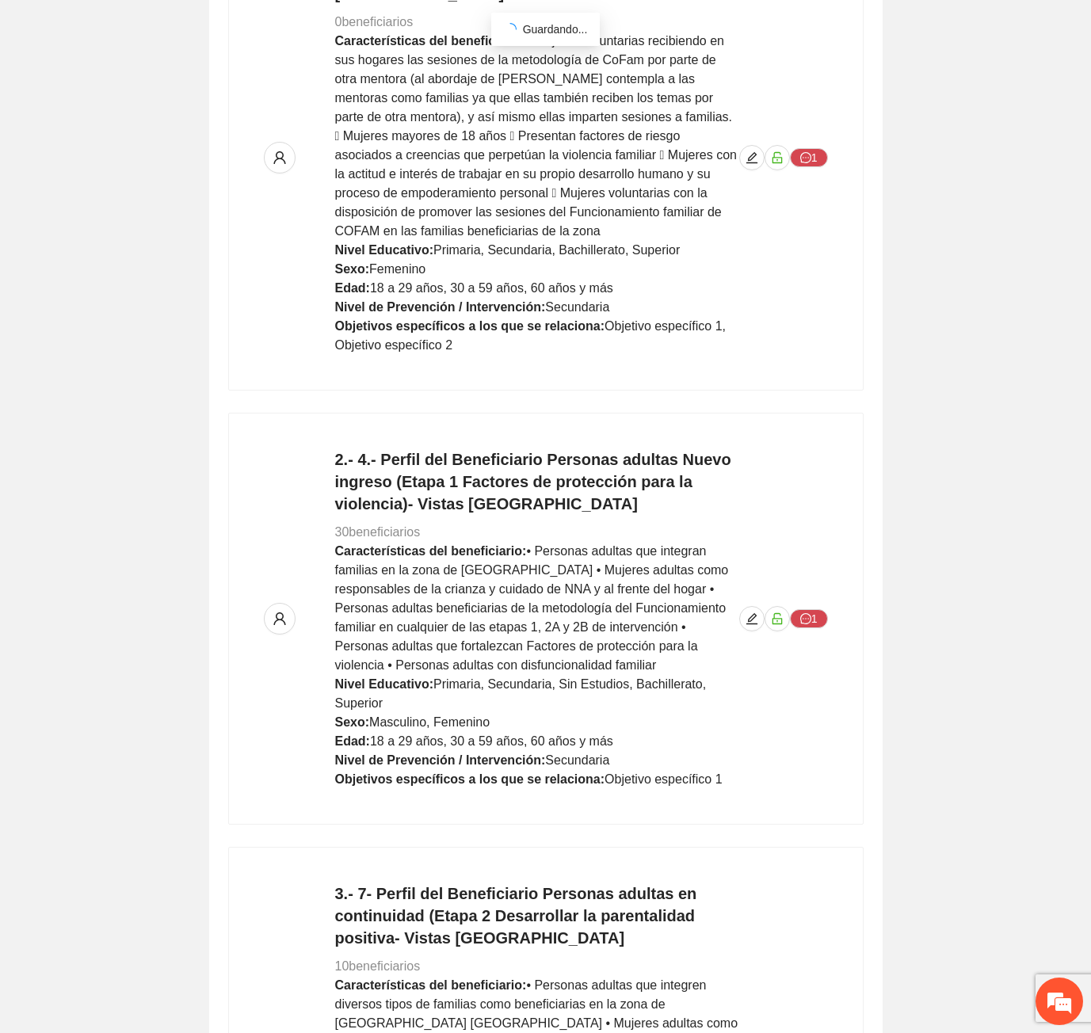
scroll to position [0, 0]
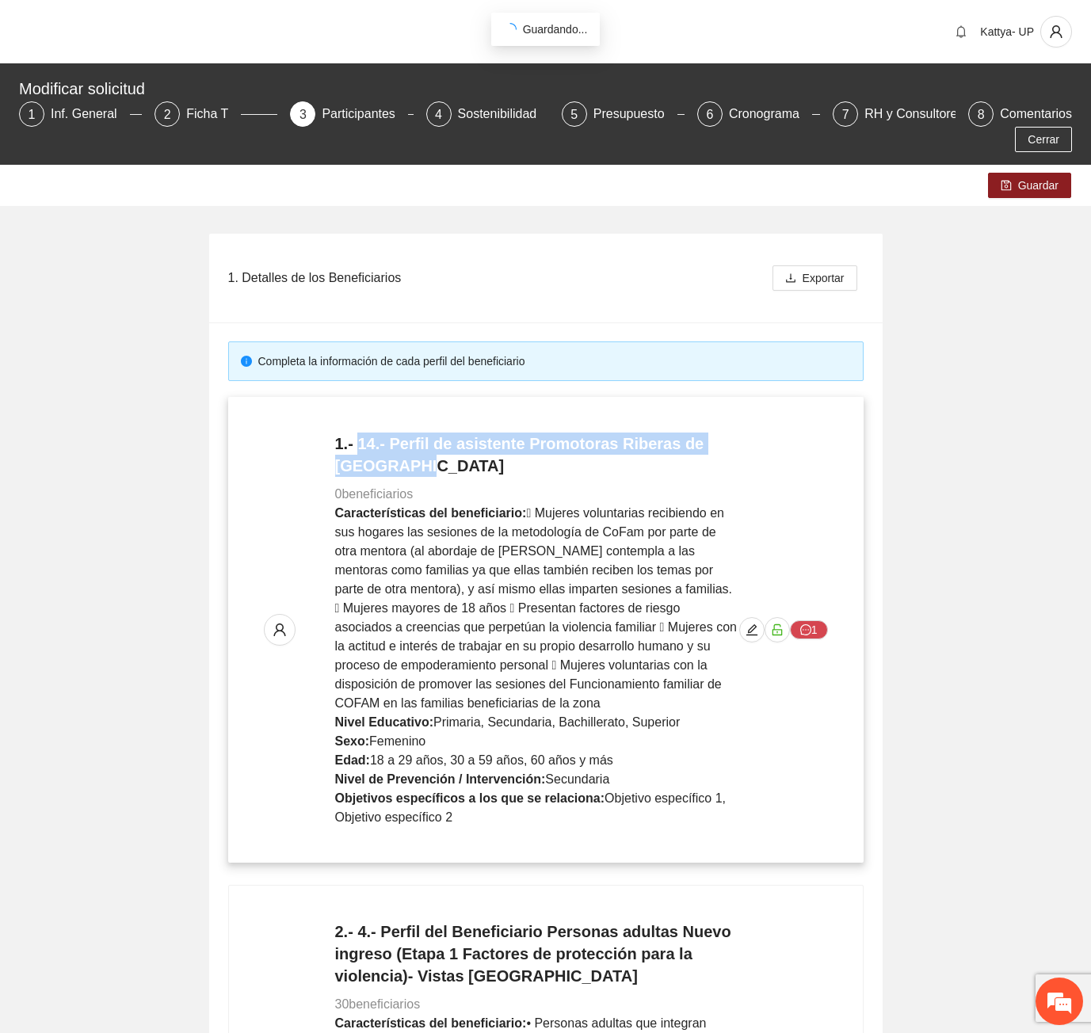
drag, startPoint x: 425, startPoint y: 445, endPoint x: 362, endPoint y: 425, distance: 65.6
click at [362, 433] on h4 "1.- 14.- Perfil de asistente Promotoras Riberas de Sacramento" at bounding box center [537, 455] width 404 height 44
copy h4 "14.- Perfil de asistente Promotoras Riberas de Sacramento"
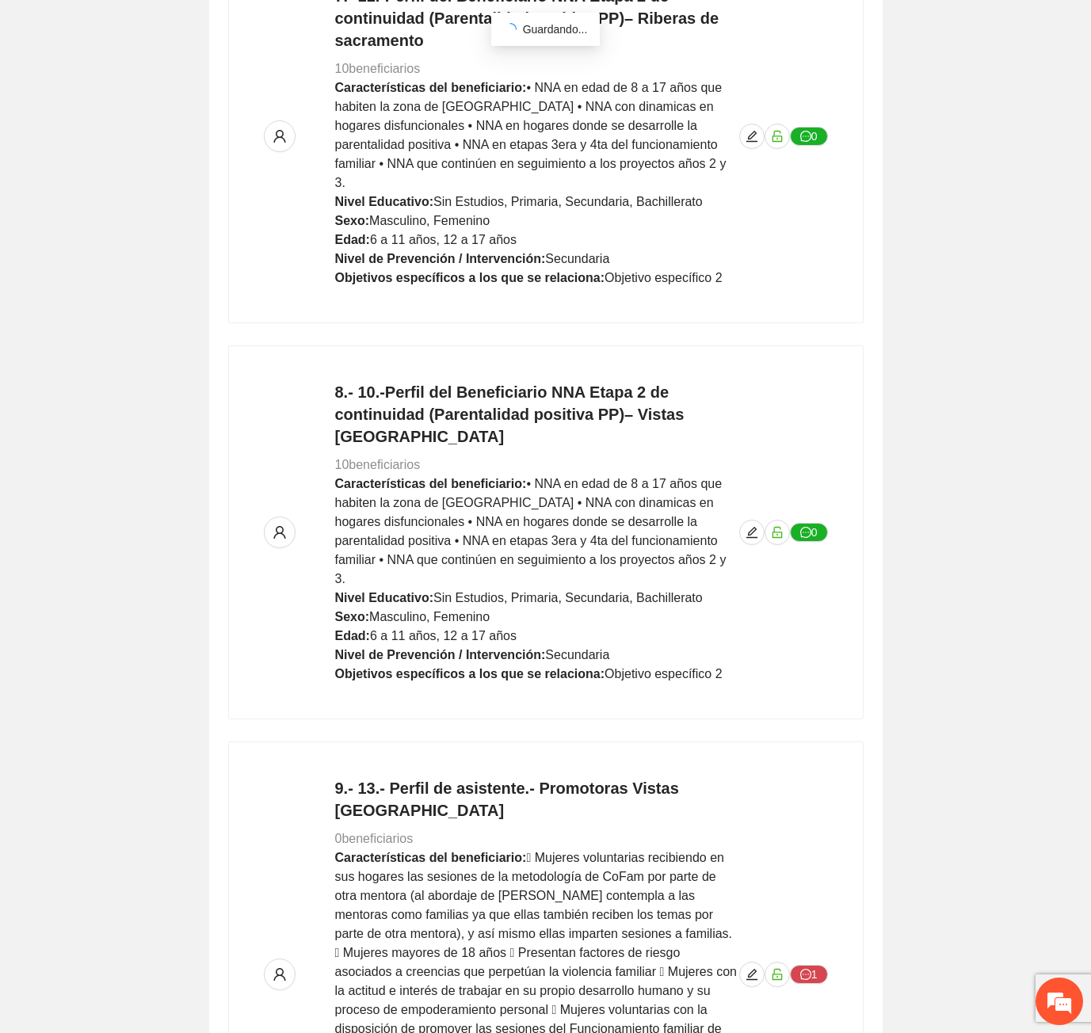
scroll to position [3723, 0]
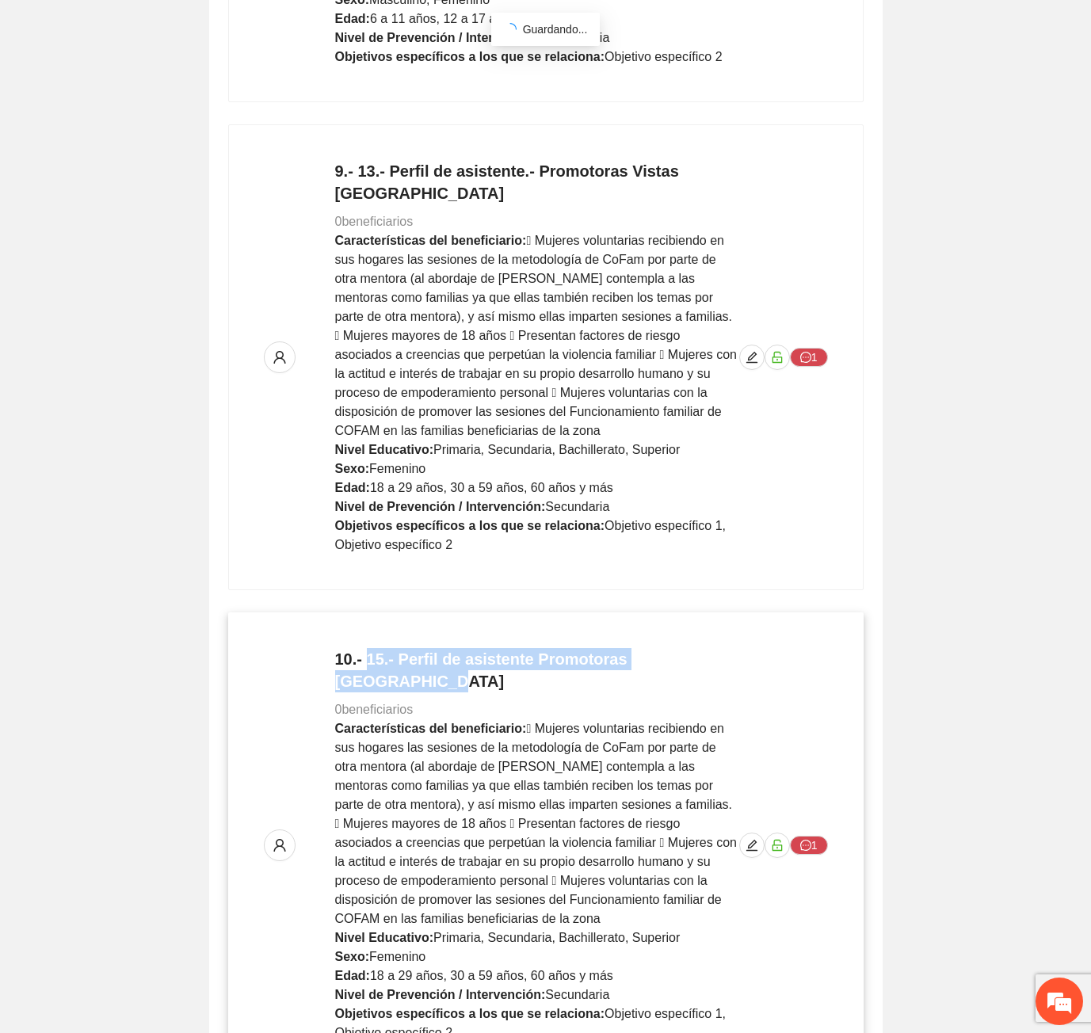
drag, startPoint x: 730, startPoint y: 553, endPoint x: 368, endPoint y: 552, distance: 362.0
click at [368, 648] on h4 "10.- 15.- Perfil de asistente Promotoras Punta Oriente" at bounding box center [537, 670] width 404 height 44
copy h4 "15.- Perfil de asistente Promotoras Punta Oriente"
click at [405, 722] on span " Mujeres voluntarias recibiendo en sus hogares las sesiones de la metodología …" at bounding box center [536, 824] width 402 height 204
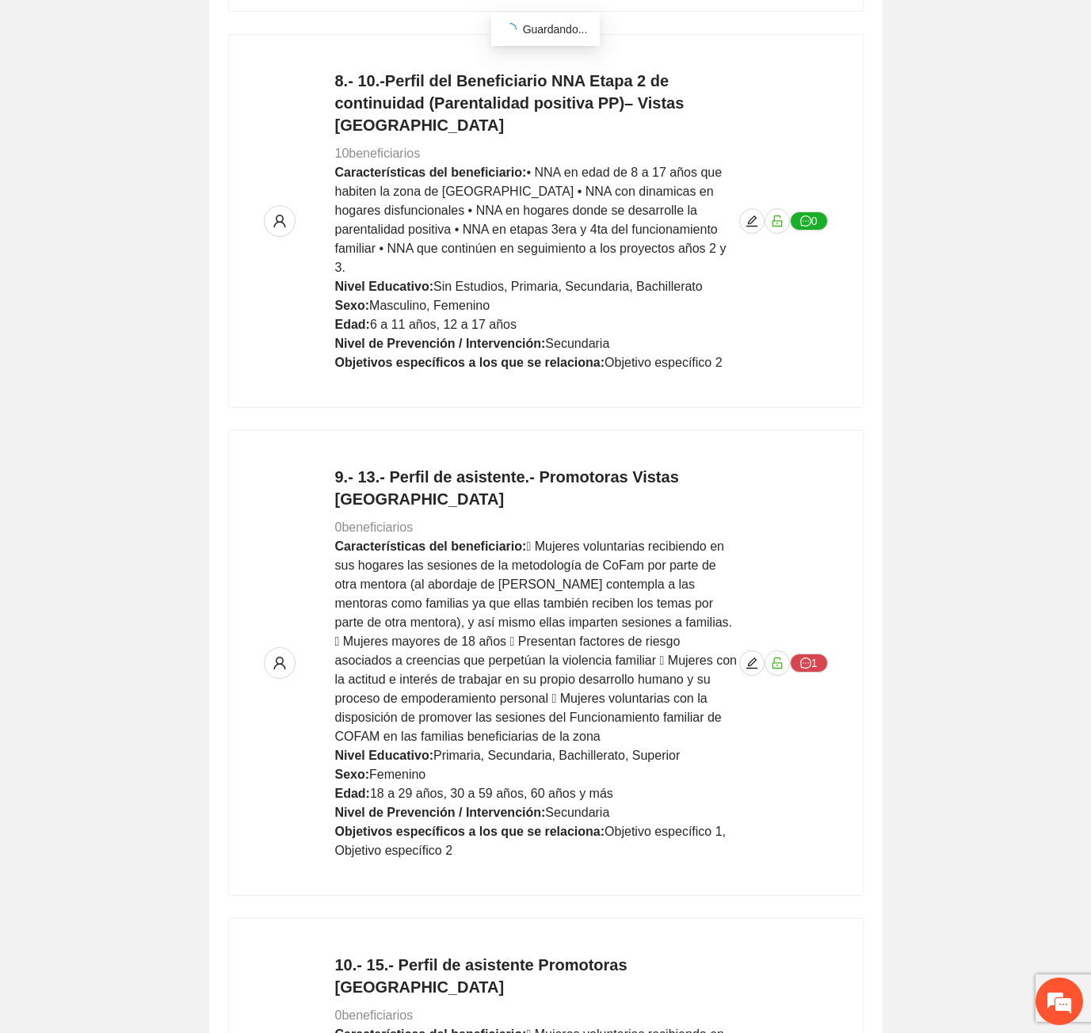
scroll to position [93, 0]
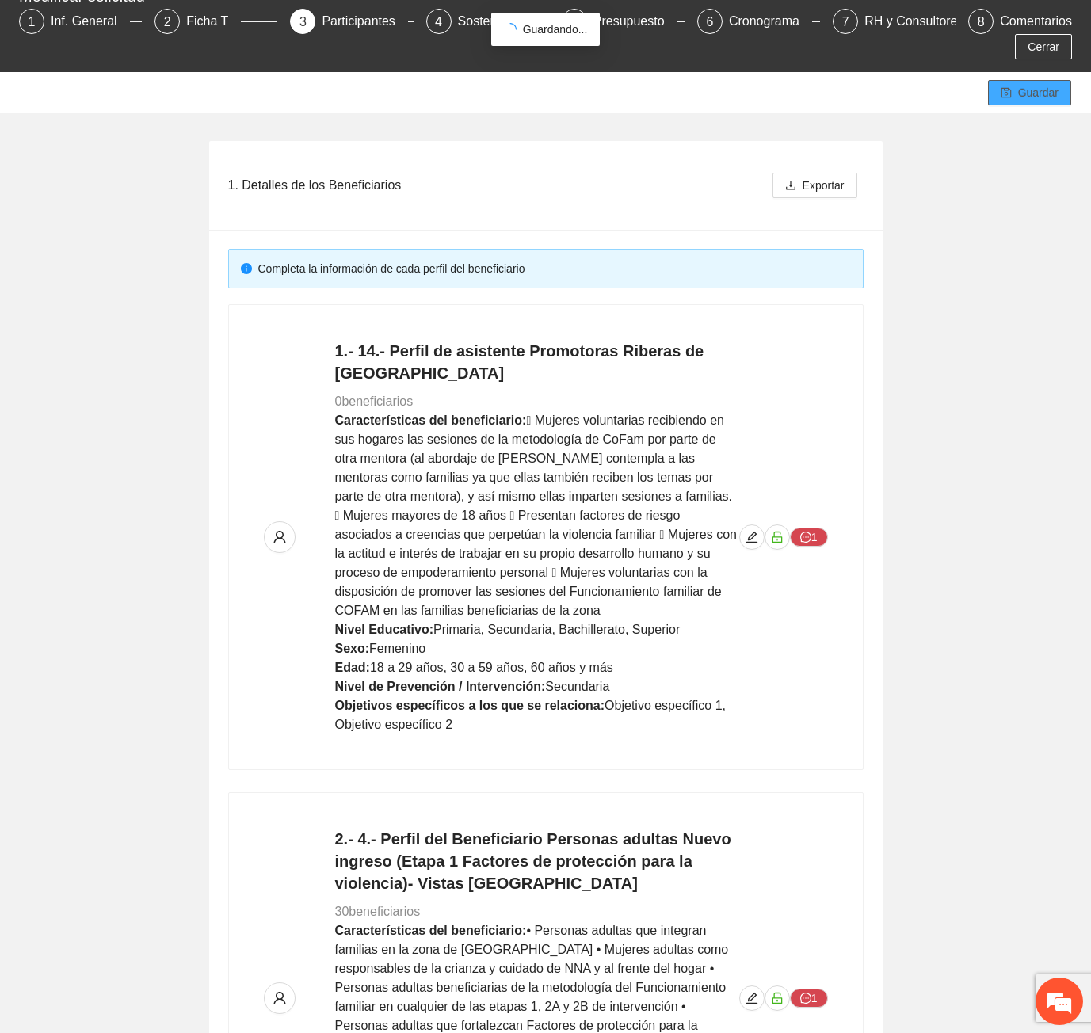
click at [1031, 80] on button "Guardar" at bounding box center [1029, 92] width 83 height 25
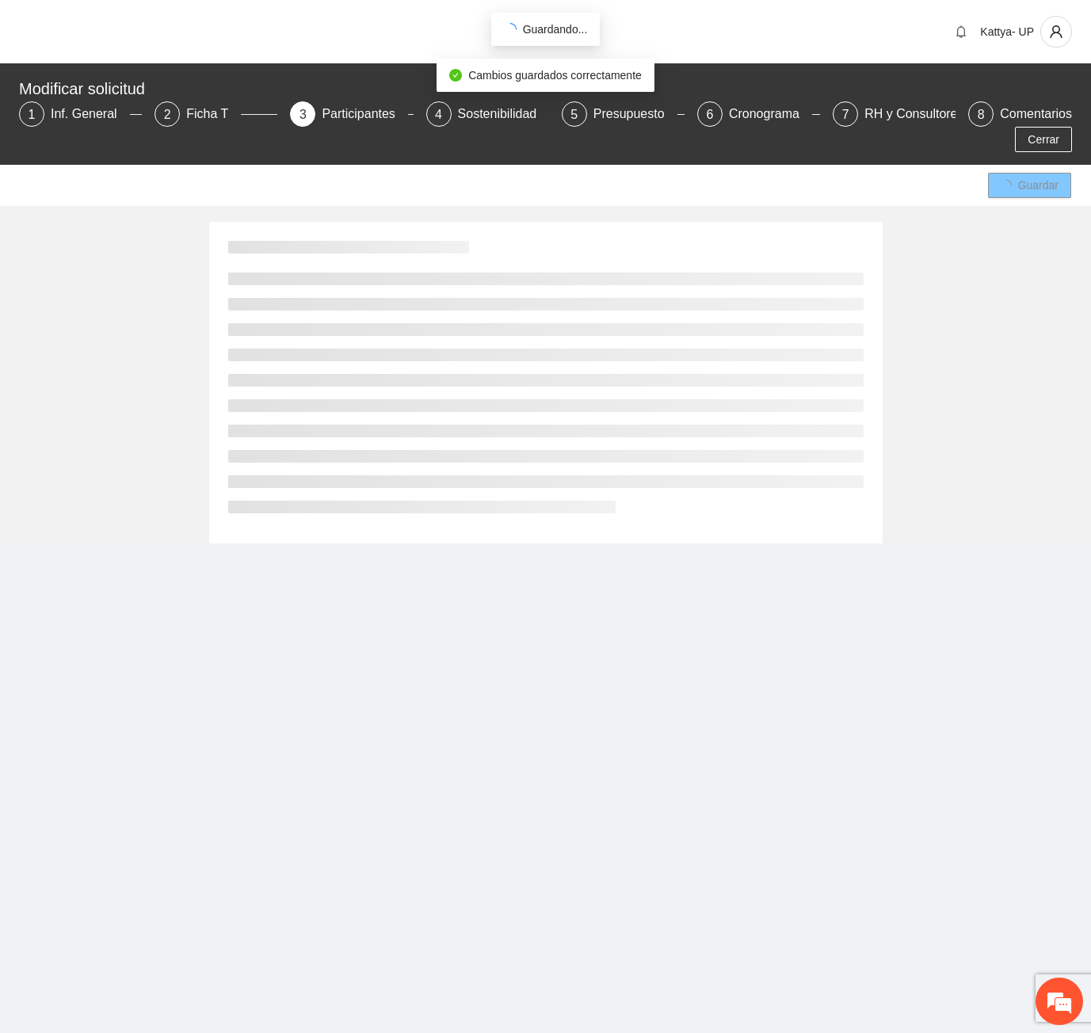
scroll to position [0, 0]
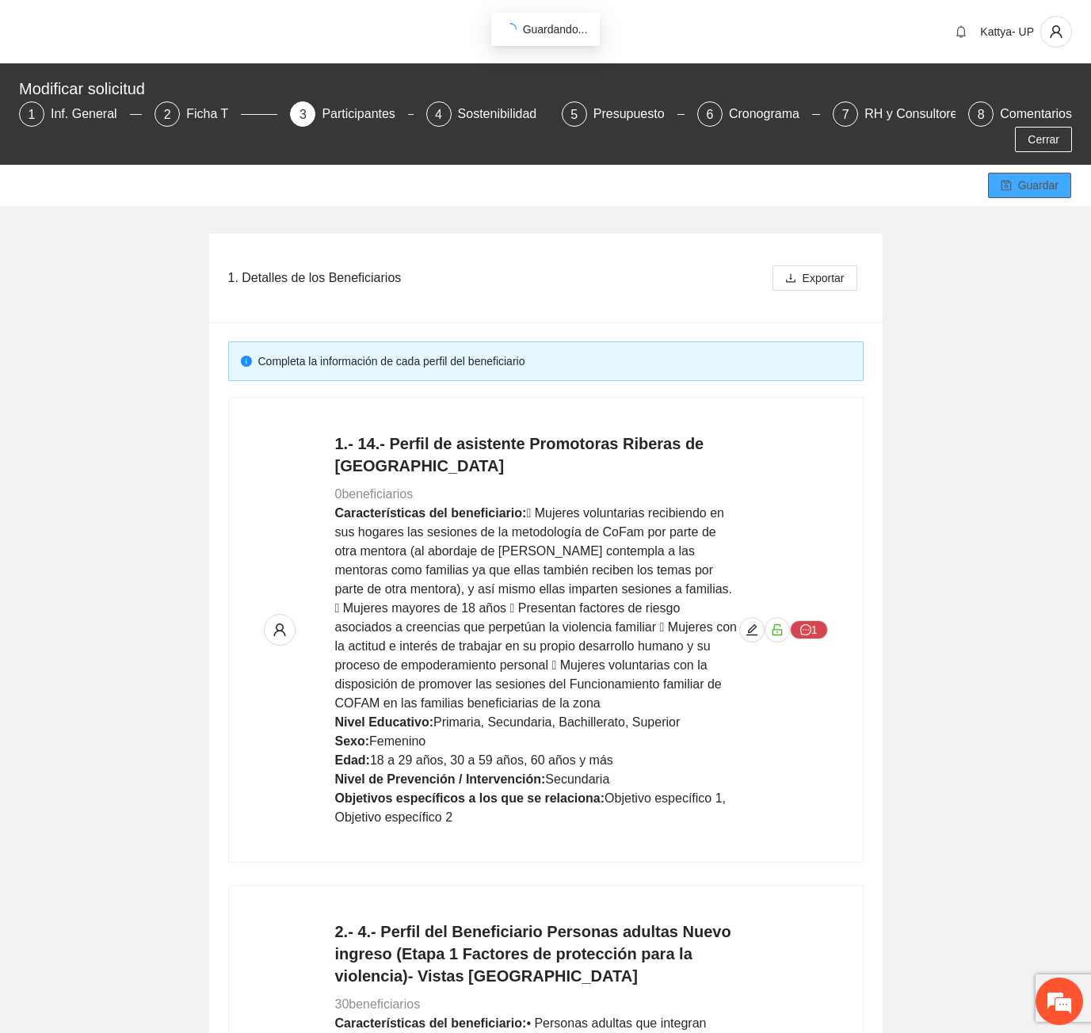
click at [1028, 177] on span "Guardar" at bounding box center [1038, 185] width 40 height 17
drag, startPoint x: 173, startPoint y: 466, endPoint x: 563, endPoint y: 309, distance: 420.1
click at [1052, 177] on span "Guardar" at bounding box center [1038, 185] width 40 height 17
click at [1039, 177] on span "Guardar" at bounding box center [1038, 185] width 40 height 17
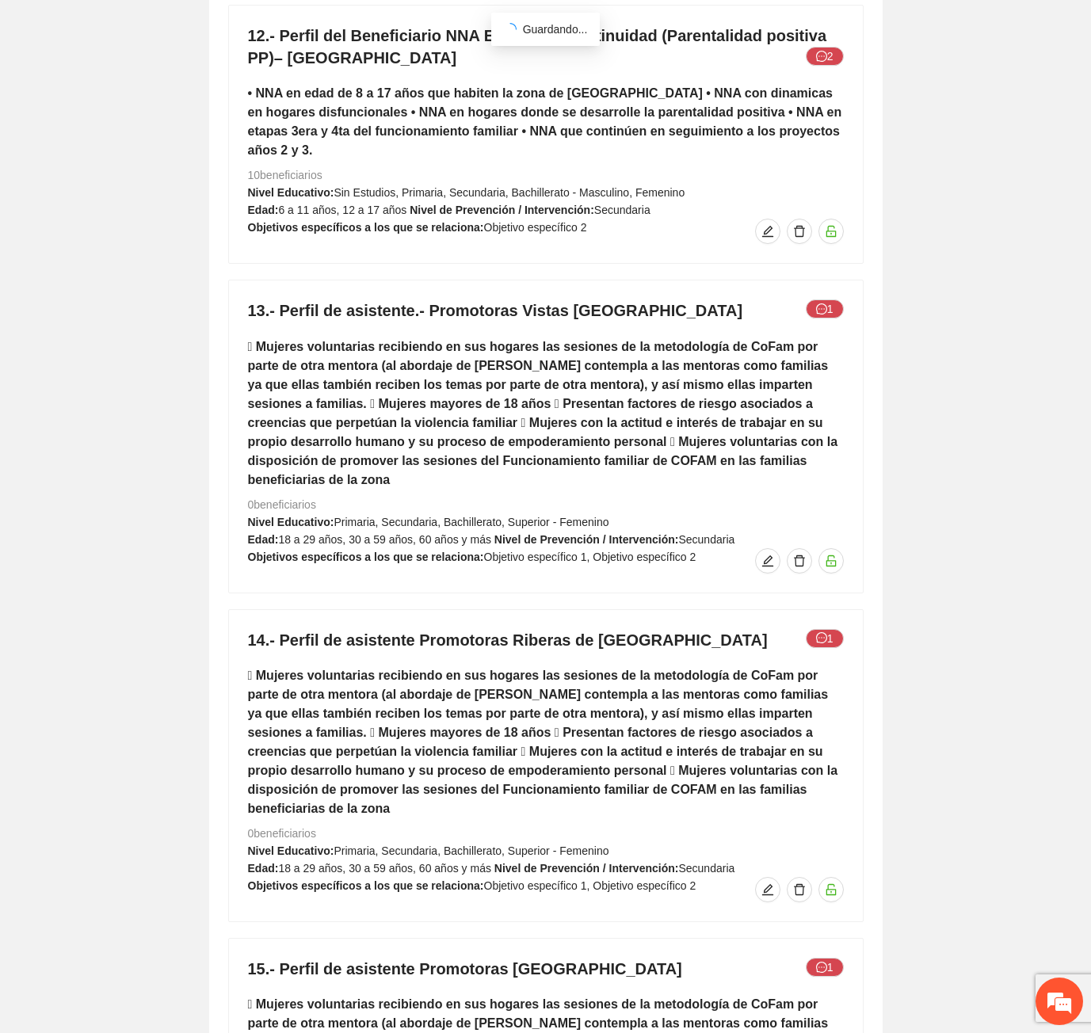
scroll to position [11064, 0]
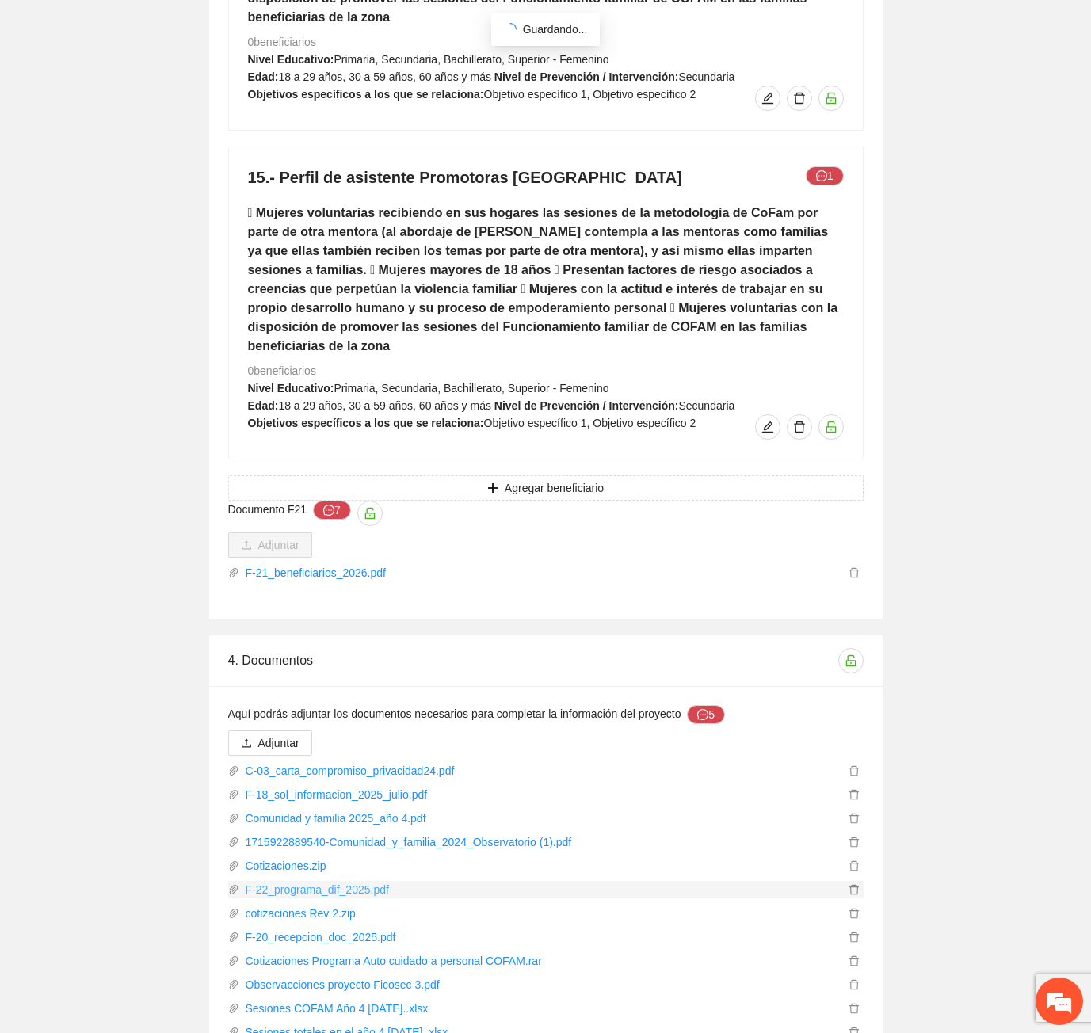
click at [282, 881] on link "F-22_programa_dif_2025.pdf" at bounding box center [541, 889] width 605 height 17
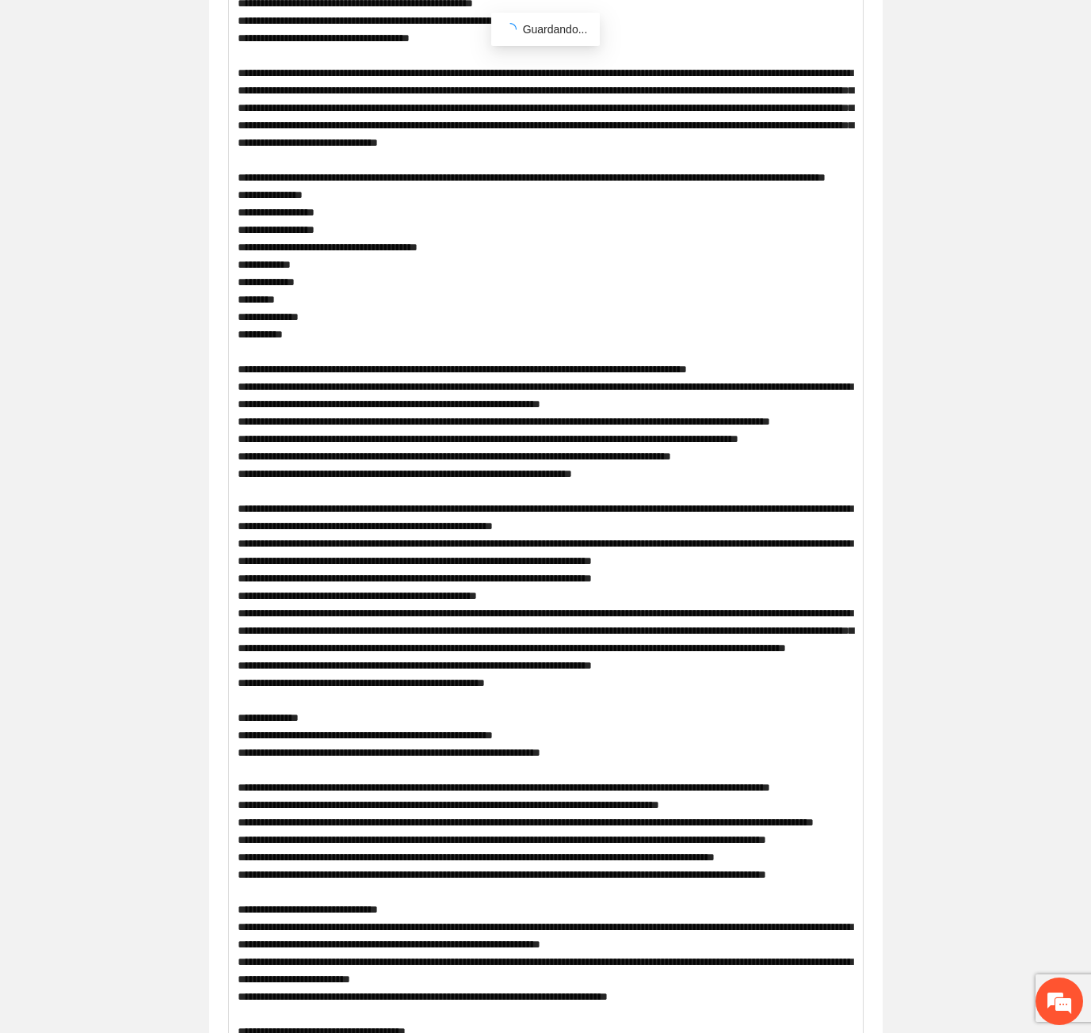
scroll to position [0, 0]
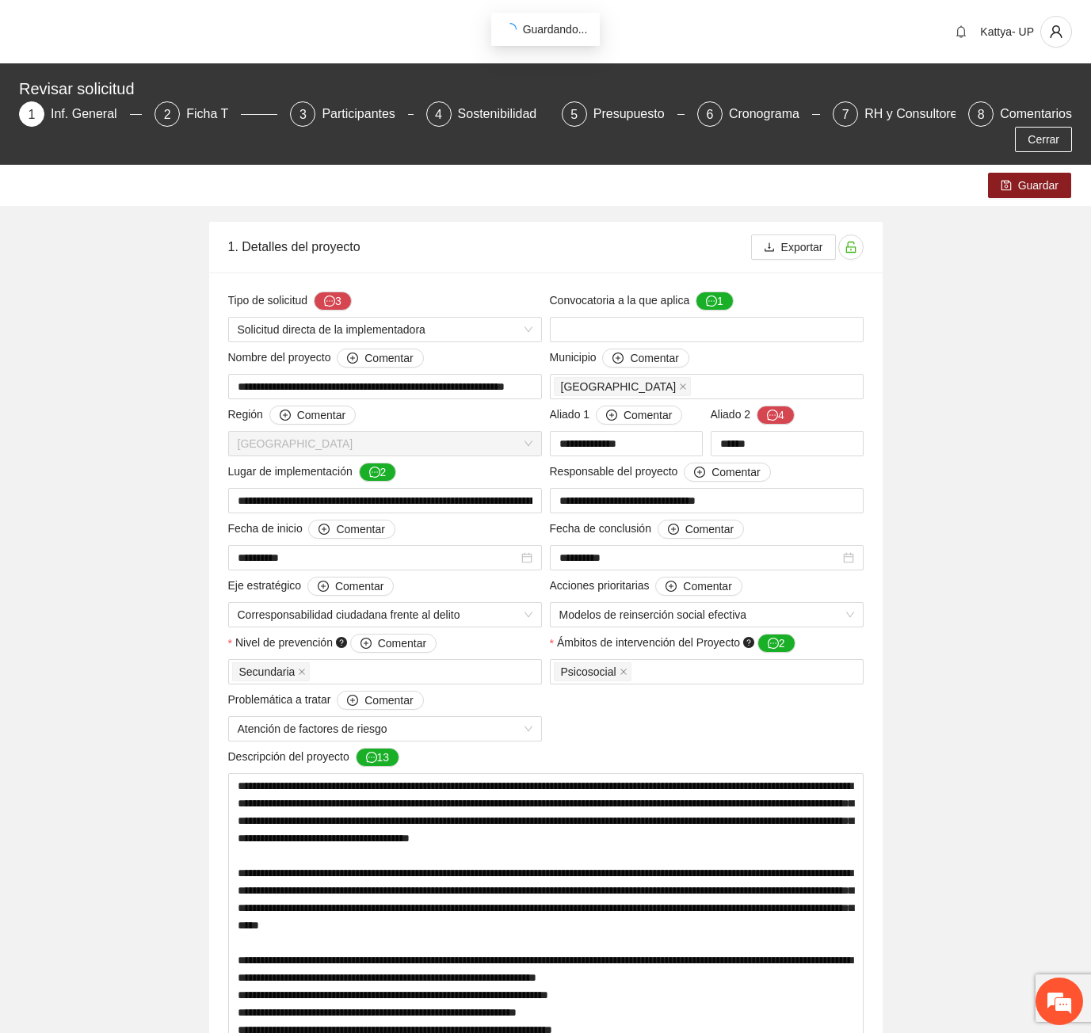
click at [186, 112] on div "Ficha T" at bounding box center [213, 113] width 55 height 25
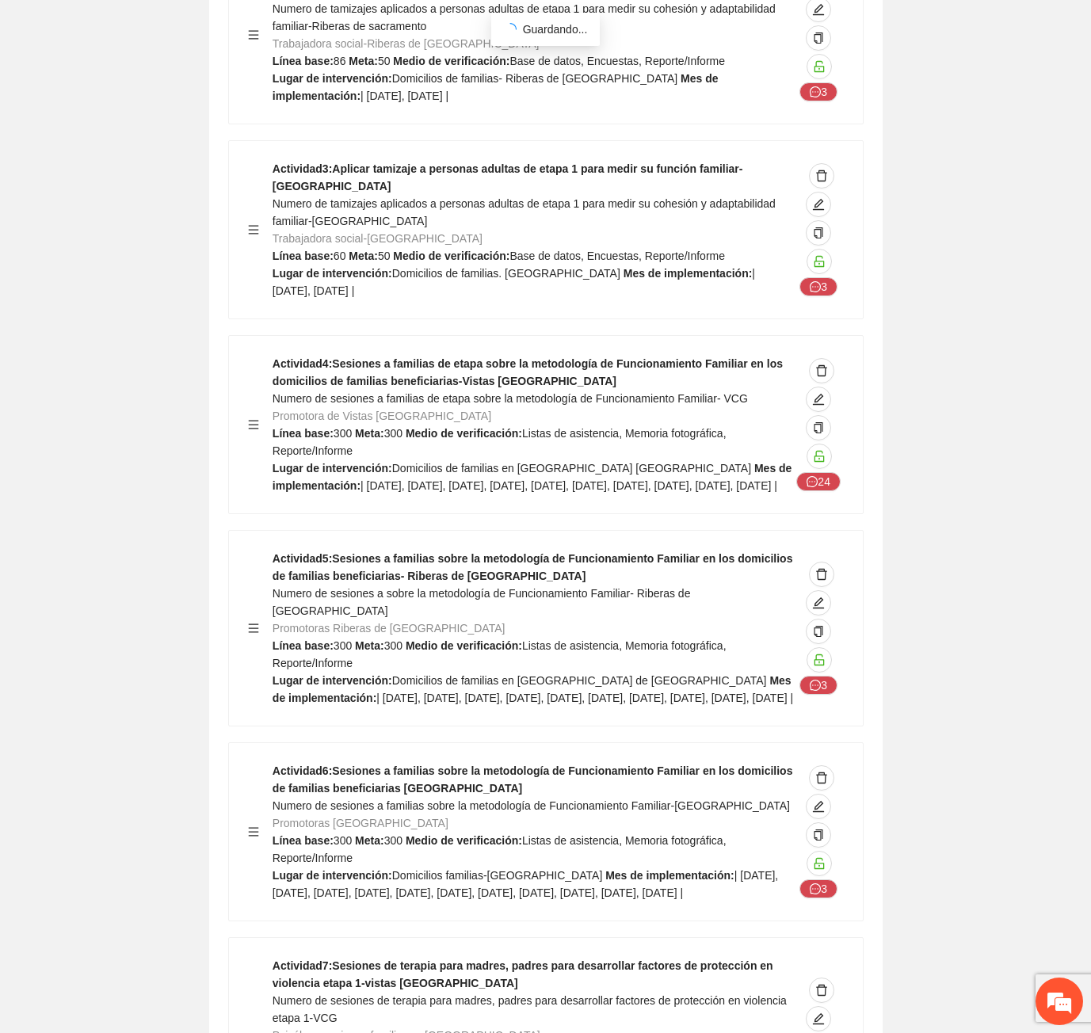
scroll to position [13229, 0]
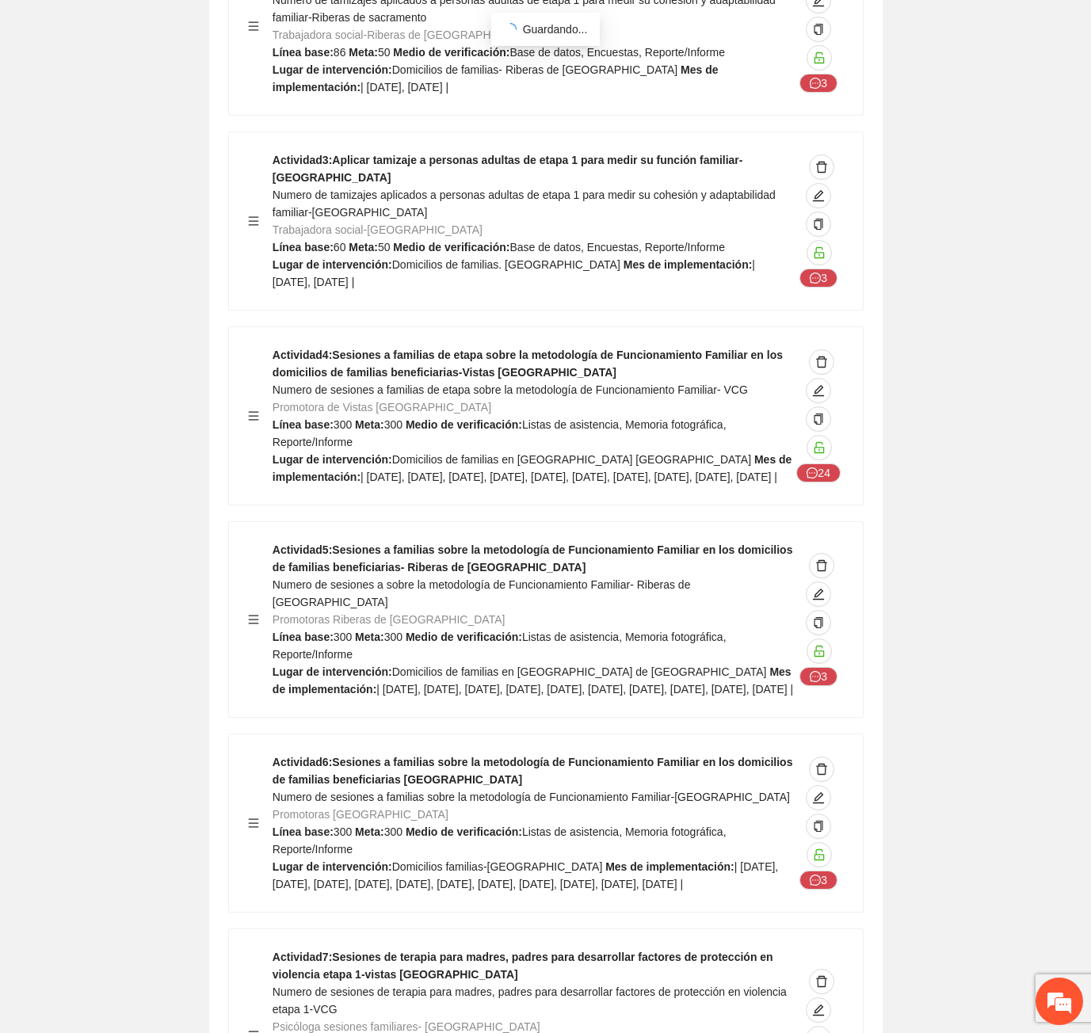
drag, startPoint x: 153, startPoint y: 37, endPoint x: 130, endPoint y: 2, distance: 42.4
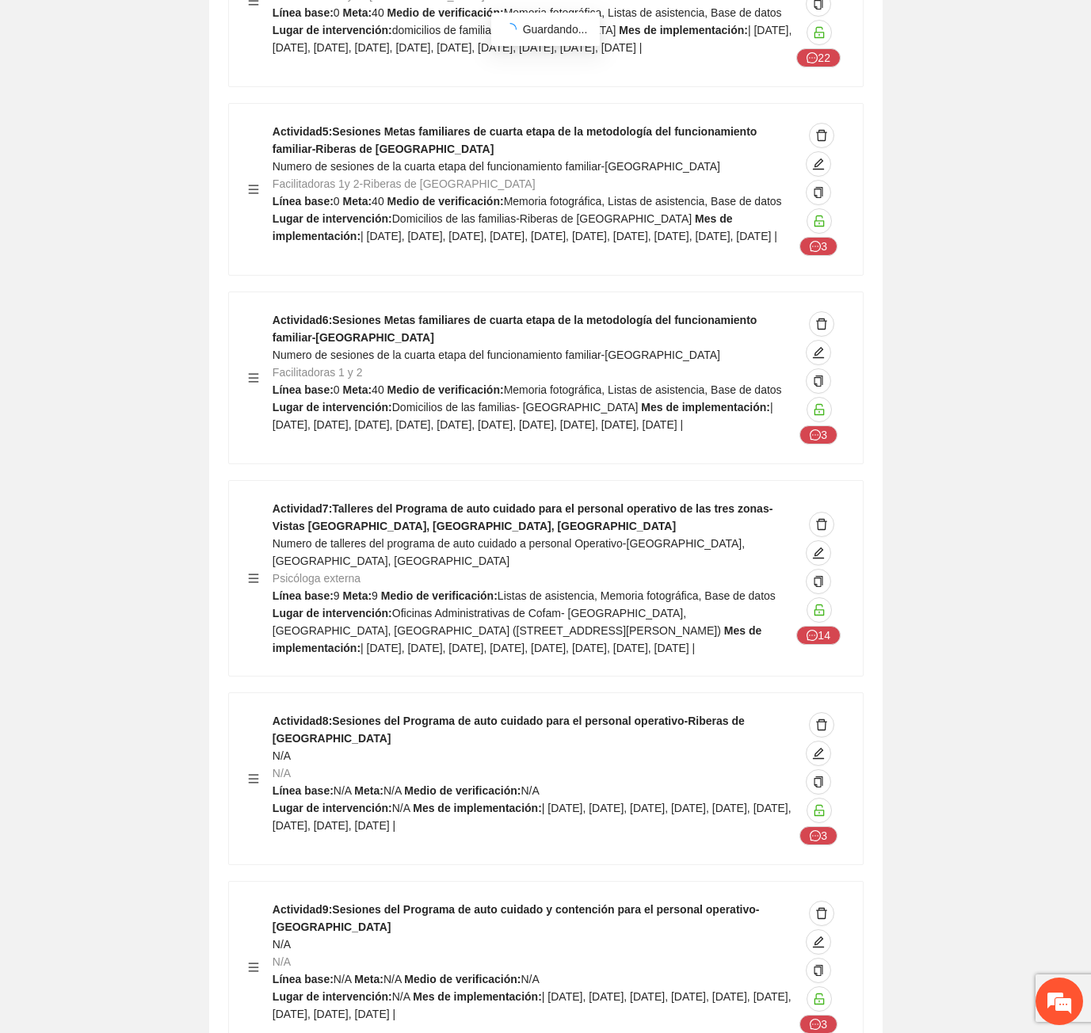
scroll to position [28043, 0]
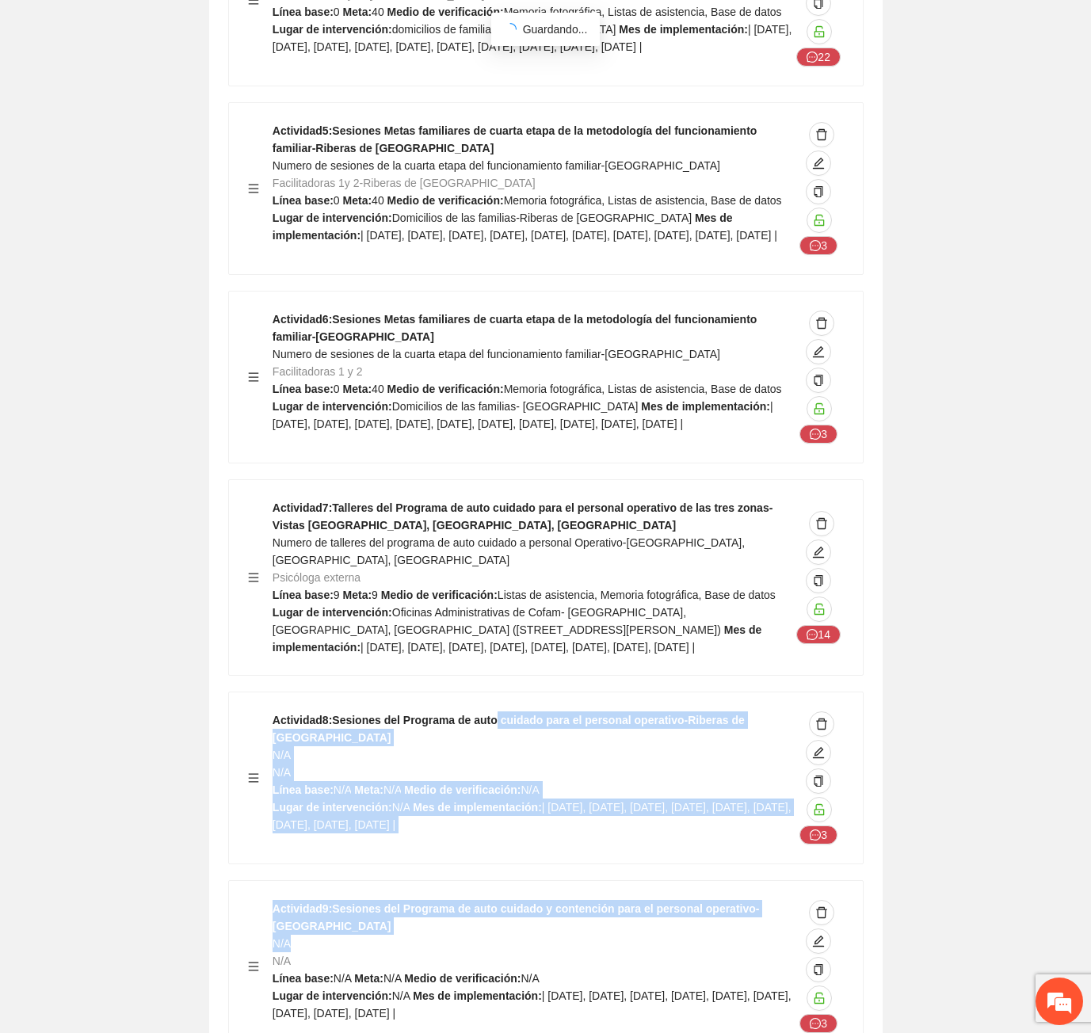
drag, startPoint x: 490, startPoint y: 492, endPoint x: 599, endPoint y: 710, distance: 243.4
drag, startPoint x: 599, startPoint y: 710, endPoint x: 542, endPoint y: 569, distance: 152.1
click at [596, 900] on div "Actividad 9 : Sesiones del Programa de auto cuidado y contención para el person…" at bounding box center [533, 966] width 521 height 133
click at [818, 747] on icon "edit" at bounding box center [818, 752] width 11 height 11
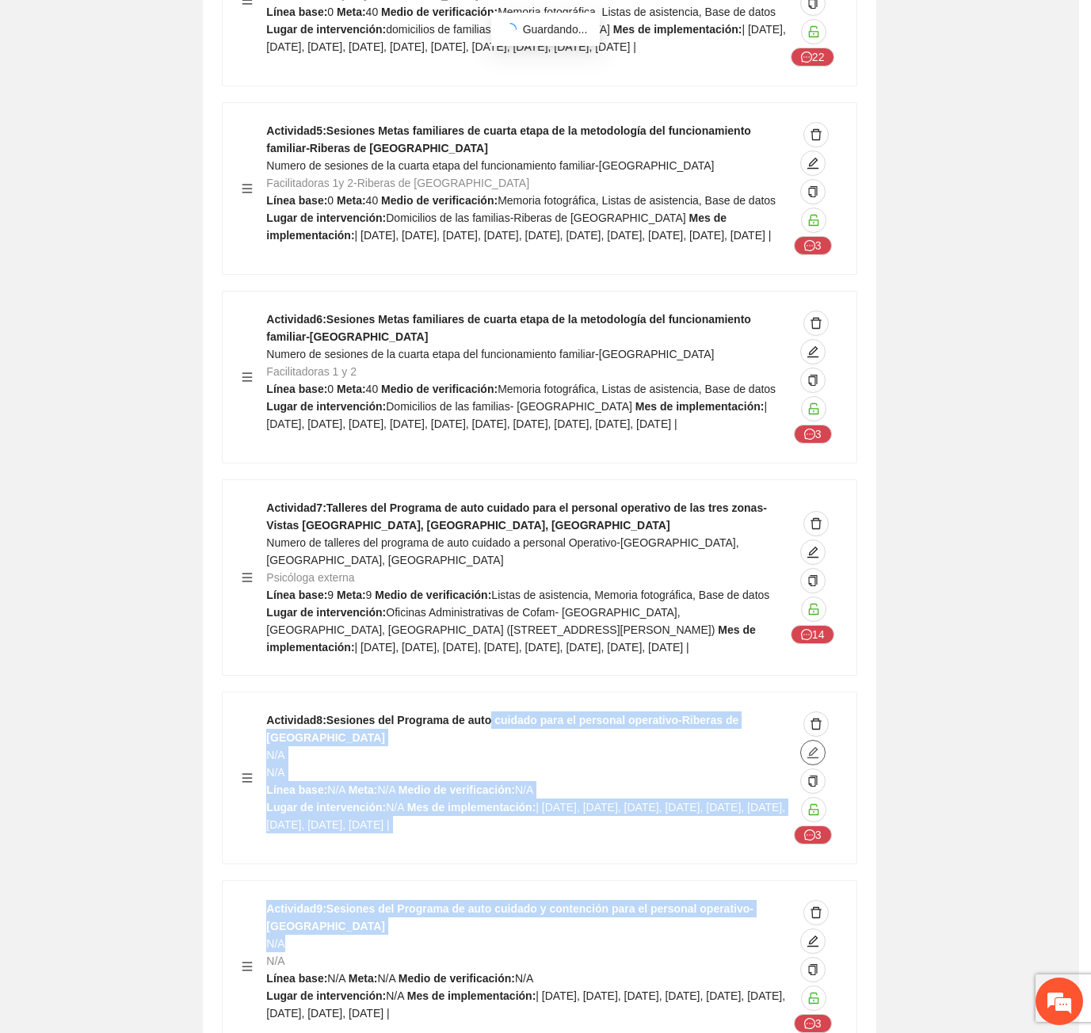
type input "**********"
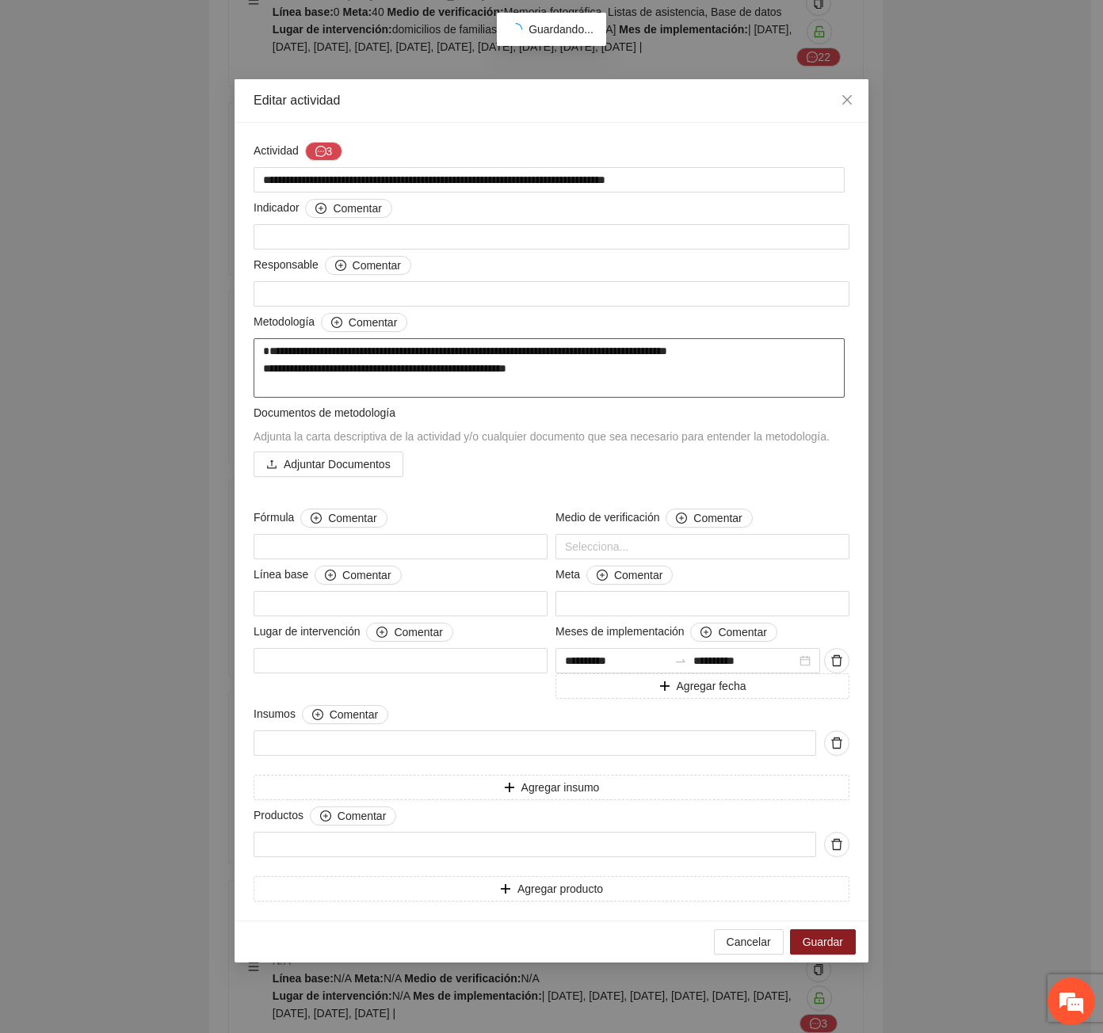
drag, startPoint x: 359, startPoint y: 394, endPoint x: 542, endPoint y: 402, distance: 183.2
click at [520, 395] on textarea "**********" at bounding box center [548, 367] width 591 height 59
click at [654, 434] on span "Adjunta la carta descriptiva de la actividad y/o cualquier documento que sea ne…" at bounding box center [541, 436] width 576 height 13
drag, startPoint x: 778, startPoint y: 943, endPoint x: 768, endPoint y: 939, distance: 10.6
click at [777, 943] on button "Cancelar" at bounding box center [749, 941] width 70 height 25
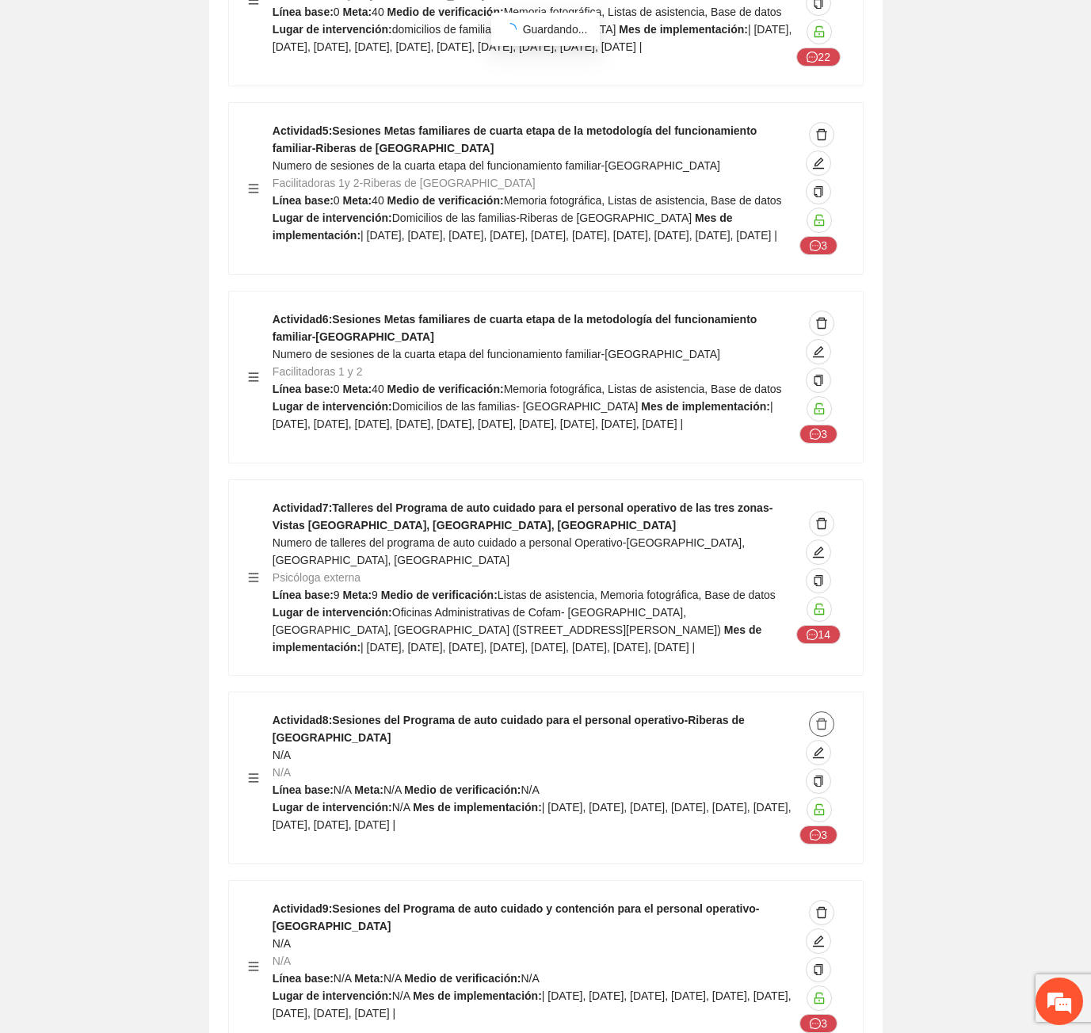
click at [821, 718] on icon "delete" at bounding box center [821, 724] width 13 height 13
click at [929, 436] on span "Eliminar" at bounding box center [915, 437] width 40 height 17
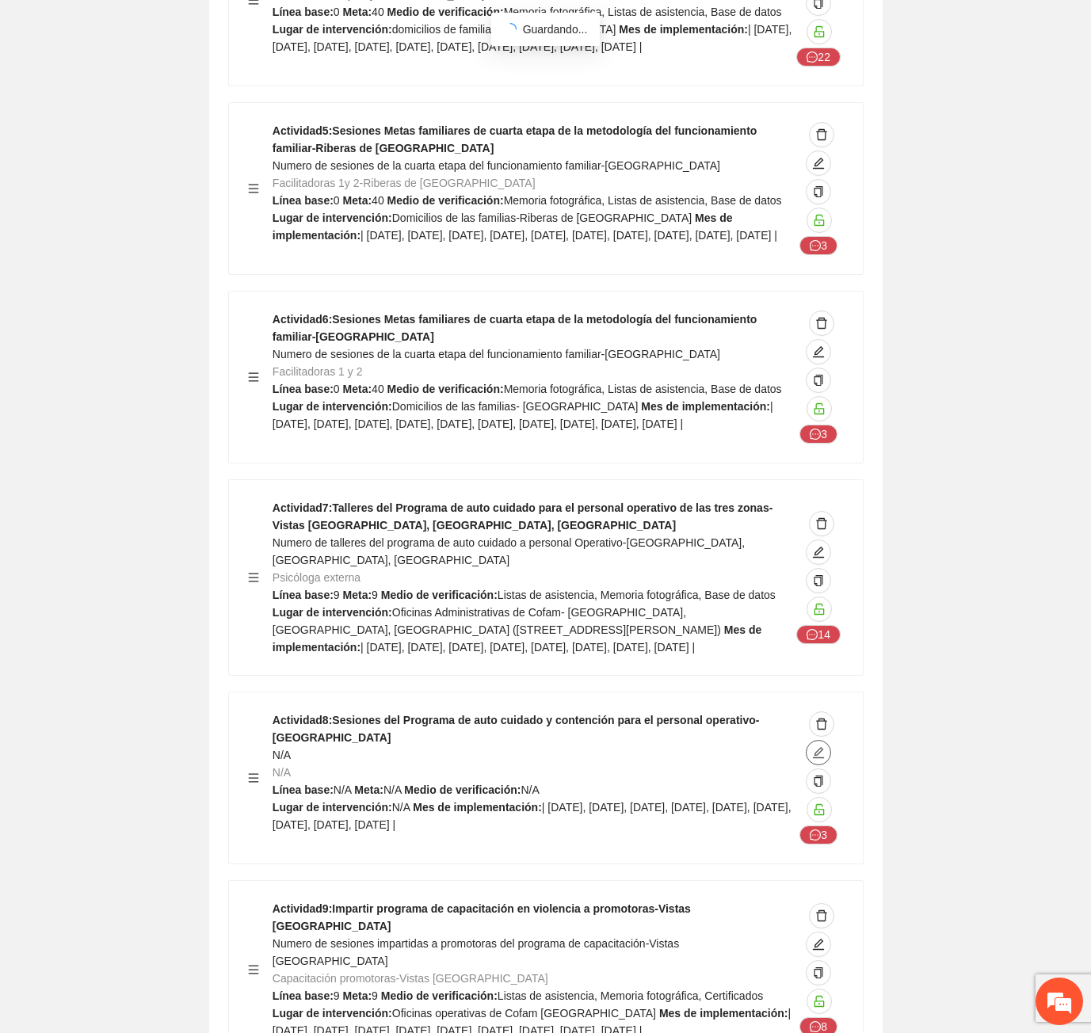
click at [810, 746] on span "edit" at bounding box center [818, 752] width 24 height 13
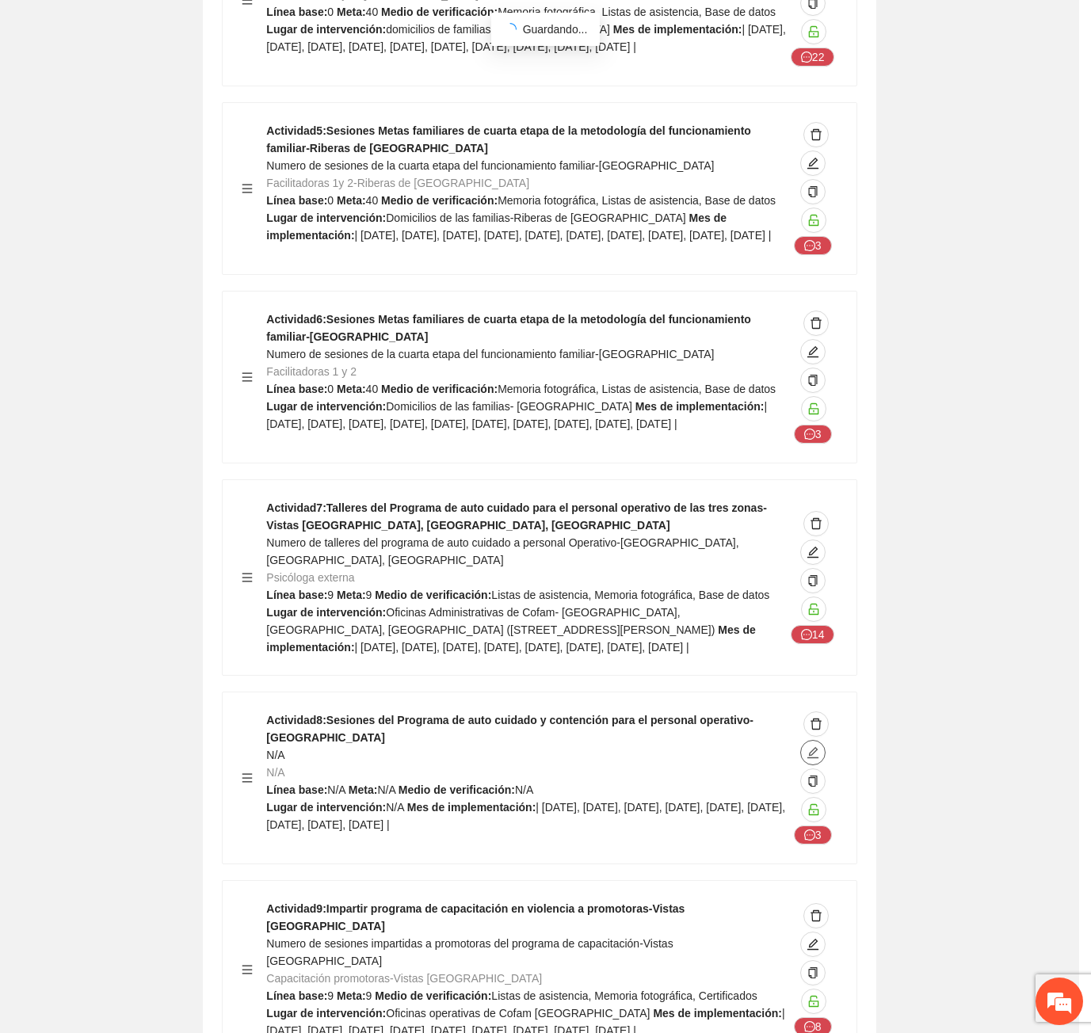
type input "**********"
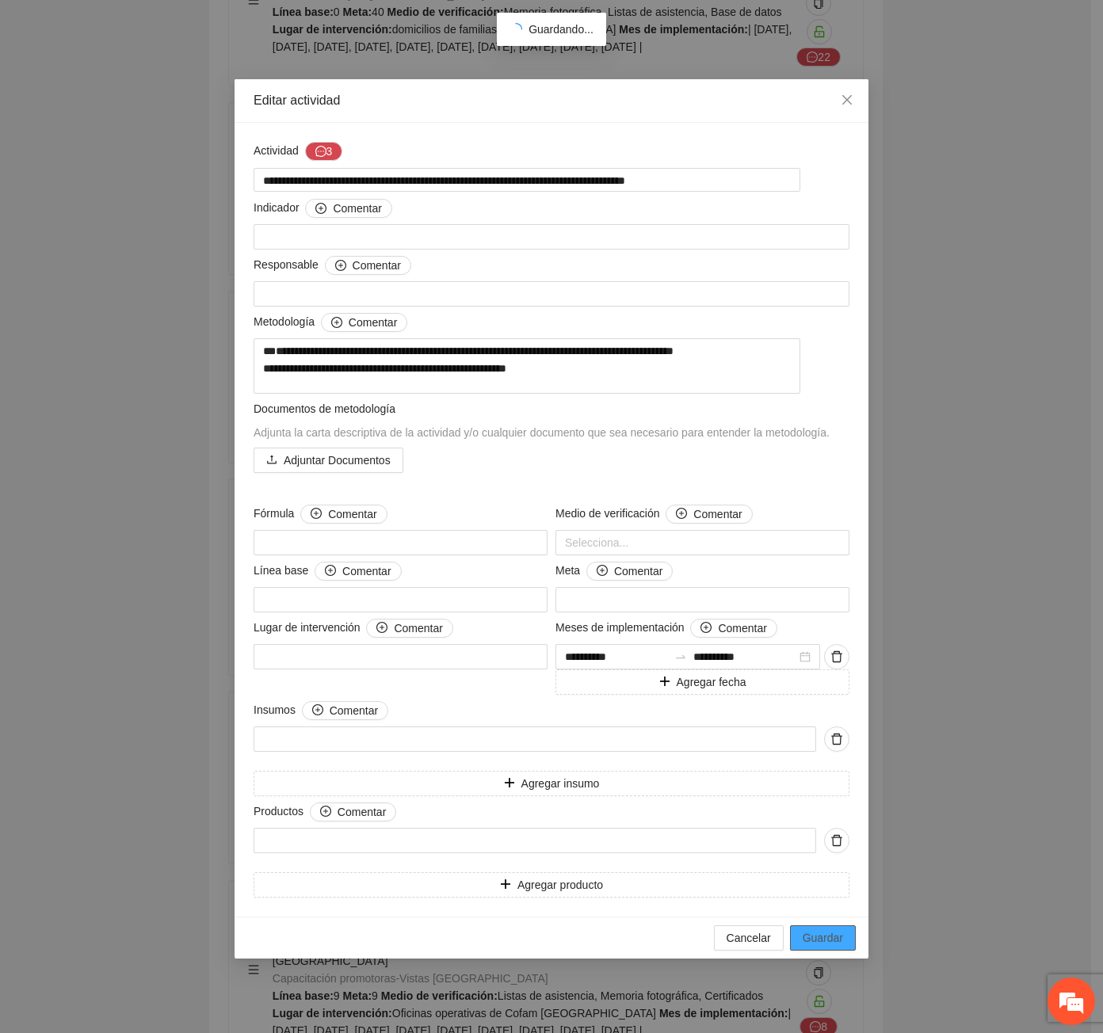
click at [805, 947] on span "Guardar" at bounding box center [822, 937] width 40 height 17
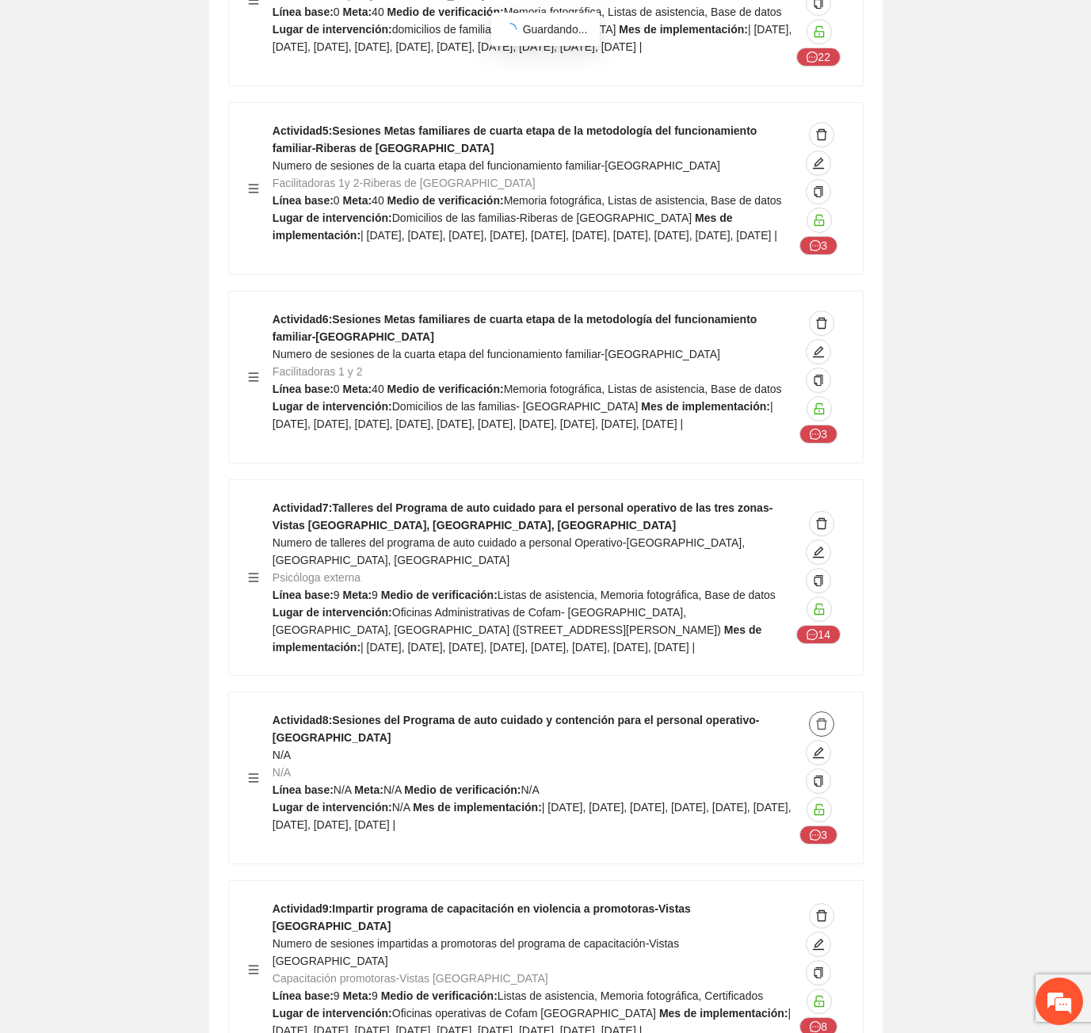
click at [816, 718] on icon "delete" at bounding box center [821, 724] width 13 height 13
click at [905, 441] on span "Eliminar" at bounding box center [915, 437] width 40 height 17
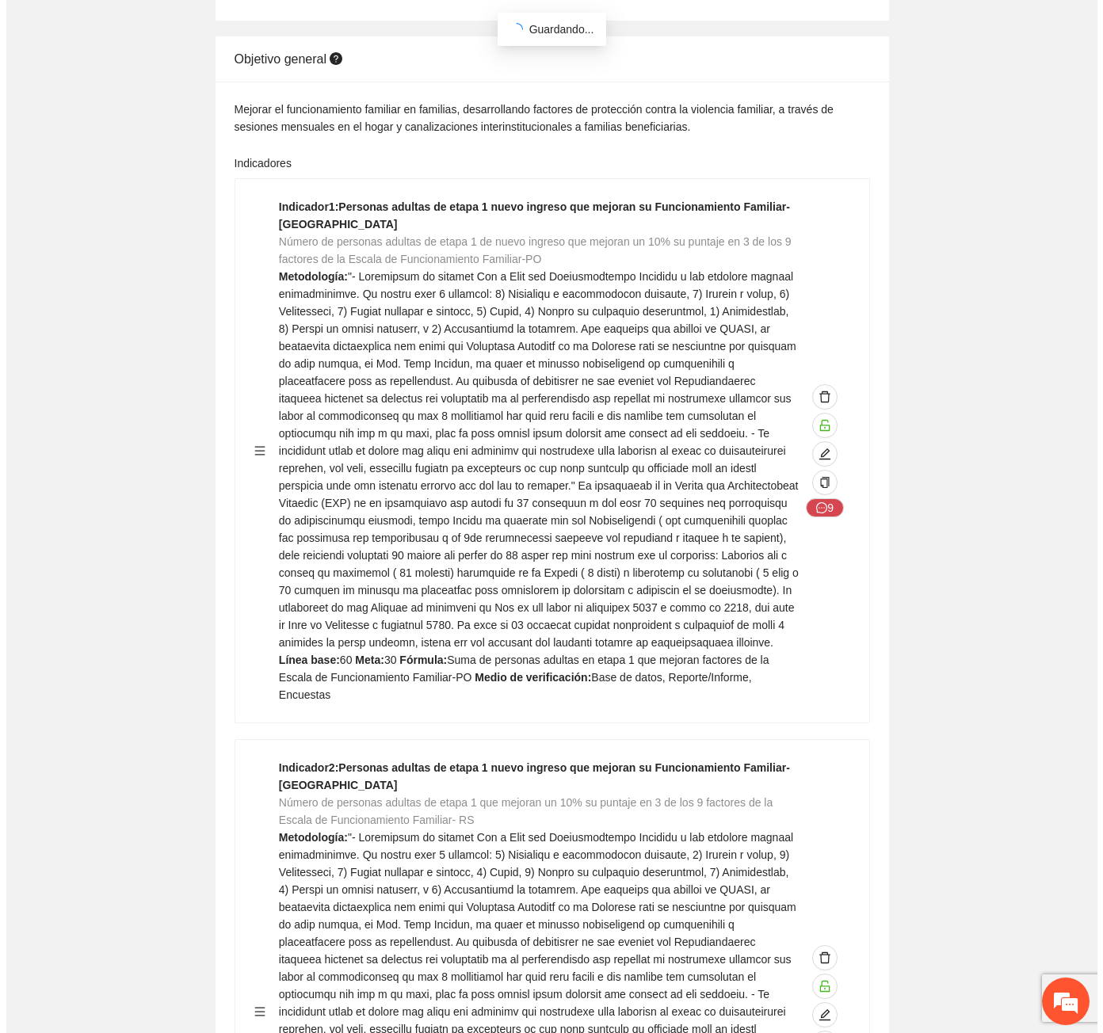
scroll to position [0, 0]
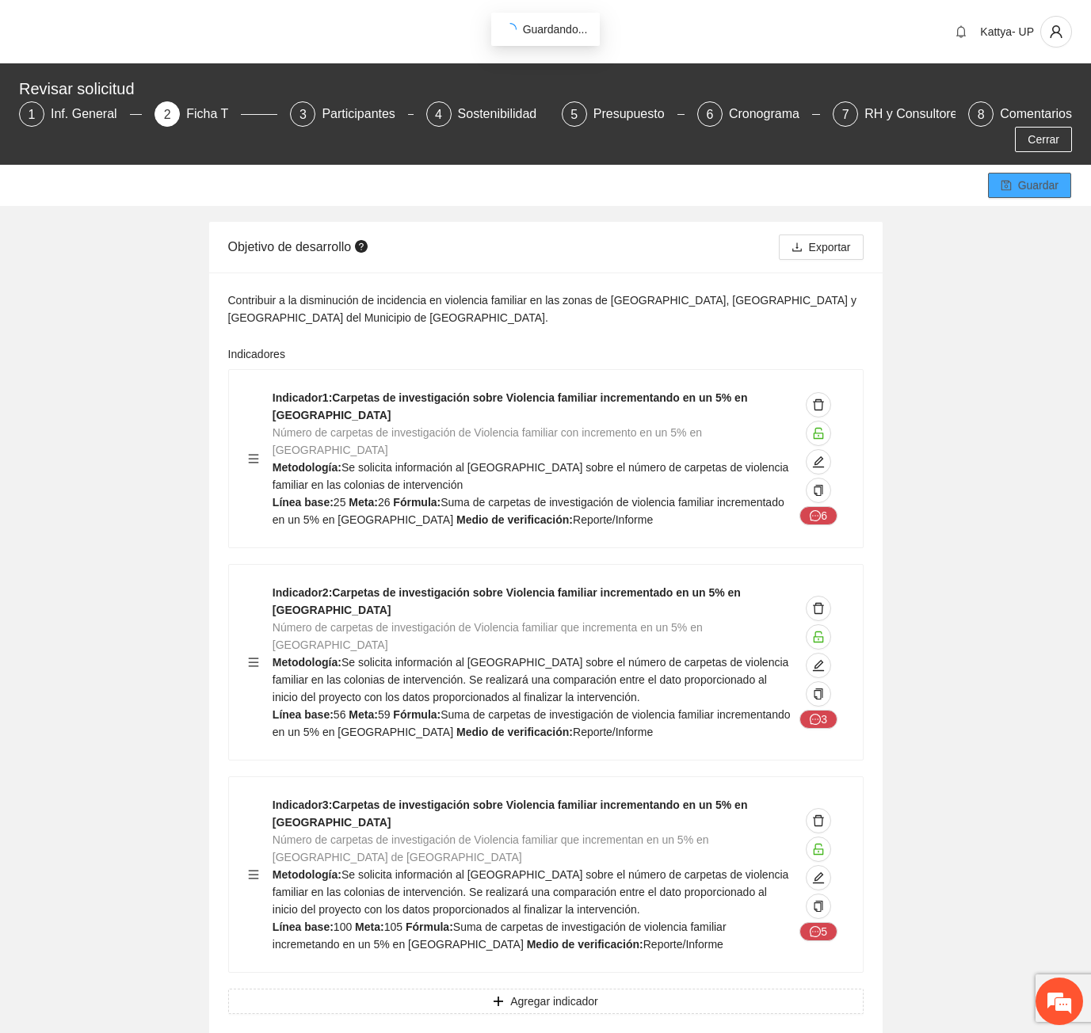
click at [1054, 177] on span "Guardar" at bounding box center [1038, 185] width 40 height 17
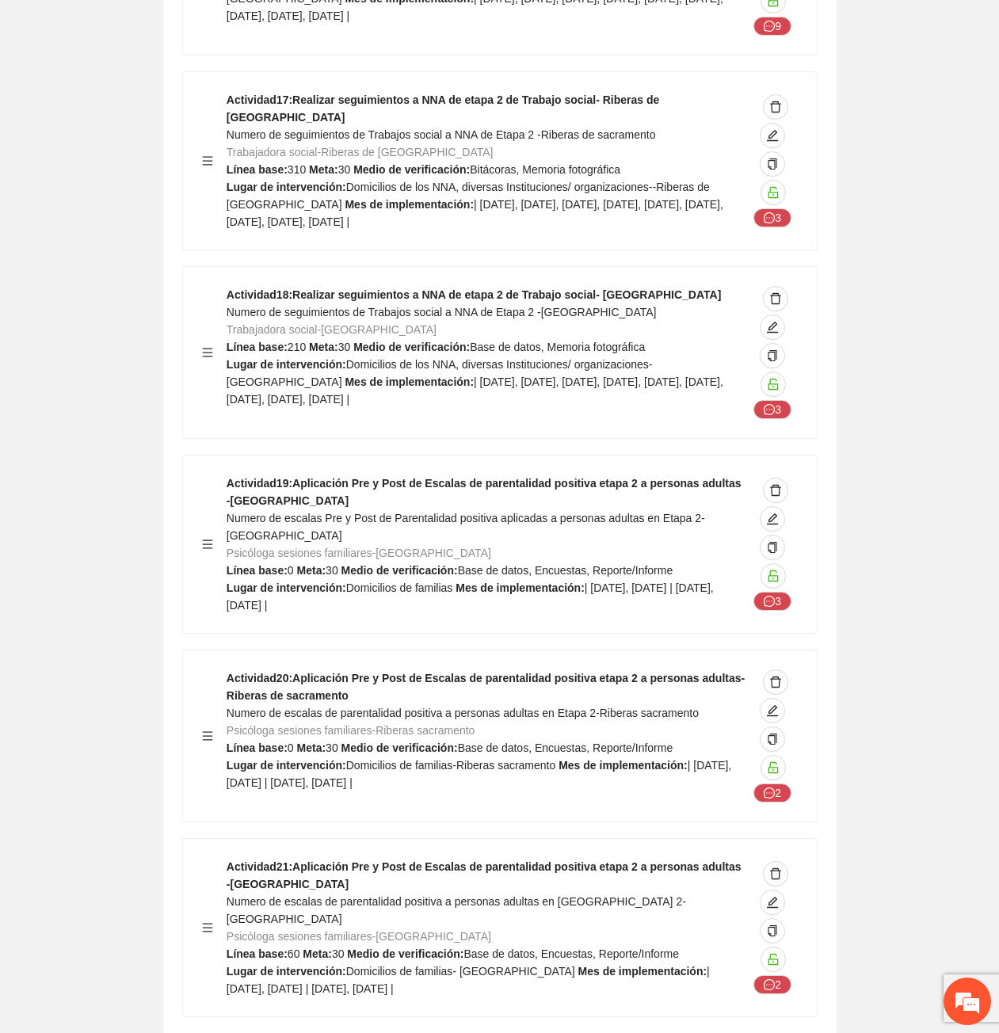
scroll to position [30527, 0]
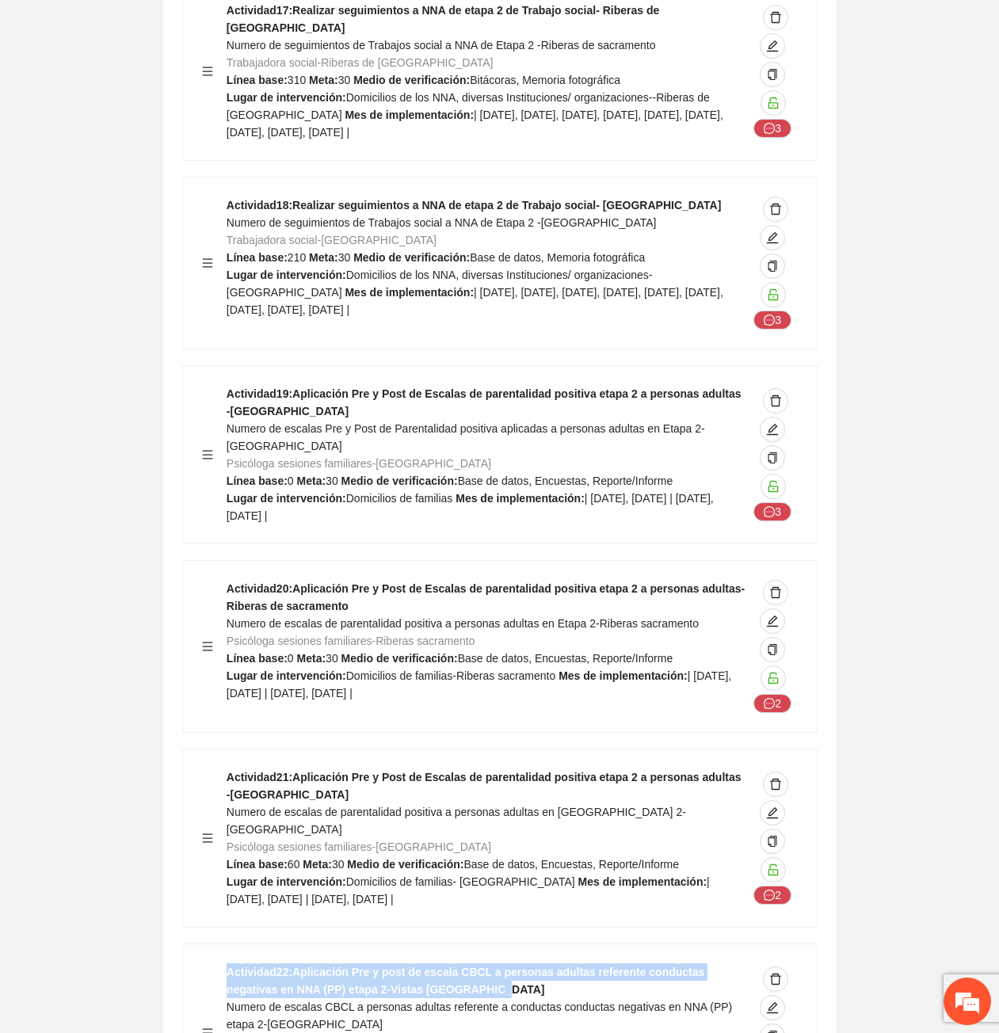
drag, startPoint x: 423, startPoint y: 727, endPoint x: 220, endPoint y: 710, distance: 203.5
click at [220, 963] on div "Actividad 22 : Aplicación Pre y post de escala CBCL a personas adultas referent…" at bounding box center [500, 1032] width 596 height 139
copy strong "Actividad 22 : Aplicación Pre y post de escala CBCL a personas adultas referent…"
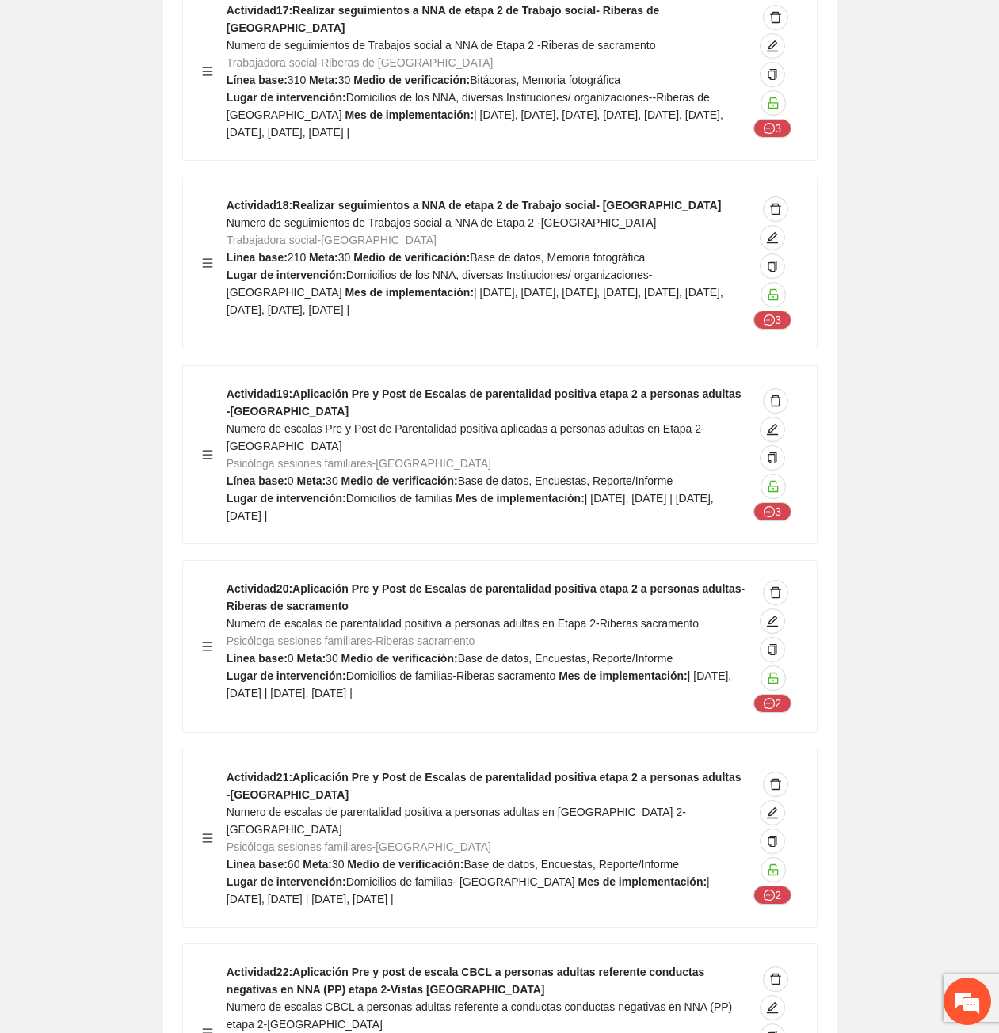
click at [551, 768] on div "Actividad 21 : Aplicación Pre y Post de Escalas de parentalidad positiva etapa …" at bounding box center [487, 837] width 521 height 139
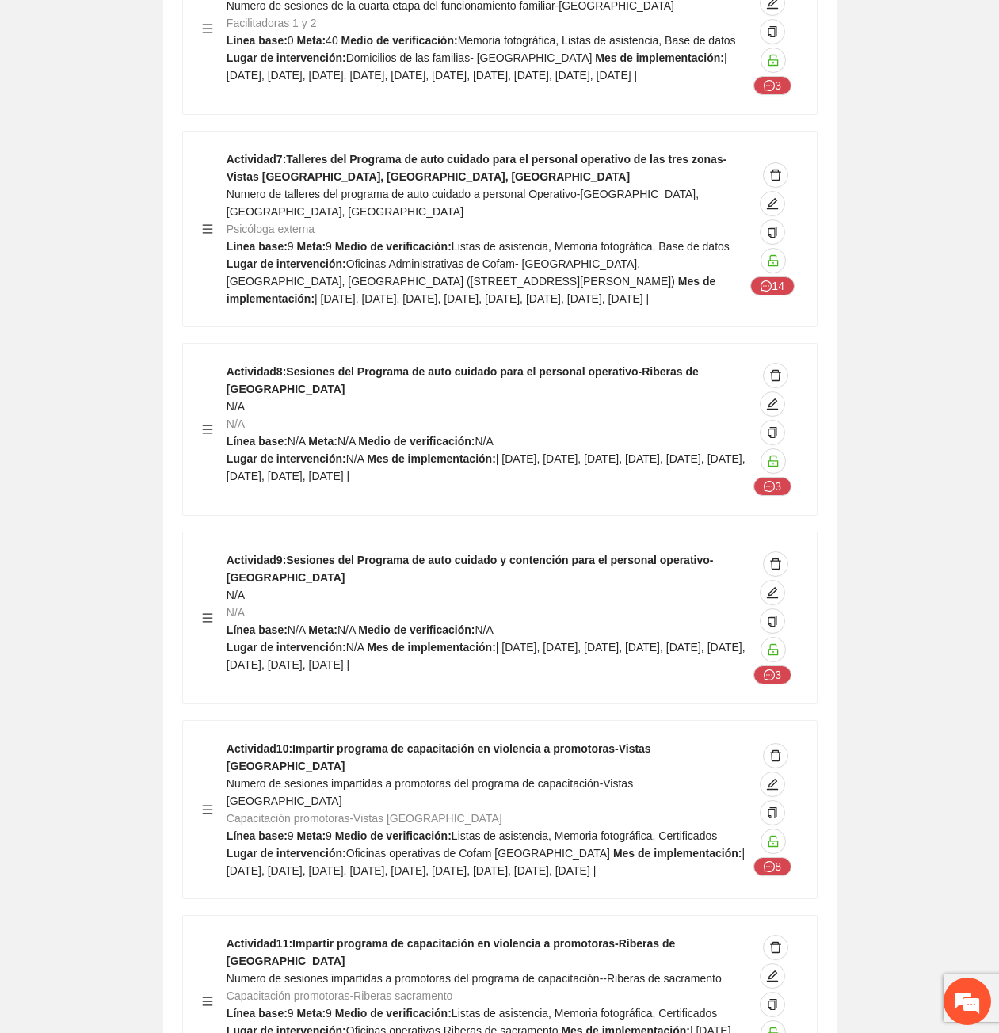
scroll to position [28309, 0]
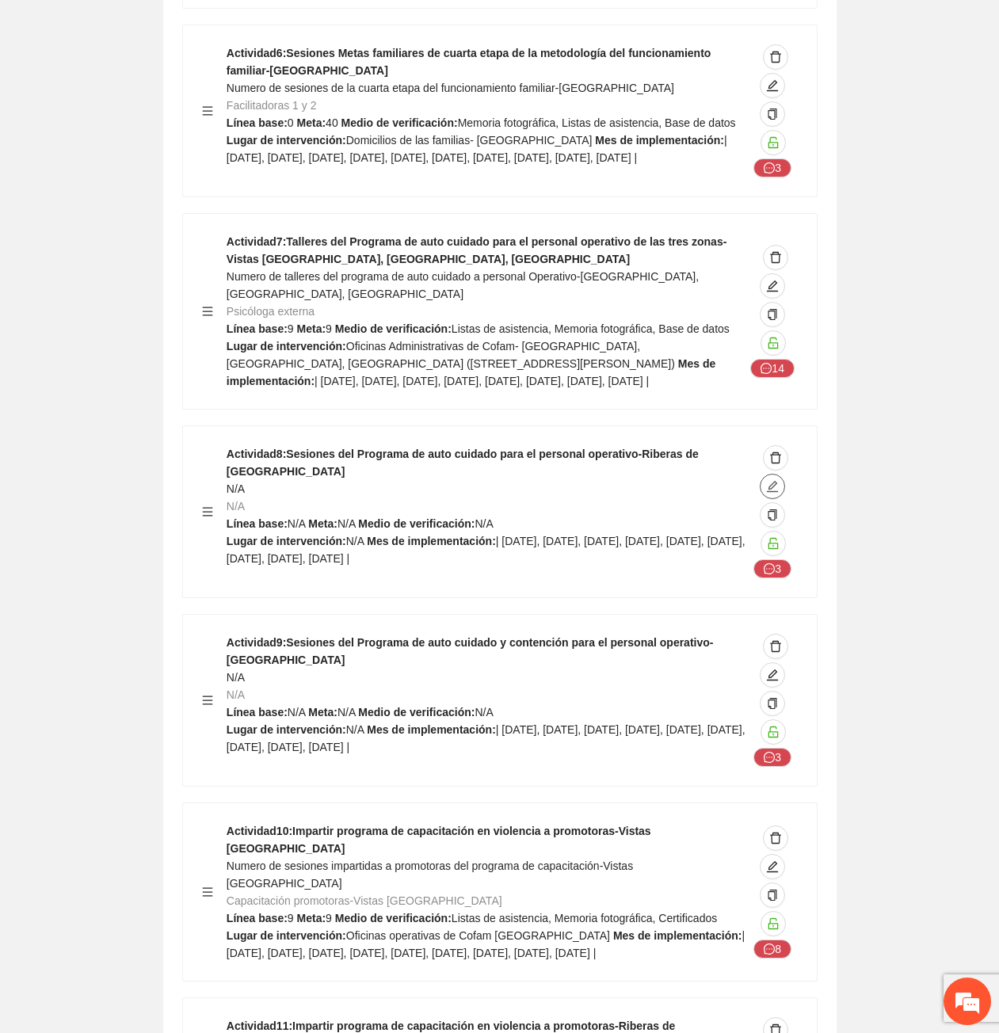
click at [778, 480] on icon "edit" at bounding box center [772, 486] width 13 height 13
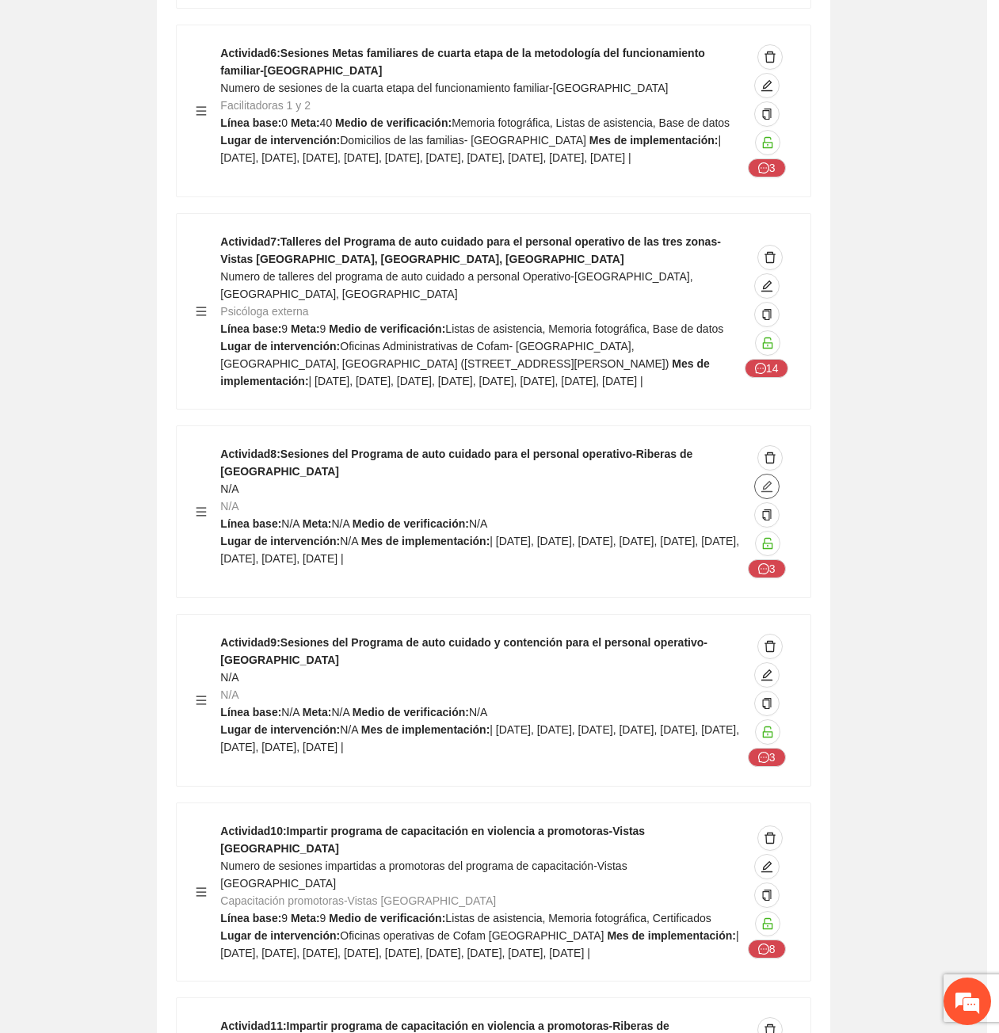
type input "**********"
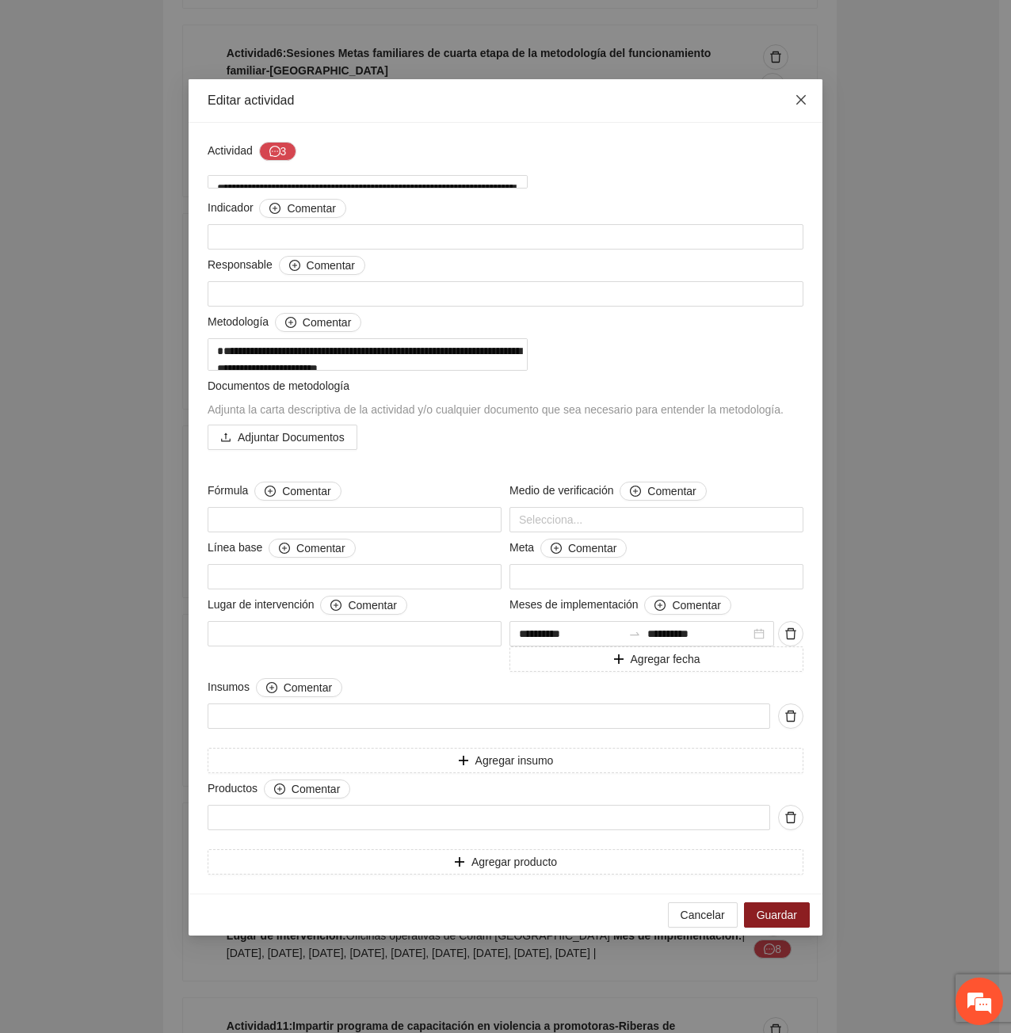
click at [805, 110] on span "Close" at bounding box center [800, 100] width 43 height 43
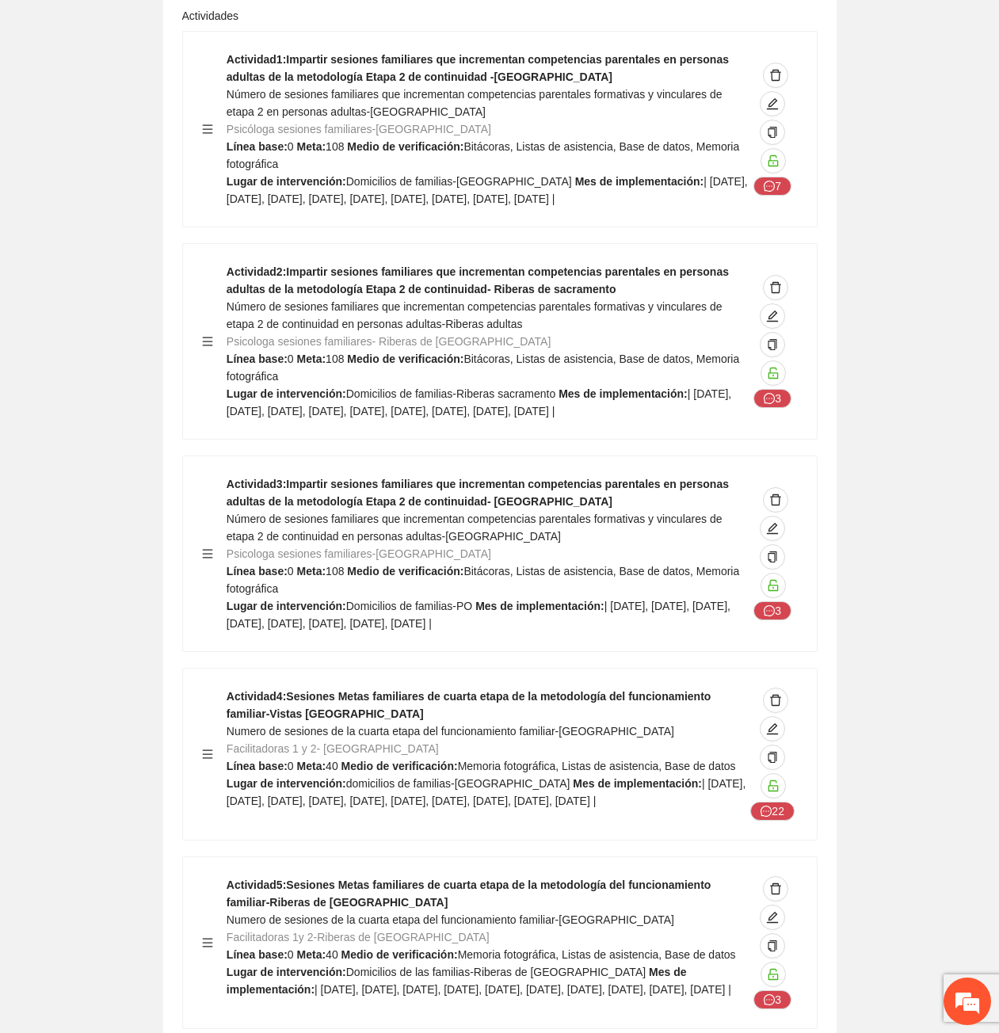
scroll to position [27279, 0]
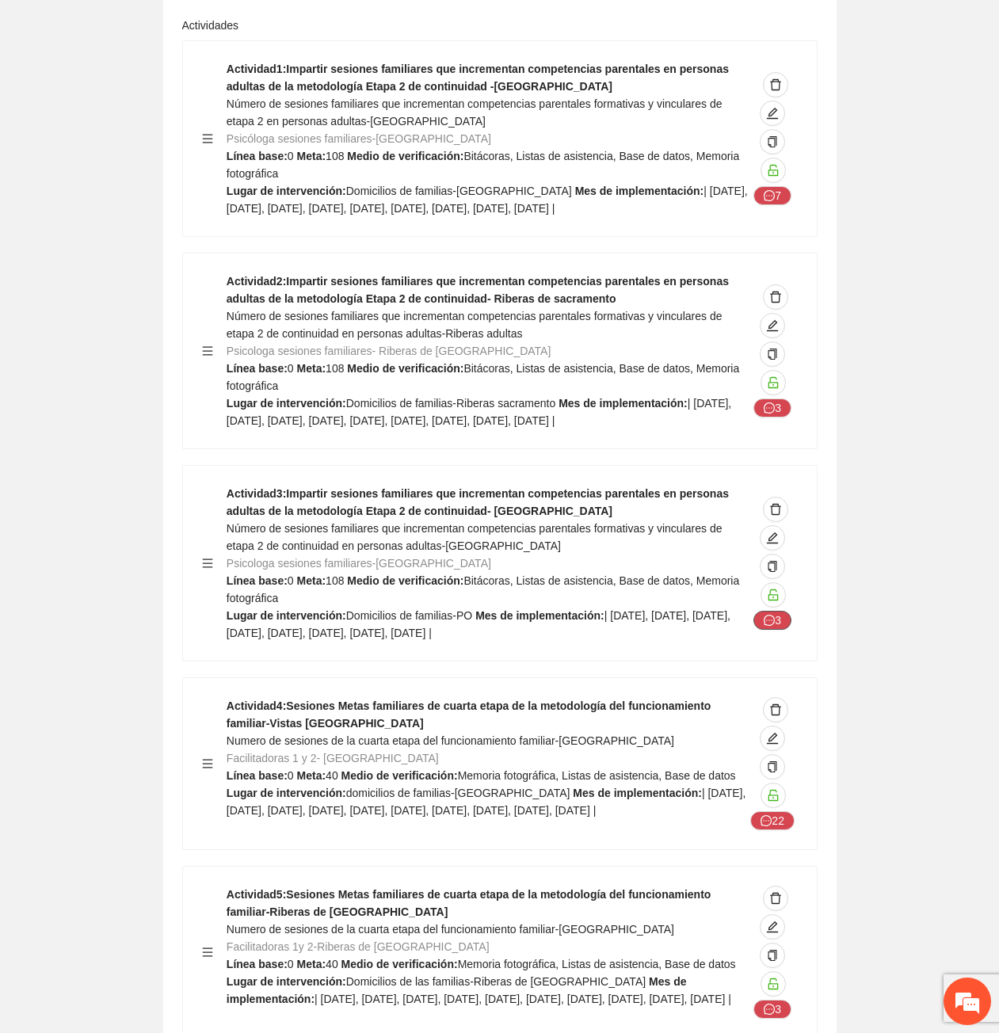
drag, startPoint x: 902, startPoint y: 563, endPoint x: 784, endPoint y: 390, distance: 209.8
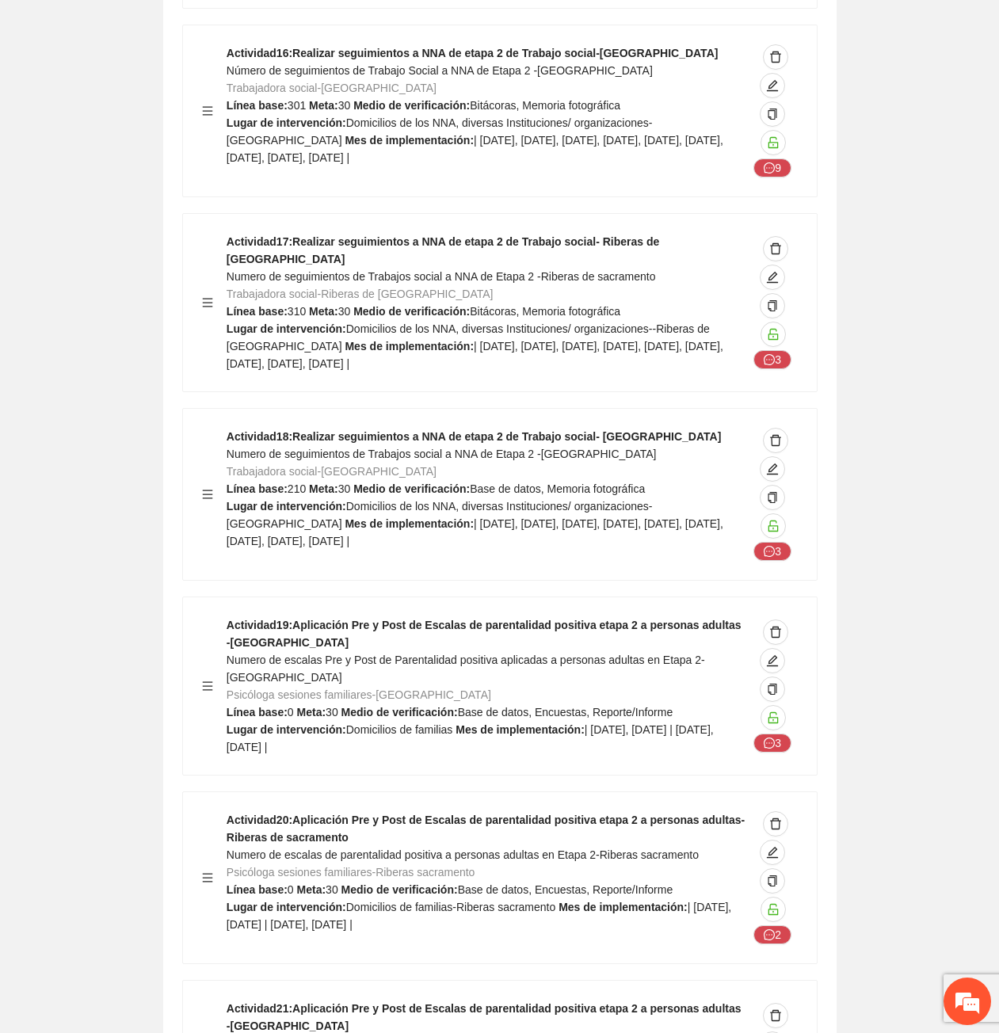
scroll to position [30437, 0]
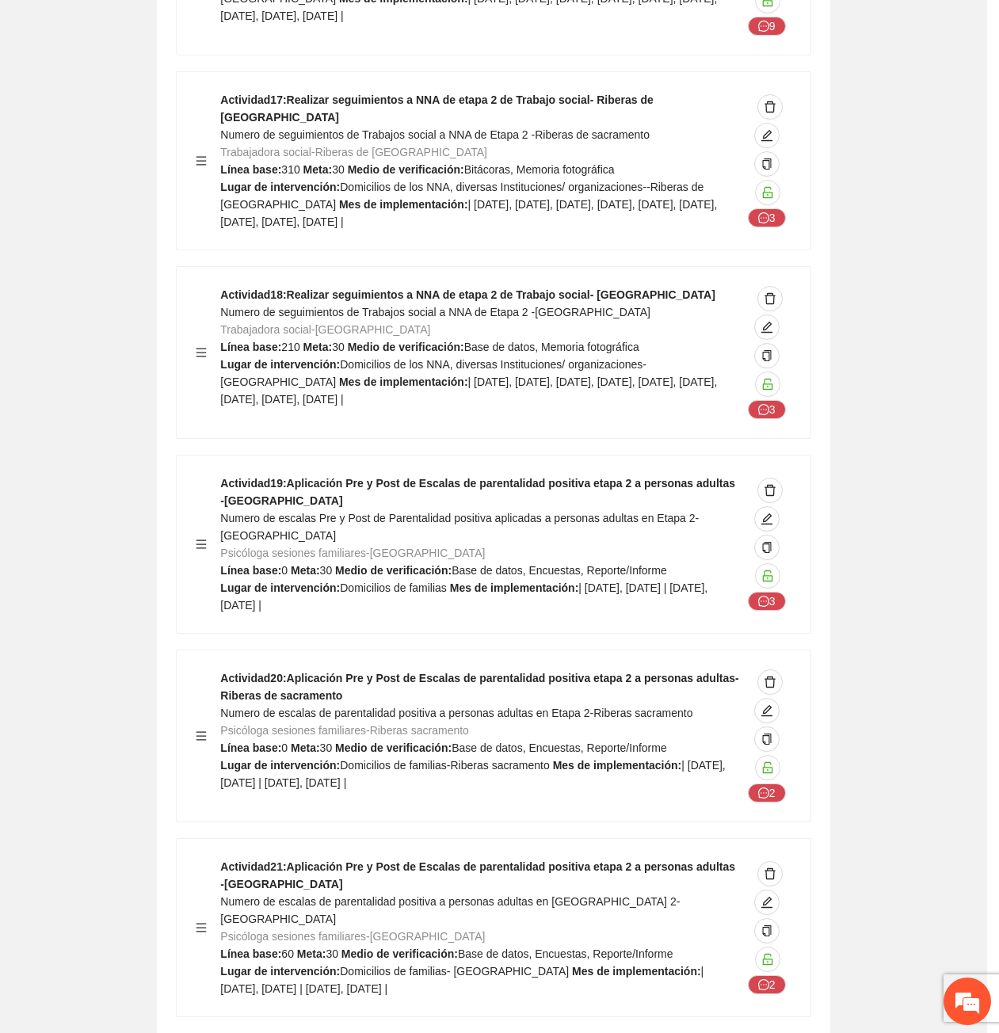
type textarea "**********"
type input "**********"
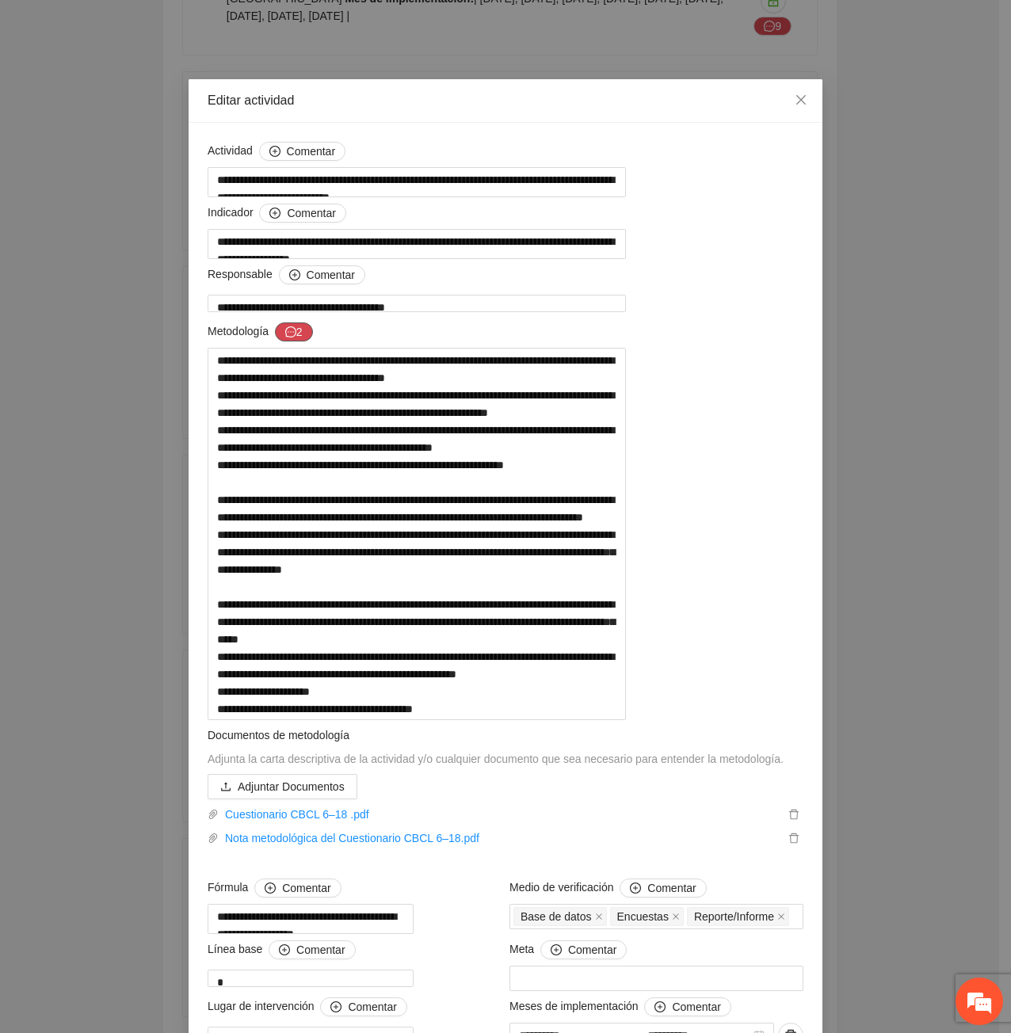
click at [291, 337] on icon "message" at bounding box center [290, 331] width 11 height 11
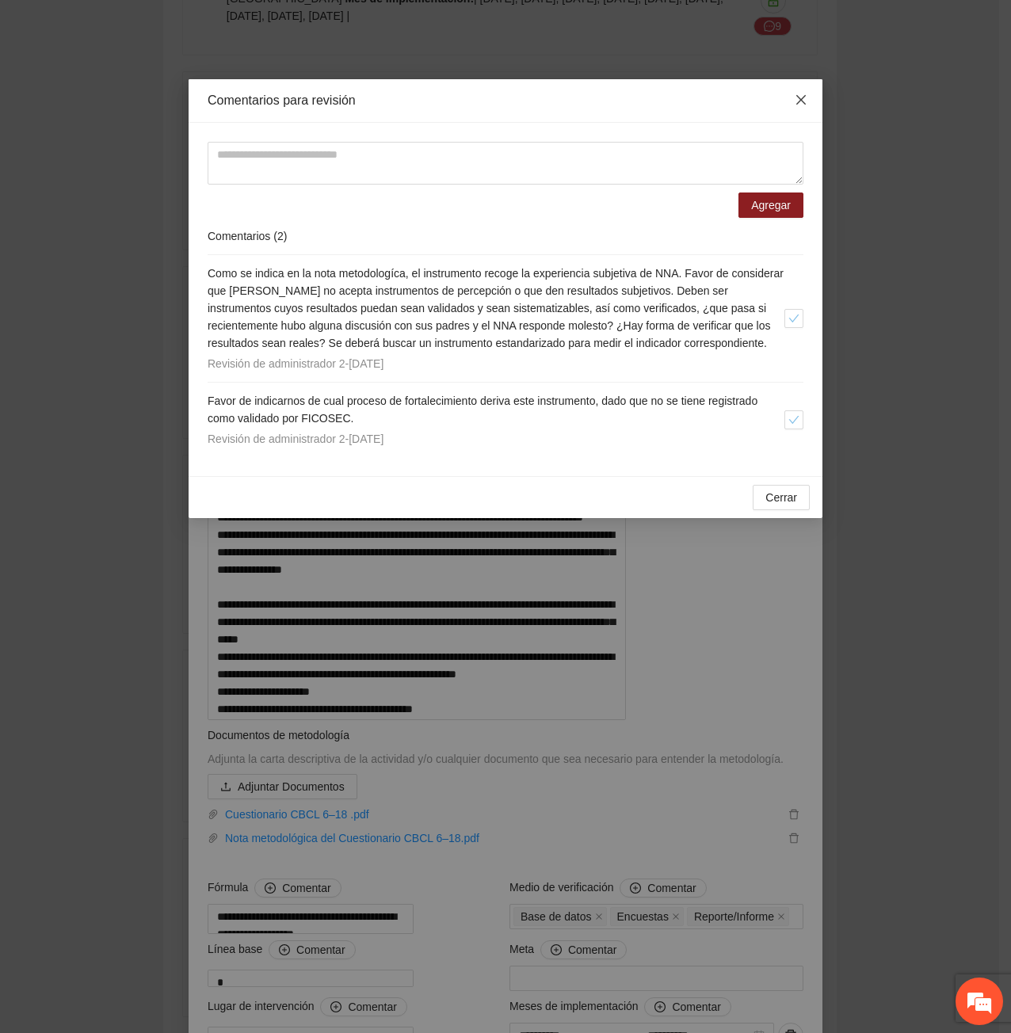
click at [799, 96] on icon "close" at bounding box center [801, 99] width 13 height 13
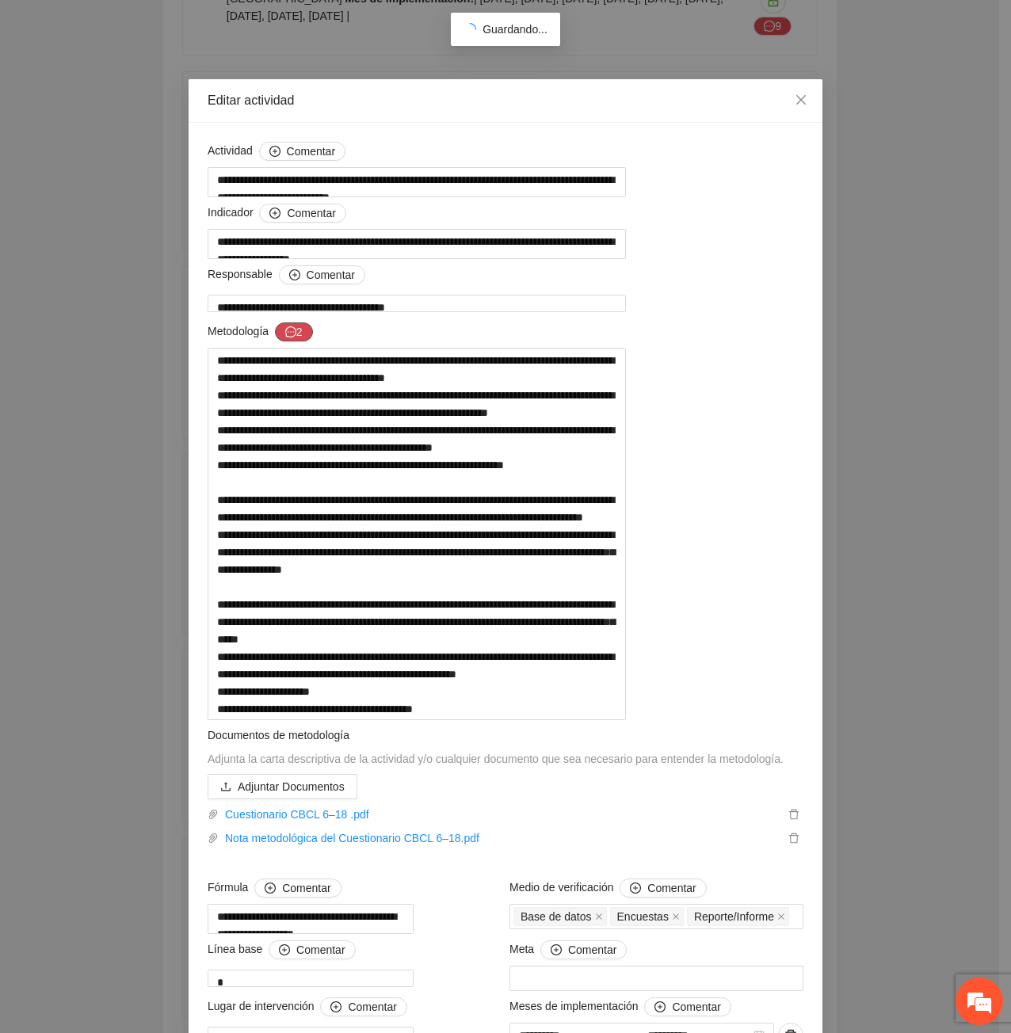
click at [288, 337] on icon "message" at bounding box center [290, 331] width 11 height 11
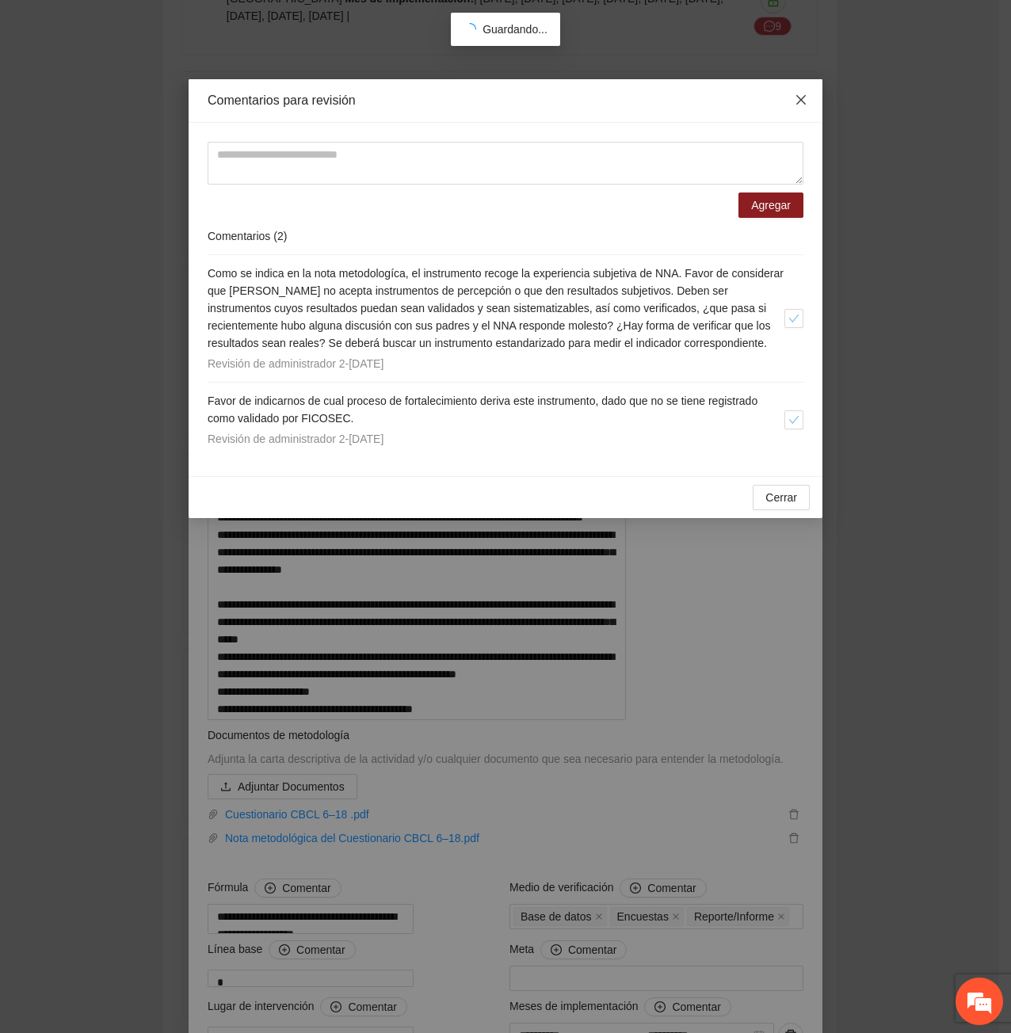
drag, startPoint x: 786, startPoint y: 101, endPoint x: 771, endPoint y: 140, distance: 42.4
click at [787, 103] on span "Close" at bounding box center [800, 100] width 43 height 43
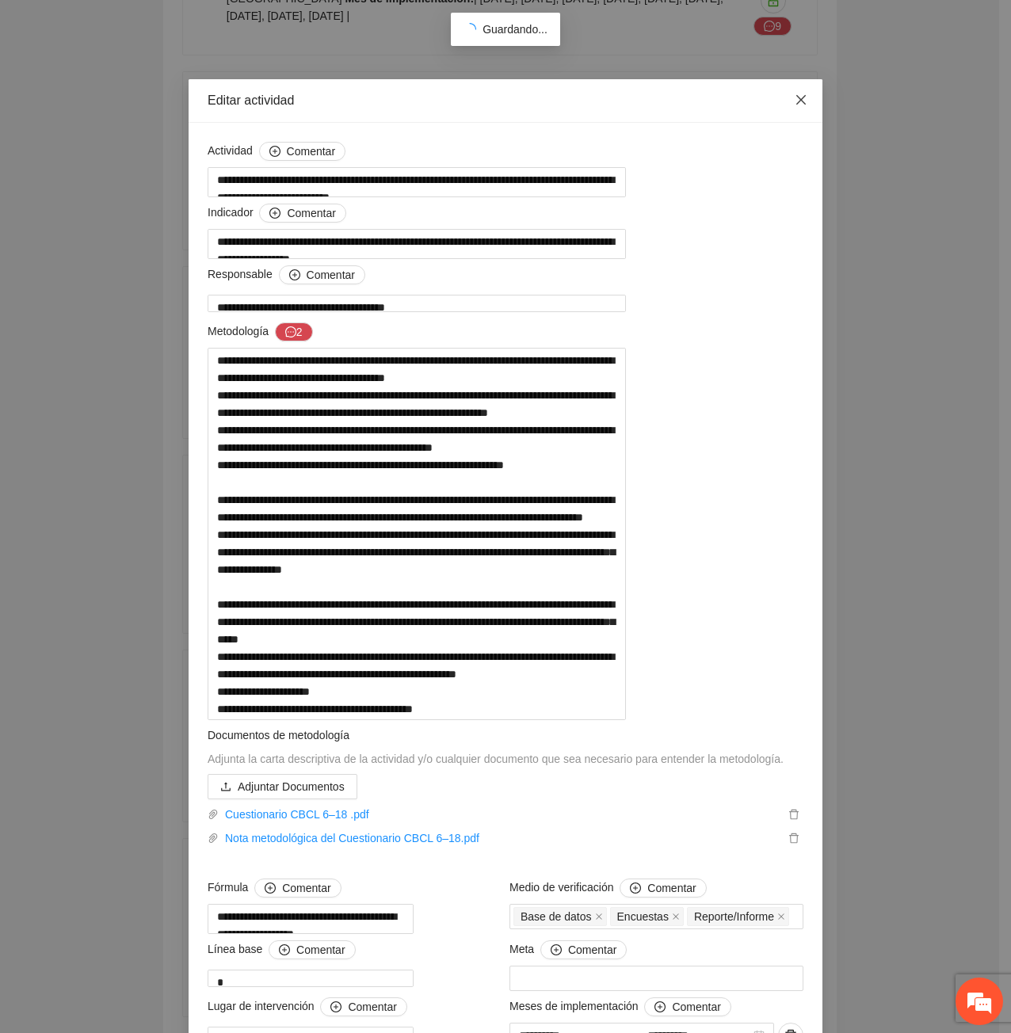
click at [812, 106] on span "Close" at bounding box center [800, 100] width 43 height 43
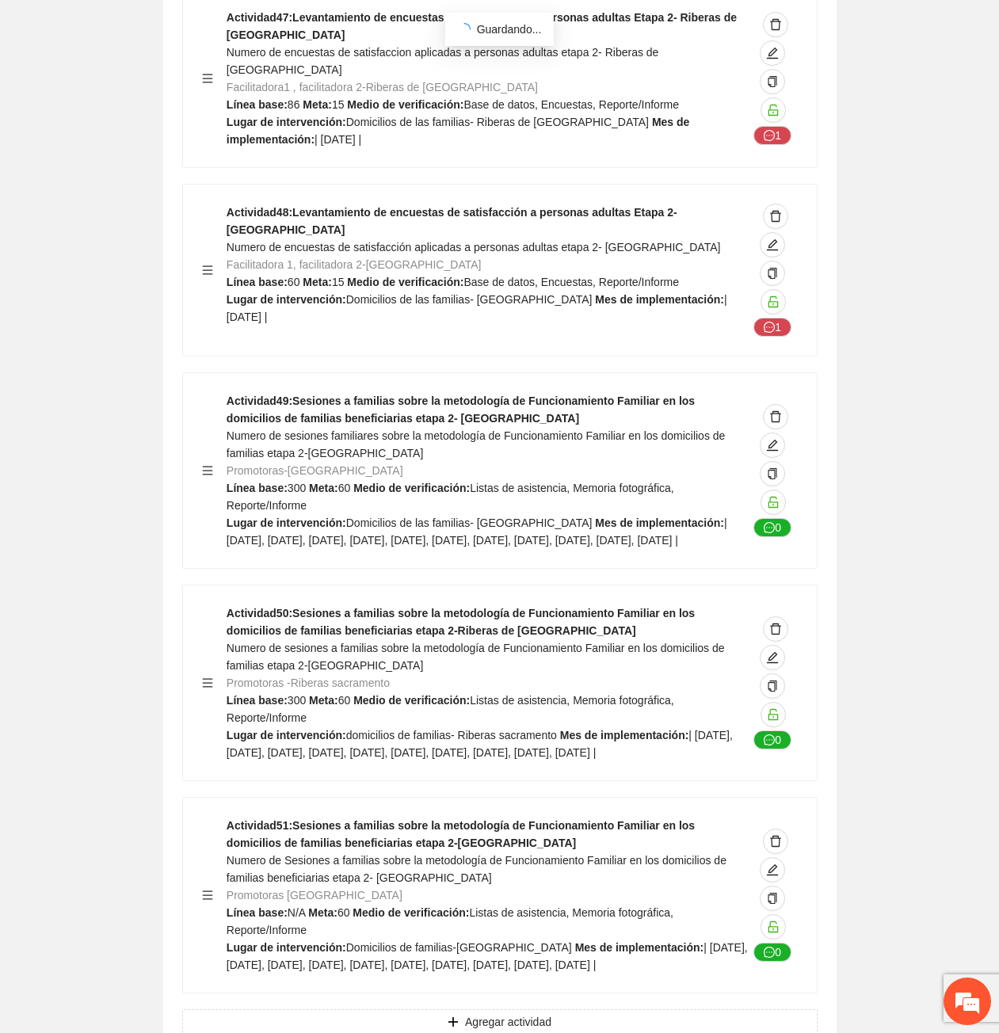
scroll to position [36458, 0]
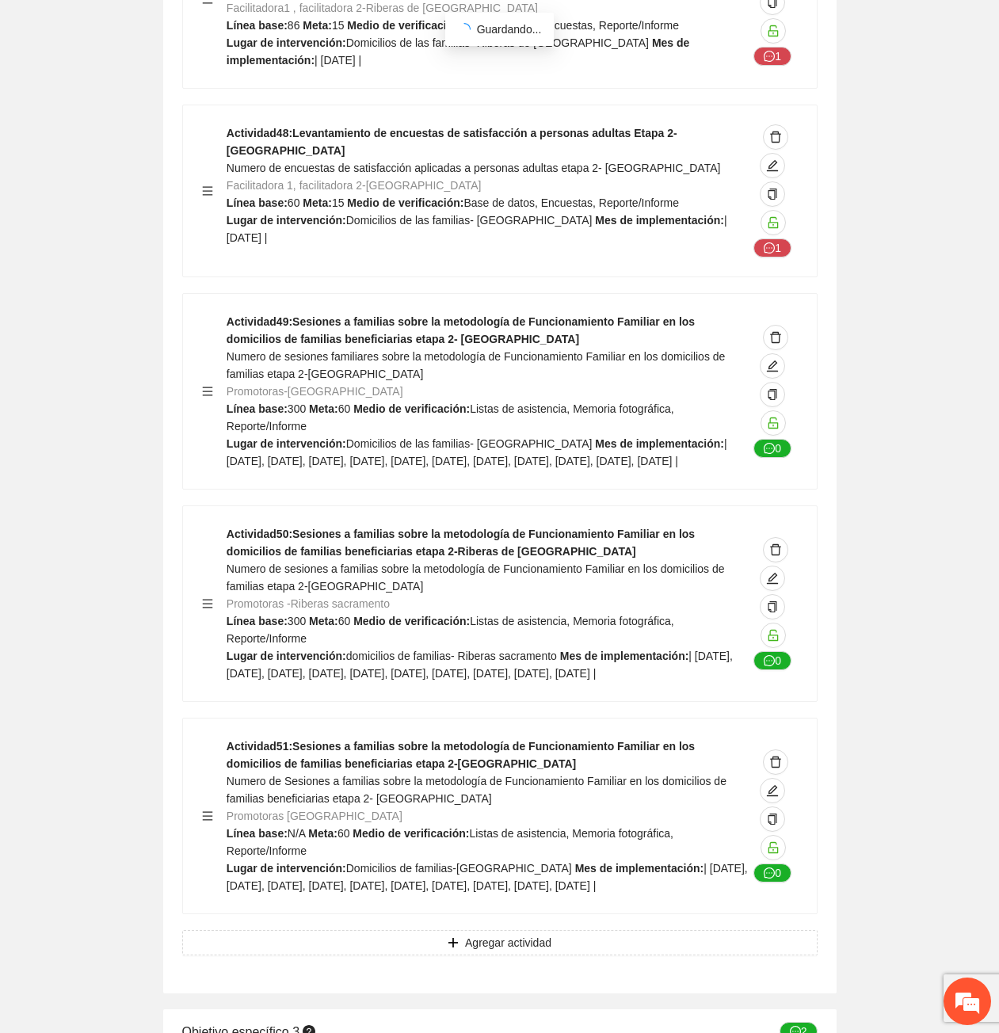
click at [494, 738] on div "Actividad 51 : Sesiones a familias sobre la metodología de Funcionamiento Famil…" at bounding box center [487, 816] width 521 height 157
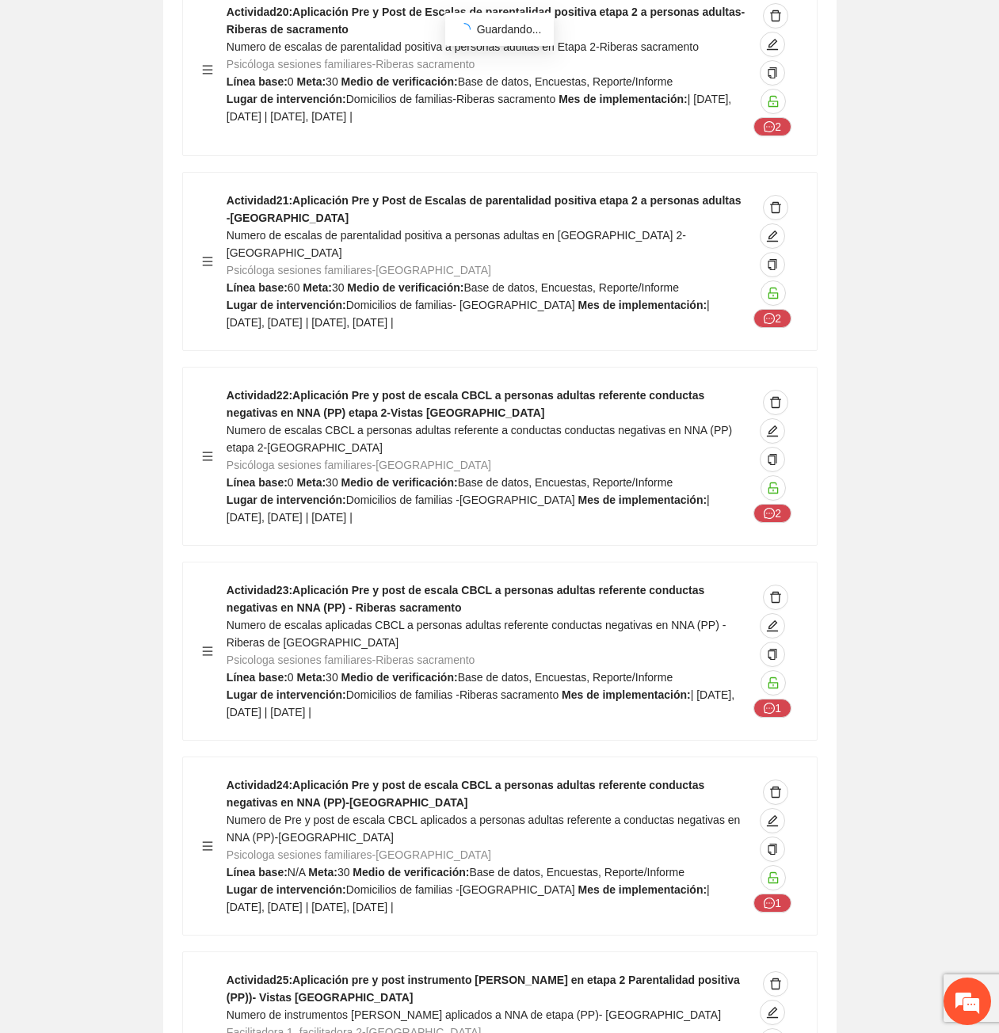
scroll to position [31071, 0]
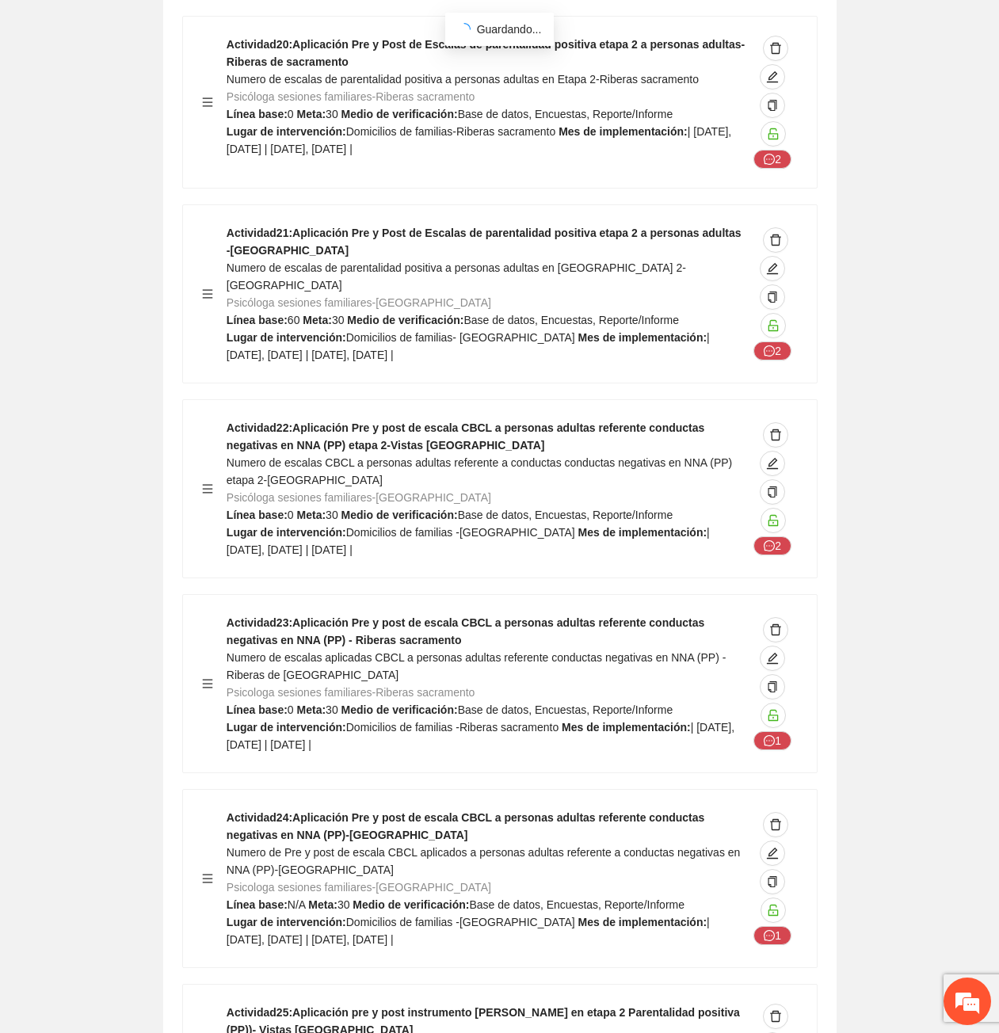
click at [683, 809] on div "Actividad 24 : Aplicación Pre y post de escala CBCL a personas adultas referent…" at bounding box center [487, 878] width 521 height 139
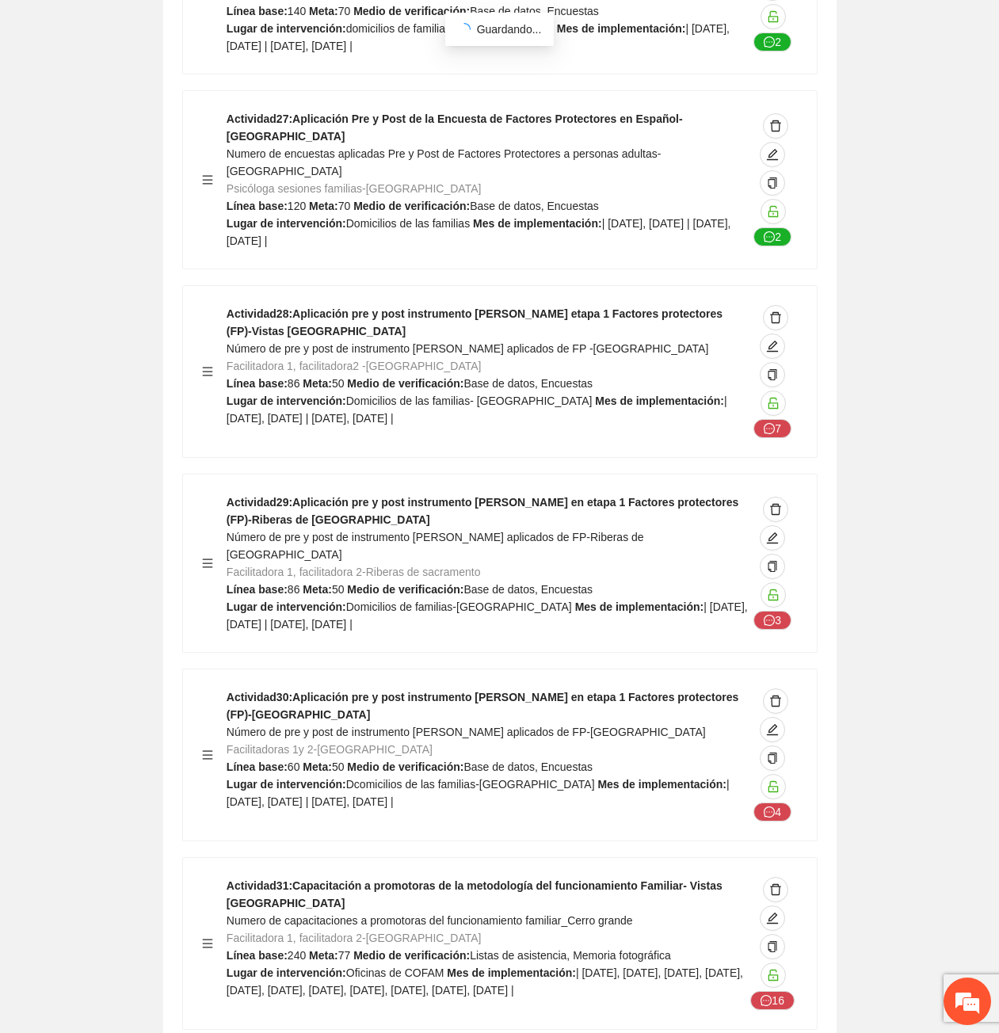
scroll to position [18236, 0]
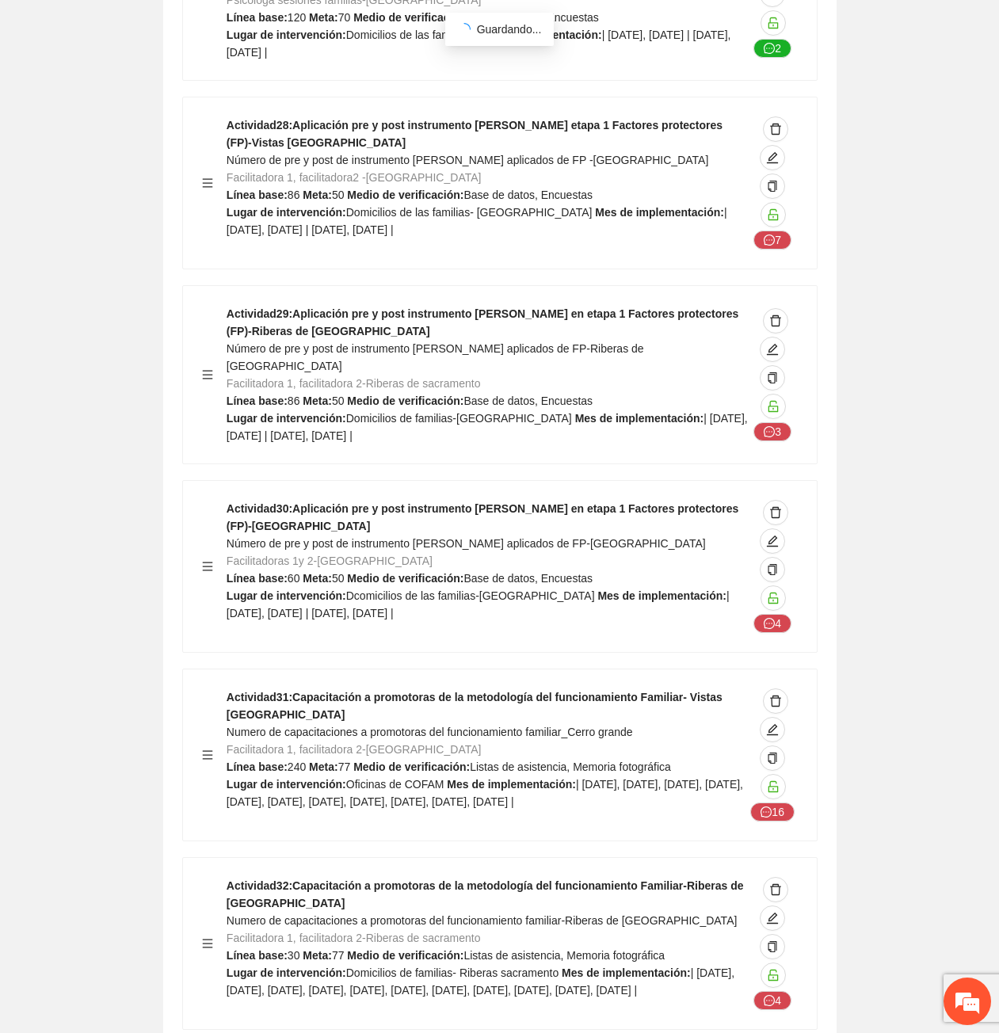
click at [272, 688] on div "Actividad 31 : Capacitación a promotoras de la metodología del funcionamiento F…" at bounding box center [487, 754] width 521 height 133
drag, startPoint x: 295, startPoint y: 566, endPoint x: 669, endPoint y: 576, distance: 374.0
click at [669, 691] on strong "Actividad 31 : Capacitación a promotoras de la metodología del funcionamiento F…" at bounding box center [475, 706] width 496 height 30
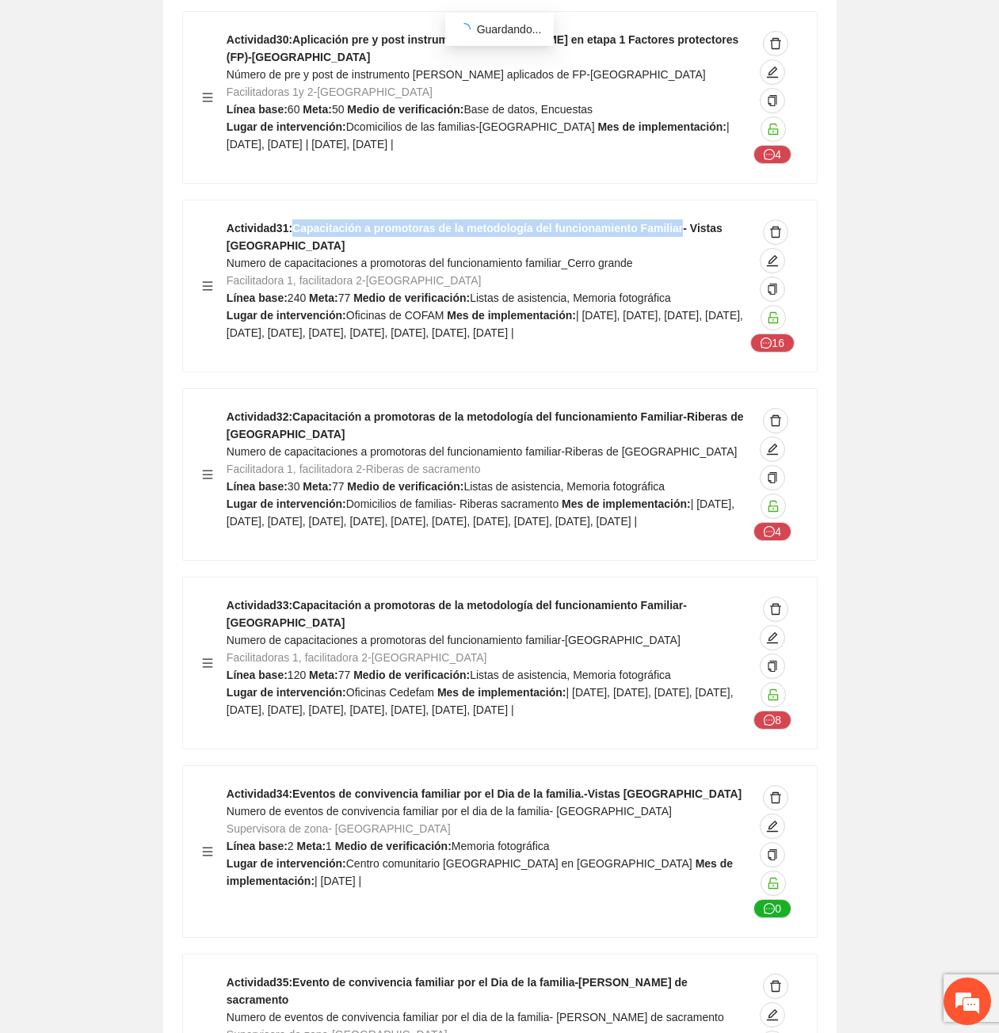
drag, startPoint x: 600, startPoint y: 708, endPoint x: 617, endPoint y: 677, distance: 35.1
click at [601, 785] on div "Actividad 34 : Eventos de convivencia familiar por el Dia de la familia.-Vistas…" at bounding box center [487, 851] width 521 height 133
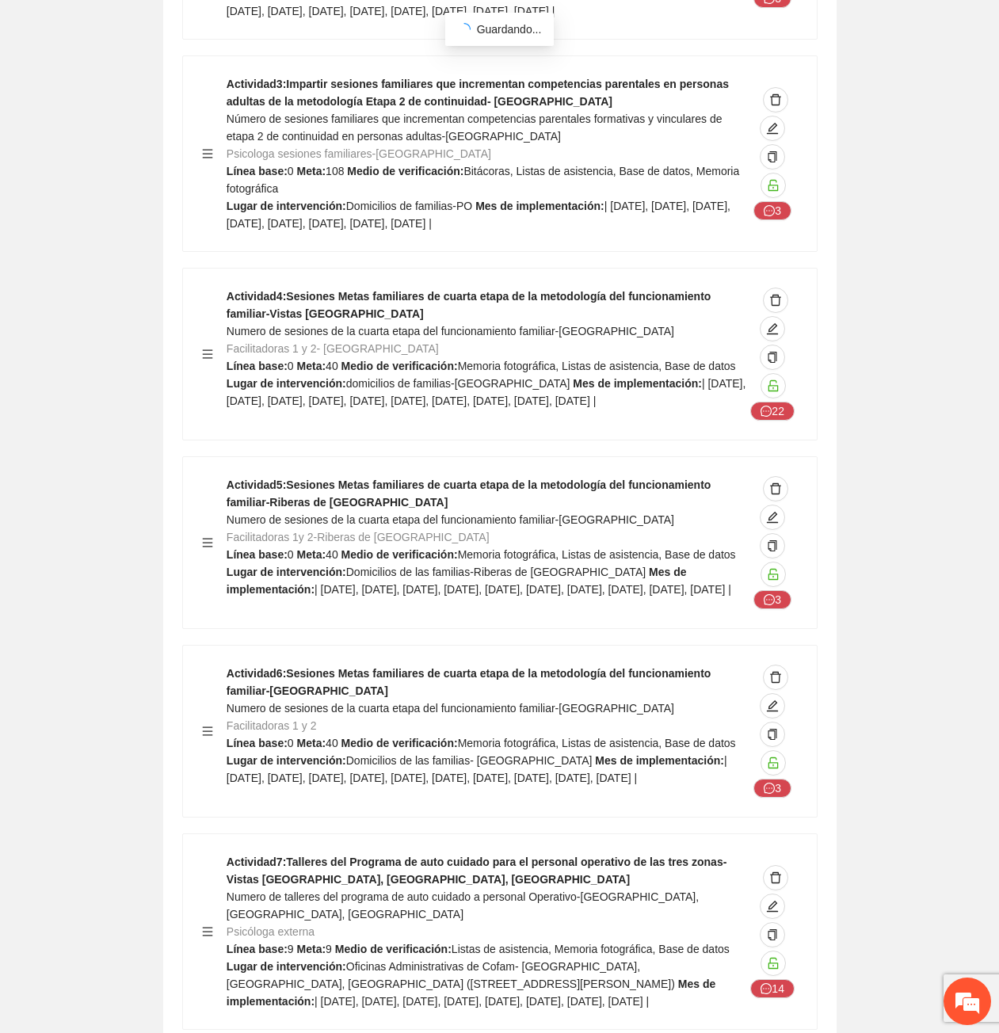
scroll to position [28243, 0]
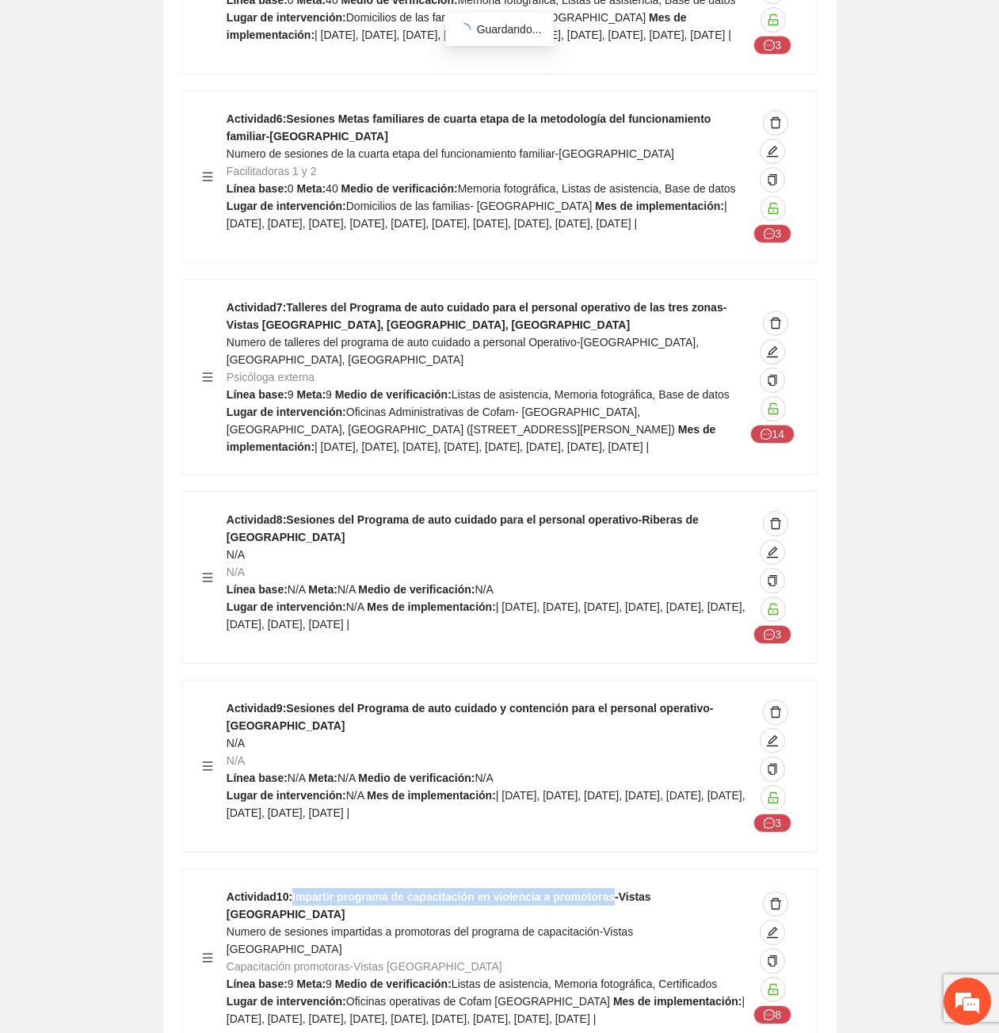
drag, startPoint x: 602, startPoint y: 688, endPoint x: 294, endPoint y: 682, distance: 308.2
click at [294, 890] on strong "Actividad 10 : Impartir programa de capacitación en violencia a promotoras-Vist…" at bounding box center [439, 905] width 425 height 30
copy strong "Impartir programa de capacitación en violencia a promotoras"
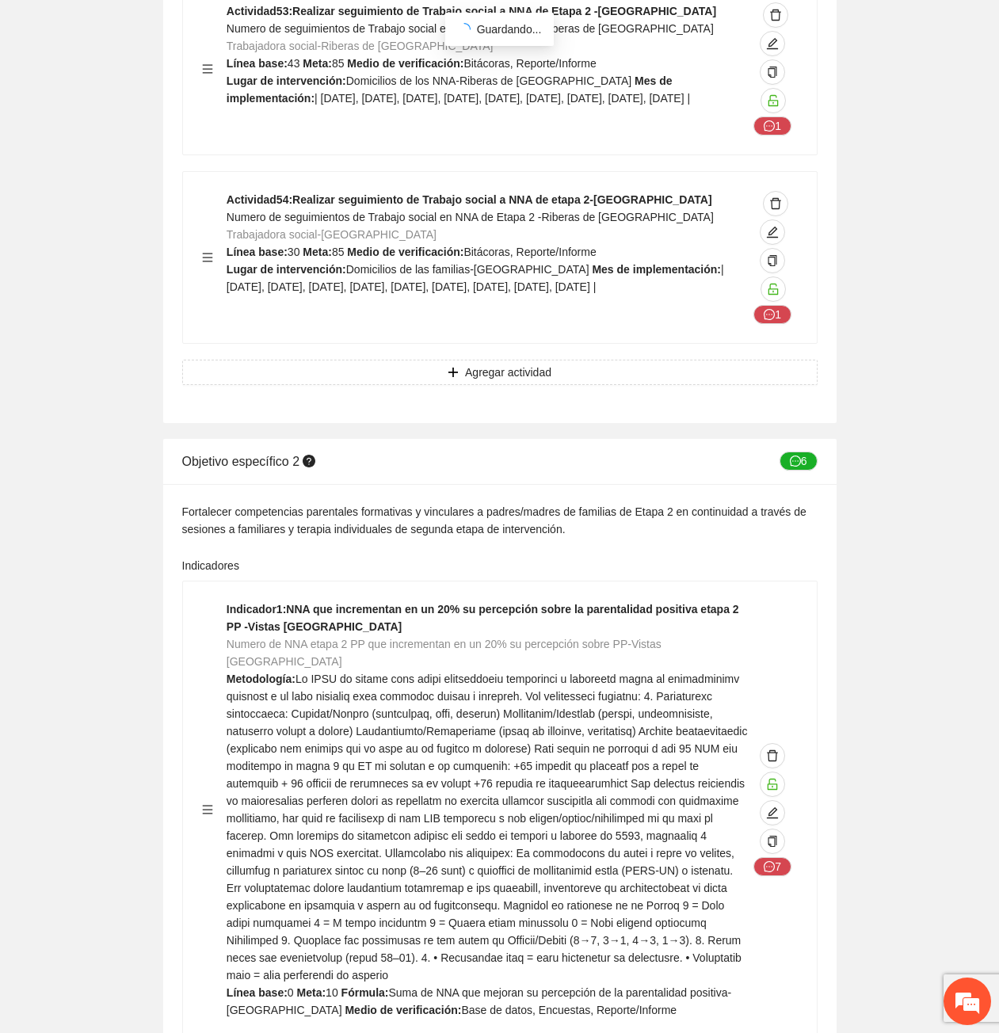
scroll to position [22949, 0]
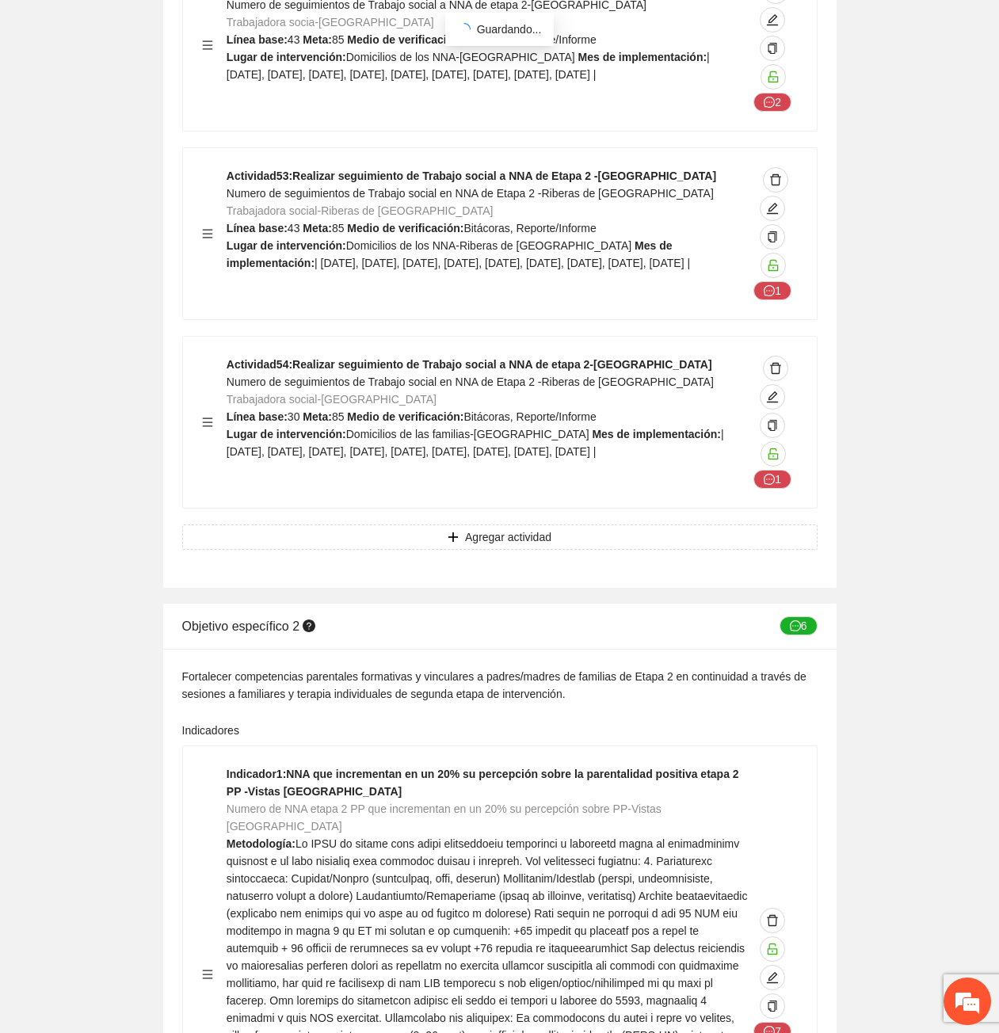
click at [538, 837] on span at bounding box center [487, 991] width 521 height 309
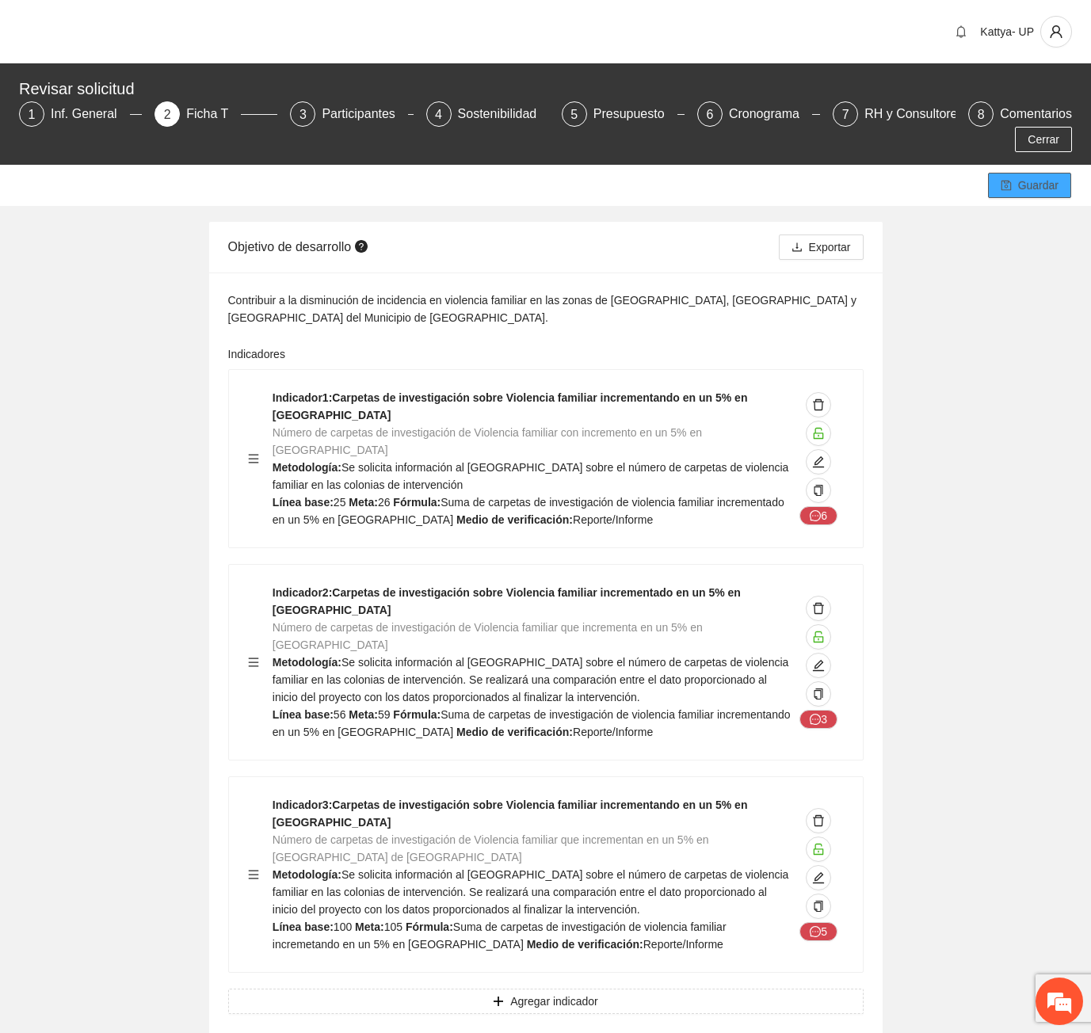
click at [1008, 180] on icon "save" at bounding box center [1006, 185] width 11 height 11
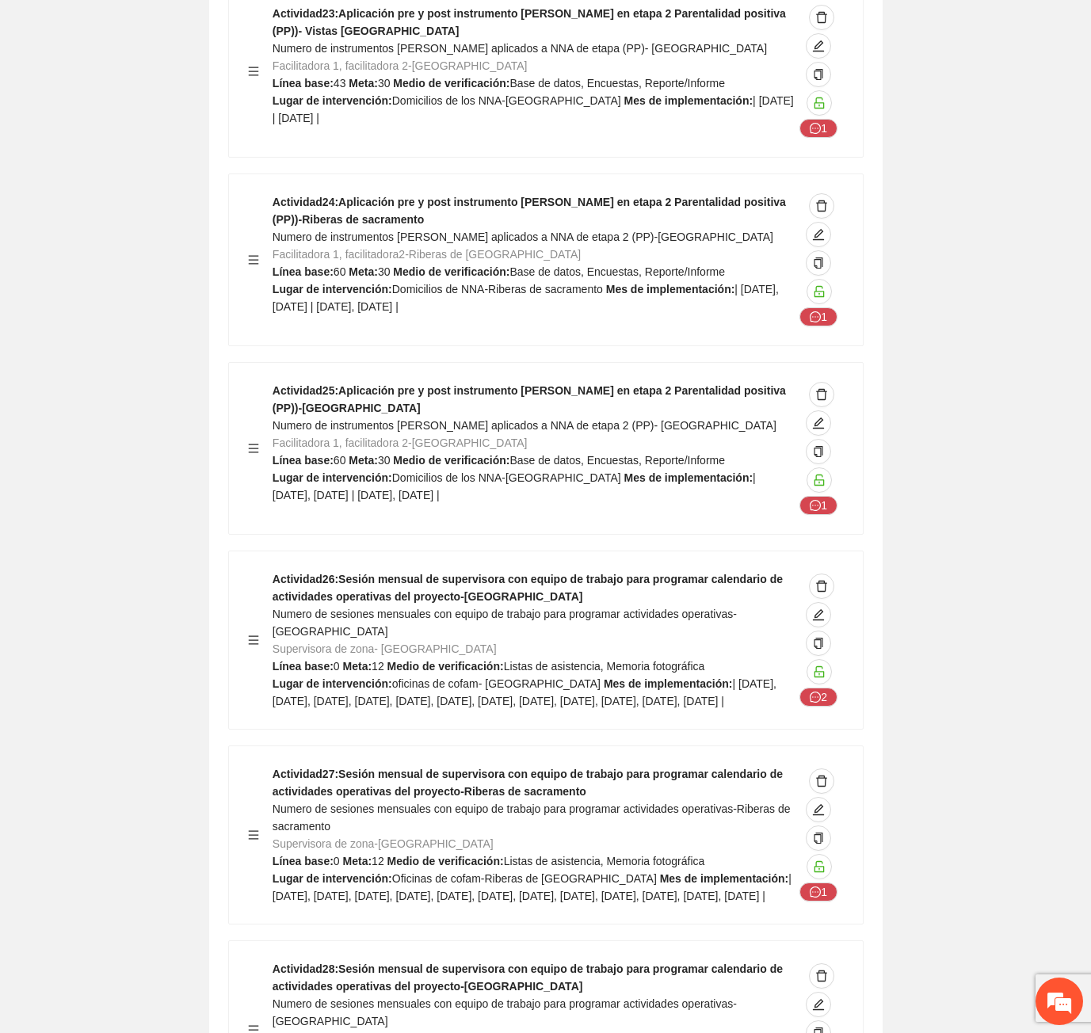
scroll to position [31702, 0]
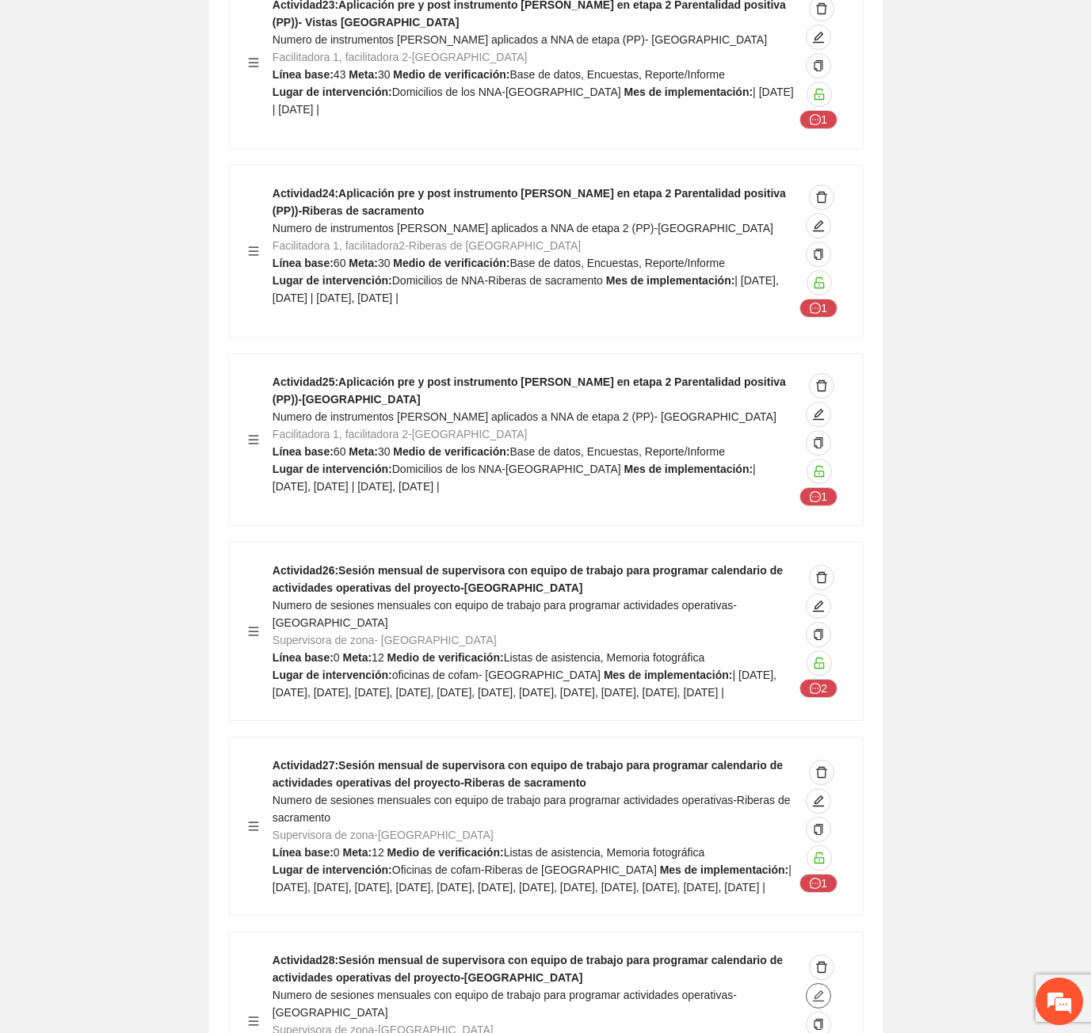
click at [810, 989] on span "edit" at bounding box center [818, 995] width 24 height 13
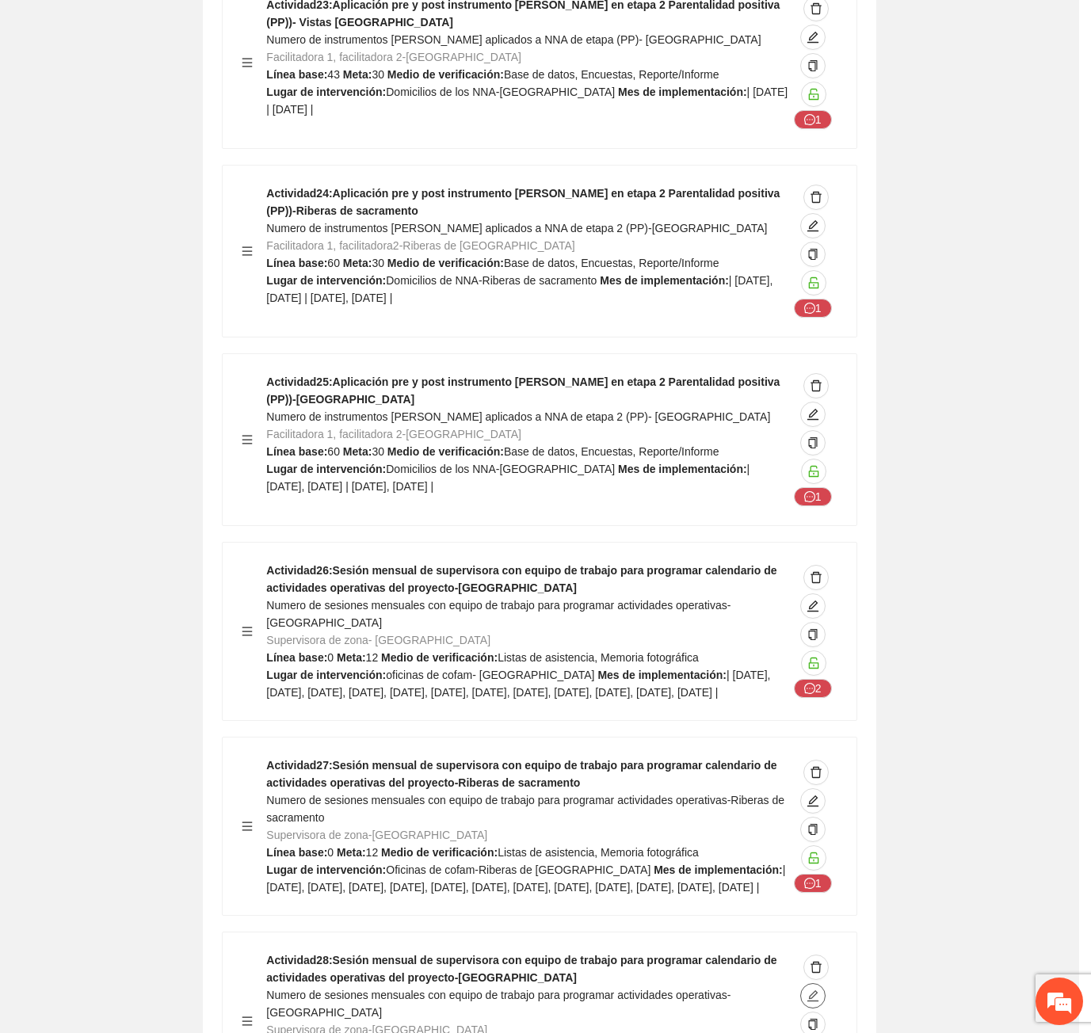
type input "**********"
type textarea "**********"
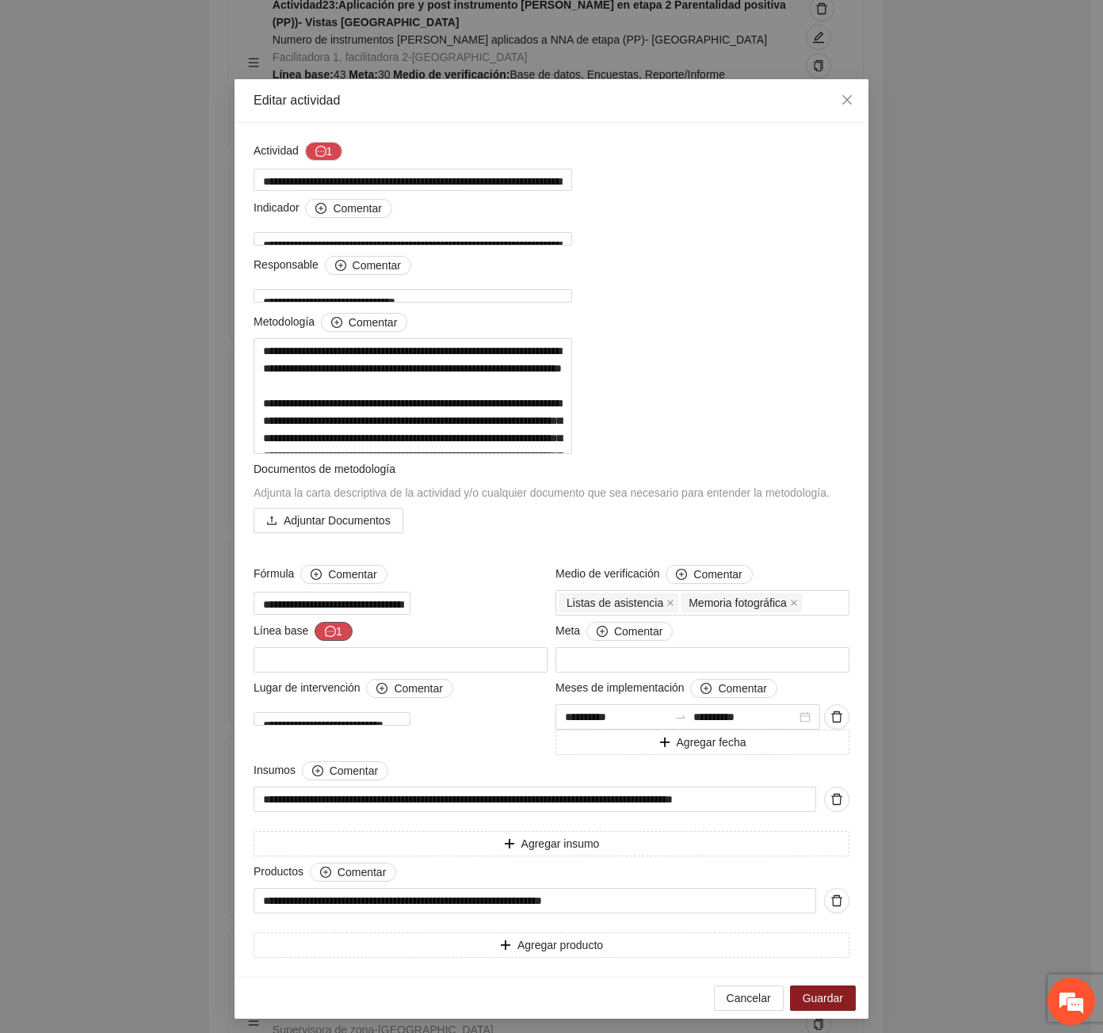
click at [330, 641] on button "1" at bounding box center [333, 631] width 38 height 19
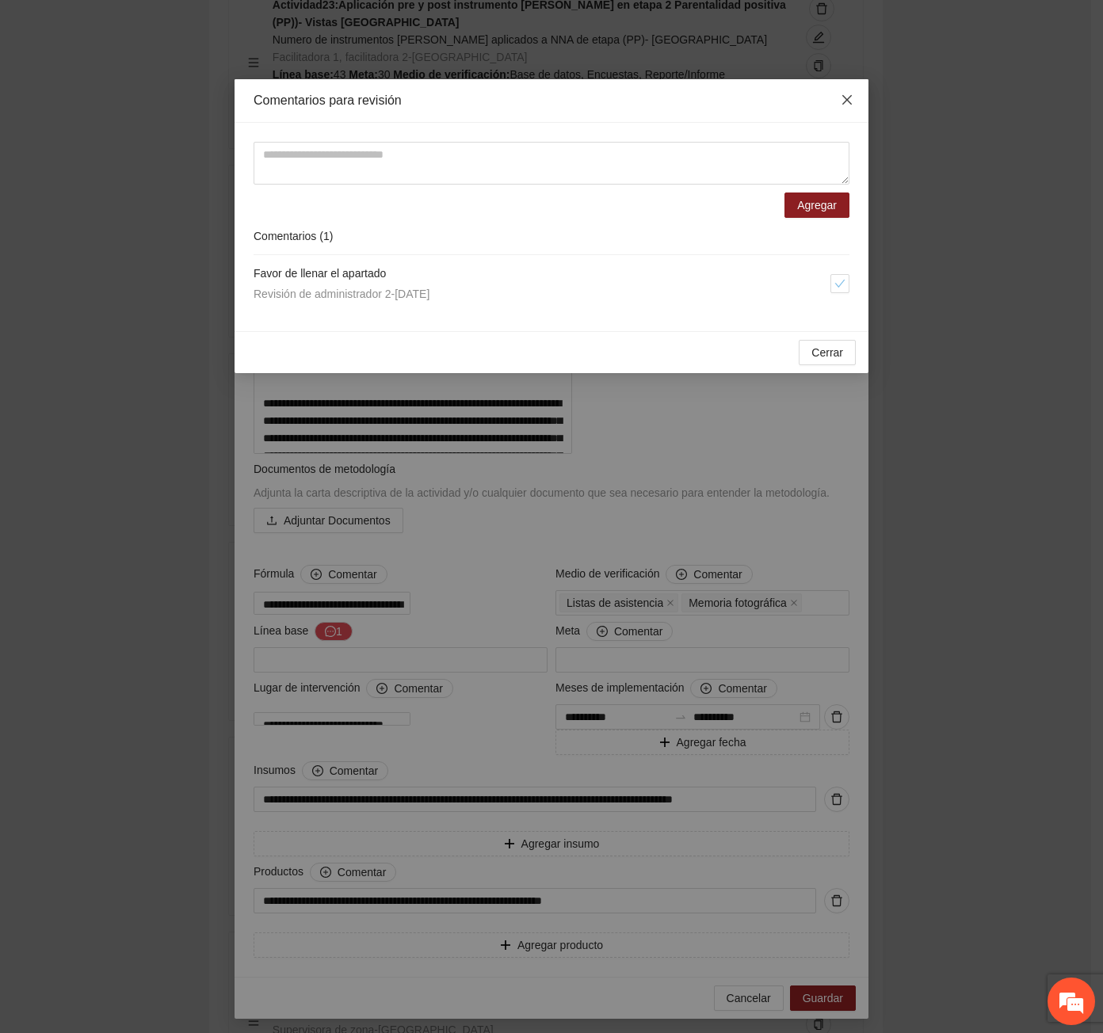
click at [848, 101] on icon "close" at bounding box center [846, 99] width 13 height 13
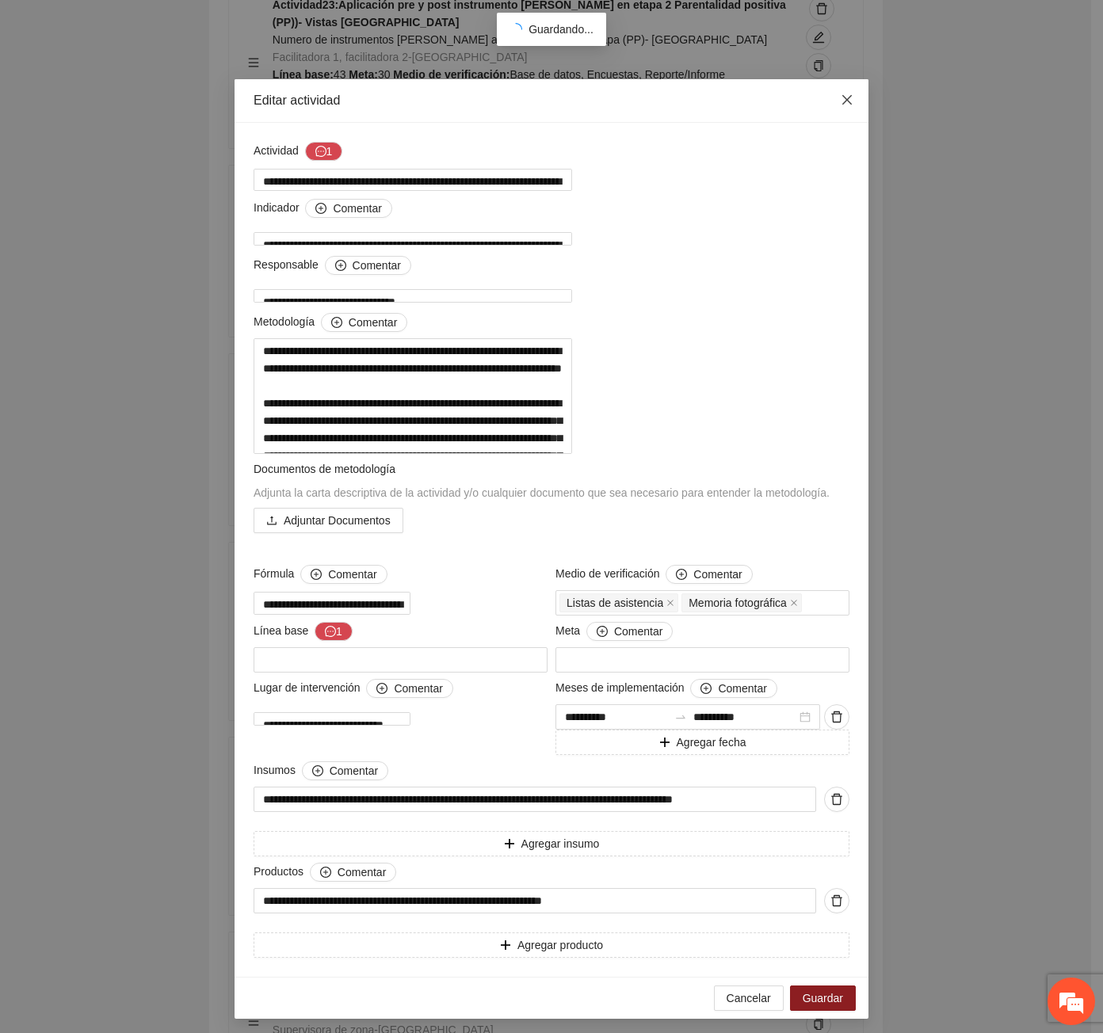
click at [850, 101] on span "Close" at bounding box center [846, 100] width 43 height 43
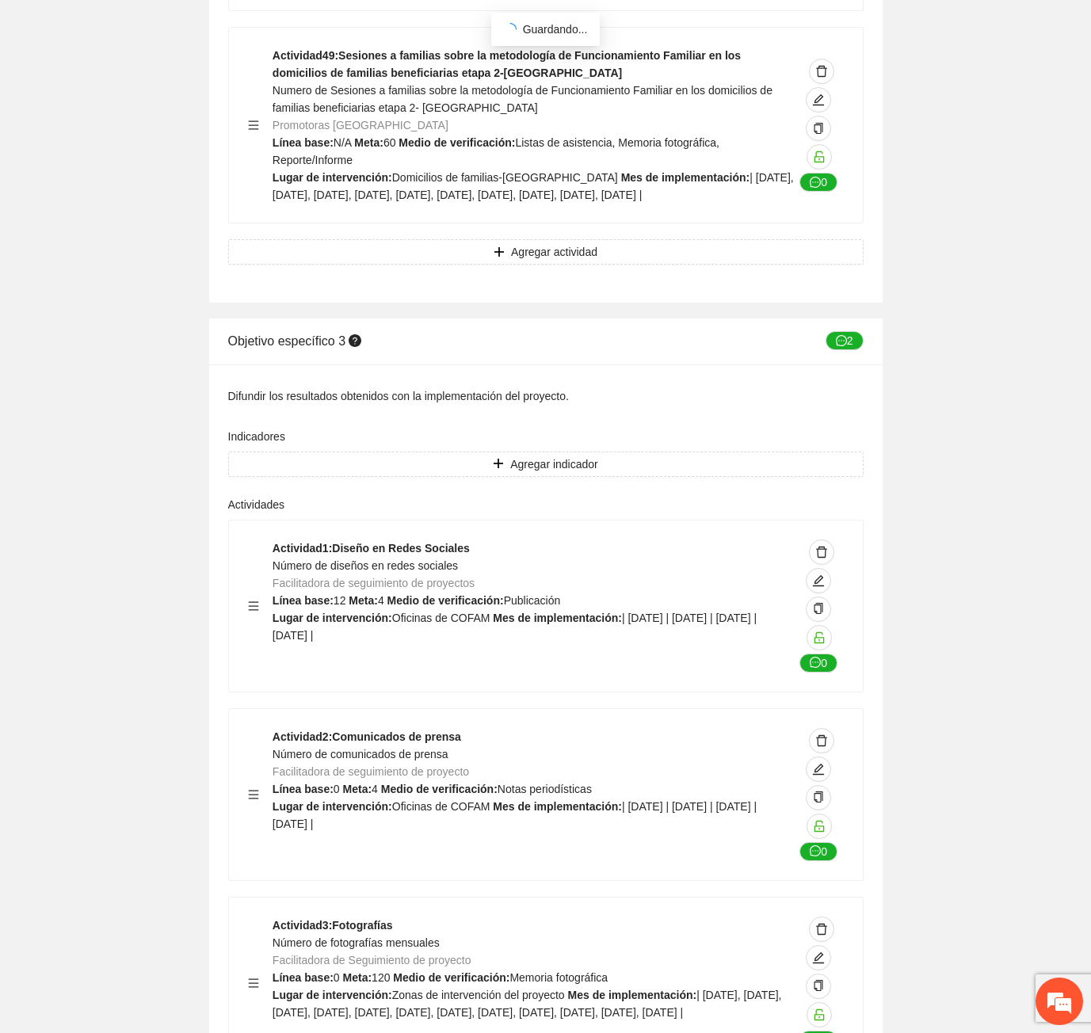
scroll to position [36857, 0]
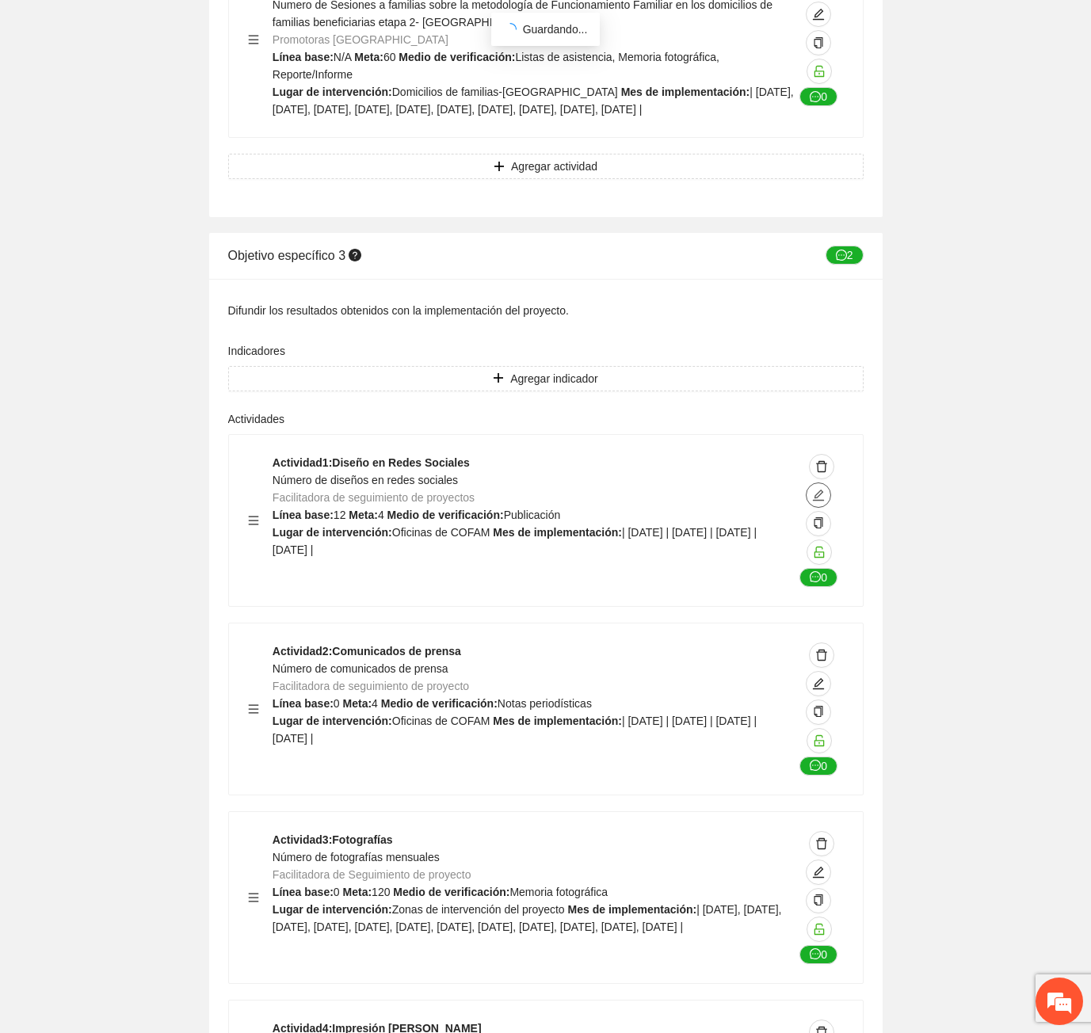
click at [816, 489] on icon "edit" at bounding box center [818, 495] width 13 height 13
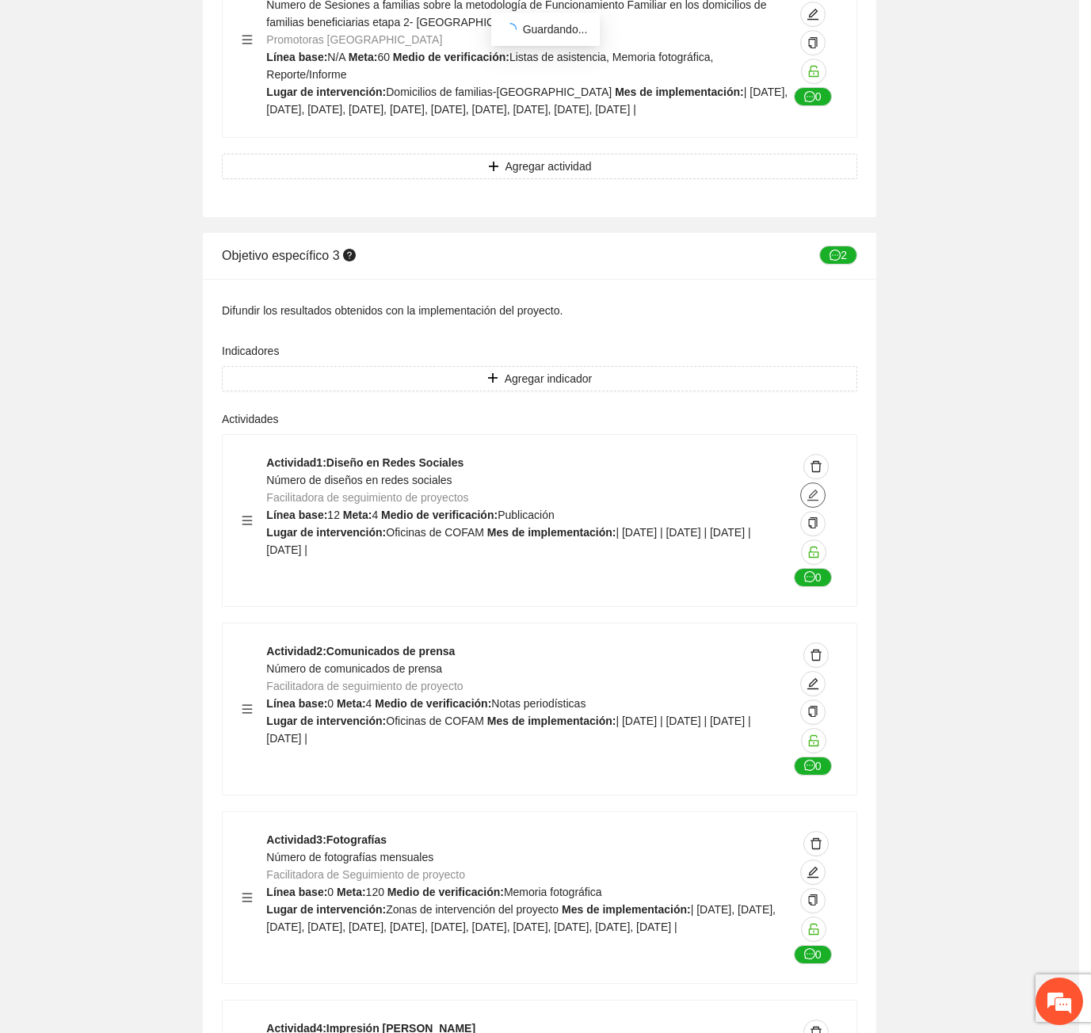
type textarea "**********"
type input "**********"
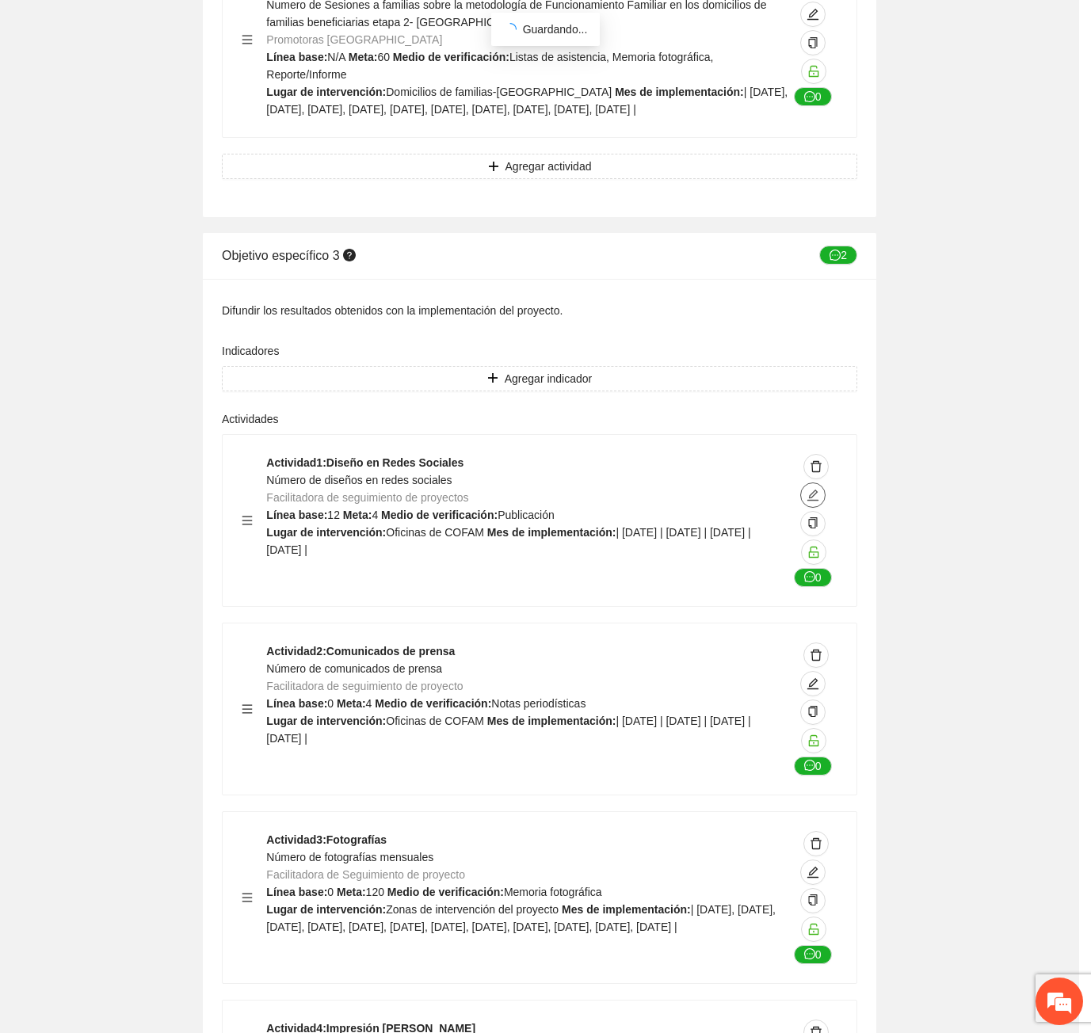
type input "**********"
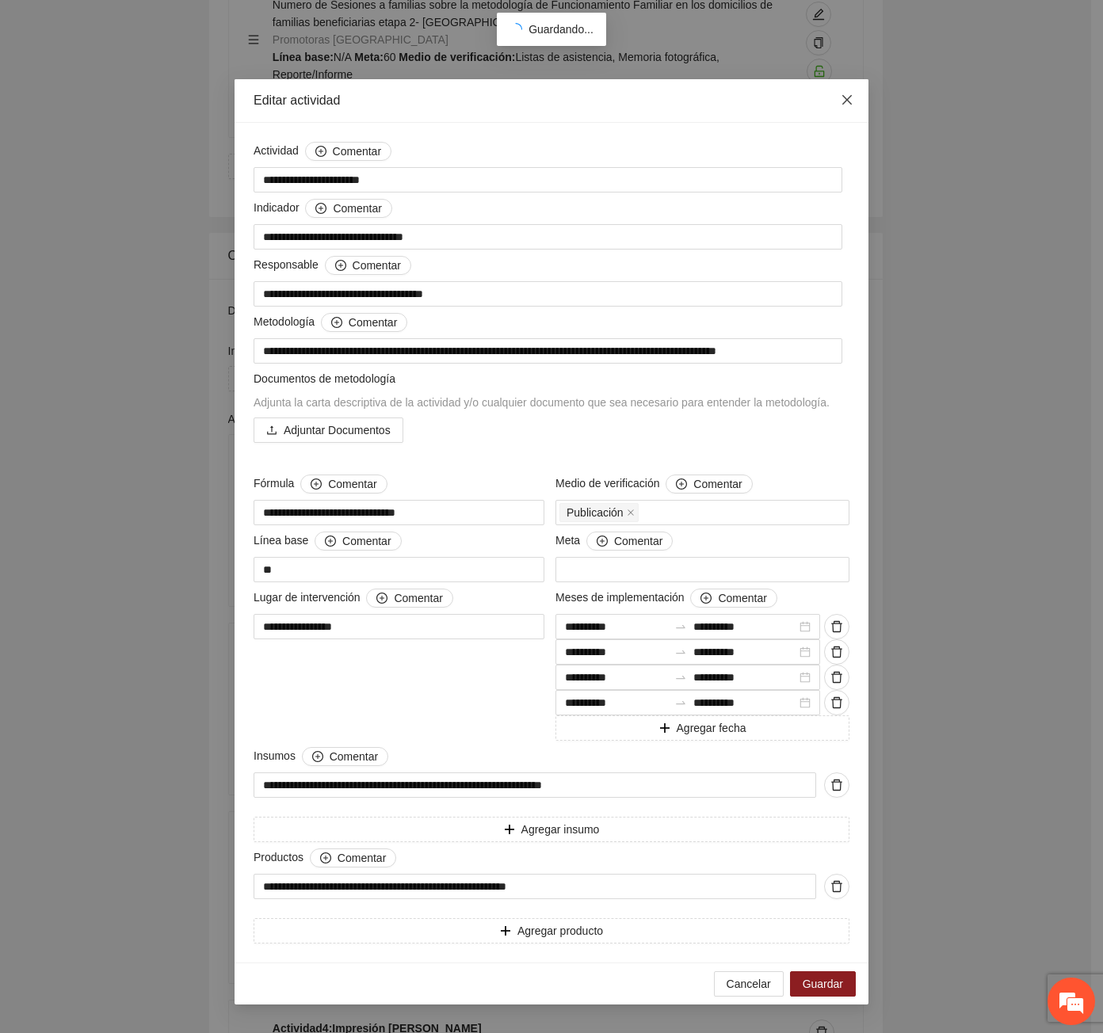
click at [848, 93] on span "Close" at bounding box center [846, 100] width 43 height 43
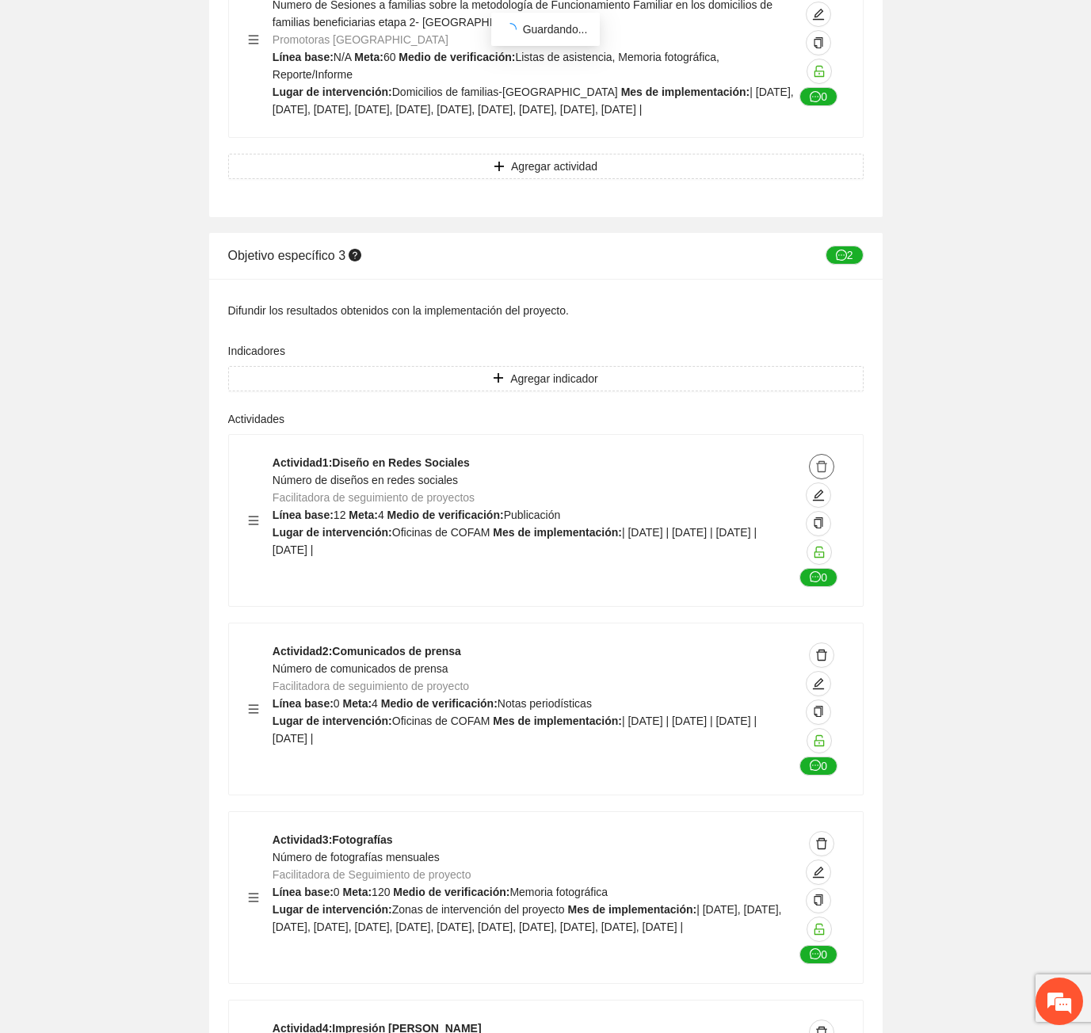
click at [818, 460] on icon "delete" at bounding box center [821, 466] width 13 height 13
drag, startPoint x: 661, startPoint y: 414, endPoint x: 814, endPoint y: 424, distance: 154.0
click at [720, 526] on span "| [DATE] | [DATE] | [DATE] | [DATE] |" at bounding box center [515, 541] width 484 height 30
click at [813, 546] on icon "unlock" at bounding box center [819, 552] width 13 height 13
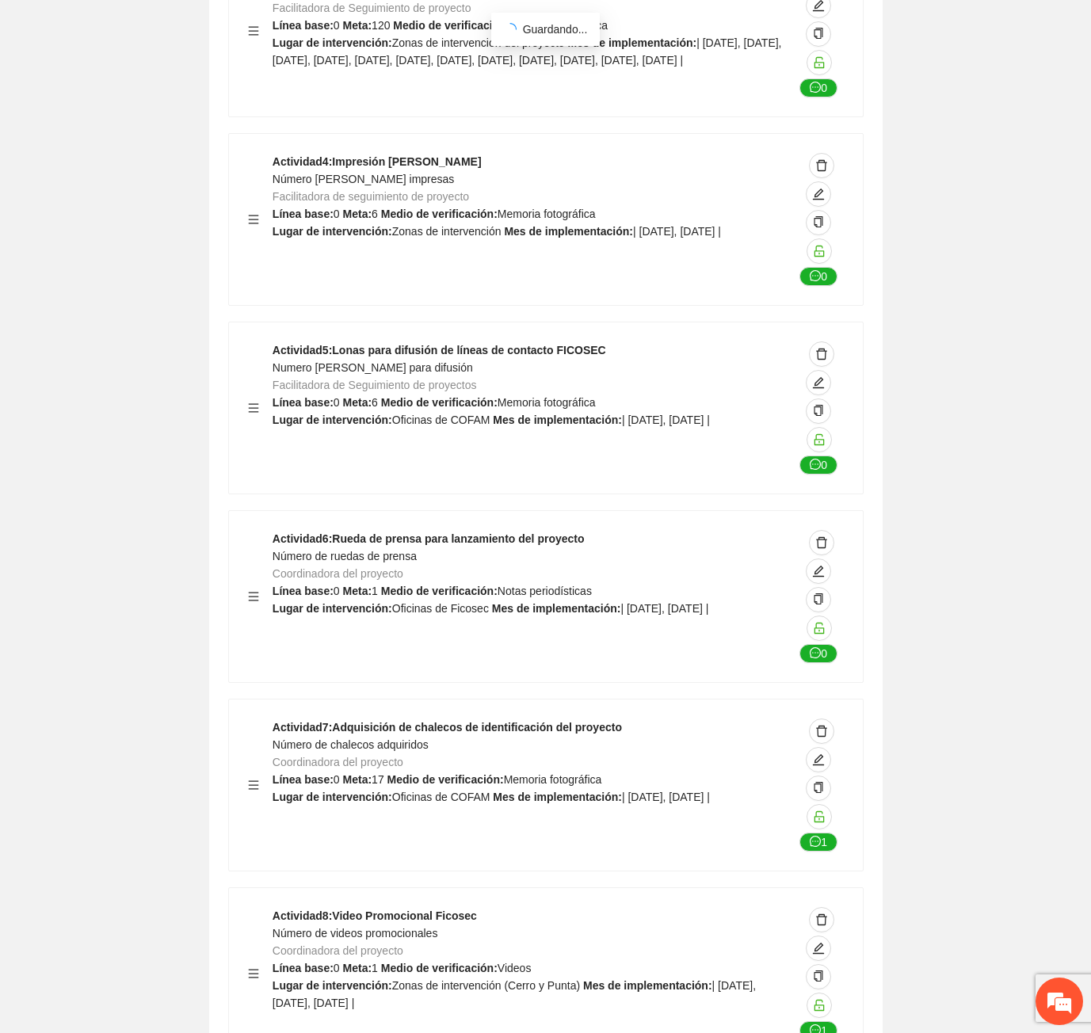
scroll to position [37728, 0]
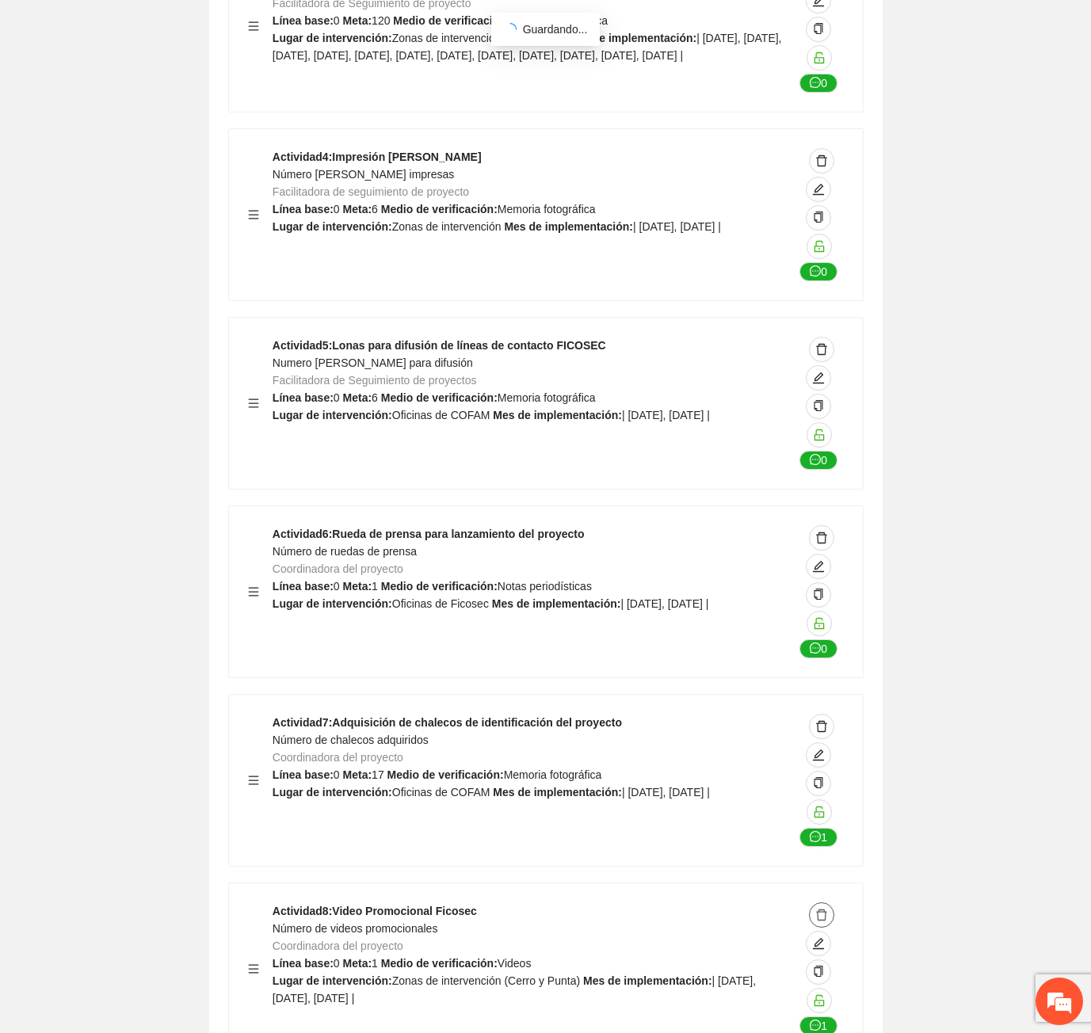
click at [823, 909] on icon "delete" at bounding box center [821, 915] width 13 height 13
click at [764, 902] on div "Actividad 8 : Video Promocional Ficosec Número de videos promocionales Coordina…" at bounding box center [533, 968] width 521 height 133
click at [825, 994] on icon "unlock" at bounding box center [819, 1000] width 13 height 13
click at [817, 937] on icon "edit" at bounding box center [818, 943] width 13 height 13
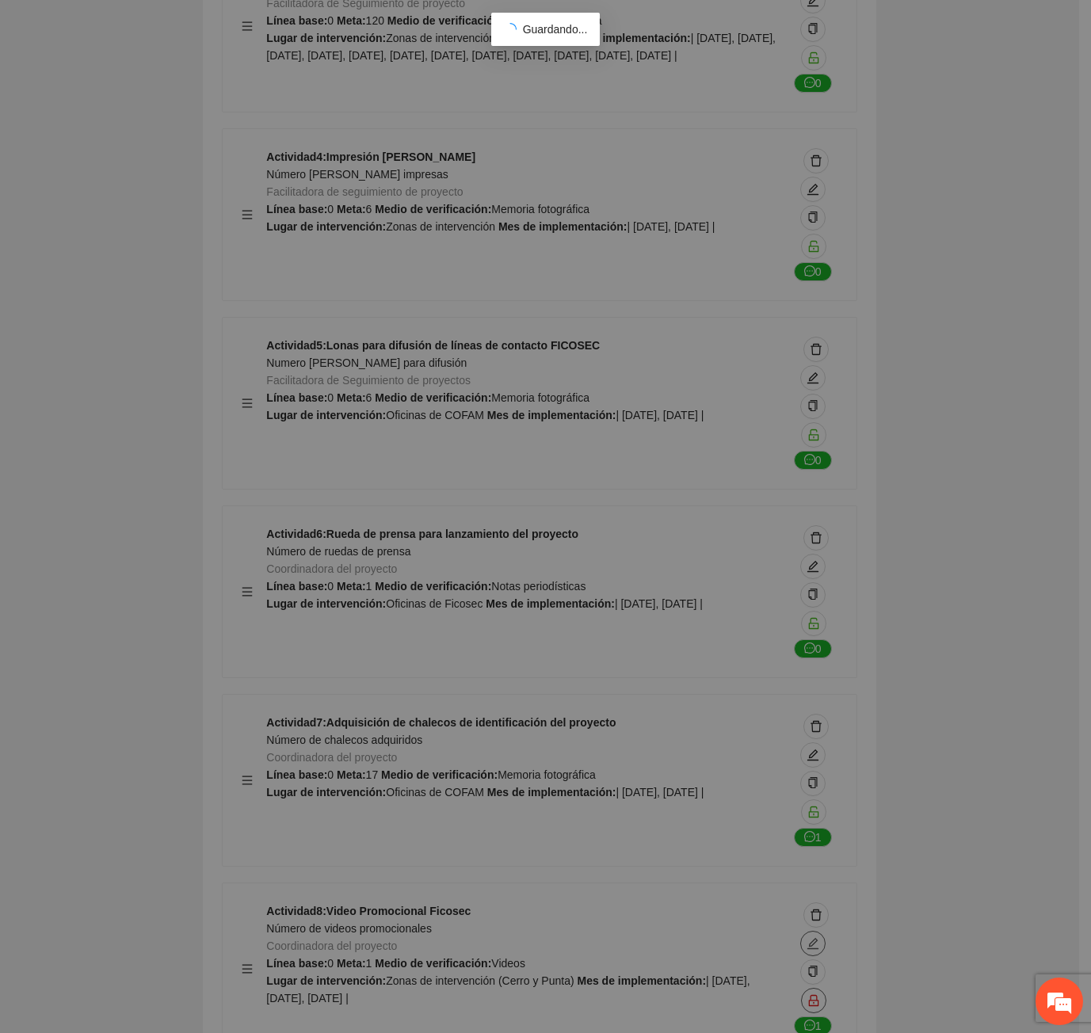
type textarea "**********"
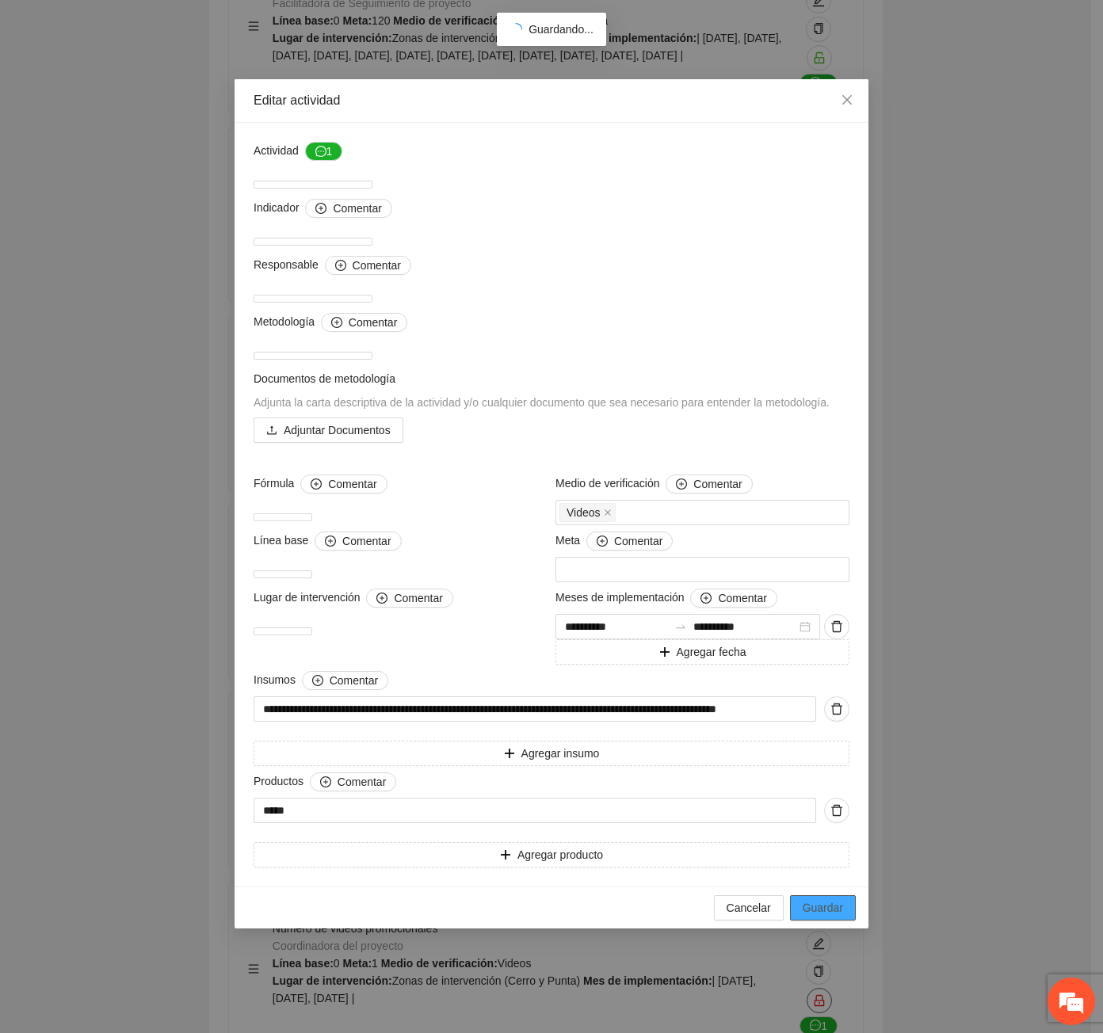
click at [811, 912] on span "Guardar" at bounding box center [822, 907] width 40 height 17
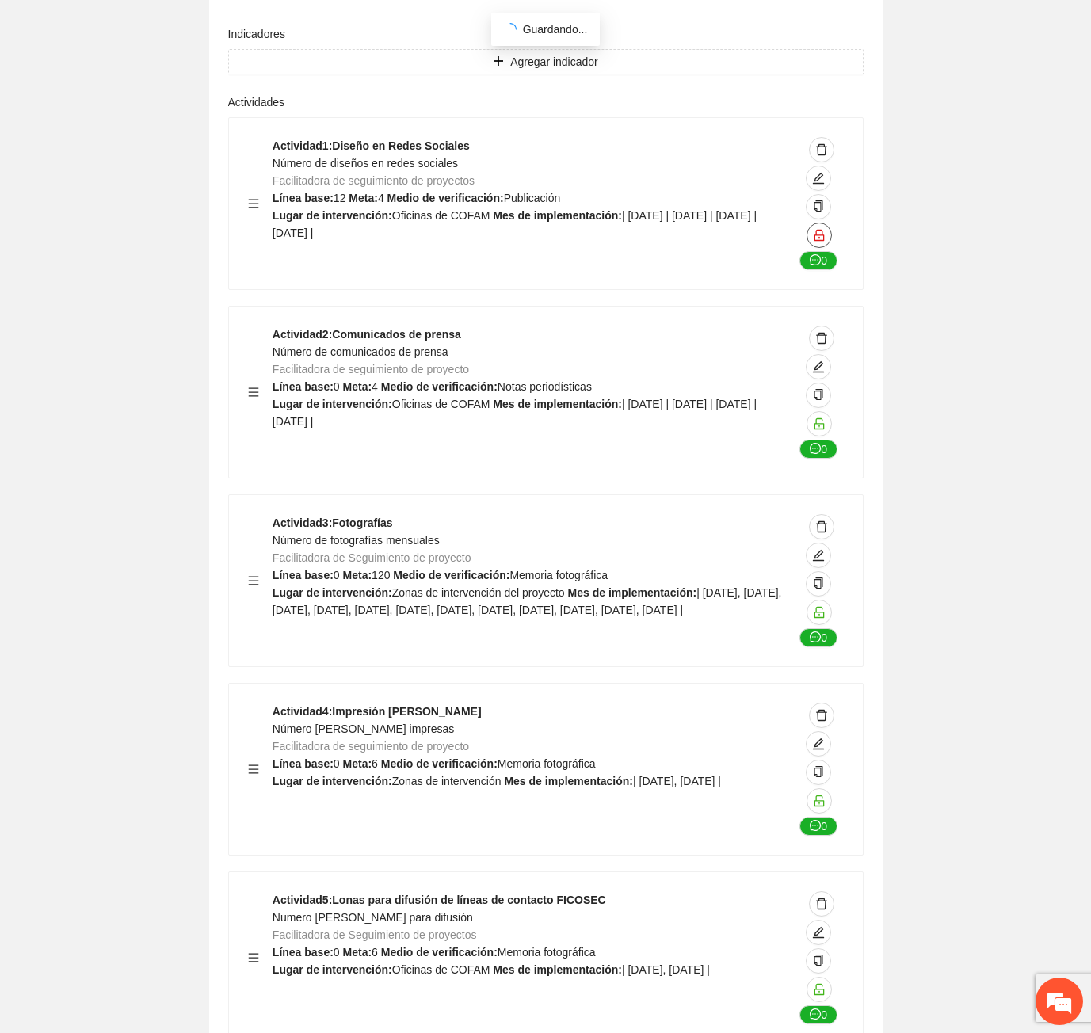
scroll to position [37095, 0]
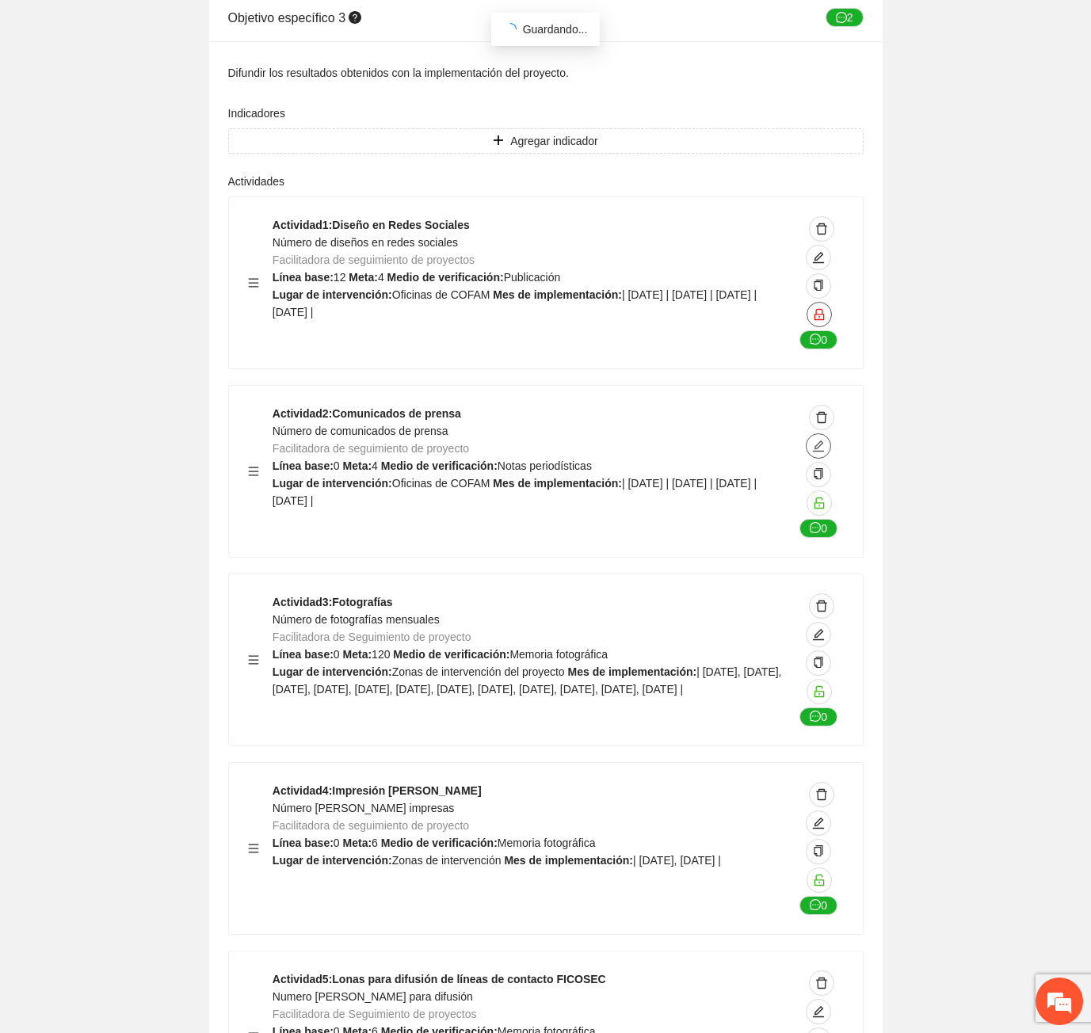
click at [819, 440] on icon "edit" at bounding box center [818, 445] width 11 height 11
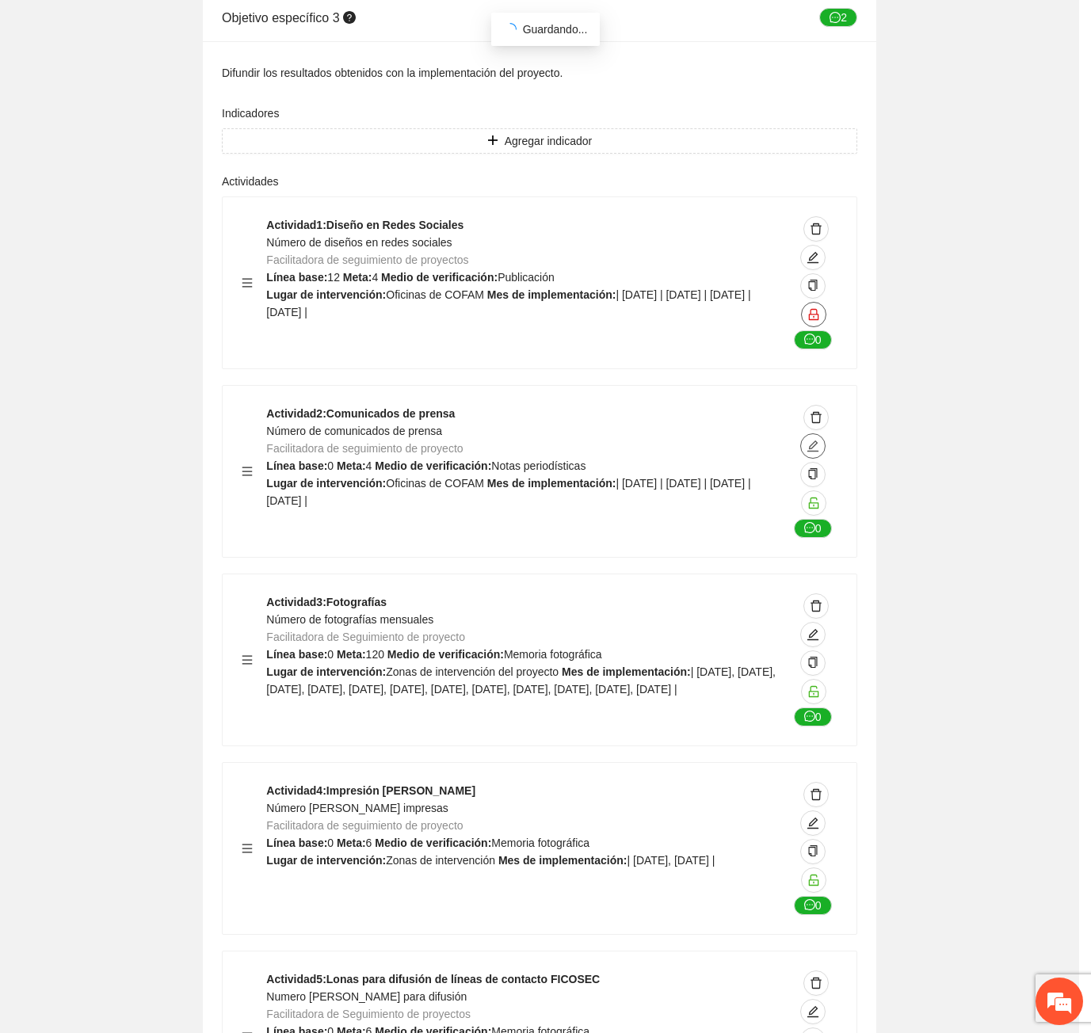
type textarea "**********"
type input "**********"
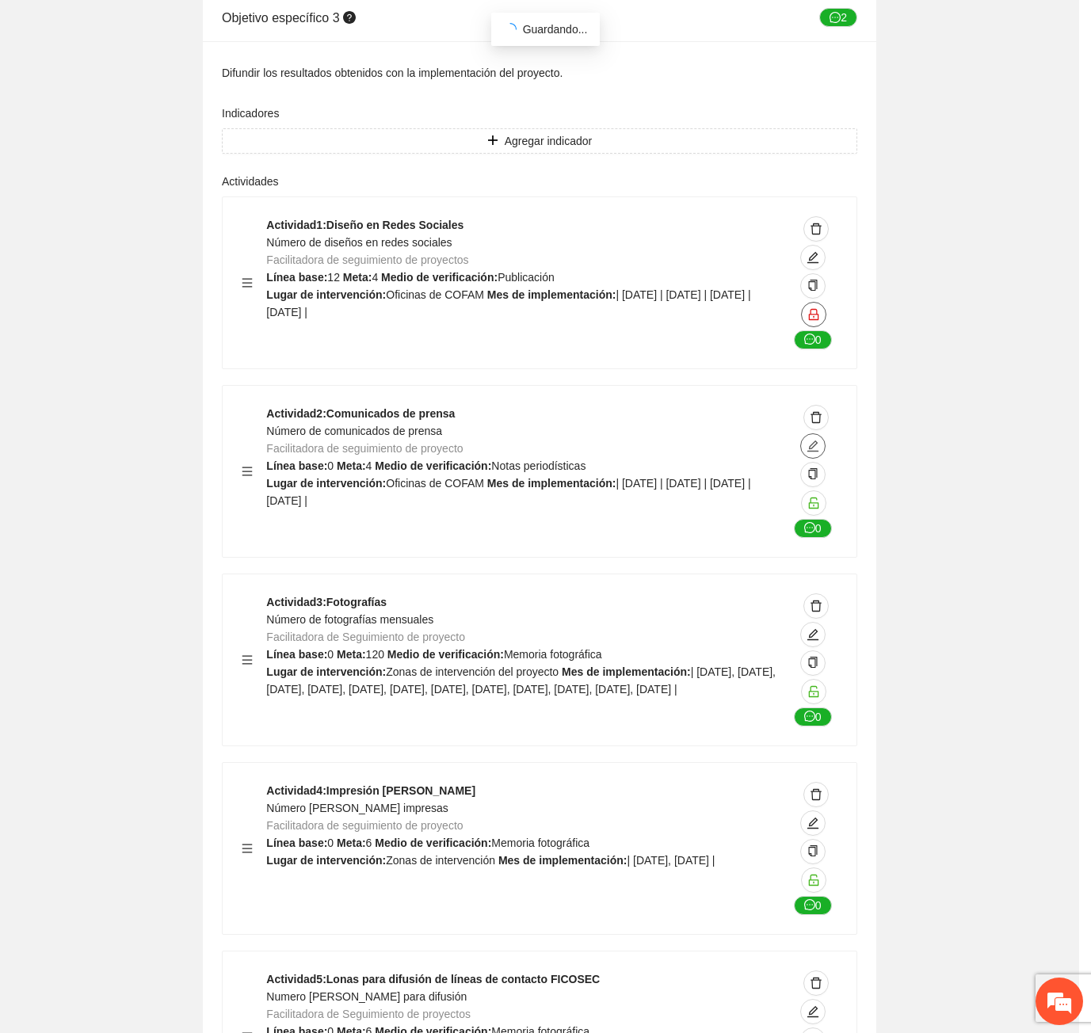
type input "**********"
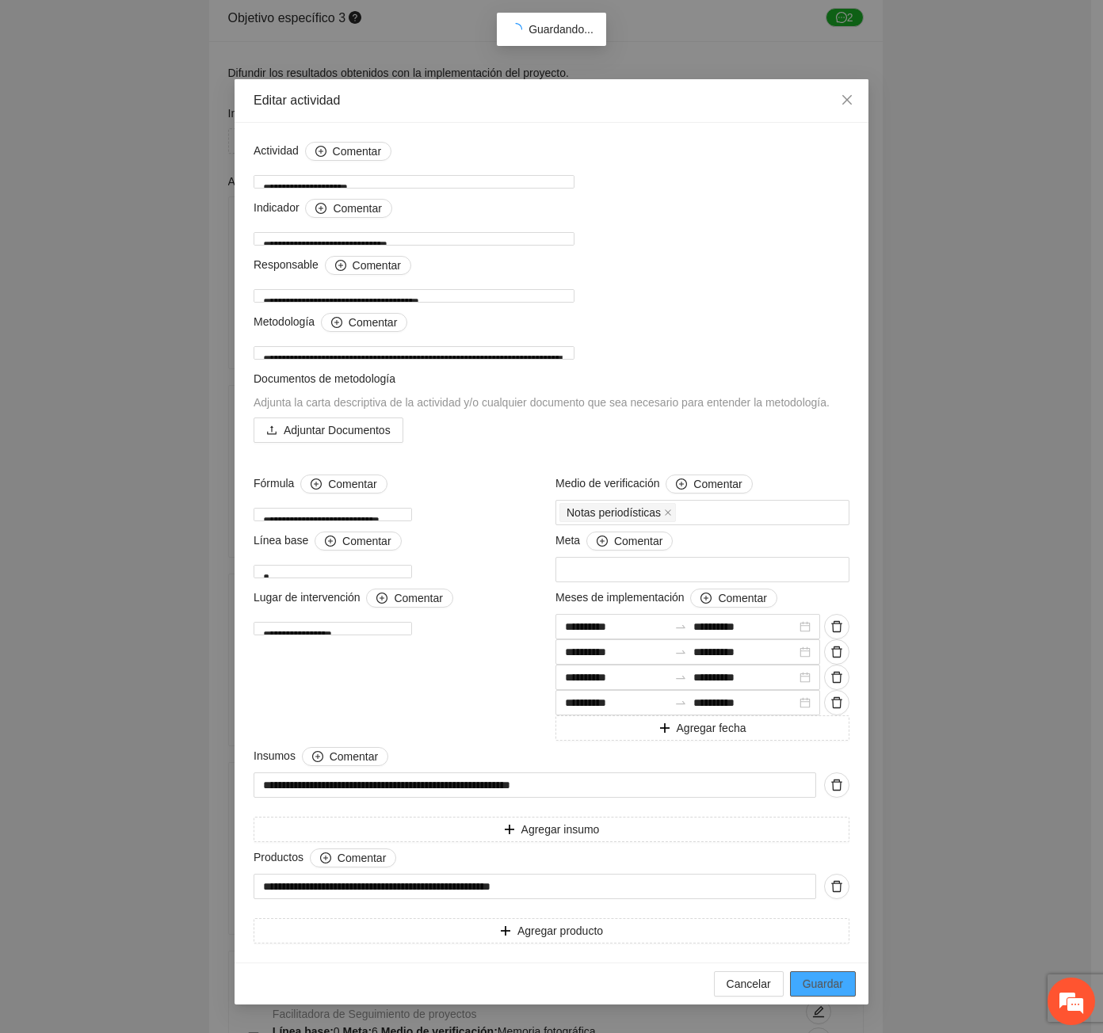
click at [852, 987] on button "Guardar" at bounding box center [823, 983] width 66 height 25
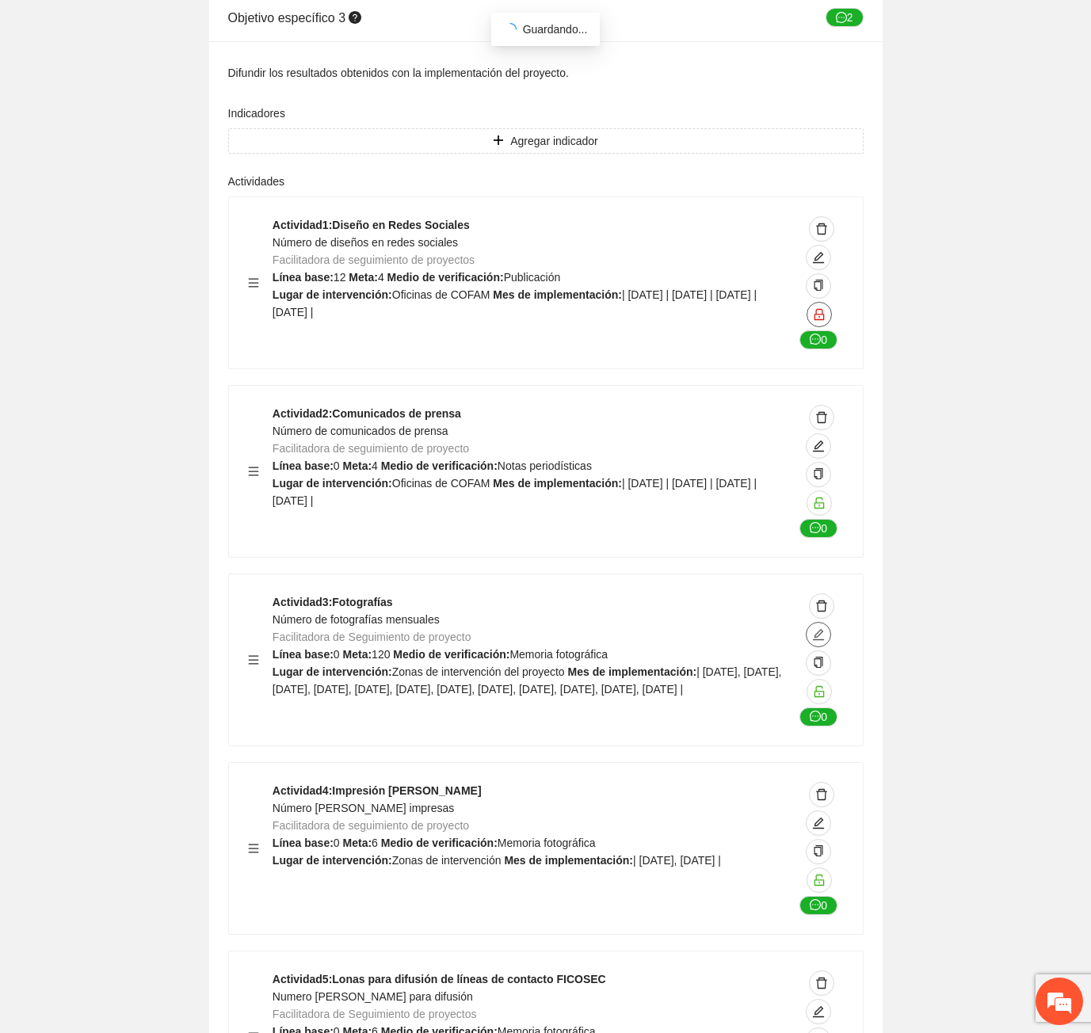
click at [814, 628] on icon "edit" at bounding box center [818, 634] width 13 height 13
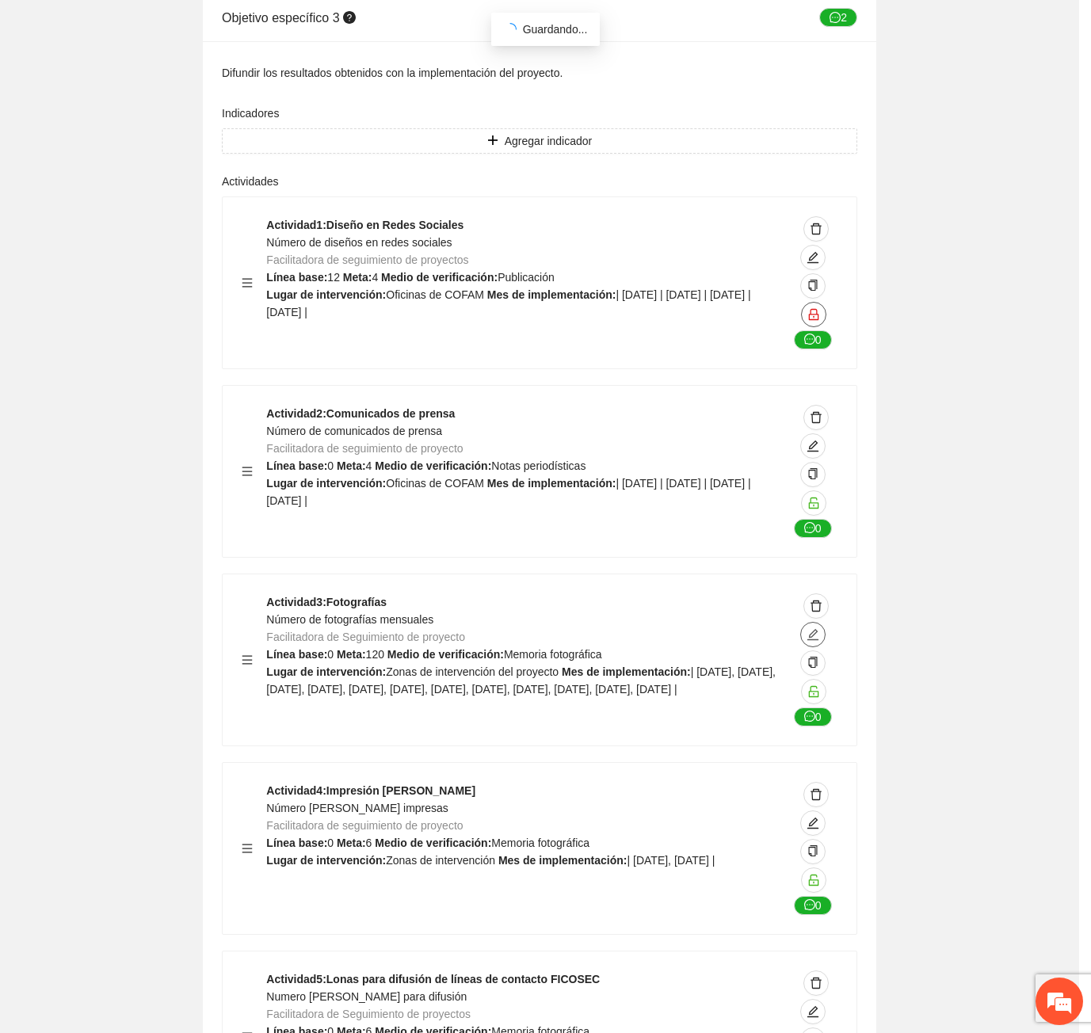
type textarea "**********"
type input "**********"
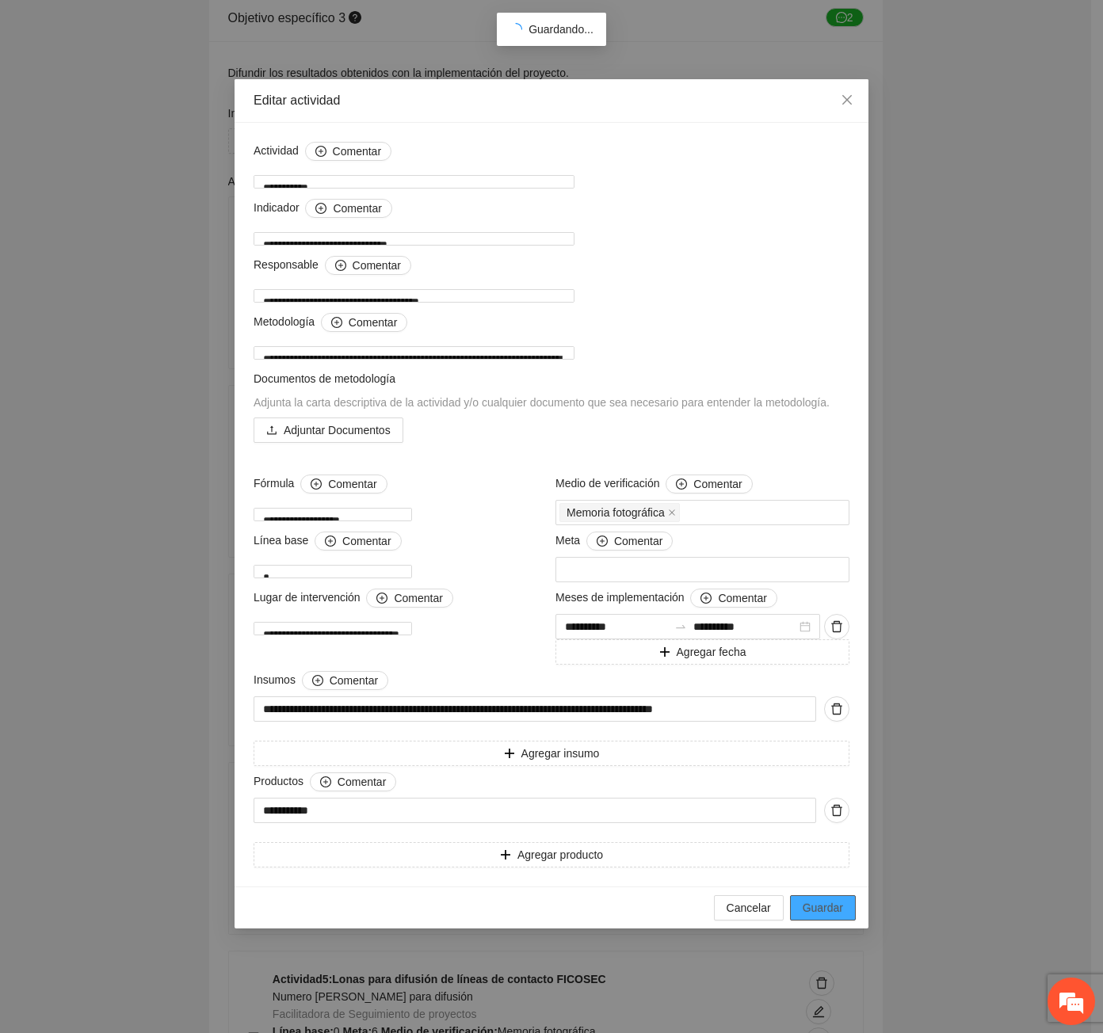
drag, startPoint x: 835, startPoint y: 901, endPoint x: 1098, endPoint y: 953, distance: 268.1
click at [834, 900] on span "Guardar" at bounding box center [822, 907] width 40 height 17
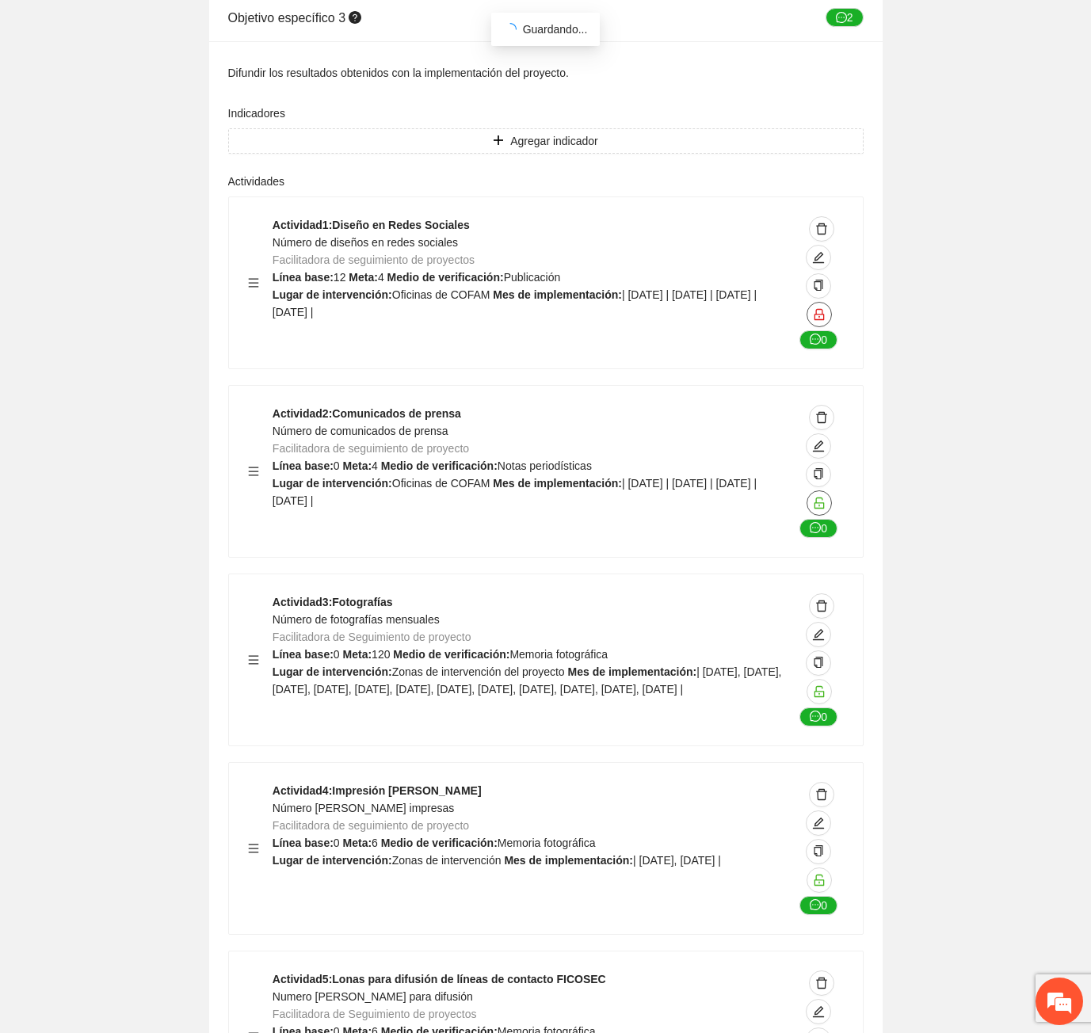
click at [819, 497] on icon "unlock" at bounding box center [819, 502] width 10 height 11
click at [818, 685] on icon "unlock" at bounding box center [819, 691] width 13 height 13
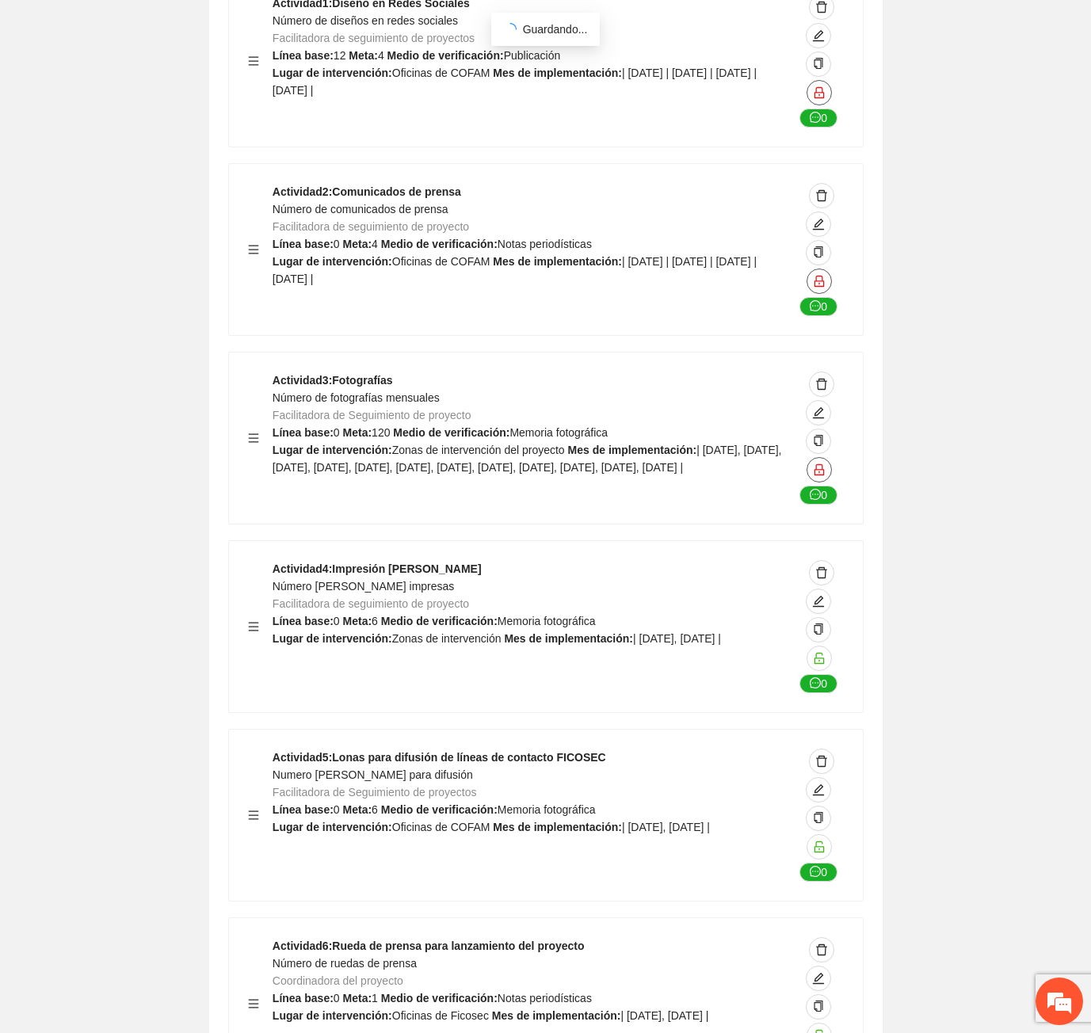
scroll to position [37412, 0]
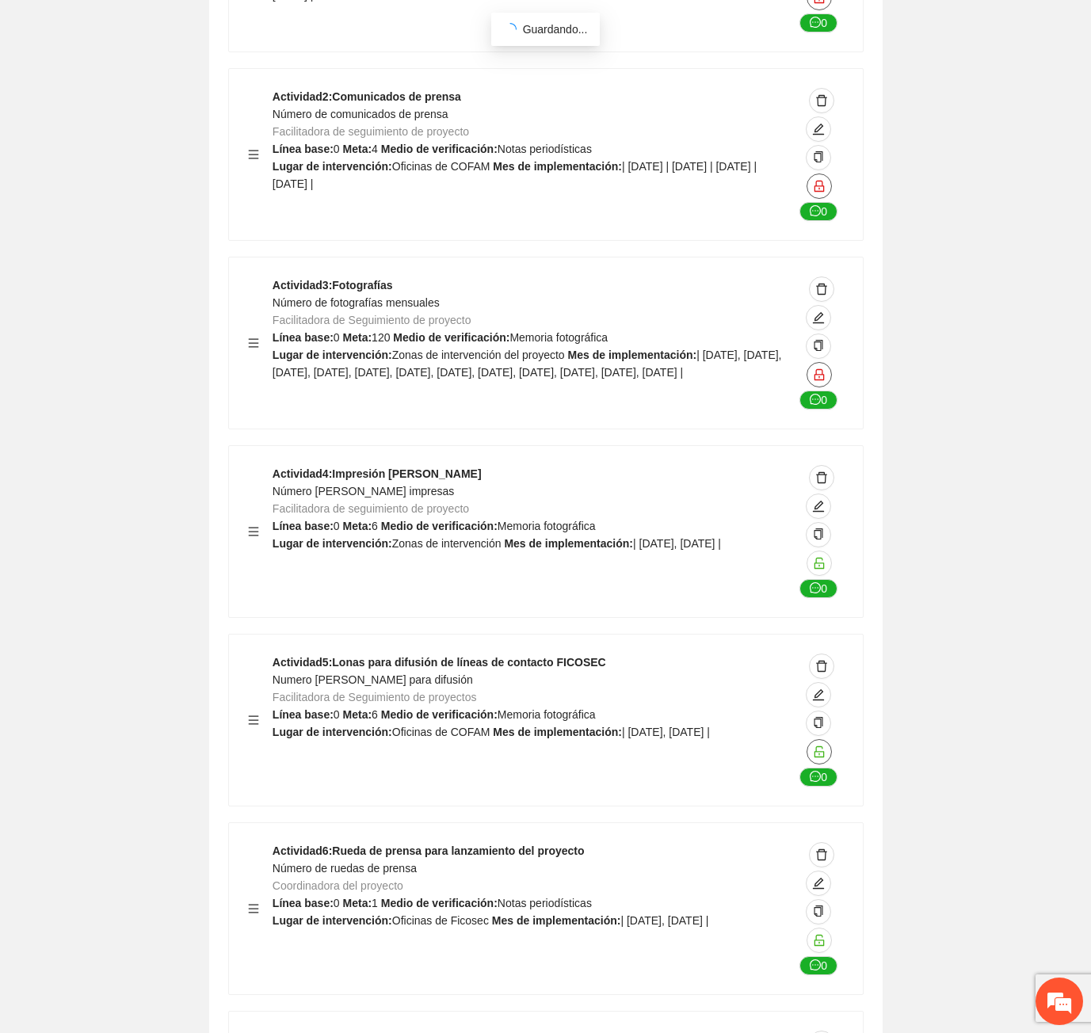
click at [819, 745] on icon "unlock" at bounding box center [819, 750] width 10 height 11
click at [823, 557] on icon "unlock" at bounding box center [819, 563] width 13 height 13
click at [817, 928] on button "button" at bounding box center [818, 940] width 25 height 25
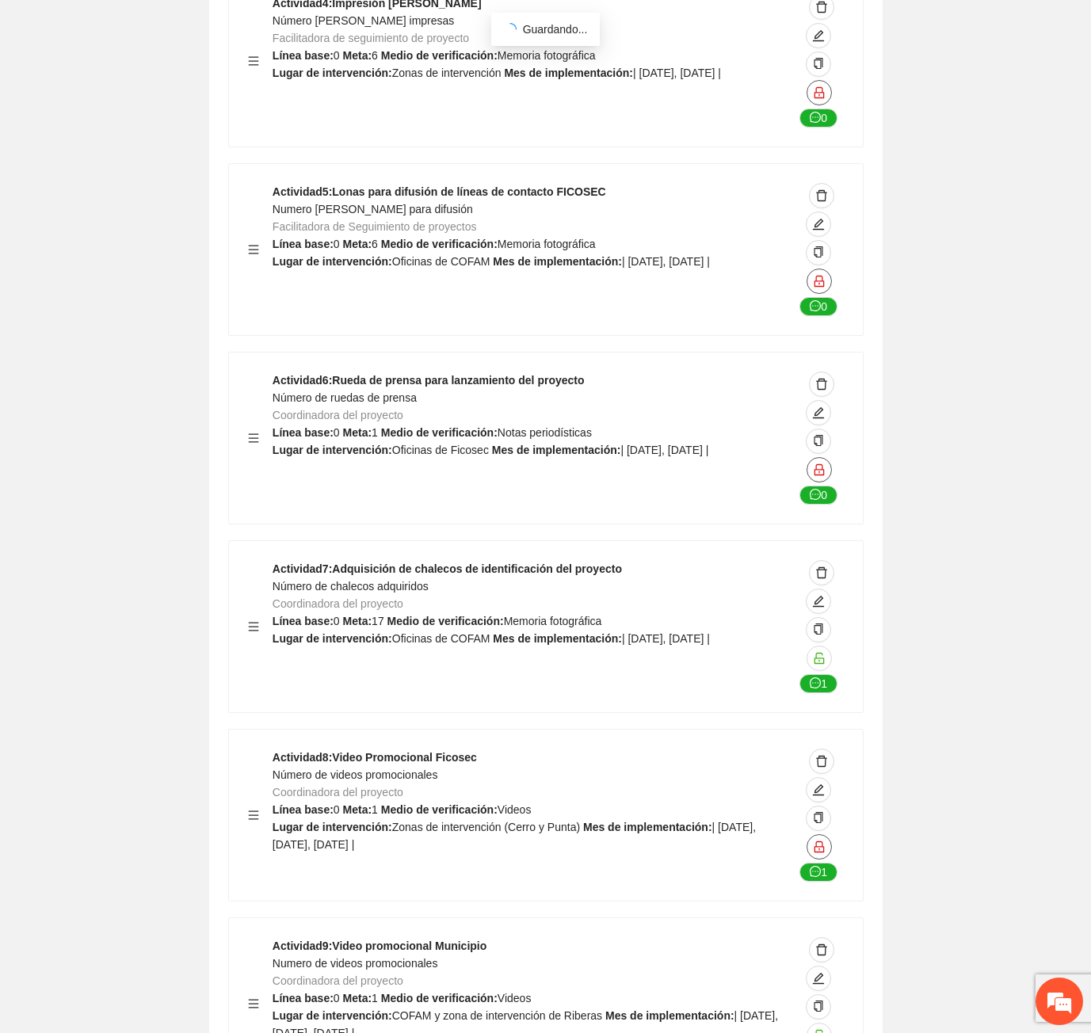
scroll to position [37966, 0]
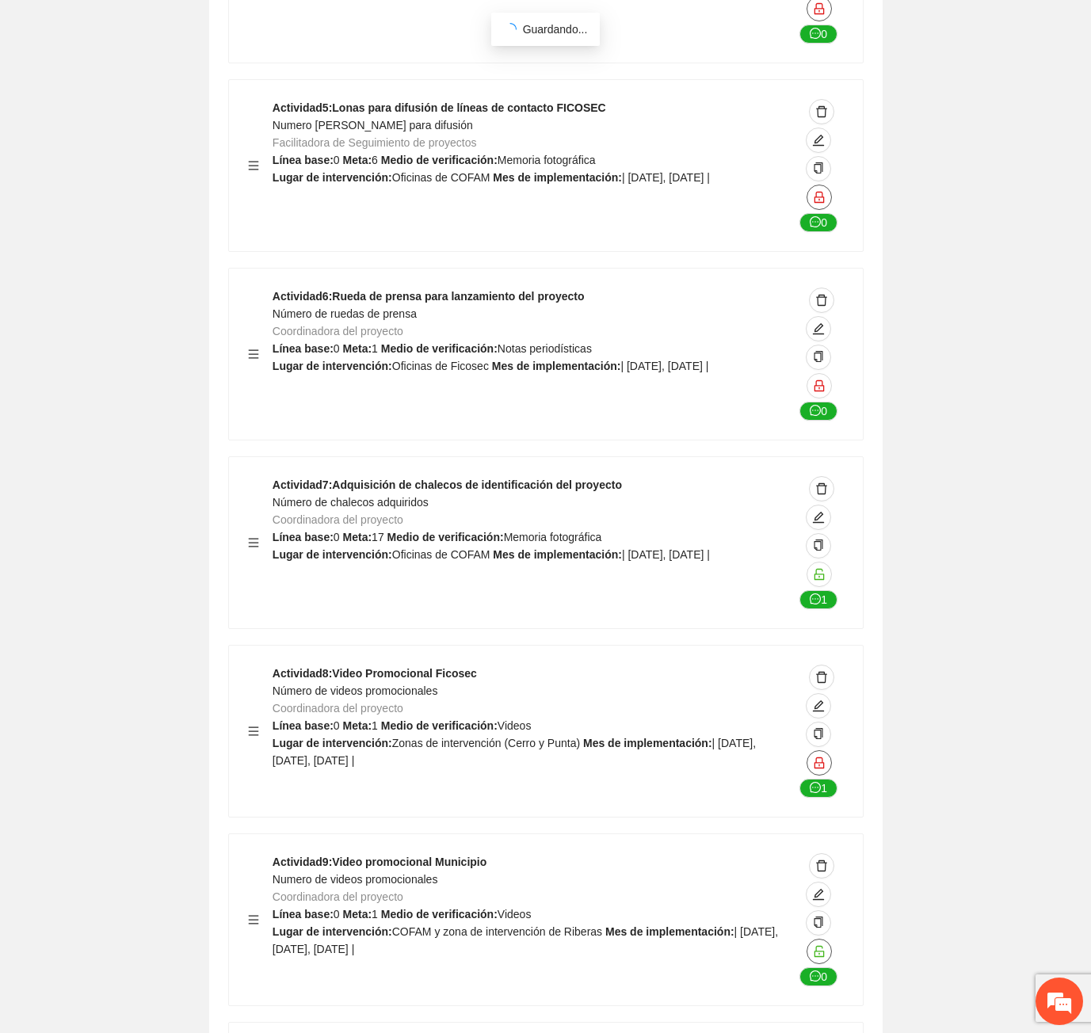
click at [820, 939] on button "button" at bounding box center [818, 951] width 25 height 25
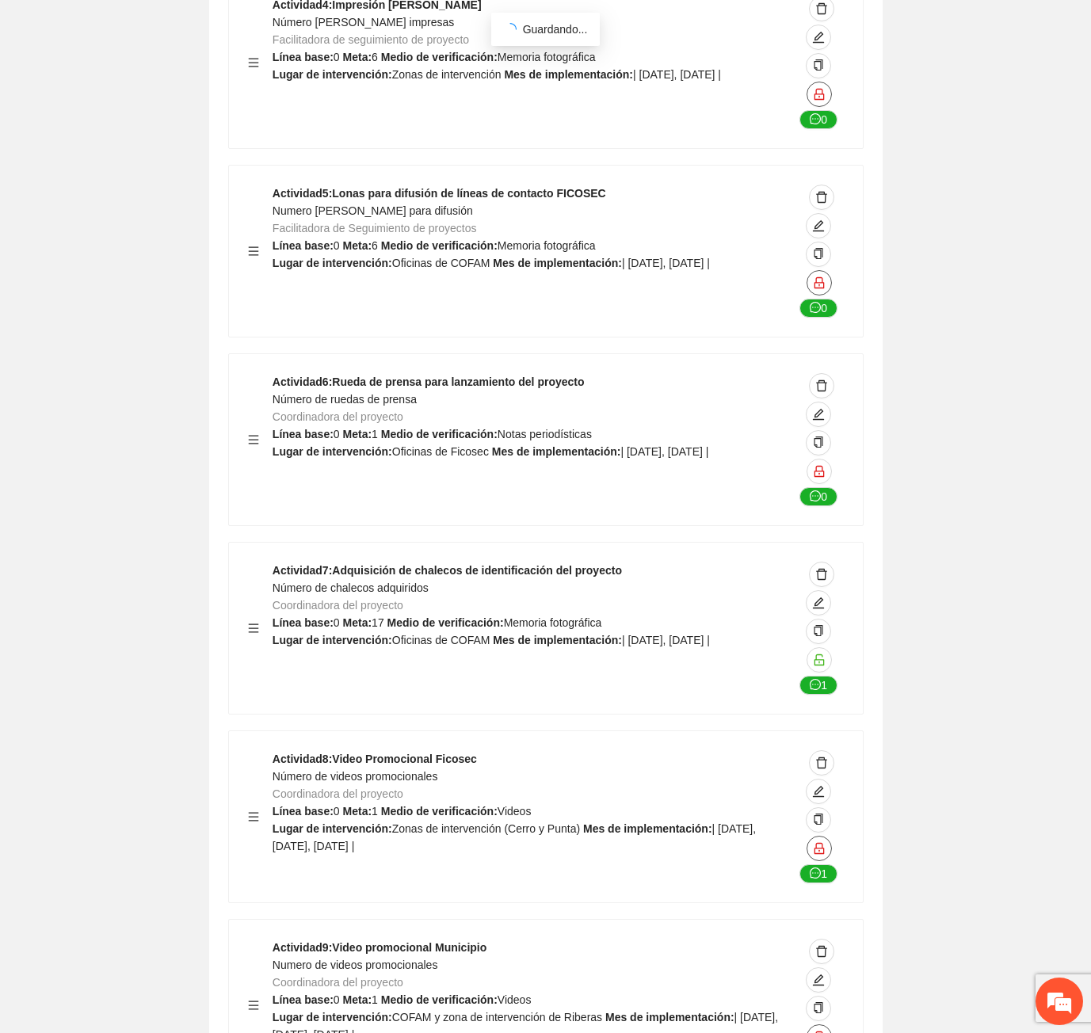
scroll to position [37887, 0]
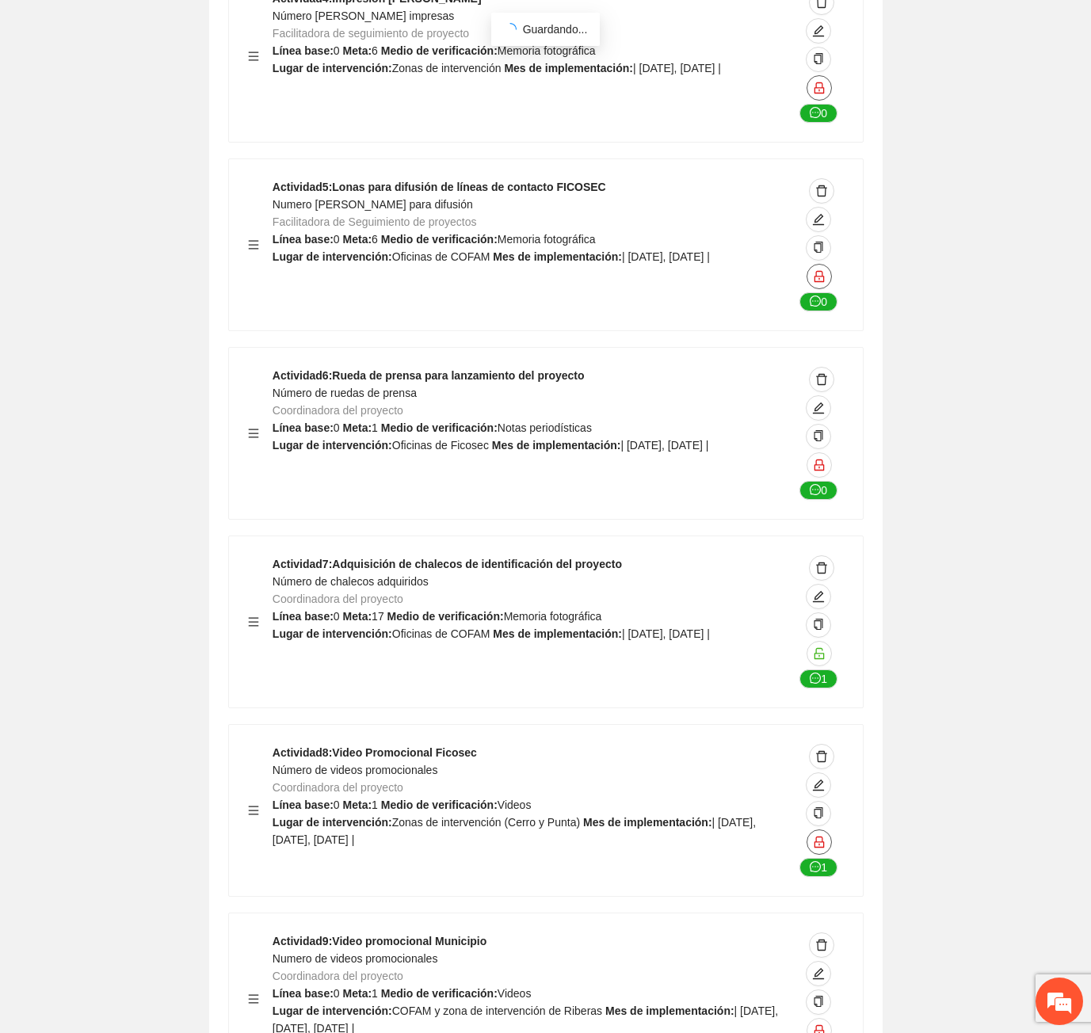
drag, startPoint x: 673, startPoint y: 403, endPoint x: 612, endPoint y: 288, distance: 130.1
click at [672, 401] on div "Actividad 1 : Diseño en Redes Sociales Número de diseños en redes sociales Faci…" at bounding box center [545, 527] width 635 height 2247
click at [822, 647] on icon "unlock" at bounding box center [819, 652] width 10 height 11
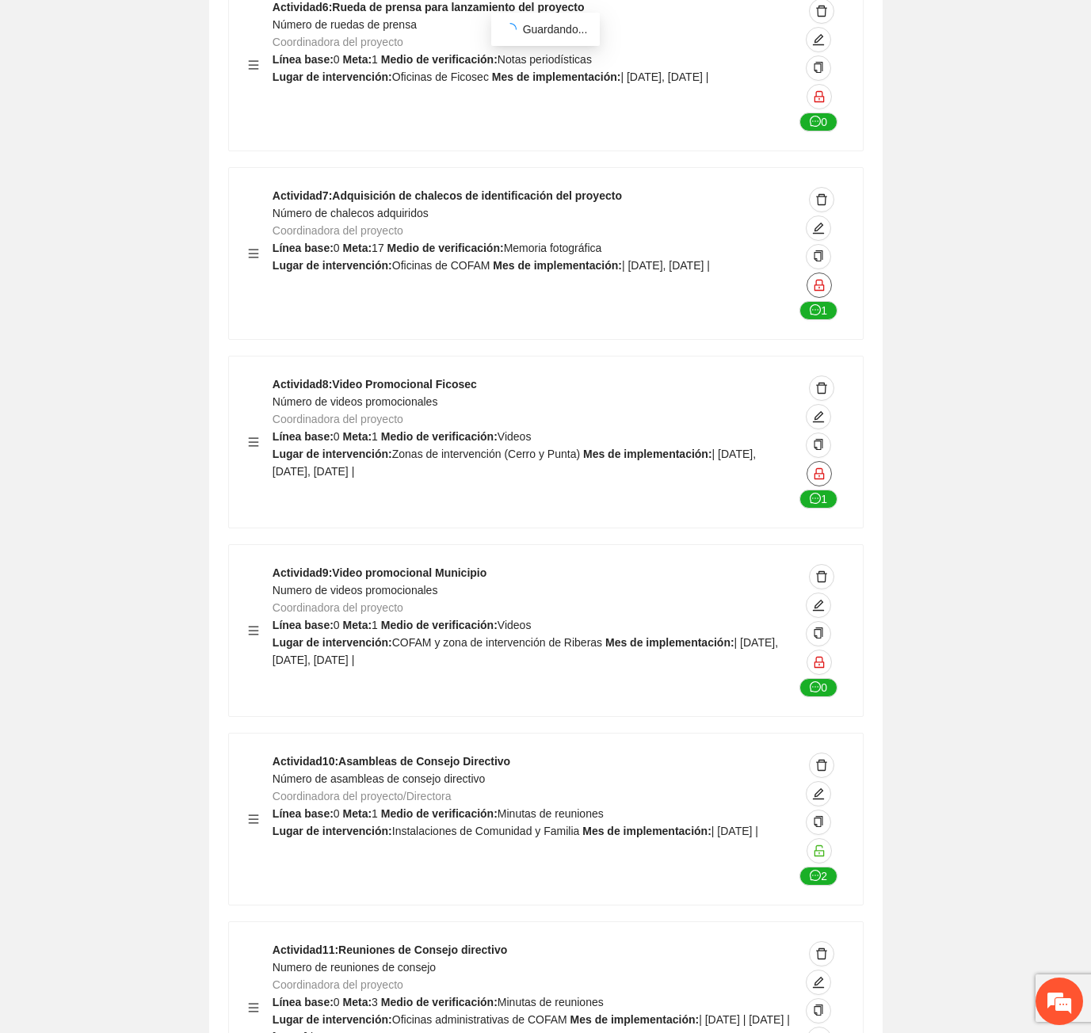
scroll to position [38283, 0]
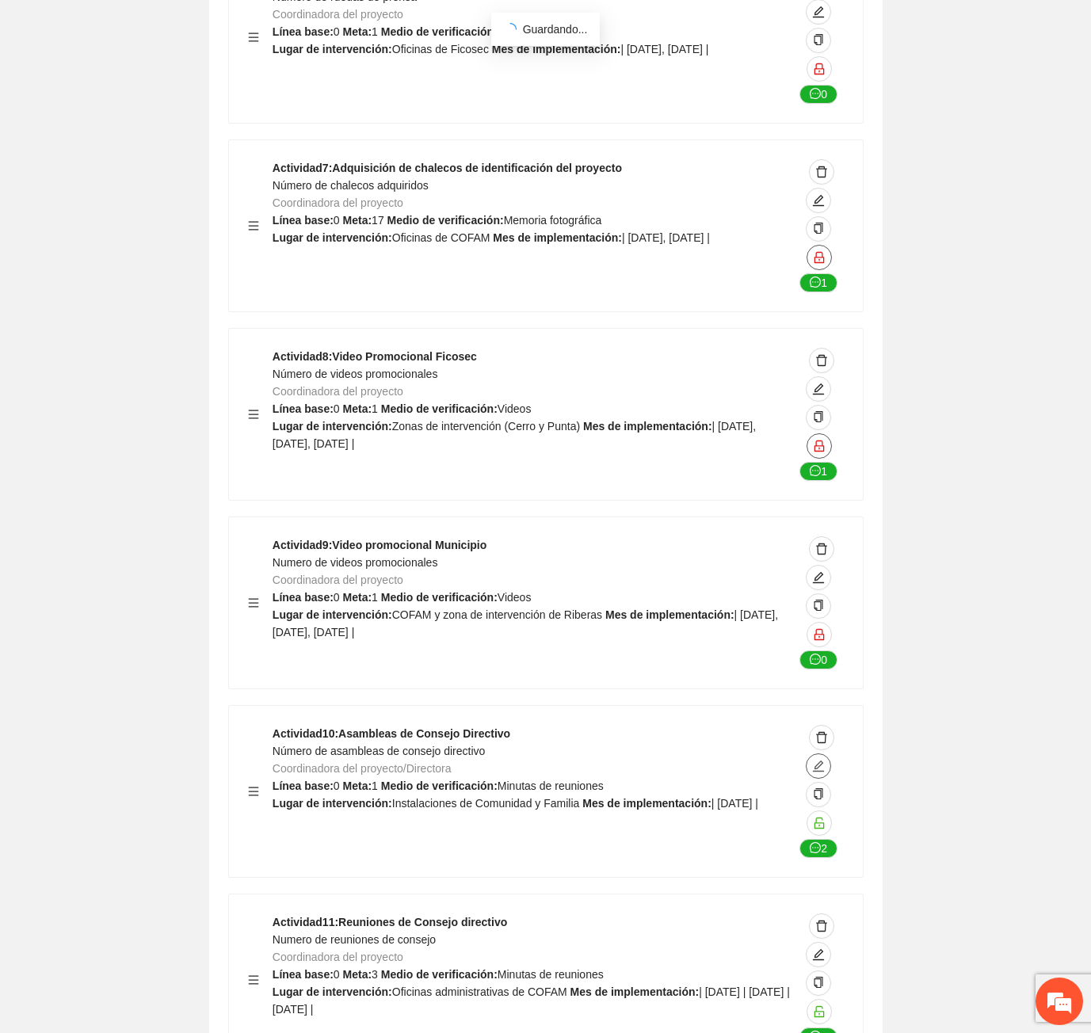
click at [817, 760] on icon "edit" at bounding box center [818, 765] width 11 height 11
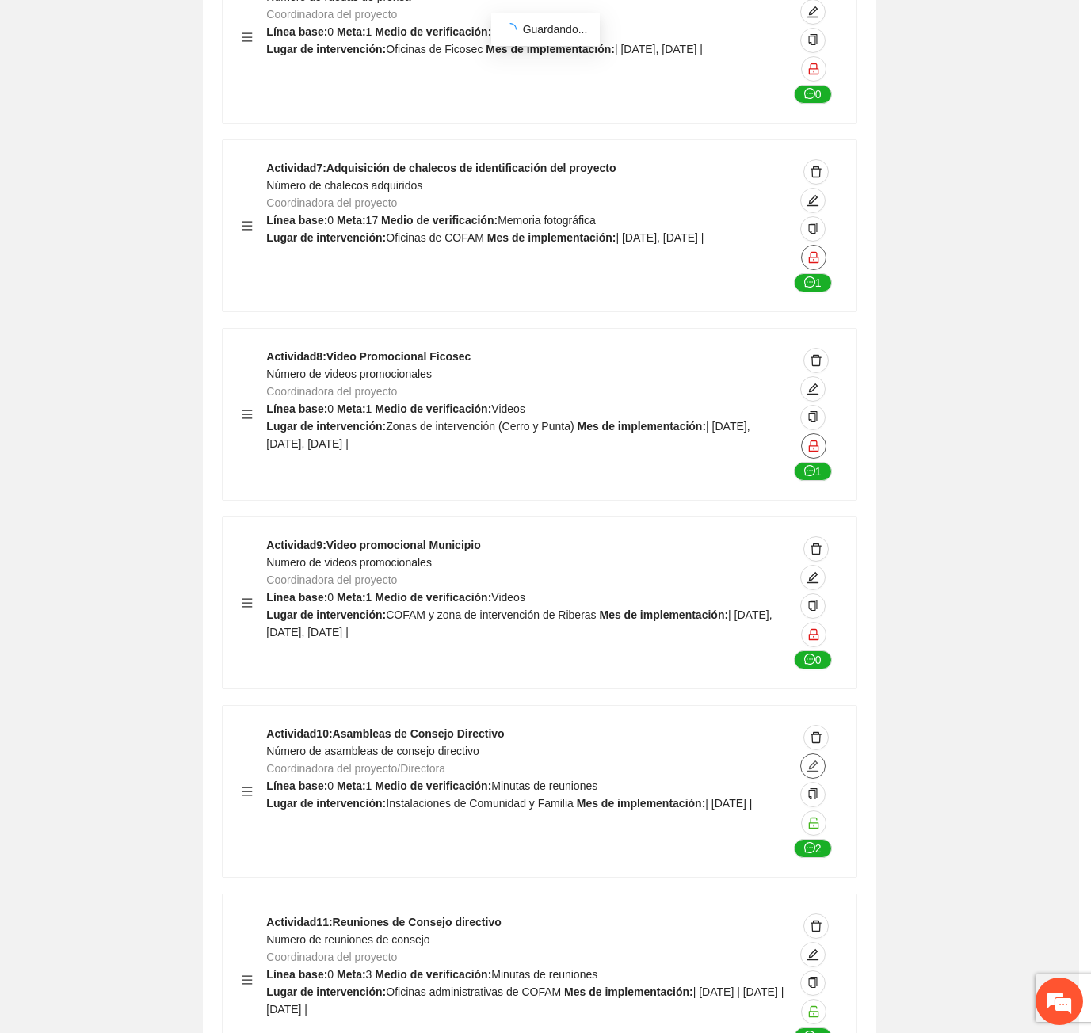
type textarea "**********"
type input "**********"
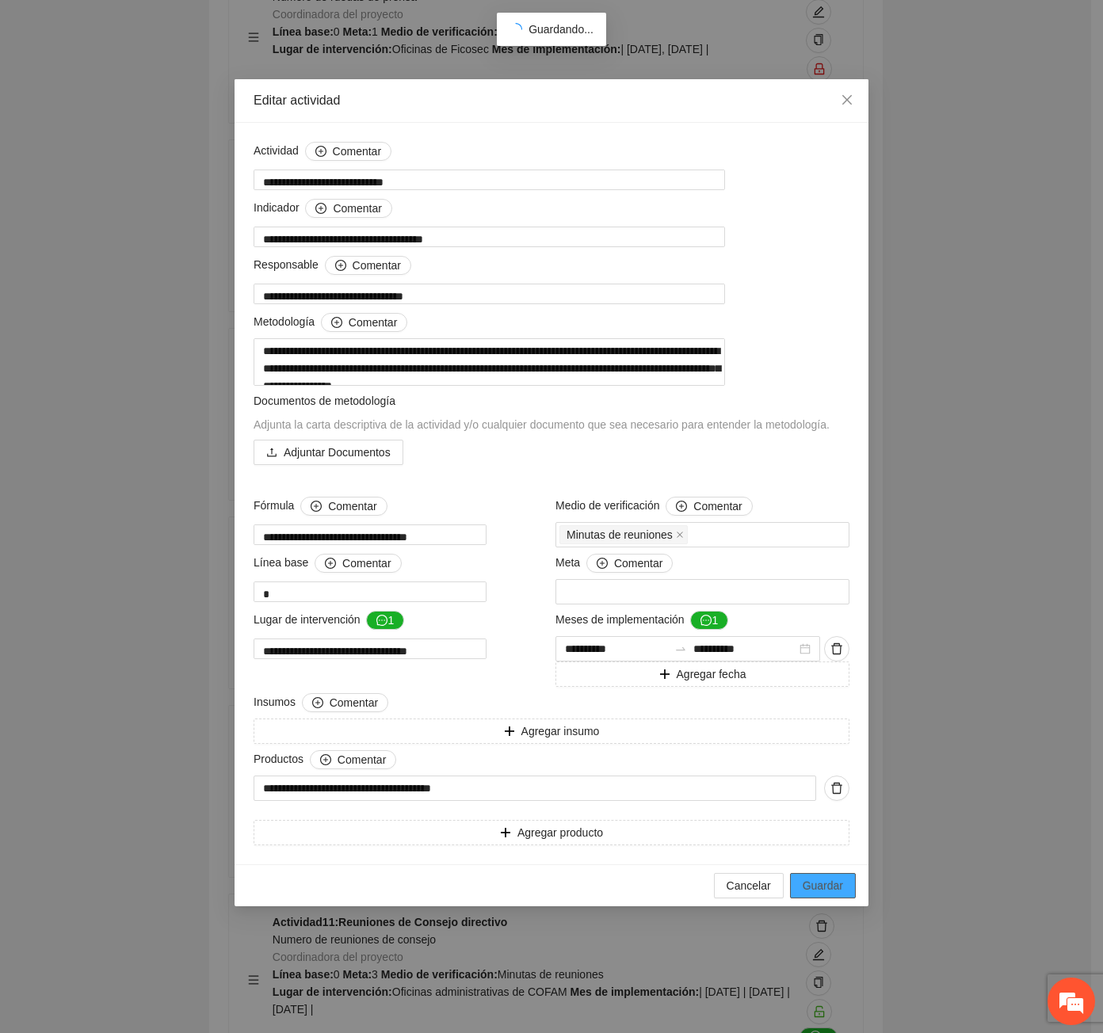
click at [816, 894] on span "Guardar" at bounding box center [822, 885] width 40 height 17
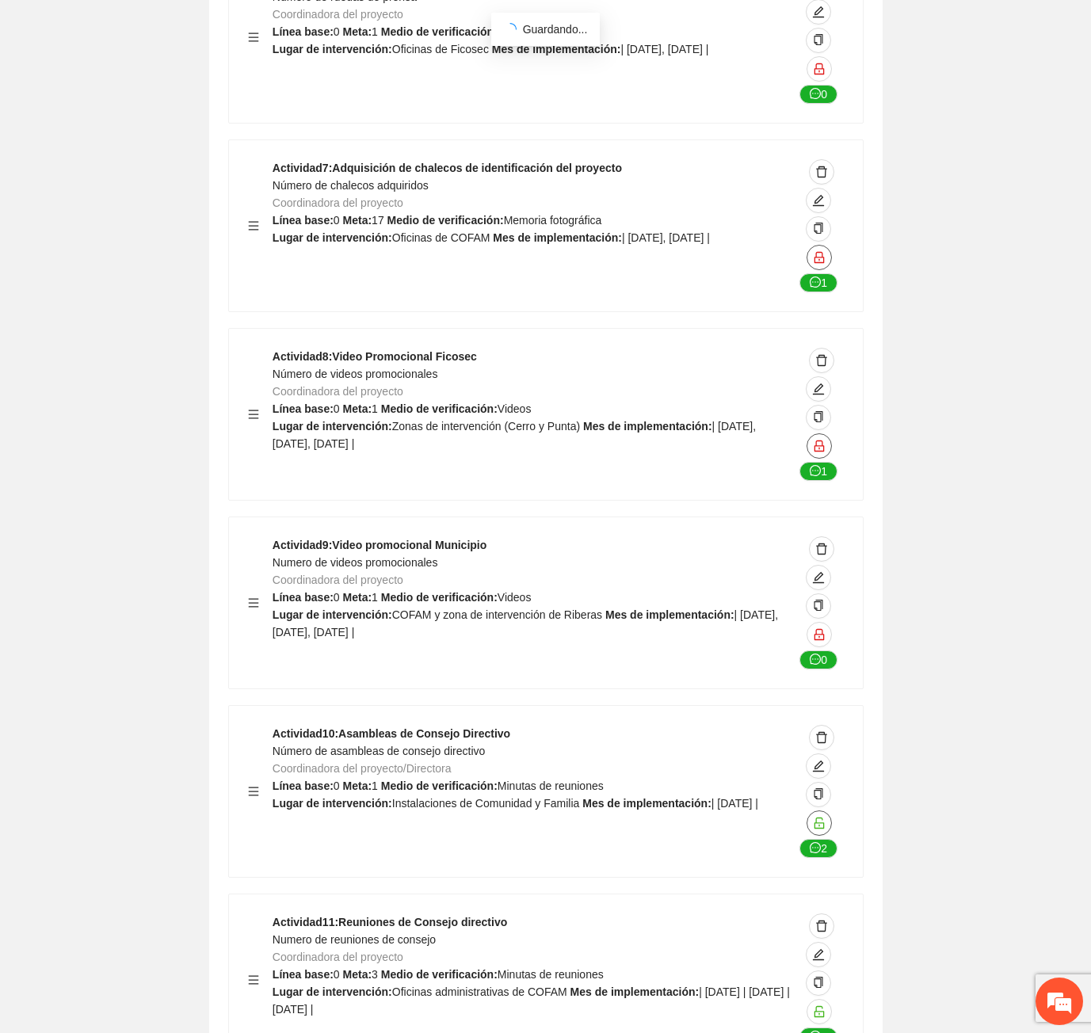
click at [815, 817] on icon "unlock" at bounding box center [819, 822] width 10 height 11
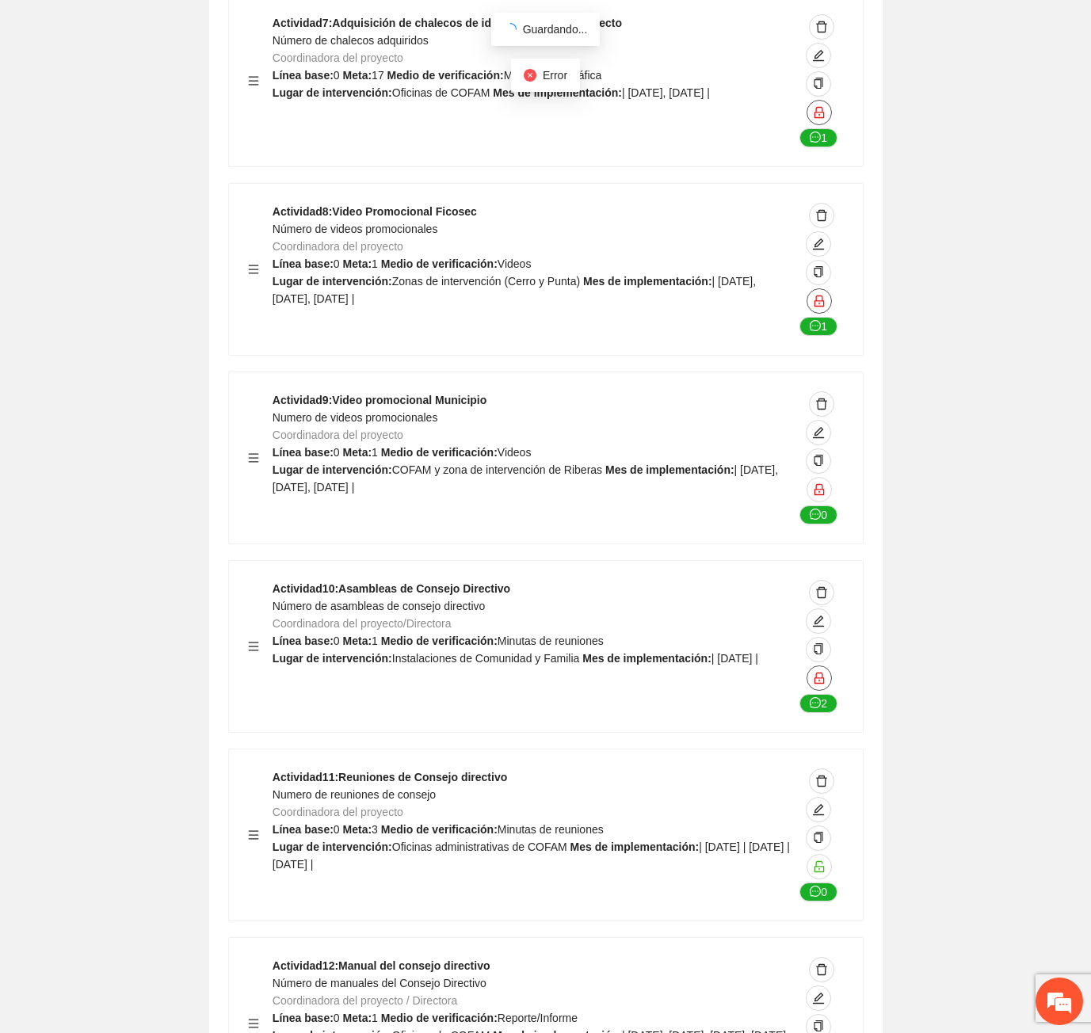
scroll to position [38441, 0]
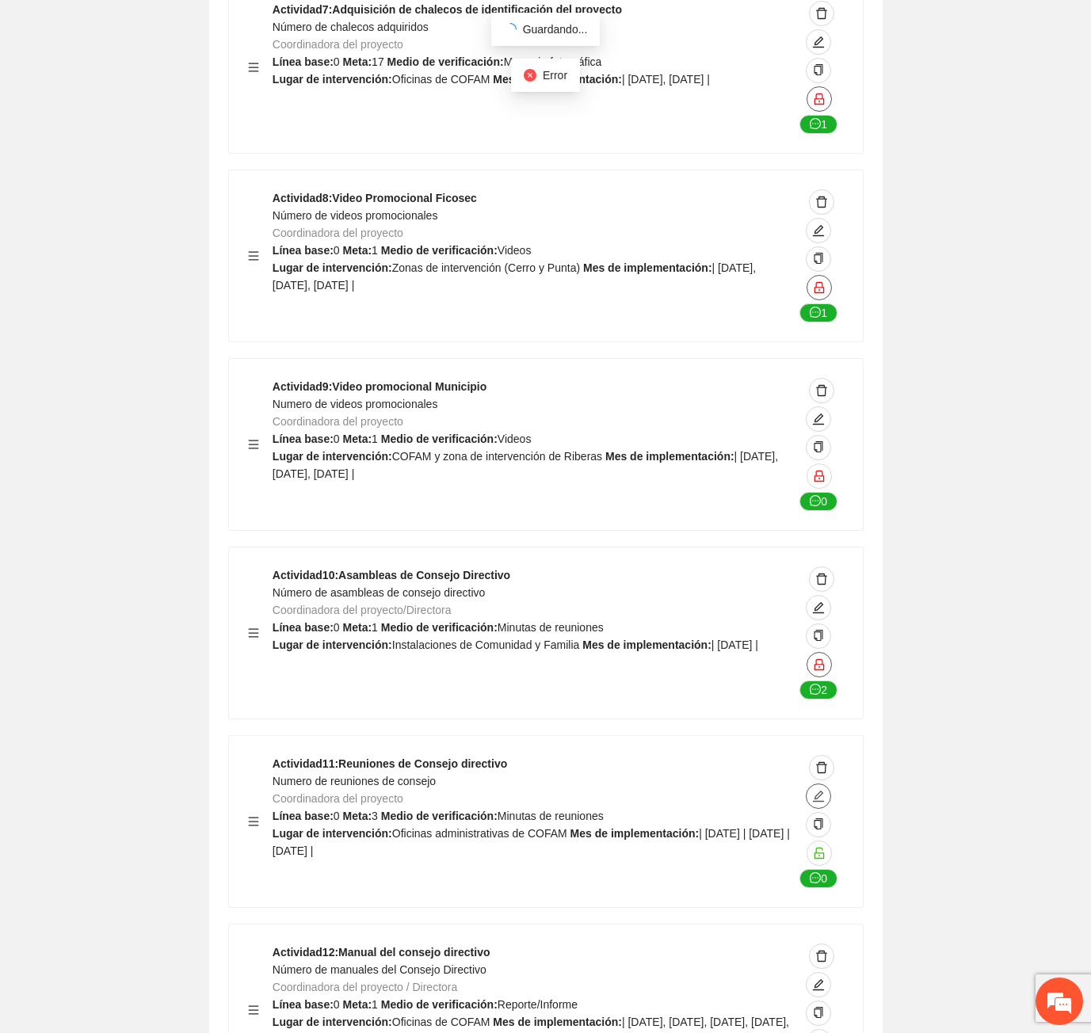
click at [810, 790] on span "edit" at bounding box center [818, 796] width 24 height 13
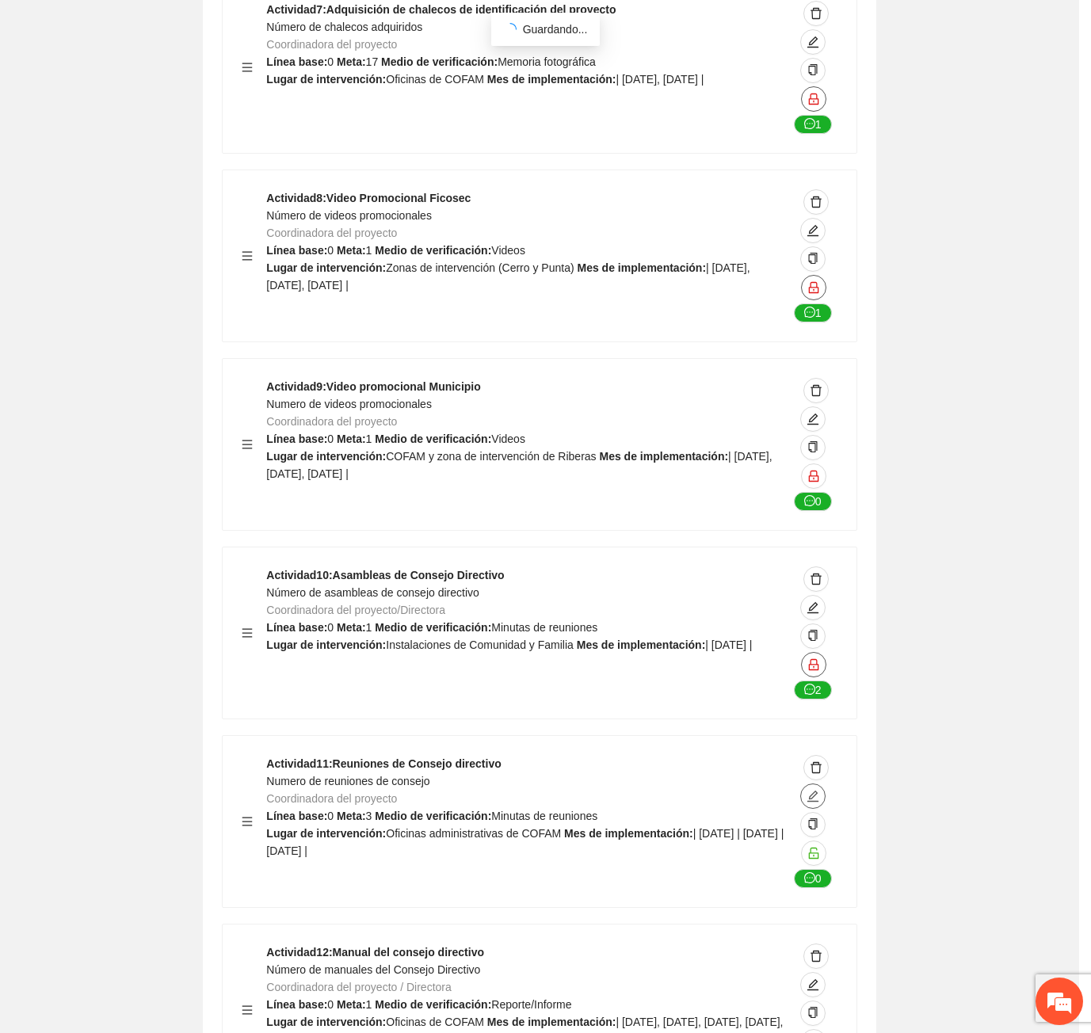
type textarea "**********"
type input "**********"
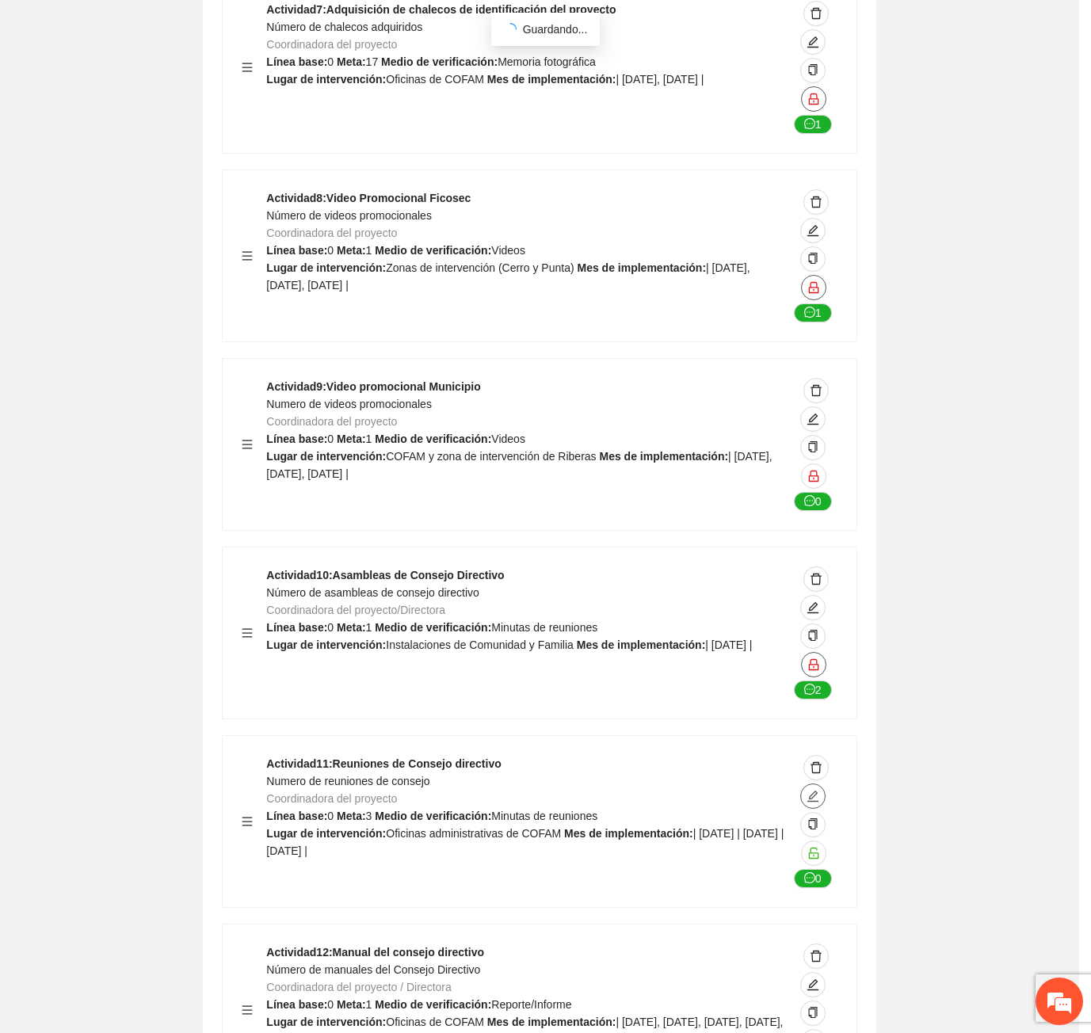
type input "**********"
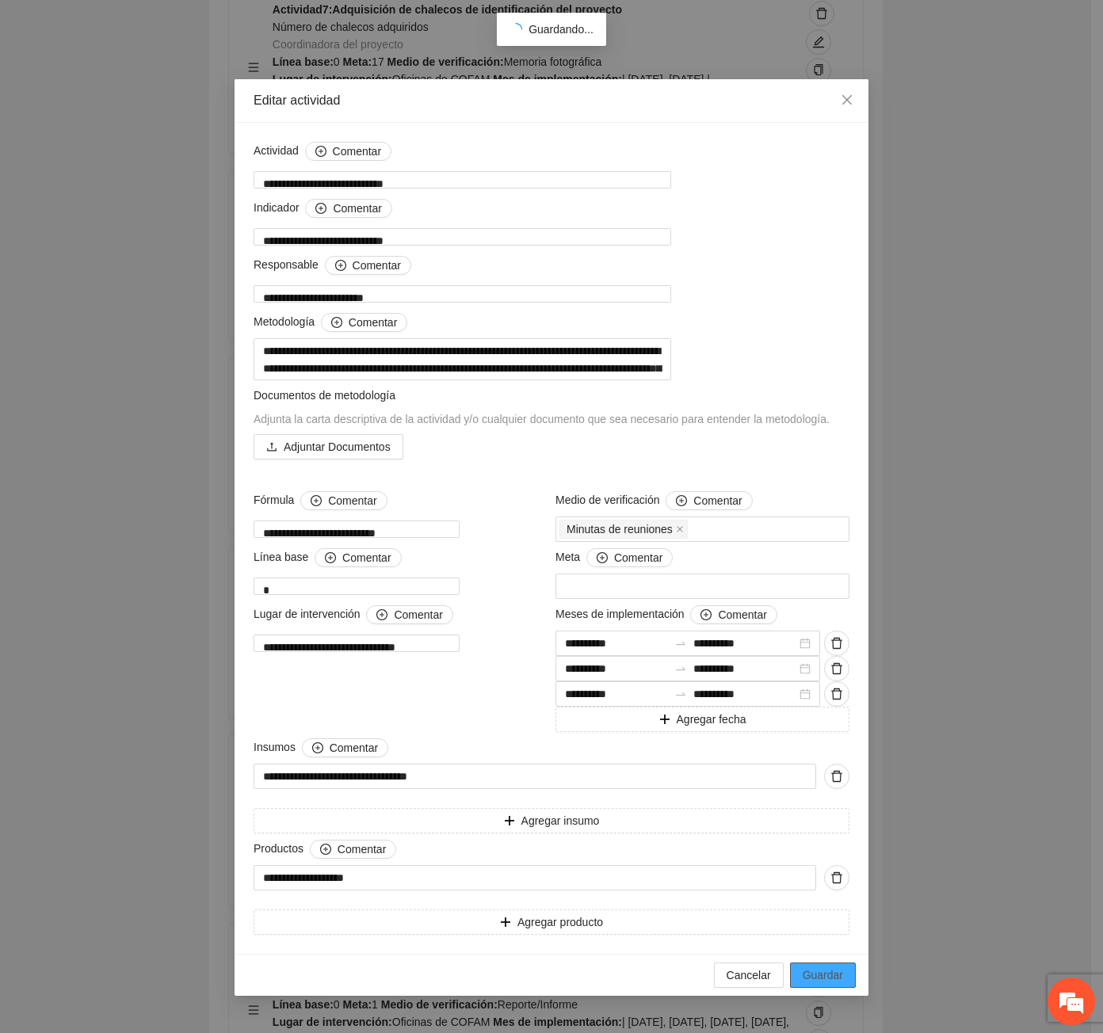
click at [848, 988] on button "Guardar" at bounding box center [823, 974] width 66 height 25
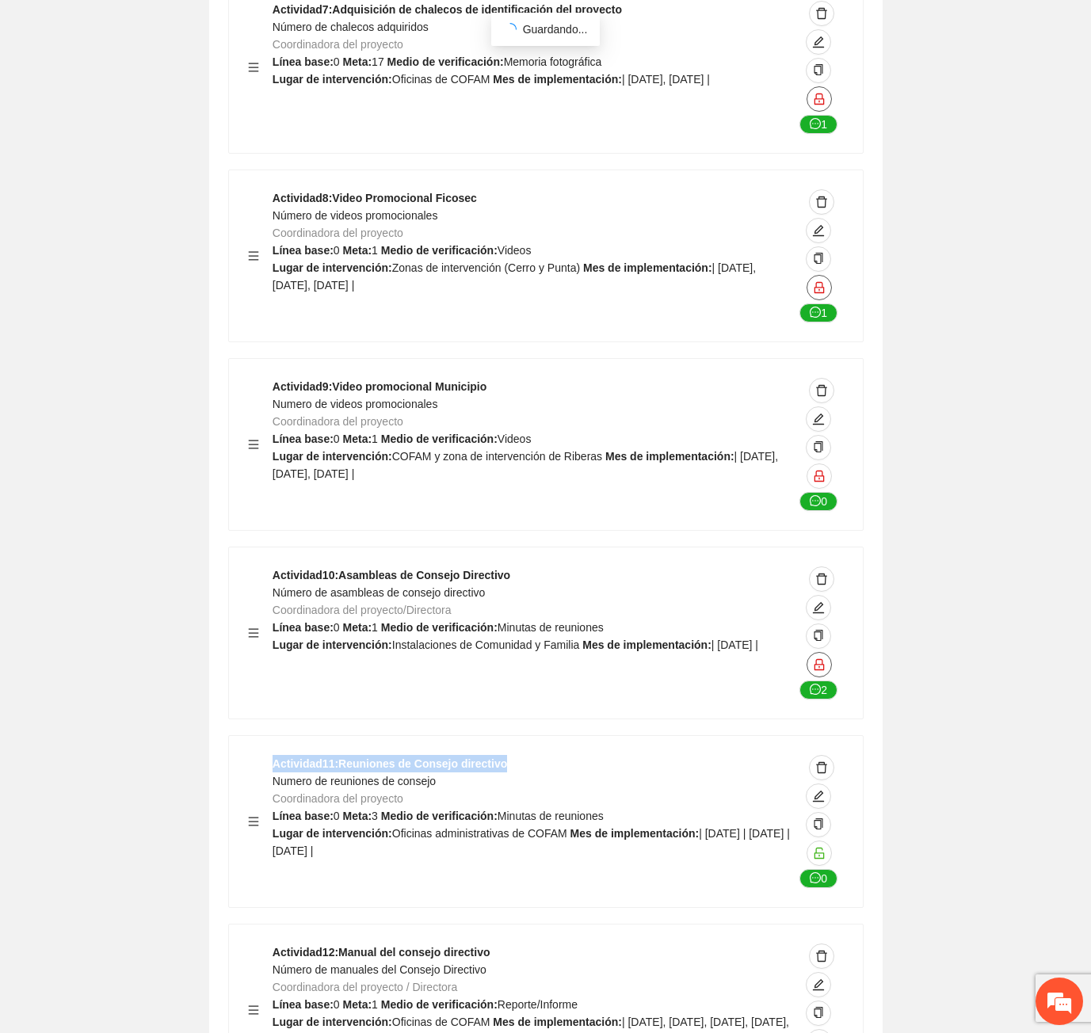
drag, startPoint x: 524, startPoint y: 635, endPoint x: 260, endPoint y: 618, distance: 264.3
click at [260, 736] on div "Actividad 11 : Reuniones de Consejo directivo Numero de reuniones de consejo Co…" at bounding box center [546, 821] width 634 height 171
copy strong "Actividad 11 : Reuniones de Consejo directivo"
click at [438, 755] on div "Actividad 11 : Reuniones de Consejo directivo Numero de reuniones de consejo Co…" at bounding box center [533, 821] width 521 height 133
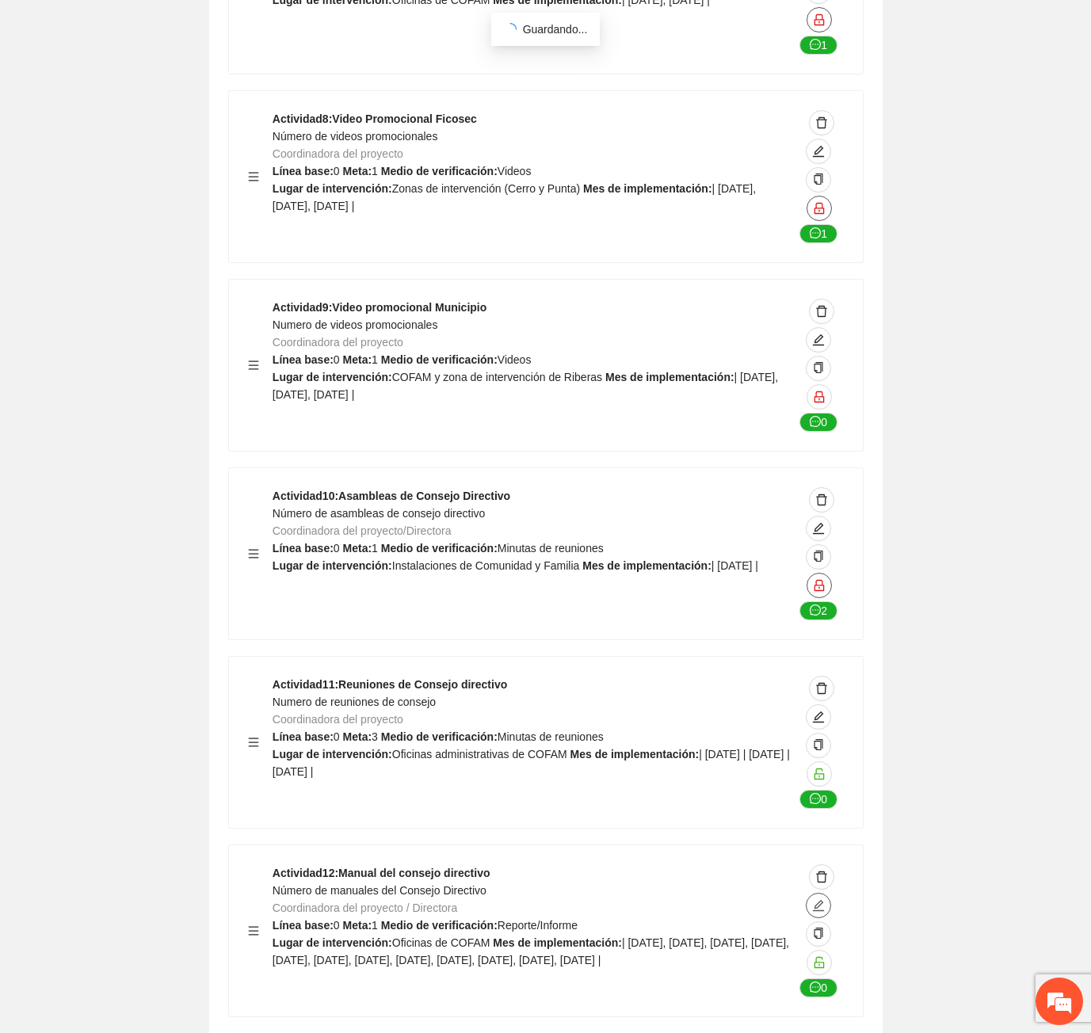
click at [823, 899] on icon "edit" at bounding box center [818, 905] width 13 height 13
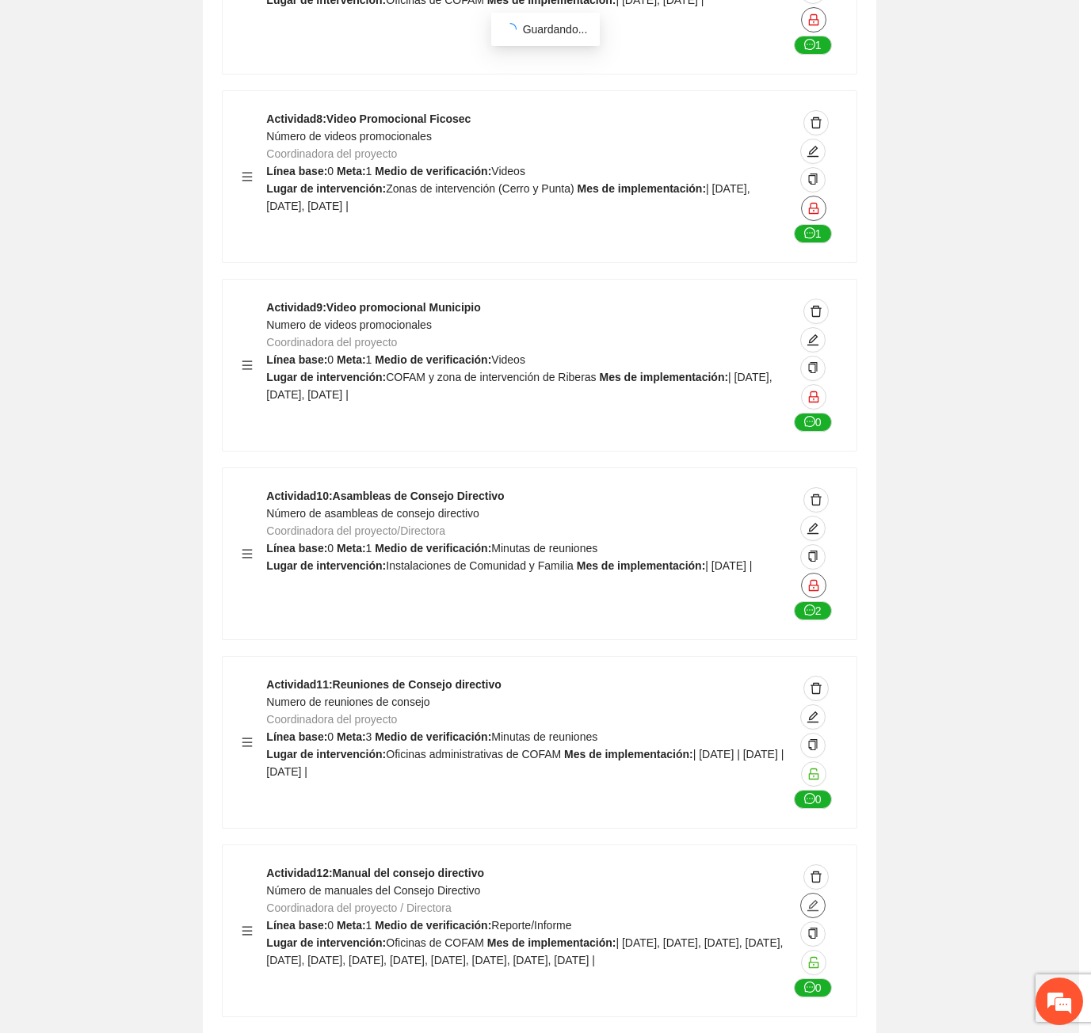
type textarea "**********"
type input "**********"
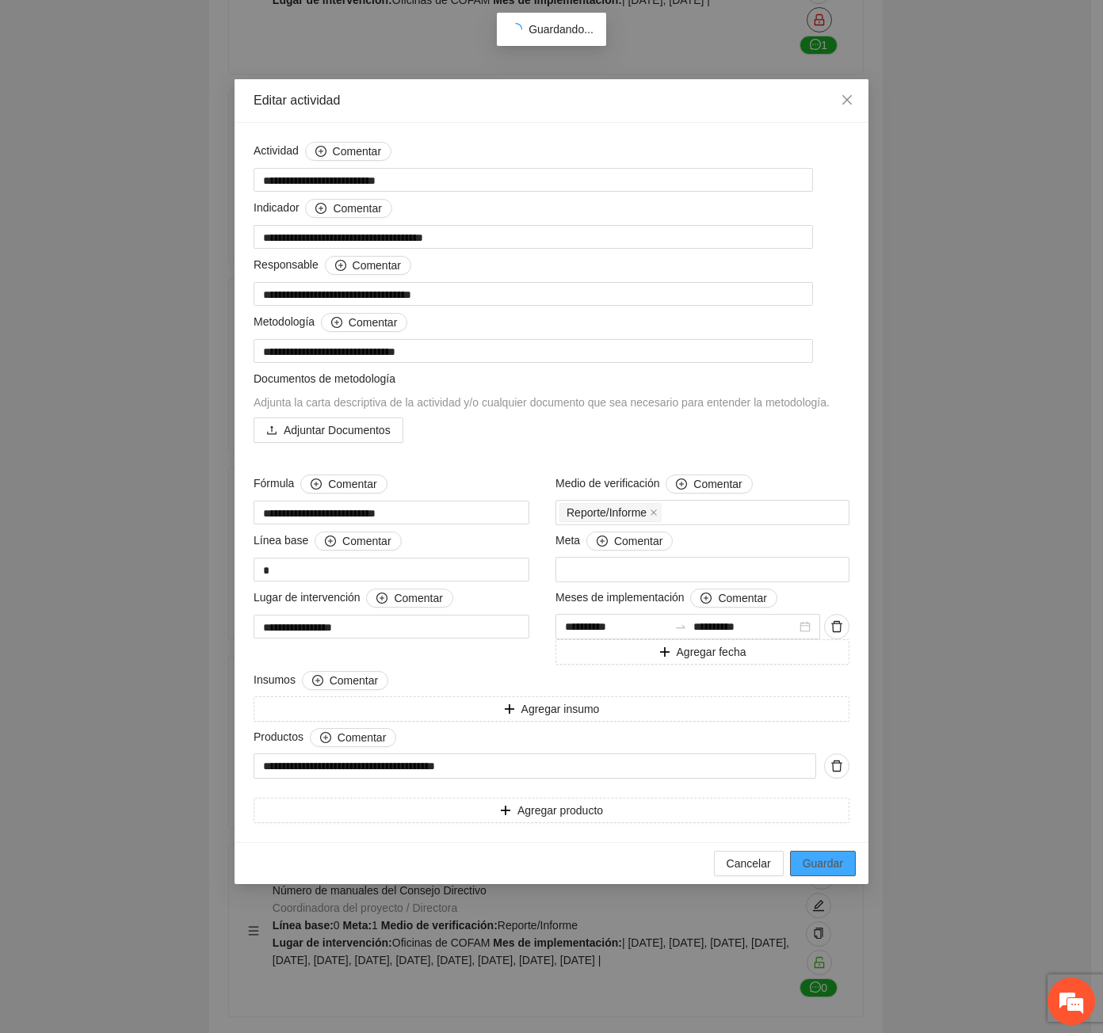
drag, startPoint x: 820, startPoint y: 874, endPoint x: 1077, endPoint y: 818, distance: 263.4
click at [821, 874] on button "Guardar" at bounding box center [823, 863] width 66 height 25
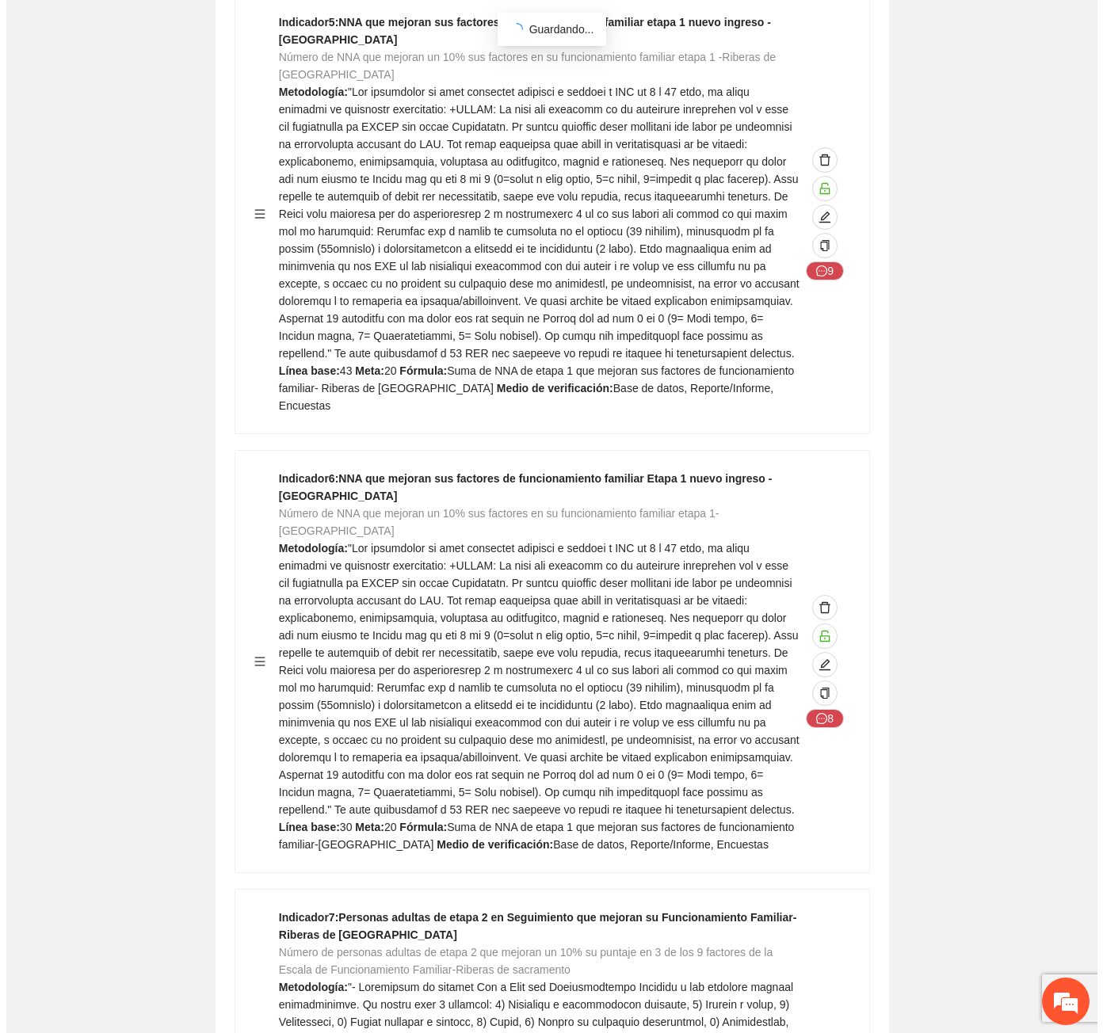
scroll to position [0, 0]
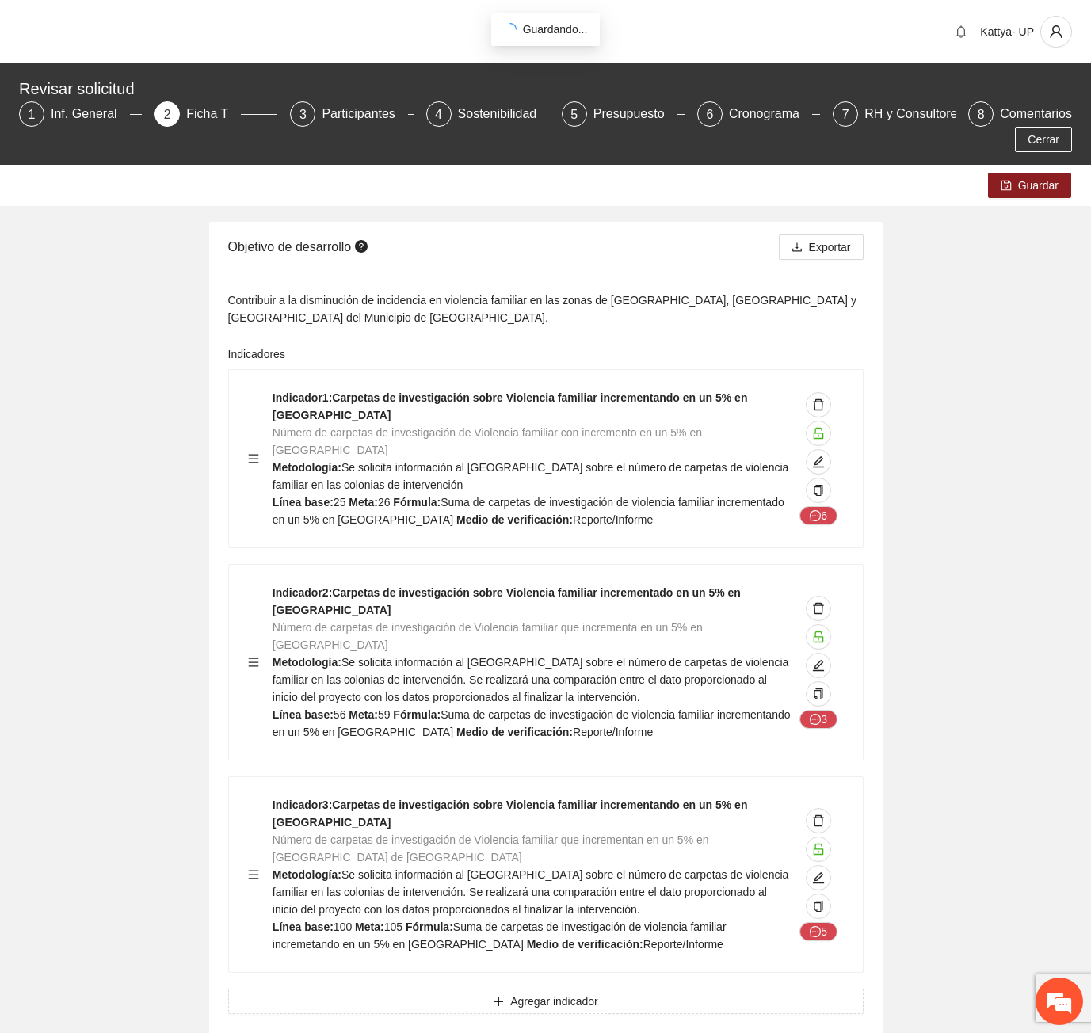
click at [1010, 173] on div "Guardar" at bounding box center [545, 185] width 1091 height 41
click at [1009, 181] on icon "save" at bounding box center [1006, 186] width 10 height 10
click at [823, 455] on icon "edit" at bounding box center [818, 461] width 13 height 13
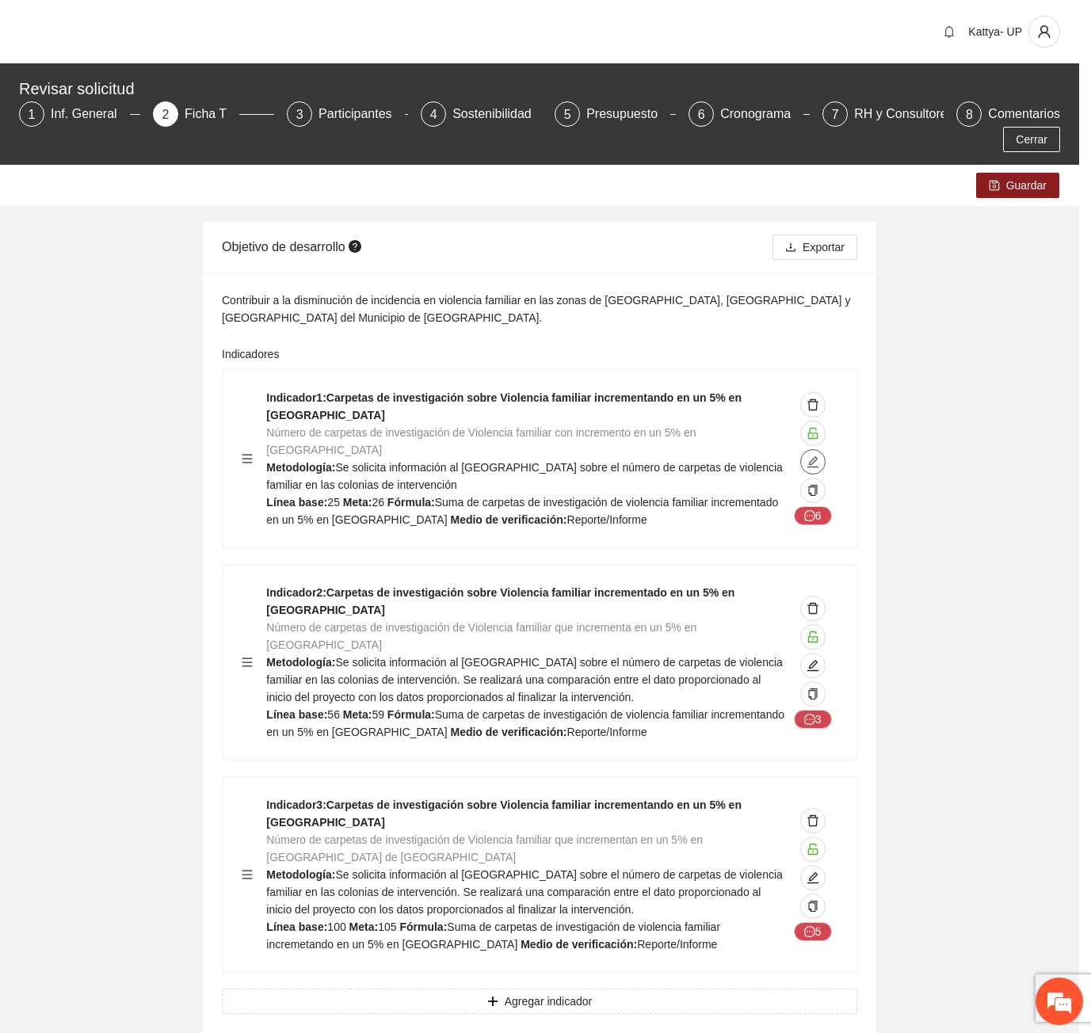
type textarea "**"
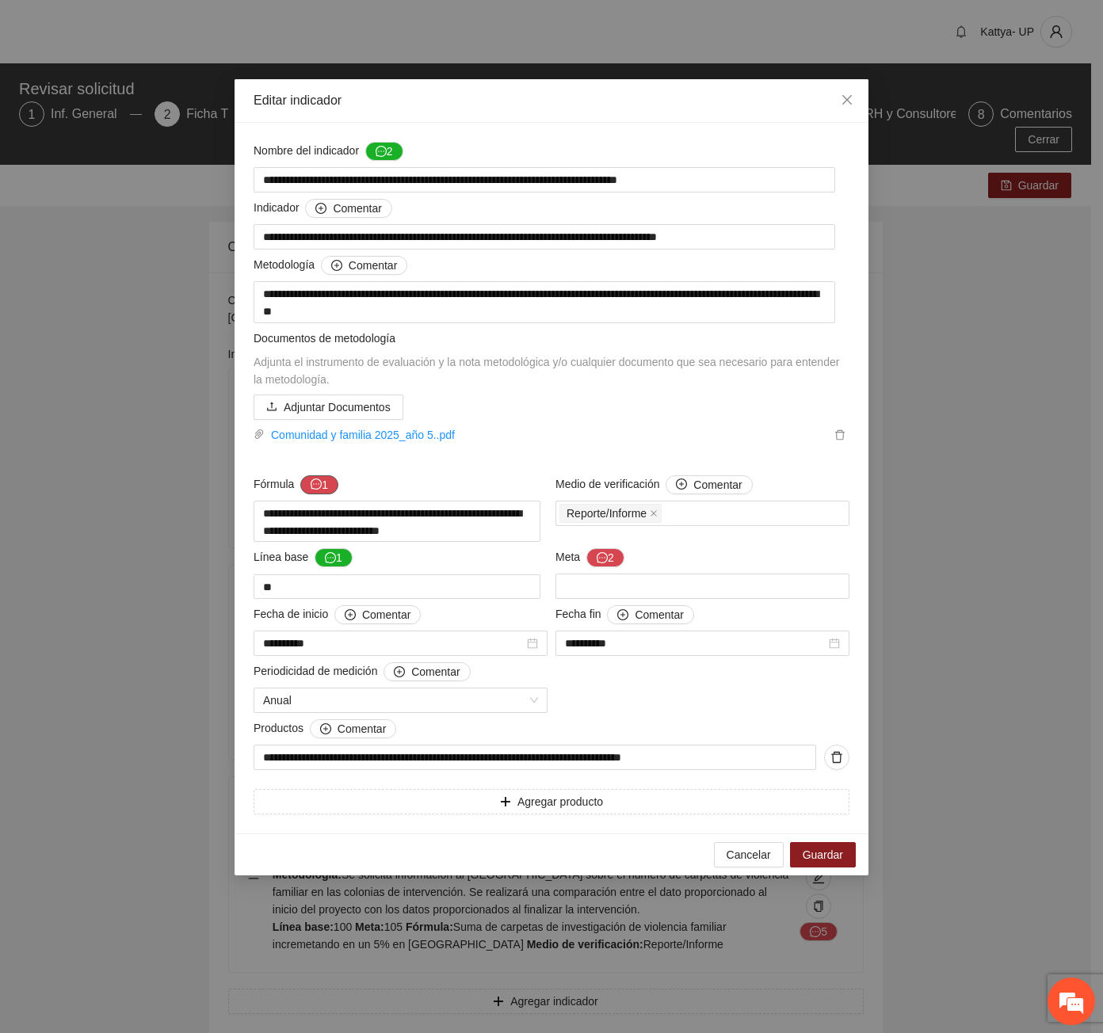
click at [313, 487] on icon "message" at bounding box center [316, 483] width 11 height 11
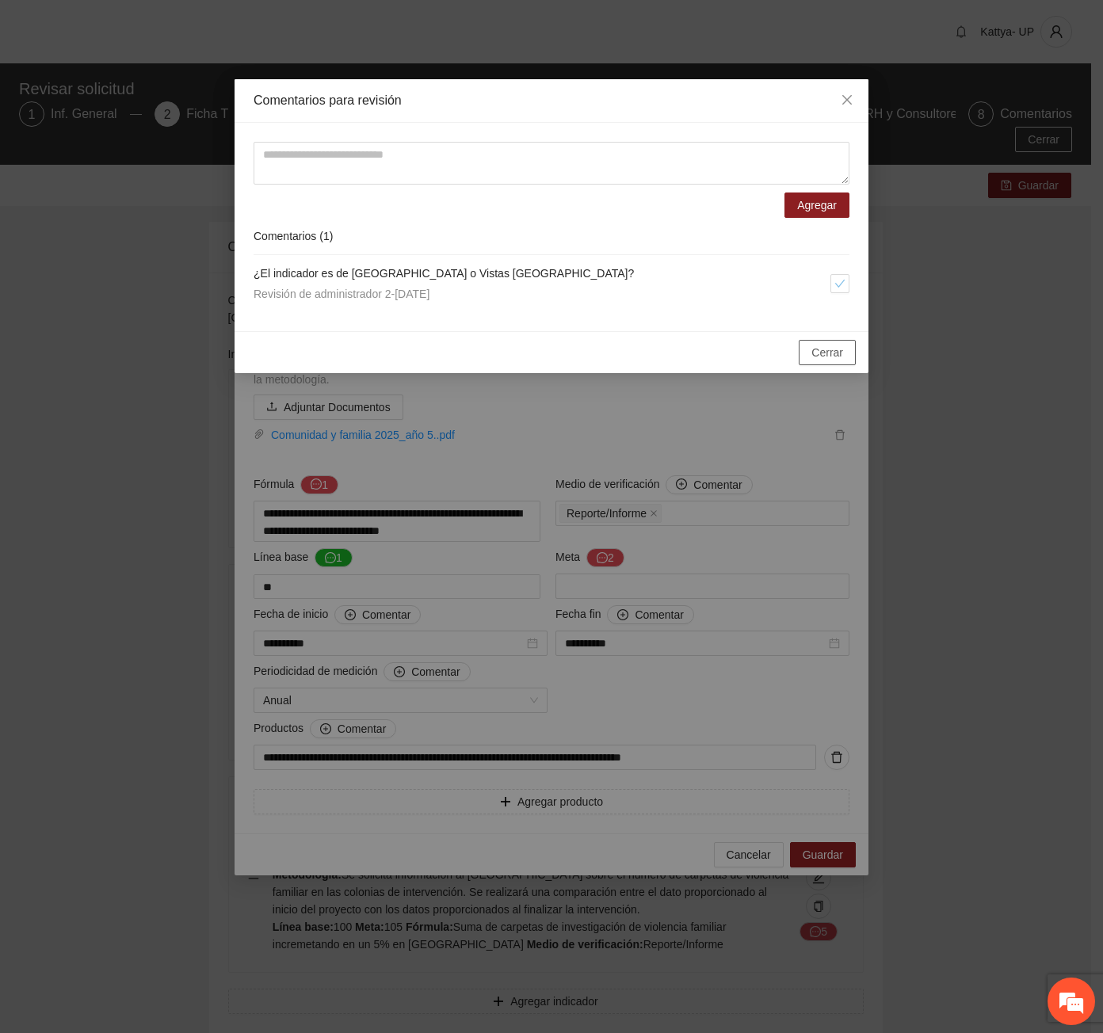
click at [833, 349] on span "Cerrar" at bounding box center [827, 352] width 32 height 17
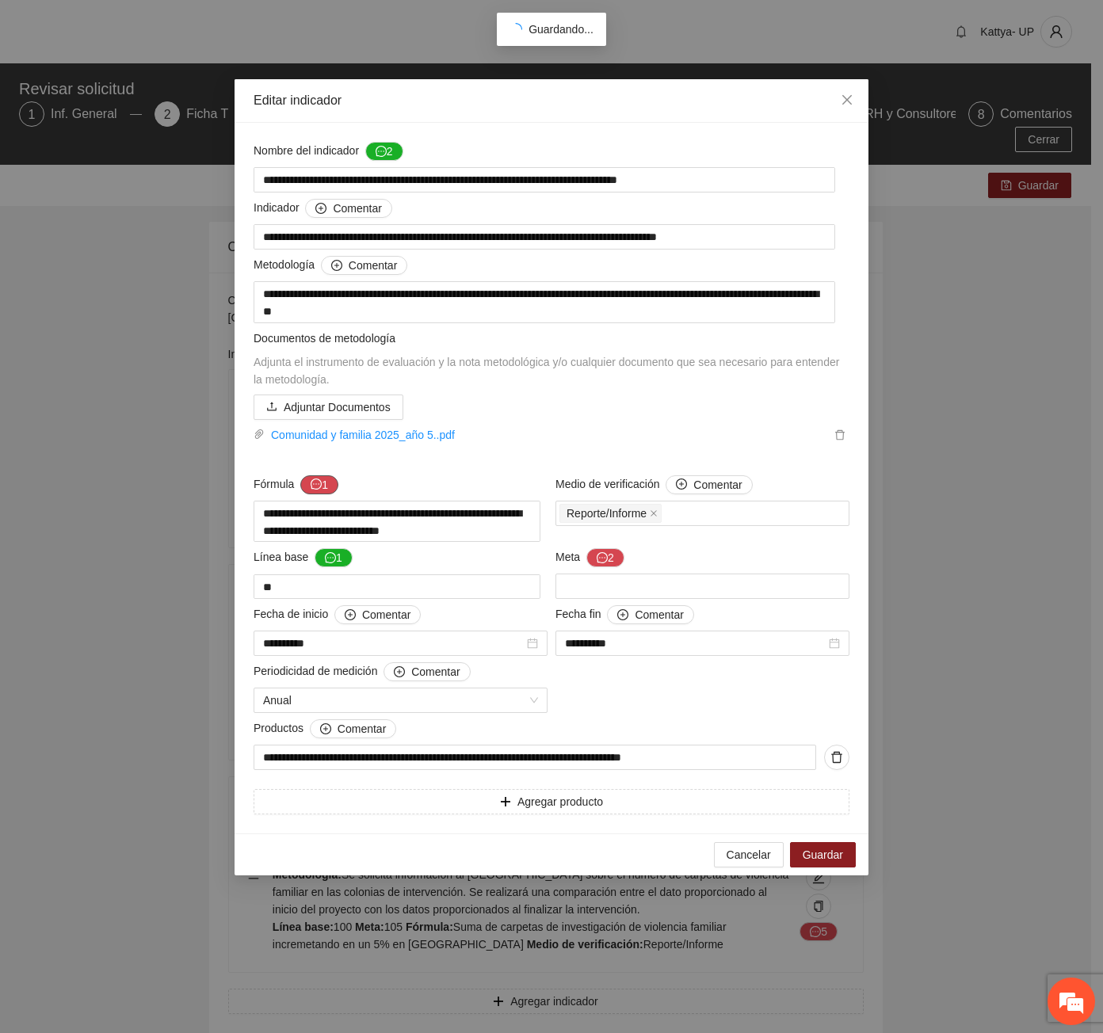
click at [325, 484] on button "1" at bounding box center [319, 484] width 38 height 19
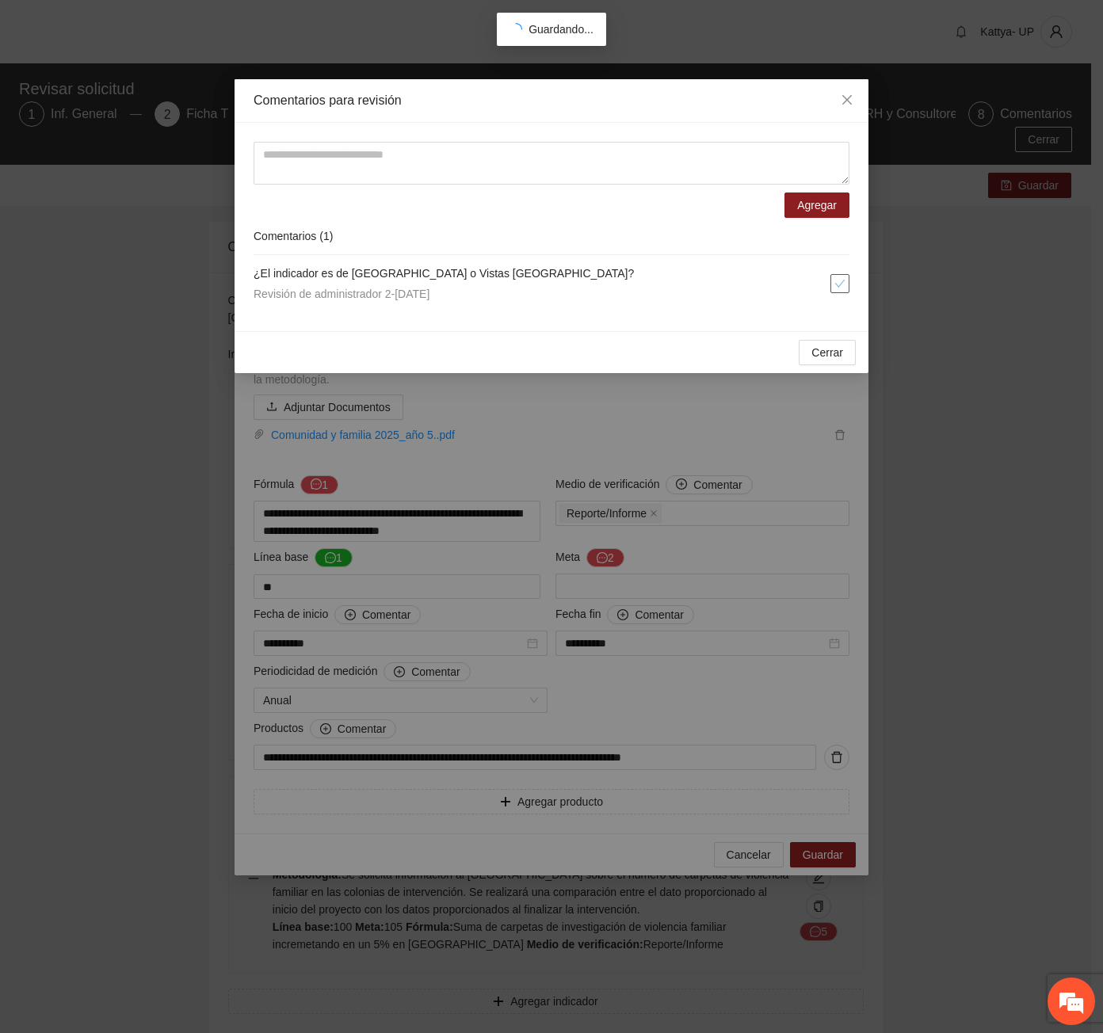
click at [848, 284] on span "check" at bounding box center [839, 283] width 17 height 11
click at [843, 349] on button "Cerrar" at bounding box center [827, 352] width 57 height 25
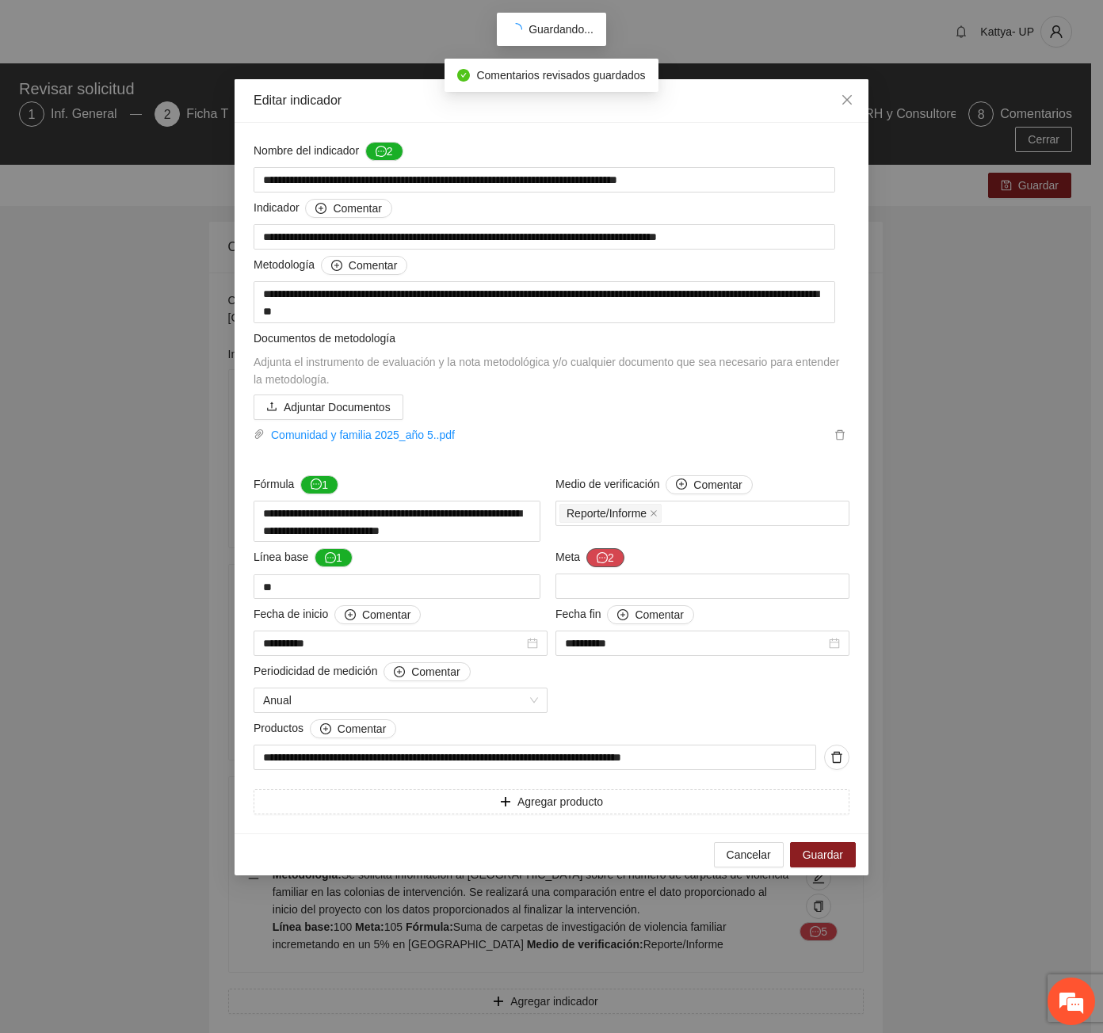
click at [599, 565] on span "message" at bounding box center [601, 558] width 11 height 13
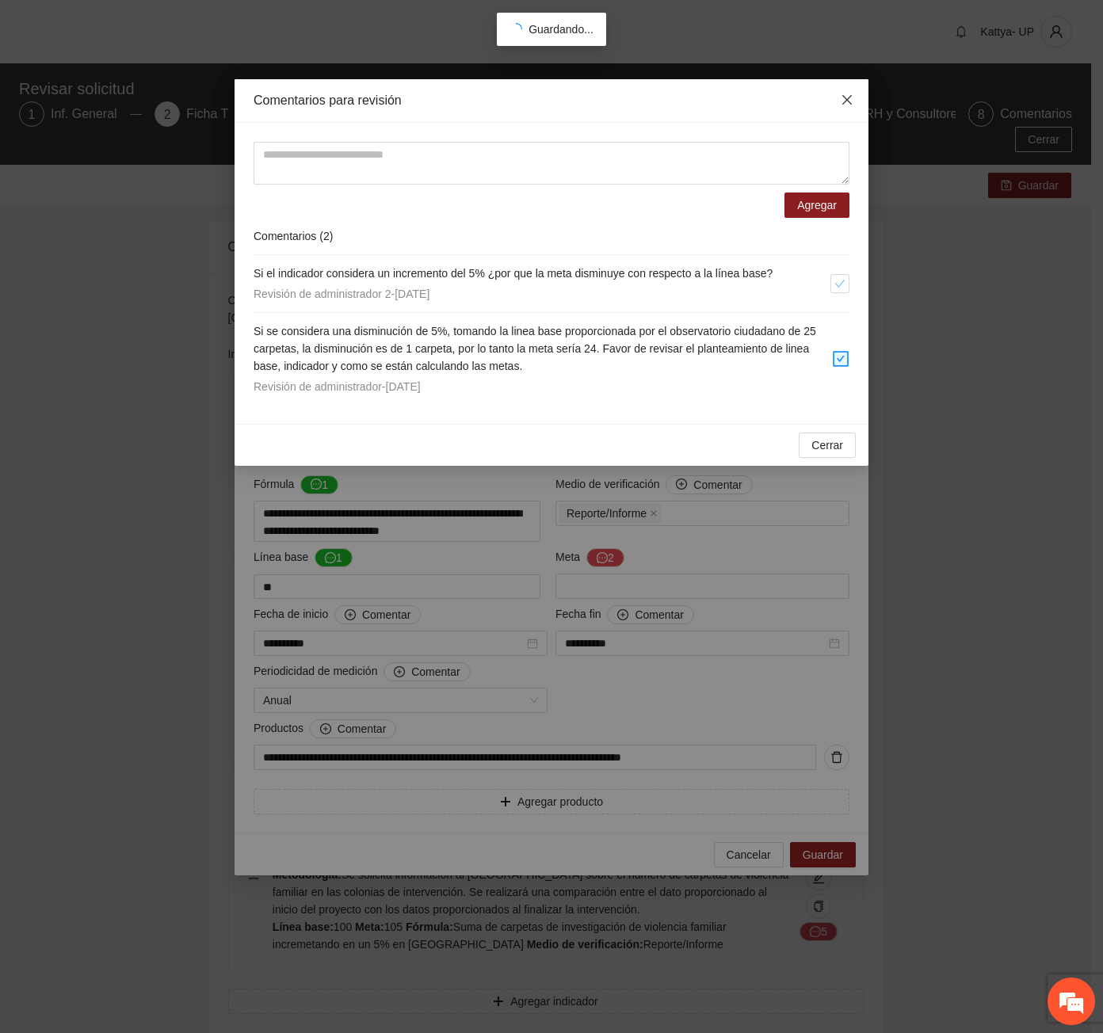
click at [837, 112] on span "Close" at bounding box center [846, 100] width 43 height 43
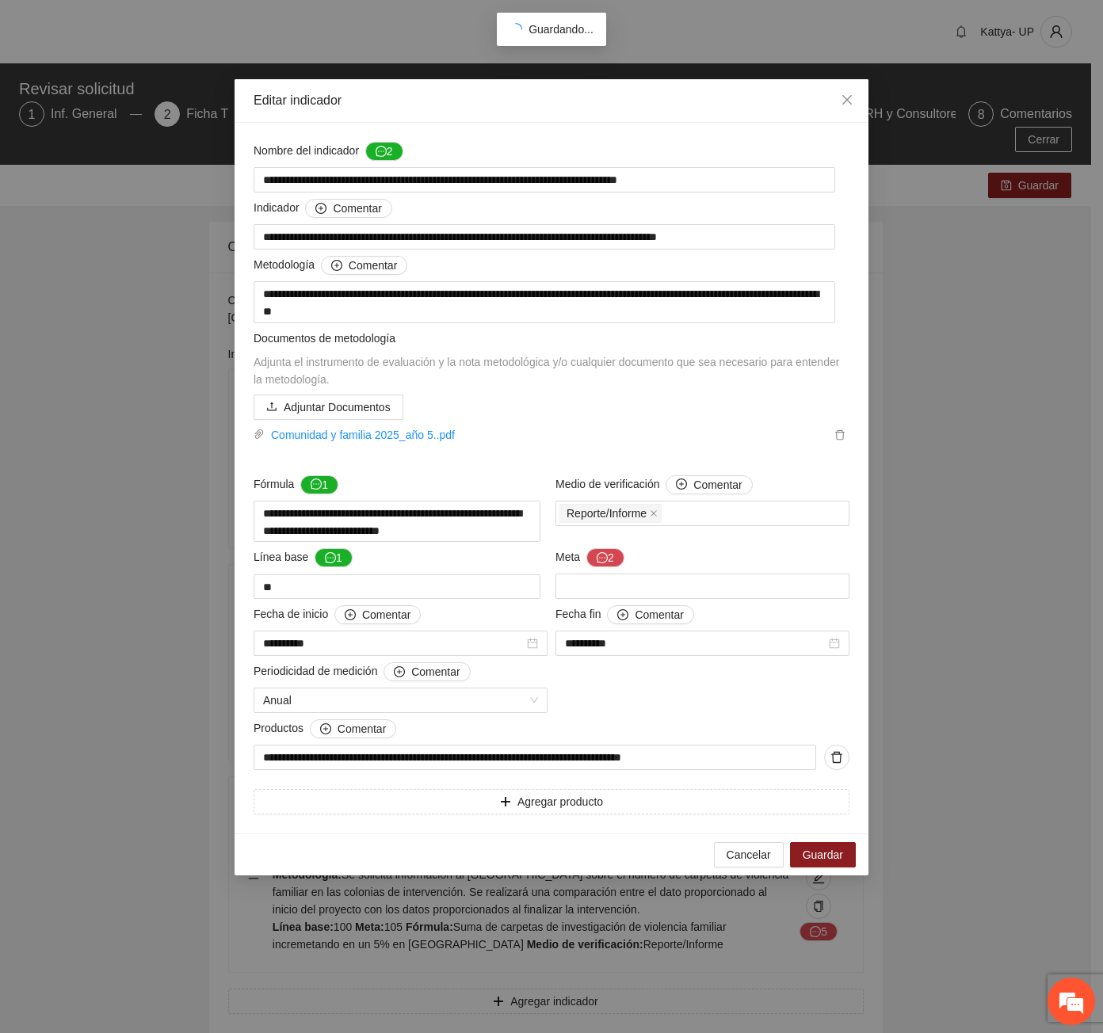
click at [587, 566] on span "Meta 2" at bounding box center [589, 557] width 69 height 19
click at [591, 565] on button "2" at bounding box center [605, 557] width 38 height 19
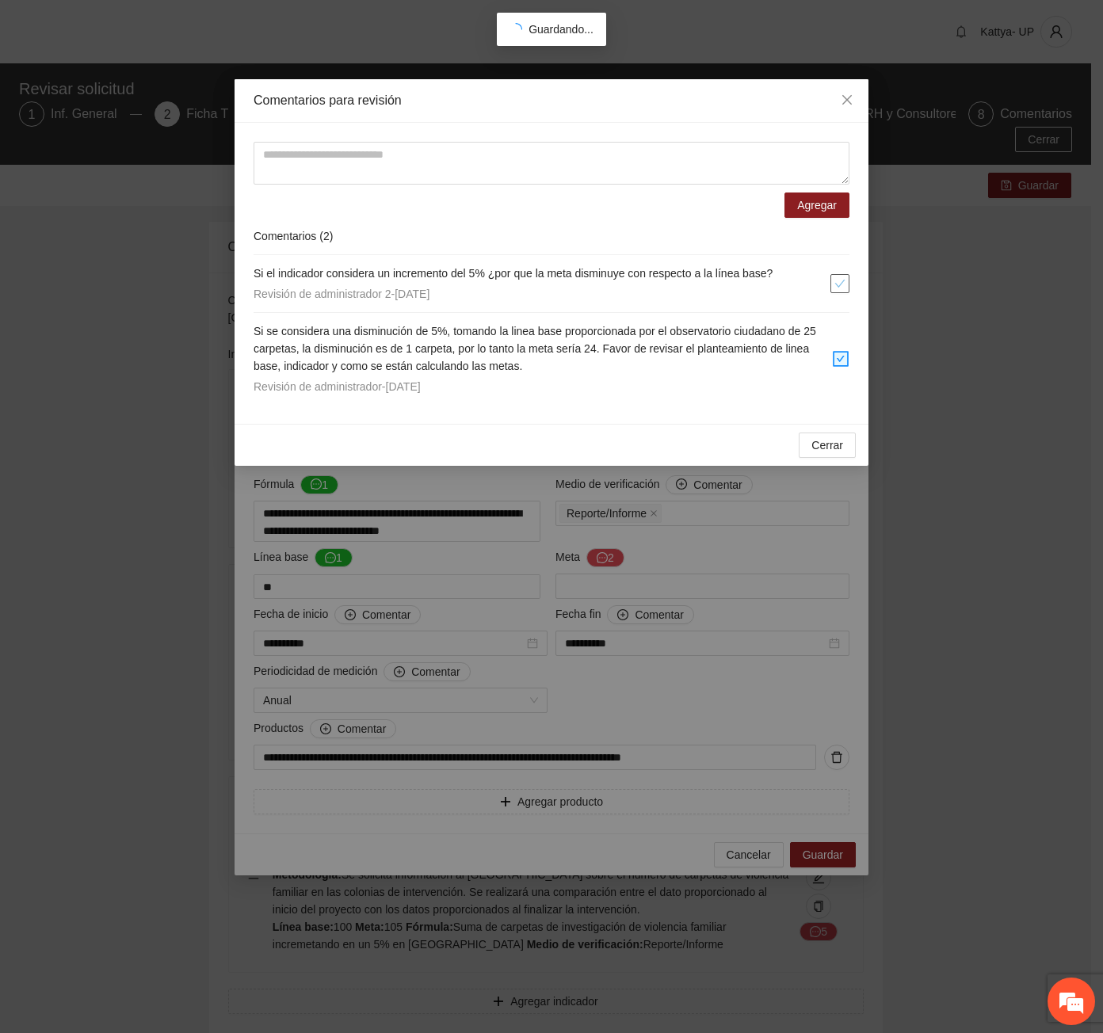
click at [844, 284] on icon "check" at bounding box center [839, 283] width 11 height 11
drag, startPoint x: 823, startPoint y: 441, endPoint x: 820, endPoint y: 449, distance: 8.5
click at [824, 444] on span "Cerrar" at bounding box center [827, 444] width 32 height 17
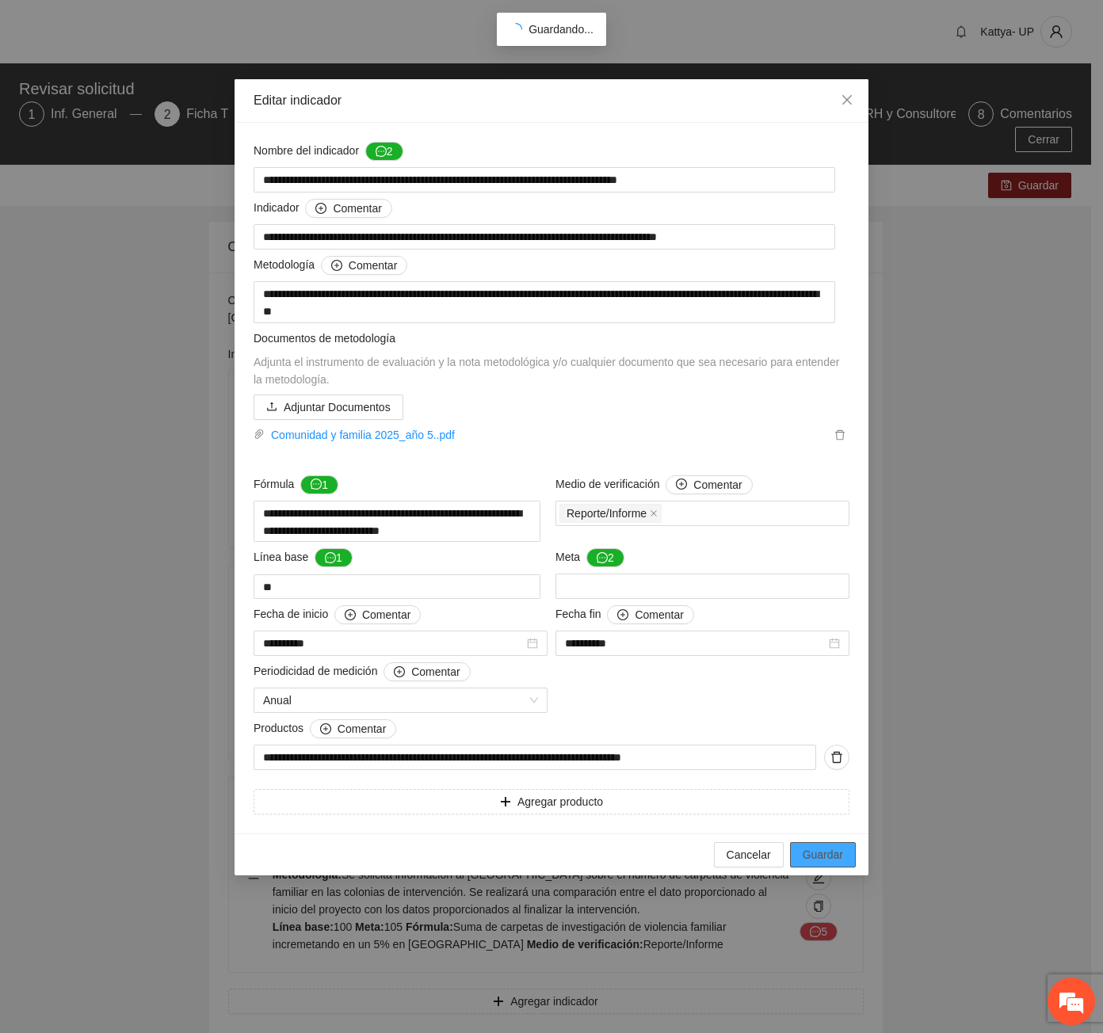
click at [818, 861] on span "Guardar" at bounding box center [822, 854] width 40 height 17
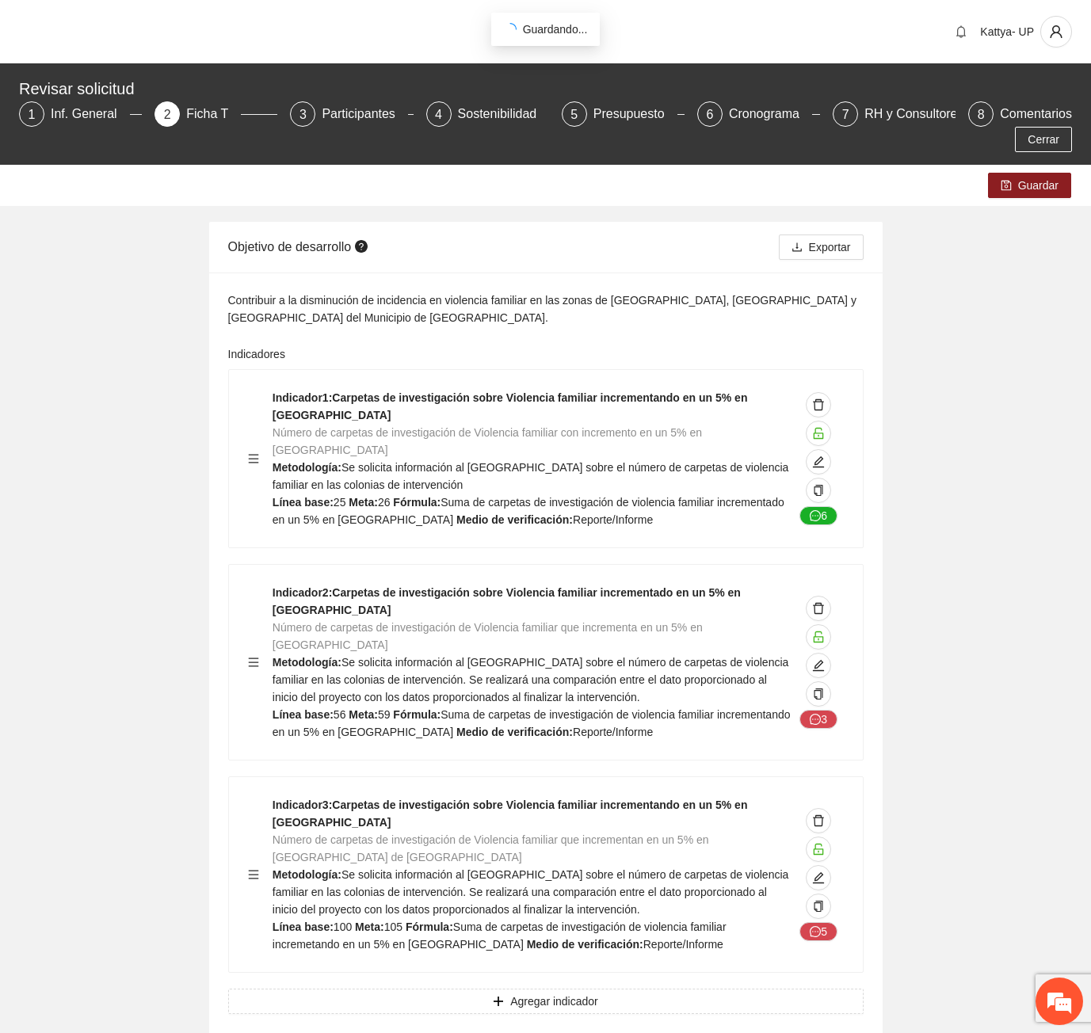
click at [800, 624] on div "3" at bounding box center [819, 662] width 50 height 157
click at [818, 659] on icon "edit" at bounding box center [818, 665] width 13 height 13
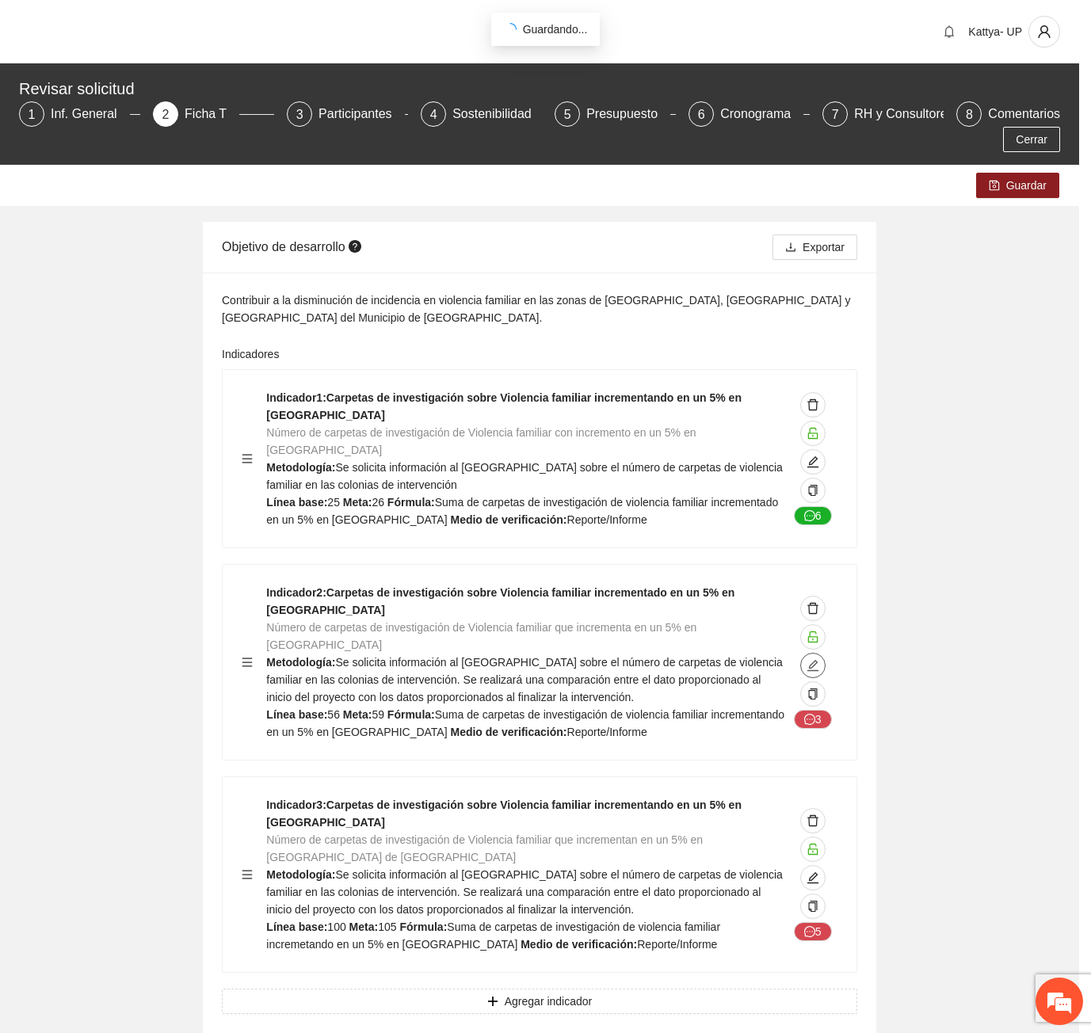
type textarea "**"
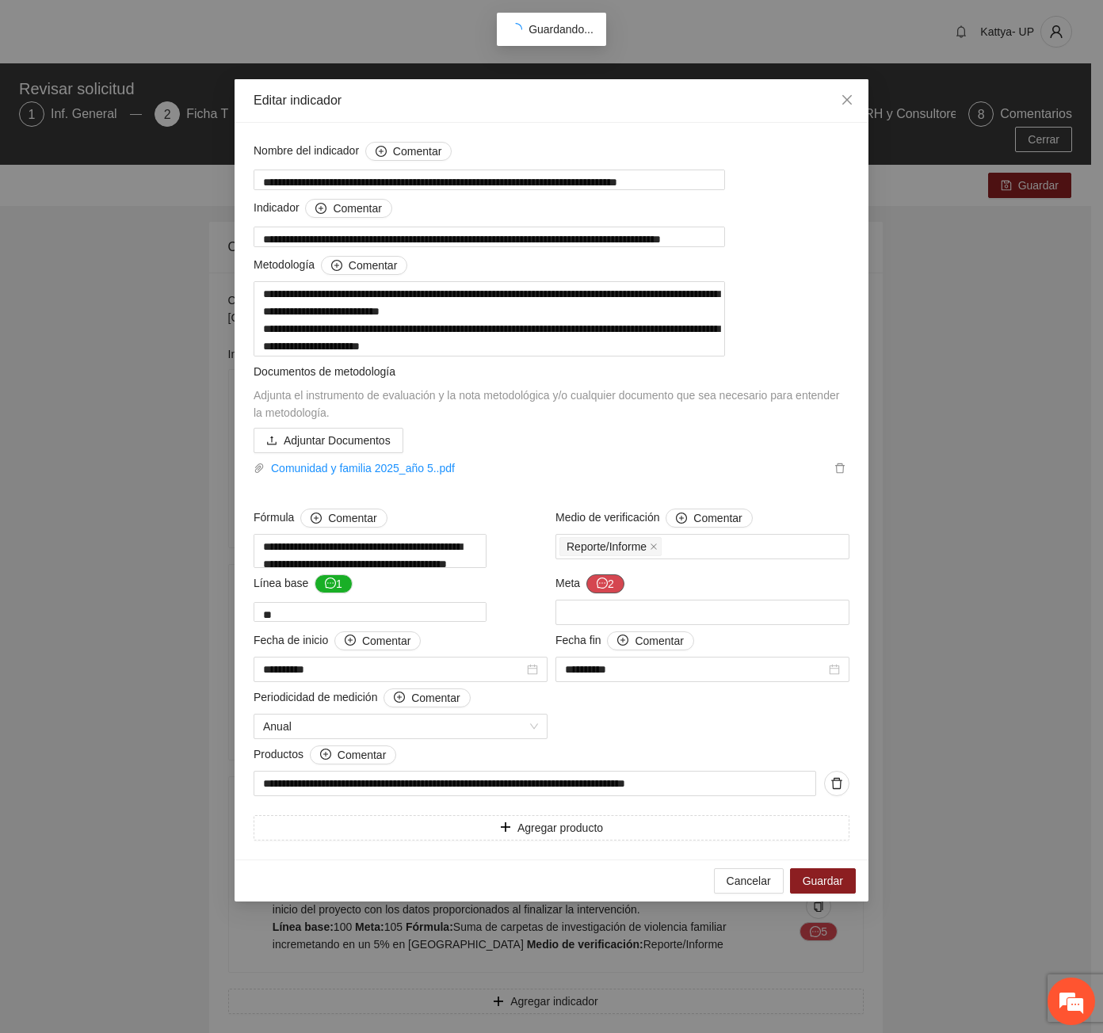
click at [600, 589] on icon "message" at bounding box center [601, 582] width 11 height 11
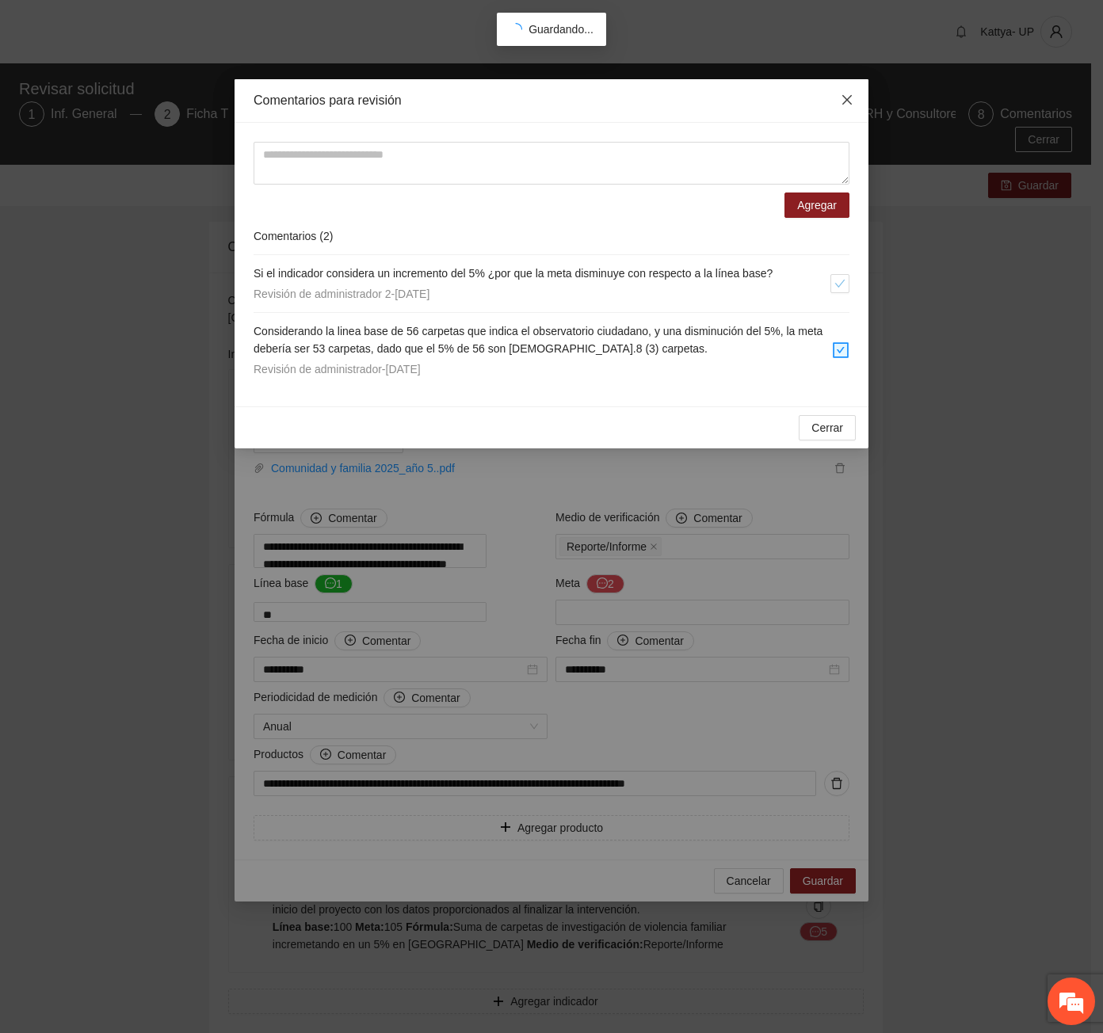
click at [846, 96] on icon "close" at bounding box center [846, 99] width 13 height 13
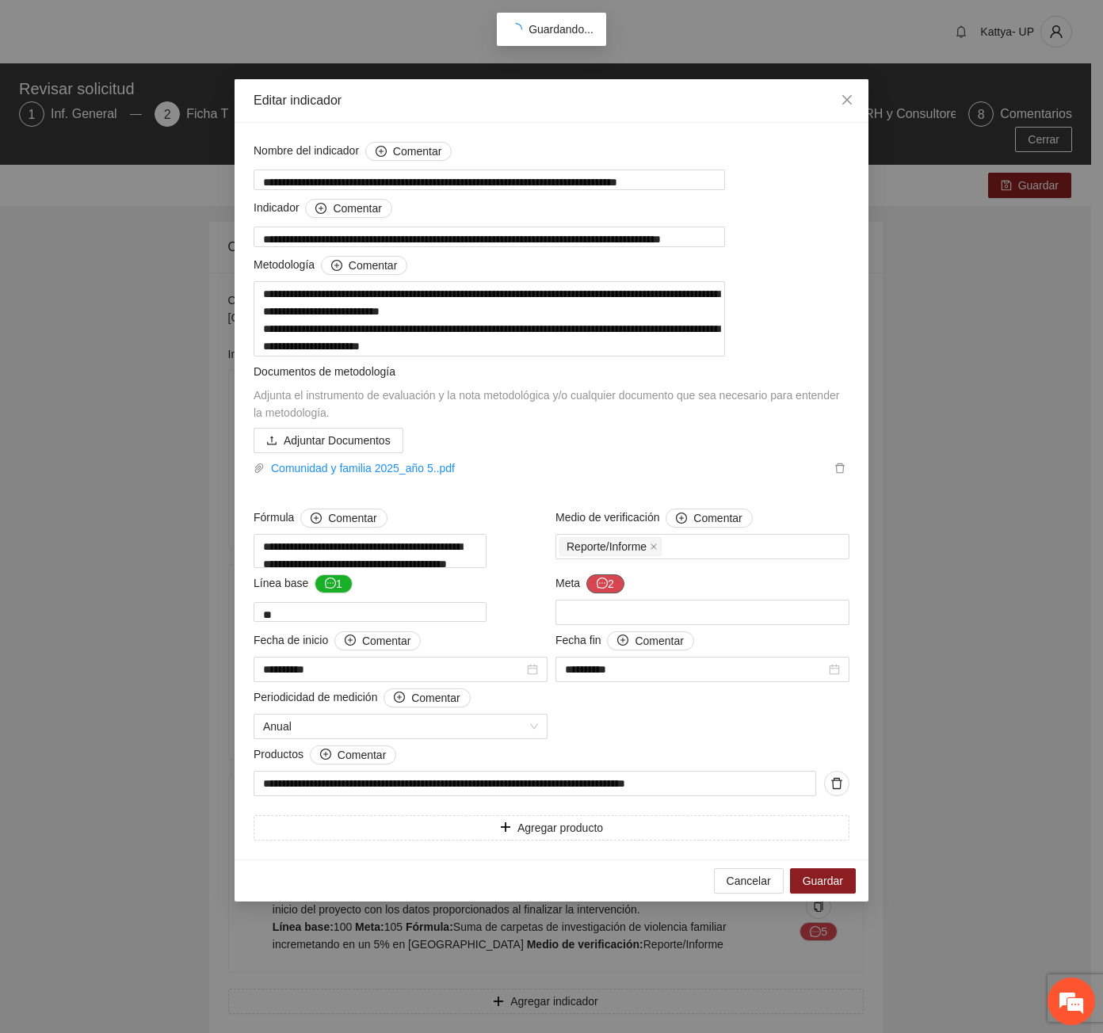
click at [599, 589] on icon "message" at bounding box center [601, 582] width 11 height 11
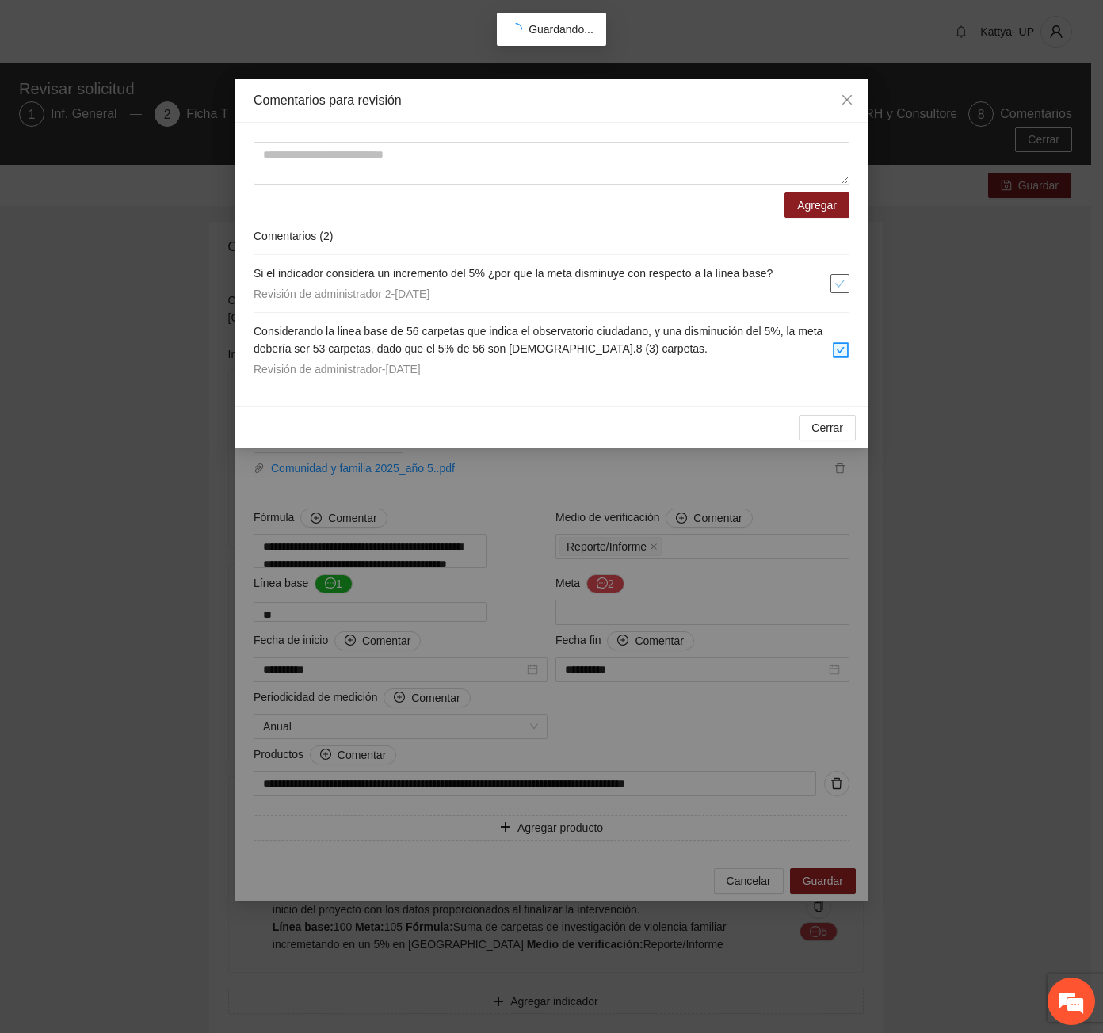
click at [838, 279] on icon "check" at bounding box center [839, 283] width 11 height 11
click at [831, 444] on div "Cerrar OK" at bounding box center [551, 427] width 634 height 42
click at [829, 435] on span "Cerrar" at bounding box center [827, 427] width 32 height 17
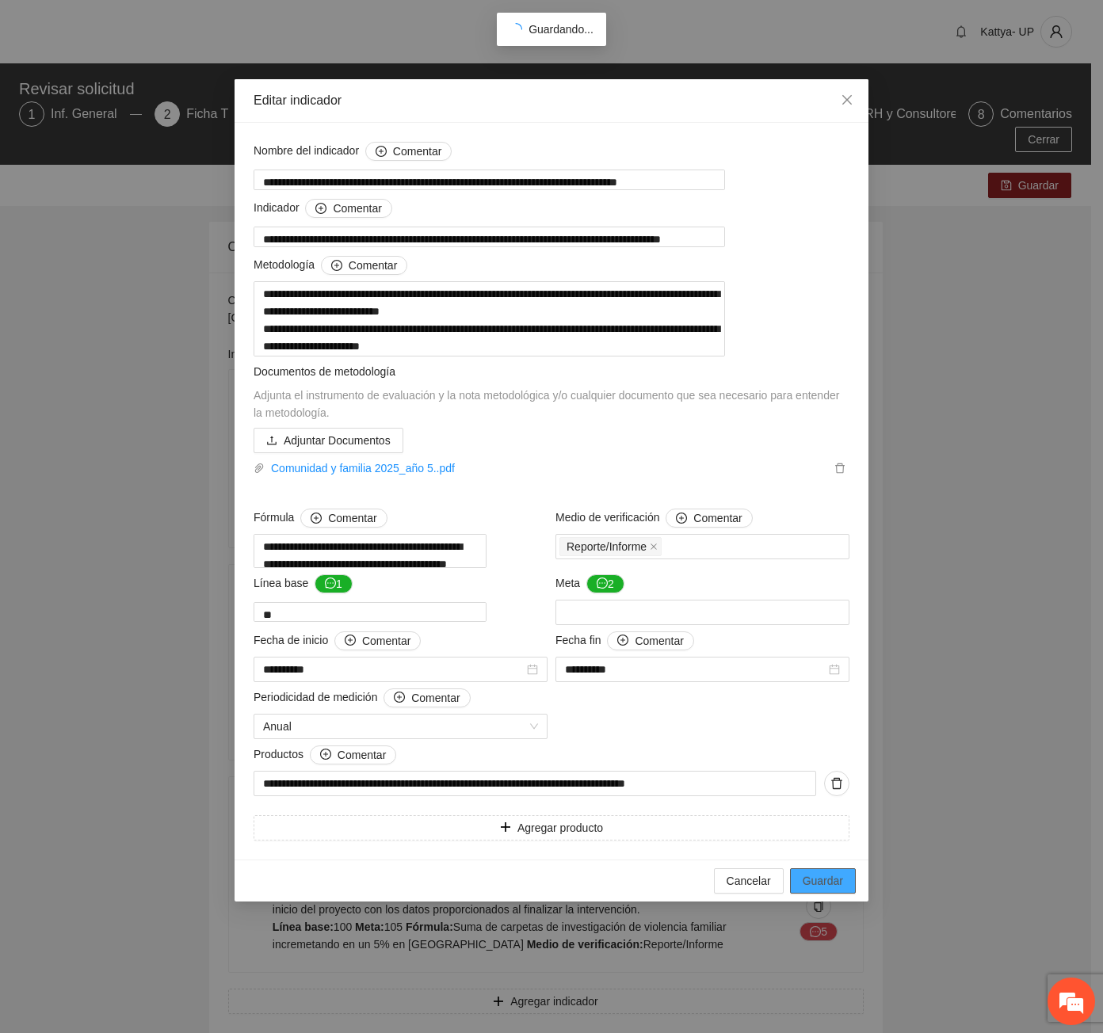
click at [821, 894] on button "Guardar" at bounding box center [823, 880] width 66 height 25
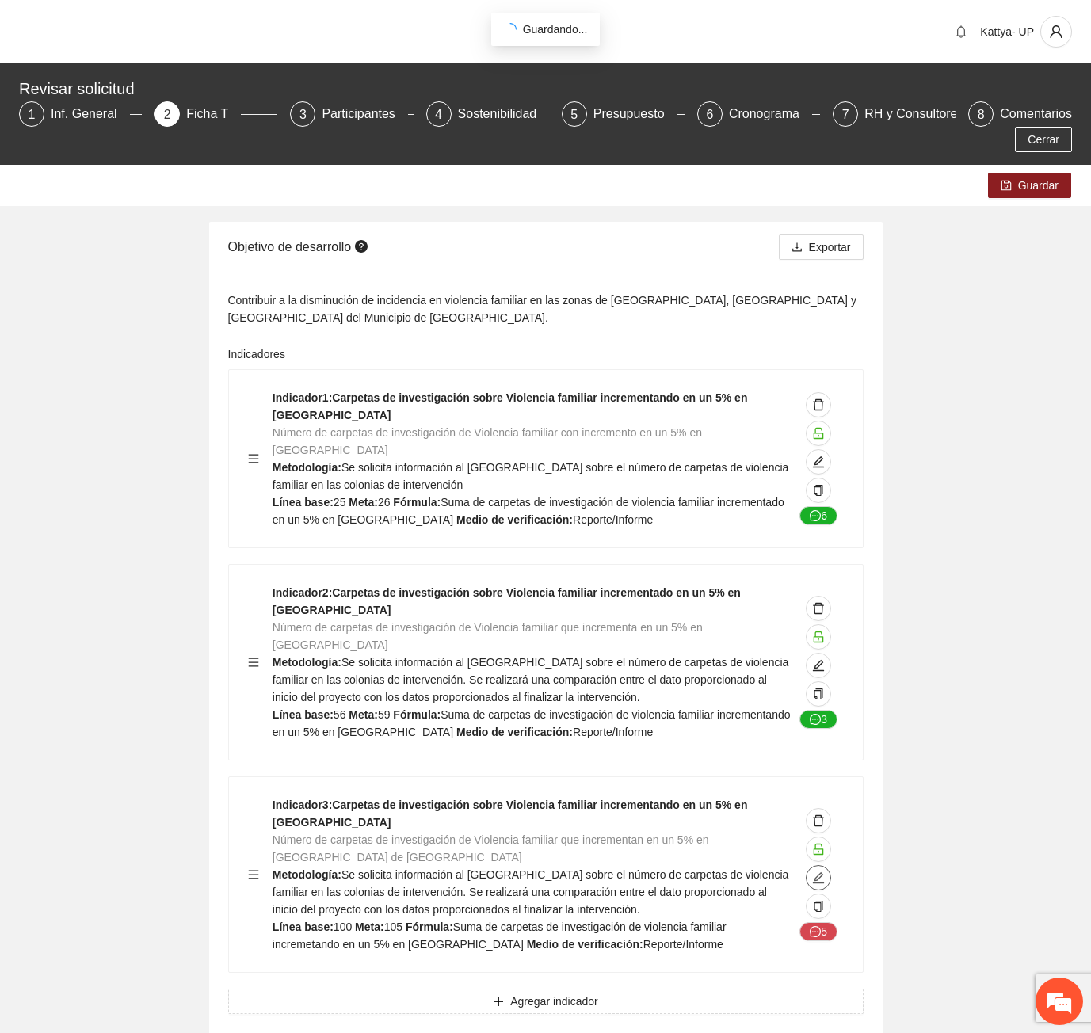
click at [812, 871] on icon "edit" at bounding box center [818, 877] width 13 height 13
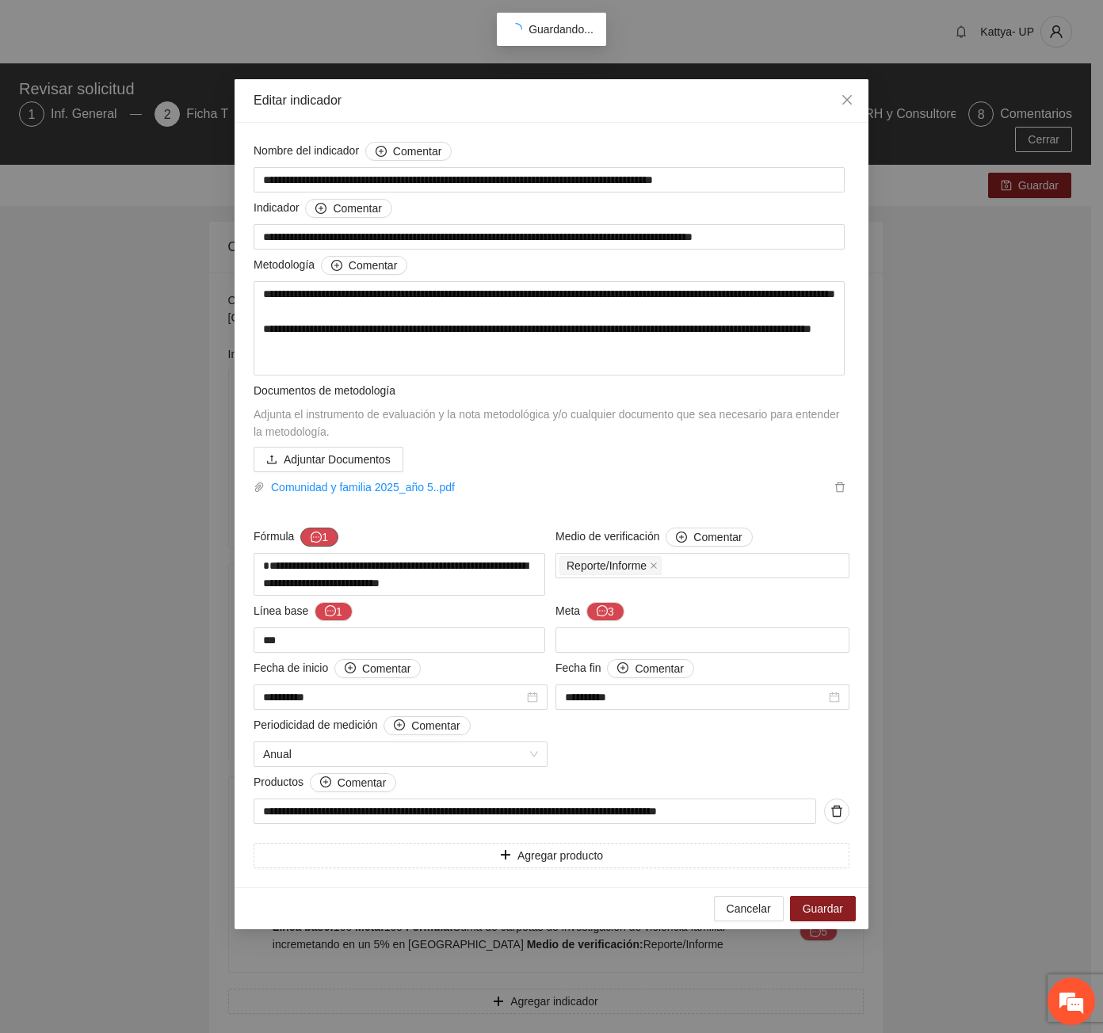
click at [314, 533] on icon "message" at bounding box center [316, 537] width 11 height 11
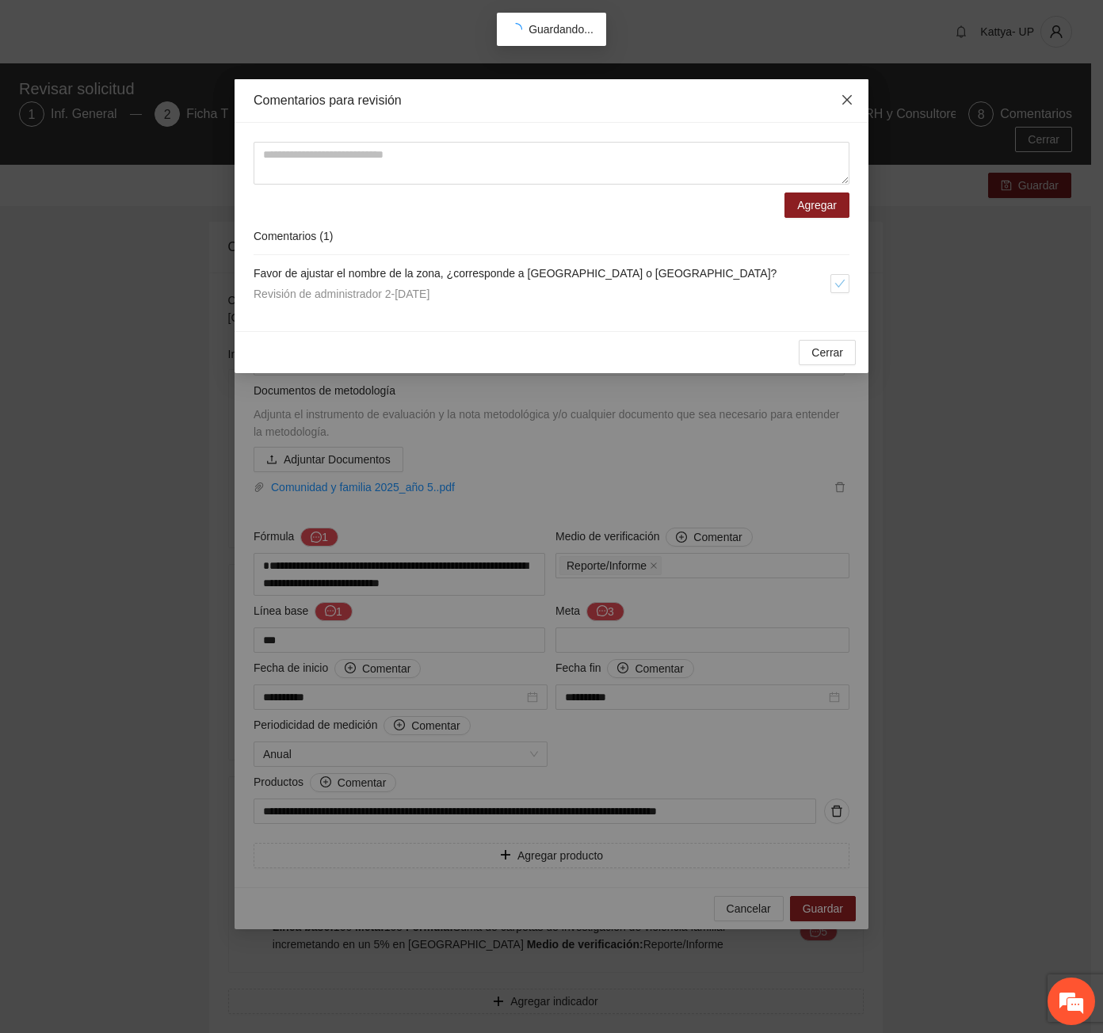
click at [863, 96] on span "Close" at bounding box center [846, 100] width 43 height 43
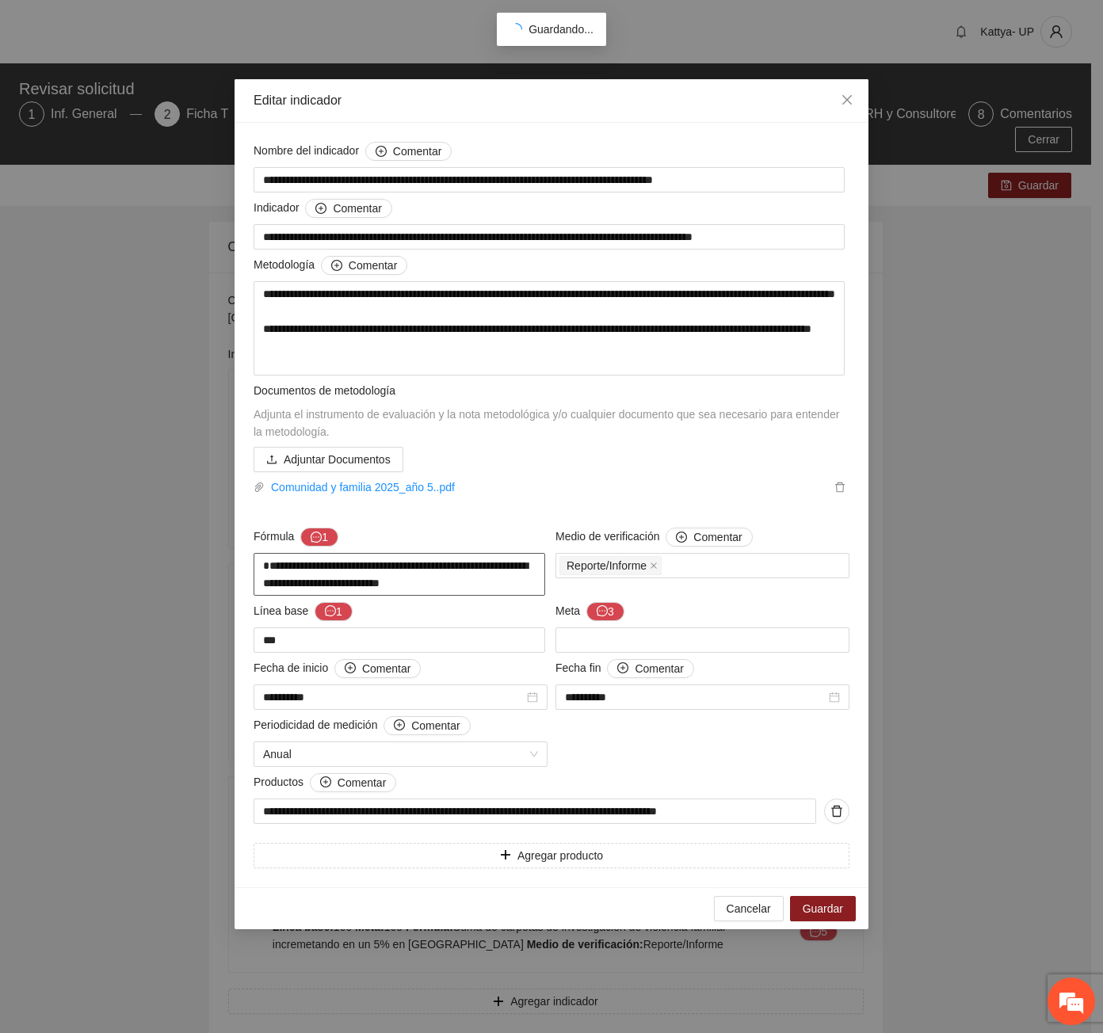
click at [262, 569] on textarea "**********" at bounding box center [399, 574] width 292 height 43
type textarea "**********"
click at [487, 594] on textarea "**********" at bounding box center [400, 574] width 294 height 43
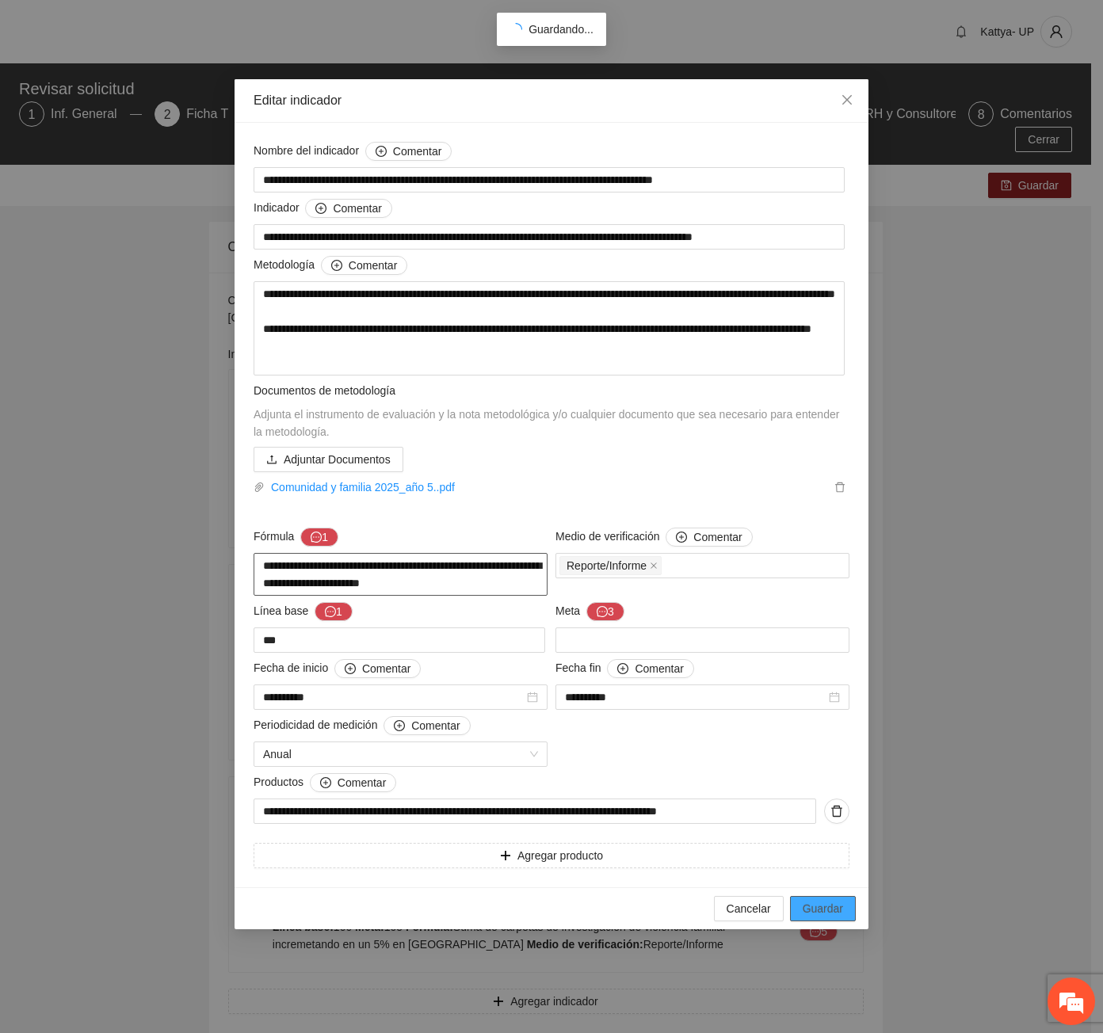
type textarea "**********"
click at [837, 913] on span "Guardar" at bounding box center [822, 908] width 40 height 17
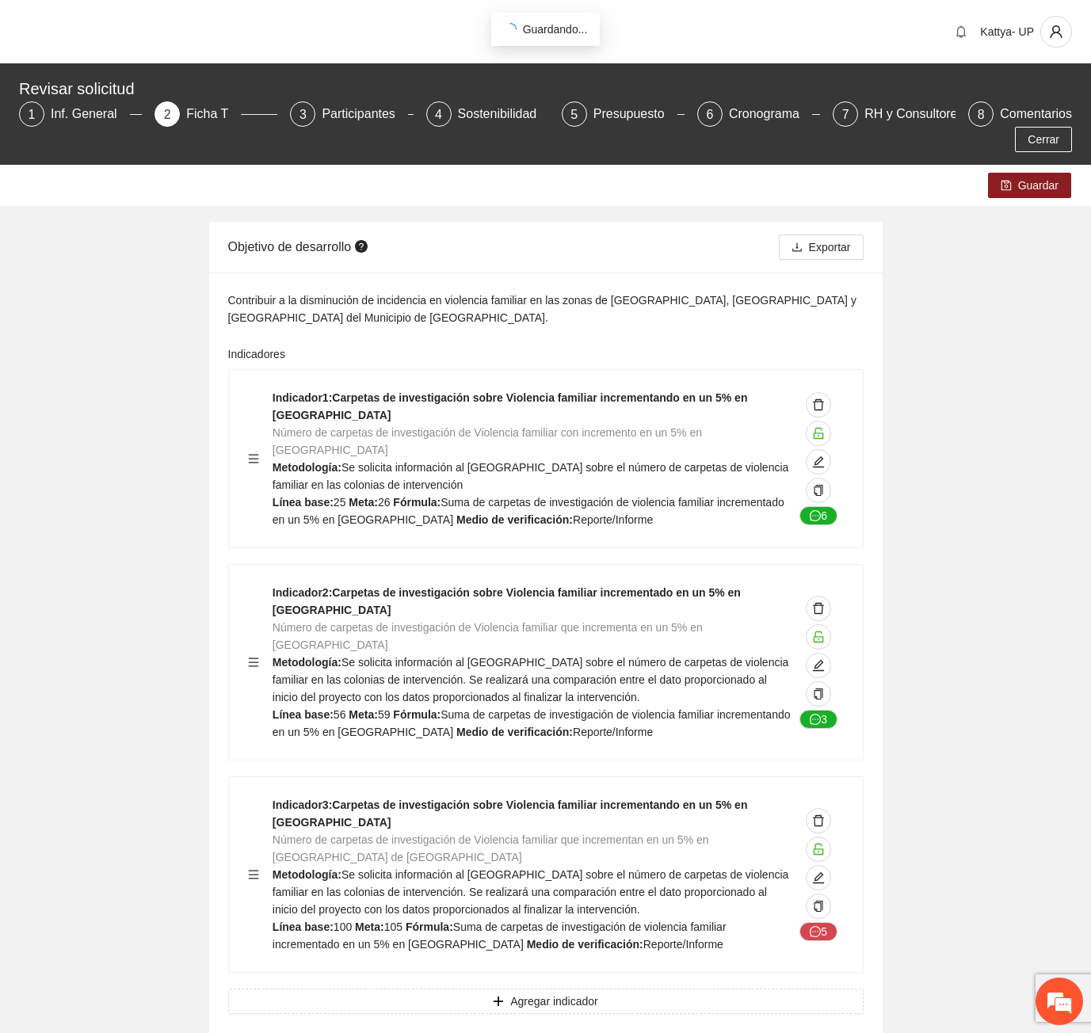
drag, startPoint x: 343, startPoint y: 769, endPoint x: 250, endPoint y: 761, distance: 93.8
click at [250, 796] on div "Indicador 3 : Carpetas de investigación sobre Violencia familiar incrementando …" at bounding box center [546, 874] width 596 height 157
copy strong "Indicador 3 : Carpetas de investigación sobre Violencia familiar incrementando …"
click at [817, 871] on icon "edit" at bounding box center [818, 877] width 13 height 13
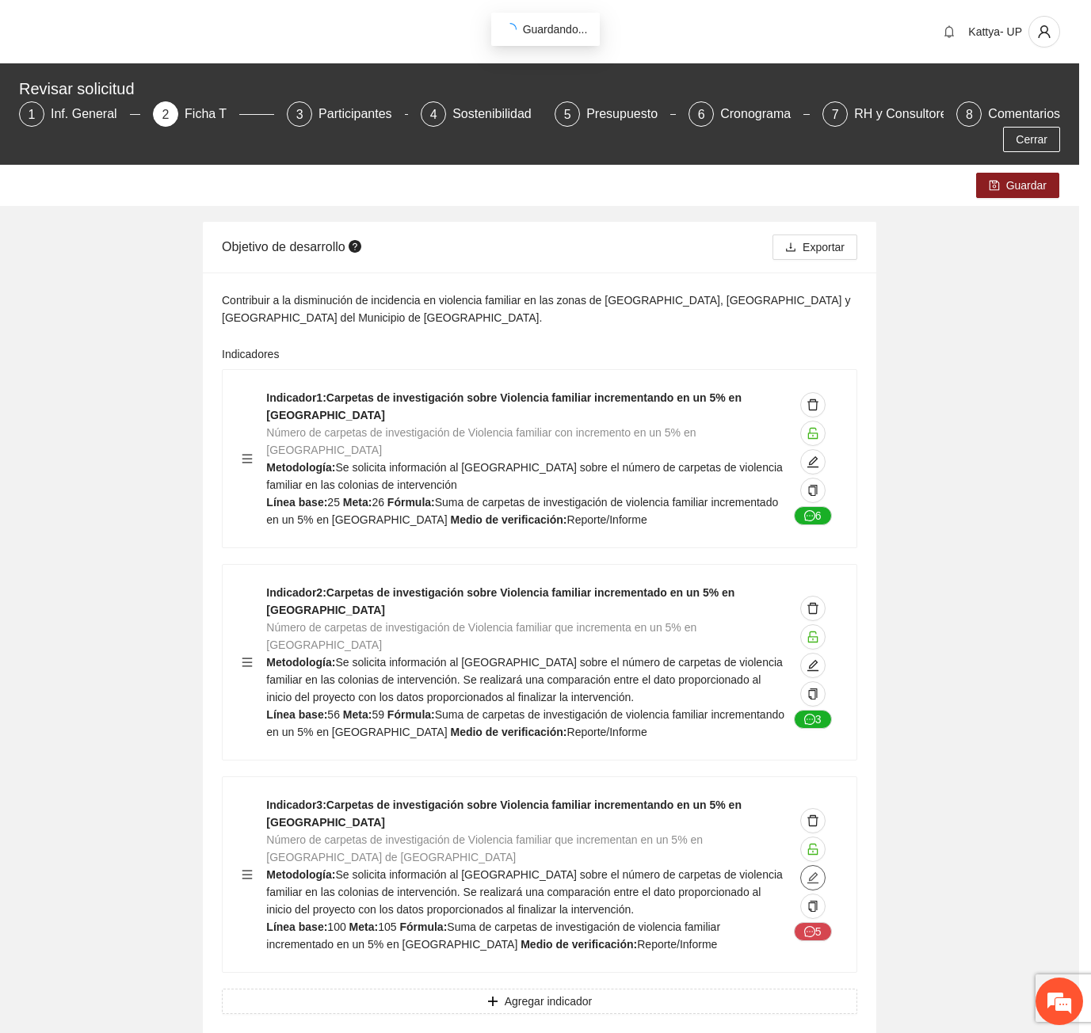
type textarea "***"
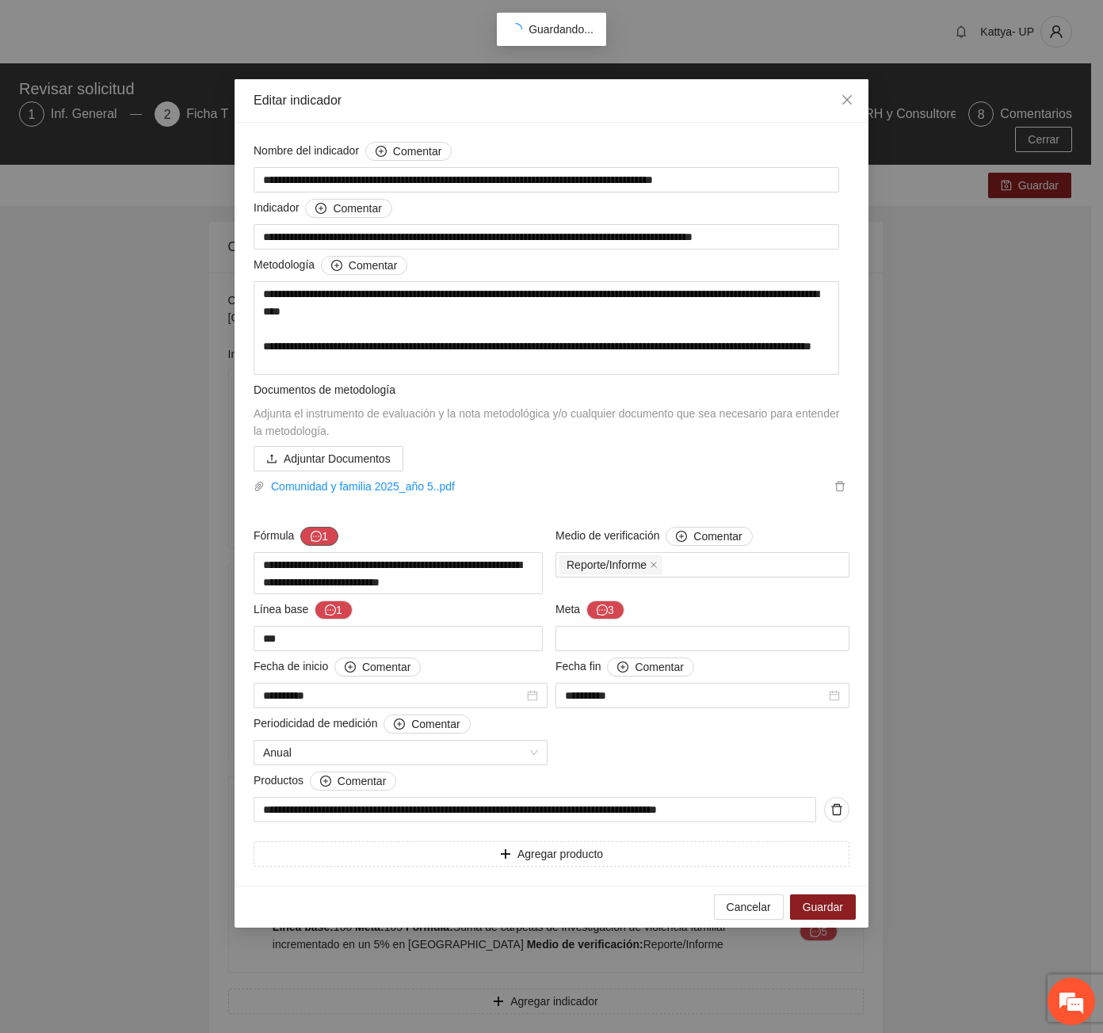
click at [330, 546] on button "1" at bounding box center [319, 536] width 38 height 19
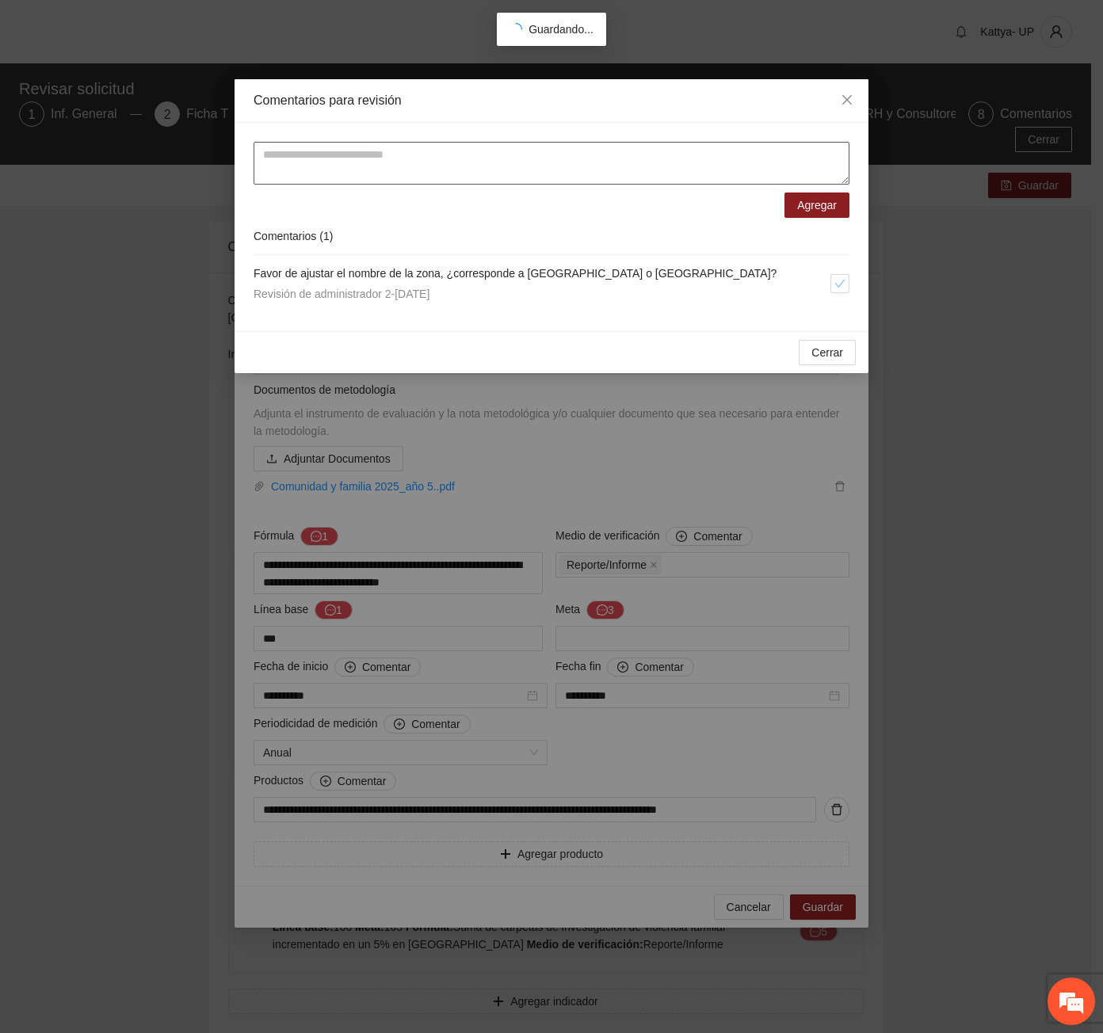
click at [365, 164] on textarea at bounding box center [551, 163] width 596 height 43
drag, startPoint x: 743, startPoint y: 265, endPoint x: 474, endPoint y: 169, distance: 286.2
click at [243, 261] on div "**********" at bounding box center [551, 227] width 634 height 208
copy span "Favor de ajustar el nombre de la zona, ¿corresponde a Punta Oriente o Riberas d…"
click at [473, 165] on textarea "**********" at bounding box center [551, 163] width 596 height 43
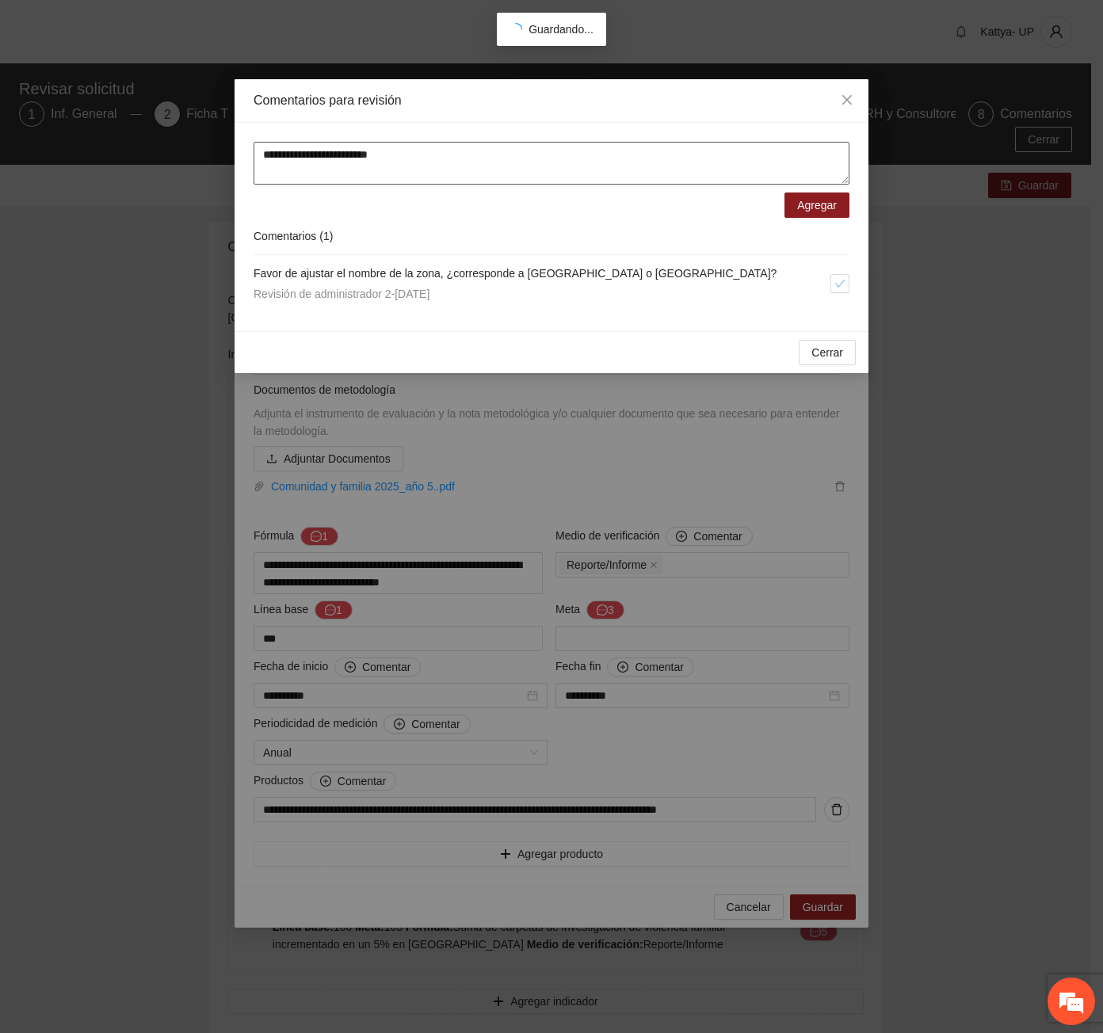
paste textarea "**********"
type textarea "**********"
click at [828, 198] on span "Agregar" at bounding box center [817, 204] width 40 height 17
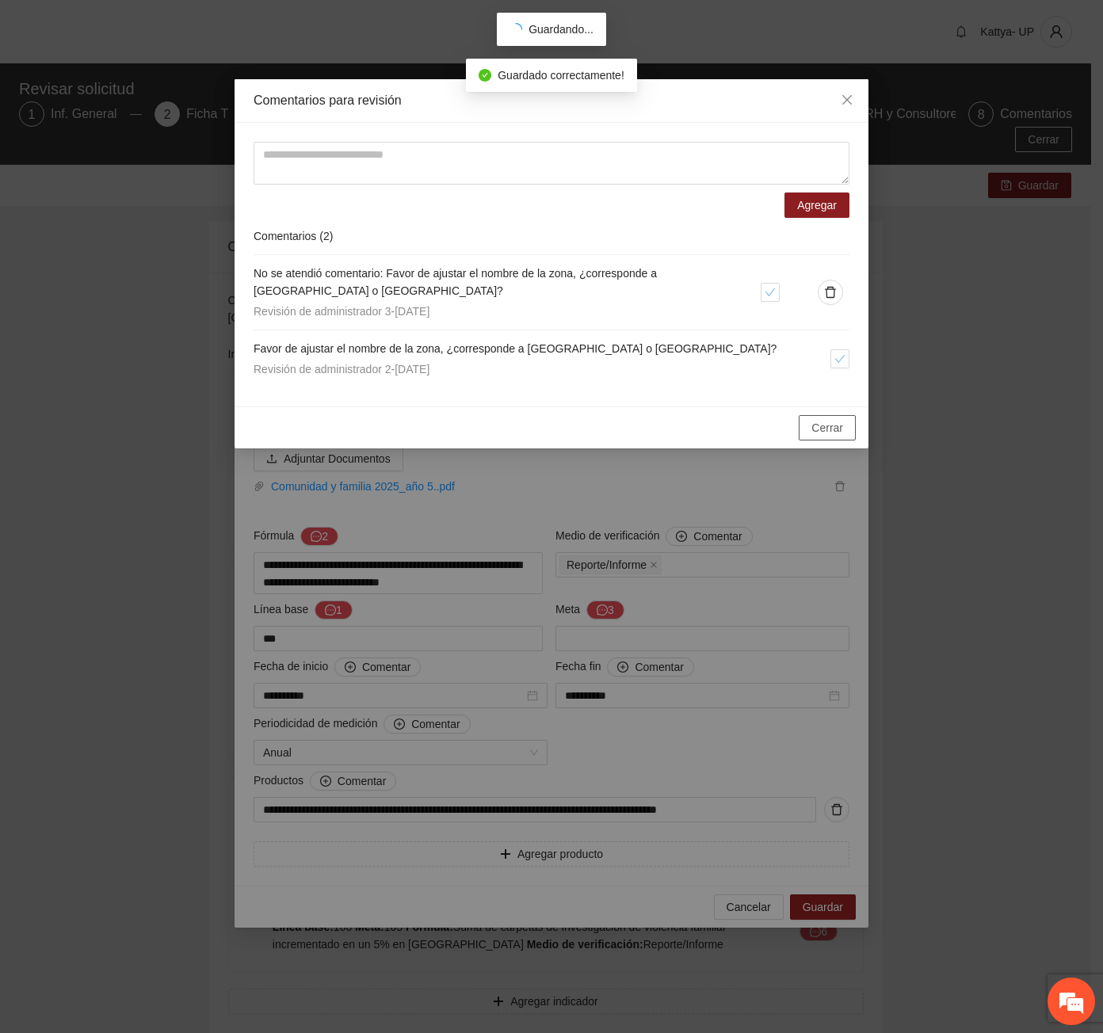
click at [816, 430] on span "Cerrar" at bounding box center [827, 427] width 32 height 17
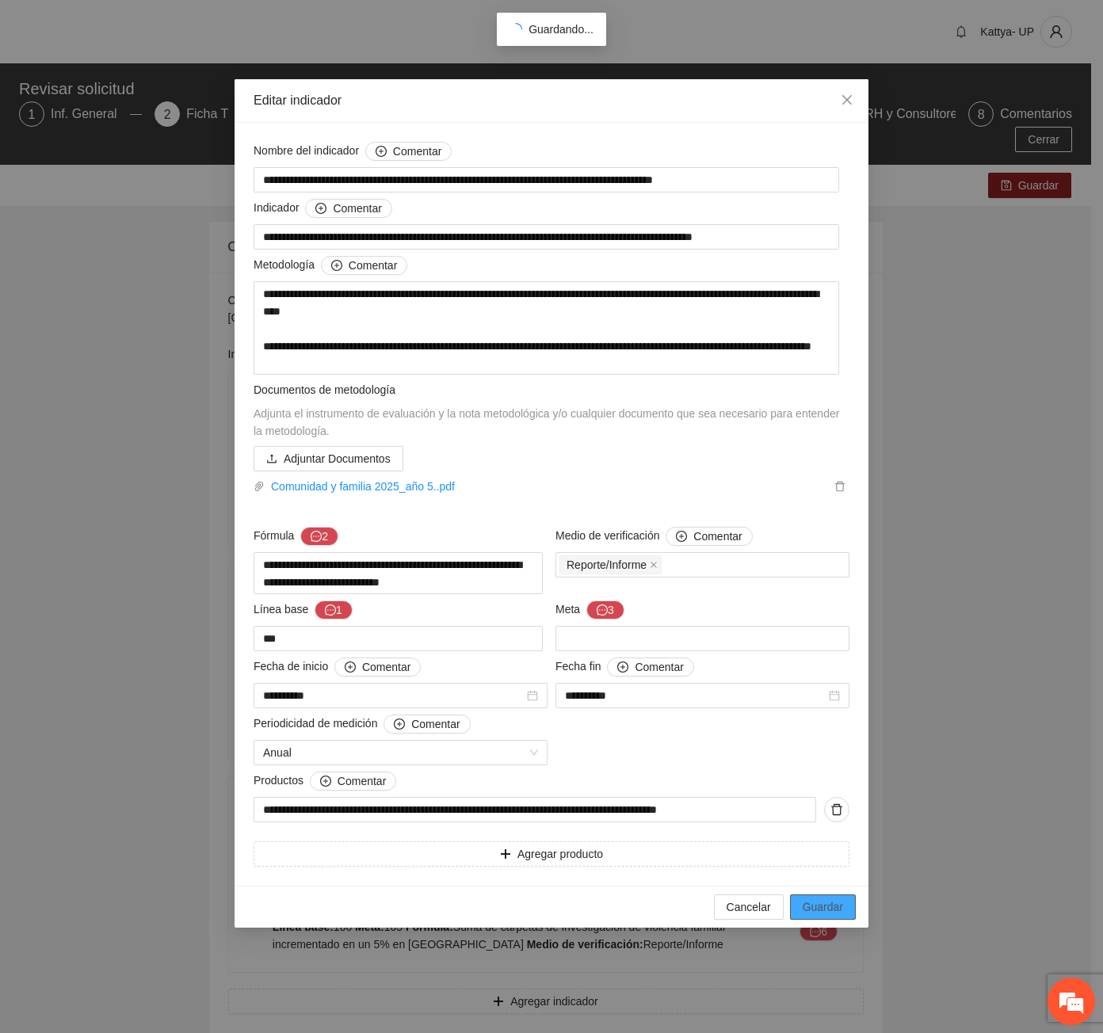
click at [832, 906] on span "Guardar" at bounding box center [822, 906] width 40 height 17
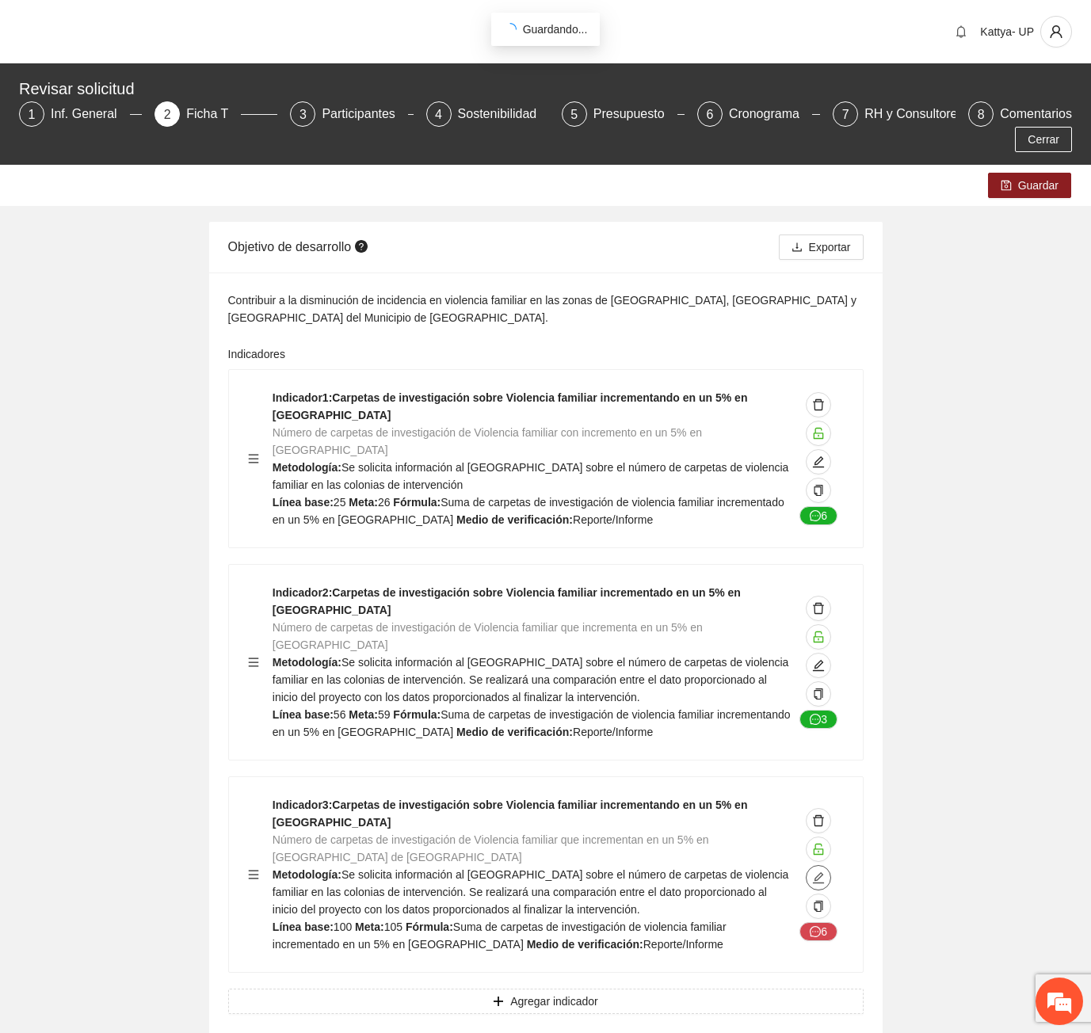
click at [820, 872] on icon "edit" at bounding box center [818, 877] width 11 height 11
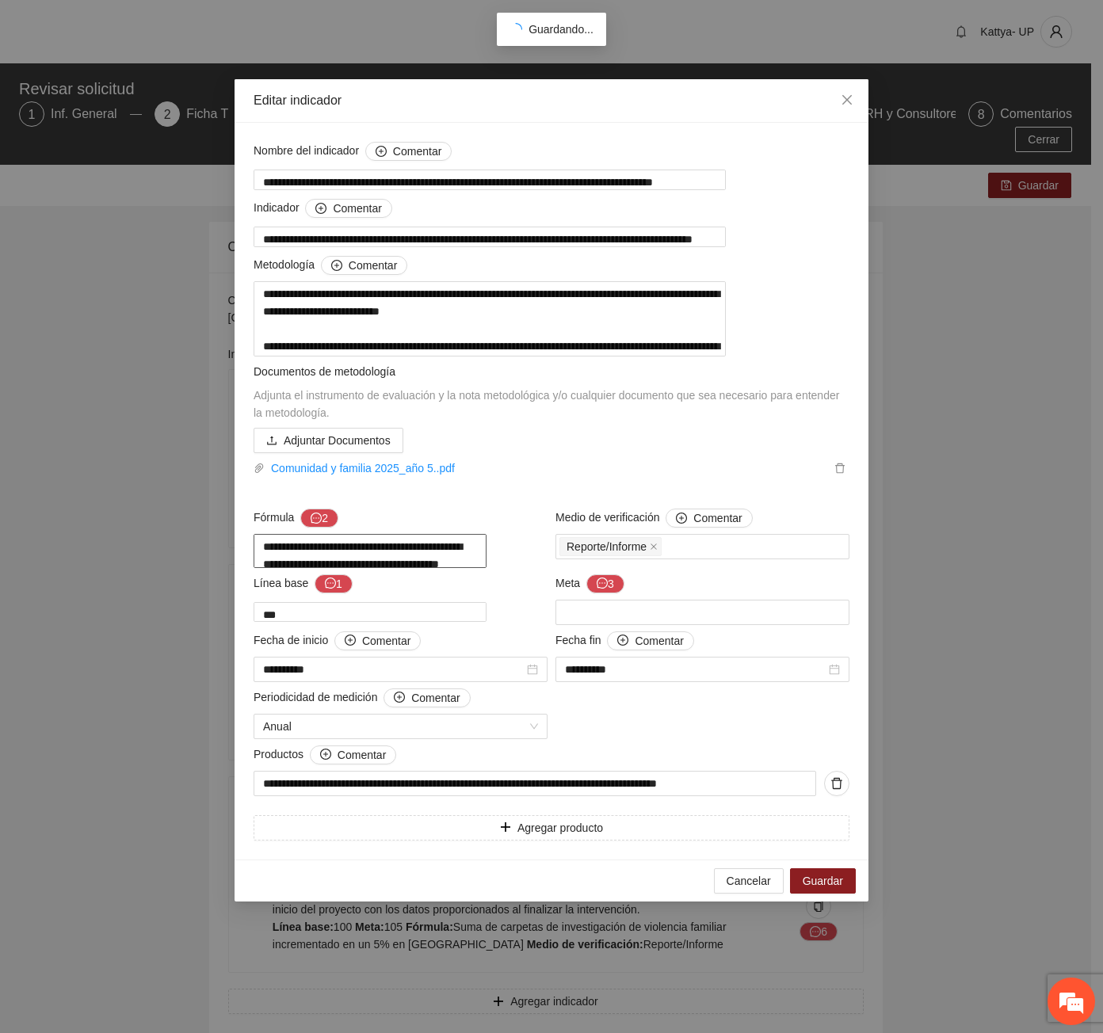
drag, startPoint x: 478, startPoint y: 585, endPoint x: 398, endPoint y: 582, distance: 80.1
click at [398, 568] on textarea "**********" at bounding box center [369, 551] width 233 height 34
type textarea "**********"
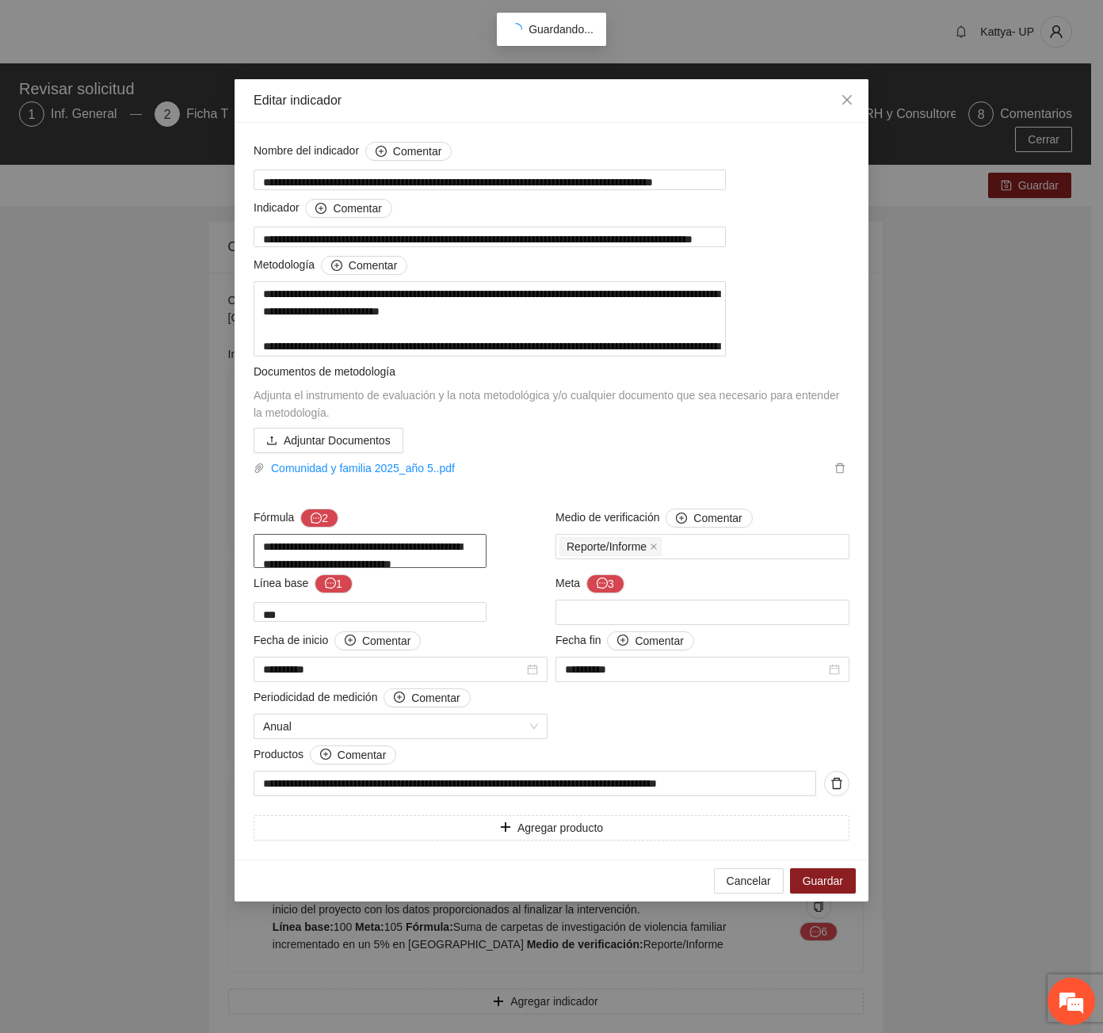
type textarea "**********"
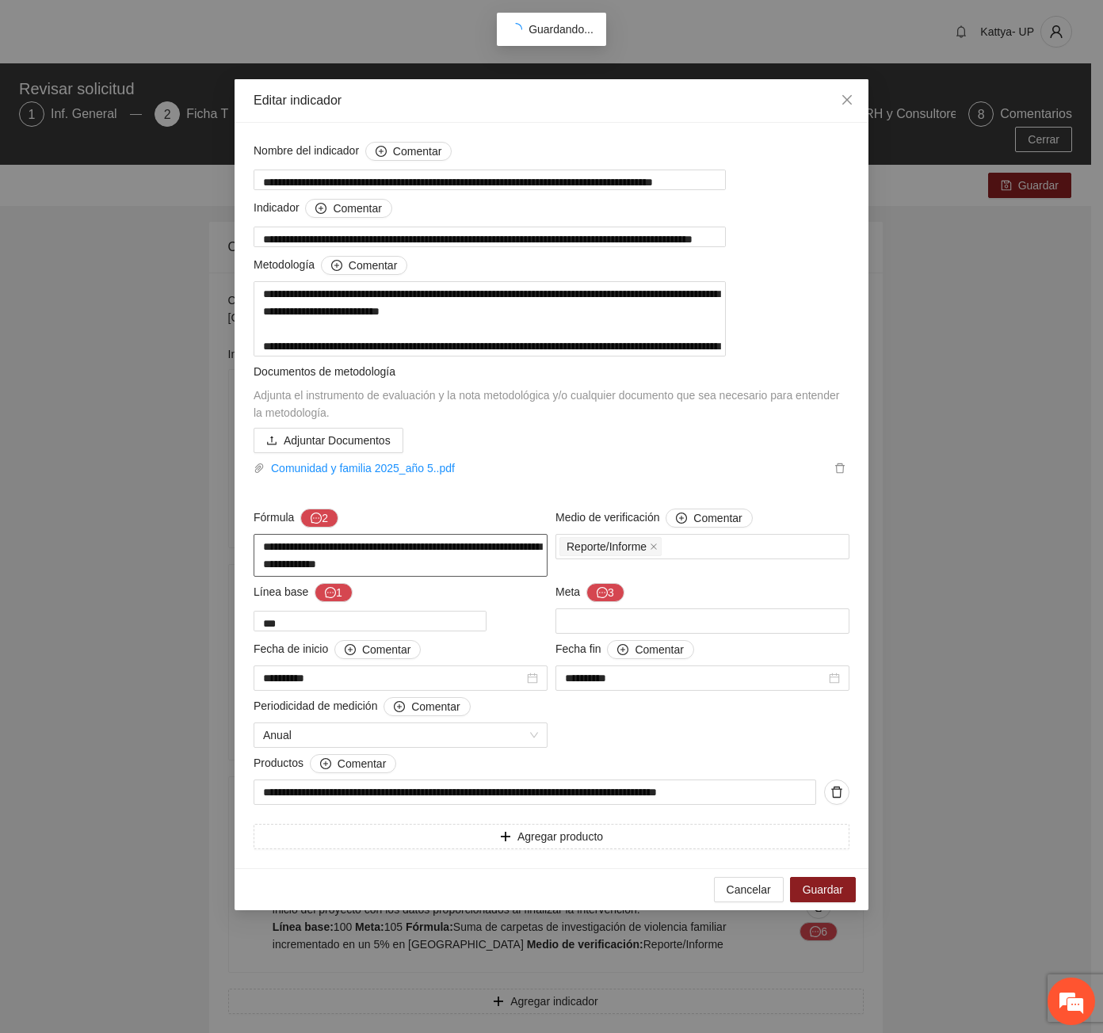
type textarea "**********"
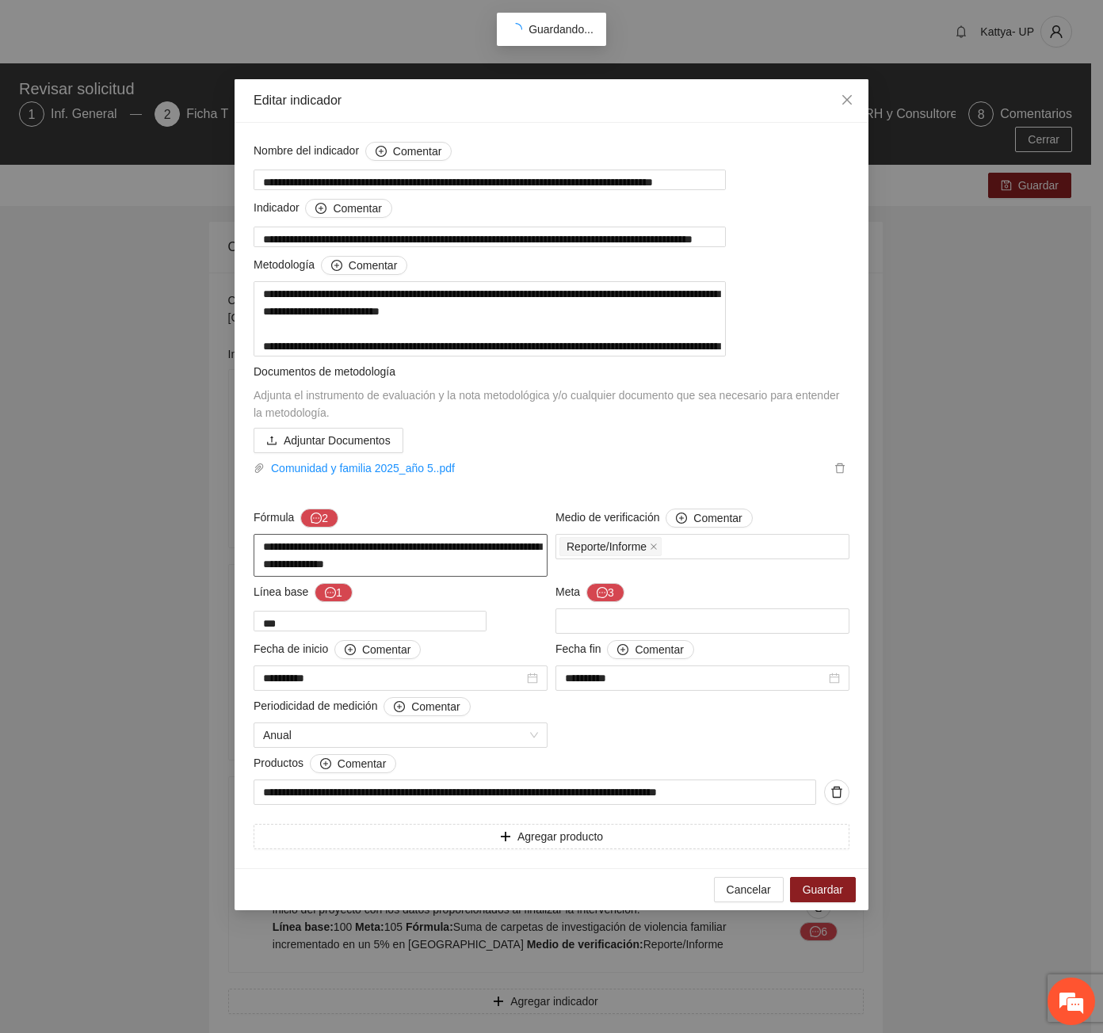
type textarea "**********"
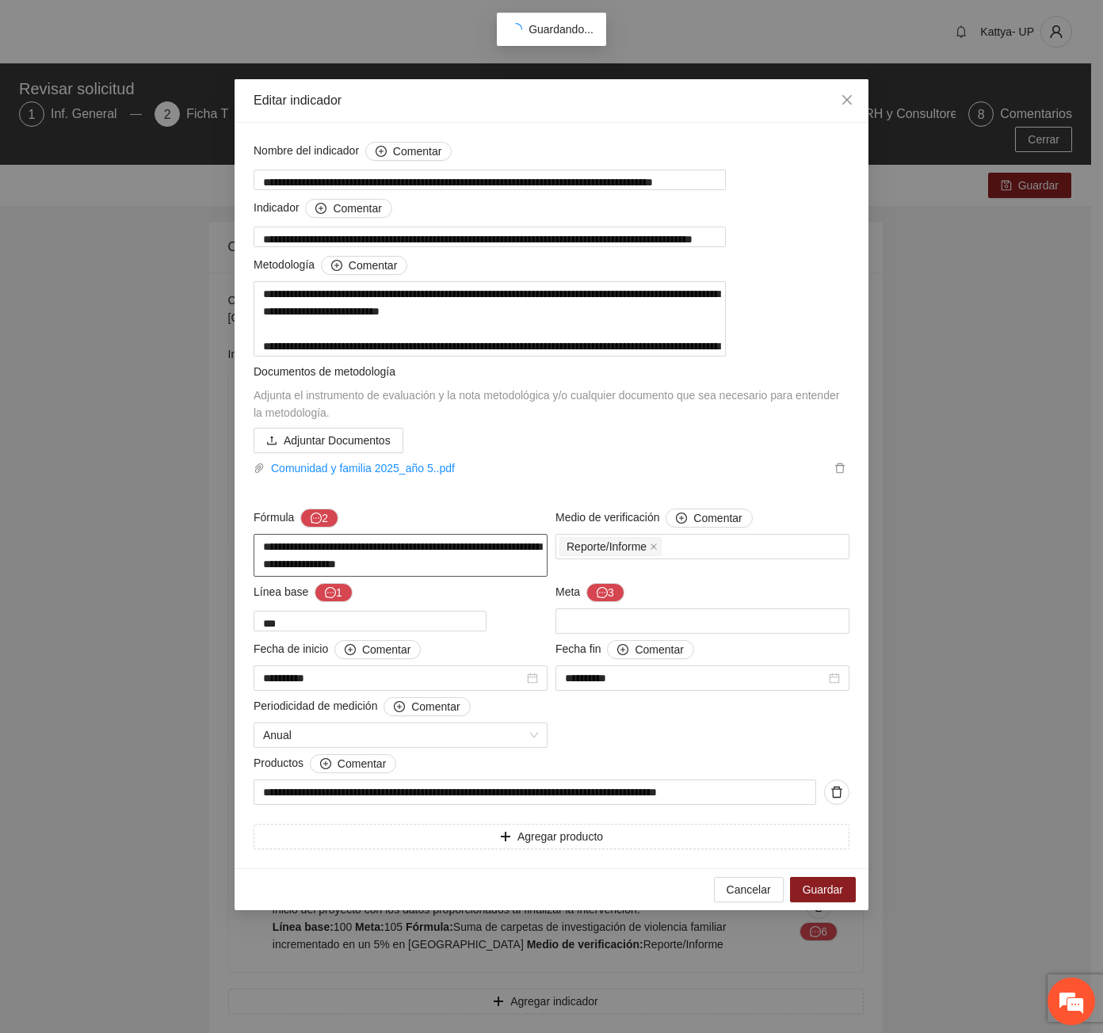
type textarea "**********"
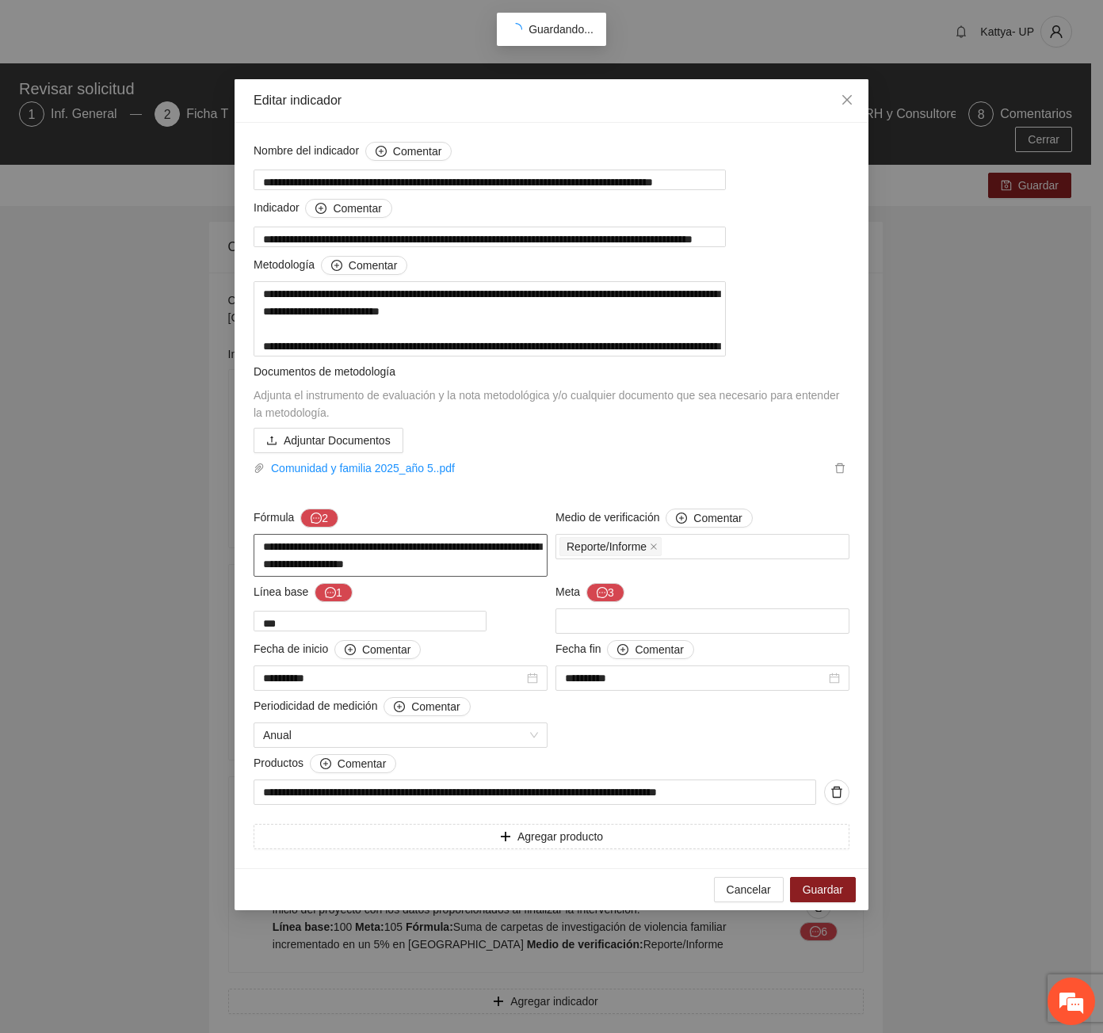
type textarea "**********"
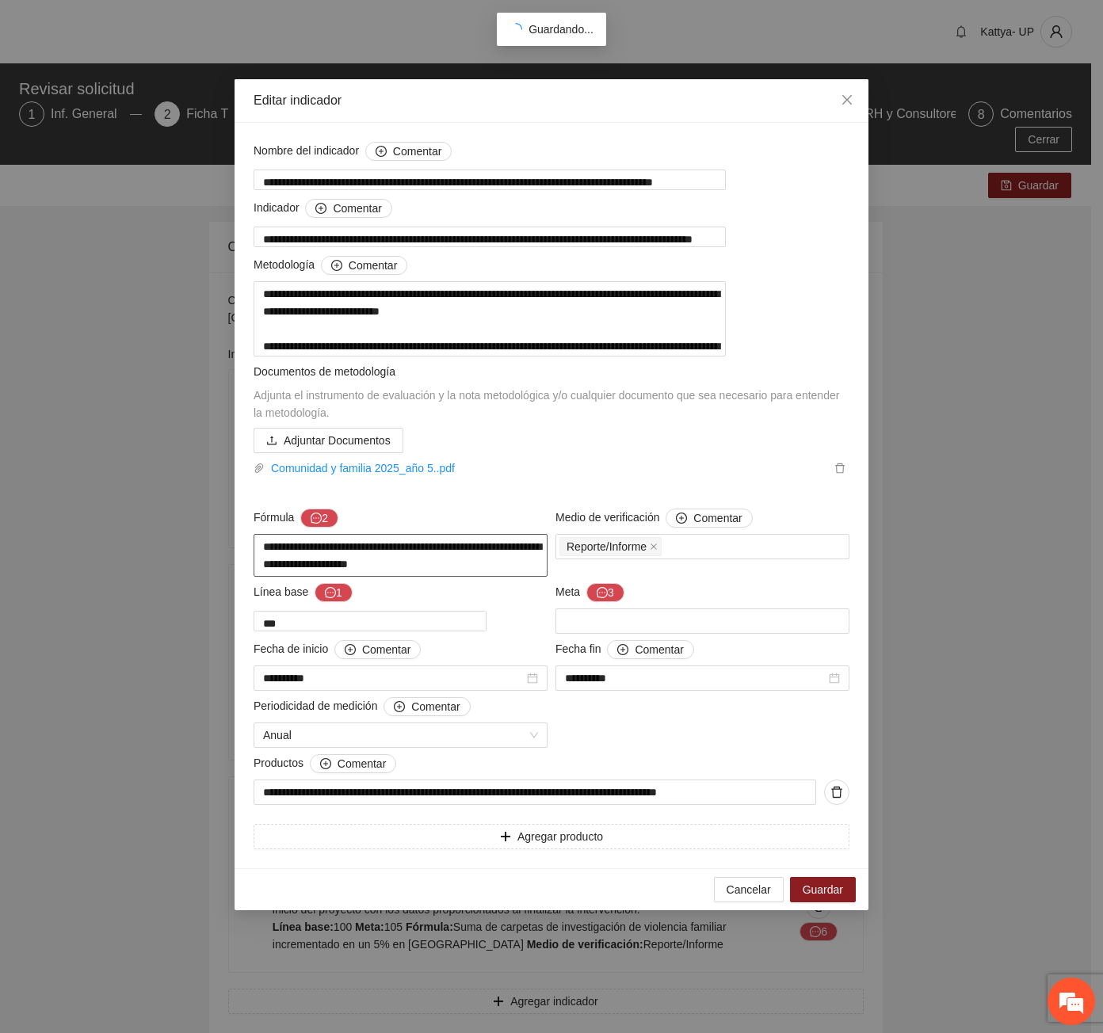
type textarea "**********"
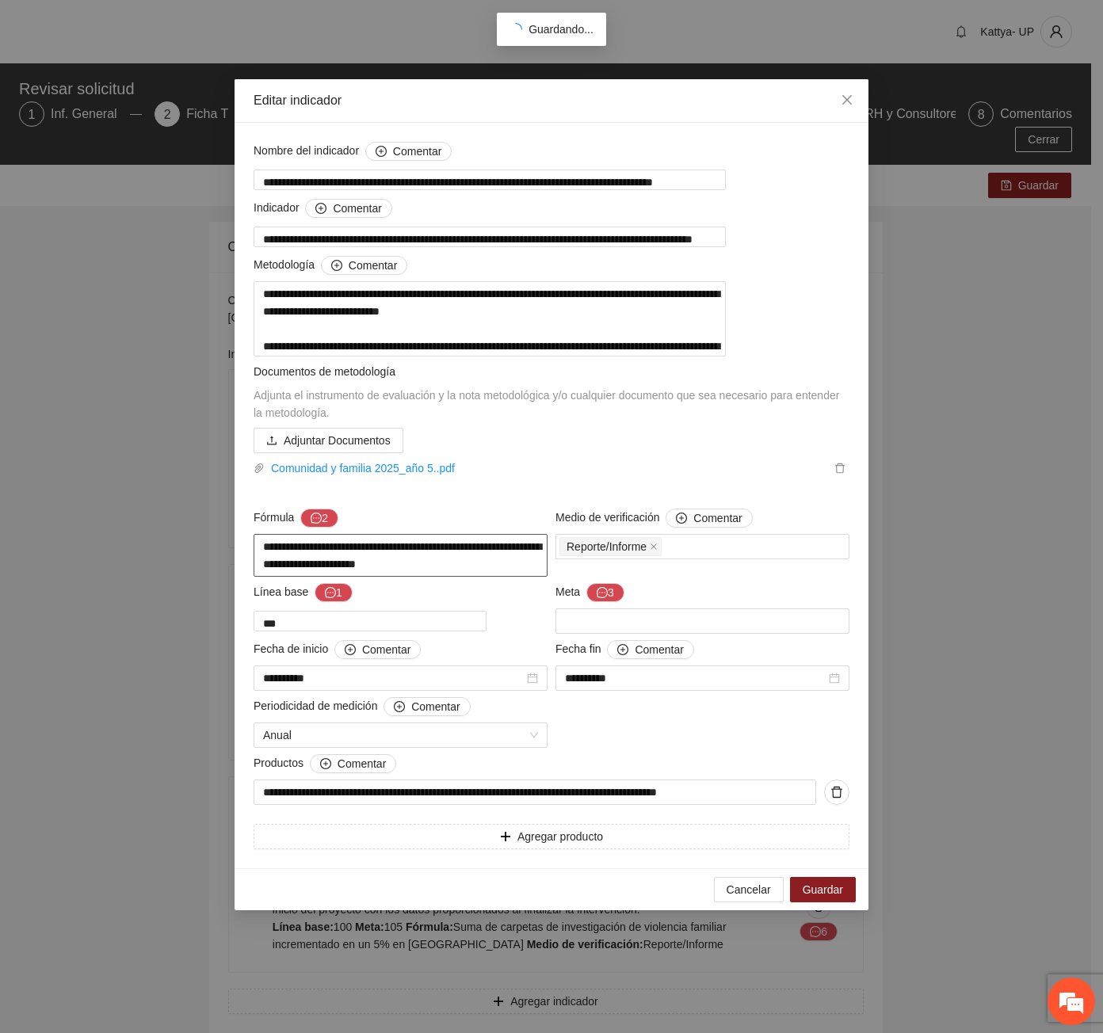
type textarea "**********"
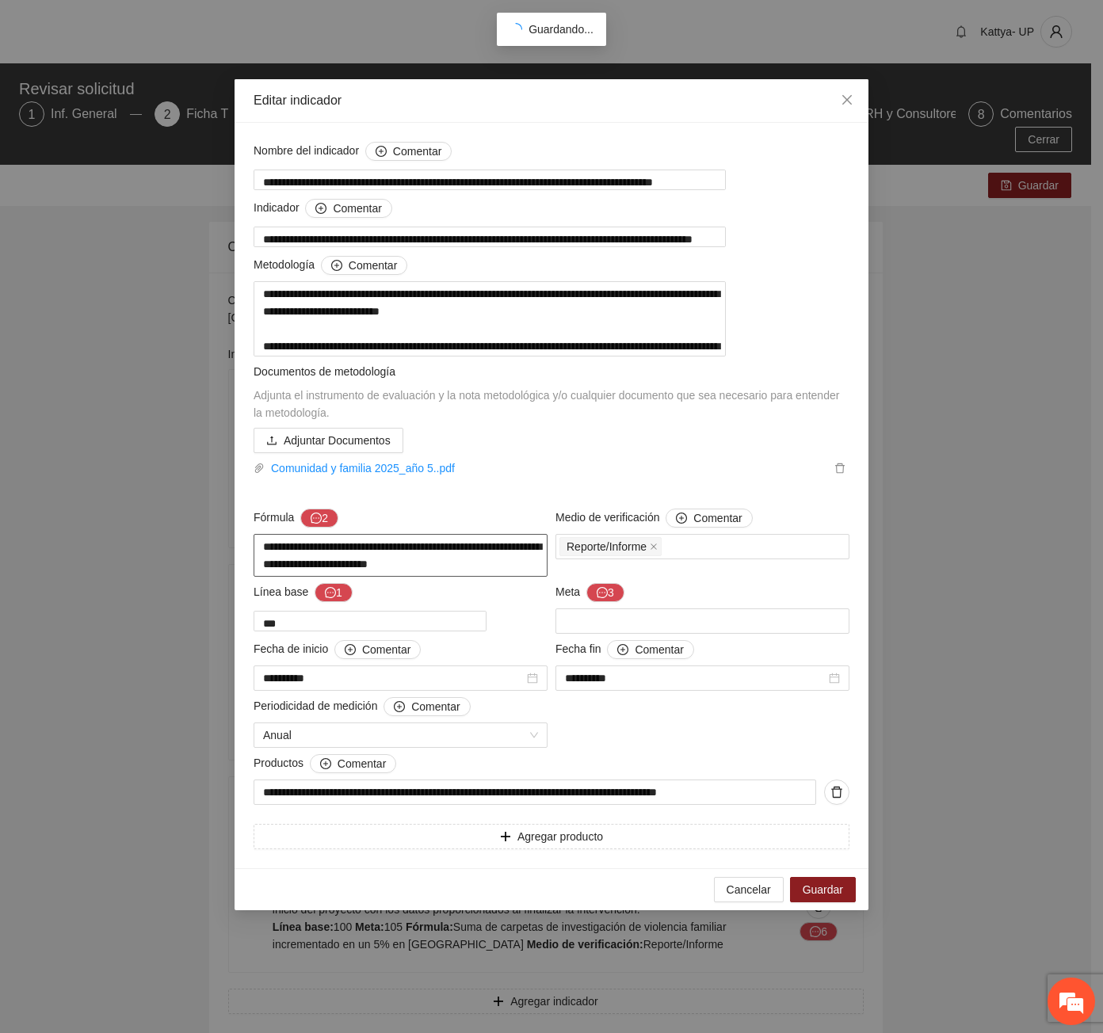
type textarea "**********"
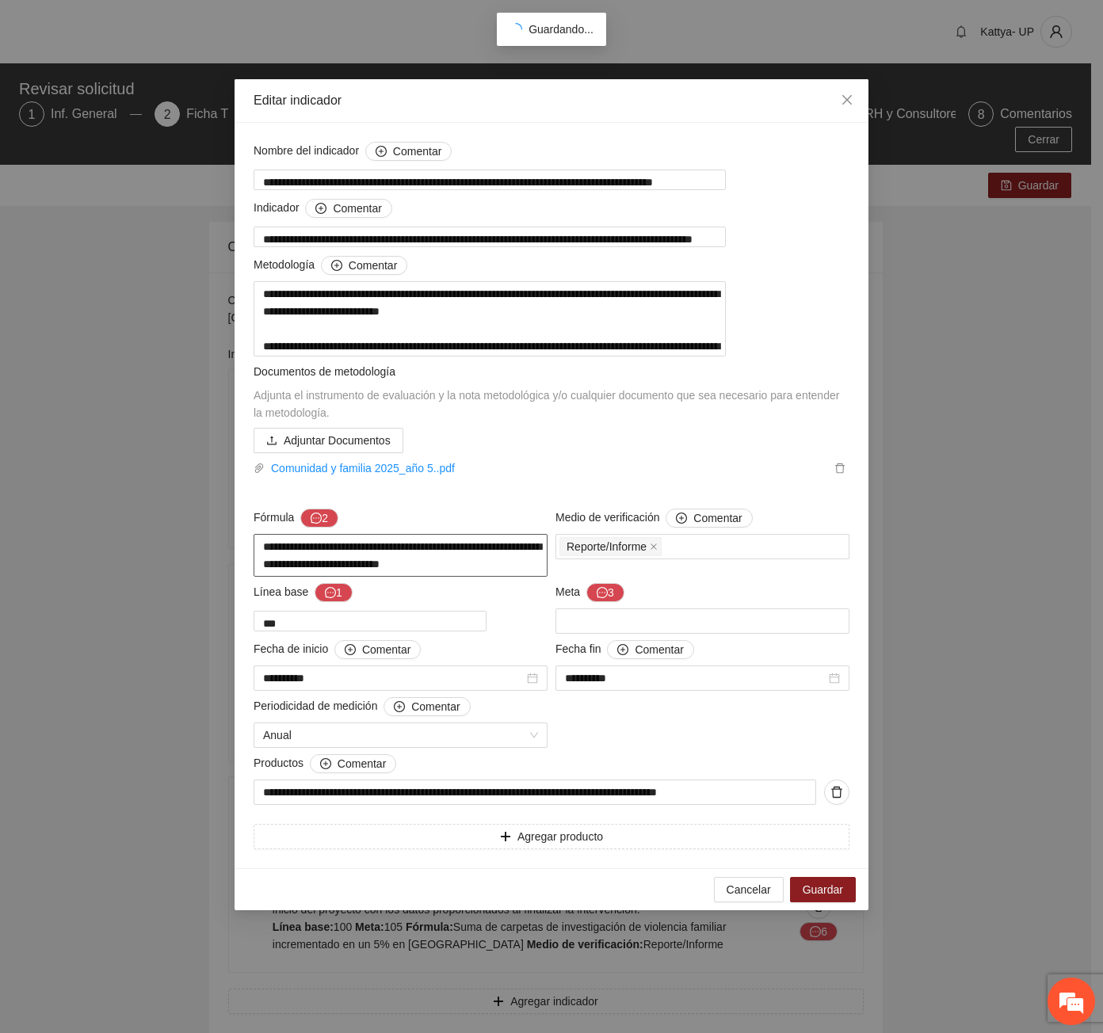
type textarea "**********"
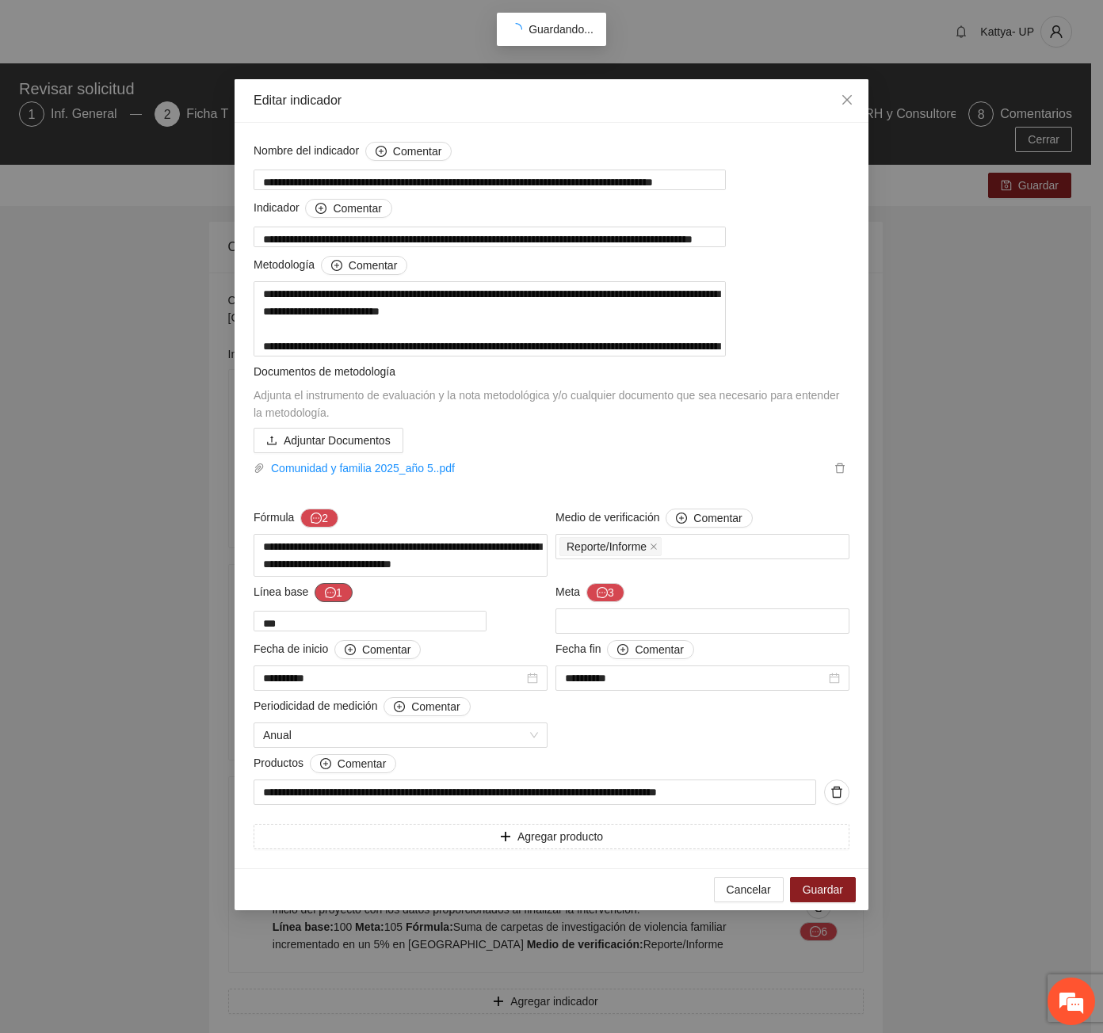
click at [330, 598] on icon "message" at bounding box center [330, 592] width 11 height 11
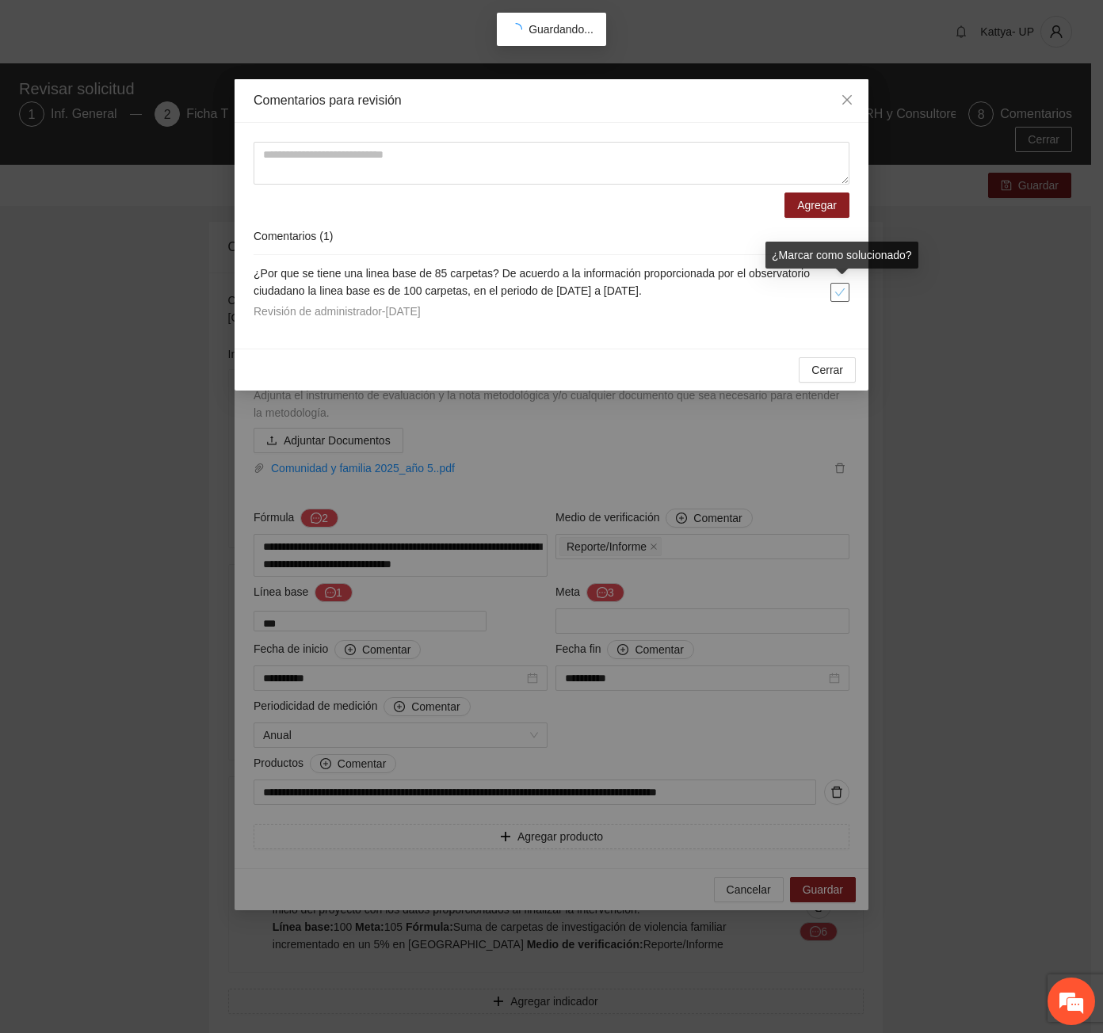
click at [839, 298] on button "button" at bounding box center [839, 292] width 19 height 19
click at [833, 363] on span "Cerrar" at bounding box center [827, 369] width 32 height 17
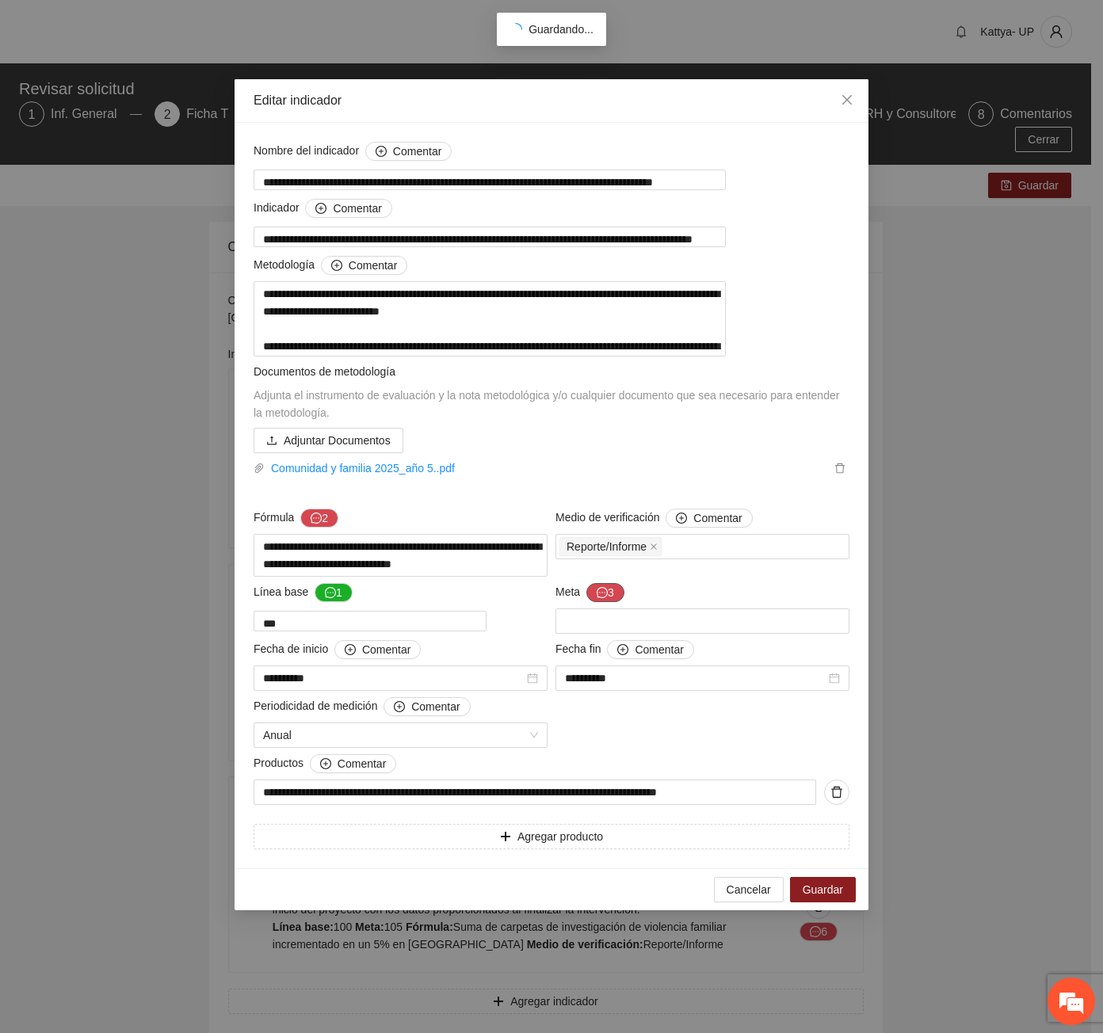
click at [597, 598] on icon "message" at bounding box center [601, 592] width 11 height 11
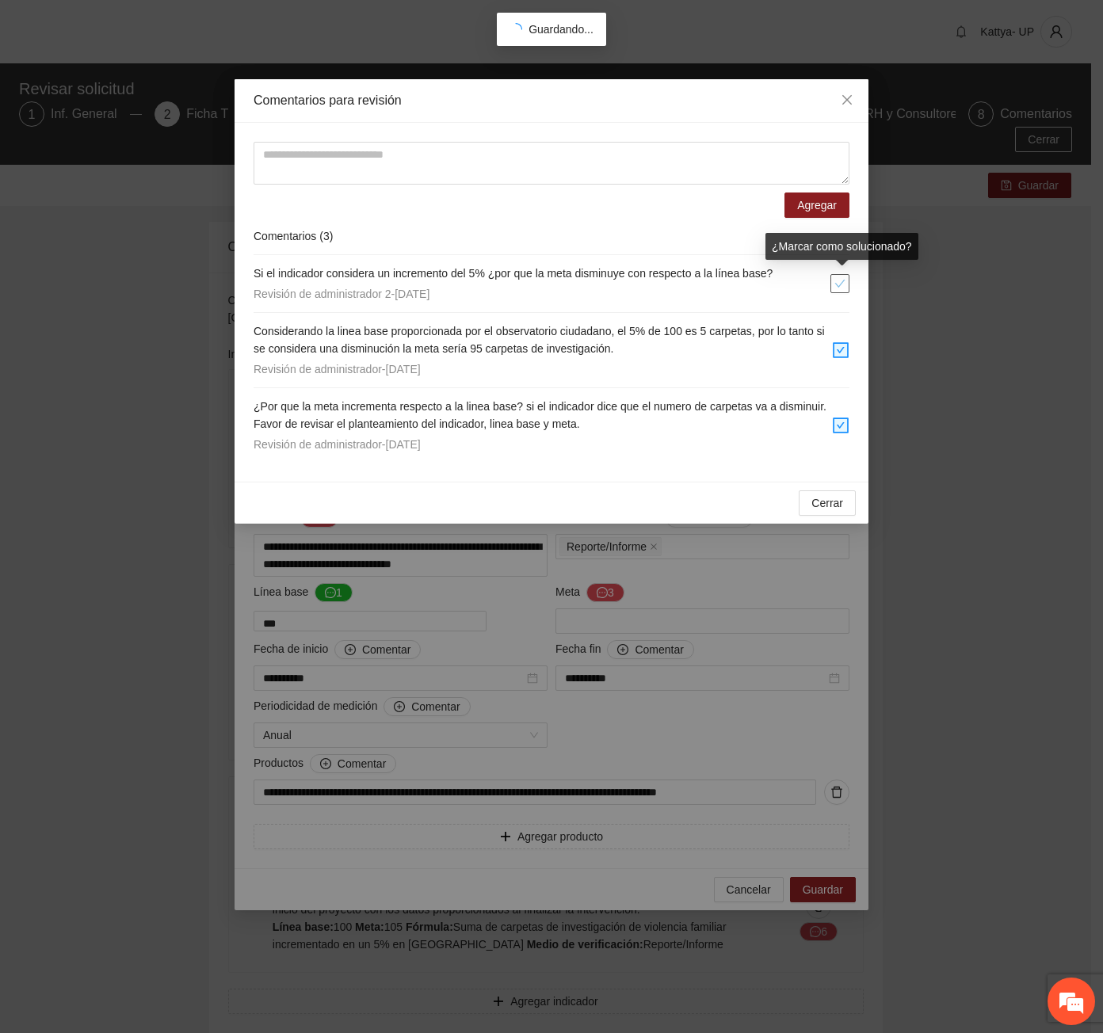
click at [845, 284] on span "check" at bounding box center [839, 283] width 17 height 11
click at [819, 510] on span "Cerrar" at bounding box center [827, 502] width 32 height 17
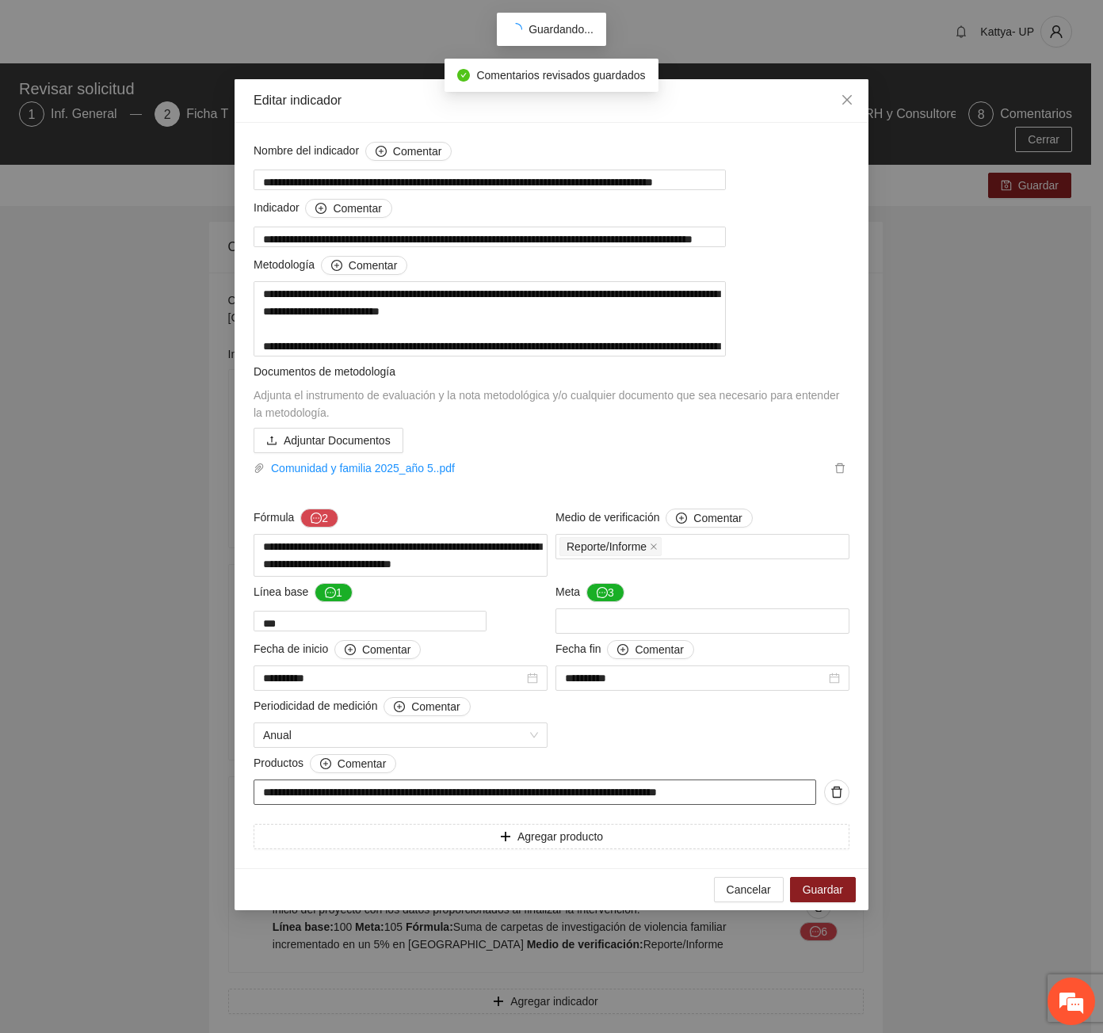
click at [257, 805] on input "**********" at bounding box center [534, 791] width 562 height 25
click at [854, 902] on button "Guardar" at bounding box center [823, 889] width 66 height 25
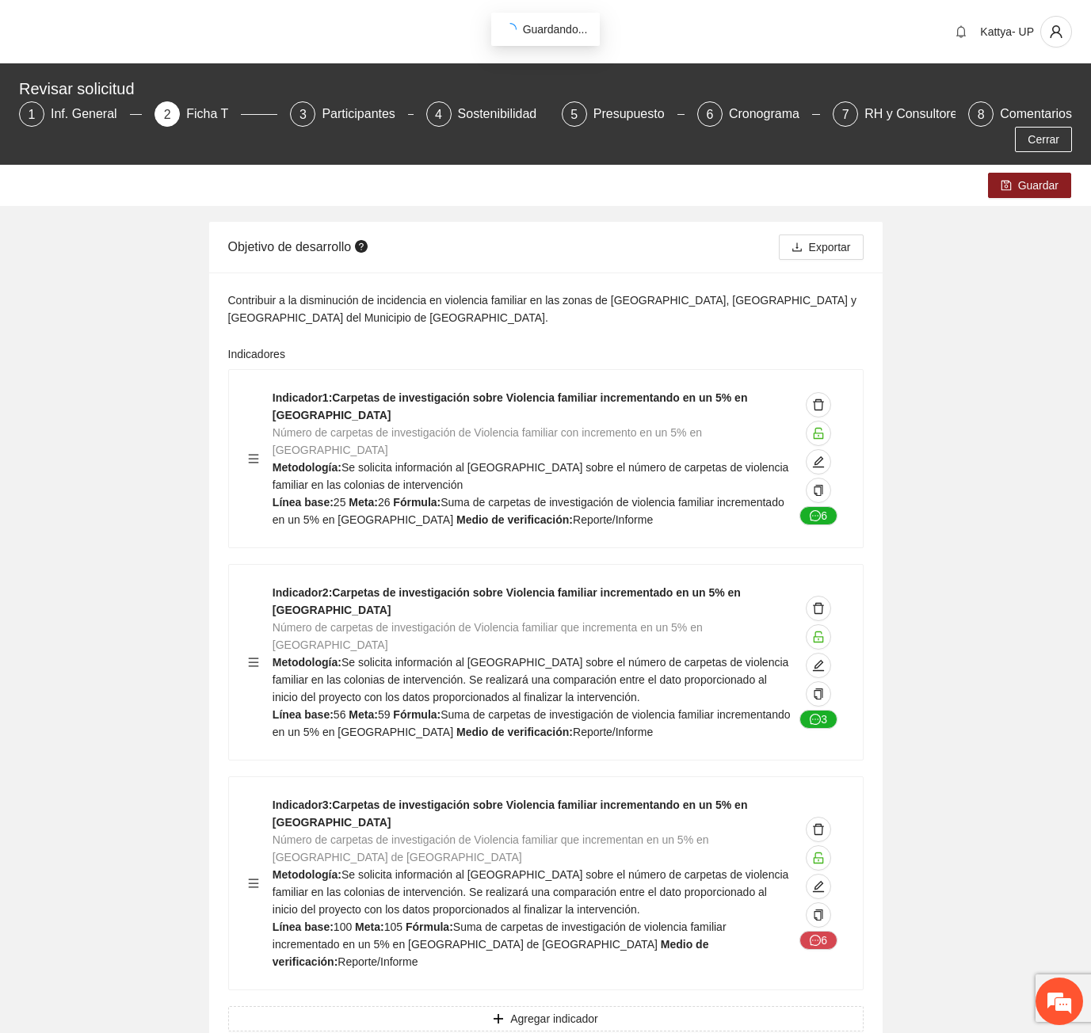
click at [1008, 165] on div "Guardar" at bounding box center [545, 185] width 1091 height 41
click at [1016, 173] on button "Guardar" at bounding box center [1029, 185] width 83 height 25
click at [1027, 177] on span "Guardar" at bounding box center [1038, 185] width 40 height 17
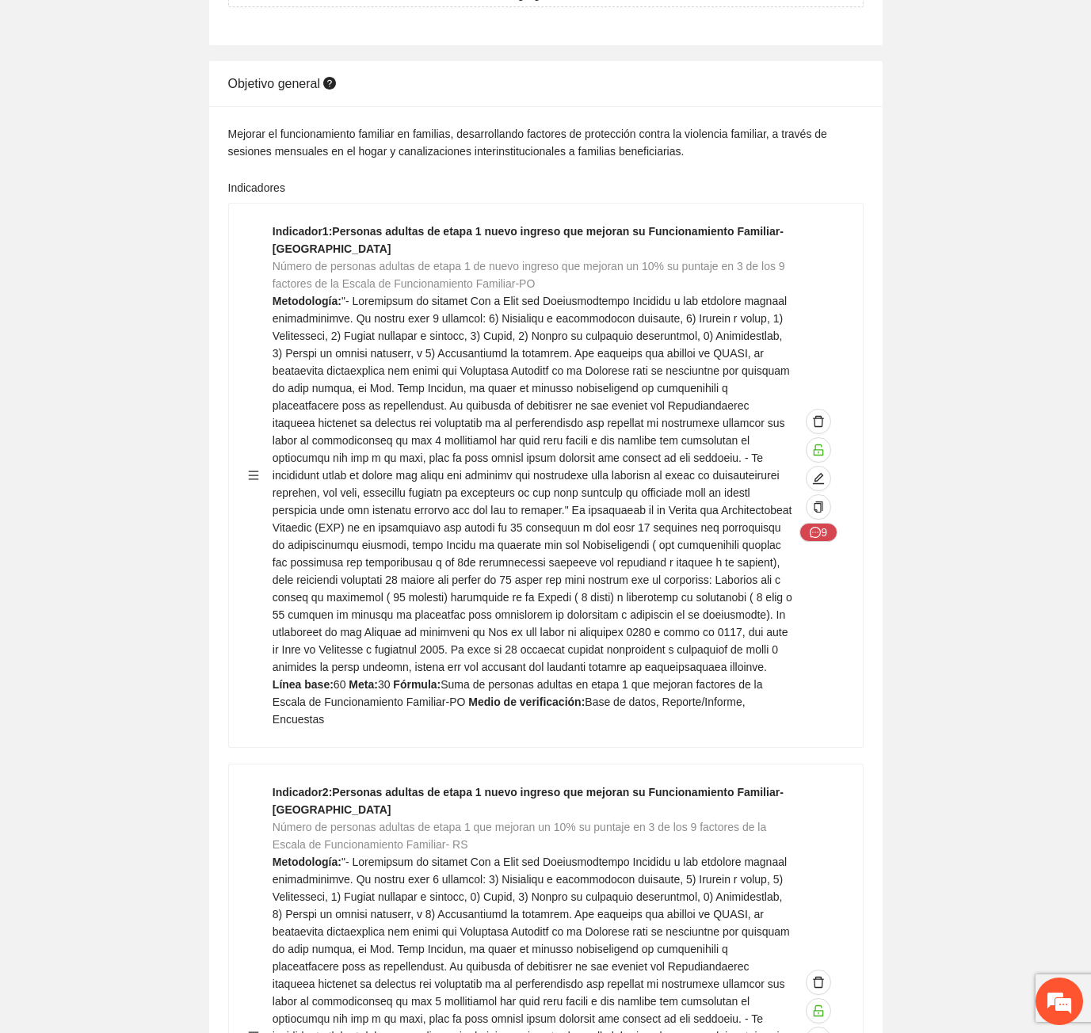
scroll to position [1030, 0]
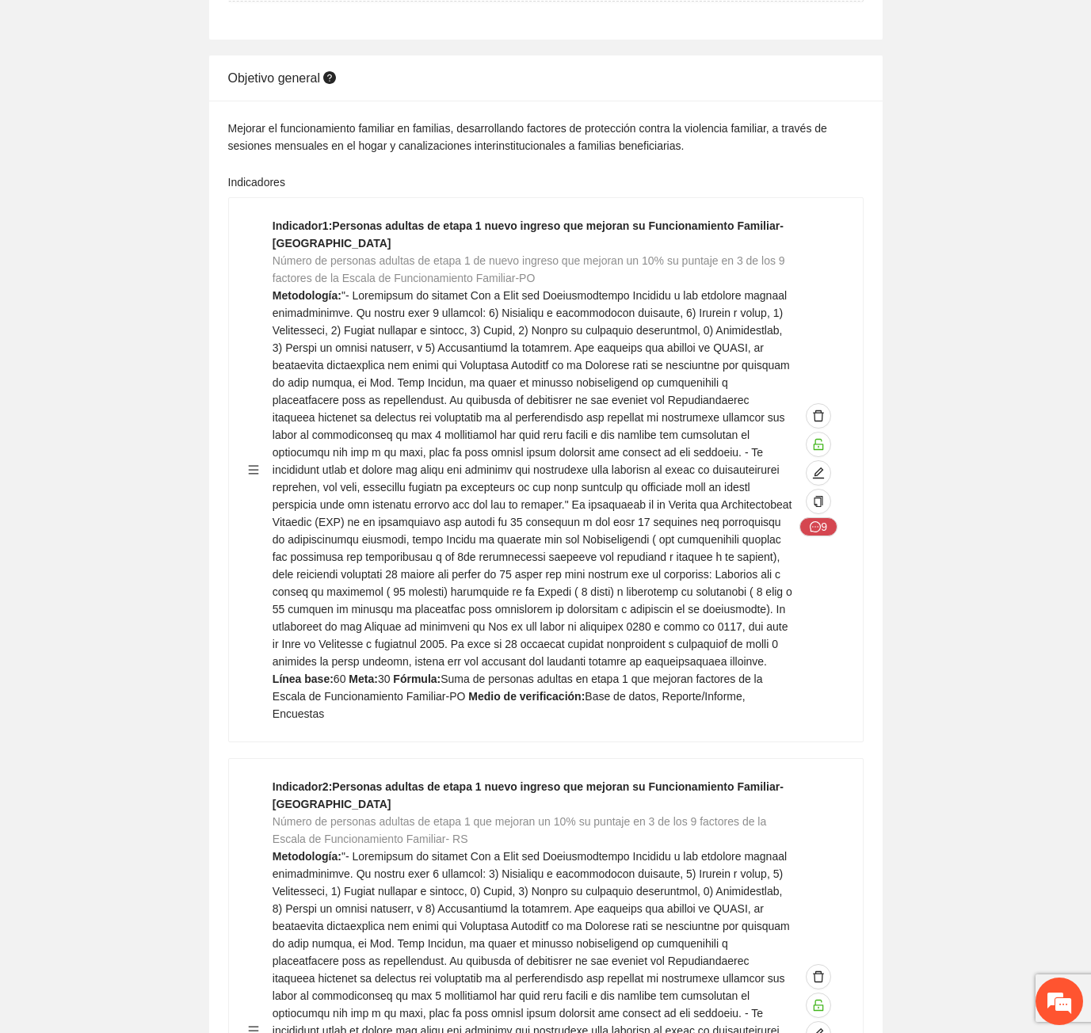
drag, startPoint x: 373, startPoint y: 300, endPoint x: 337, endPoint y: 275, distance: 44.4
click at [373, 300] on span at bounding box center [533, 478] width 520 height 379
click at [502, 514] on span at bounding box center [533, 478] width 520 height 379
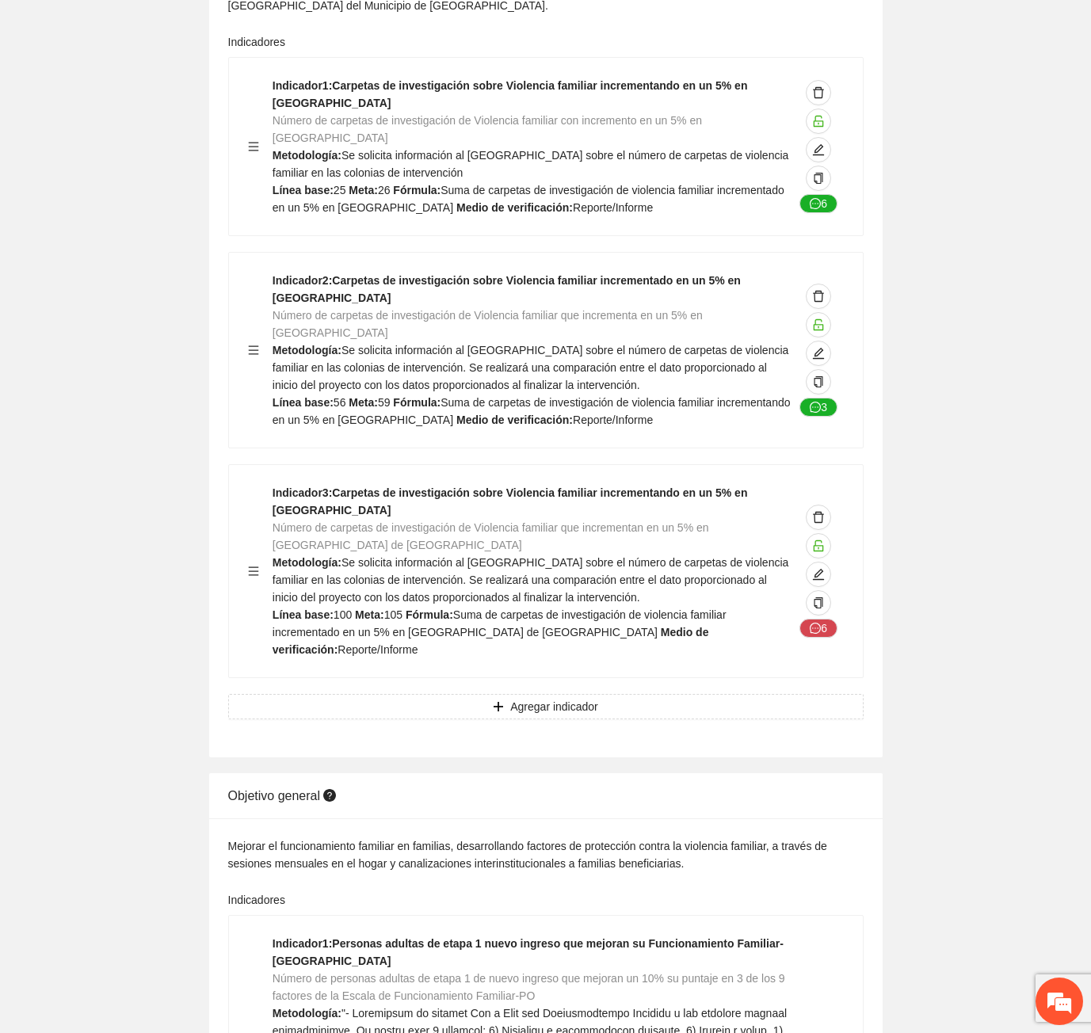
scroll to position [0, 0]
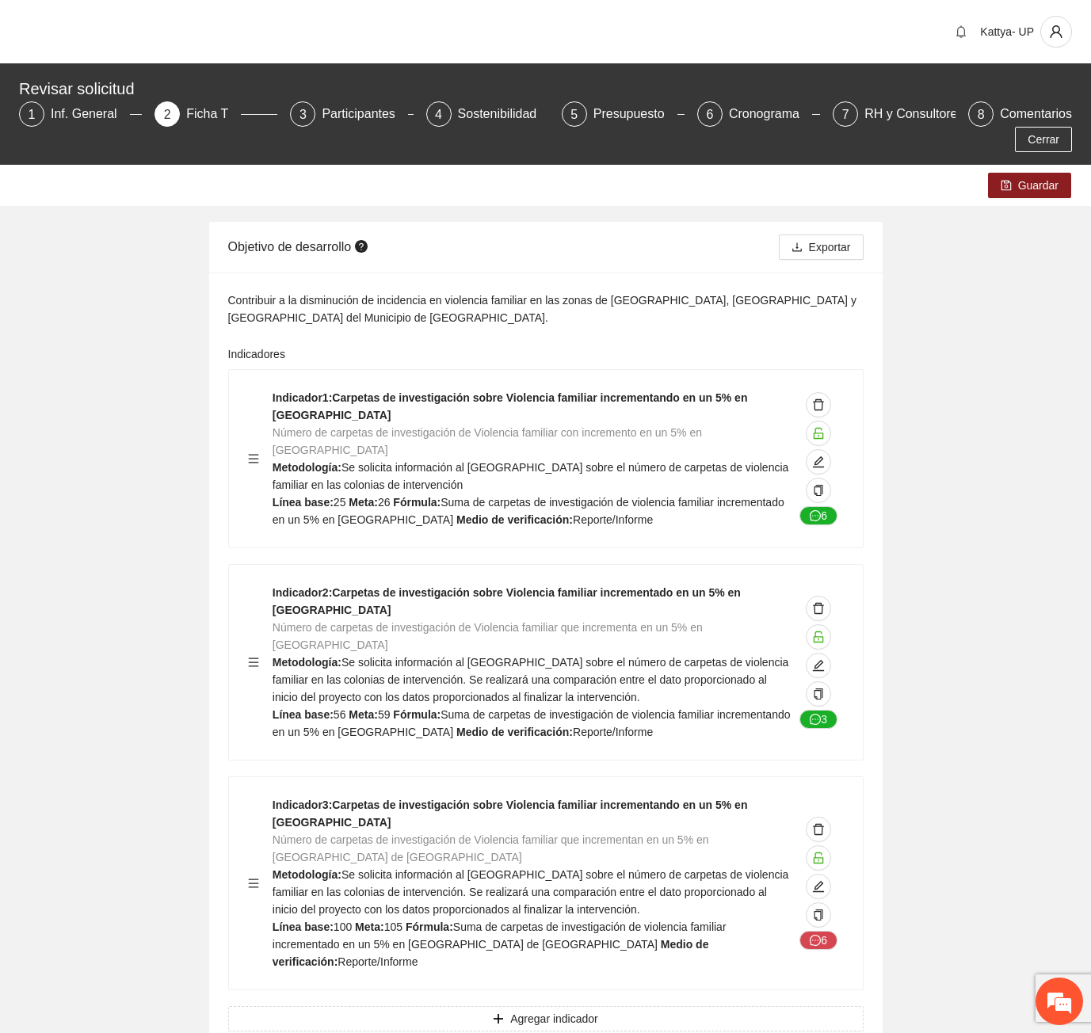
click at [1042, 177] on span "Guardar" at bounding box center [1038, 185] width 40 height 17
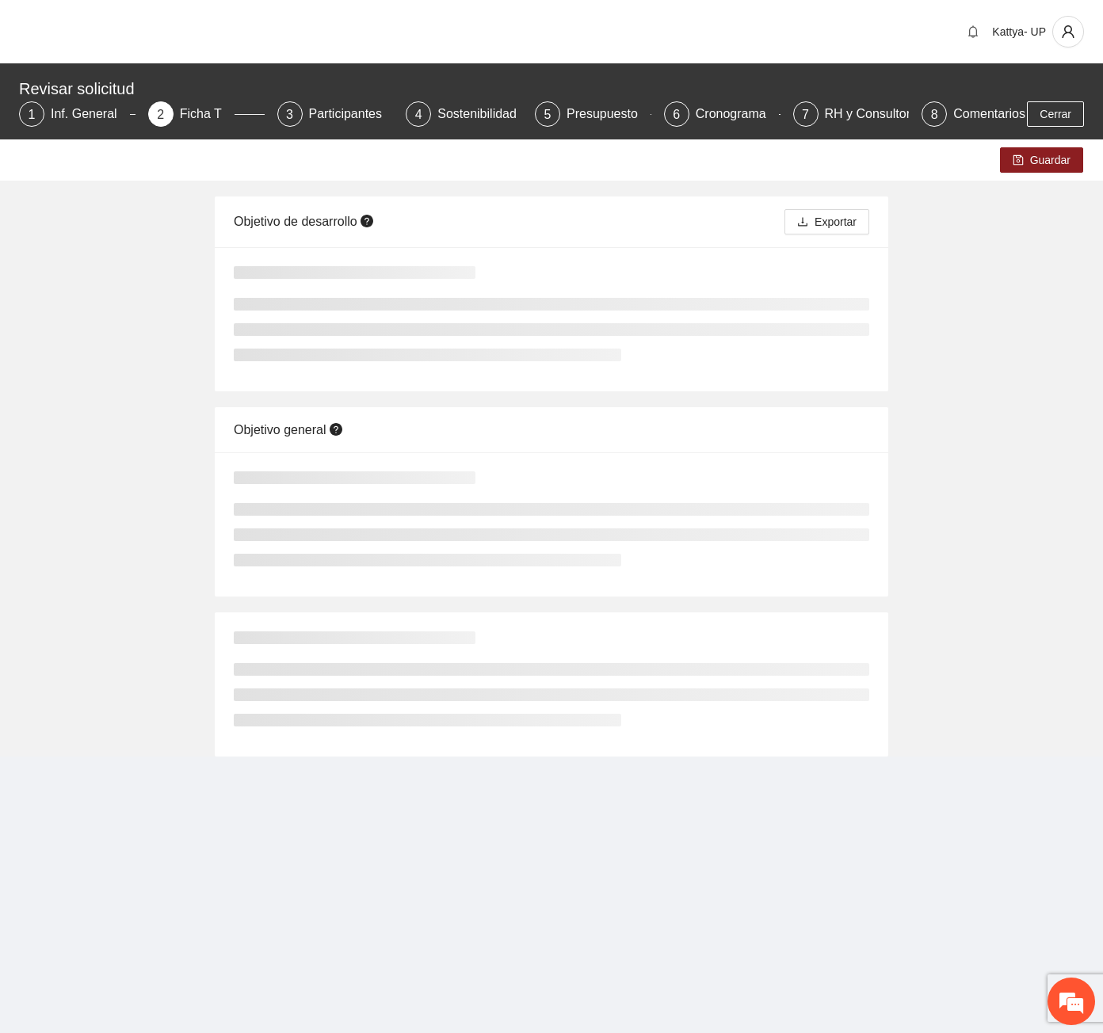
click at [1026, 458] on div "Guardar Objetivo de desarrollo Exportar Objetivo general" at bounding box center [551, 447] width 1103 height 617
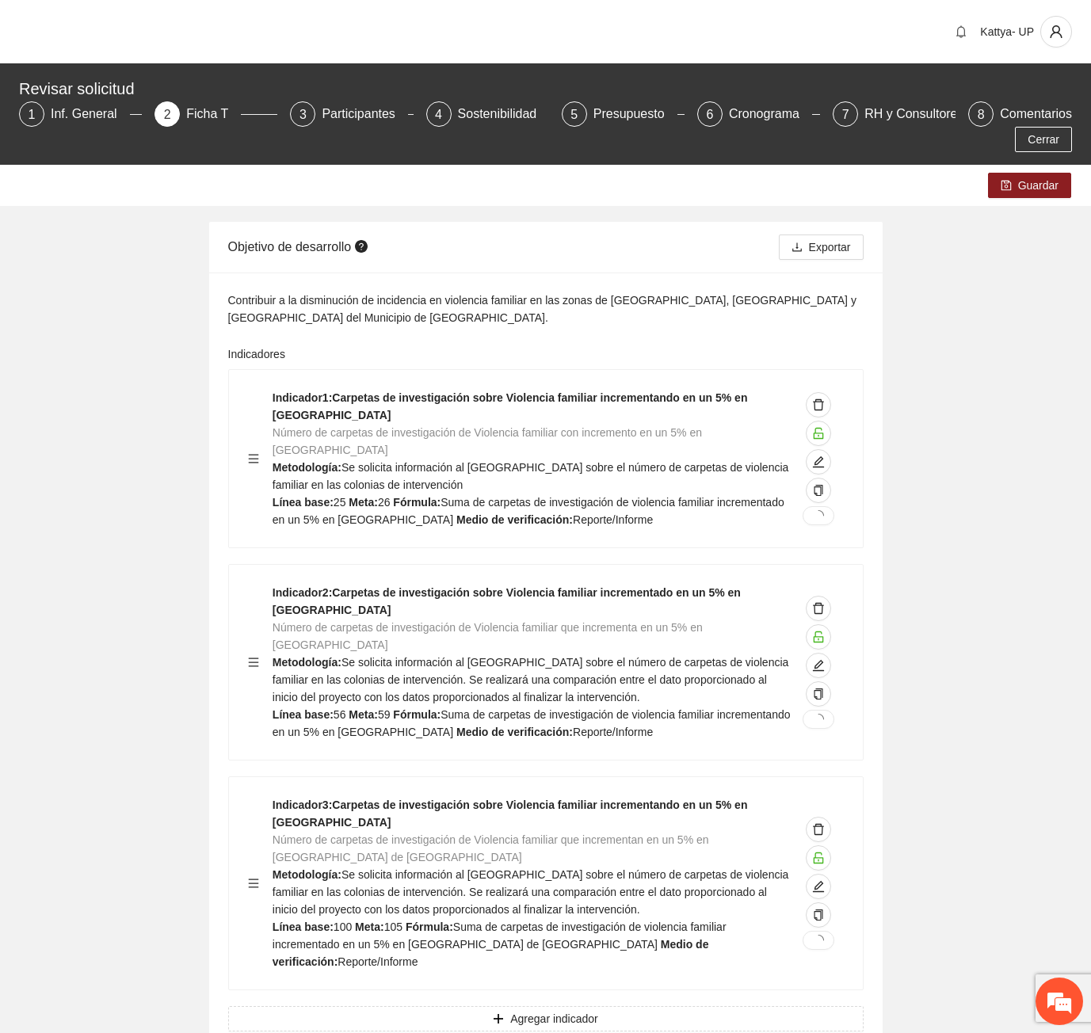
click at [1046, 131] on span "Cerrar" at bounding box center [1043, 139] width 32 height 17
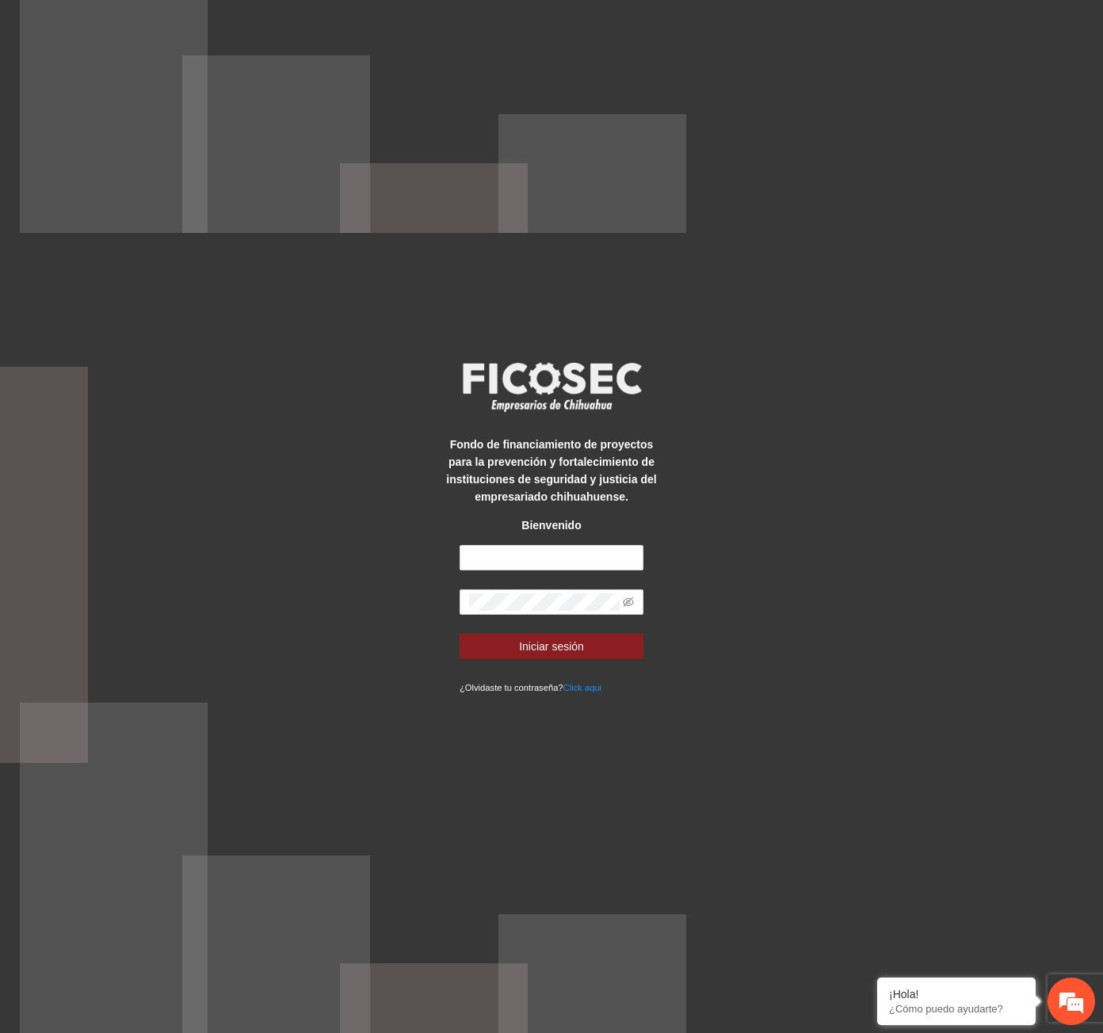
click at [873, 772] on div "Fondo de financiamiento de proyectos para la prevención y fortalecimiento de in…" at bounding box center [551, 516] width 1103 height 1033
